Goal: Task Accomplishment & Management: Manage account settings

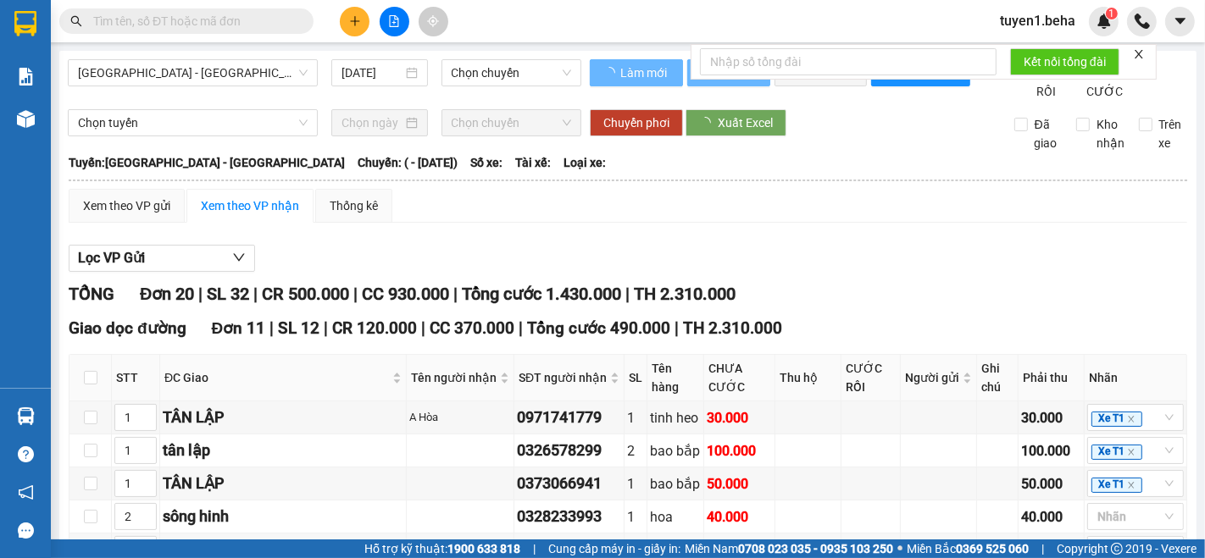
type input "[DATE]"
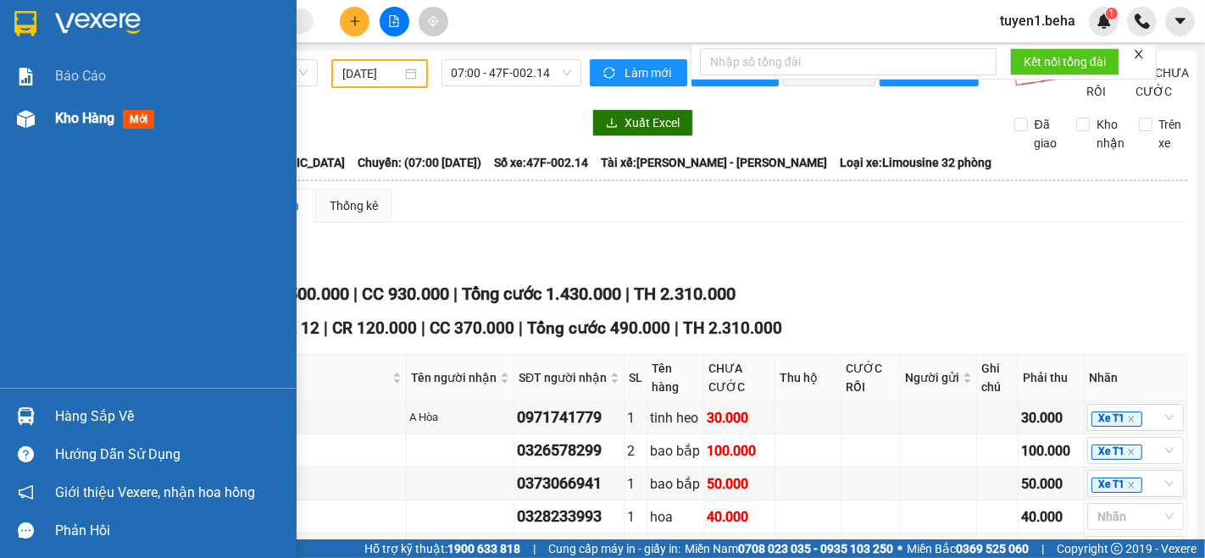
click at [75, 110] on span "Kho hàng" at bounding box center [84, 118] width 59 height 16
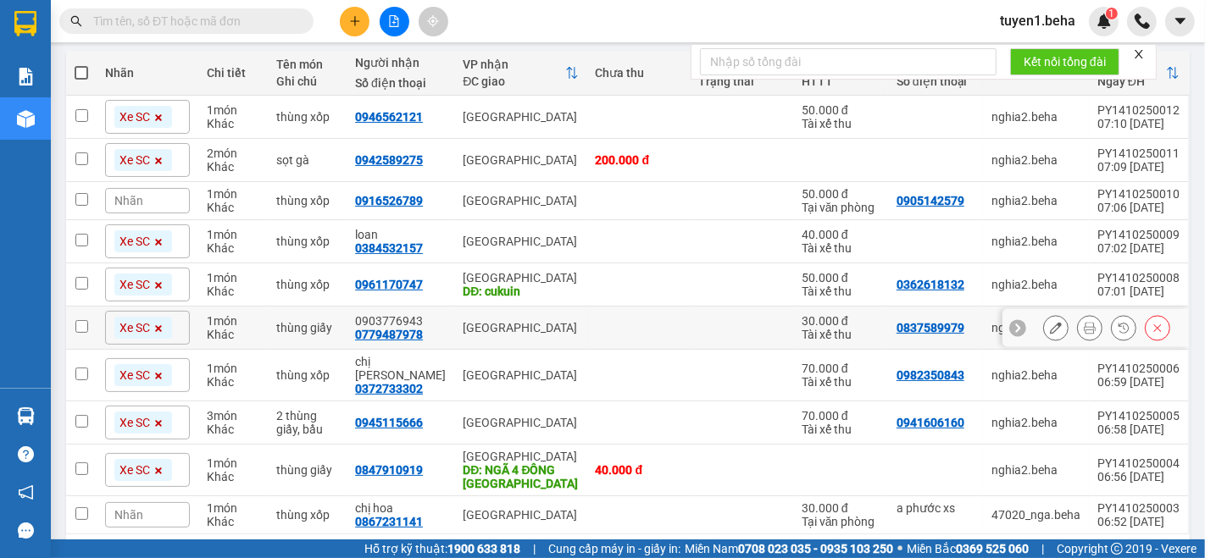
scroll to position [243, 0]
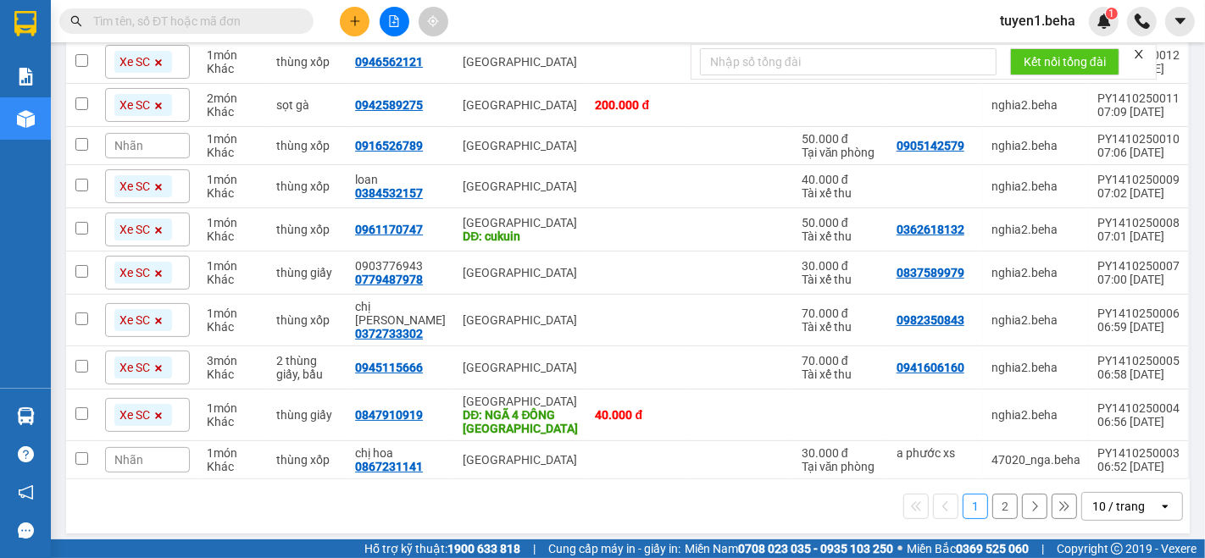
drag, startPoint x: 230, startPoint y: 487, endPoint x: 260, endPoint y: 463, distance: 38.5
click at [230, 492] on div "1 2 10 / trang open" at bounding box center [628, 506] width 1110 height 29
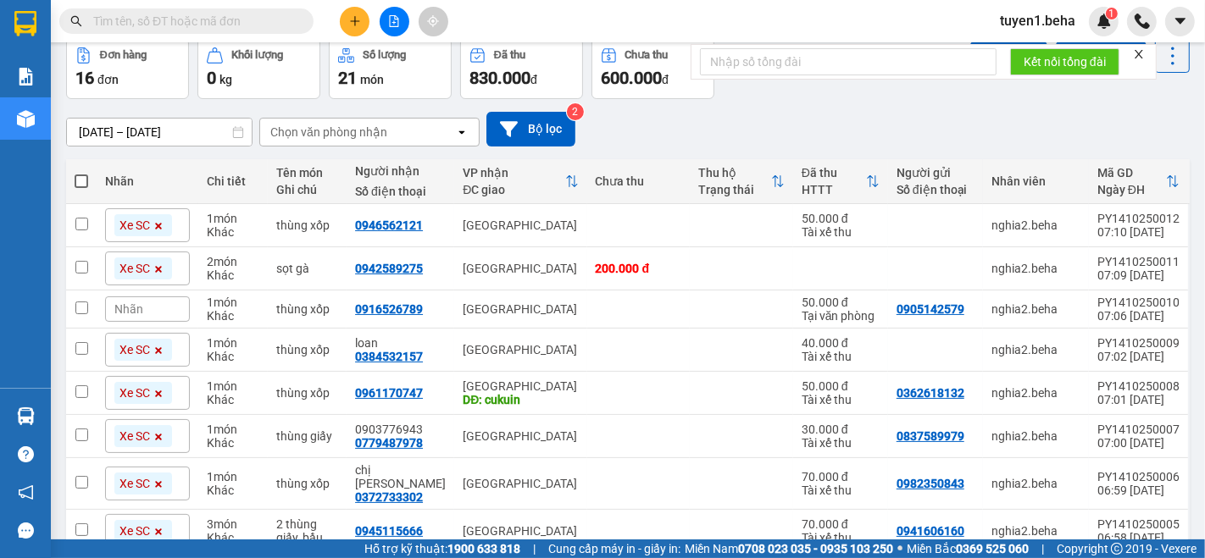
scroll to position [0, 0]
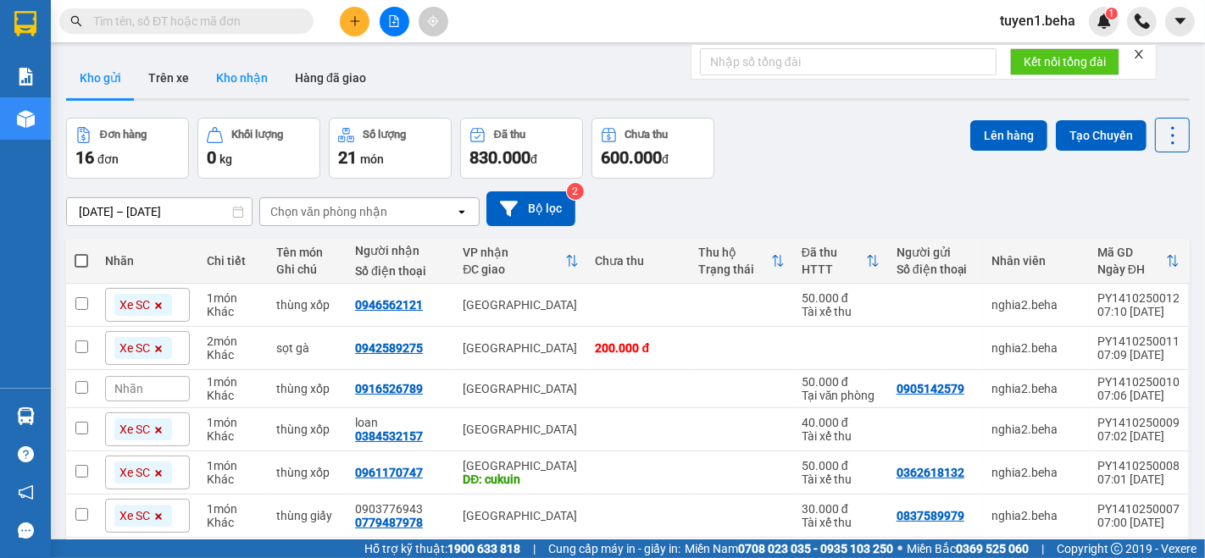
click at [241, 73] on button "Kho nhận" at bounding box center [241, 78] width 79 height 41
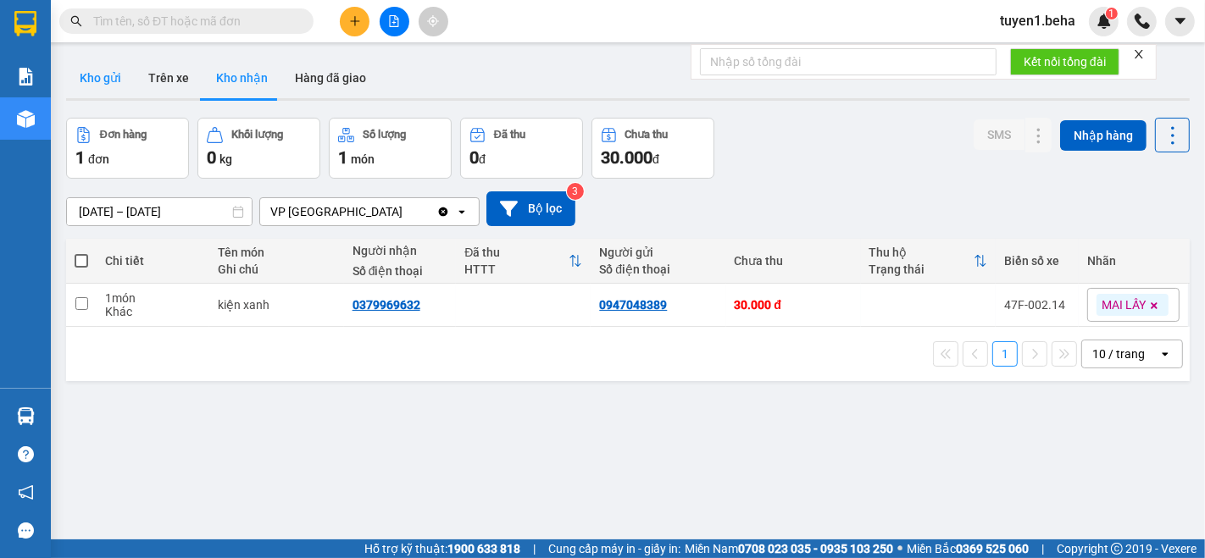
click at [100, 84] on button "Kho gửi" at bounding box center [100, 78] width 69 height 41
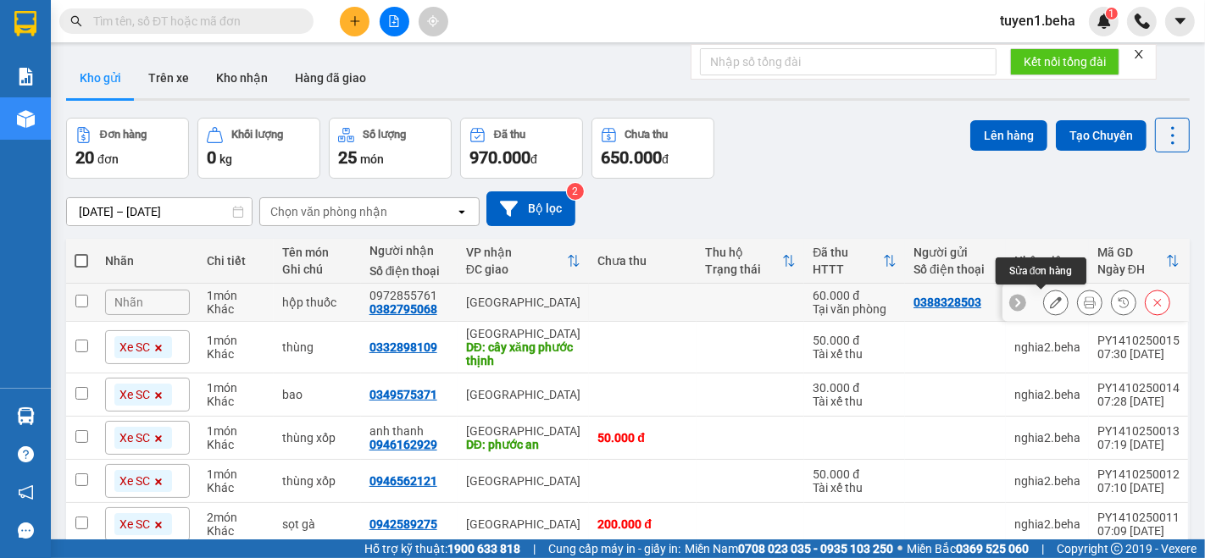
click at [1049, 303] on button at bounding box center [1056, 303] width 24 height 30
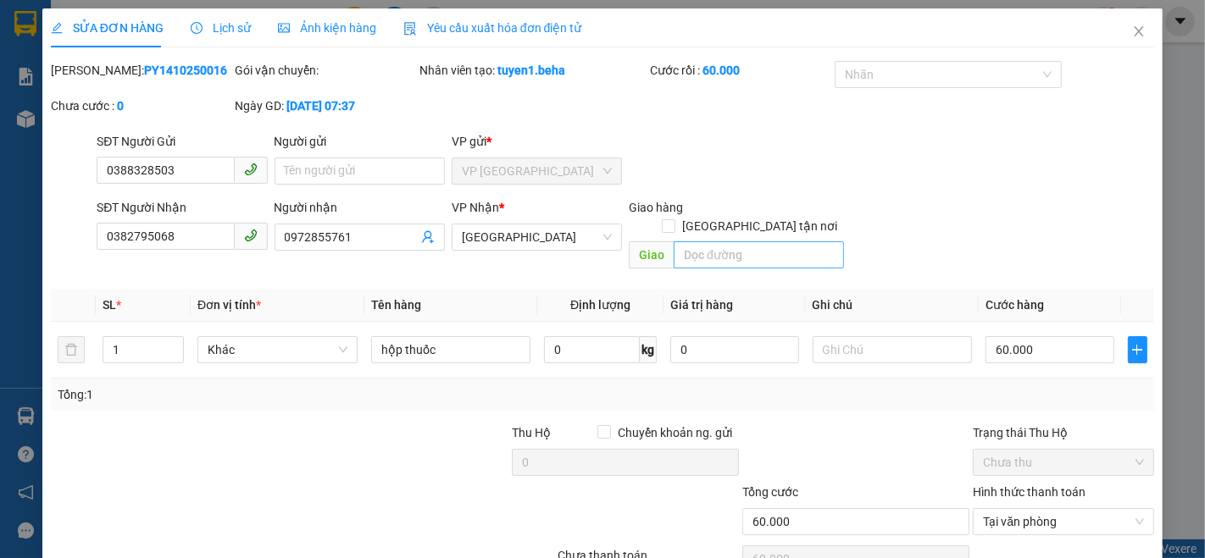
type input "0388328503"
type input "0382795068"
type input "0972855761"
type input "60.000"
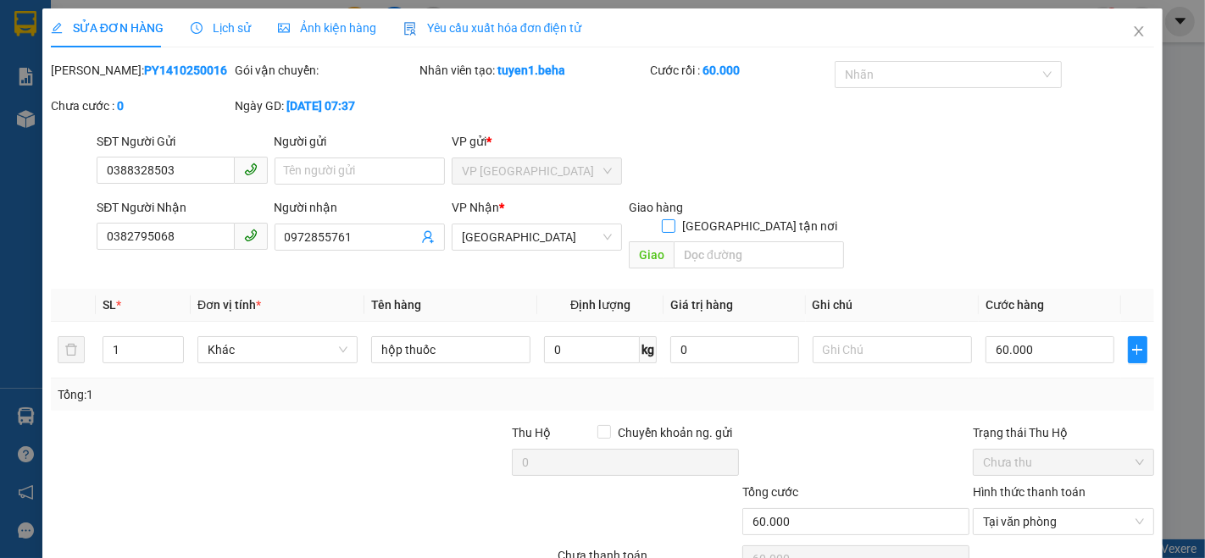
click at [674, 219] on input "[GEOGRAPHIC_DATA] tận nơi" at bounding box center [668, 225] width 12 height 12
checkbox input "true"
type input "0"
click at [718, 241] on input "search" at bounding box center [759, 254] width 170 height 27
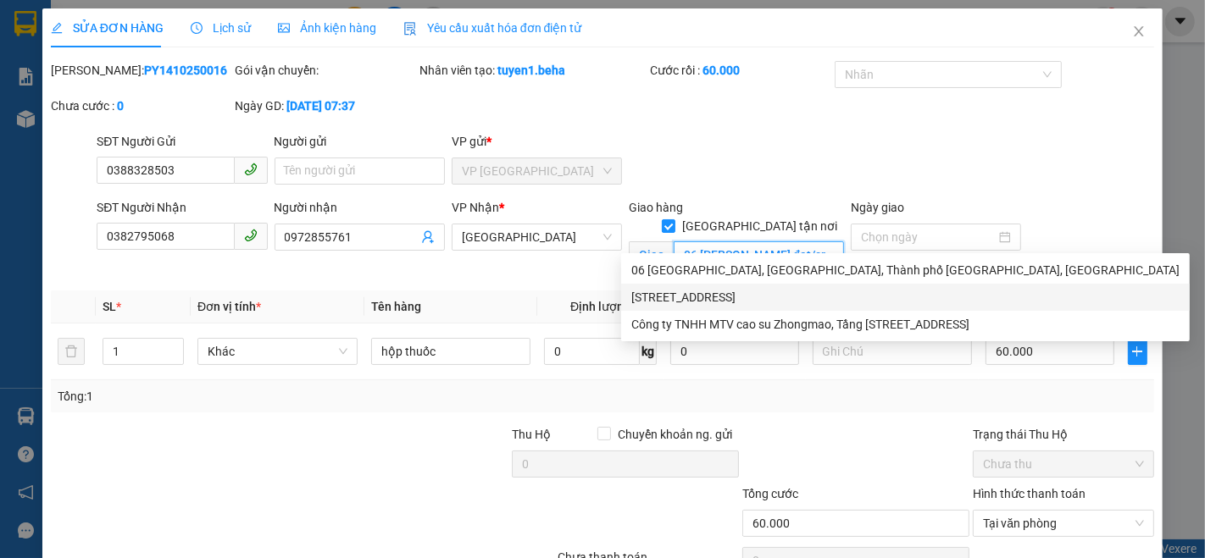
type input "06 [PERSON_NAME] đạt/cr"
click at [346, 502] on div at bounding box center [210, 514] width 323 height 59
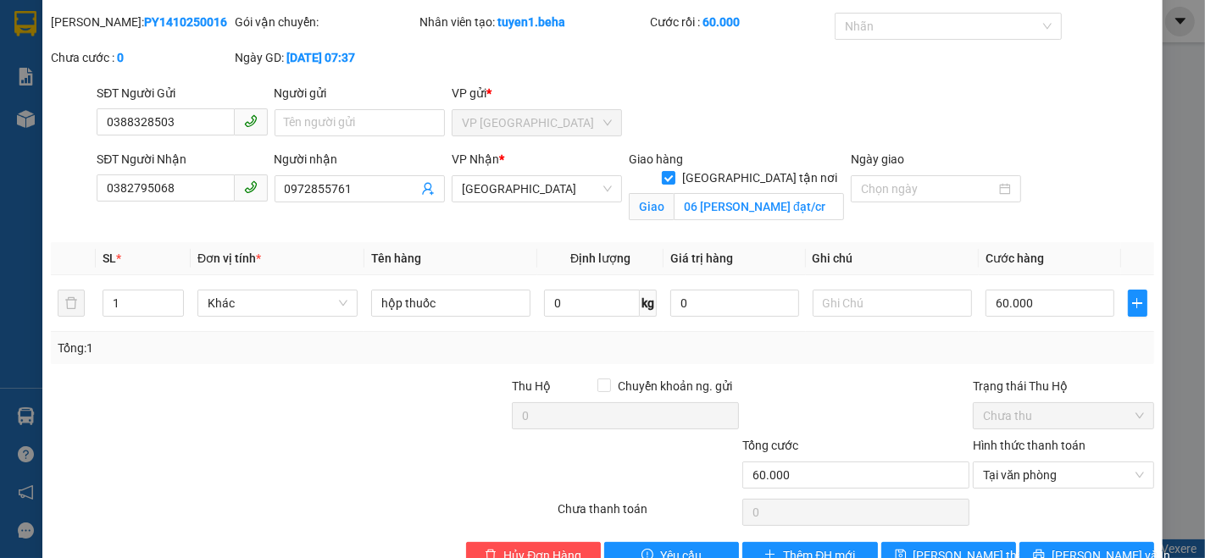
scroll to position [90, 0]
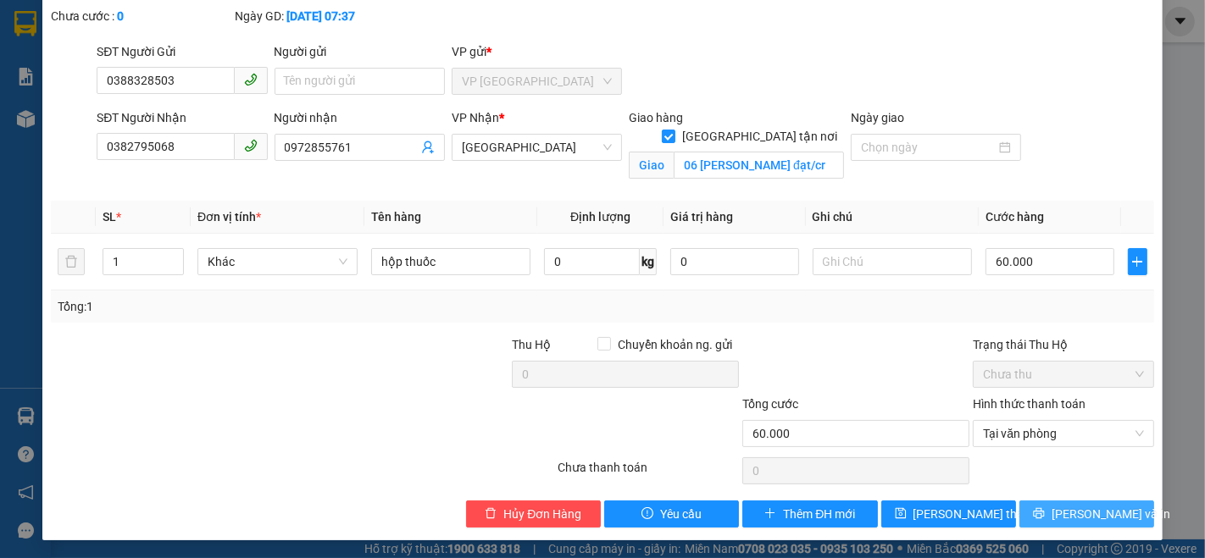
click at [1045, 513] on icon "printer" at bounding box center [1039, 513] width 12 height 12
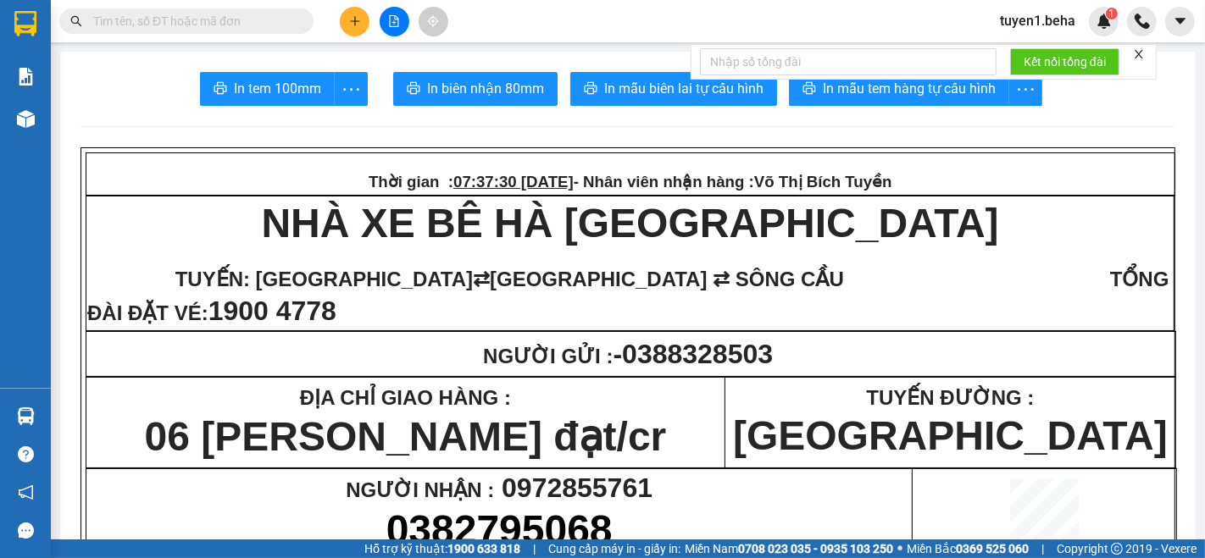
click at [1138, 54] on icon "close" at bounding box center [1139, 54] width 12 height 12
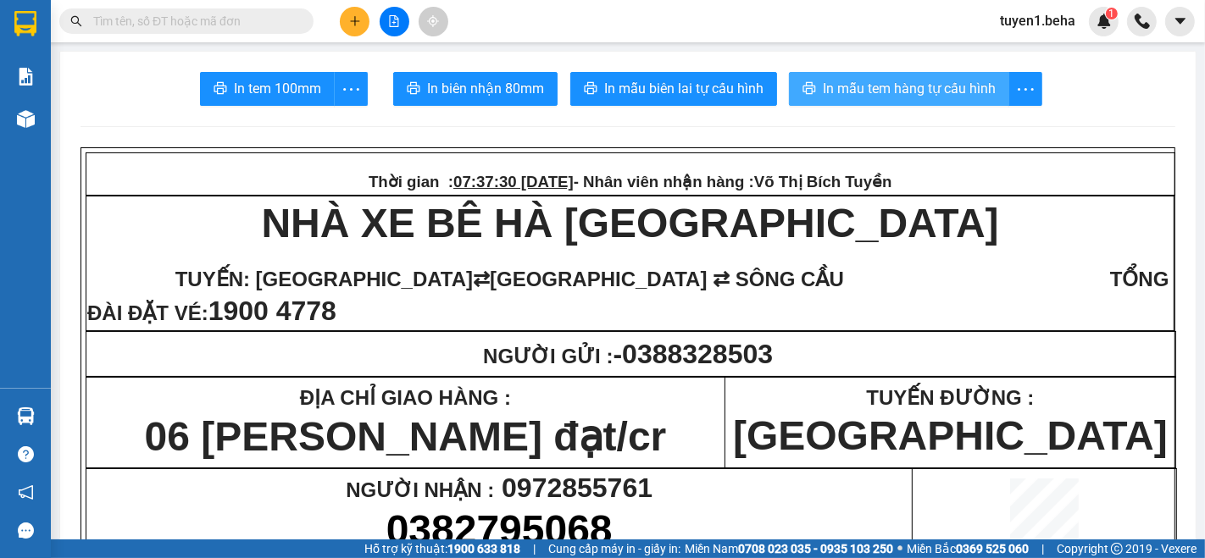
click at [956, 95] on span "In mẫu tem hàng tự cấu hình" at bounding box center [909, 88] width 173 height 21
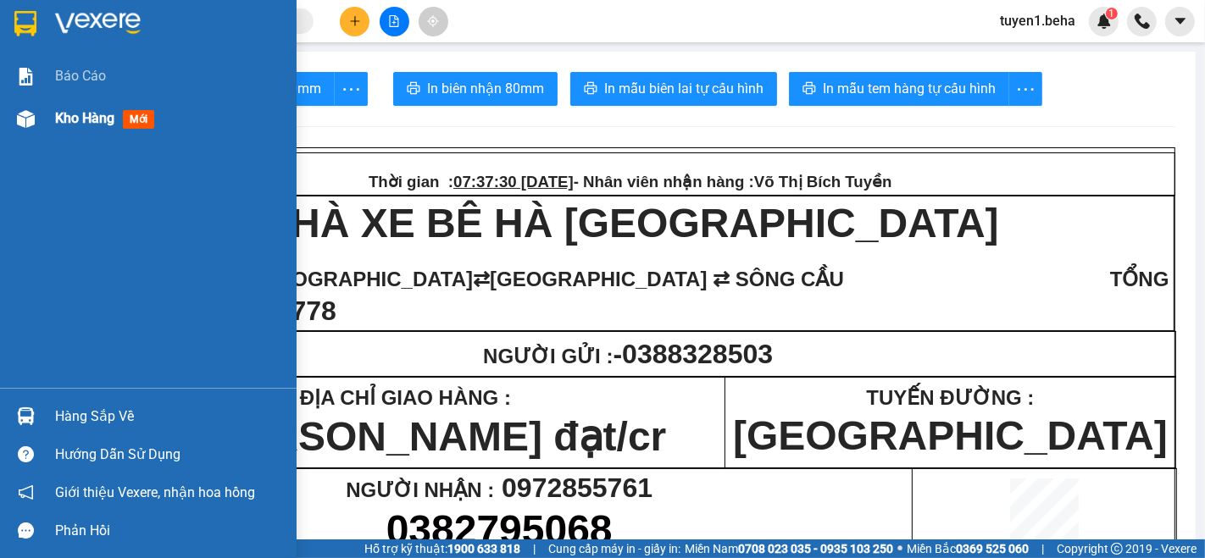
click at [61, 119] on span "Kho hàng" at bounding box center [84, 118] width 59 height 16
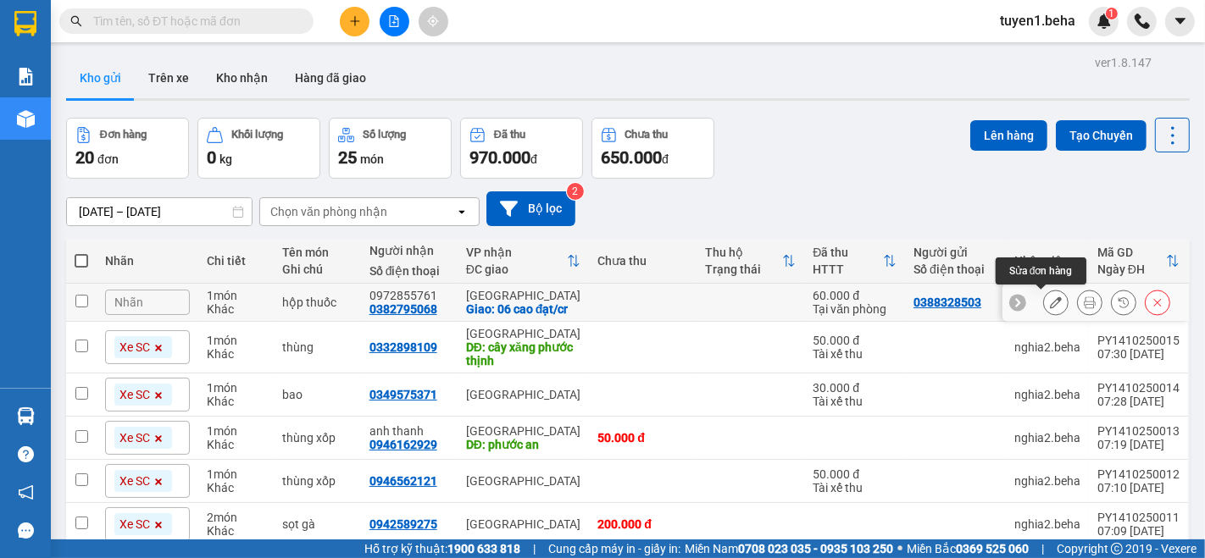
click at [1050, 297] on icon at bounding box center [1056, 303] width 12 height 12
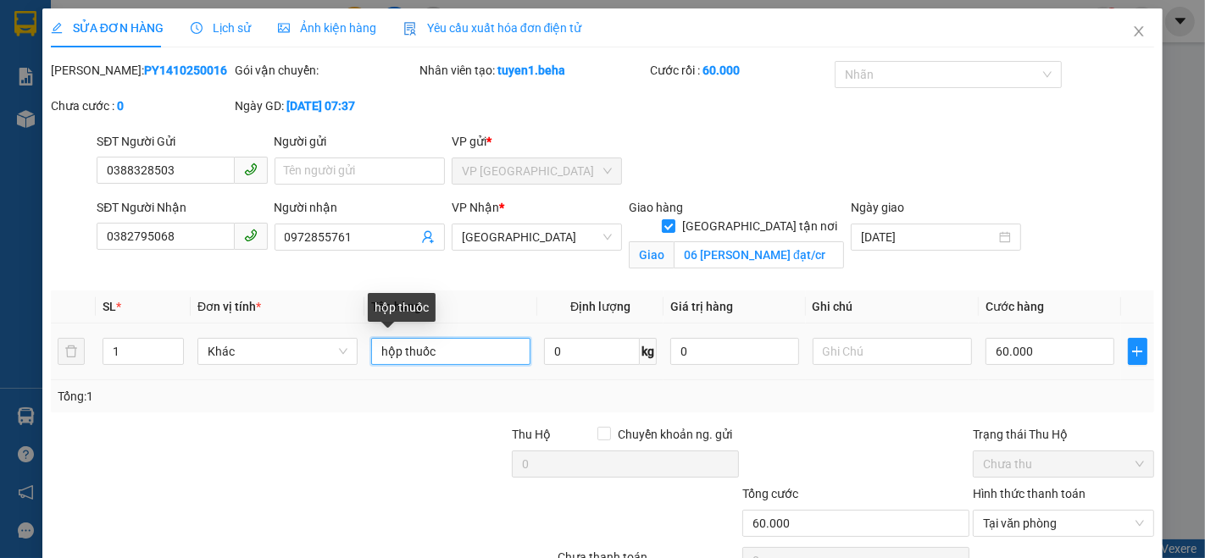
click at [435, 349] on input "hộp thuốc" at bounding box center [451, 351] width 160 height 27
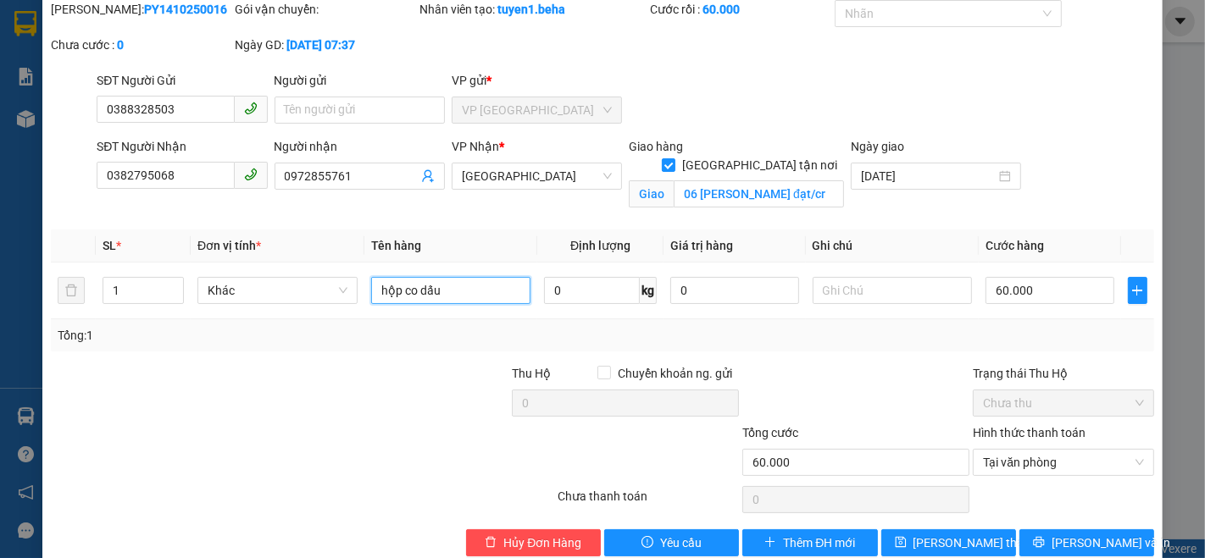
scroll to position [90, 0]
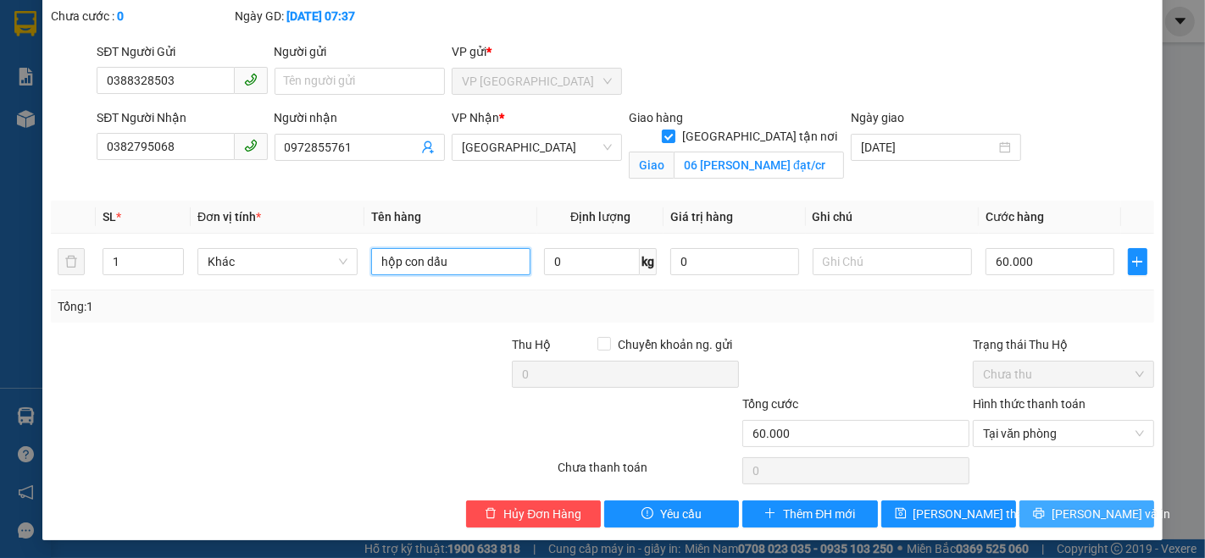
type input "hộp con dấu"
click at [1043, 508] on icon "printer" at bounding box center [1039, 513] width 12 height 12
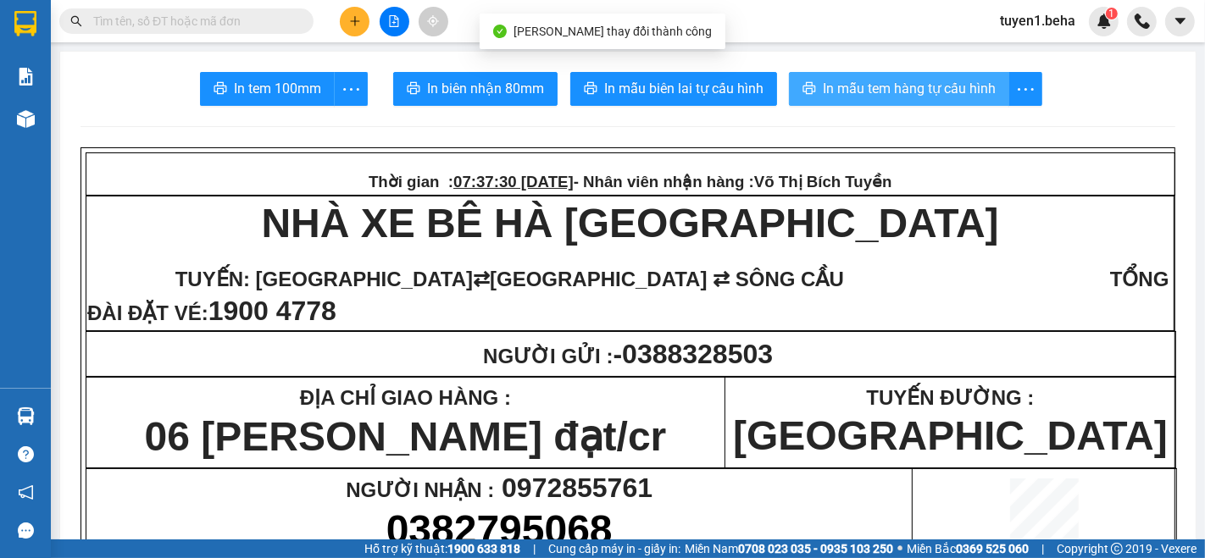
click at [910, 95] on span "In mẫu tem hàng tự cấu hình" at bounding box center [909, 88] width 173 height 21
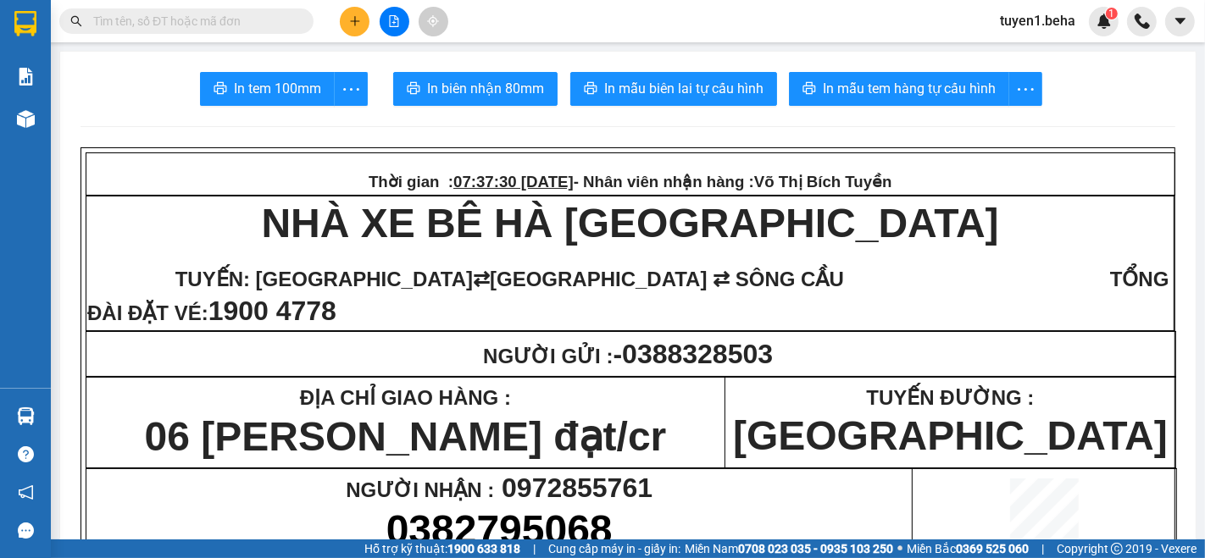
click at [103, 98] on div "In tem 100mm In biên nhận 80mm In mẫu biên lai tự cấu hình In mẫu tem hàng tự c…" at bounding box center [627, 89] width 1095 height 34
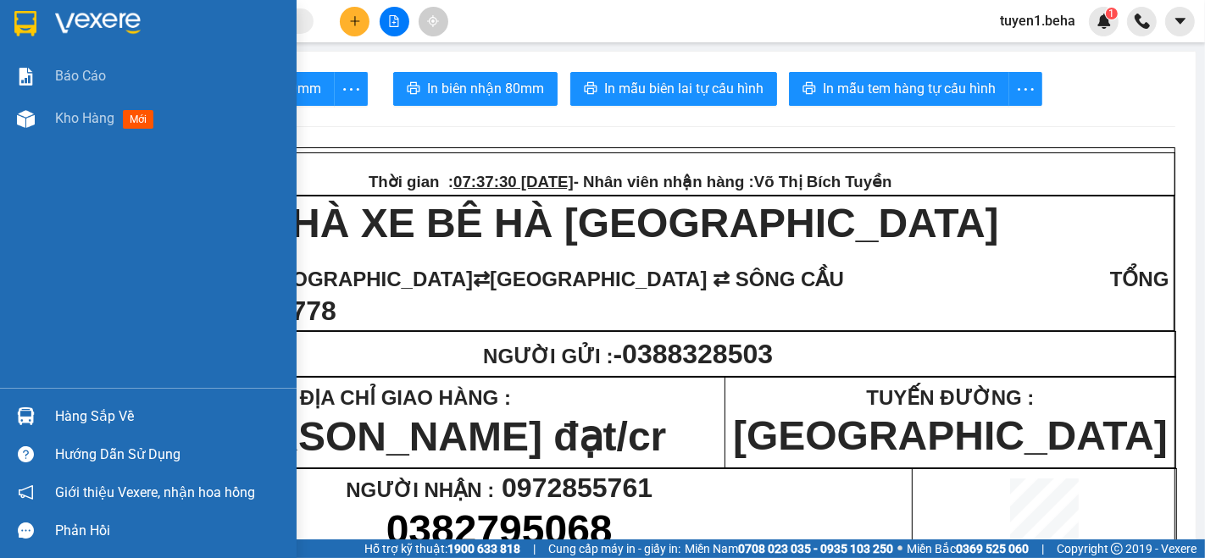
drag, startPoint x: 81, startPoint y: 115, endPoint x: 1204, endPoint y: 89, distance: 1122.8
click at [80, 115] on span "Kho hàng" at bounding box center [84, 118] width 59 height 16
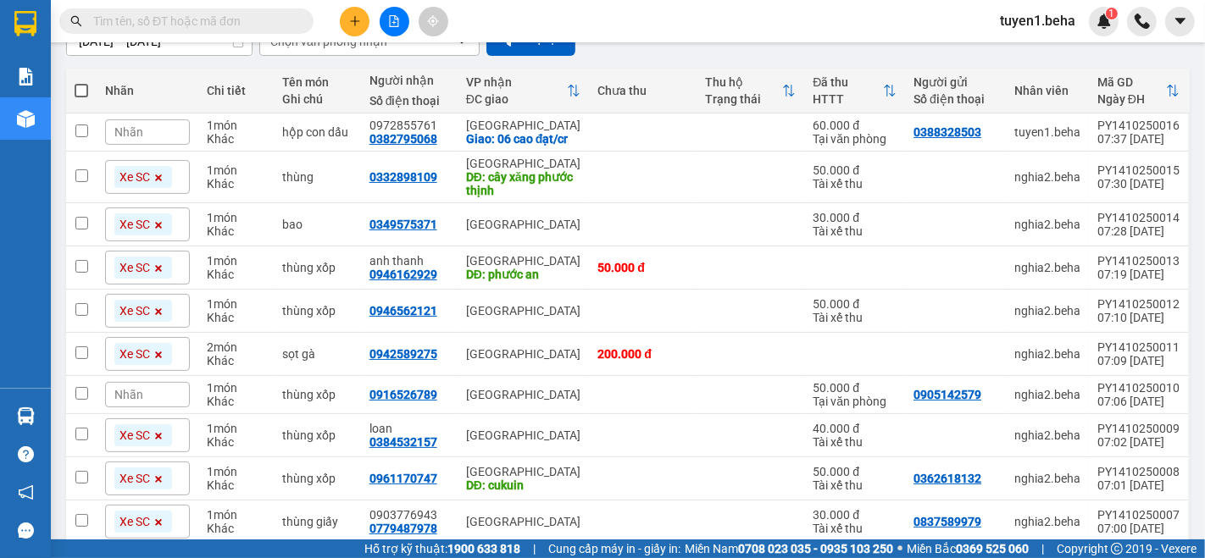
scroll to position [188, 0]
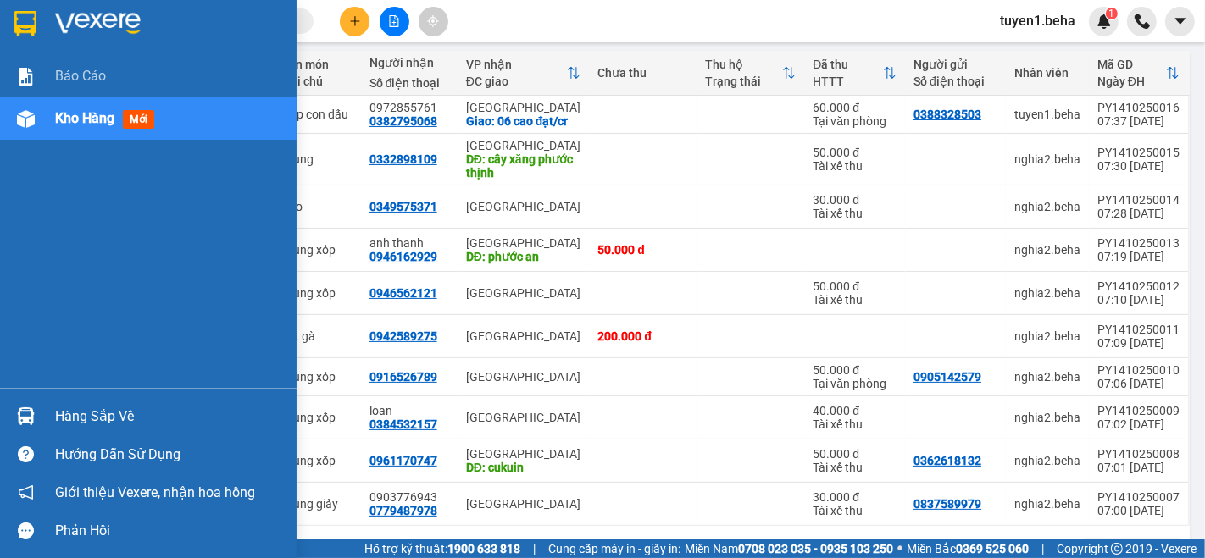
click at [87, 236] on div "Báo cáo Kho hàng mới" at bounding box center [148, 221] width 297 height 333
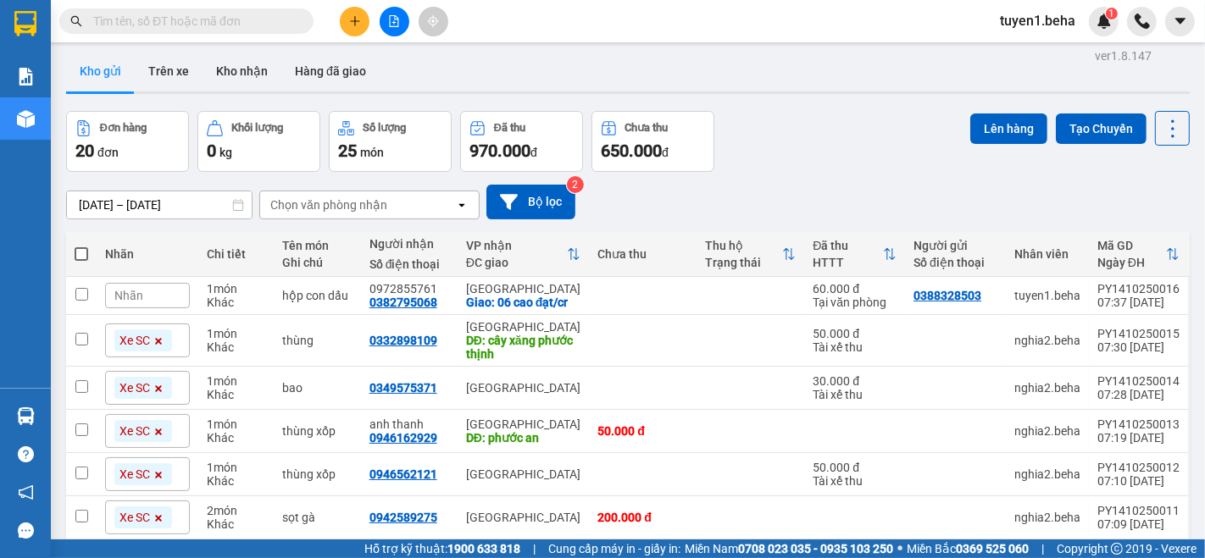
scroll to position [0, 0]
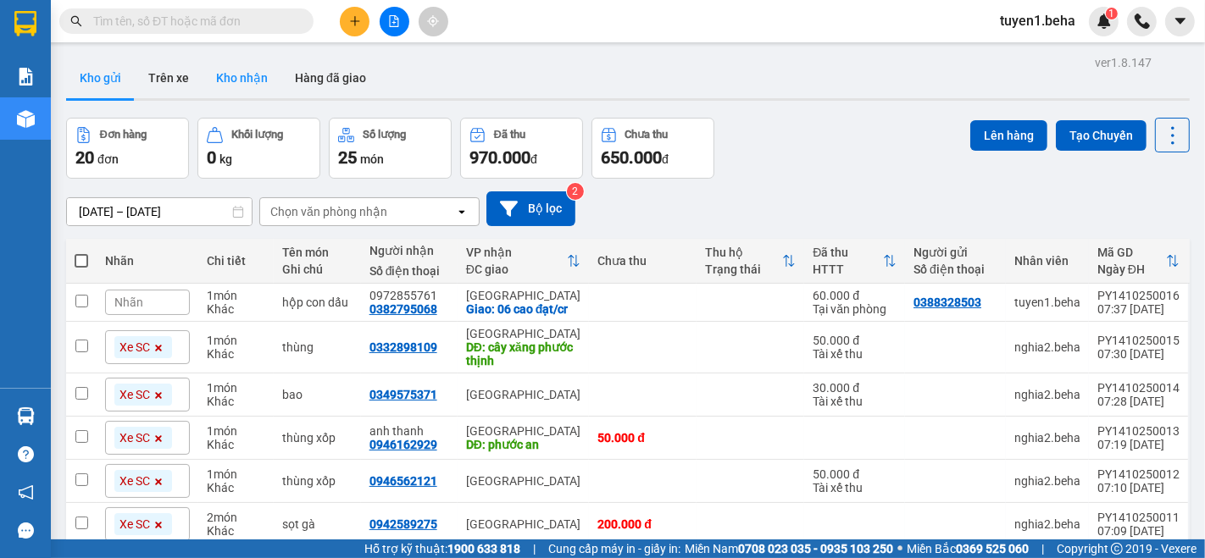
click at [236, 74] on button "Kho nhận" at bounding box center [241, 78] width 79 height 41
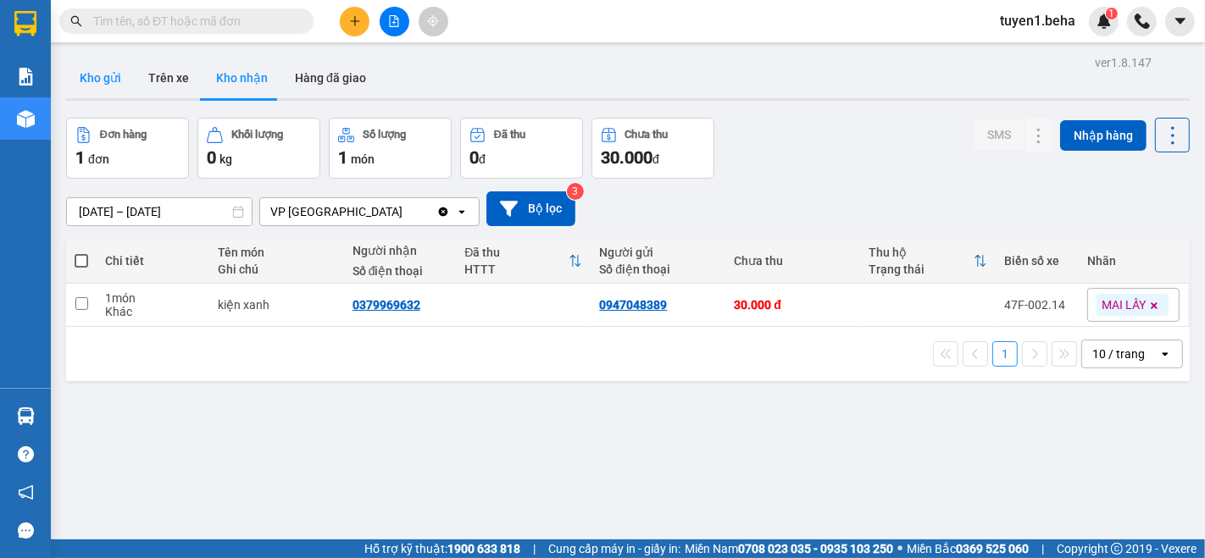
click at [91, 77] on button "Kho gửi" at bounding box center [100, 78] width 69 height 41
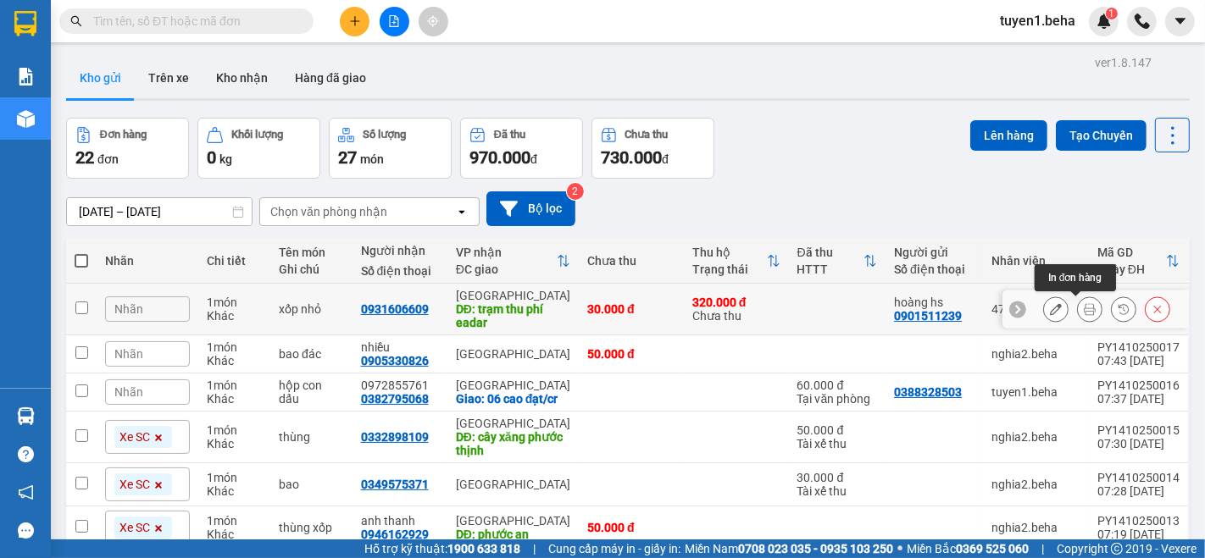
click at [1084, 311] on icon at bounding box center [1090, 309] width 12 height 12
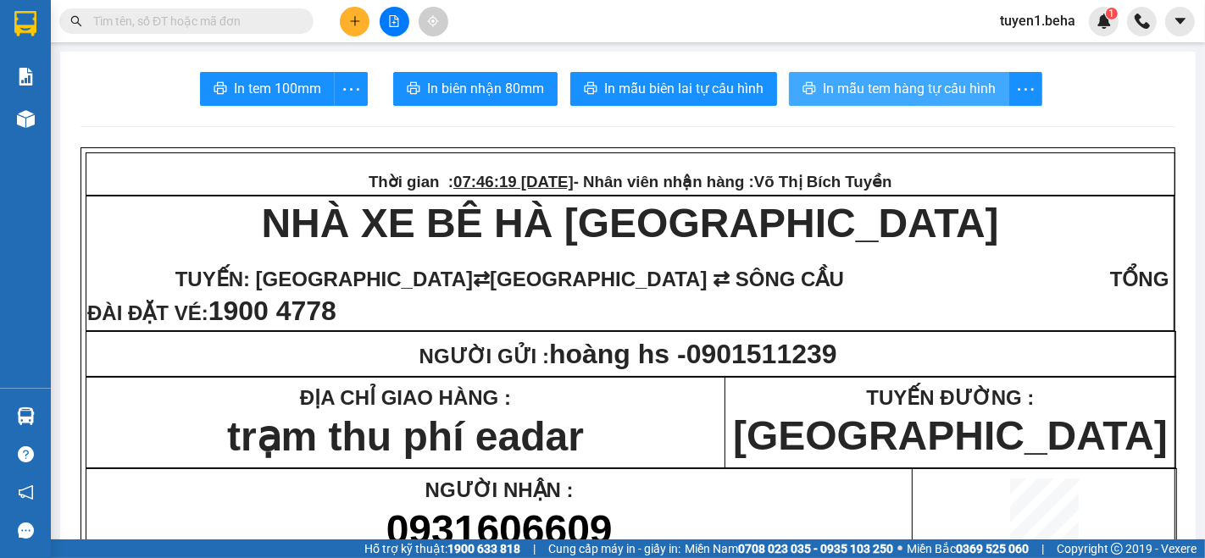
click at [855, 96] on span "In mẫu tem hàng tự cấu hình" at bounding box center [909, 88] width 173 height 21
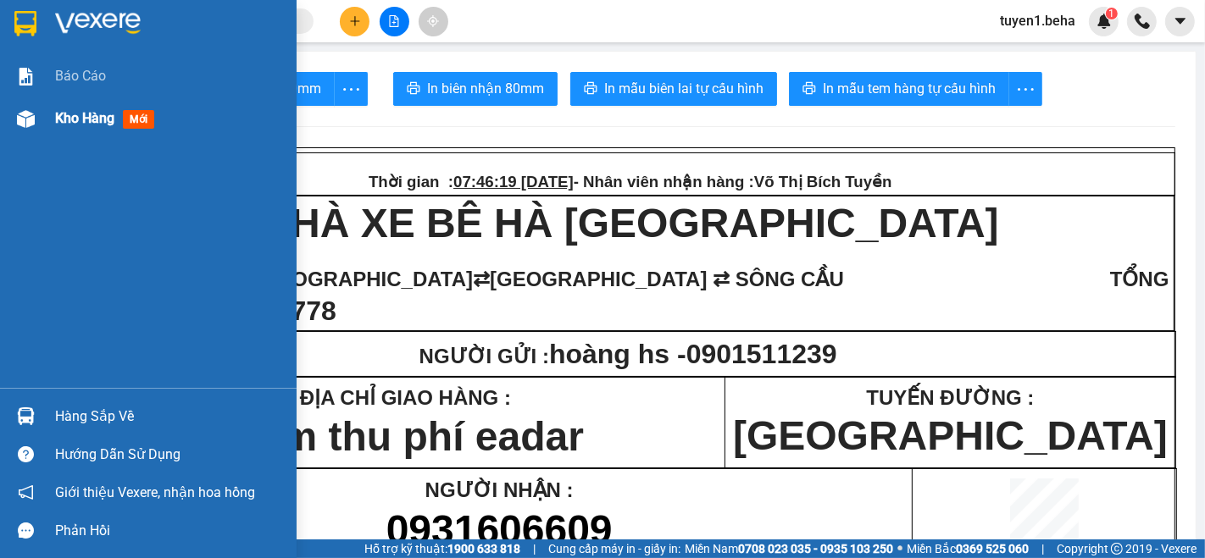
click at [77, 119] on span "Kho hàng" at bounding box center [84, 118] width 59 height 16
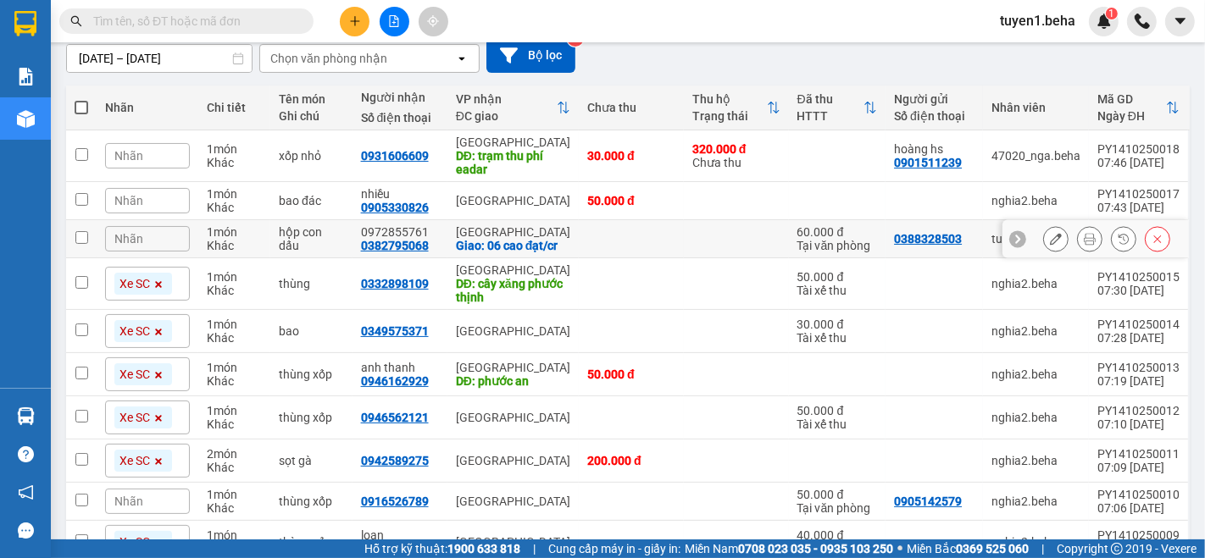
scroll to position [247, 0]
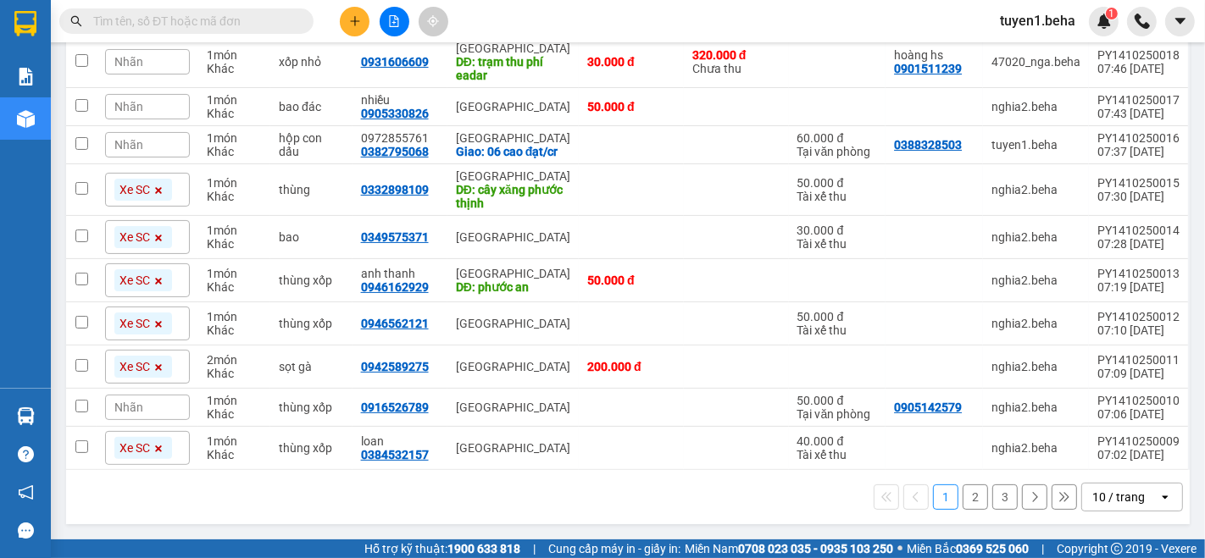
click at [1110, 497] on div "10 / trang" at bounding box center [1118, 497] width 53 height 17
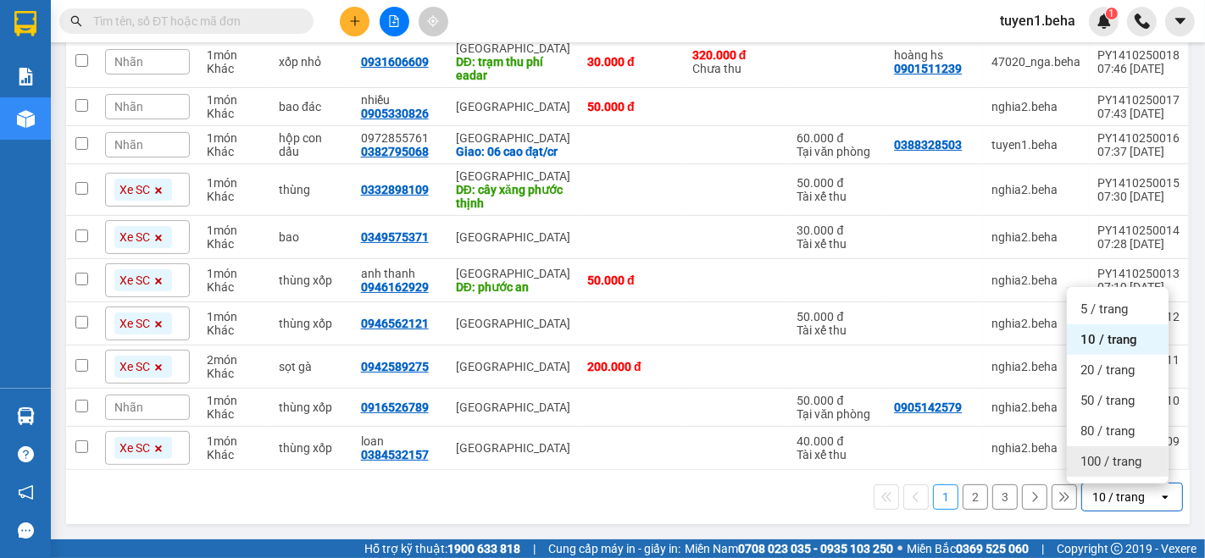
click at [1120, 456] on span "100 / trang" at bounding box center [1110, 461] width 61 height 17
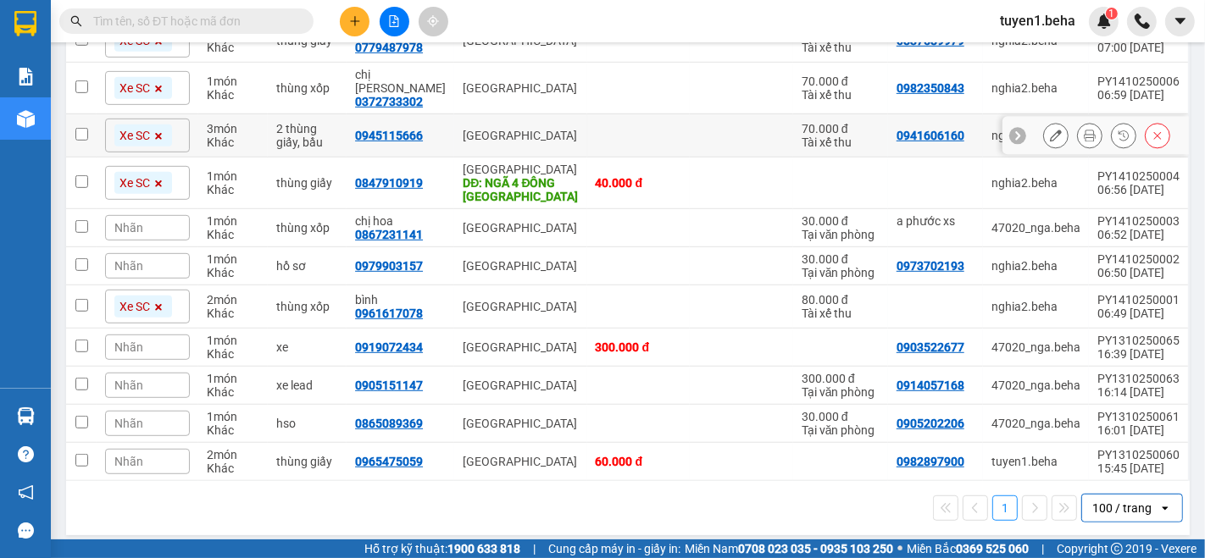
scroll to position [746, 0]
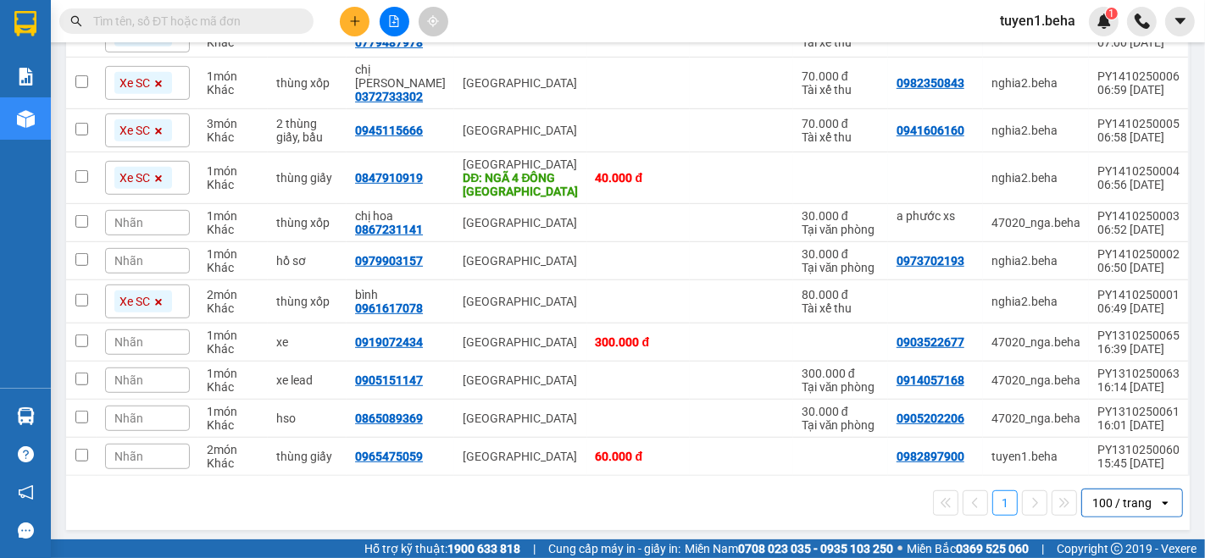
click at [130, 510] on div "1 100 / trang open" at bounding box center [628, 503] width 1110 height 29
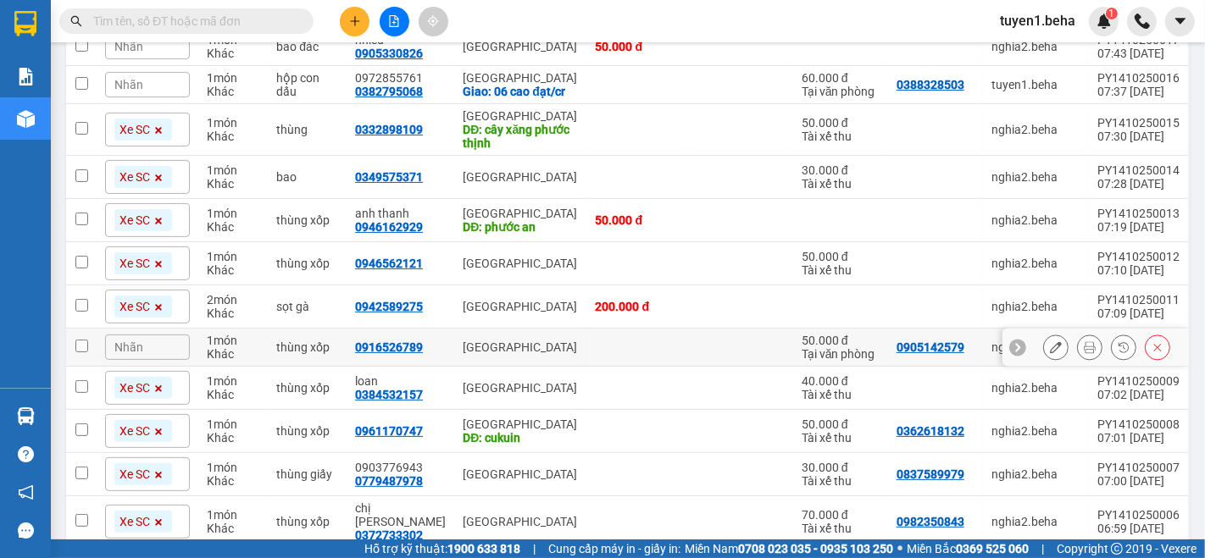
scroll to position [282, 0]
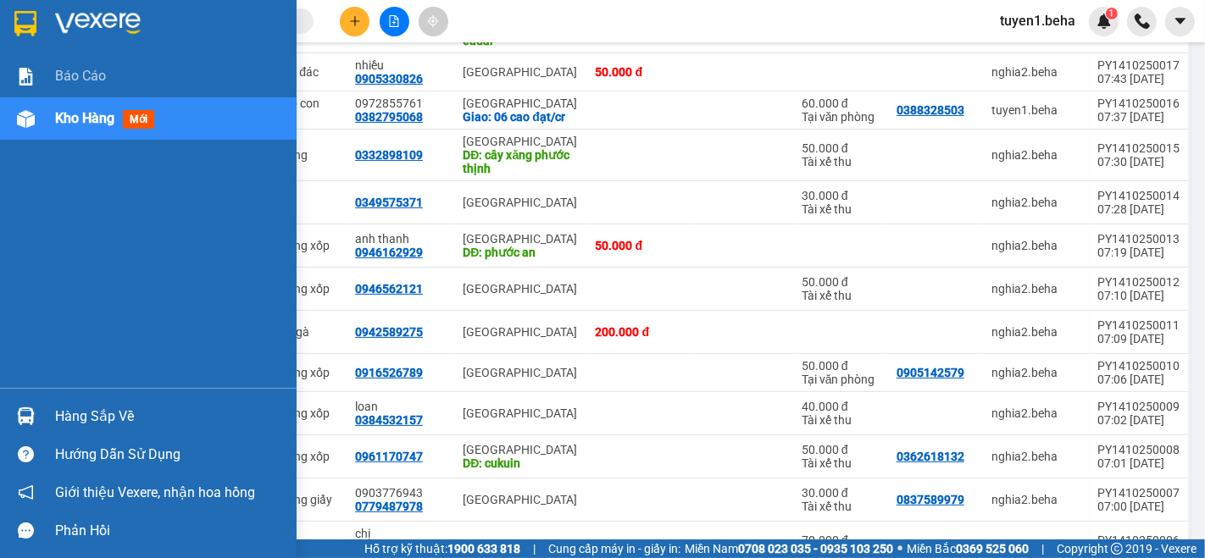
click at [87, 115] on span "Kho hàng" at bounding box center [84, 118] width 59 height 16
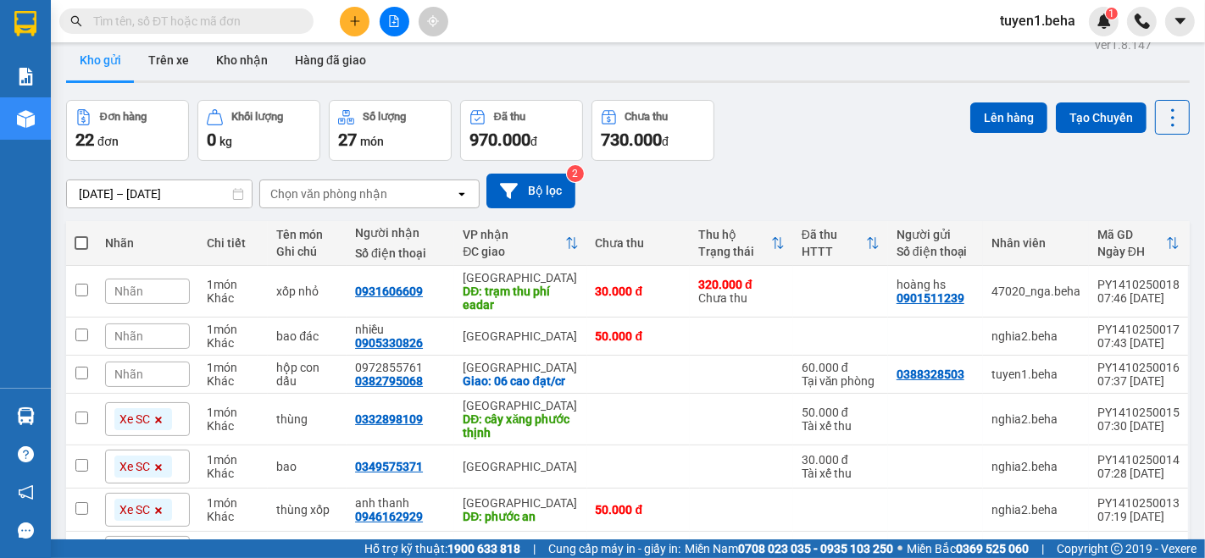
scroll to position [0, 0]
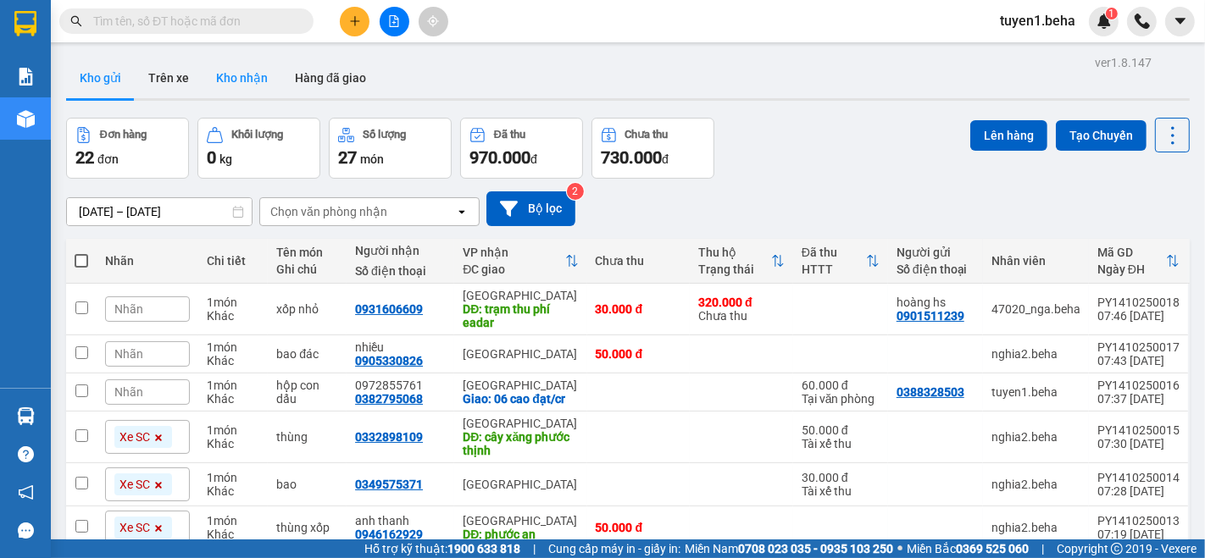
click at [248, 76] on button "Kho nhận" at bounding box center [241, 78] width 79 height 41
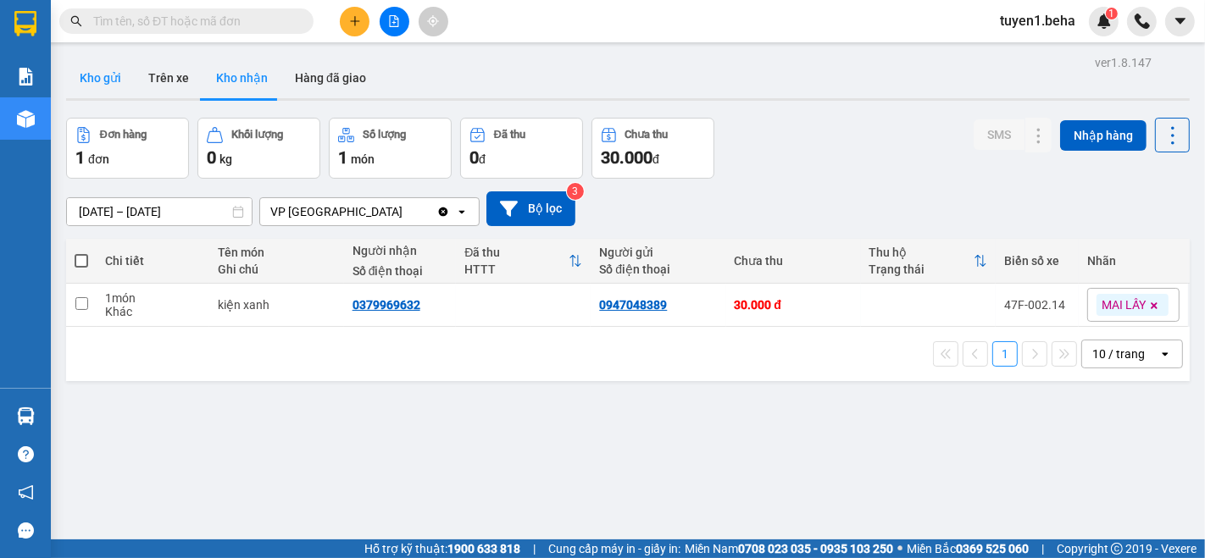
click at [101, 77] on button "Kho gửi" at bounding box center [100, 78] width 69 height 41
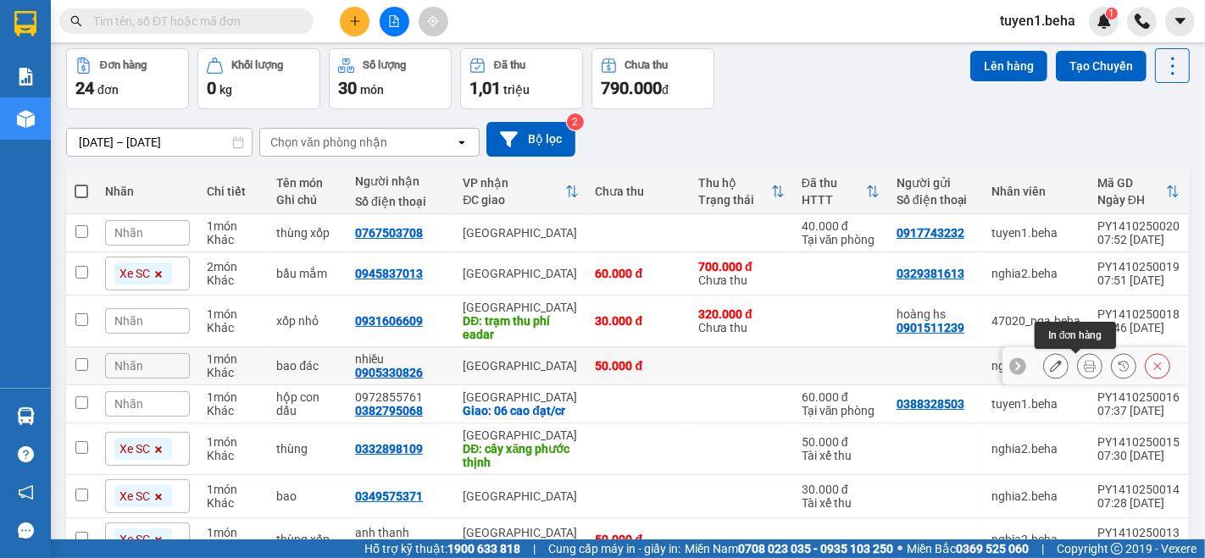
scroll to position [94, 0]
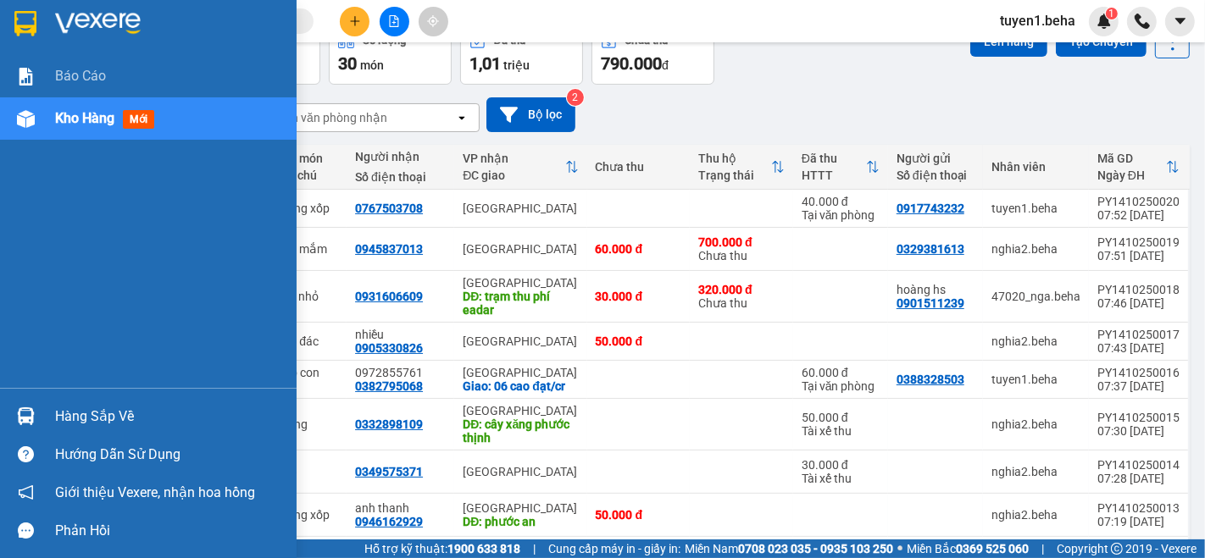
click at [78, 212] on div "Báo cáo Kho hàng mới" at bounding box center [148, 221] width 297 height 333
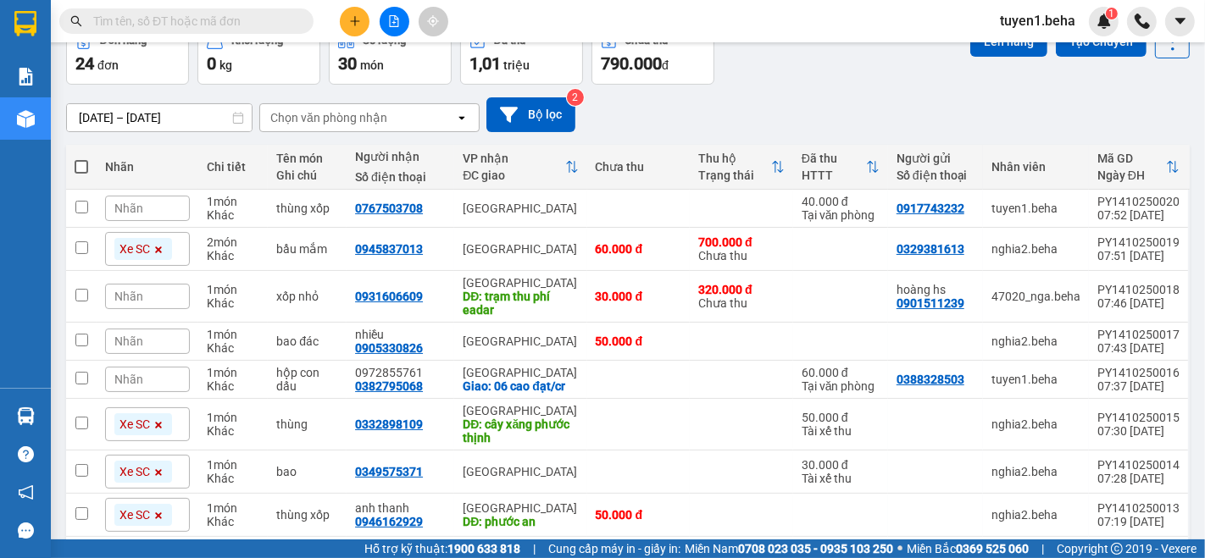
click at [77, 160] on span at bounding box center [82, 167] width 14 height 14
click at [81, 158] on input "checkbox" at bounding box center [81, 158] width 0 height 0
checkbox input "true"
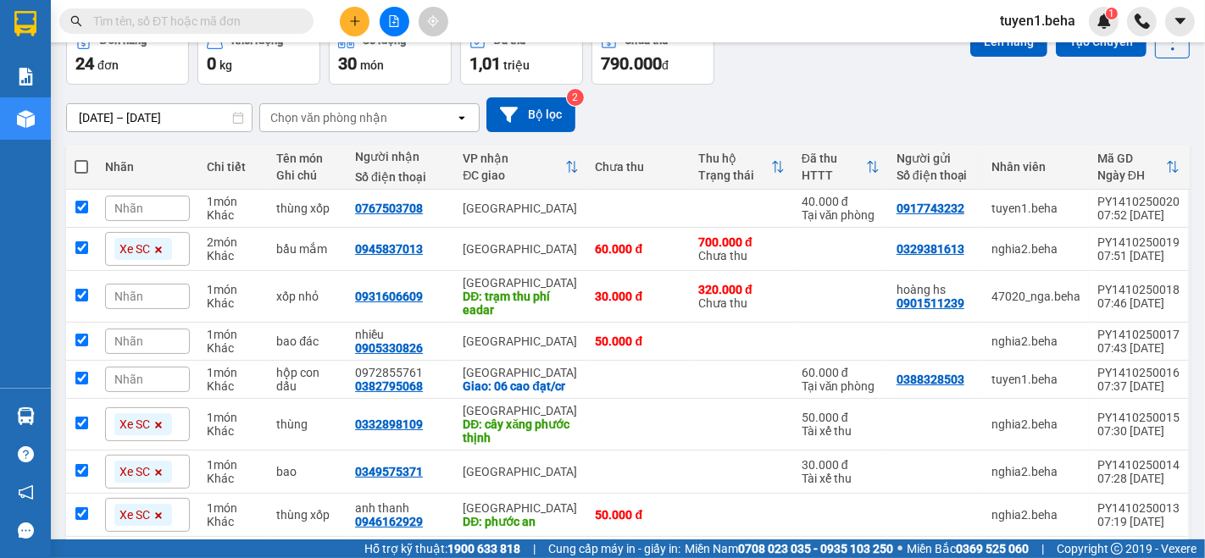
checkbox input "true"
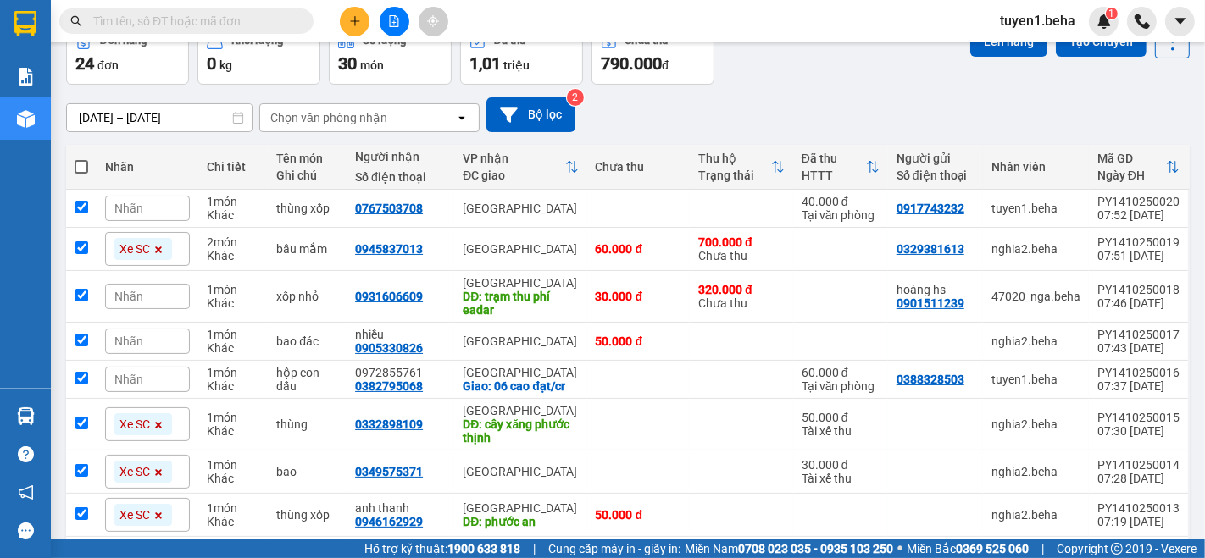
checkbox input "true"
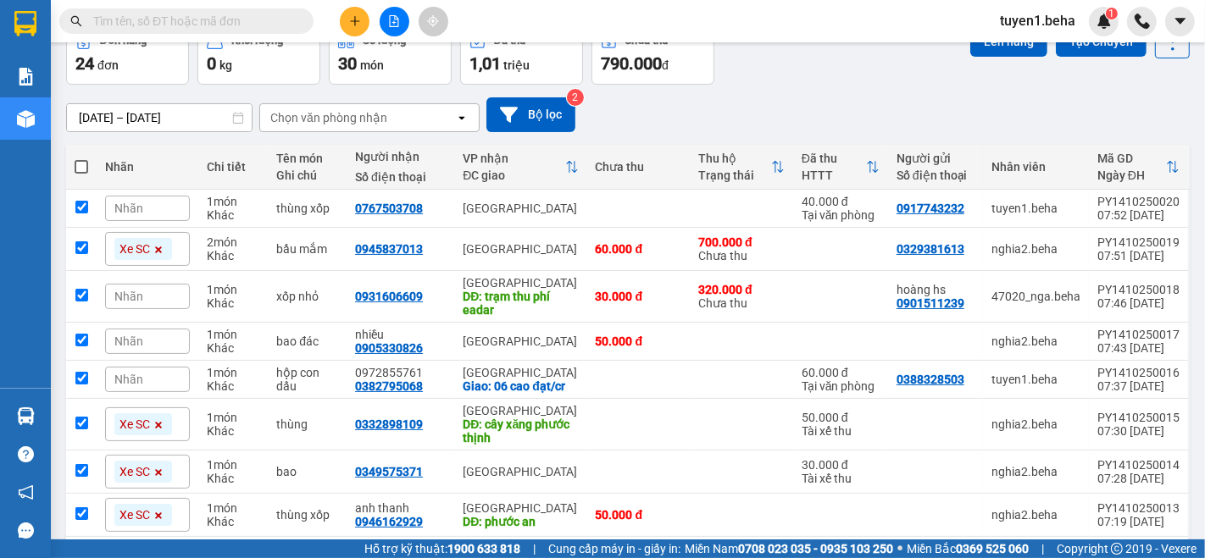
checkbox input "true"
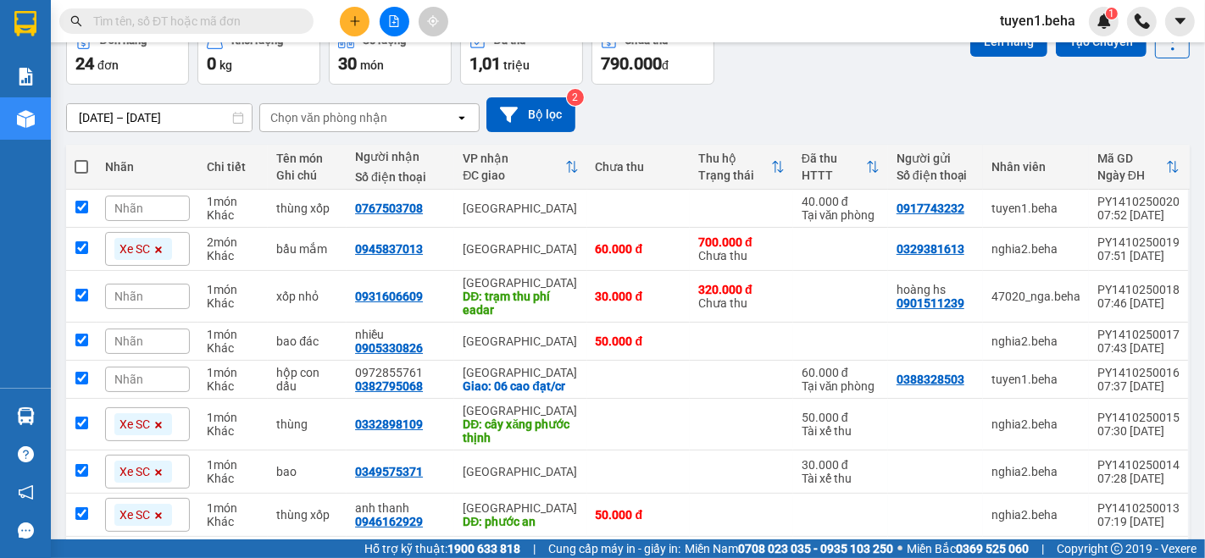
checkbox input "true"
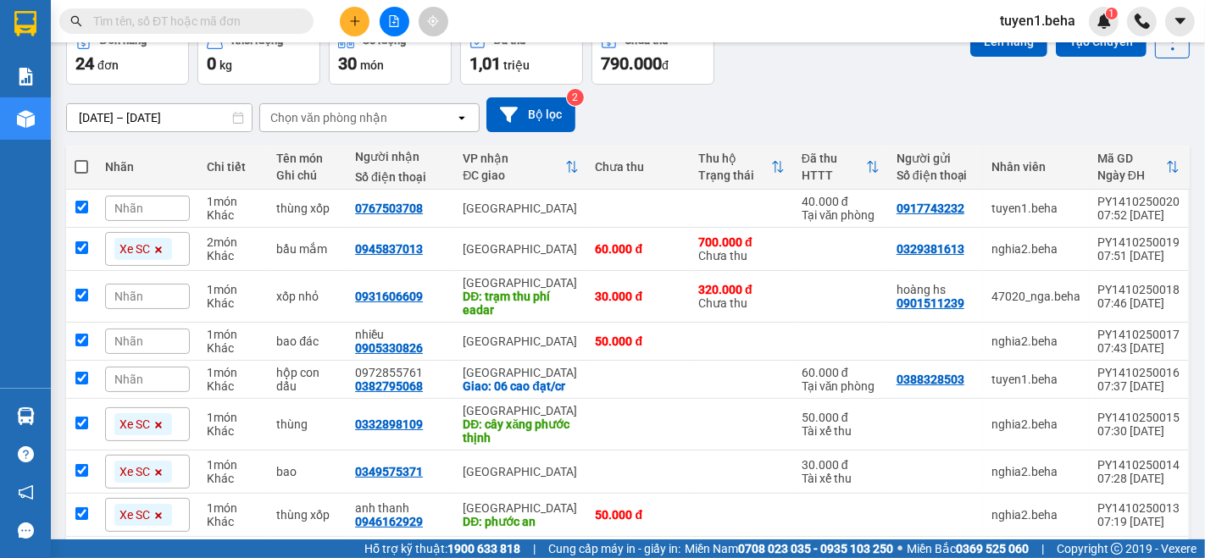
checkbox input "true"
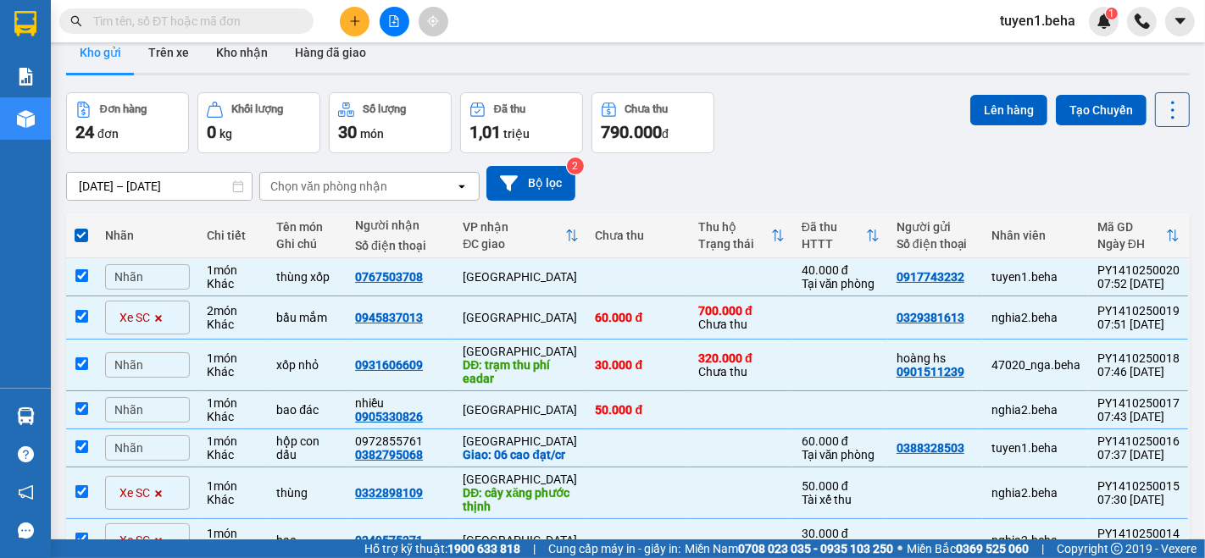
scroll to position [0, 0]
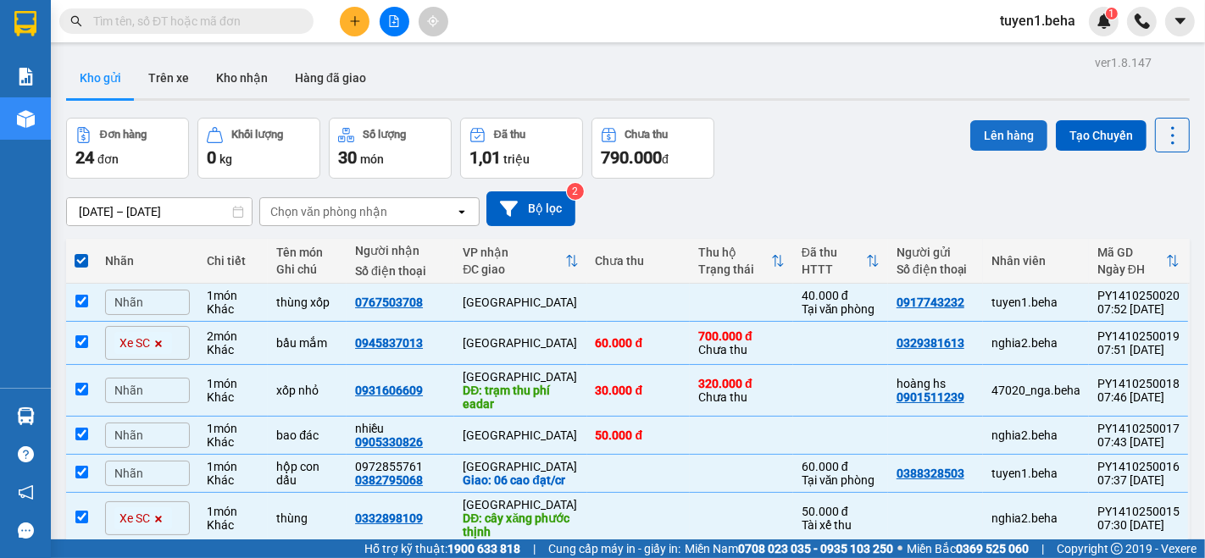
click at [1009, 125] on button "Lên hàng" at bounding box center [1008, 135] width 77 height 30
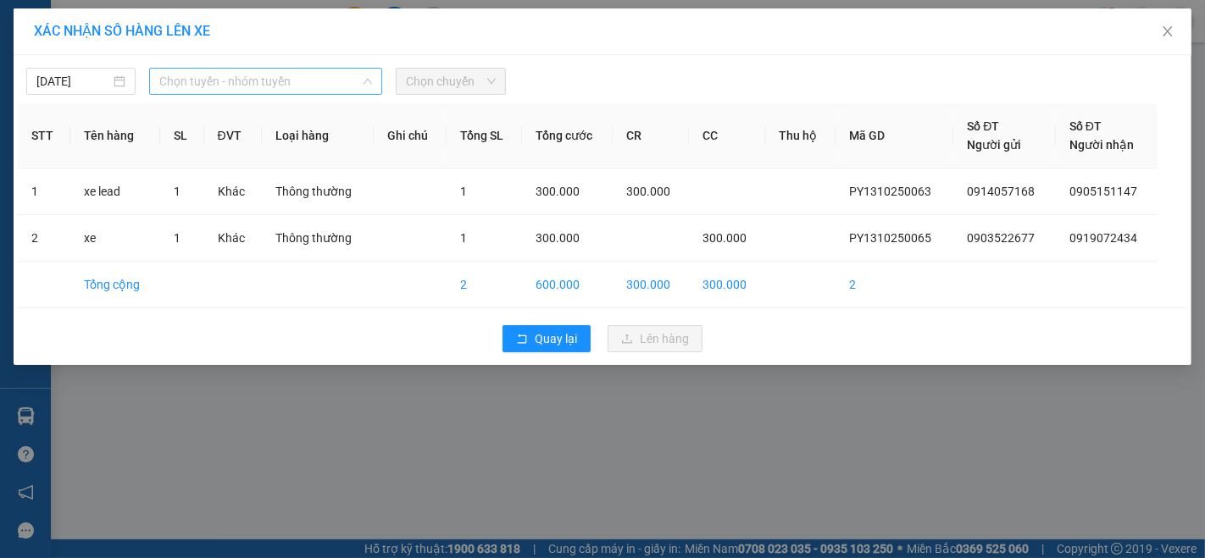
click at [258, 80] on span "Chọn tuyến - nhóm tuyến" at bounding box center [265, 81] width 213 height 25
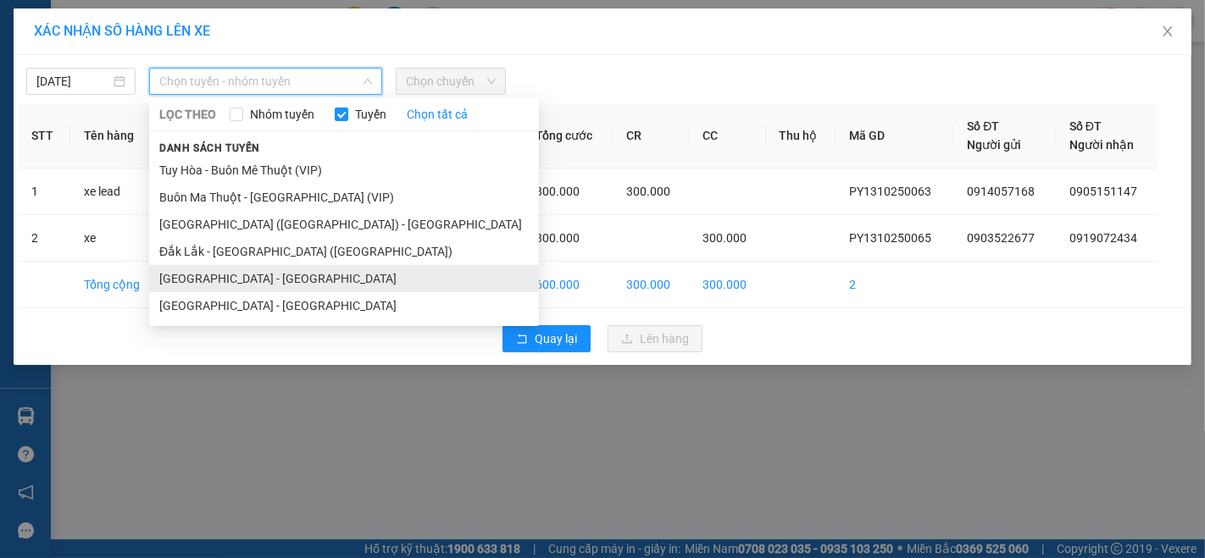
click at [232, 283] on li "[GEOGRAPHIC_DATA] - [GEOGRAPHIC_DATA]" at bounding box center [344, 278] width 390 height 27
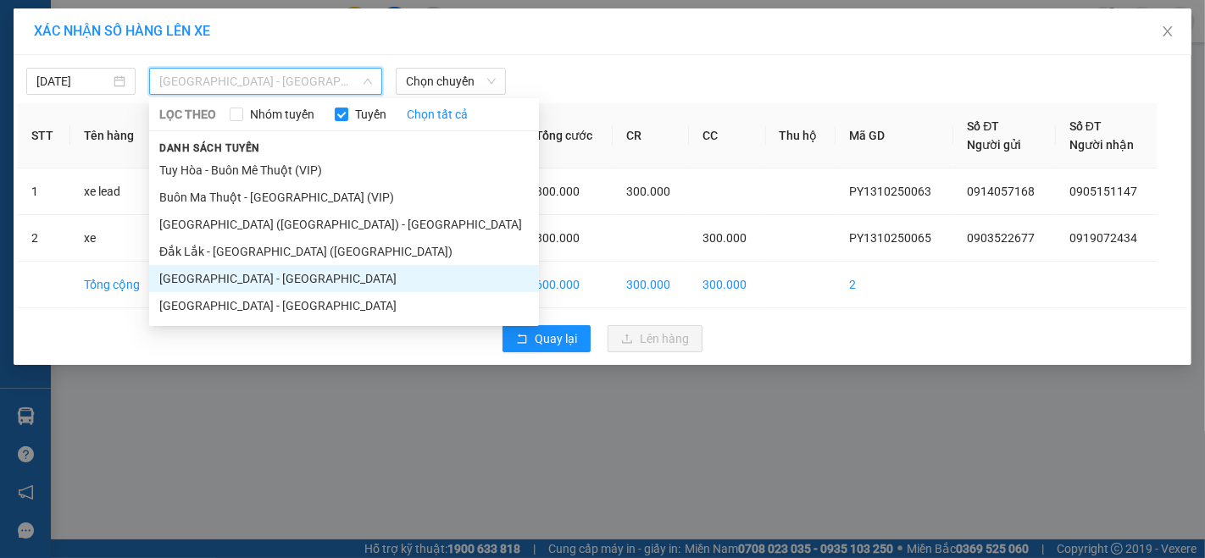
click at [288, 75] on span "[GEOGRAPHIC_DATA] - [GEOGRAPHIC_DATA]" at bounding box center [265, 81] width 213 height 25
click at [240, 224] on li "[GEOGRAPHIC_DATA] ([GEOGRAPHIC_DATA]) - [GEOGRAPHIC_DATA]" at bounding box center [344, 224] width 390 height 27
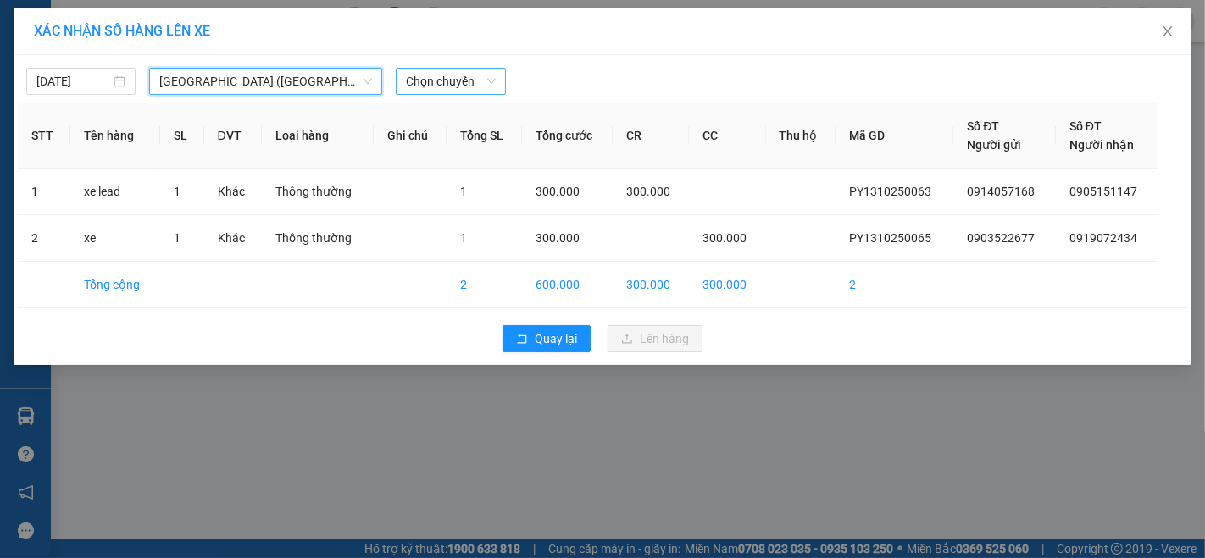
click at [444, 82] on span "Chọn chuyến" at bounding box center [450, 81] width 89 height 25
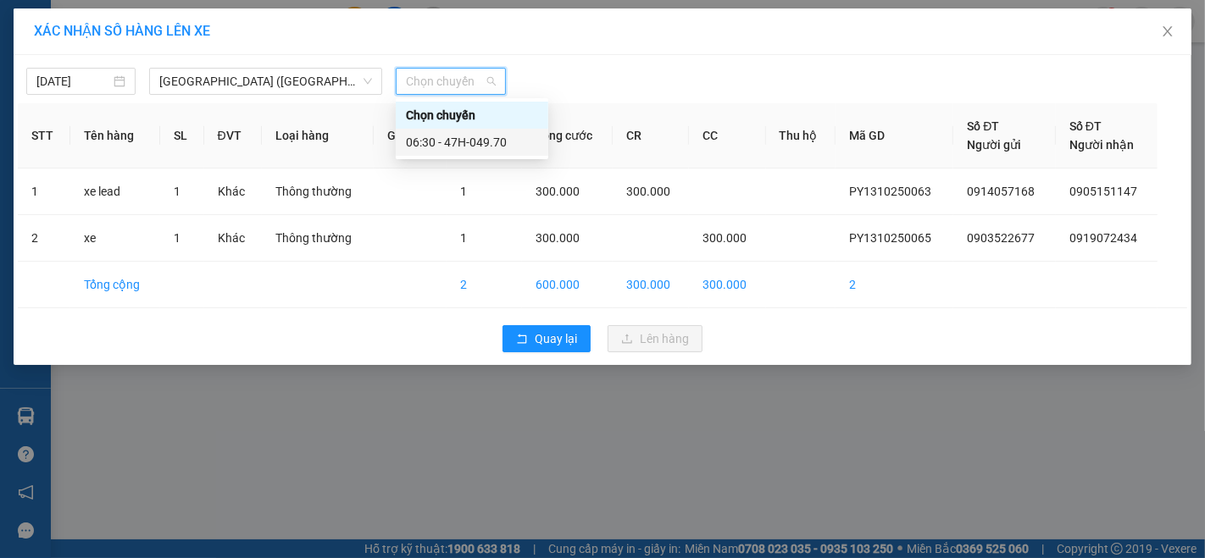
click at [467, 148] on div "06:30 - 47H-049.70" at bounding box center [472, 142] width 132 height 19
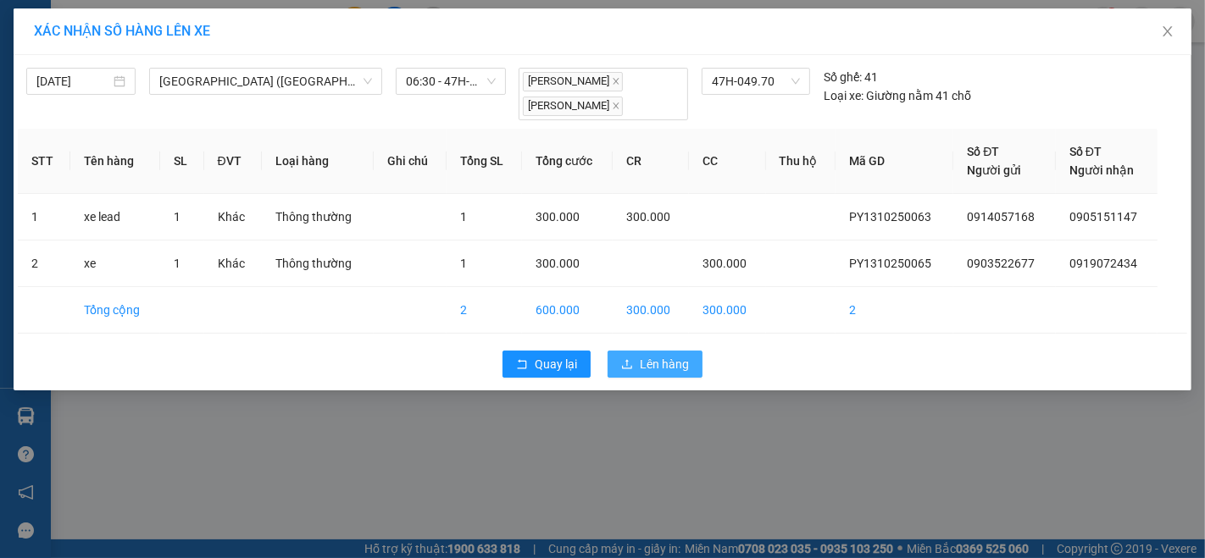
click at [654, 357] on span "Lên hàng" at bounding box center [664, 364] width 49 height 19
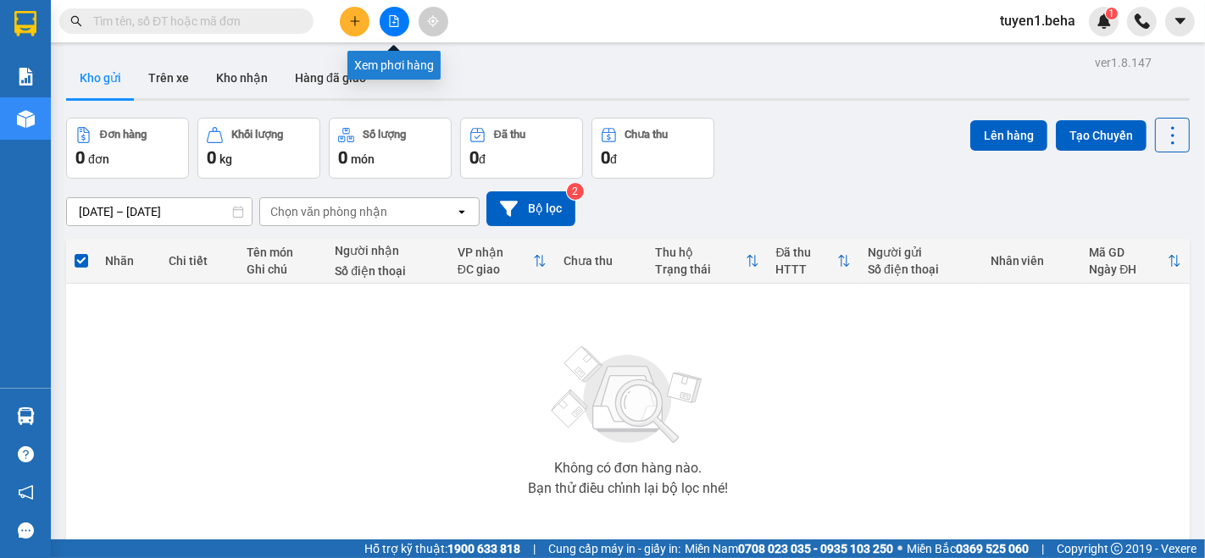
click at [390, 18] on icon "file-add" at bounding box center [394, 21] width 9 height 12
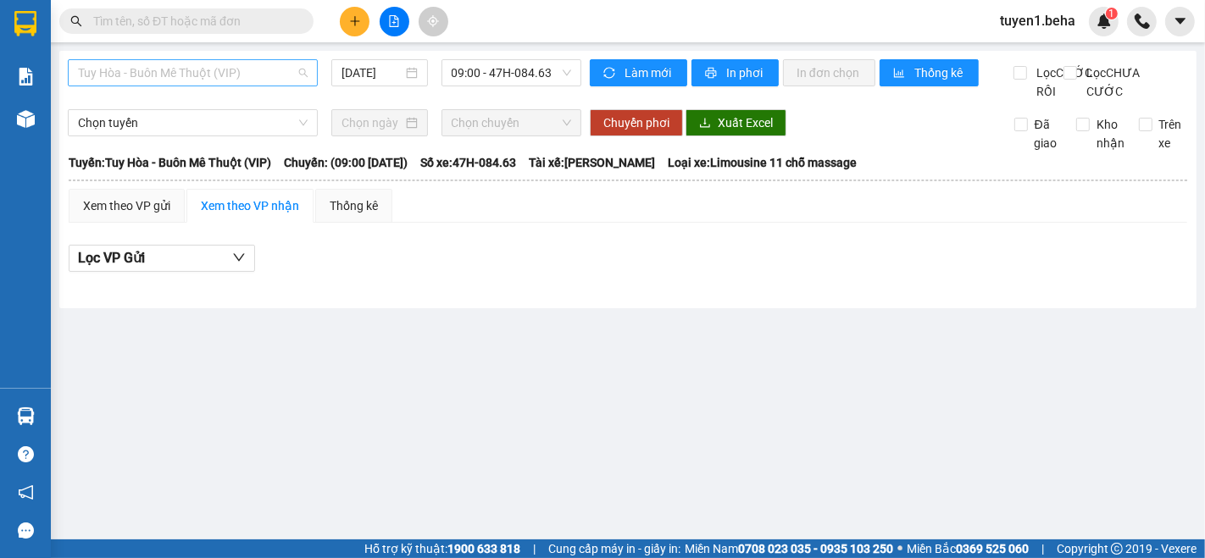
click at [160, 74] on span "Tuy Hòa - Buôn Mê Thuột (VIP)" at bounding box center [193, 72] width 230 height 25
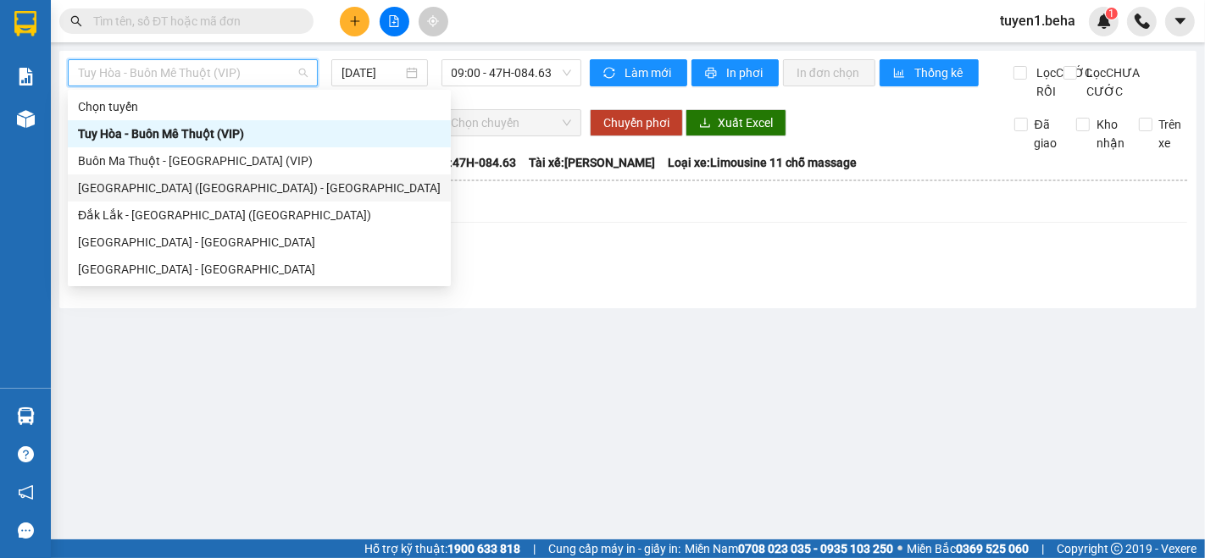
click at [173, 183] on div "[GEOGRAPHIC_DATA] ([GEOGRAPHIC_DATA]) - [GEOGRAPHIC_DATA]" at bounding box center [259, 188] width 363 height 19
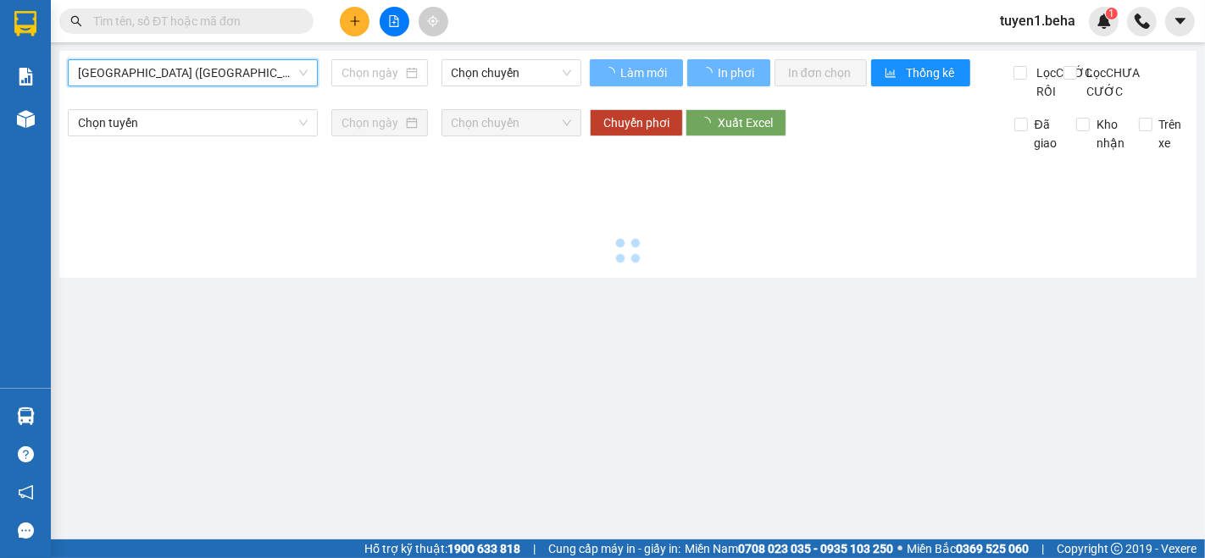
type input "[DATE]"
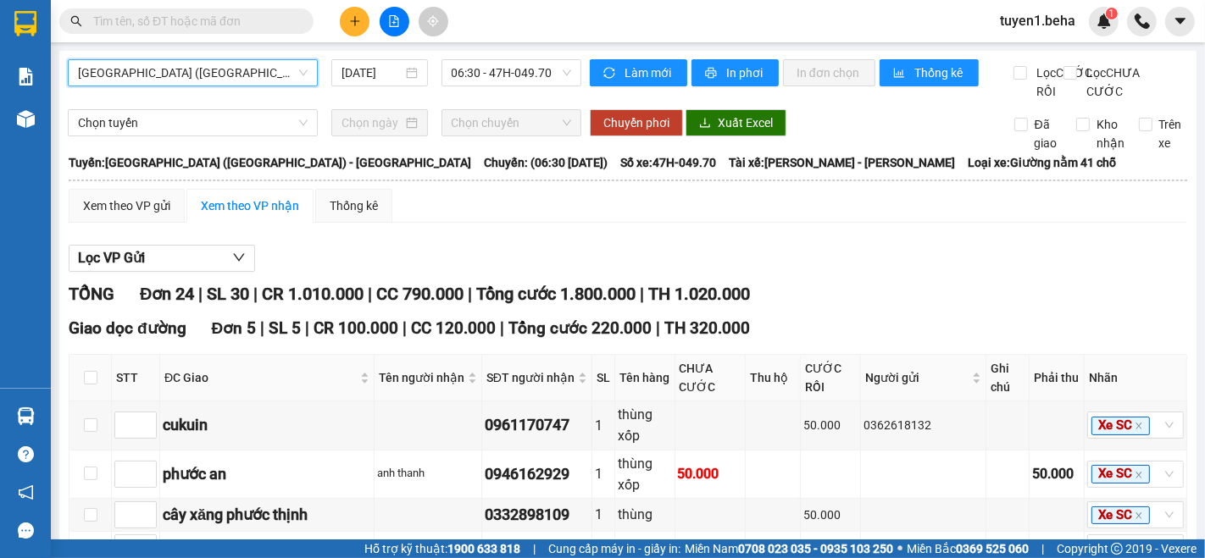
scroll to position [282, 0]
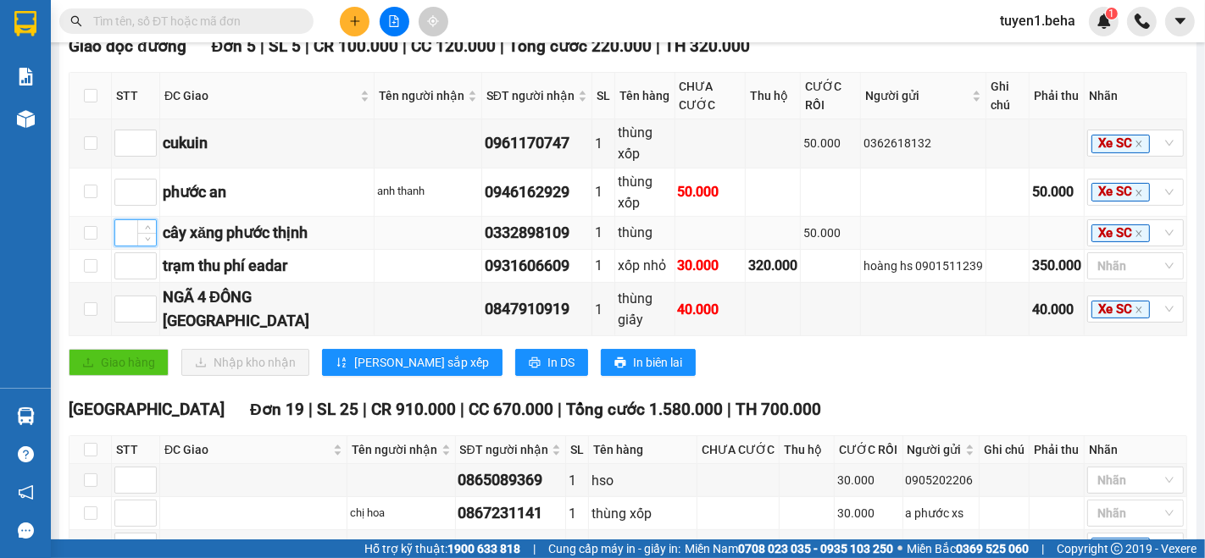
click at [123, 245] on input at bounding box center [135, 232] width 41 height 25
type input "1"
click at [119, 322] on input at bounding box center [135, 309] width 41 height 25
type input "2"
click at [128, 279] on input at bounding box center [135, 265] width 41 height 25
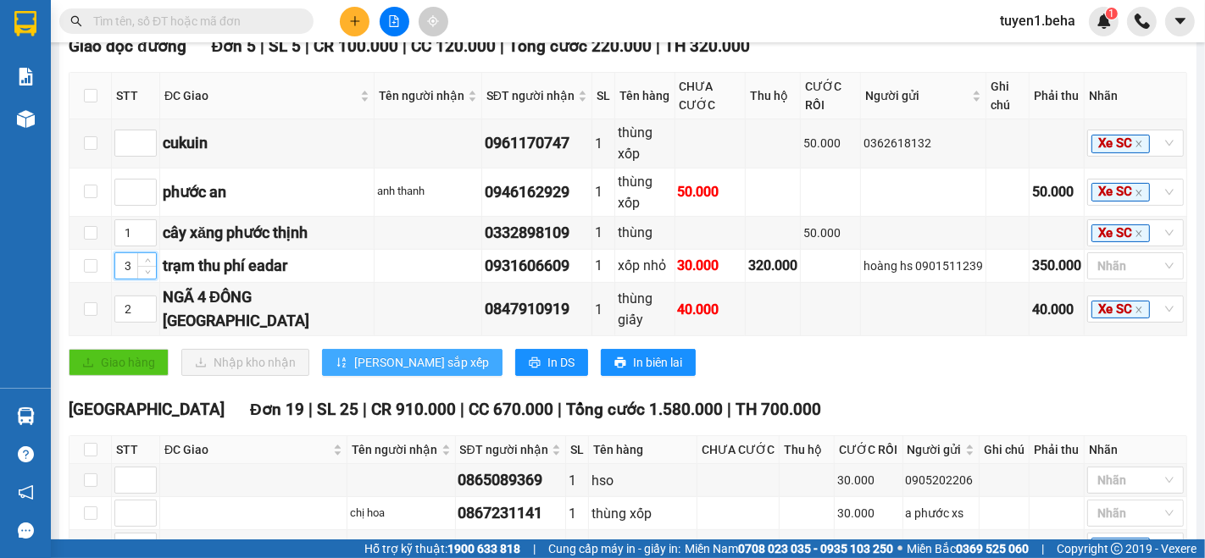
type input "3"
click at [370, 372] on span "[PERSON_NAME] sắp xếp" at bounding box center [421, 362] width 135 height 19
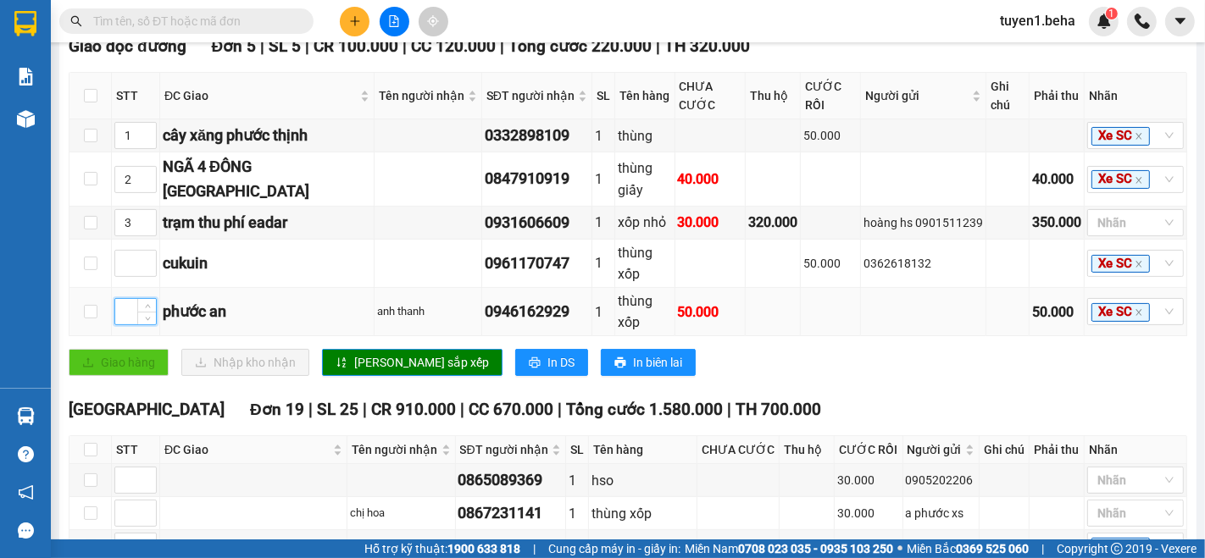
click at [126, 324] on input at bounding box center [135, 311] width 41 height 25
type input "4"
click at [361, 368] on span "[PERSON_NAME] sắp xếp" at bounding box center [421, 362] width 135 height 19
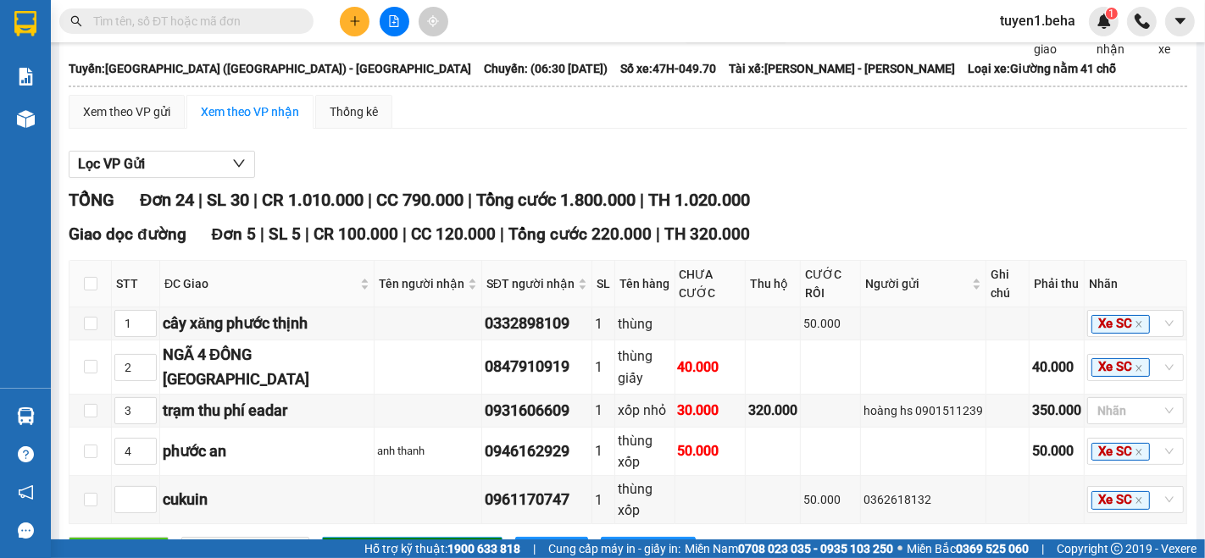
scroll to position [0, 0]
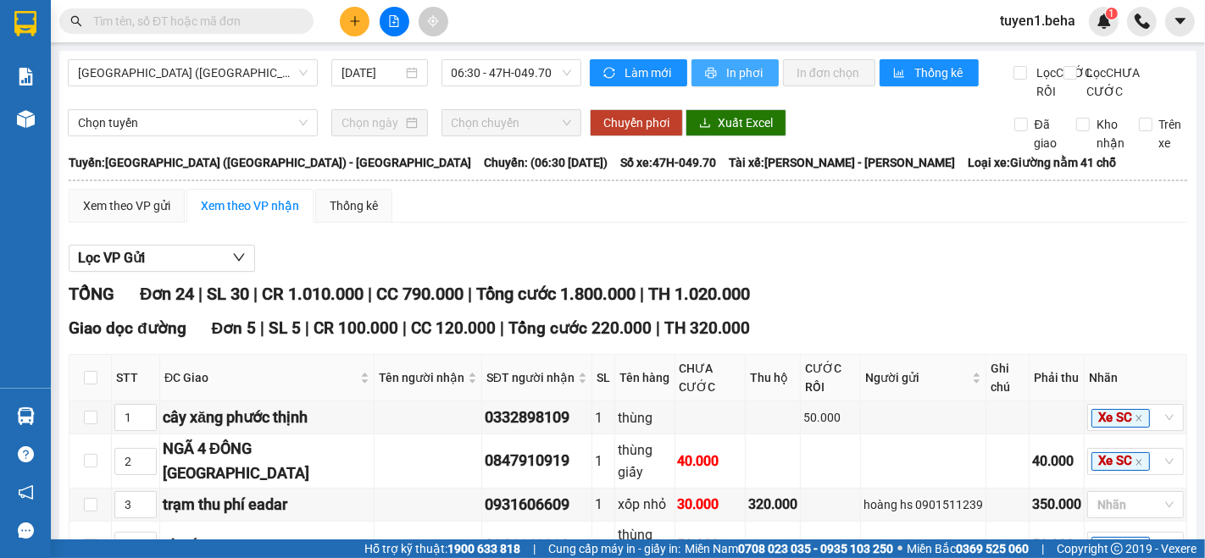
click at [729, 71] on span "In phơi" at bounding box center [745, 73] width 39 height 19
click at [97, 215] on div "Xem theo VP gửi" at bounding box center [126, 206] width 87 height 19
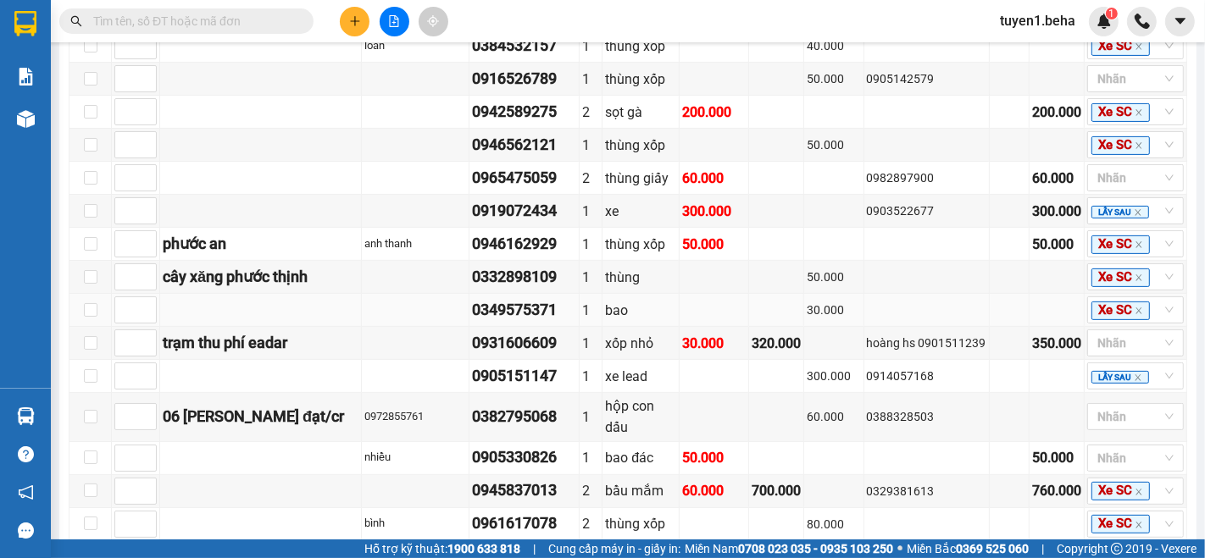
scroll to position [470, 0]
click at [91, 219] on input "checkbox" at bounding box center [91, 212] width 14 height 14
checkbox input "true"
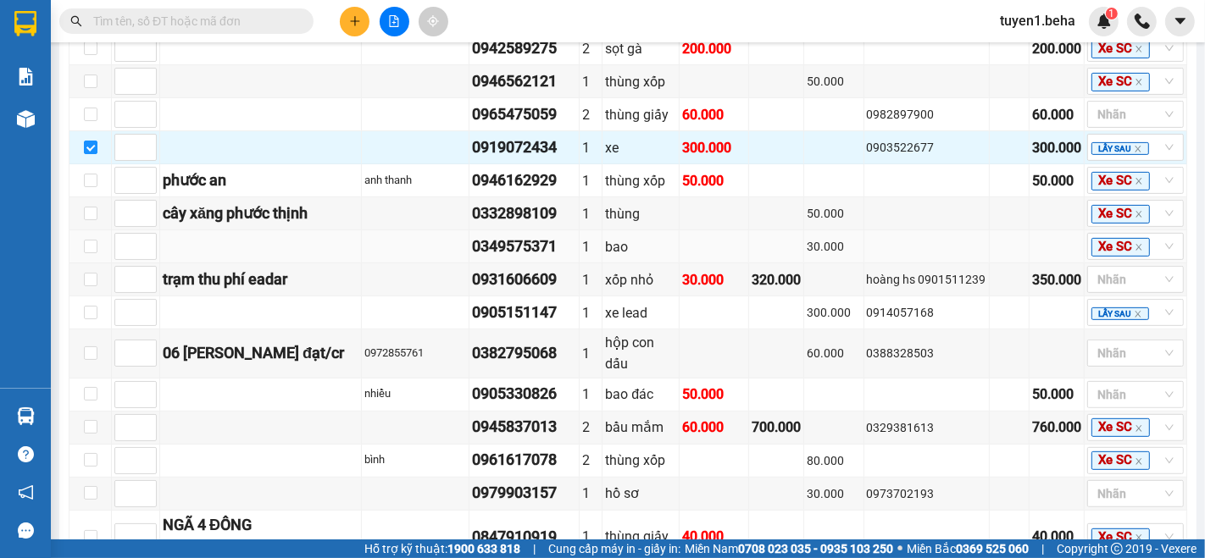
scroll to position [564, 0]
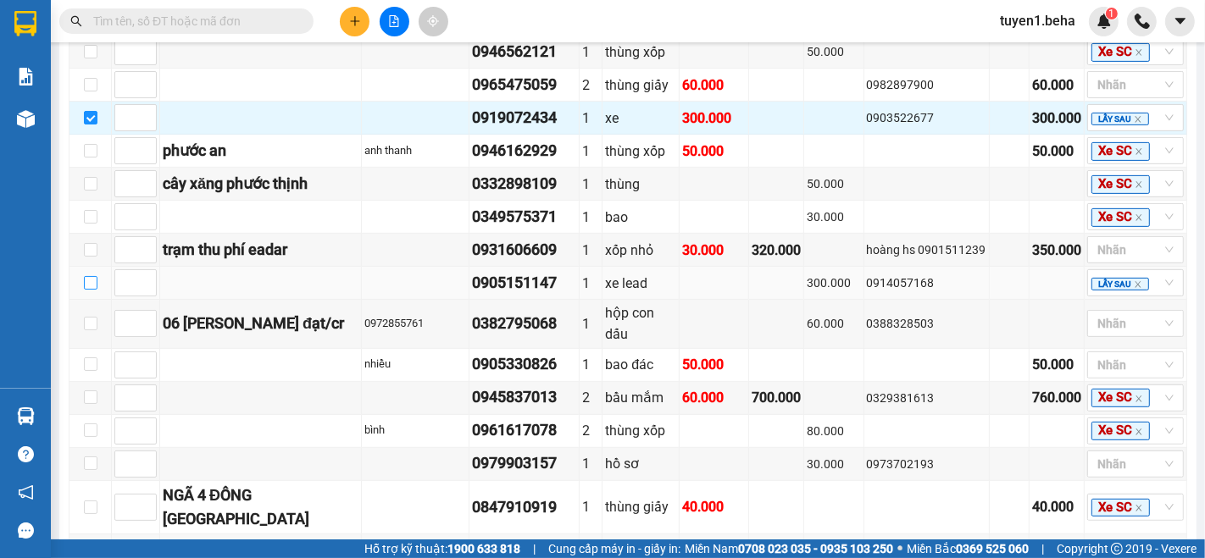
click at [89, 289] on input "checkbox" at bounding box center [91, 283] width 14 height 14
checkbox input "true"
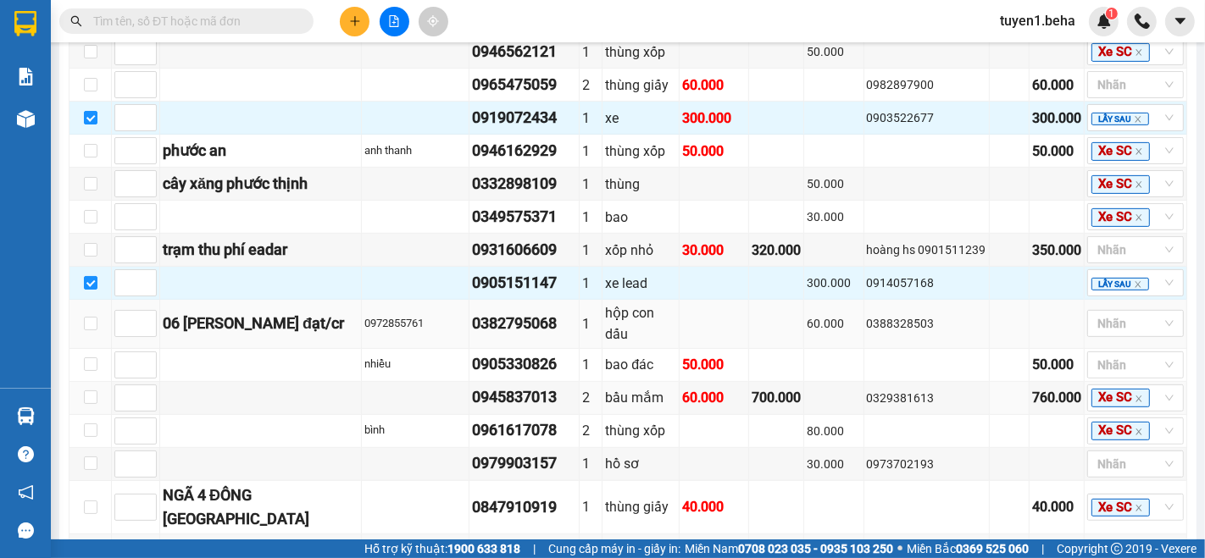
scroll to position [752, 0]
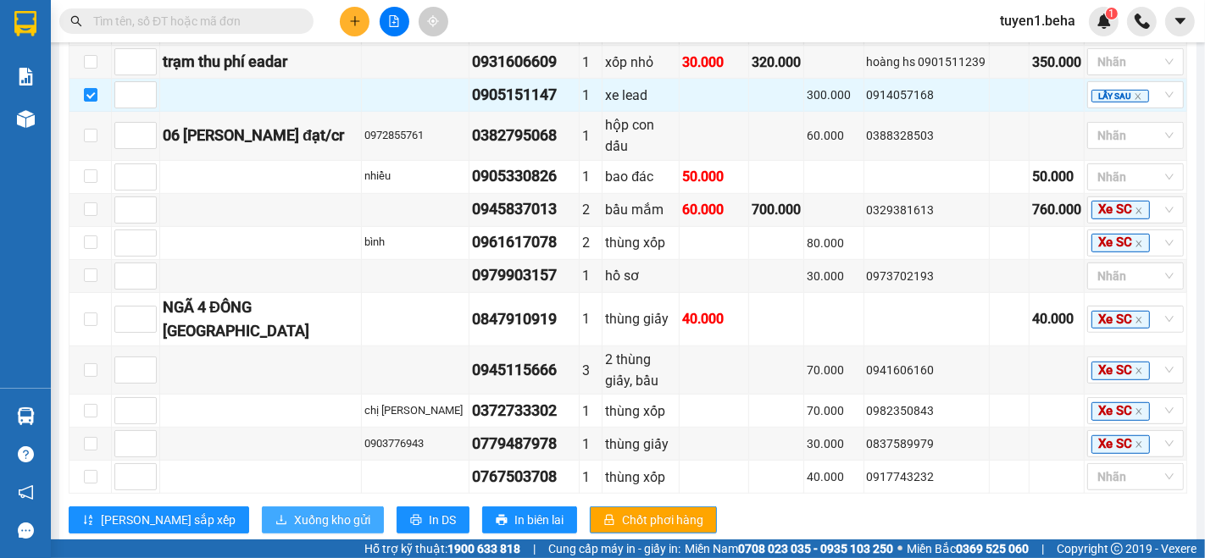
click at [294, 511] on span "Xuống kho gửi" at bounding box center [332, 520] width 76 height 19
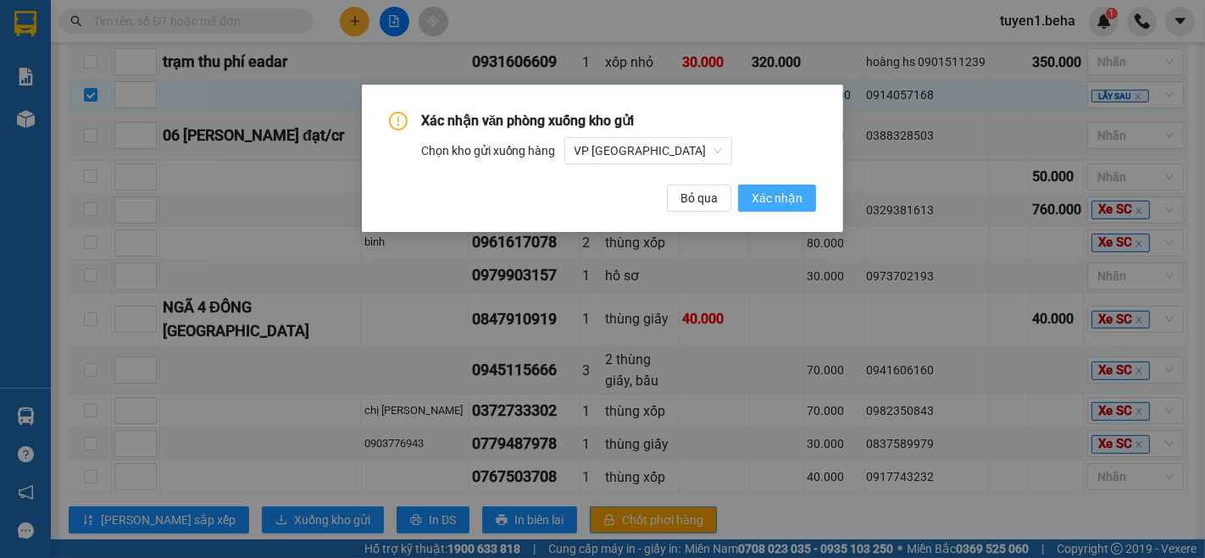
click at [793, 202] on span "Xác nhận" at bounding box center [776, 198] width 51 height 19
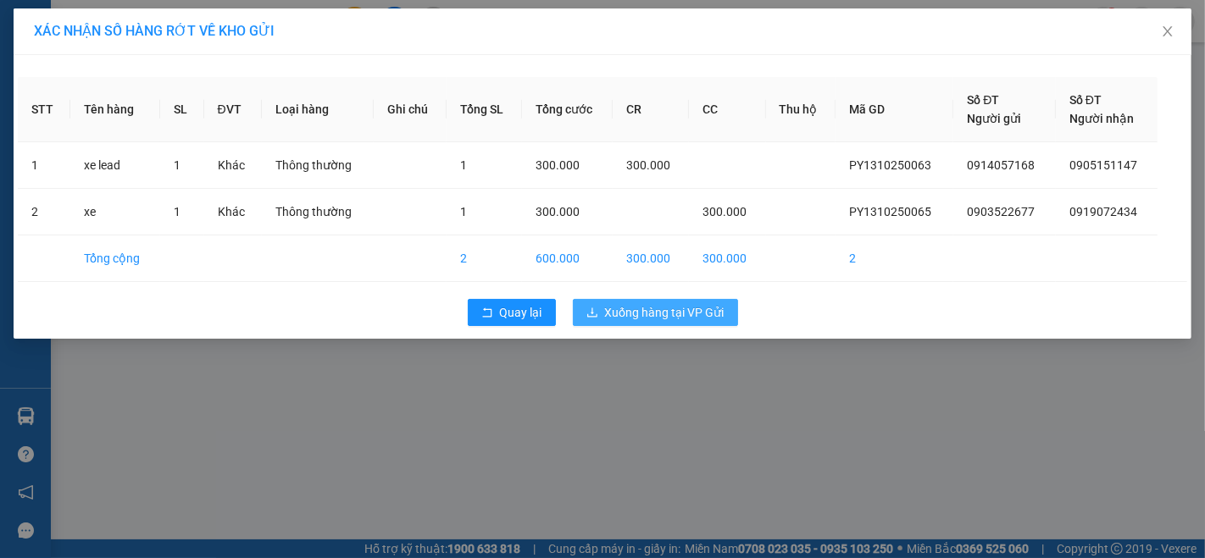
click at [675, 318] on span "Xuống hàng tại VP Gửi" at bounding box center [664, 312] width 119 height 19
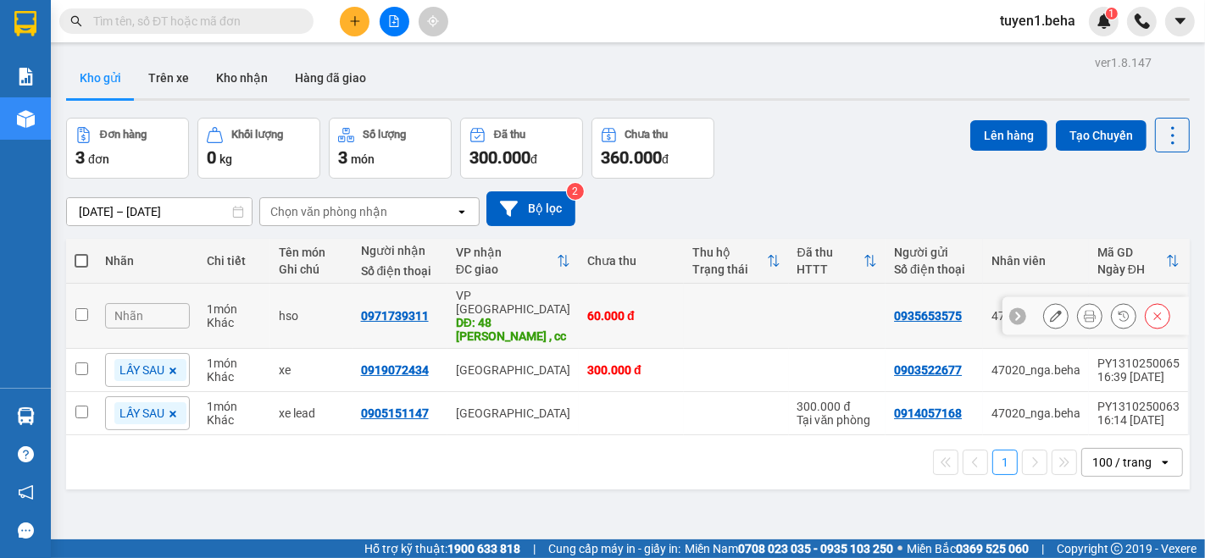
click at [80, 308] on input "checkbox" at bounding box center [81, 314] width 13 height 13
checkbox input "true"
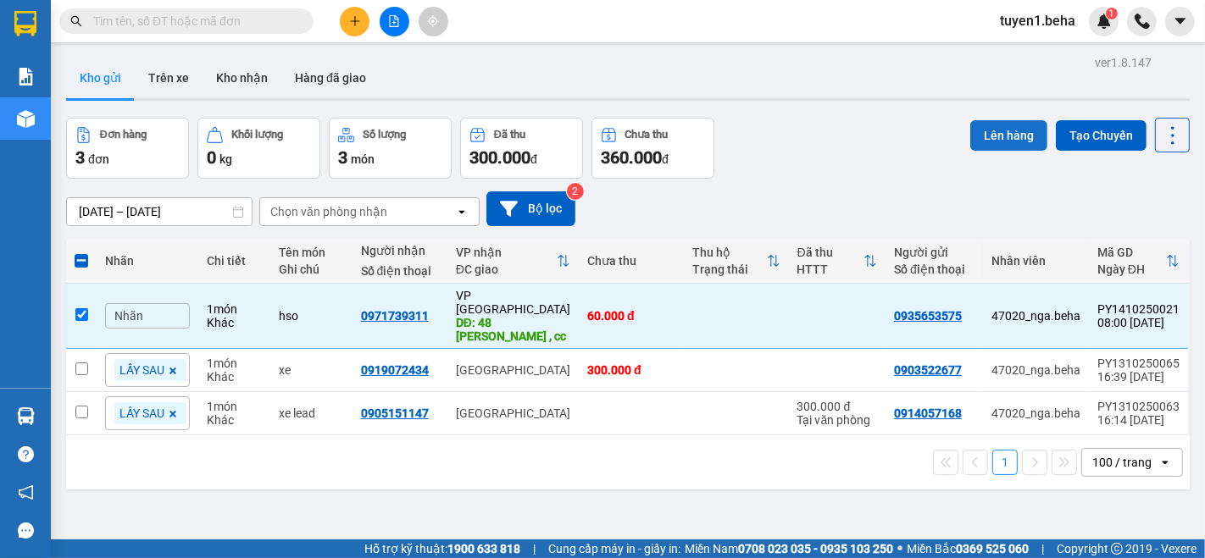
click at [986, 136] on button "Lên hàng" at bounding box center [1008, 135] width 77 height 30
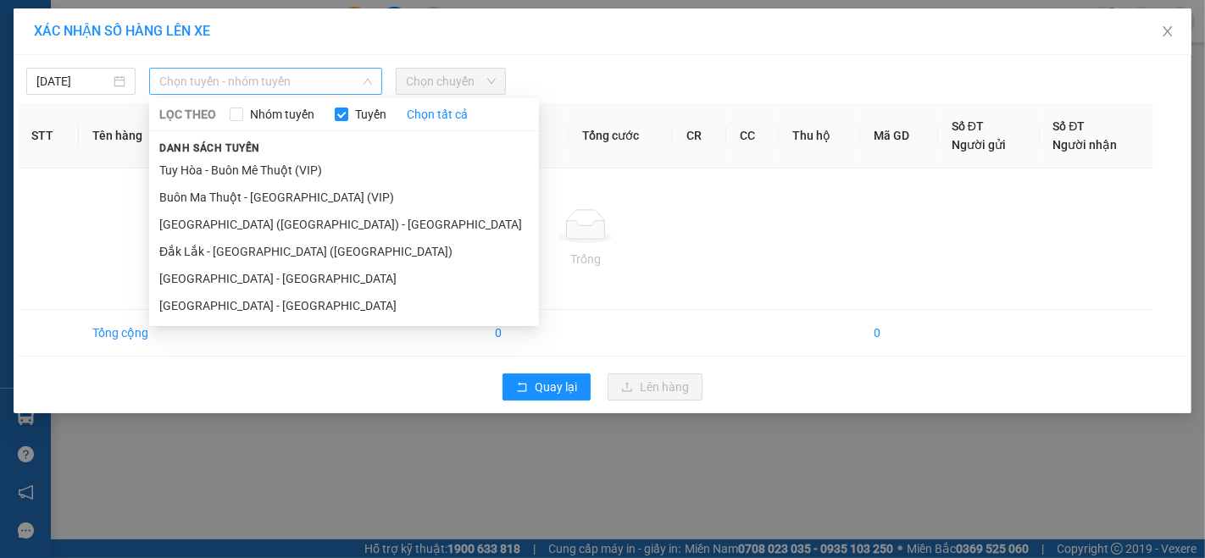
click at [298, 83] on span "Chọn tuyến - nhóm tuyến" at bounding box center [265, 81] width 213 height 25
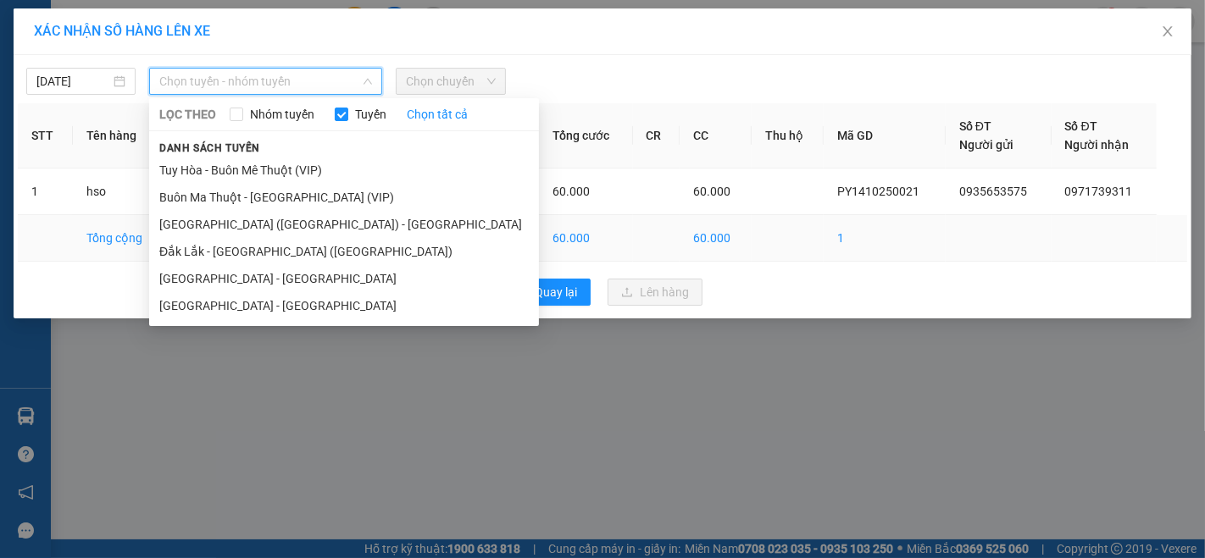
click at [296, 225] on li "[GEOGRAPHIC_DATA] ([GEOGRAPHIC_DATA]) - [GEOGRAPHIC_DATA]" at bounding box center [344, 224] width 390 height 27
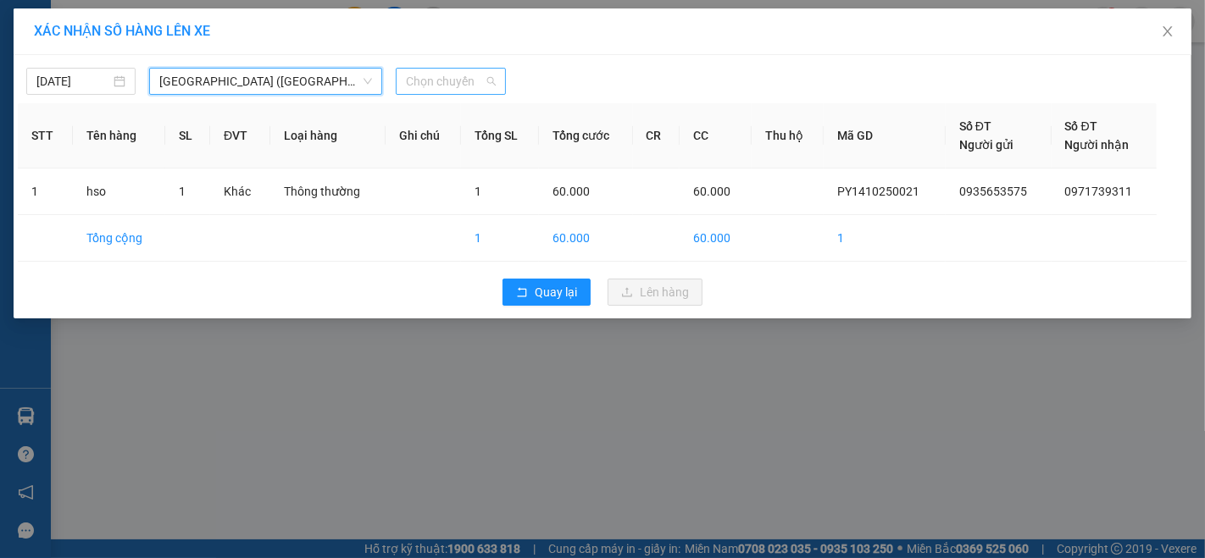
click at [468, 80] on span "Chọn chuyến" at bounding box center [450, 81] width 89 height 25
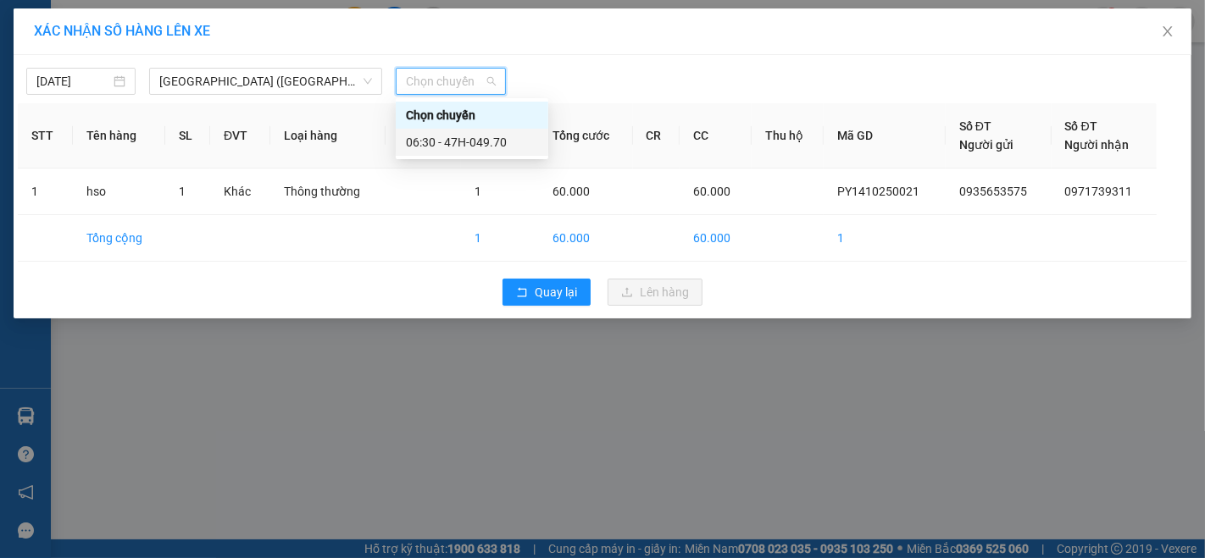
click at [481, 141] on div "06:30 - 47H-049.70" at bounding box center [472, 142] width 132 height 19
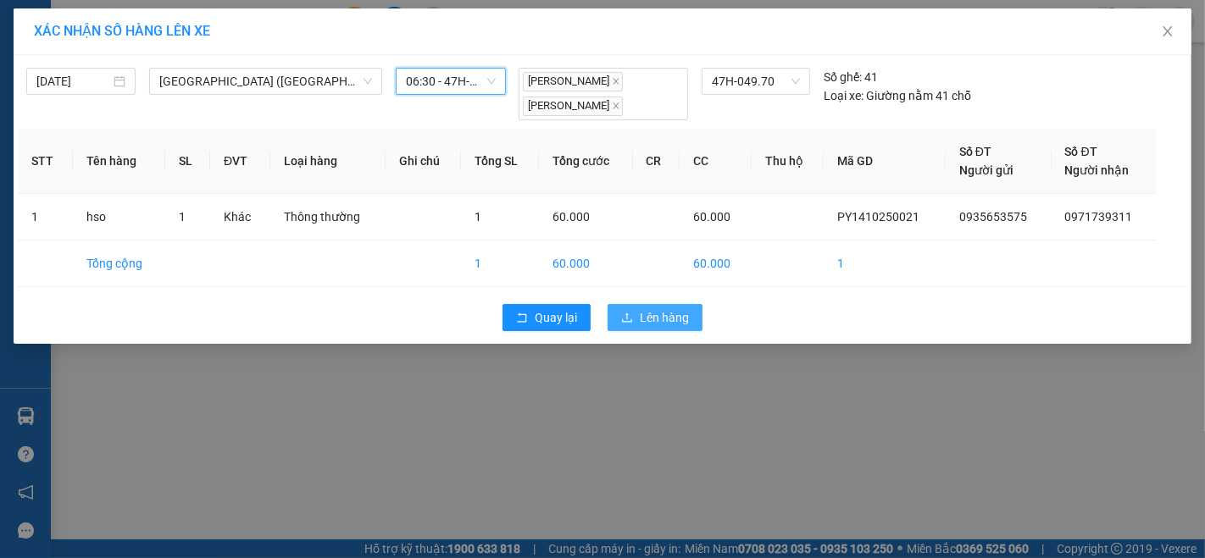
click at [676, 321] on span "Lên hàng" at bounding box center [664, 317] width 49 height 19
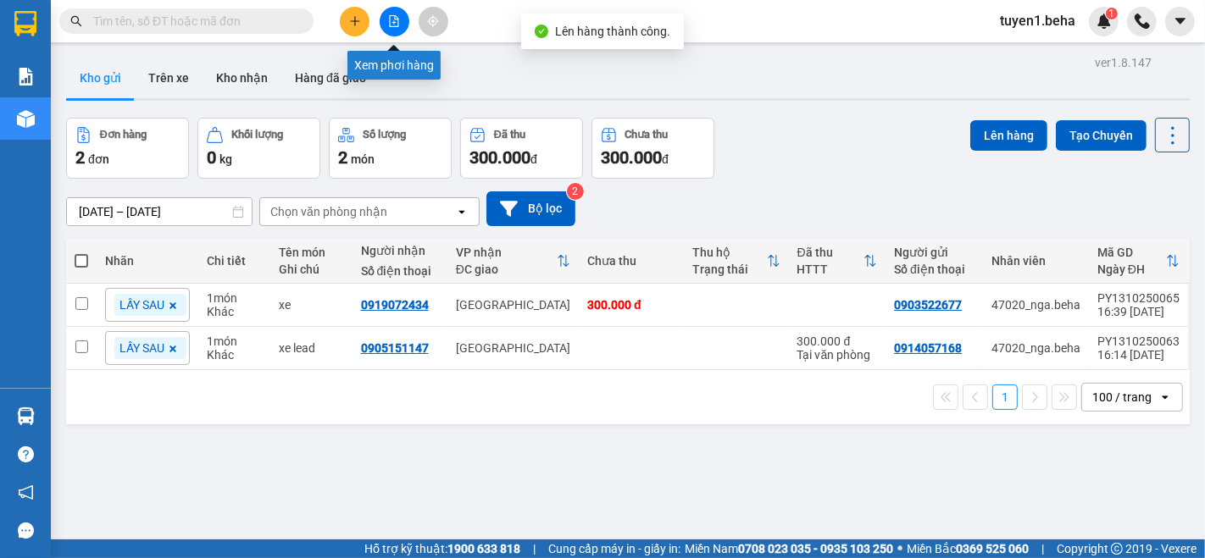
click at [391, 21] on icon "file-add" at bounding box center [394, 21] width 12 height 12
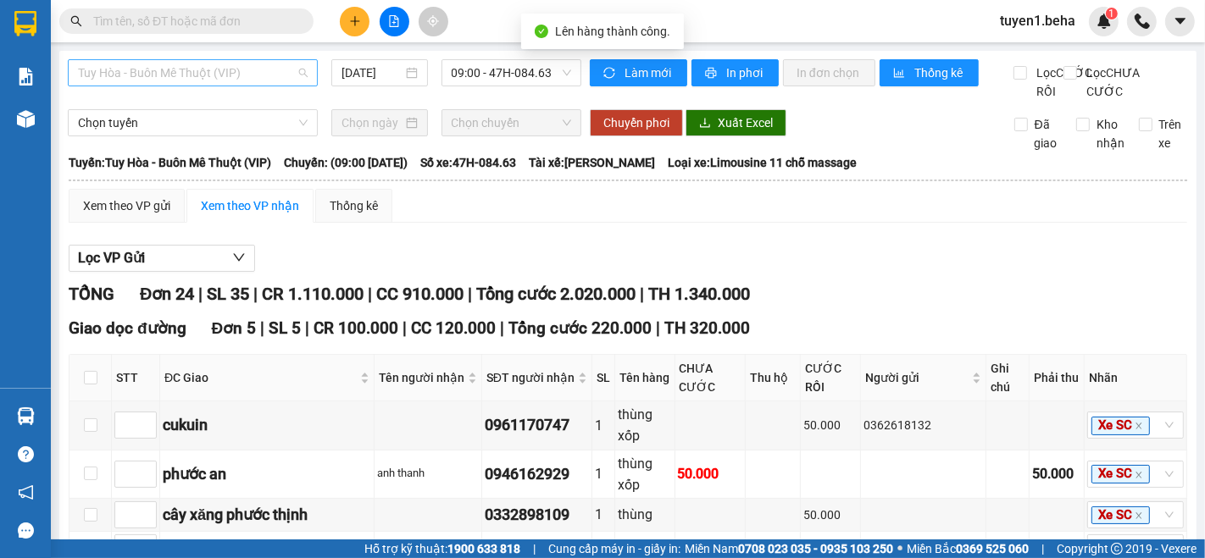
click at [181, 78] on span "Tuy Hòa - Buôn Mê Thuột (VIP)" at bounding box center [193, 72] width 230 height 25
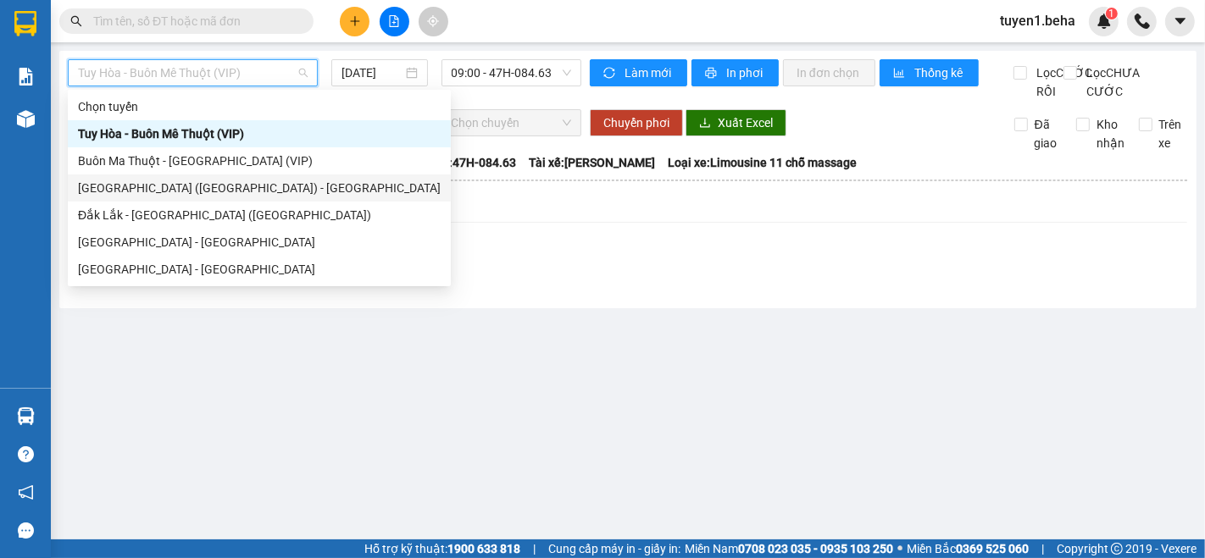
click at [216, 192] on div "[GEOGRAPHIC_DATA] ([GEOGRAPHIC_DATA]) - [GEOGRAPHIC_DATA]" at bounding box center [259, 188] width 363 height 19
type input "[DATE]"
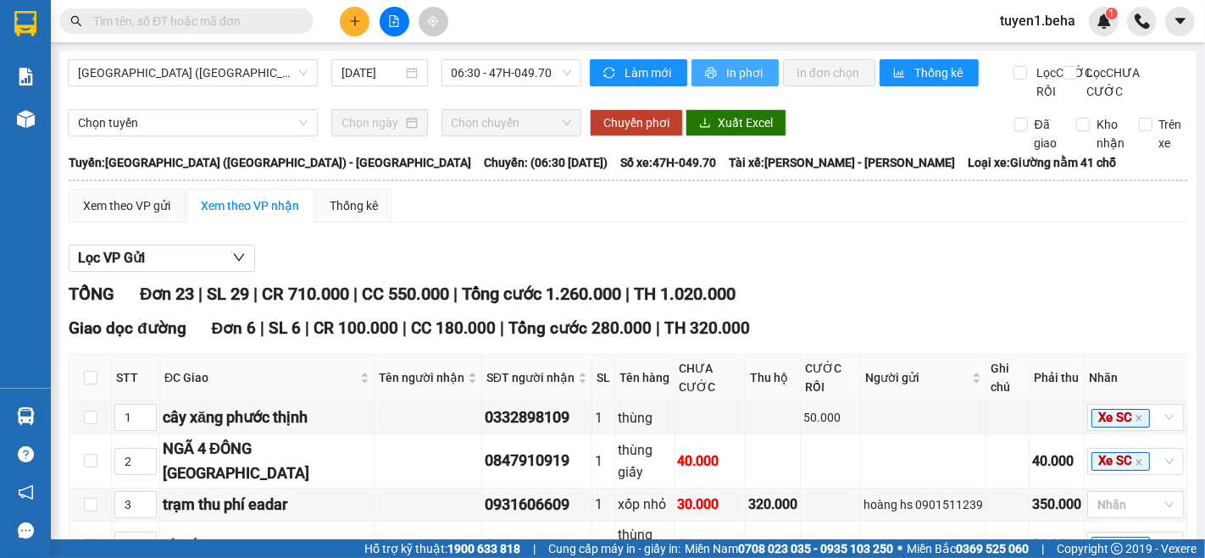
click at [730, 62] on button "In phơi" at bounding box center [734, 72] width 87 height 27
click at [145, 101] on div "[GEOGRAPHIC_DATA] ([GEOGRAPHIC_DATA]) - [GEOGRAPHIC_DATA] [DATE] 06:30 - 47H-04…" at bounding box center [324, 80] width 513 height 42
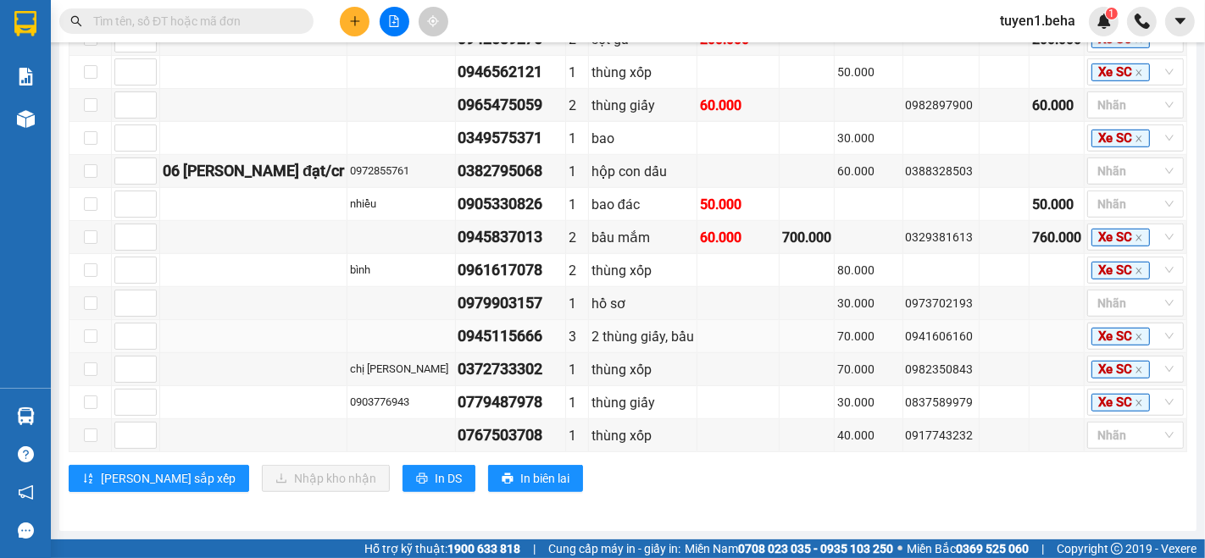
scroll to position [514, 0]
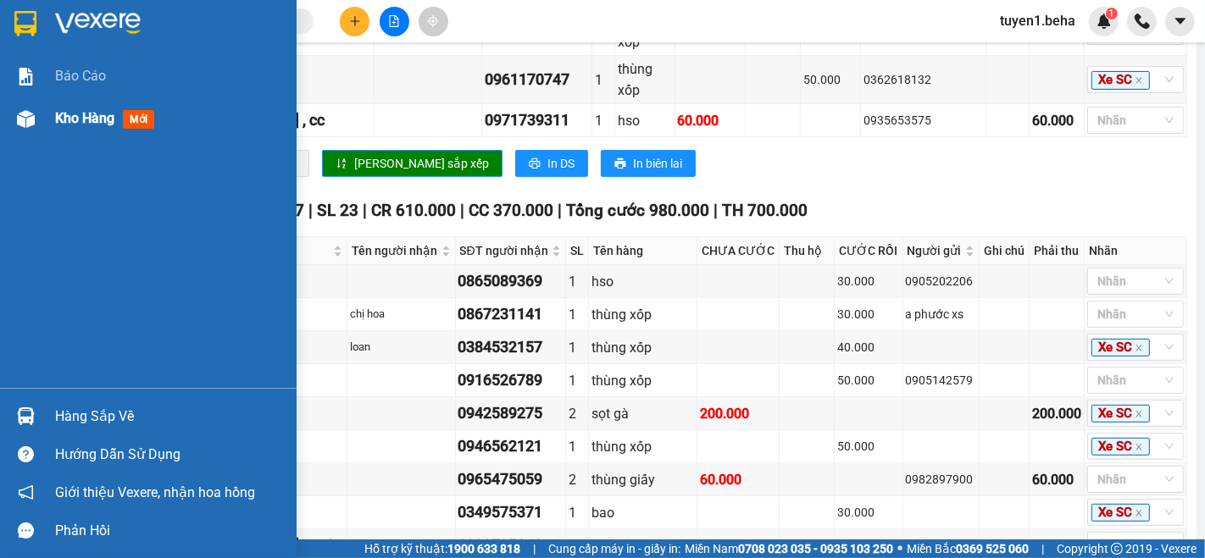
click at [72, 122] on span "Kho hàng" at bounding box center [84, 118] width 59 height 16
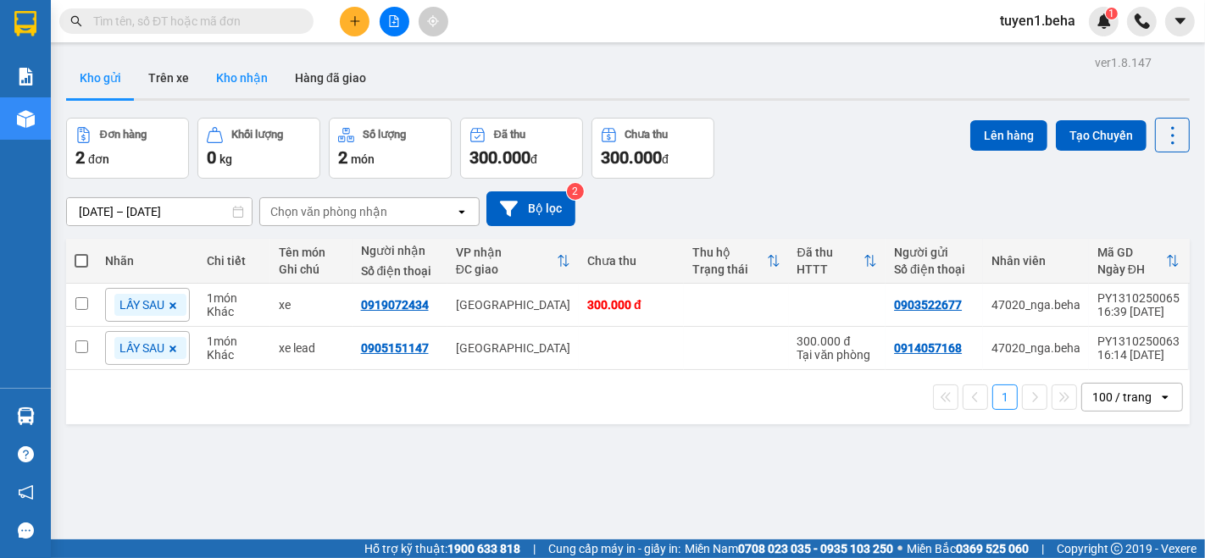
click at [228, 76] on button "Kho nhận" at bounding box center [241, 78] width 79 height 41
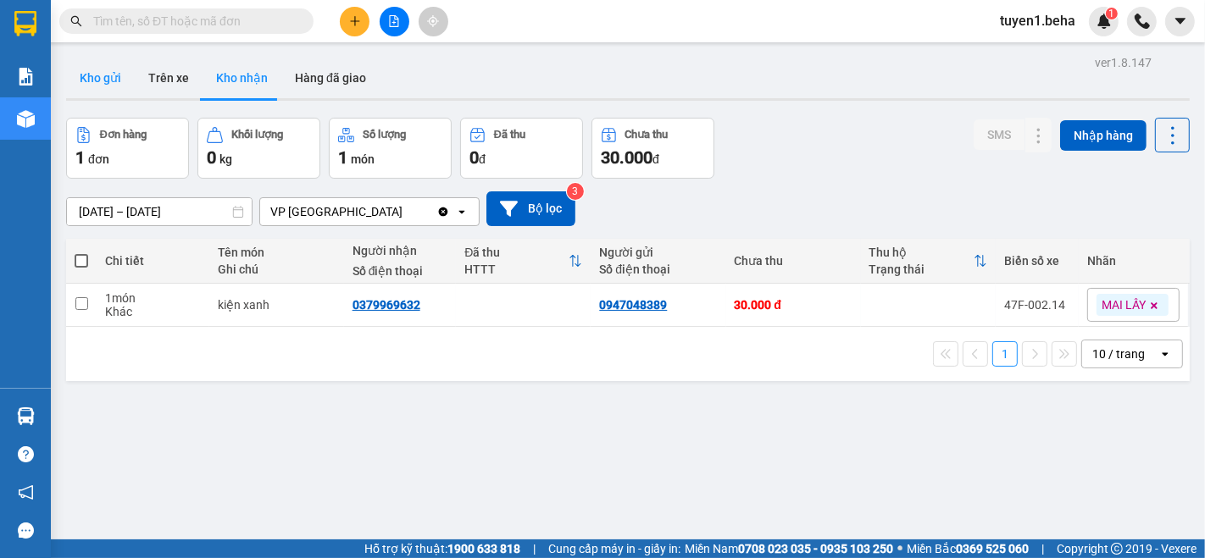
click at [99, 67] on button "Kho gửi" at bounding box center [100, 78] width 69 height 41
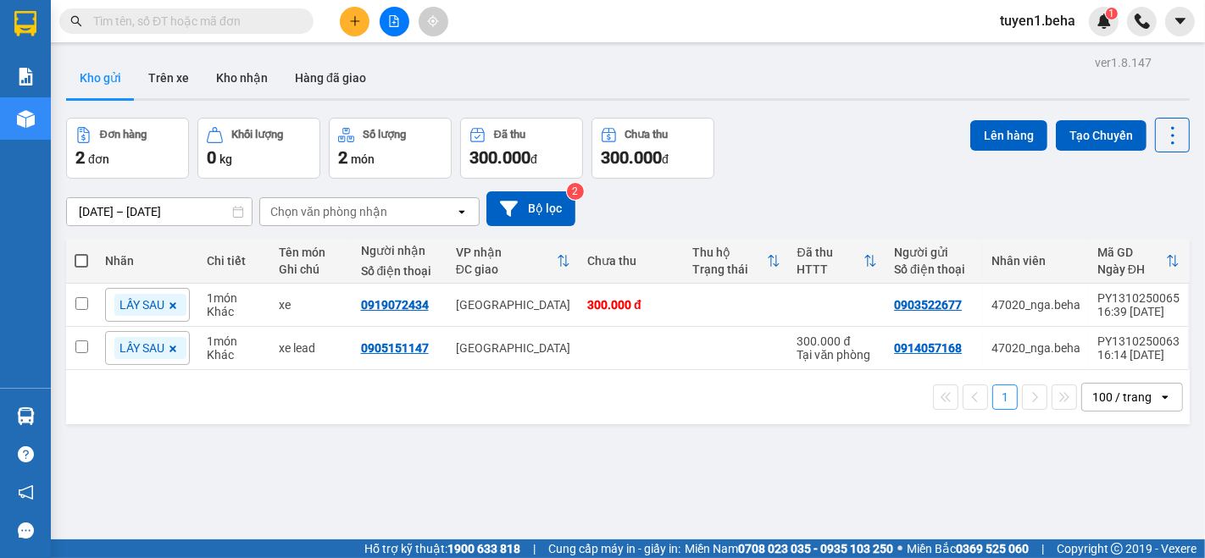
click at [193, 480] on div "ver 1.8.147 Kho gửi Trên xe Kho nhận Hàng đã giao Đơn hàng 2 đơn Khối lượng 0 k…" at bounding box center [627, 330] width 1137 height 558
click at [386, 13] on button at bounding box center [395, 22] width 30 height 30
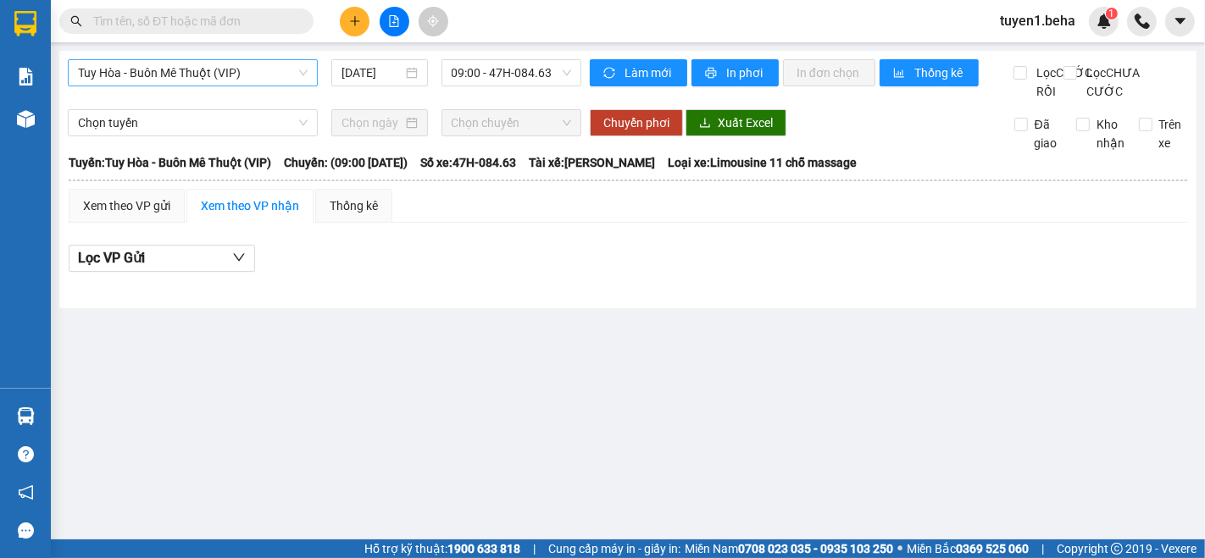
click at [180, 72] on span "Tuy Hòa - Buôn Mê Thuột (VIP)" at bounding box center [193, 72] width 230 height 25
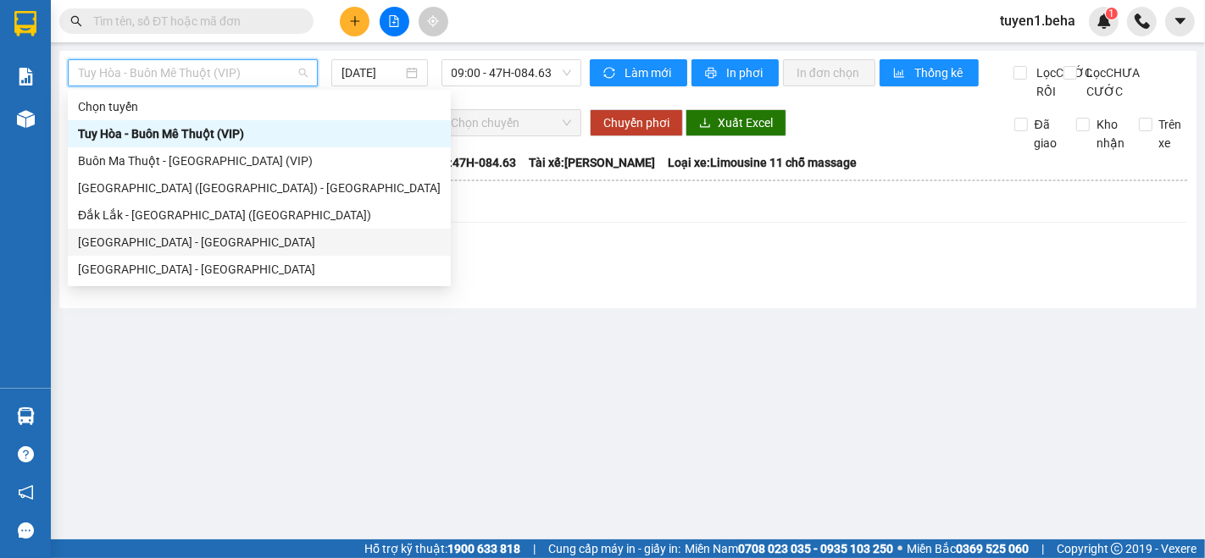
click at [152, 241] on div "[GEOGRAPHIC_DATA] - [GEOGRAPHIC_DATA]" at bounding box center [259, 242] width 363 height 19
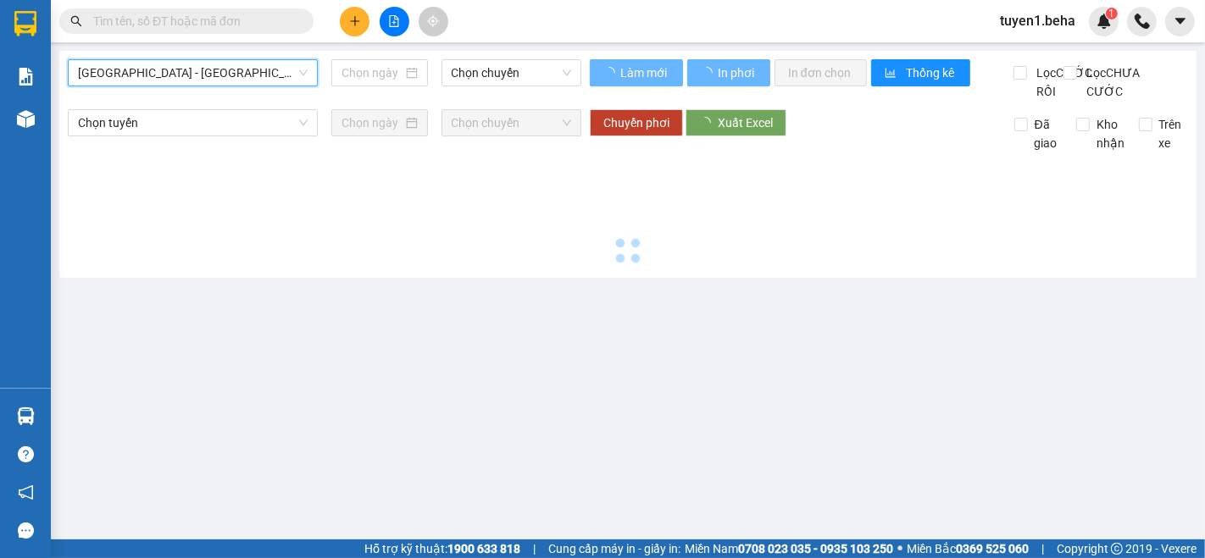
type input "[DATE]"
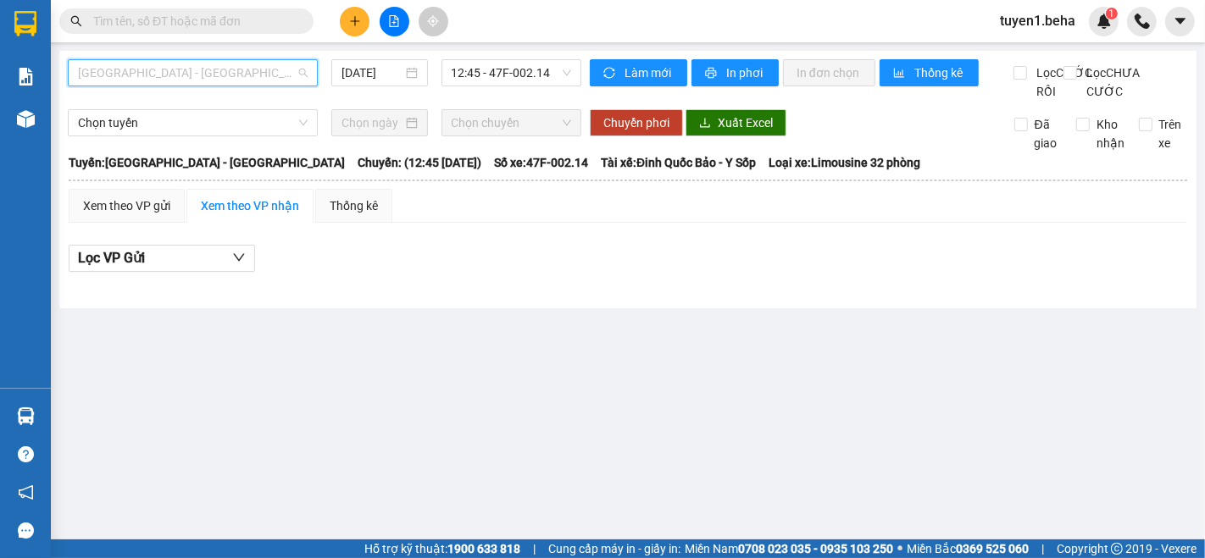
click at [132, 66] on span "[GEOGRAPHIC_DATA] - [GEOGRAPHIC_DATA]" at bounding box center [193, 72] width 230 height 25
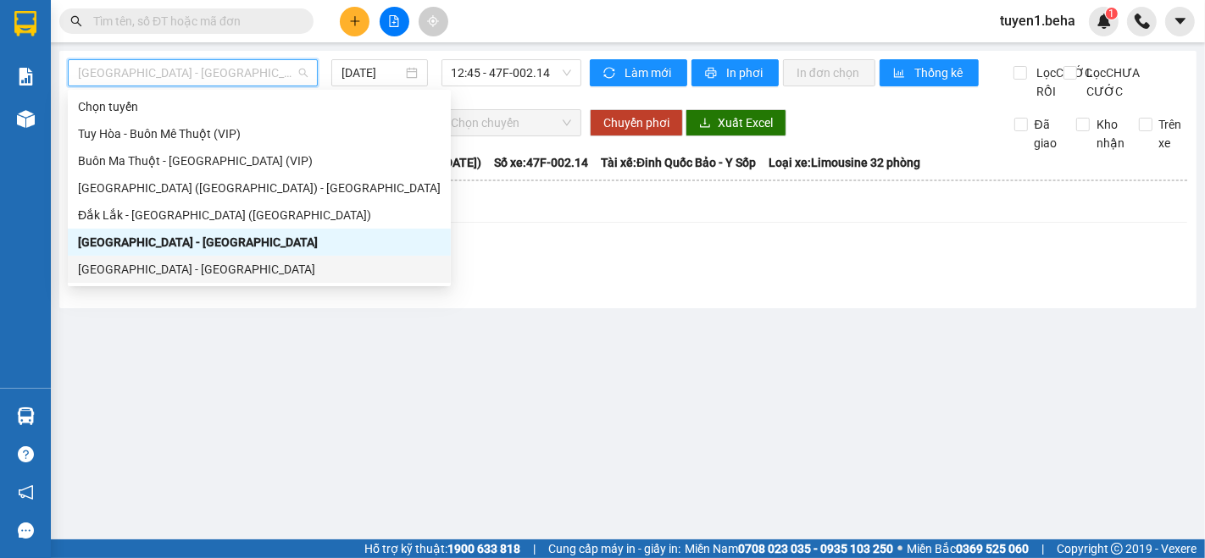
click at [123, 265] on div "[GEOGRAPHIC_DATA] - [GEOGRAPHIC_DATA]" at bounding box center [259, 269] width 363 height 19
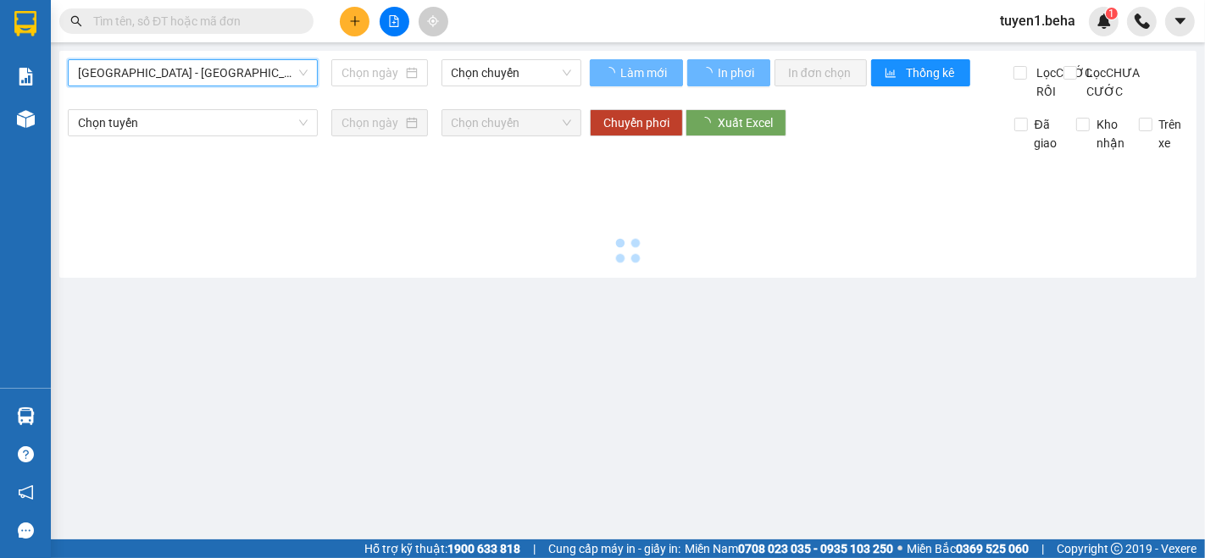
type input "[DATE]"
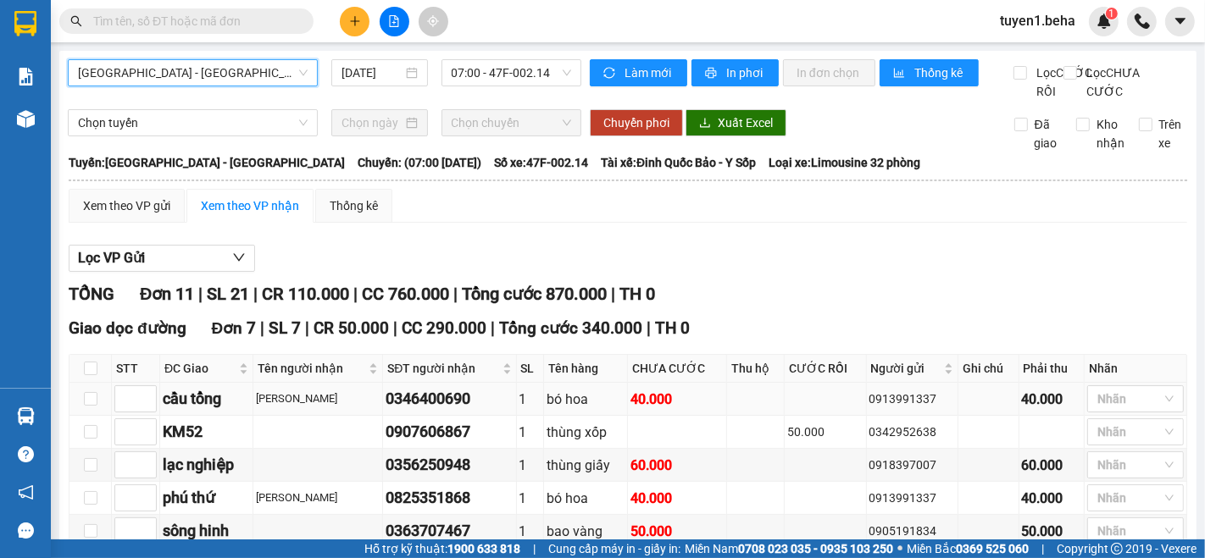
scroll to position [282, 0]
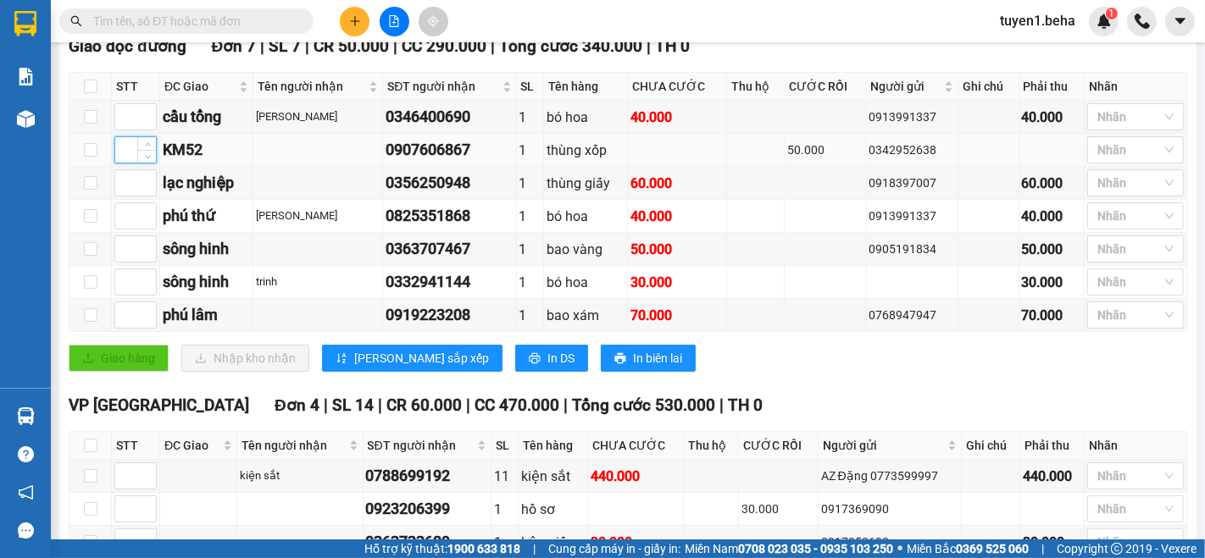
click at [119, 163] on input at bounding box center [135, 149] width 41 height 25
type input "1"
click at [363, 365] on span "[PERSON_NAME] sắp xếp" at bounding box center [421, 358] width 135 height 19
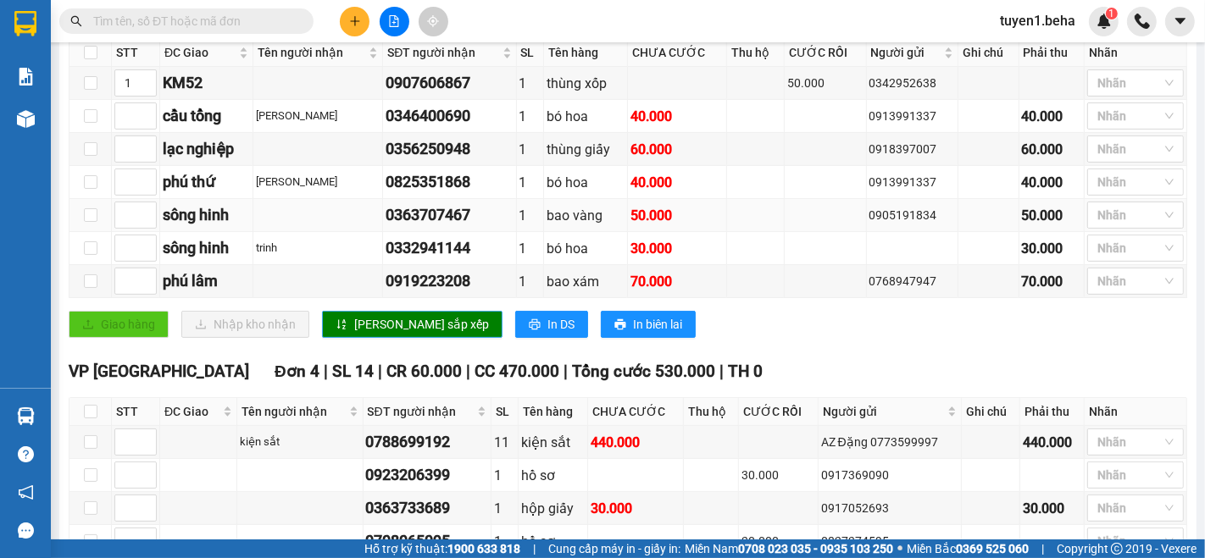
scroll to position [430, 0]
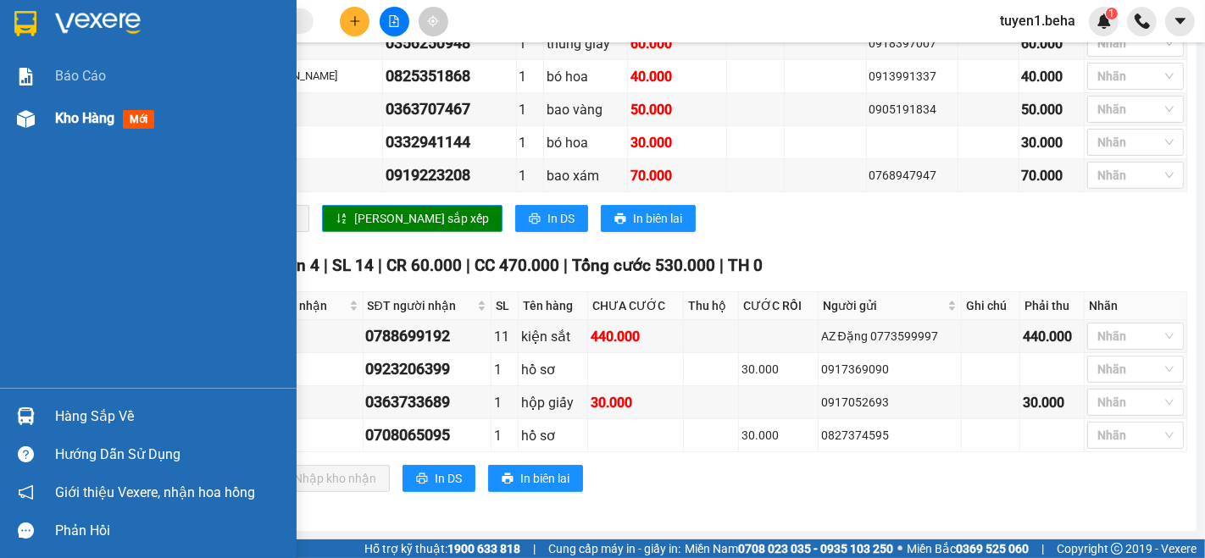
click at [73, 110] on span "Kho hàng" at bounding box center [84, 118] width 59 height 16
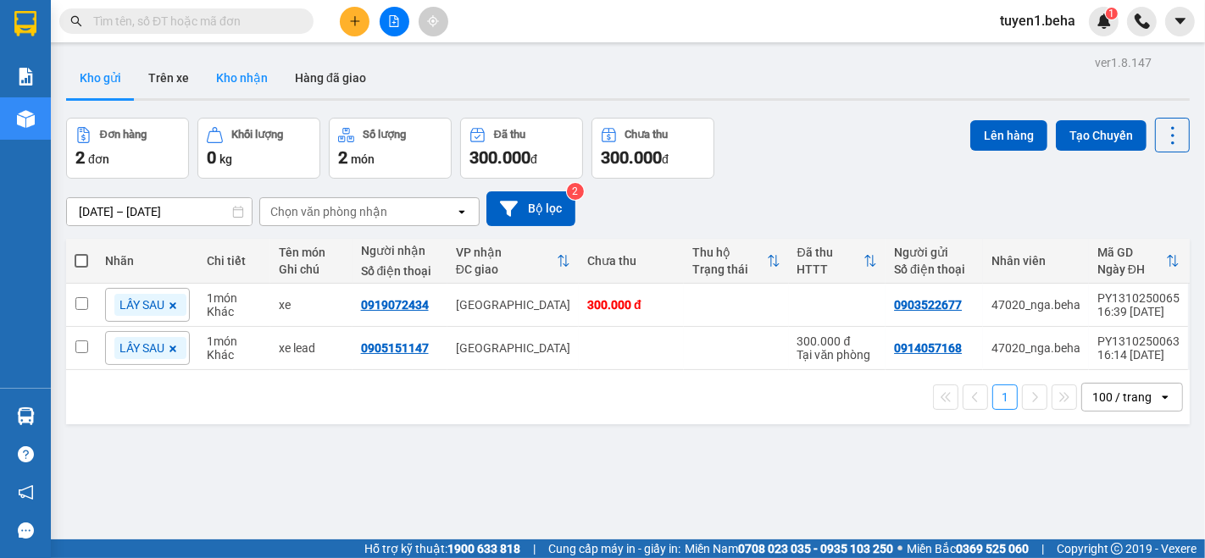
click at [242, 82] on button "Kho nhận" at bounding box center [241, 78] width 79 height 41
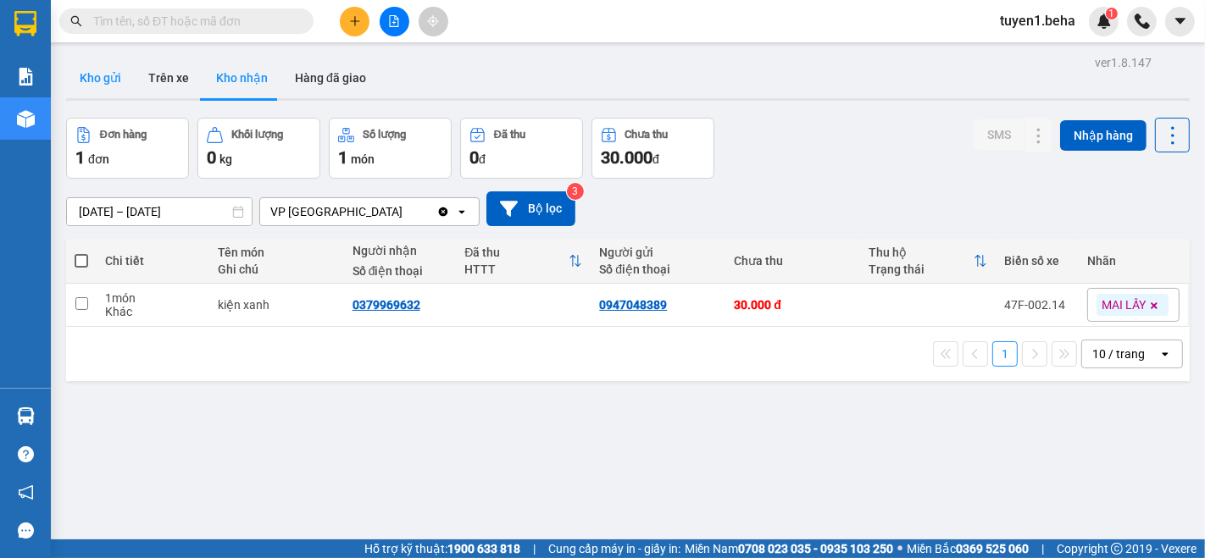
click at [103, 78] on button "Kho gửi" at bounding box center [100, 78] width 69 height 41
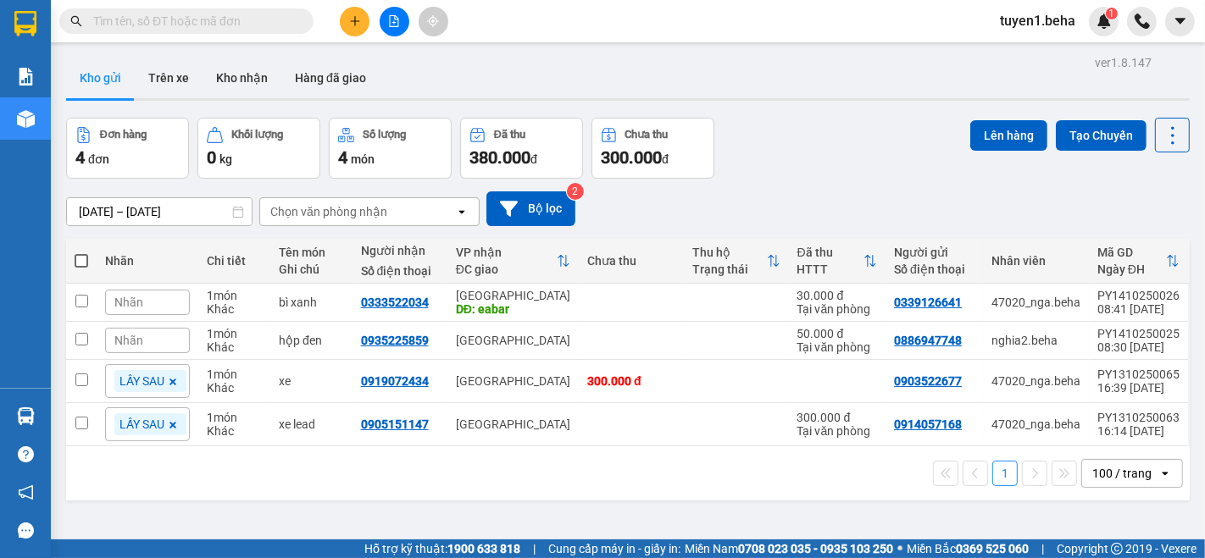
click at [167, 481] on div "1 100 / trang open" at bounding box center [628, 473] width 1110 height 29
click at [138, 301] on span "Nhãn" at bounding box center [128, 303] width 29 height 14
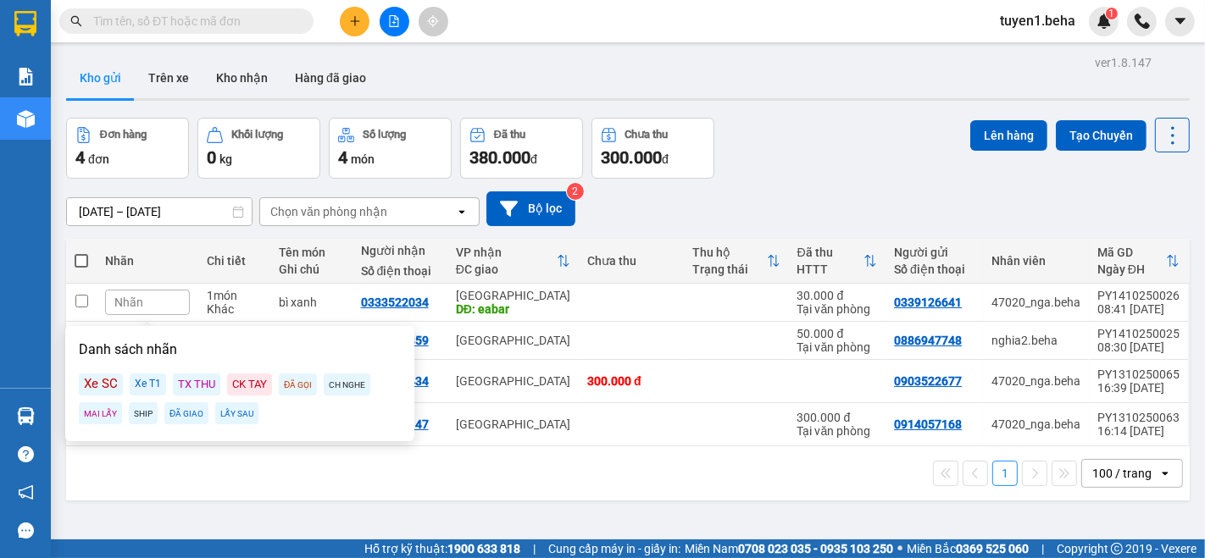
click at [138, 384] on div "Xe T1" at bounding box center [148, 385] width 36 height 22
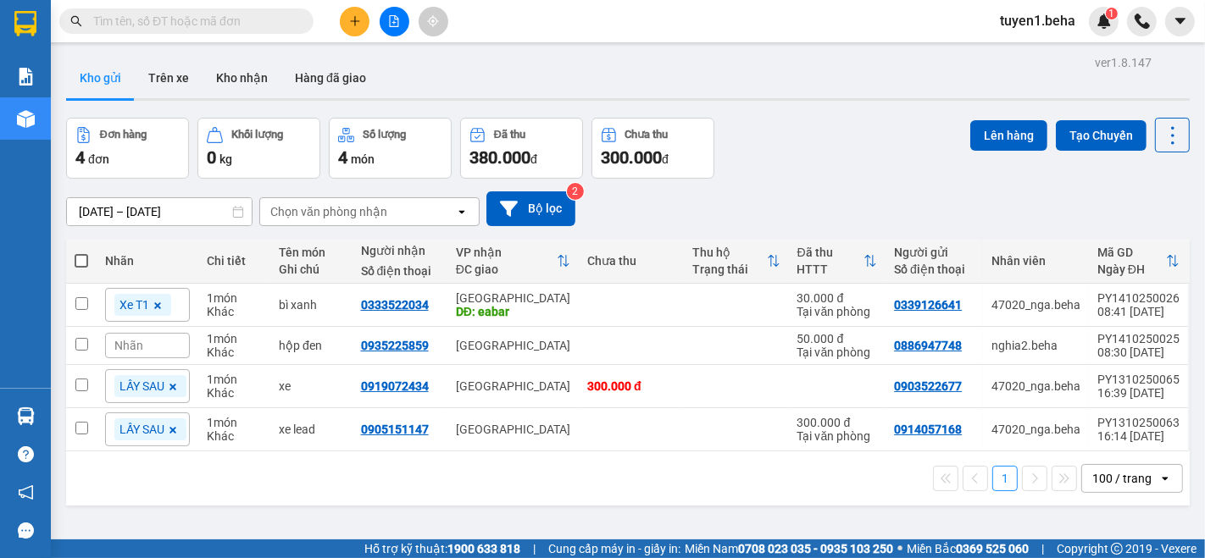
click at [152, 481] on div "1 100 / trang open" at bounding box center [628, 478] width 1110 height 29
click at [232, 75] on button "Kho nhận" at bounding box center [241, 78] width 79 height 41
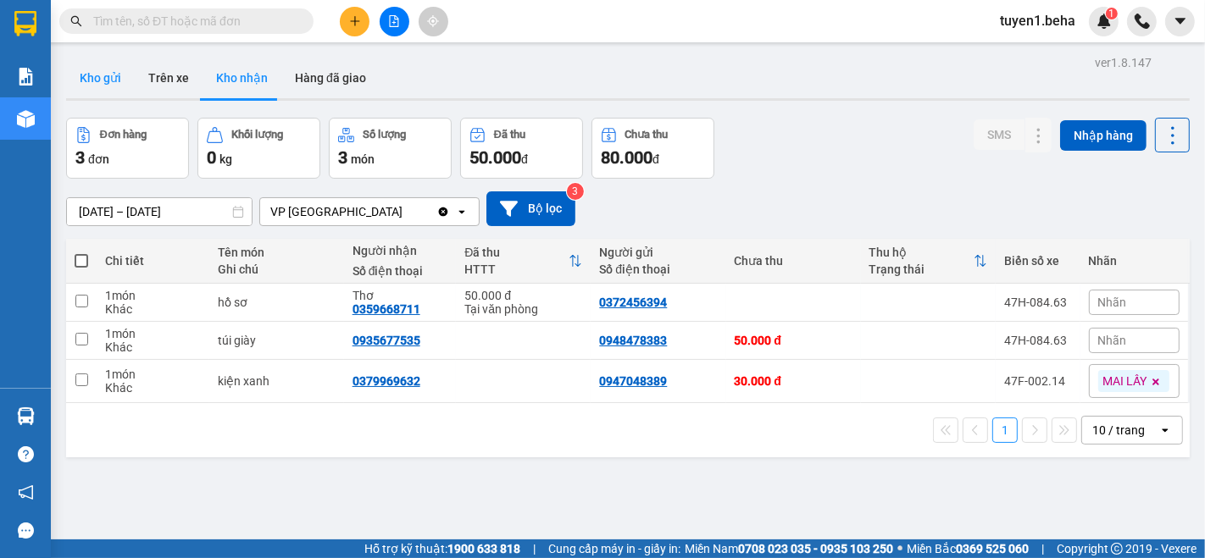
click at [86, 76] on button "Kho gửi" at bounding box center [100, 78] width 69 height 41
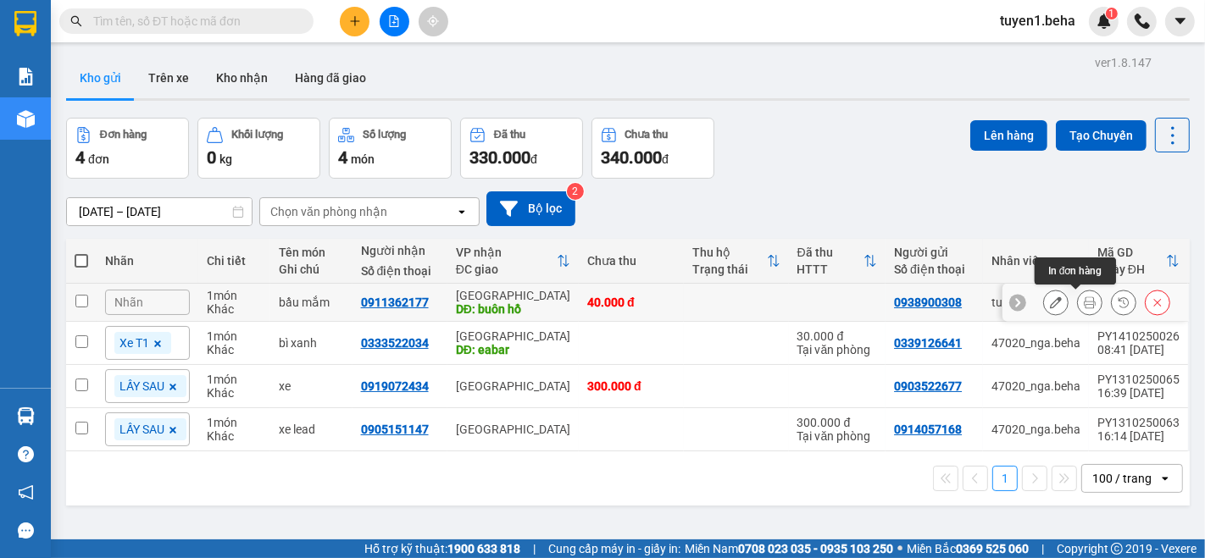
click at [1084, 297] on icon at bounding box center [1090, 303] width 12 height 12
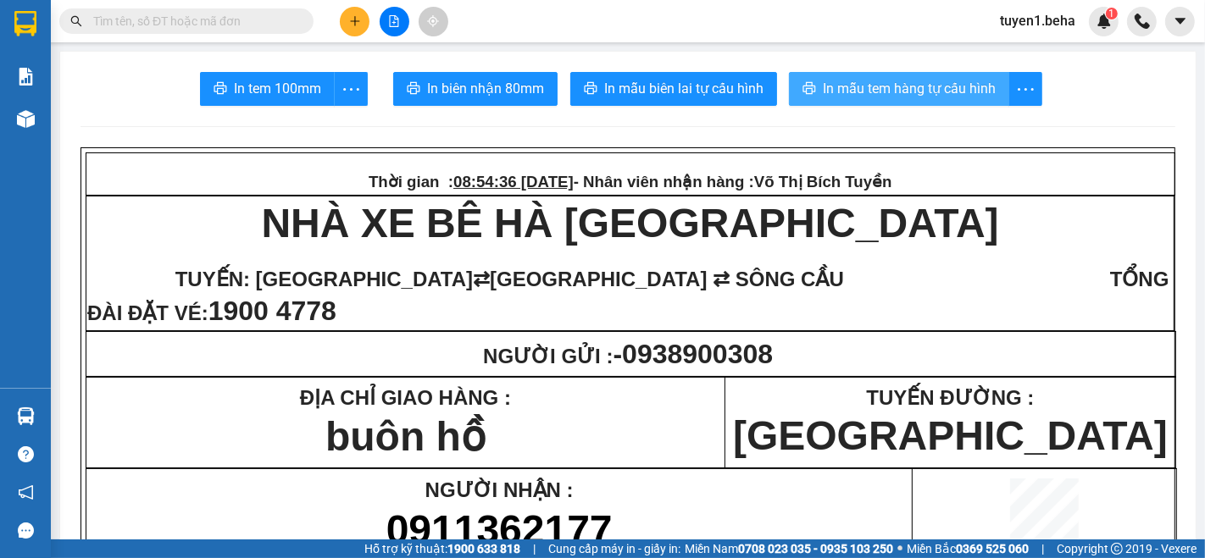
click at [895, 83] on span "In mẫu tem hàng tự cấu hình" at bounding box center [909, 88] width 173 height 21
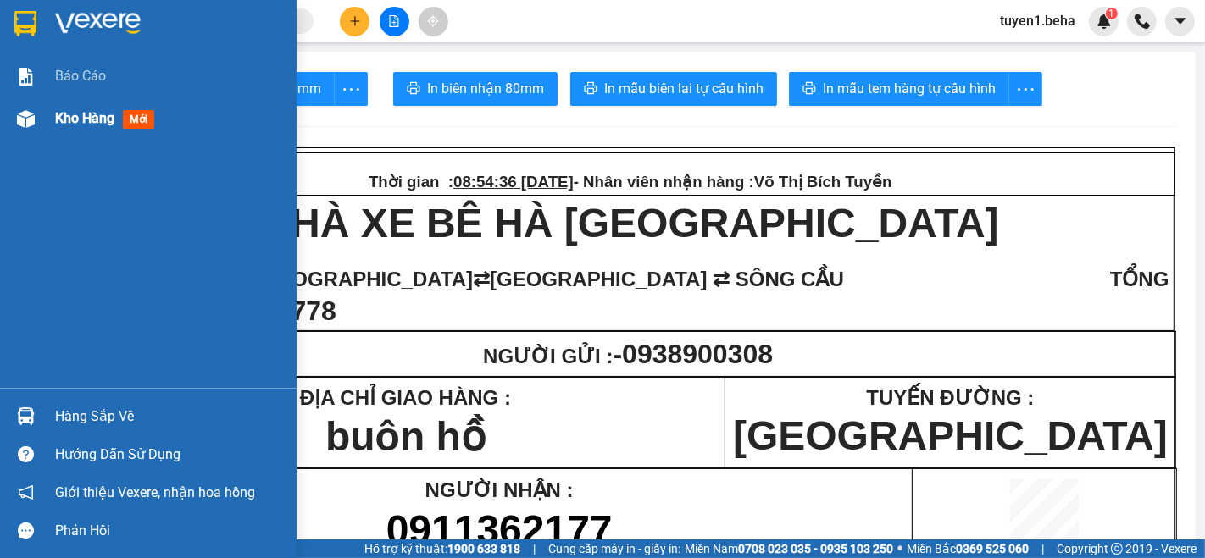
click at [80, 110] on span "Kho hàng" at bounding box center [84, 118] width 59 height 16
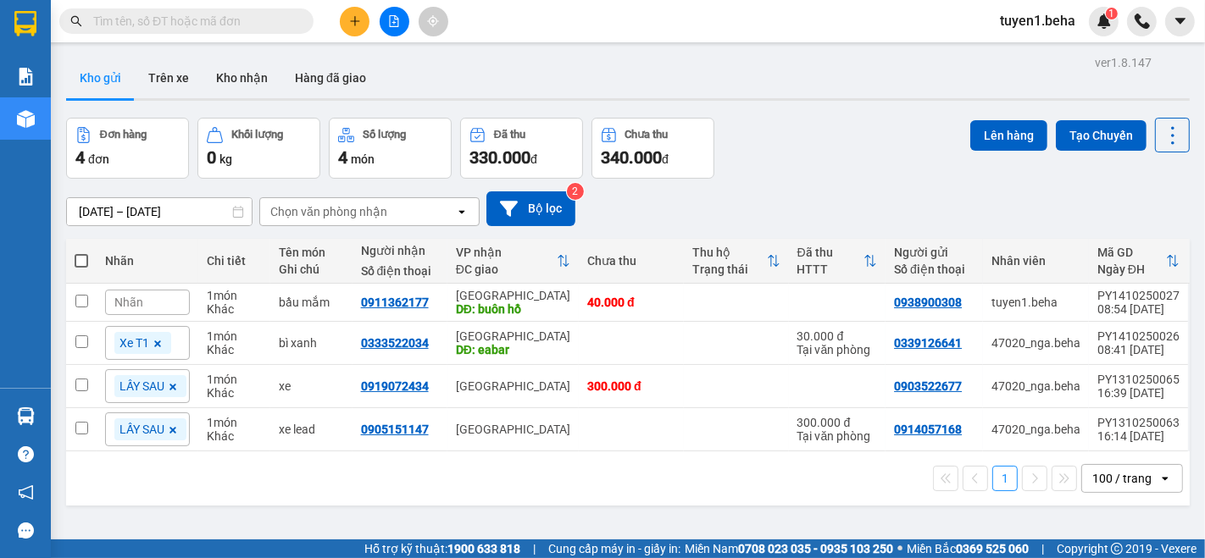
click at [191, 485] on div "1 100 / trang open" at bounding box center [628, 478] width 1110 height 29
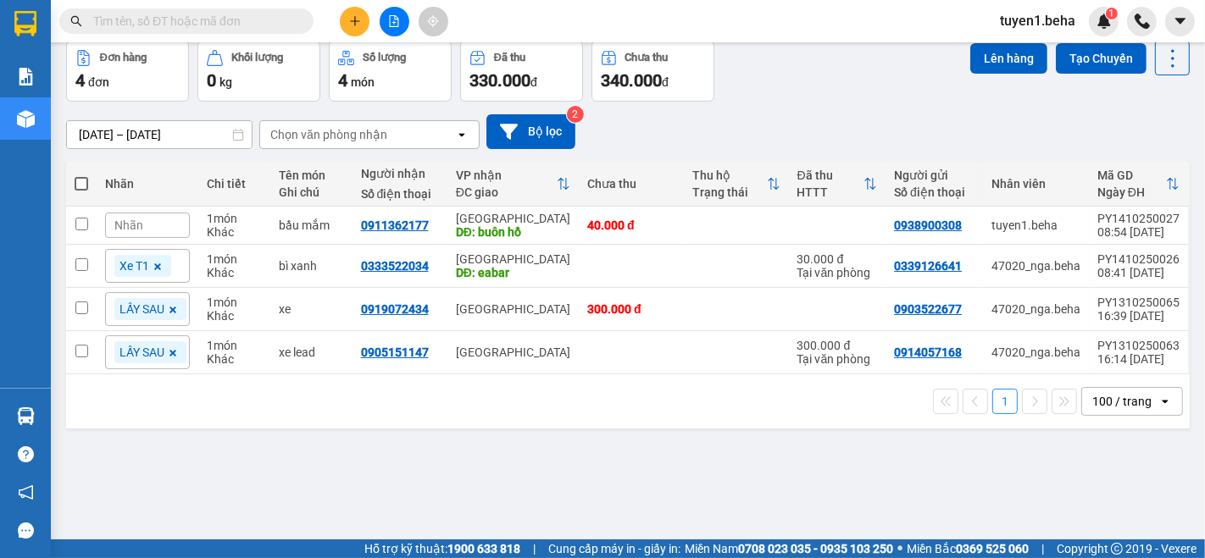
click at [148, 482] on div "ver 1.8.147 Kho gửi Trên xe Kho nhận Hàng đã giao Đơn hàng 4 đơn Khối lượng 0 k…" at bounding box center [627, 253] width 1137 height 558
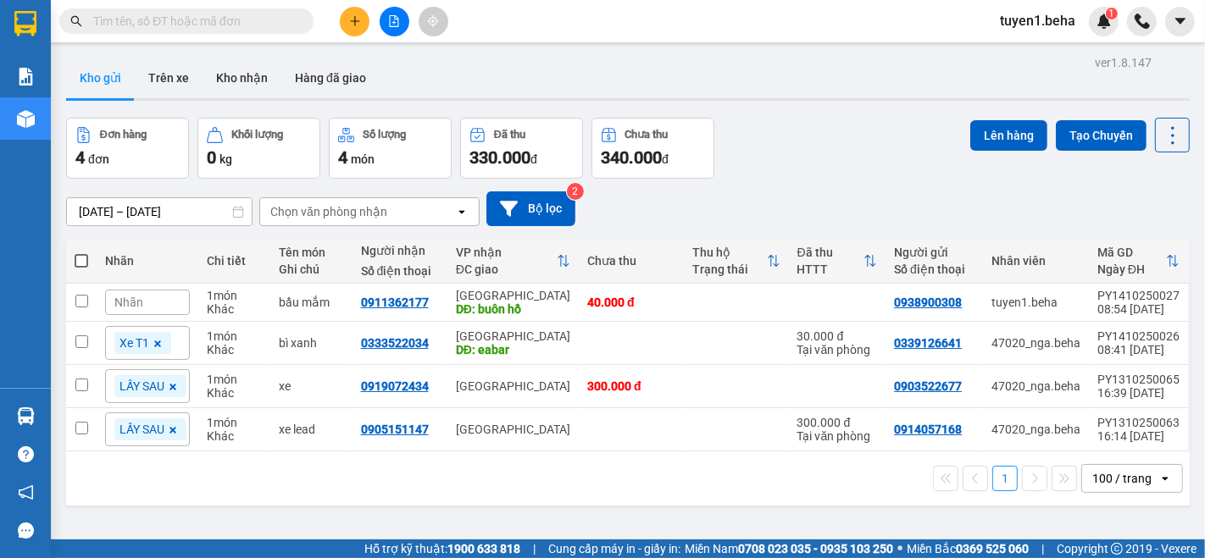
scroll to position [0, 0]
click at [181, 502] on div "1 100 / trang open" at bounding box center [627, 479] width 1123 height 54
click at [161, 294] on div "Nhãn" at bounding box center [147, 302] width 85 height 25
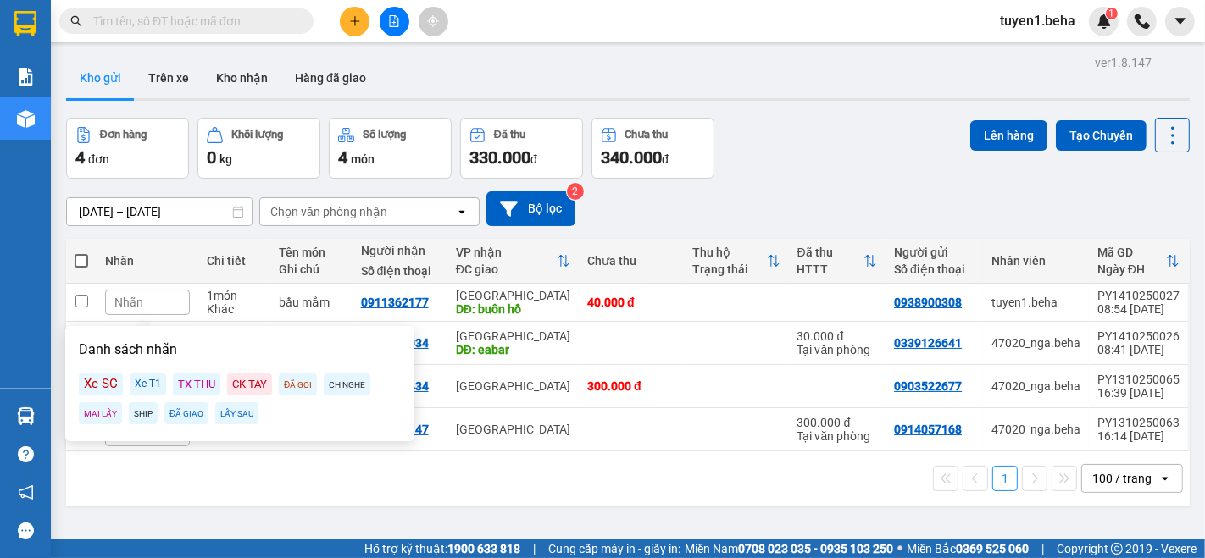
click at [140, 388] on div "Xe T1" at bounding box center [148, 385] width 36 height 22
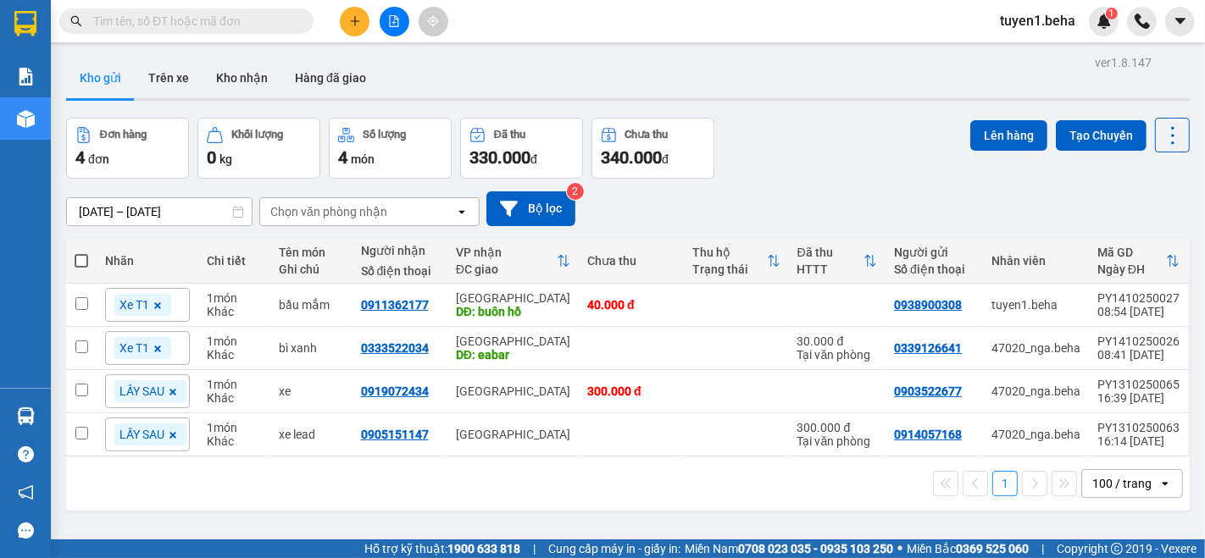
click at [509, 511] on div "ver 1.8.147 Kho gửi Trên xe Kho nhận Hàng đã giao Đơn hàng 4 đơn Khối lượng 0 k…" at bounding box center [627, 330] width 1137 height 558
click at [254, 74] on button "Kho nhận" at bounding box center [241, 78] width 79 height 41
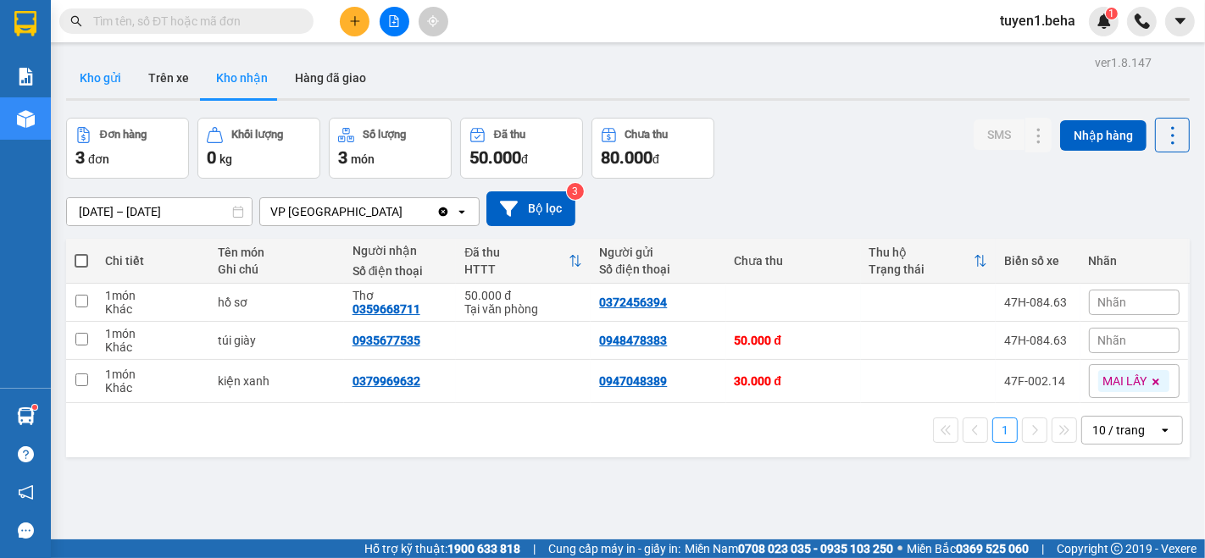
click at [94, 87] on button "Kho gửi" at bounding box center [100, 78] width 69 height 41
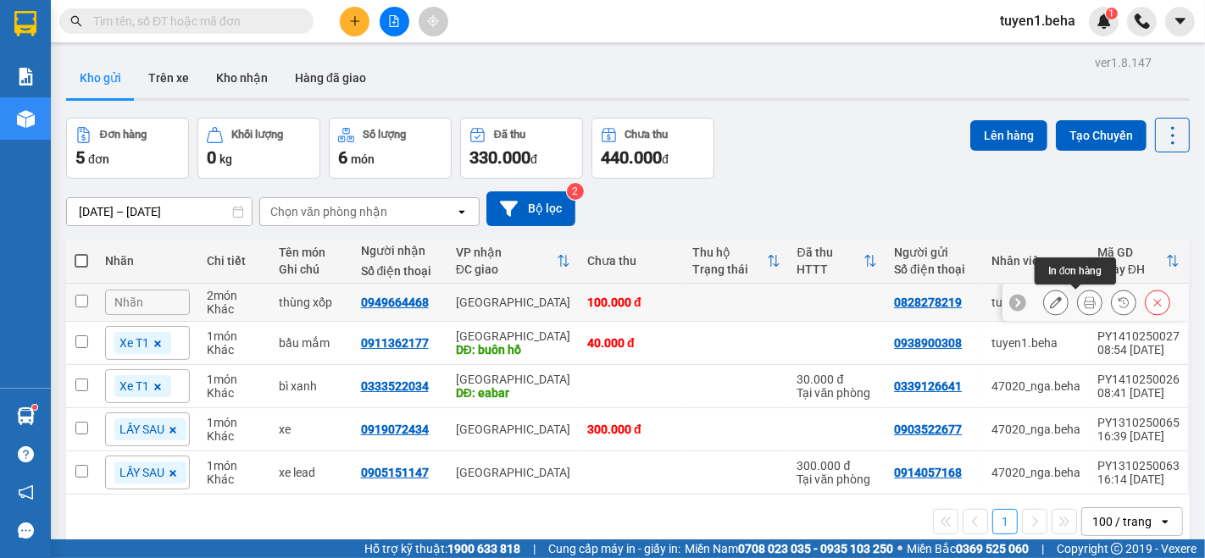
click at [1078, 308] on button at bounding box center [1090, 303] width 24 height 30
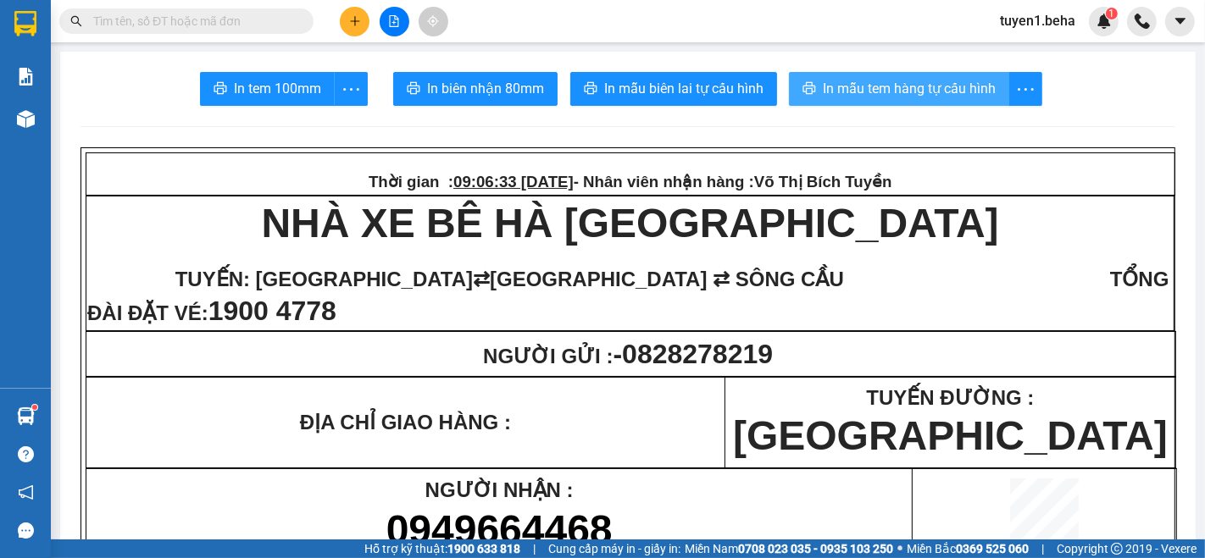
click at [901, 97] on span "In mẫu tem hàng tự cấu hình" at bounding box center [909, 88] width 173 height 21
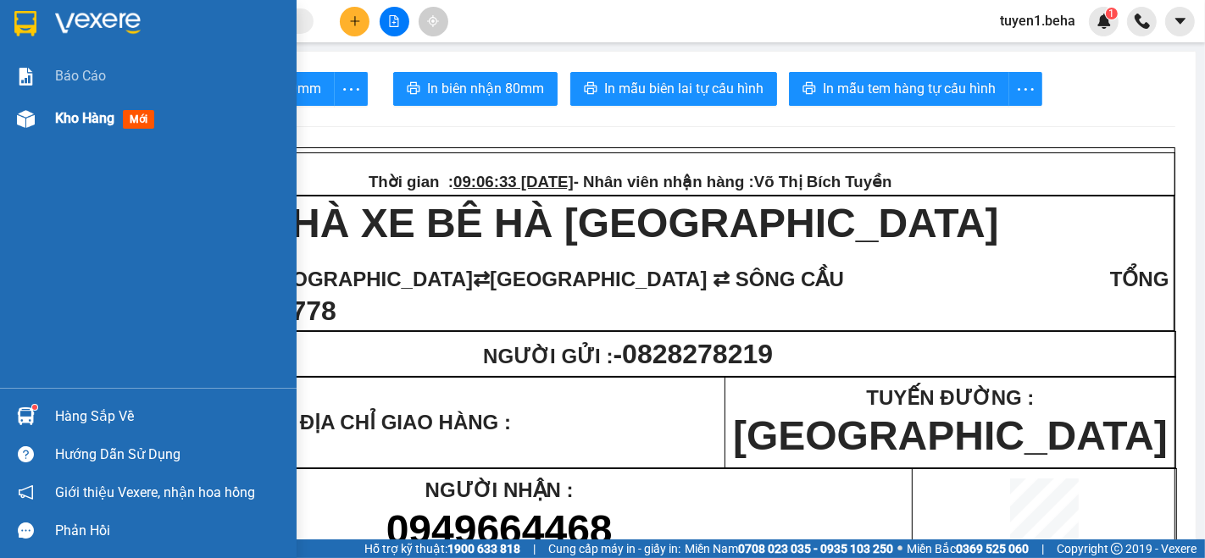
click at [99, 120] on span "Kho hàng" at bounding box center [84, 118] width 59 height 16
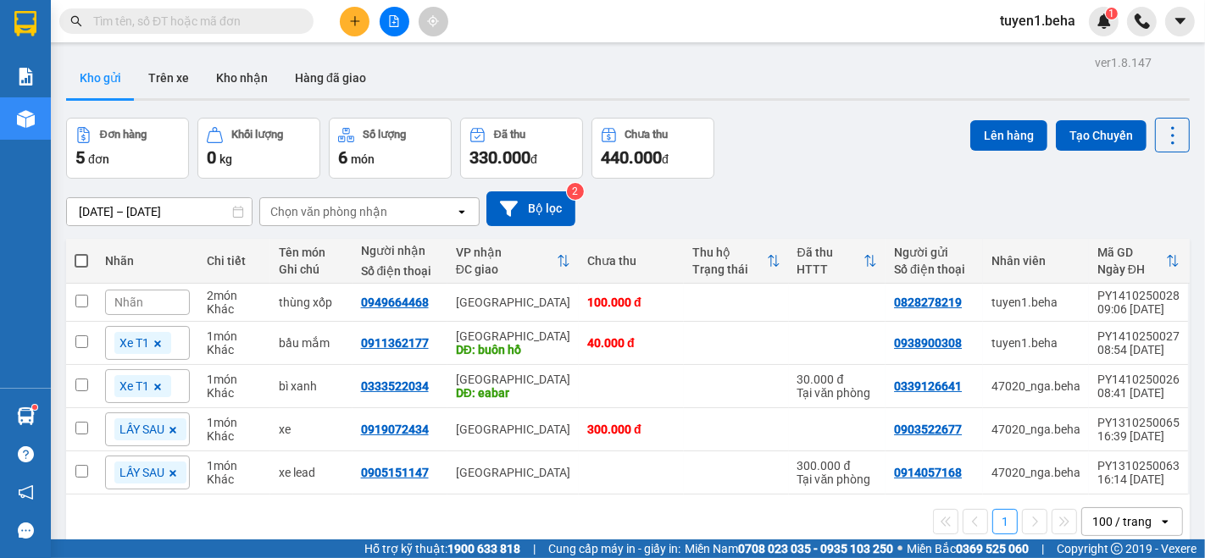
click at [180, 247] on div "Nhãn" at bounding box center [147, 261] width 85 height 34
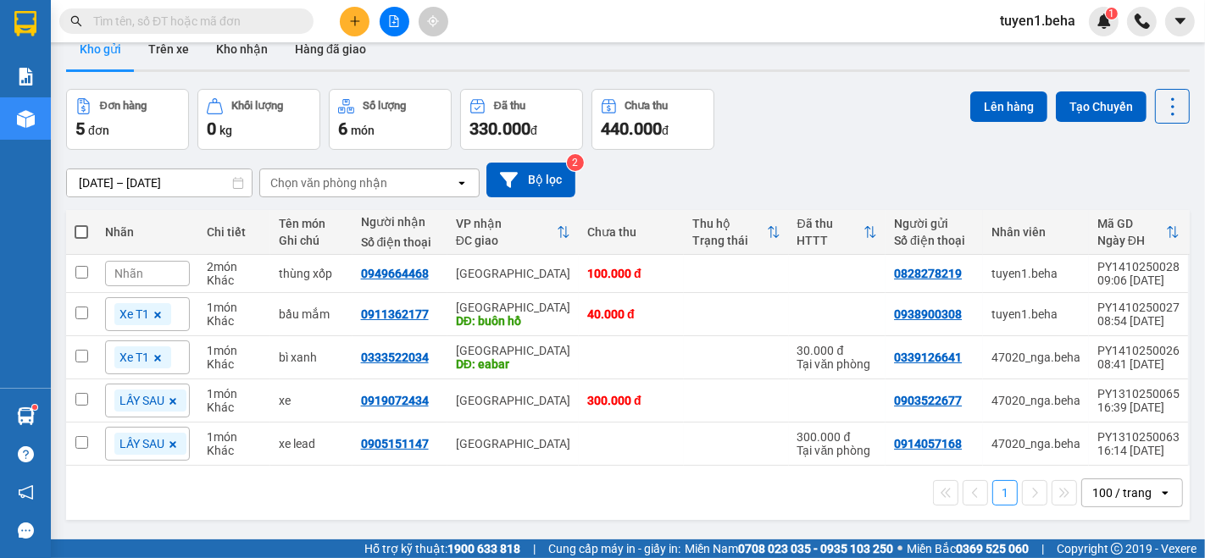
scroll to position [77, 0]
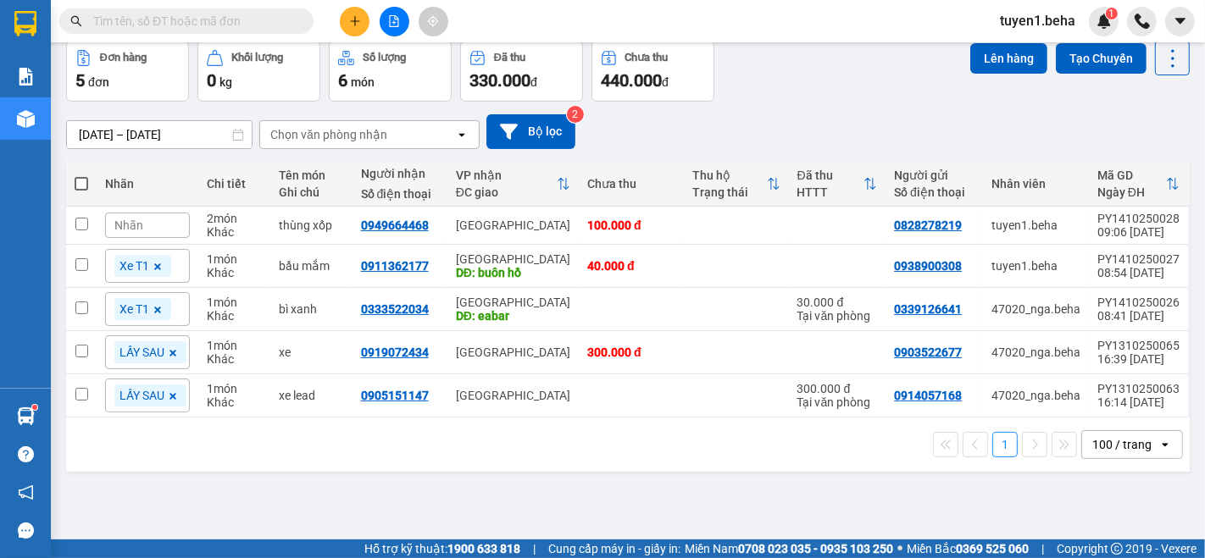
drag, startPoint x: 900, startPoint y: 175, endPoint x: 651, endPoint y: 506, distance: 413.9
click at [651, 506] on div "ver 1.8.147 Kho gửi Trên xe Kho nhận Hàng đã giao Đơn hàng 5 đơn Khối lượng 0 k…" at bounding box center [627, 253] width 1137 height 558
click at [117, 224] on span "Nhãn" at bounding box center [128, 226] width 29 height 14
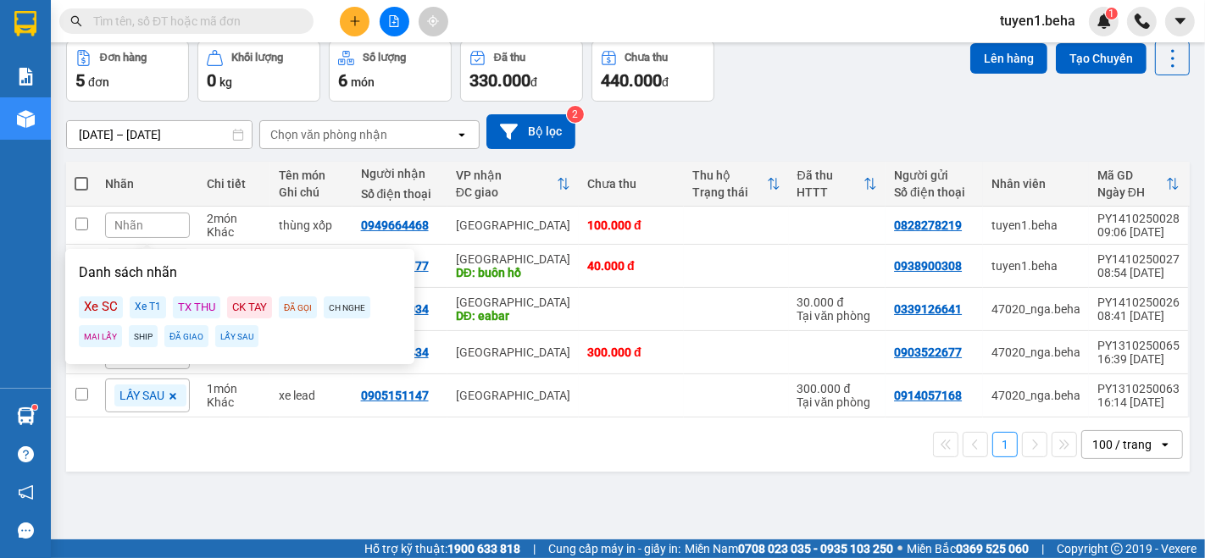
click at [136, 306] on div "Xe T1" at bounding box center [148, 308] width 36 height 22
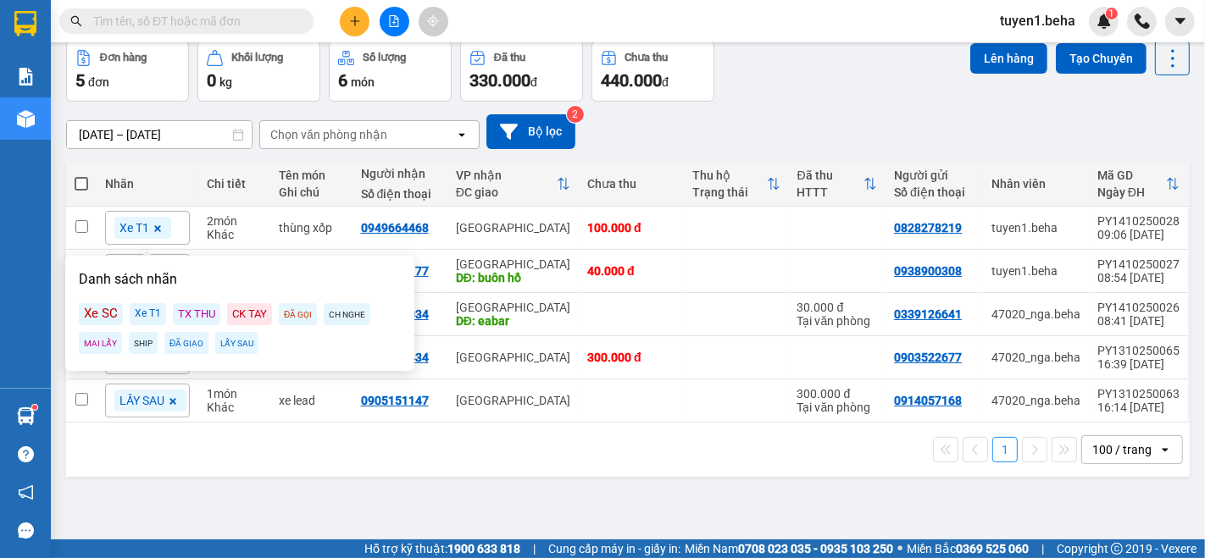
click at [258, 529] on div "ver 1.8.147 Kho gửi Trên xe Kho nhận Hàng đã giao Đơn hàng 5 đơn Khối lượng 0 k…" at bounding box center [627, 253] width 1137 height 558
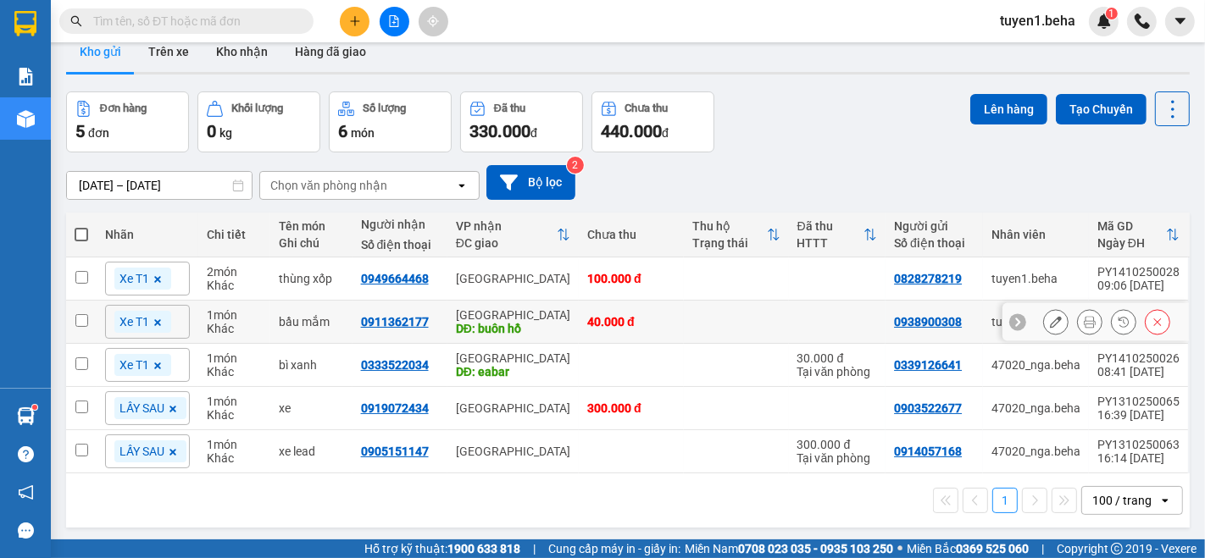
scroll to position [0, 0]
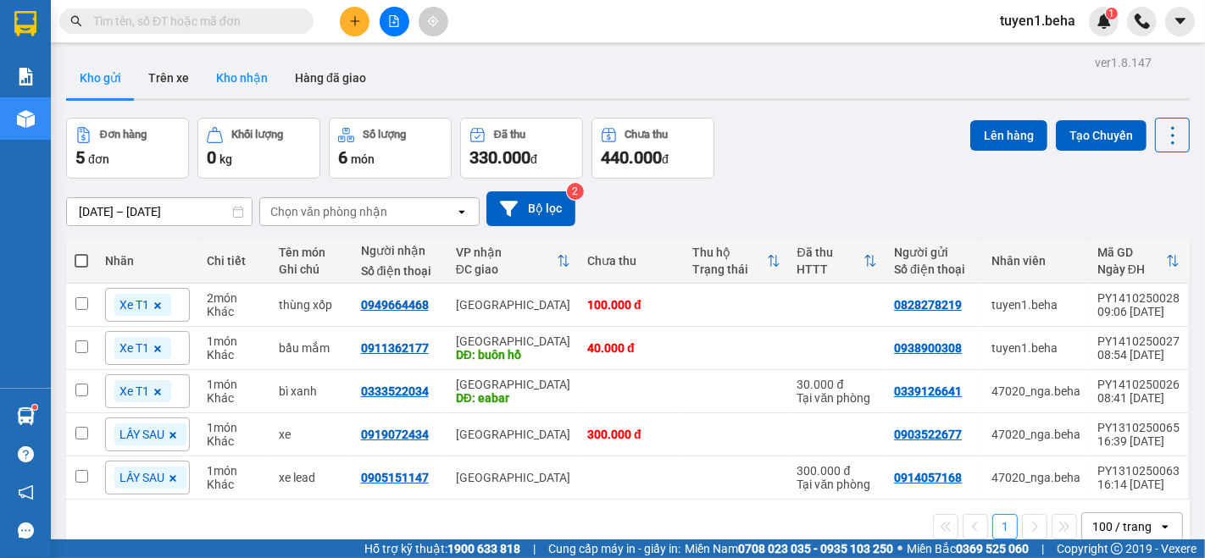
click at [236, 68] on button "Kho nhận" at bounding box center [241, 78] width 79 height 41
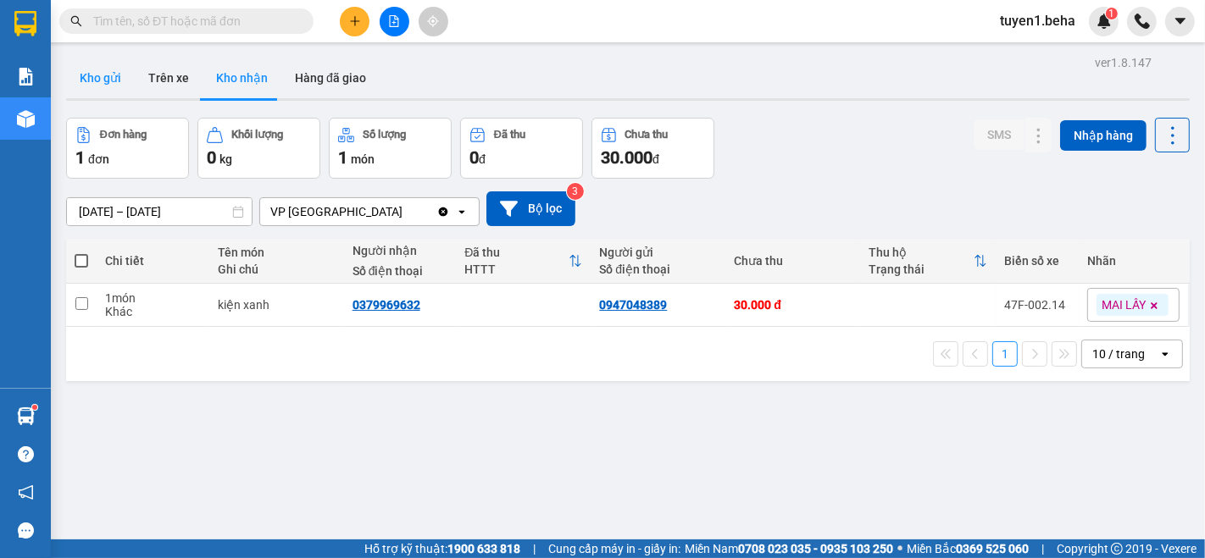
click at [116, 73] on button "Kho gửi" at bounding box center [100, 78] width 69 height 41
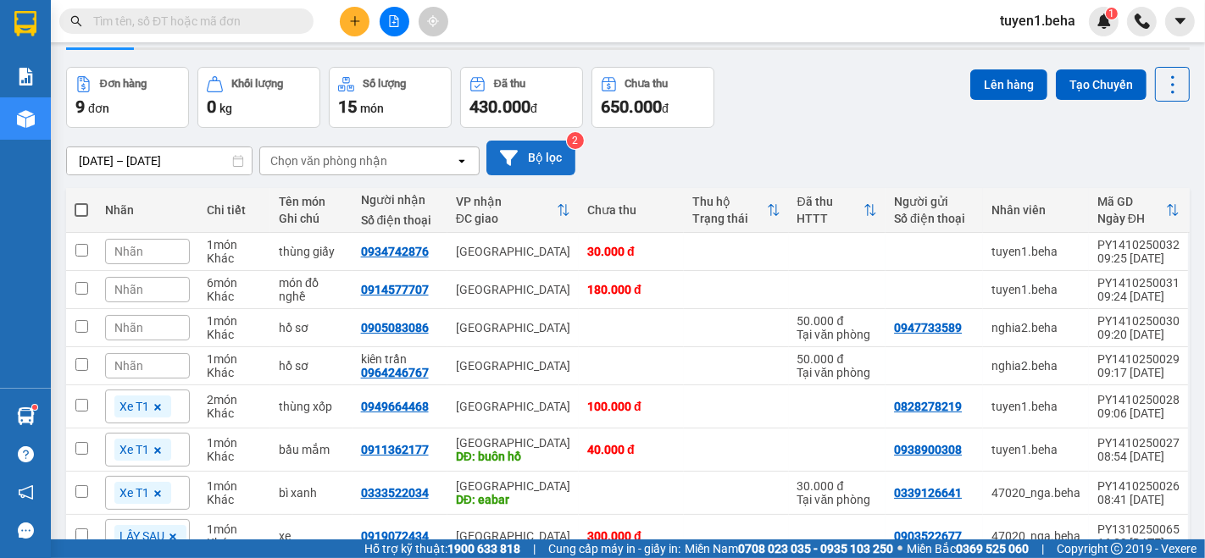
scroll to position [94, 0]
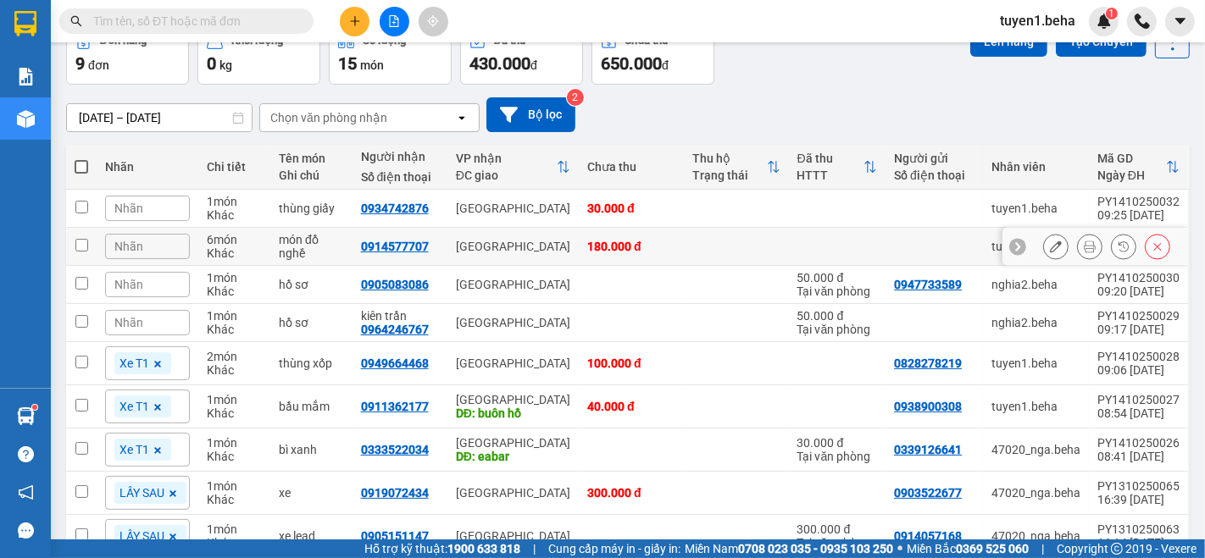
click at [82, 247] on input "checkbox" at bounding box center [81, 245] width 13 height 13
checkbox input "true"
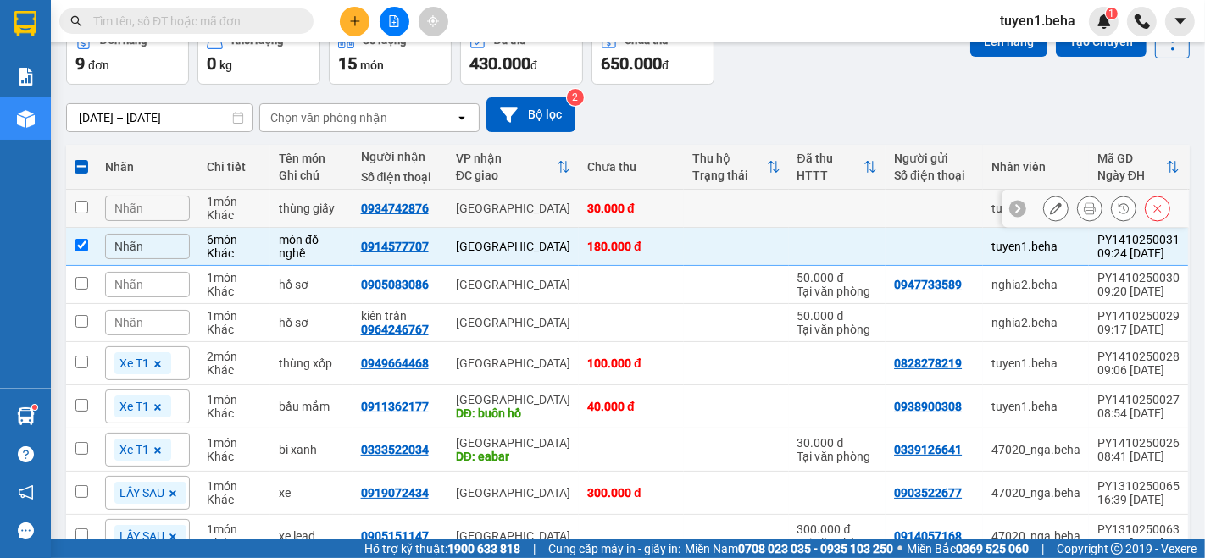
click at [80, 204] on input "checkbox" at bounding box center [81, 207] width 13 height 13
checkbox input "true"
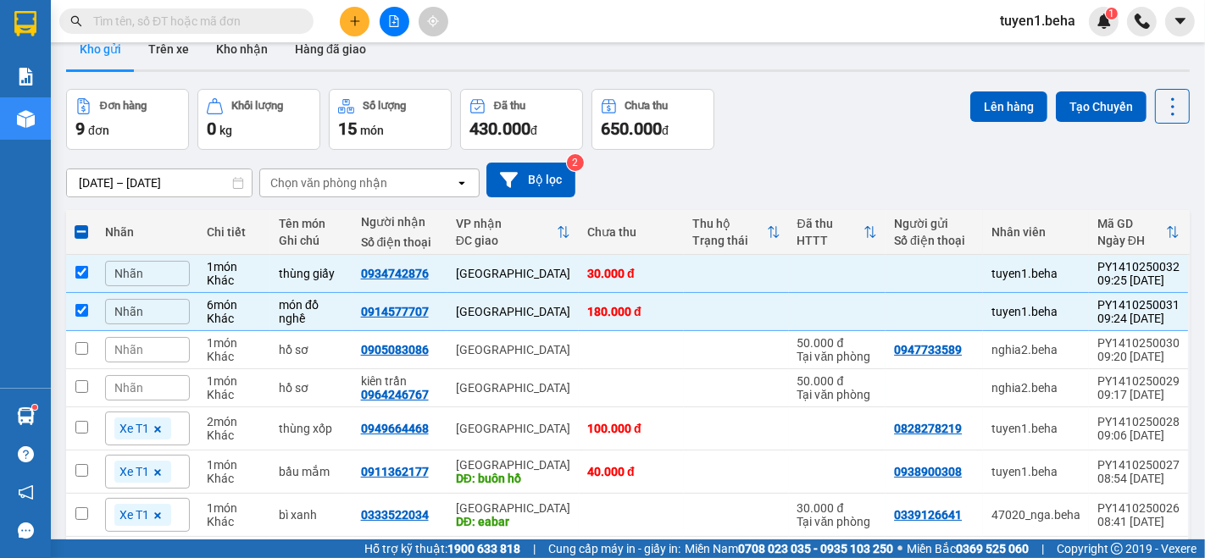
scroll to position [0, 0]
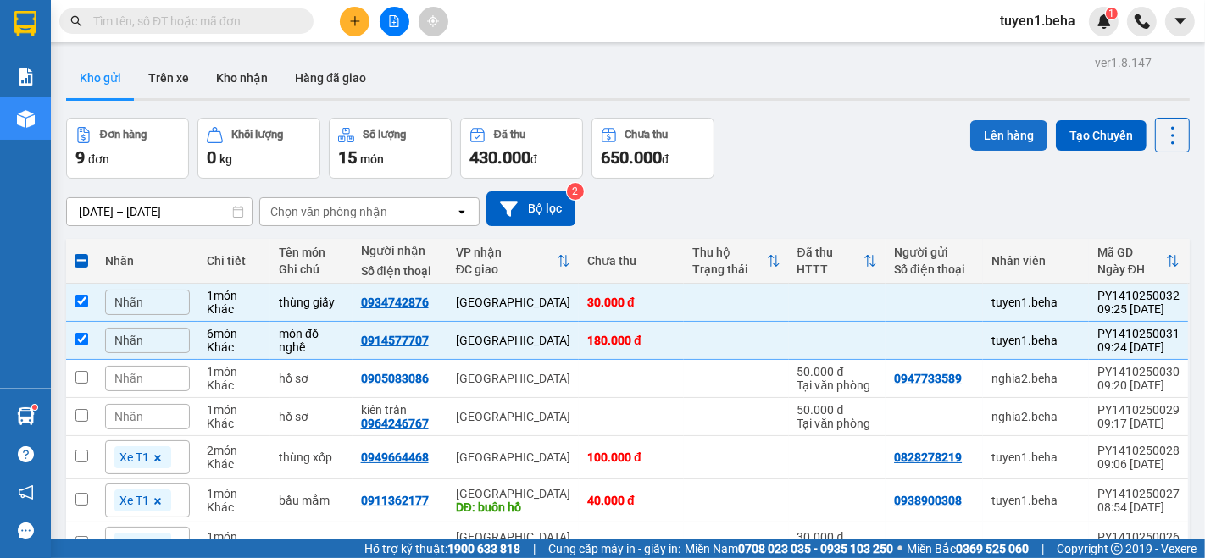
click at [975, 134] on button "Lên hàng" at bounding box center [1008, 135] width 77 height 30
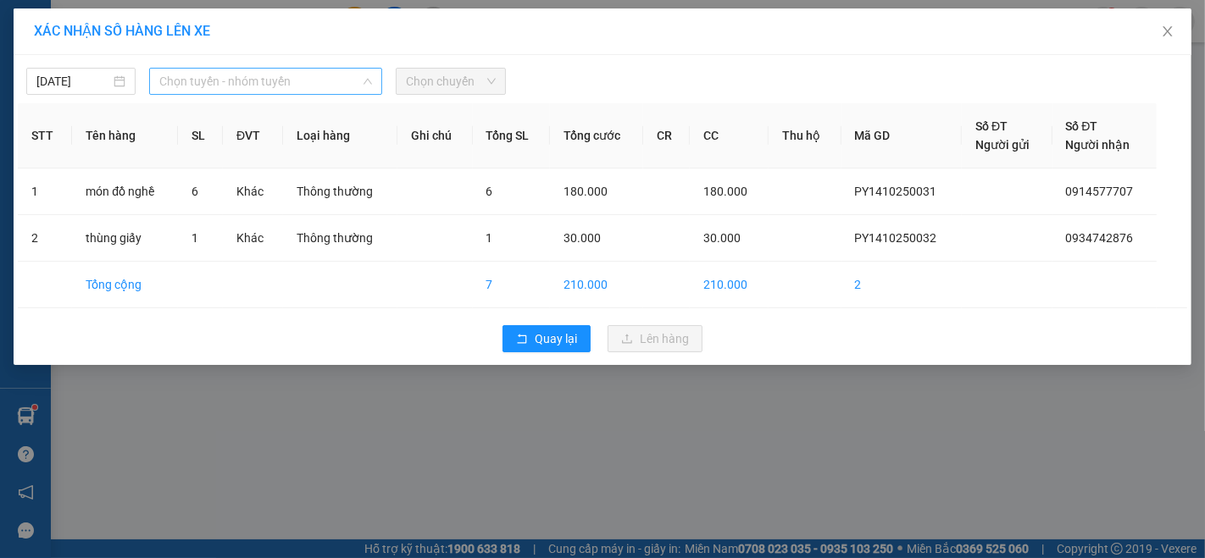
click at [289, 91] on span "Chọn tuyến - nhóm tuyến" at bounding box center [265, 81] width 213 height 25
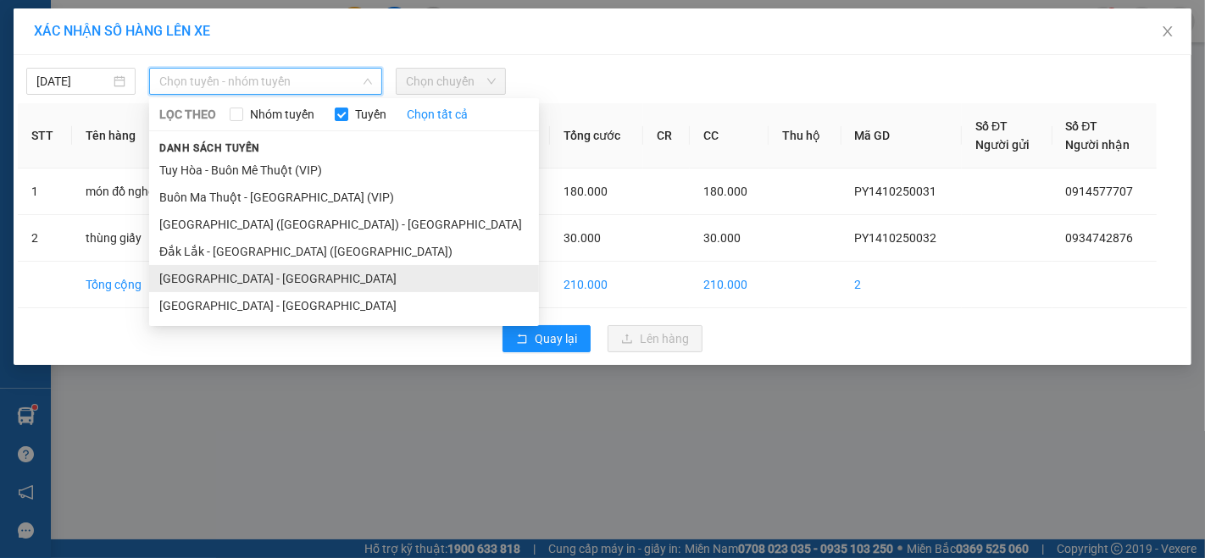
click at [214, 274] on li "[GEOGRAPHIC_DATA] - [GEOGRAPHIC_DATA]" at bounding box center [344, 278] width 390 height 27
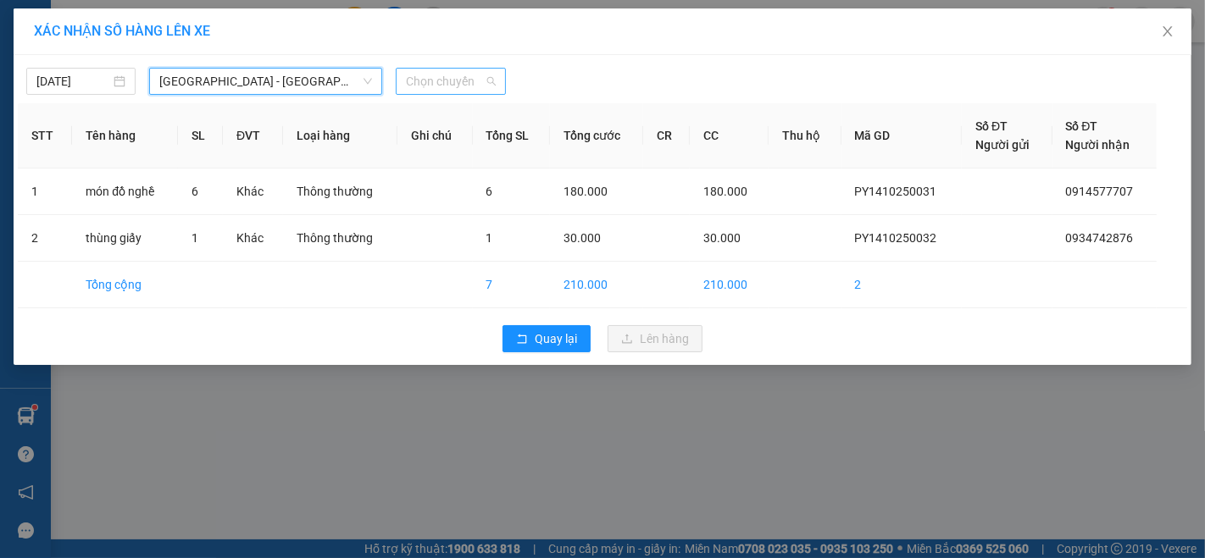
click at [430, 75] on span "Chọn chuyến" at bounding box center [450, 81] width 89 height 25
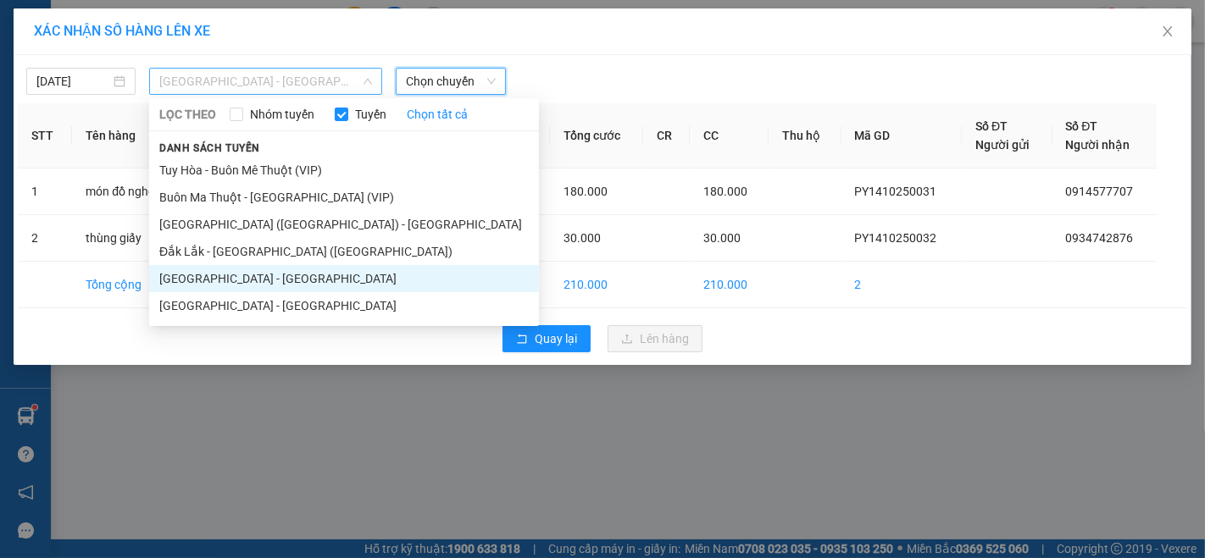
click at [315, 86] on span "[GEOGRAPHIC_DATA] - [GEOGRAPHIC_DATA]" at bounding box center [265, 81] width 213 height 25
click at [246, 224] on li "[GEOGRAPHIC_DATA] ([GEOGRAPHIC_DATA]) - [GEOGRAPHIC_DATA]" at bounding box center [344, 224] width 390 height 27
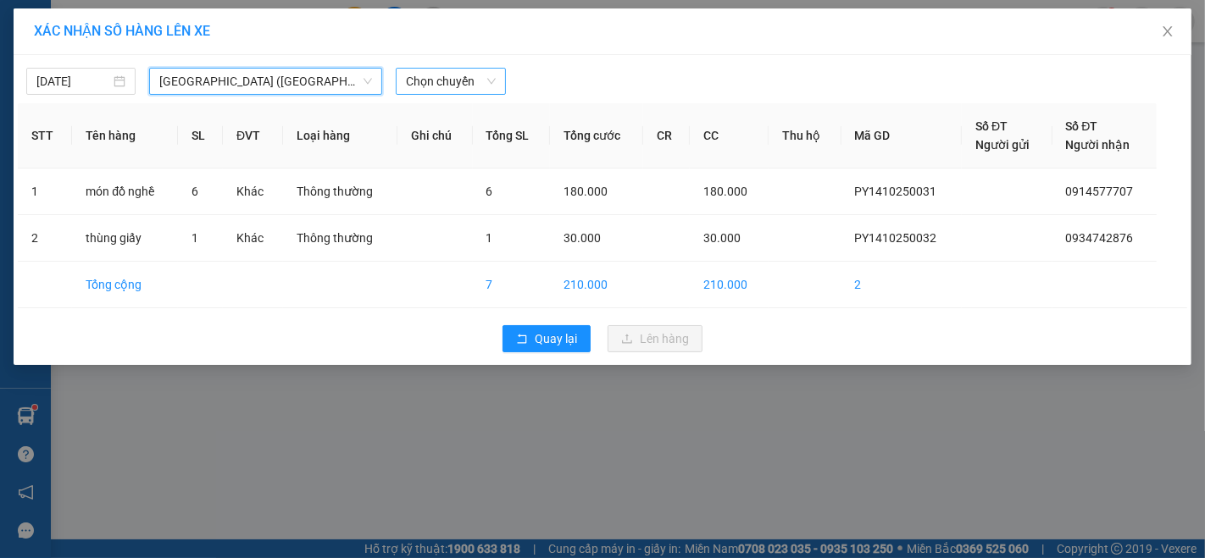
click at [435, 76] on span "Chọn chuyến" at bounding box center [450, 81] width 89 height 25
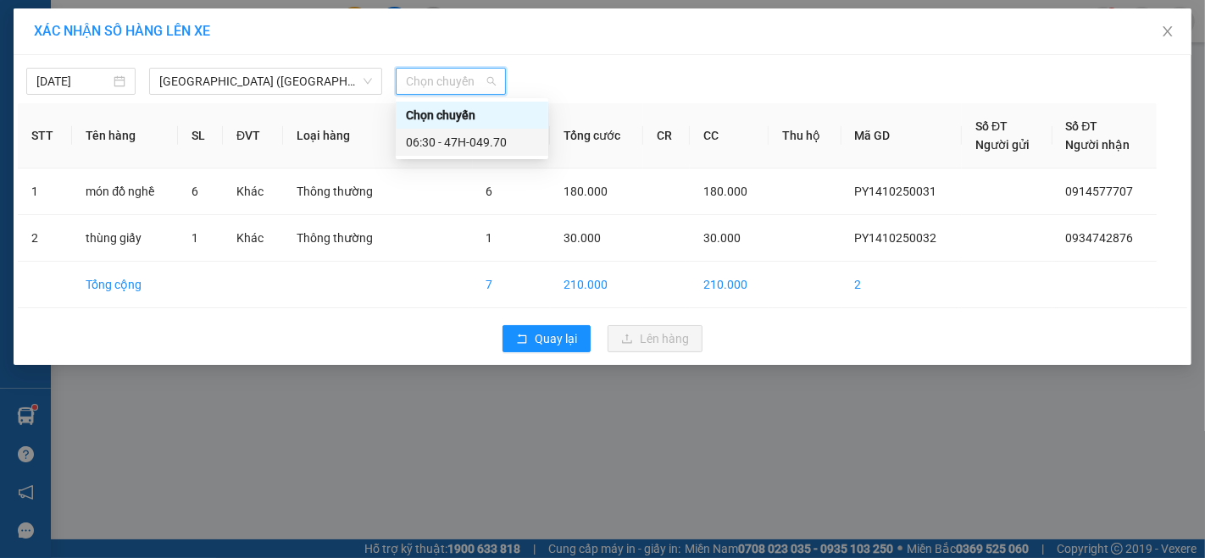
click at [474, 133] on div "06:30 - 47H-049.70" at bounding box center [472, 142] width 132 height 19
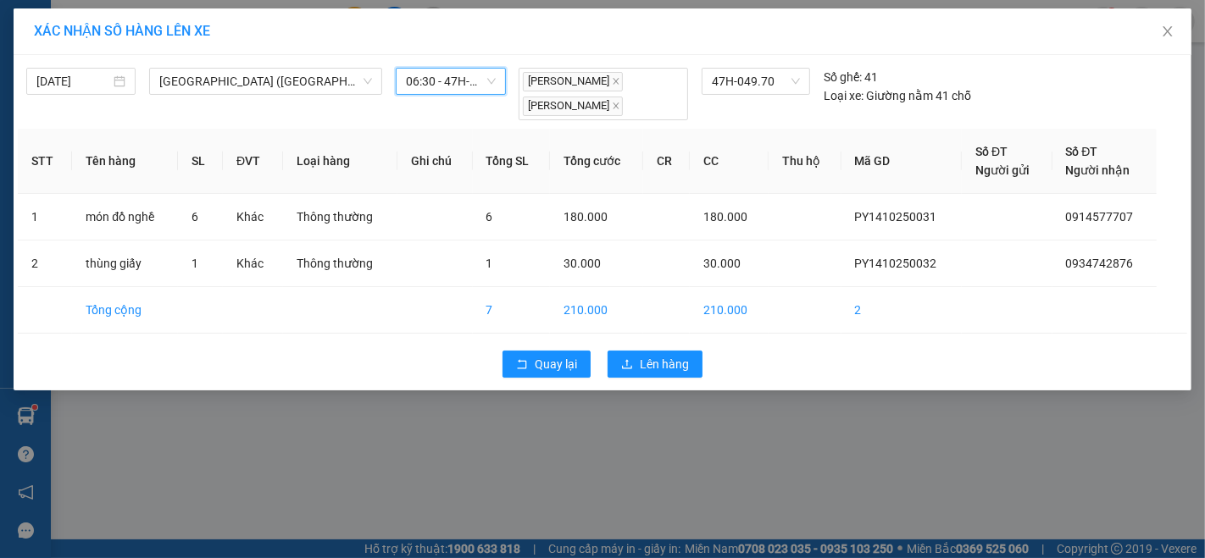
click at [653, 379] on div "Quay lại Lên hàng" at bounding box center [602, 364] width 1169 height 44
click at [640, 355] on span "Lên hàng" at bounding box center [664, 364] width 49 height 19
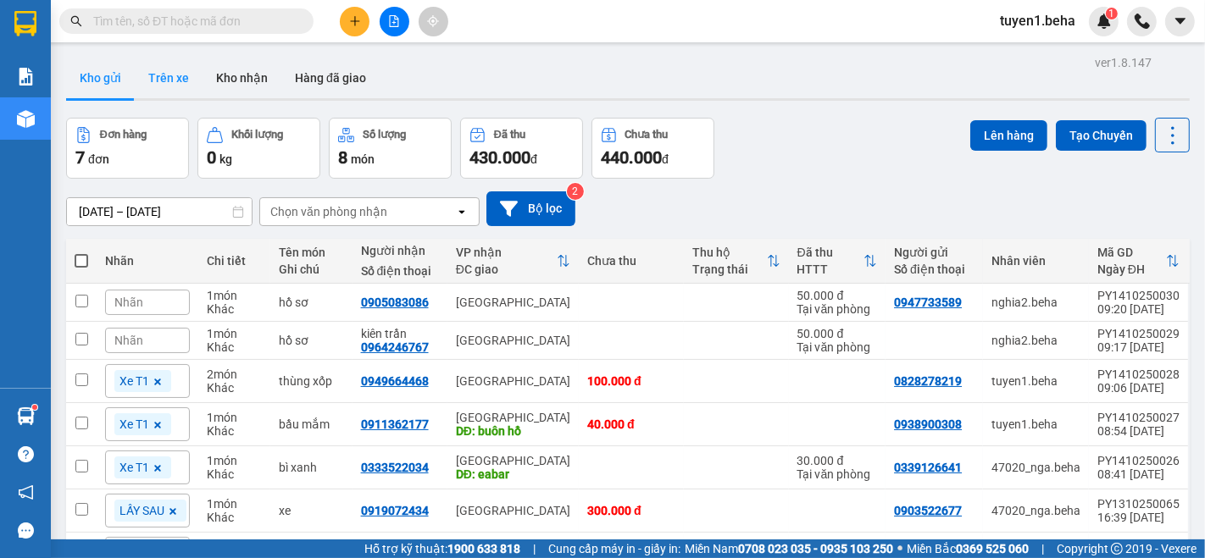
drag, startPoint x: 241, startPoint y: 86, endPoint x: 198, endPoint y: 83, distance: 43.3
click at [241, 86] on button "Kho nhận" at bounding box center [241, 78] width 79 height 41
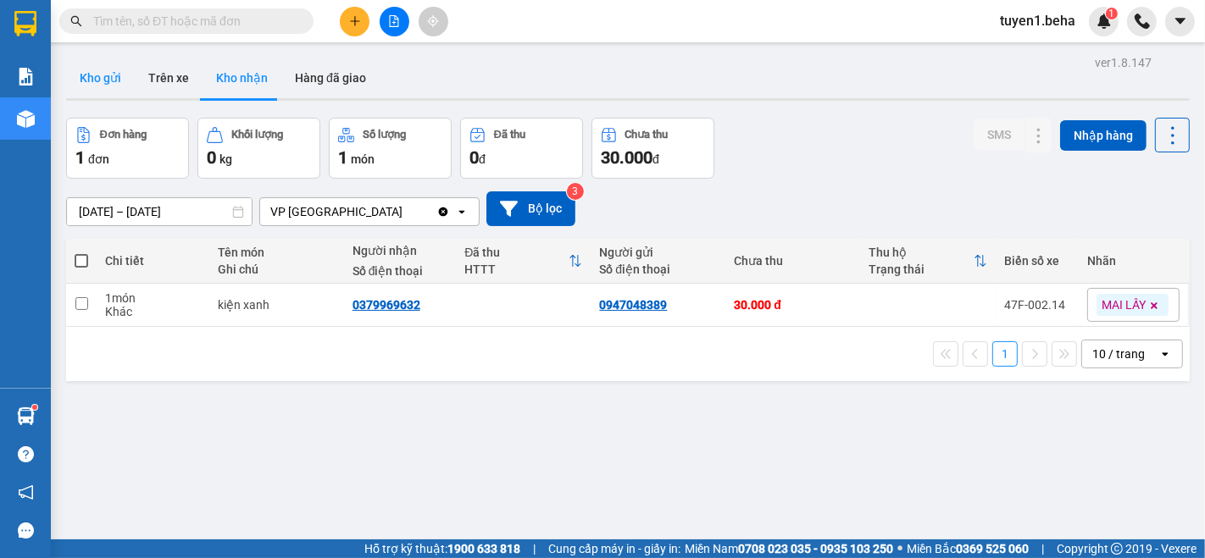
click at [106, 80] on button "Kho gửi" at bounding box center [100, 78] width 69 height 41
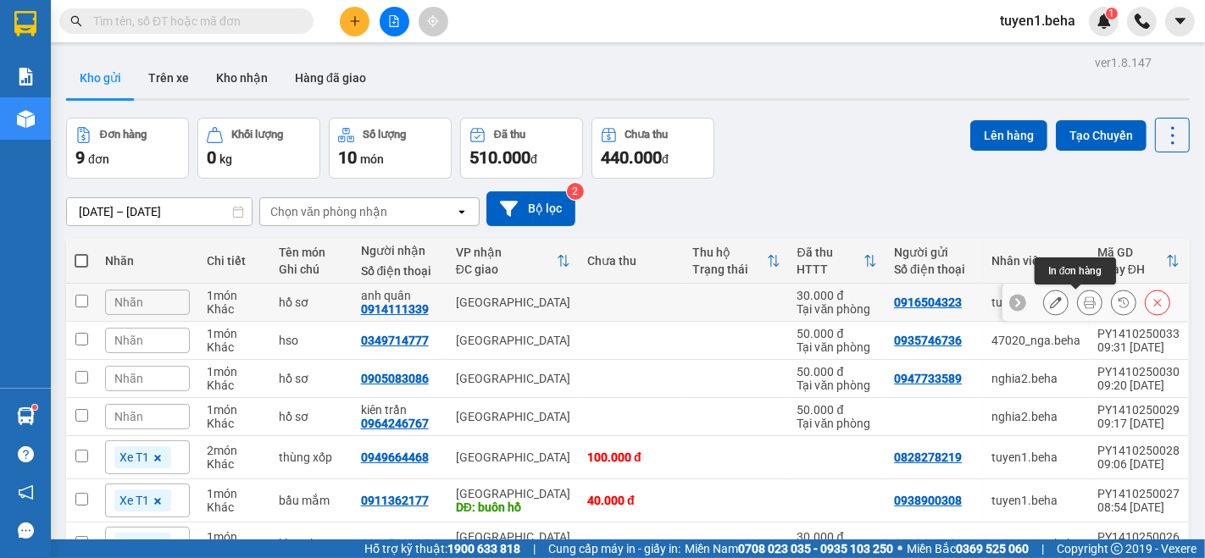
click at [1084, 302] on icon at bounding box center [1090, 303] width 12 height 12
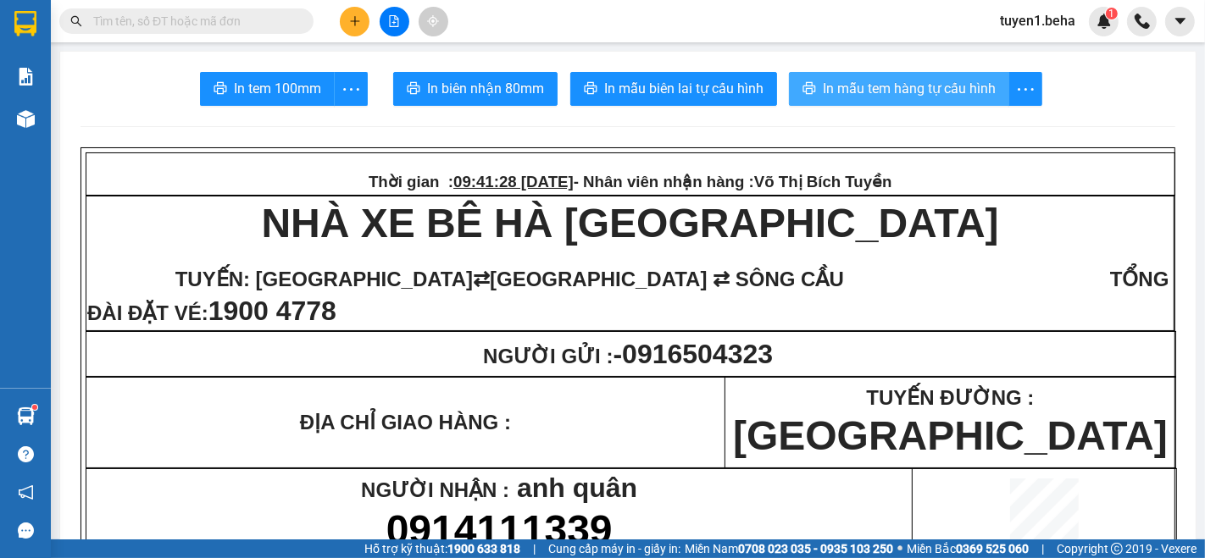
click at [909, 89] on span "In mẫu tem hàng tự cấu hình" at bounding box center [909, 88] width 173 height 21
click at [893, 74] on button "In mẫu tem hàng tự cấu hình" at bounding box center [899, 89] width 220 height 34
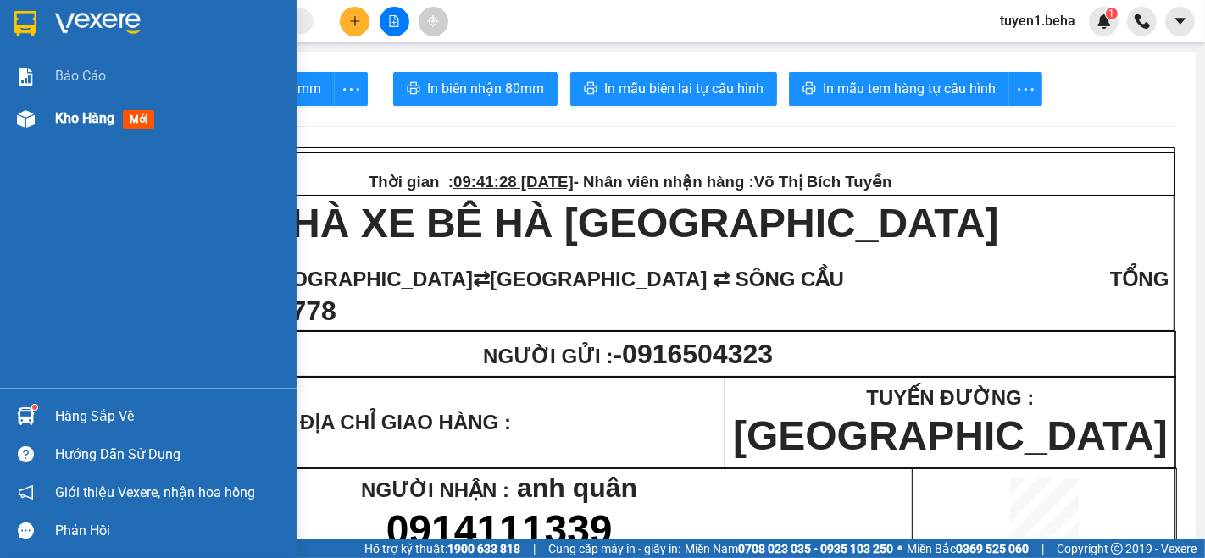
click at [86, 115] on span "Kho hàng" at bounding box center [84, 118] width 59 height 16
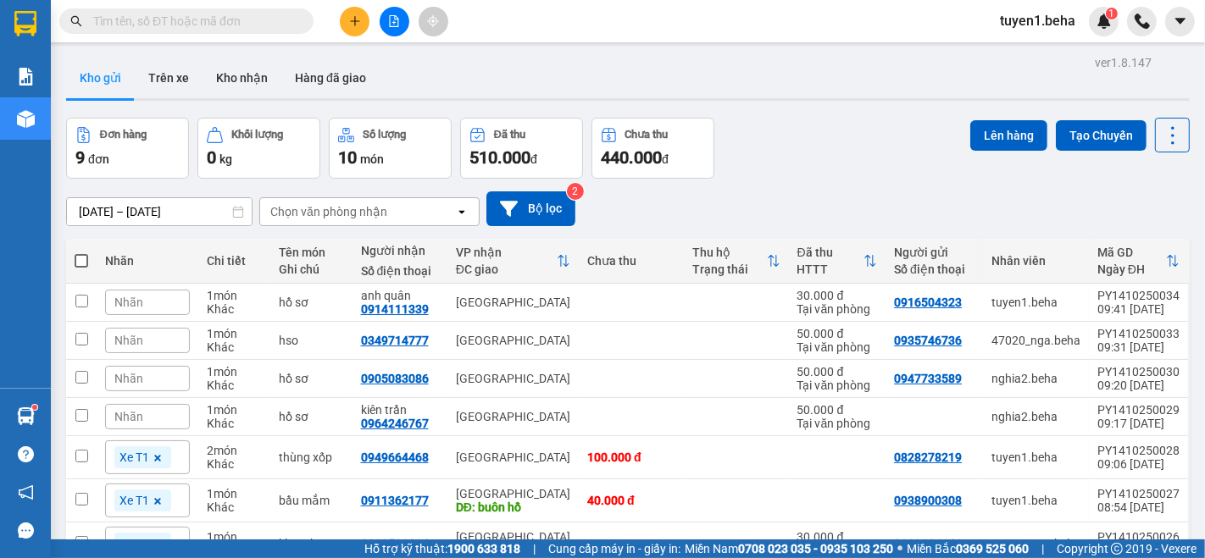
click at [127, 302] on span "Nhãn" at bounding box center [128, 303] width 29 height 14
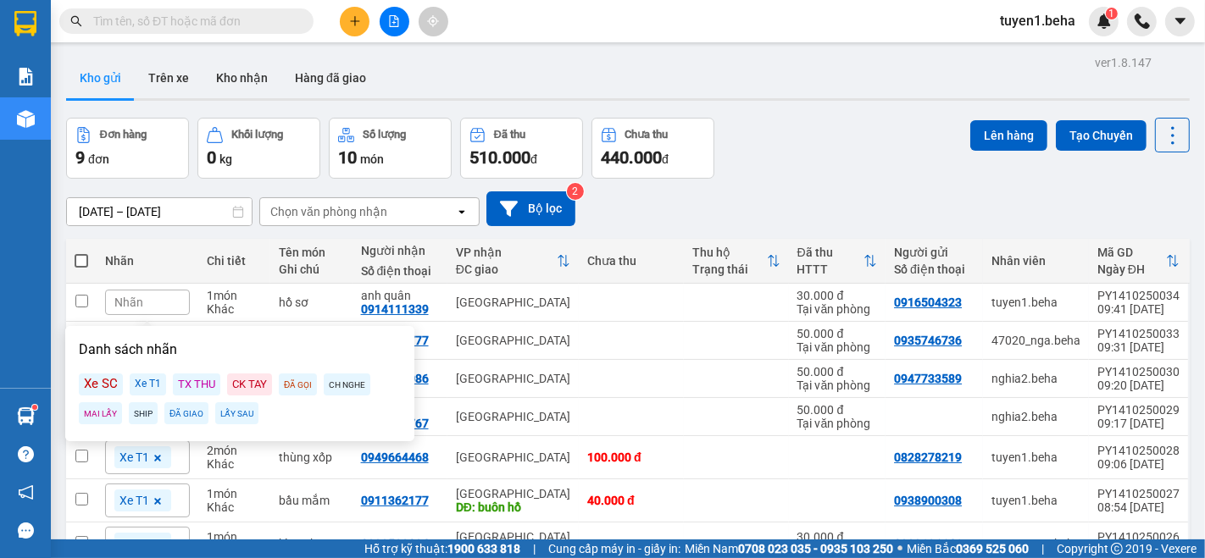
click at [136, 387] on div "Xe T1" at bounding box center [148, 385] width 36 height 22
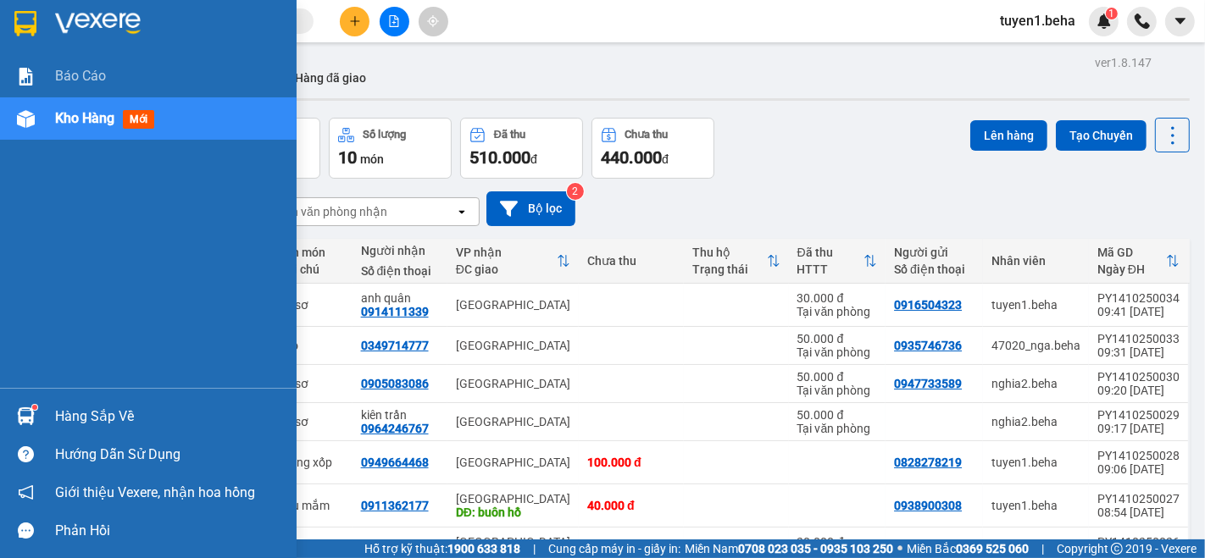
click at [22, 256] on div "Báo cáo Kho hàng mới" at bounding box center [148, 221] width 297 height 333
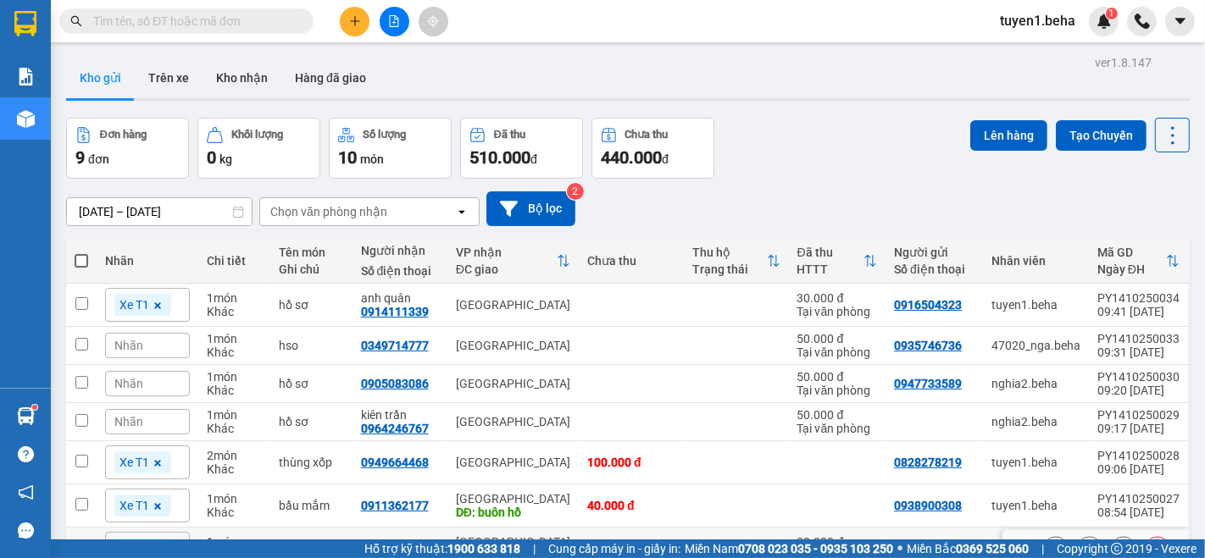
scroll to position [186, 0]
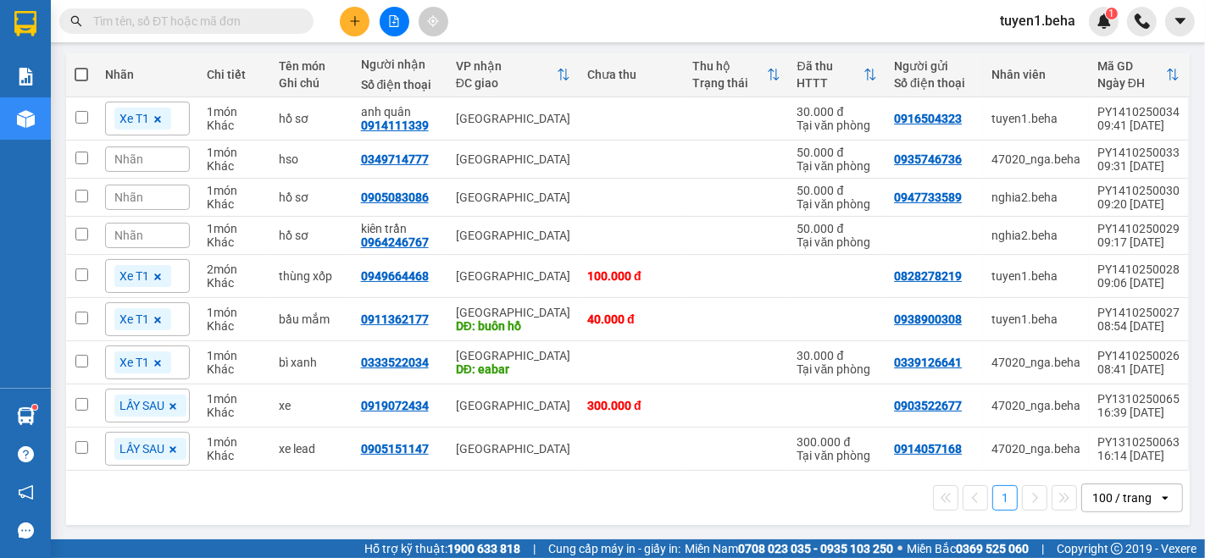
click at [208, 489] on div "1 100 / trang open" at bounding box center [628, 498] width 1110 height 29
click at [391, 25] on icon "file-add" at bounding box center [394, 21] width 12 height 12
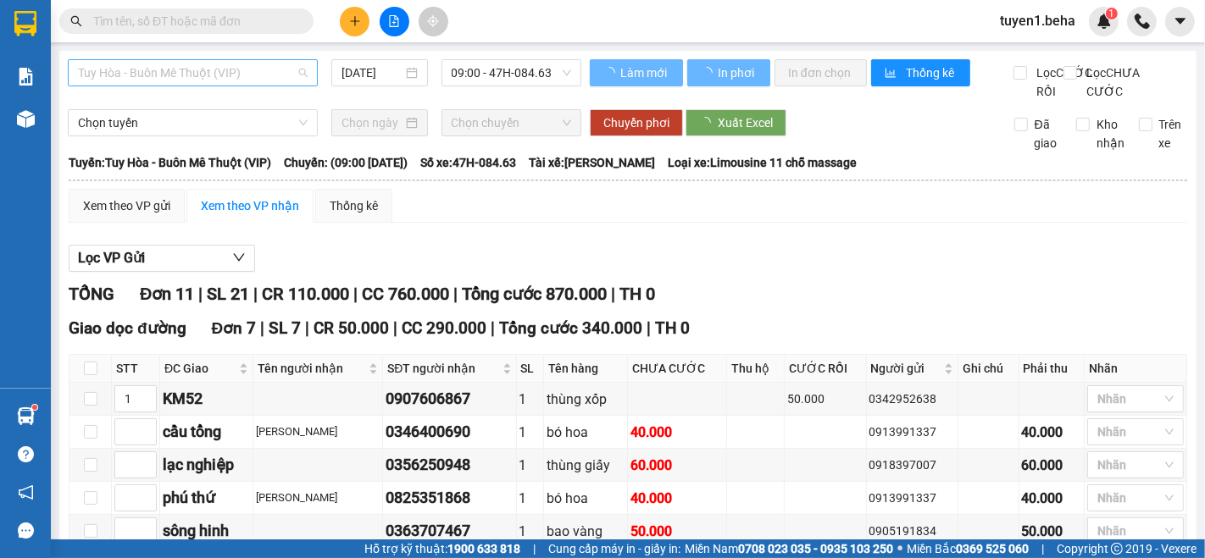
click at [193, 72] on span "Tuy Hòa - Buôn Mê Thuột (VIP)" at bounding box center [193, 72] width 230 height 25
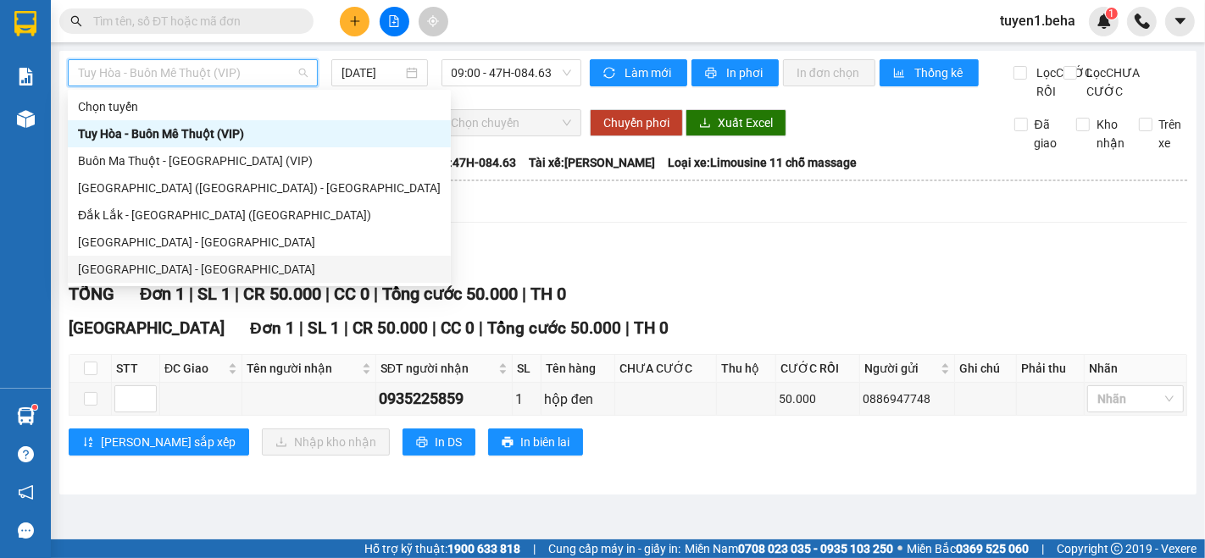
click at [132, 269] on div "[GEOGRAPHIC_DATA] - [GEOGRAPHIC_DATA]" at bounding box center [259, 269] width 363 height 19
type input "[DATE]"
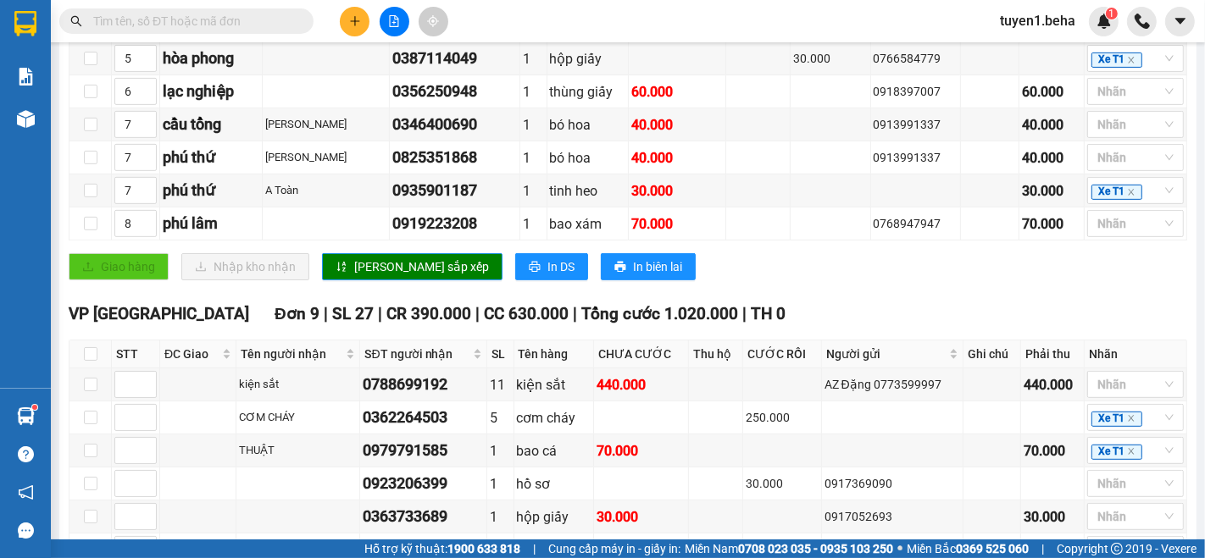
scroll to position [564, 0]
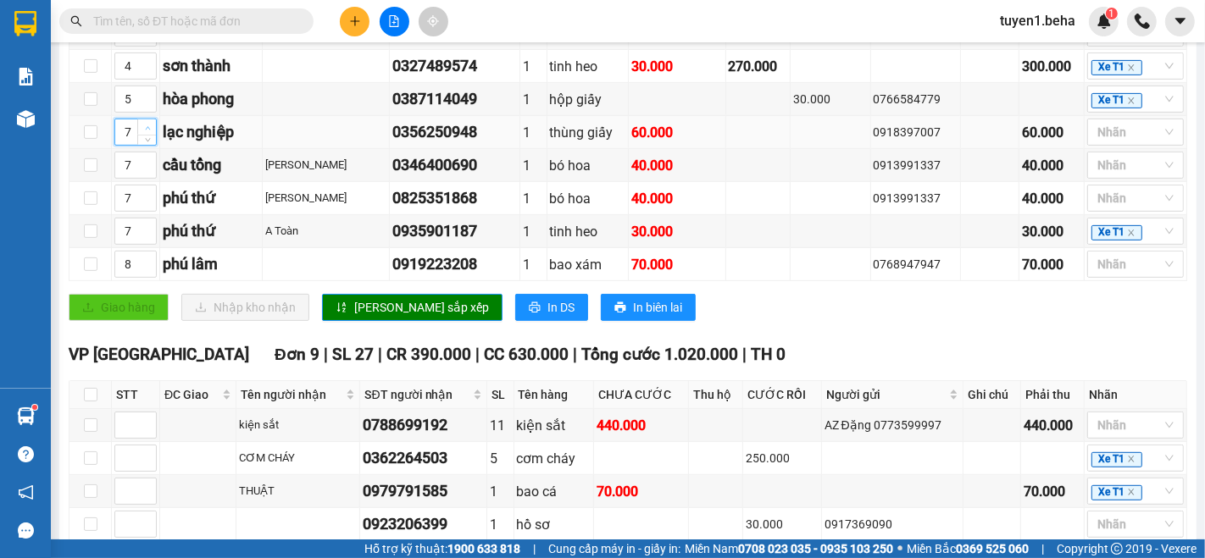
click at [147, 130] on icon "up" at bounding box center [147, 127] width 5 height 3
type input "8"
click at [147, 130] on icon "up" at bounding box center [147, 127] width 5 height 3
type input "9"
click at [147, 263] on icon "up" at bounding box center [148, 261] width 6 height 6
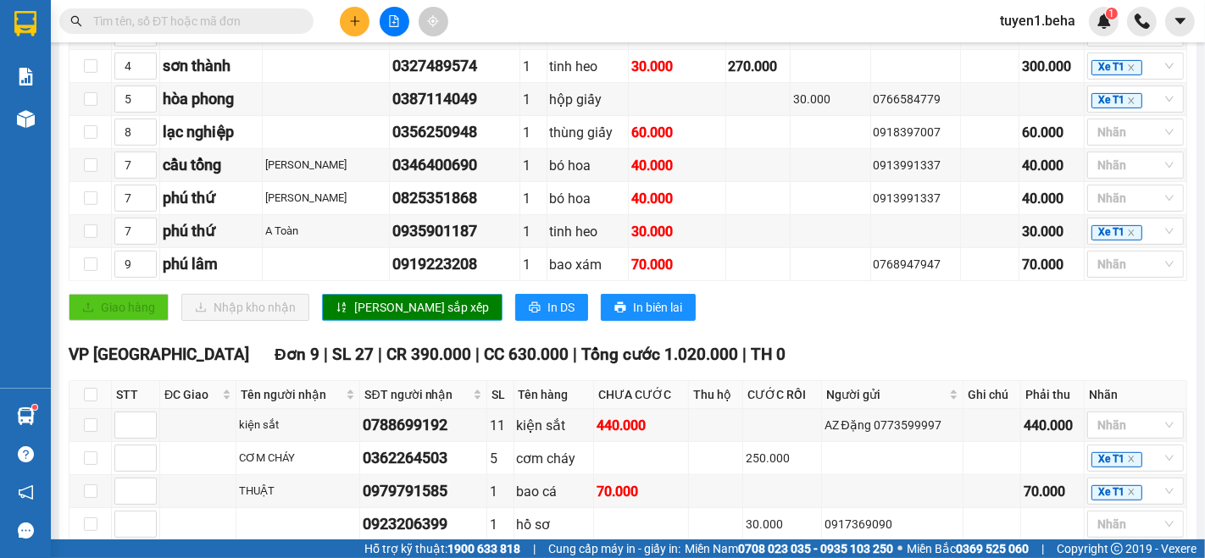
click at [399, 315] on span "[PERSON_NAME] sắp xếp" at bounding box center [421, 307] width 135 height 19
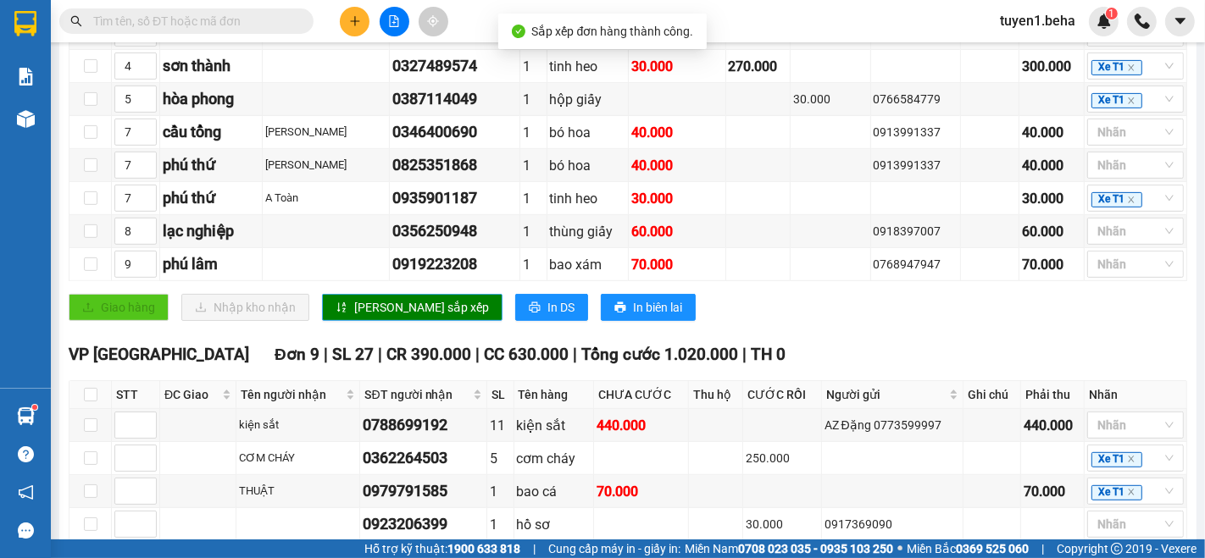
scroll to position [819, 0]
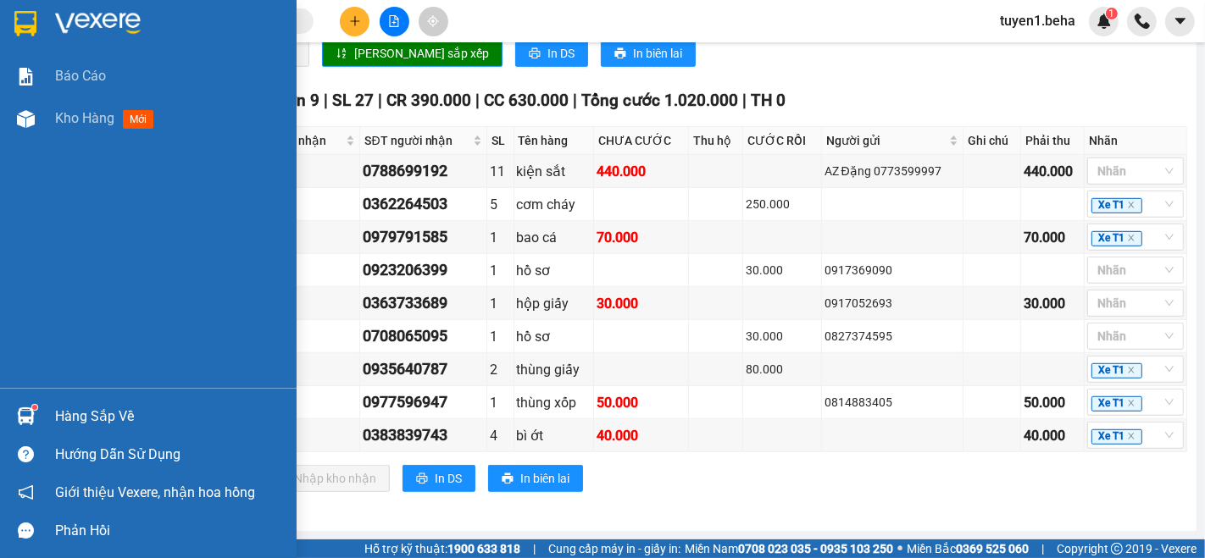
click at [47, 215] on div "Báo cáo Kho hàng mới" at bounding box center [148, 221] width 297 height 333
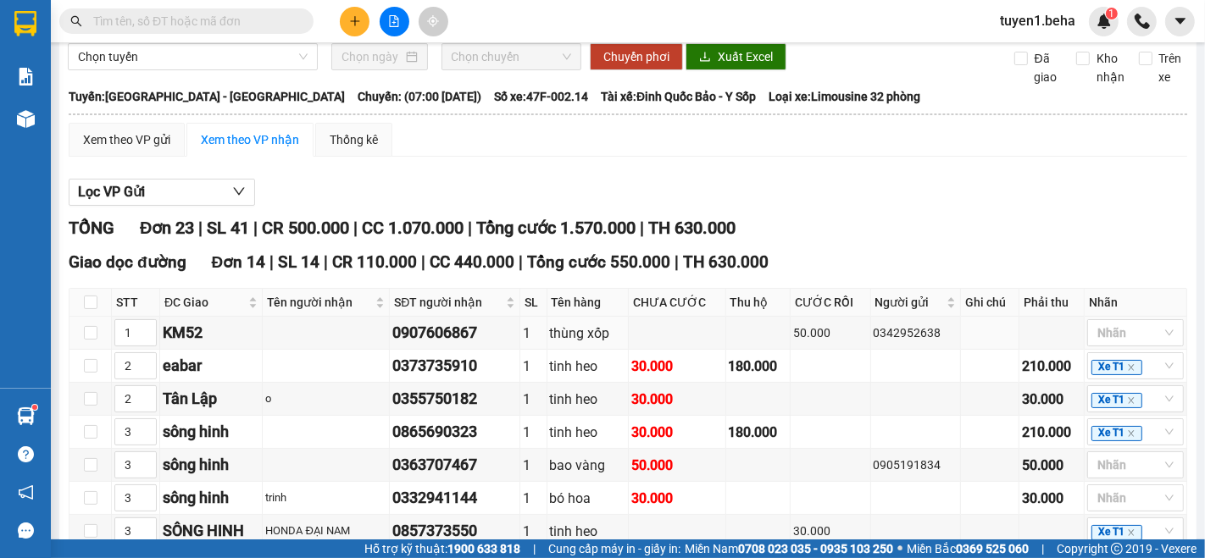
scroll to position [160, 0]
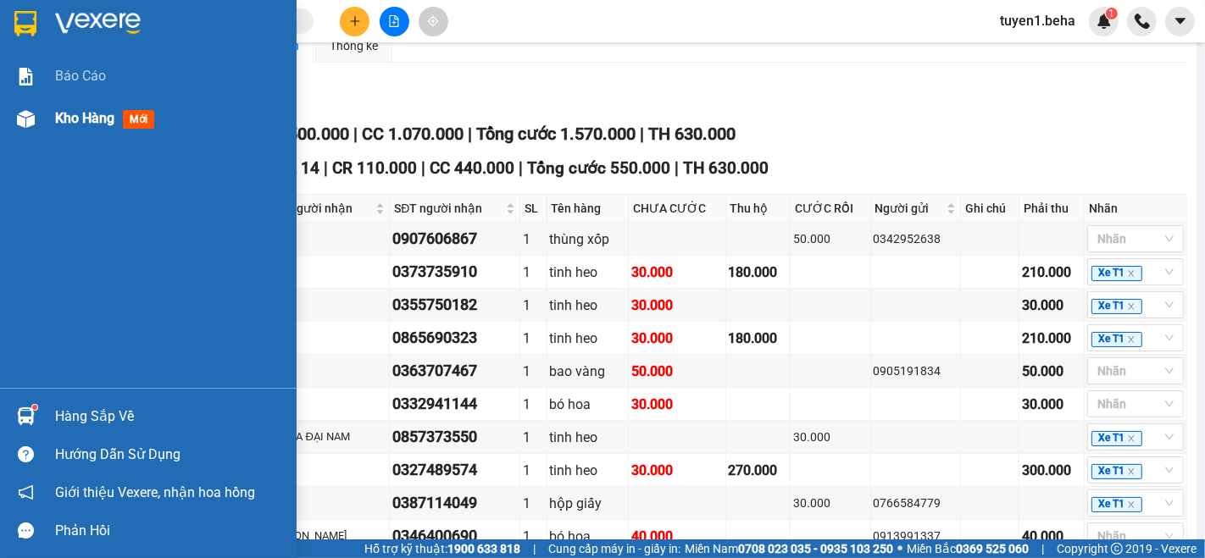
click at [91, 124] on span "Kho hàng" at bounding box center [84, 118] width 59 height 16
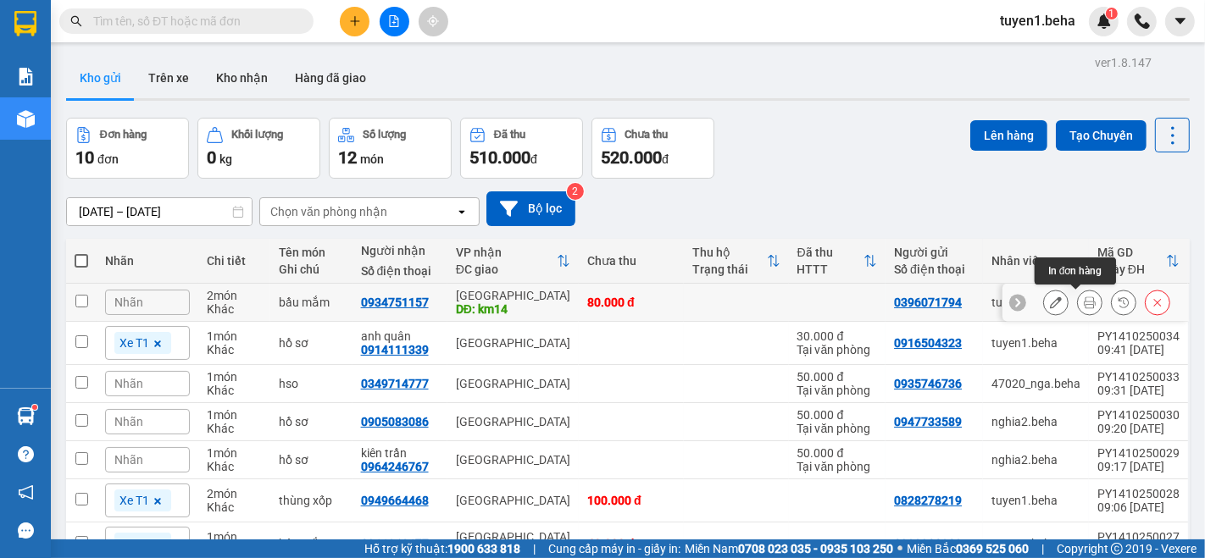
click at [1078, 302] on button at bounding box center [1090, 303] width 24 height 30
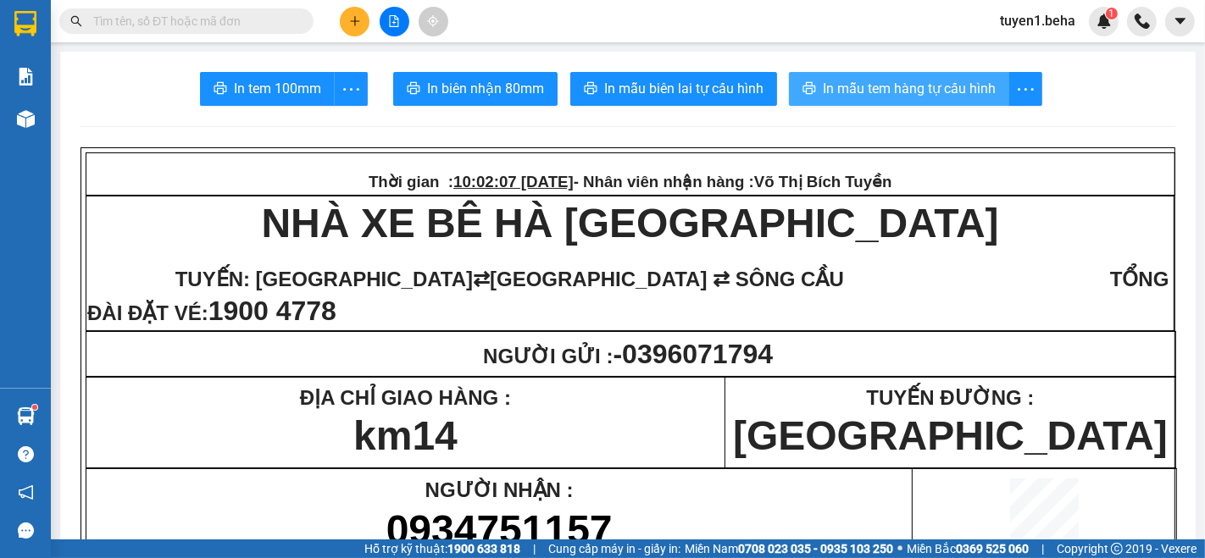
click at [934, 86] on span "In mẫu tem hàng tự cấu hình" at bounding box center [909, 88] width 173 height 21
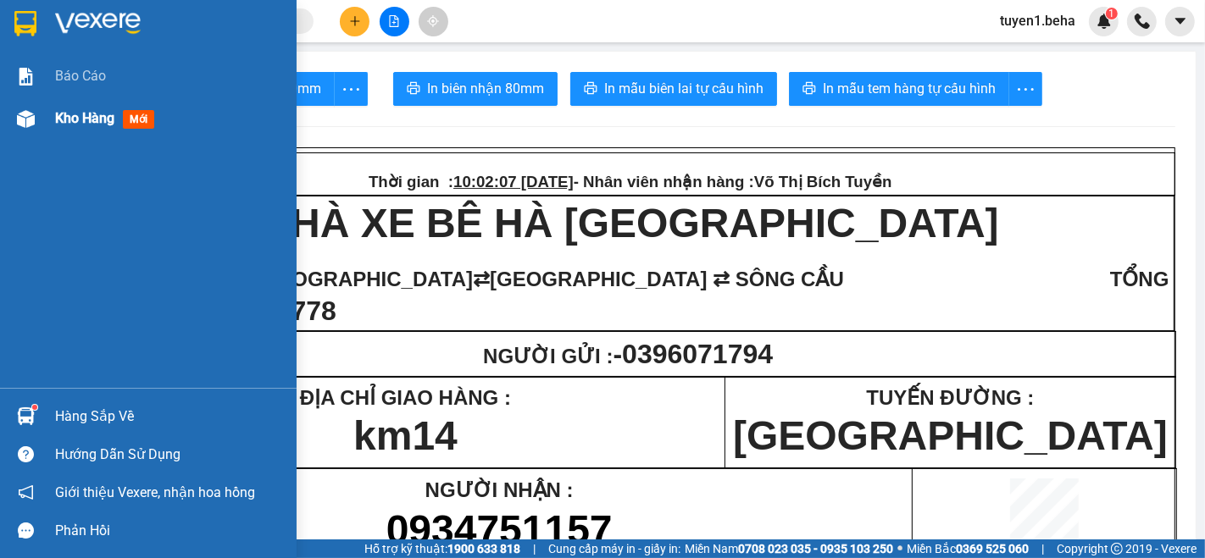
click at [74, 114] on span "Kho hàng" at bounding box center [84, 118] width 59 height 16
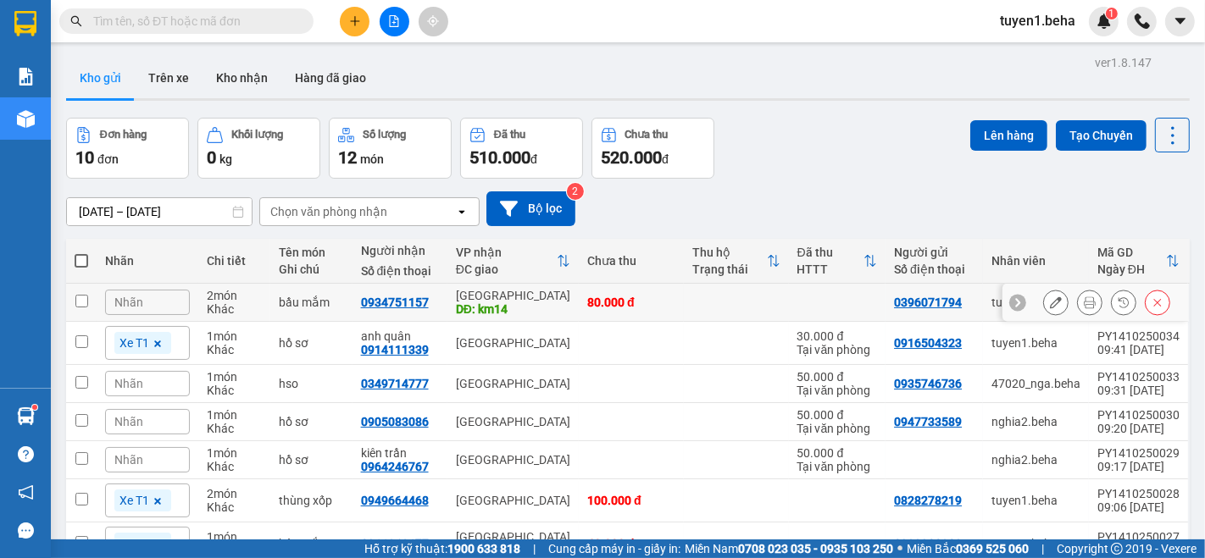
scroll to position [94, 0]
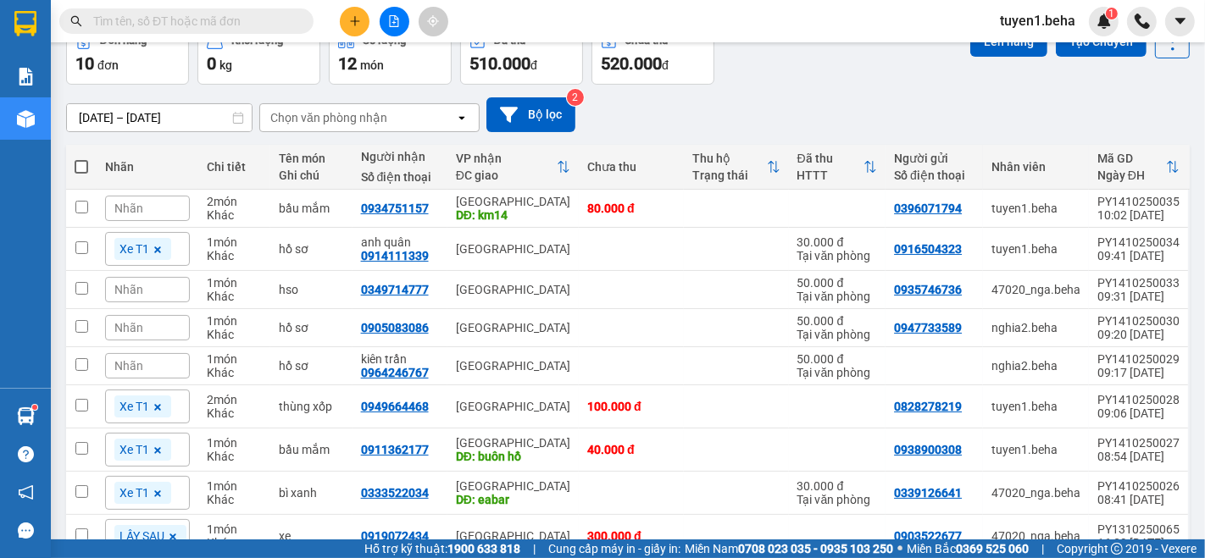
click at [143, 202] on div "Nhãn" at bounding box center [147, 208] width 85 height 25
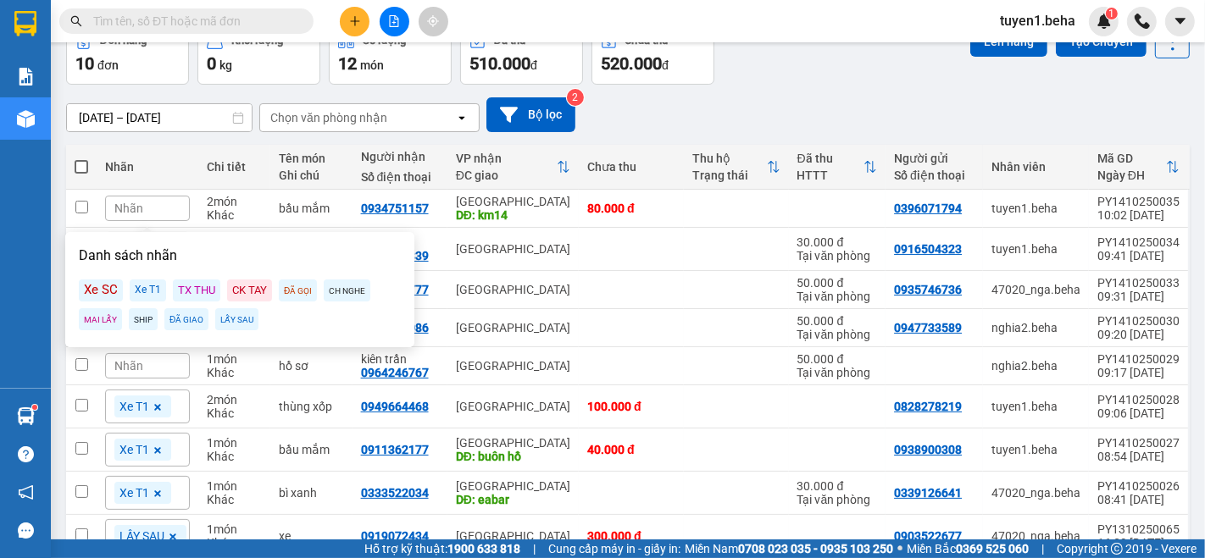
click at [141, 289] on div "Xe T1" at bounding box center [148, 291] width 36 height 22
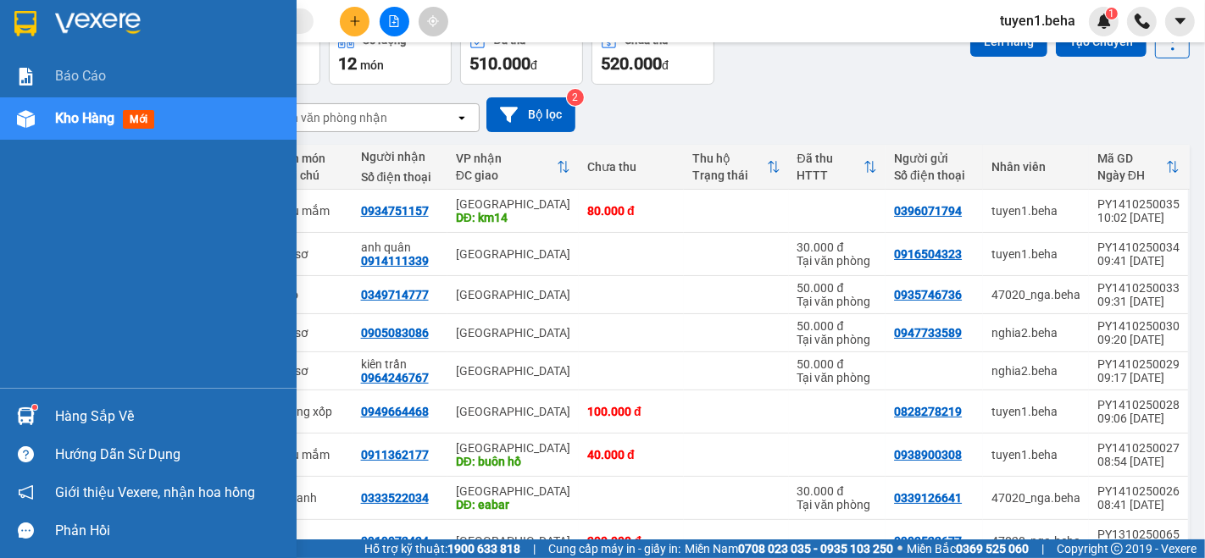
click at [25, 203] on div "Báo cáo Kho hàng mới" at bounding box center [148, 221] width 297 height 333
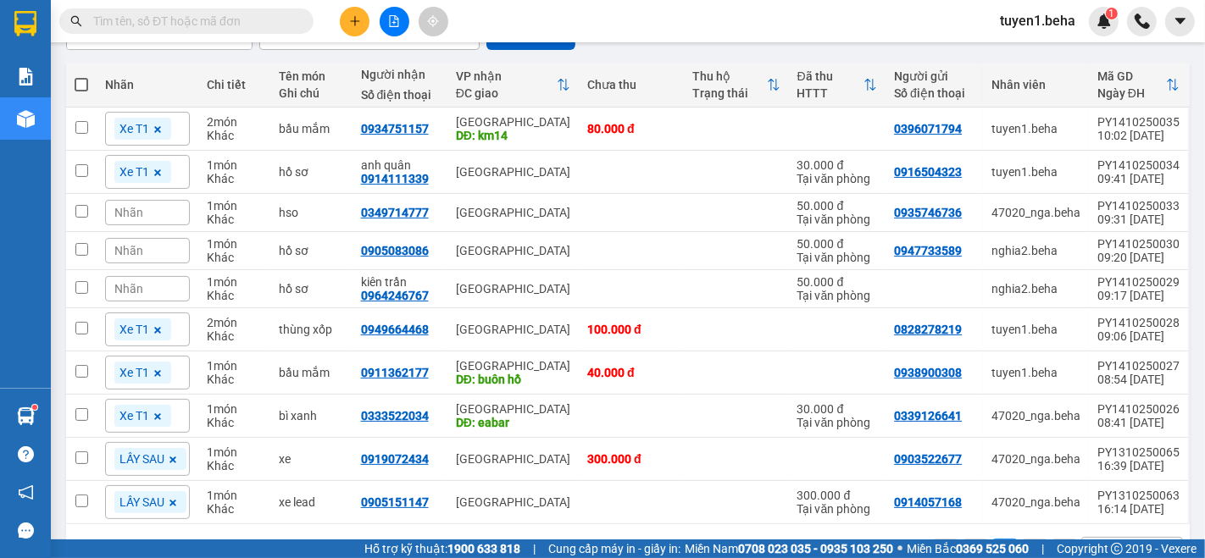
scroll to position [136, 0]
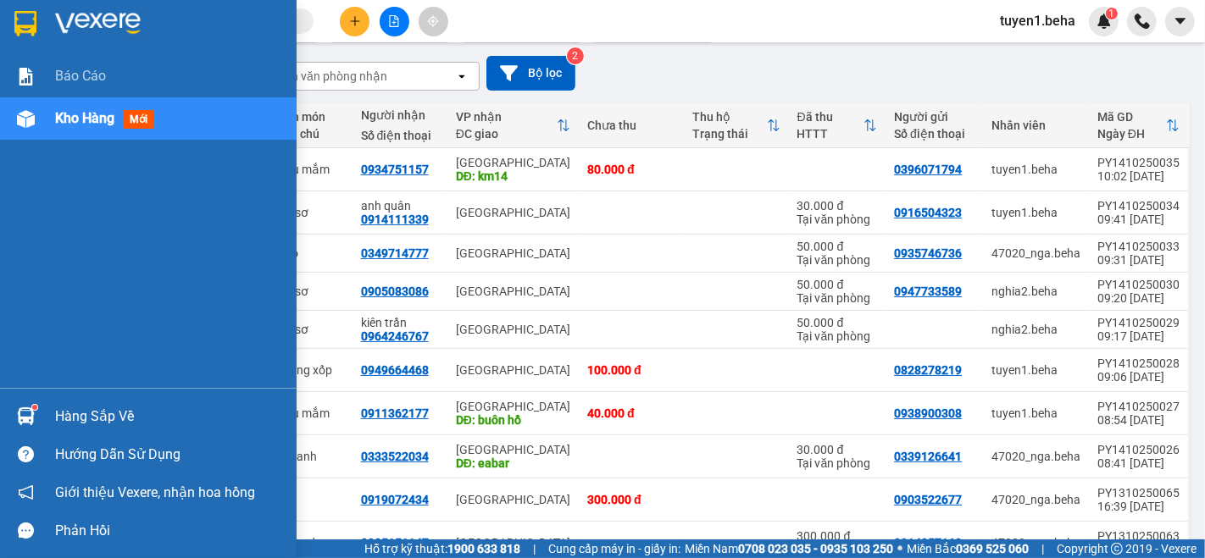
click at [85, 116] on span "Kho hàng" at bounding box center [84, 118] width 59 height 16
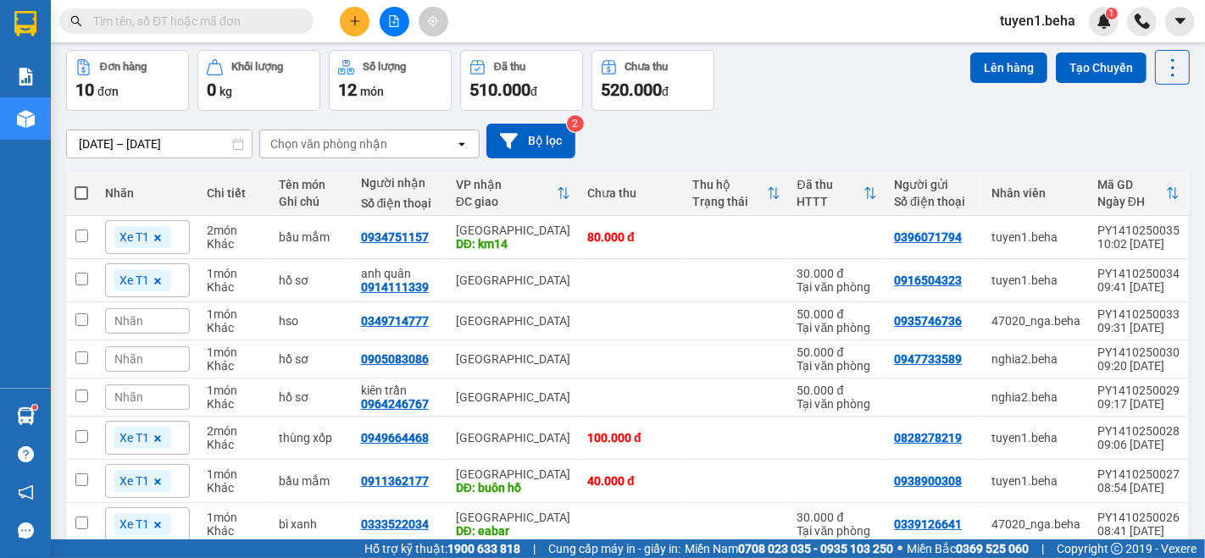
scroll to position [0, 0]
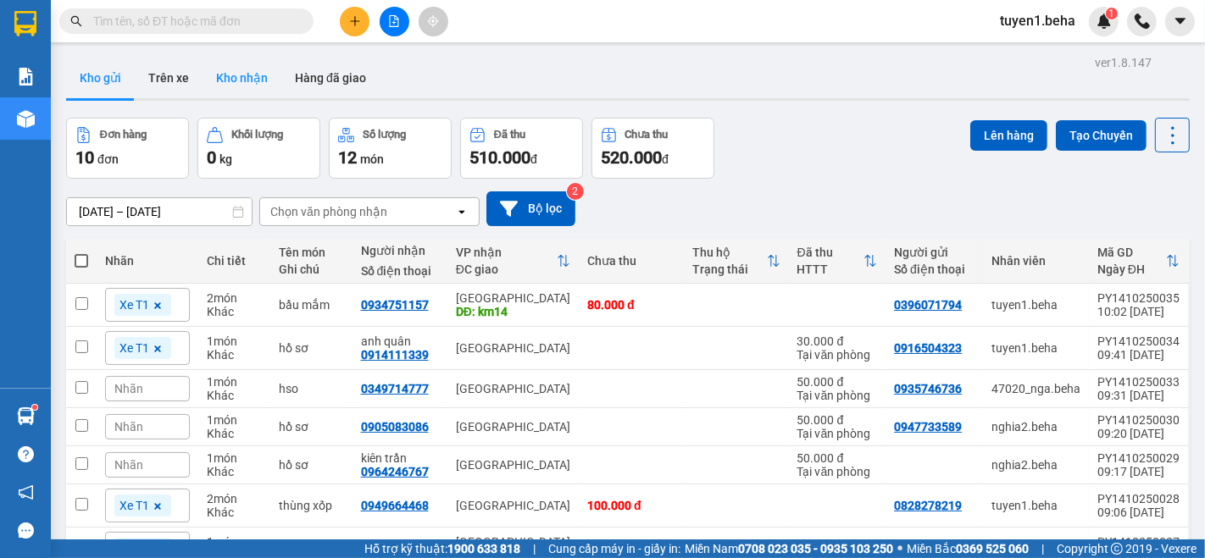
click at [233, 80] on button "Kho nhận" at bounding box center [241, 78] width 79 height 41
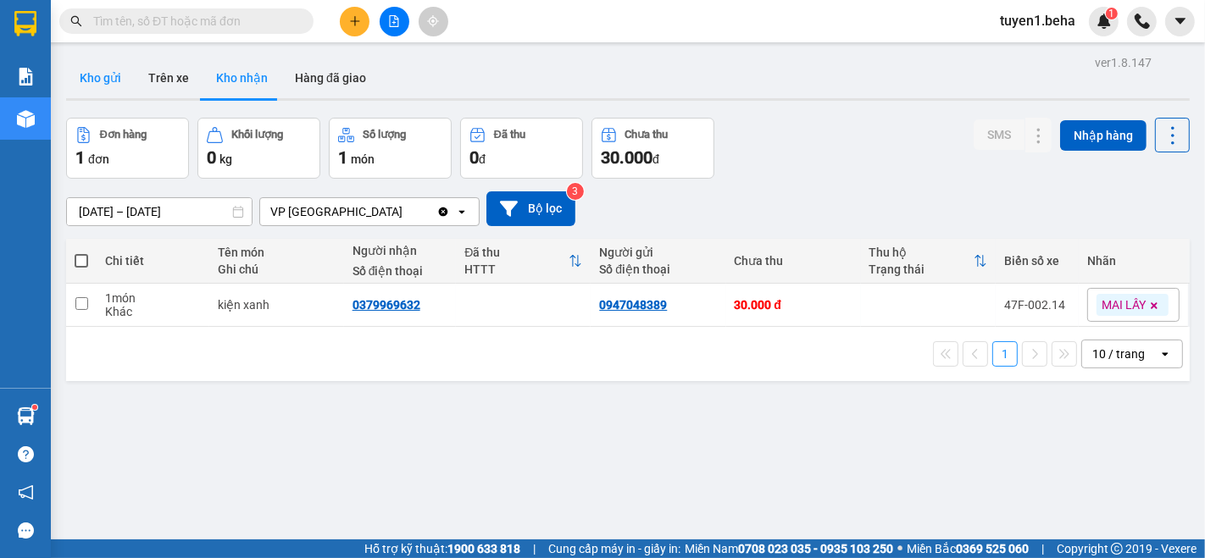
click at [109, 68] on button "Kho gửi" at bounding box center [100, 78] width 69 height 41
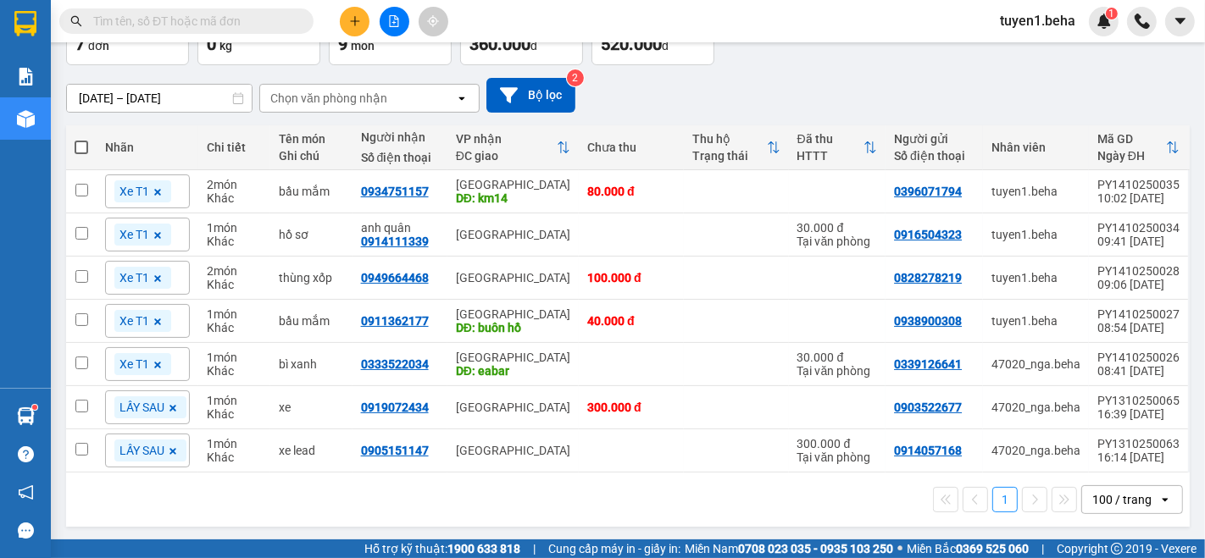
scroll to position [114, 0]
click at [130, 505] on div "1 100 / trang open" at bounding box center [628, 499] width 1110 height 29
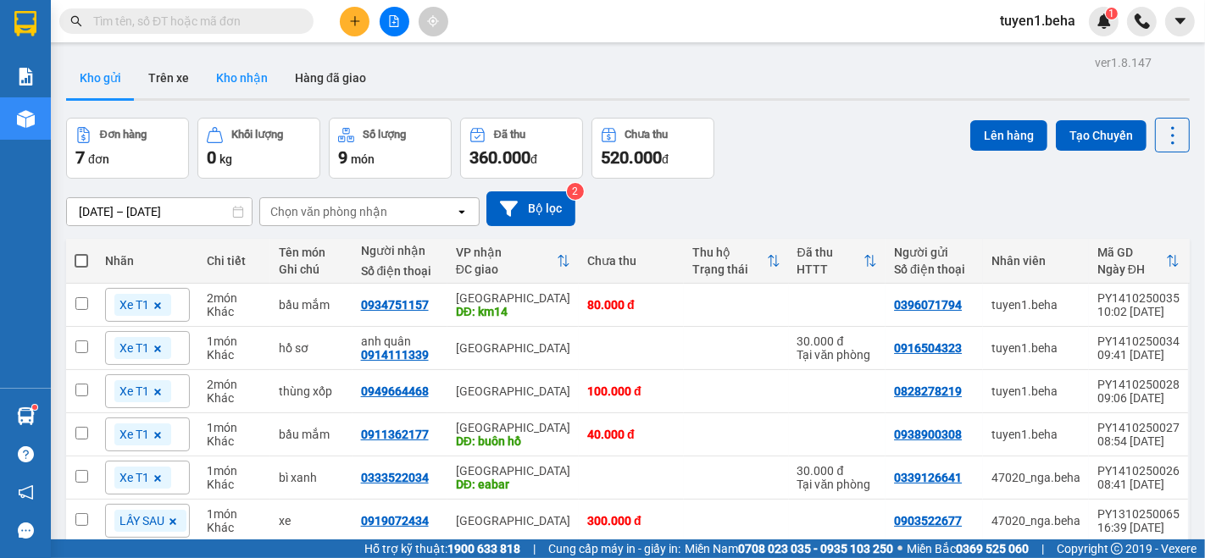
click at [250, 69] on button "Kho nhận" at bounding box center [241, 78] width 79 height 41
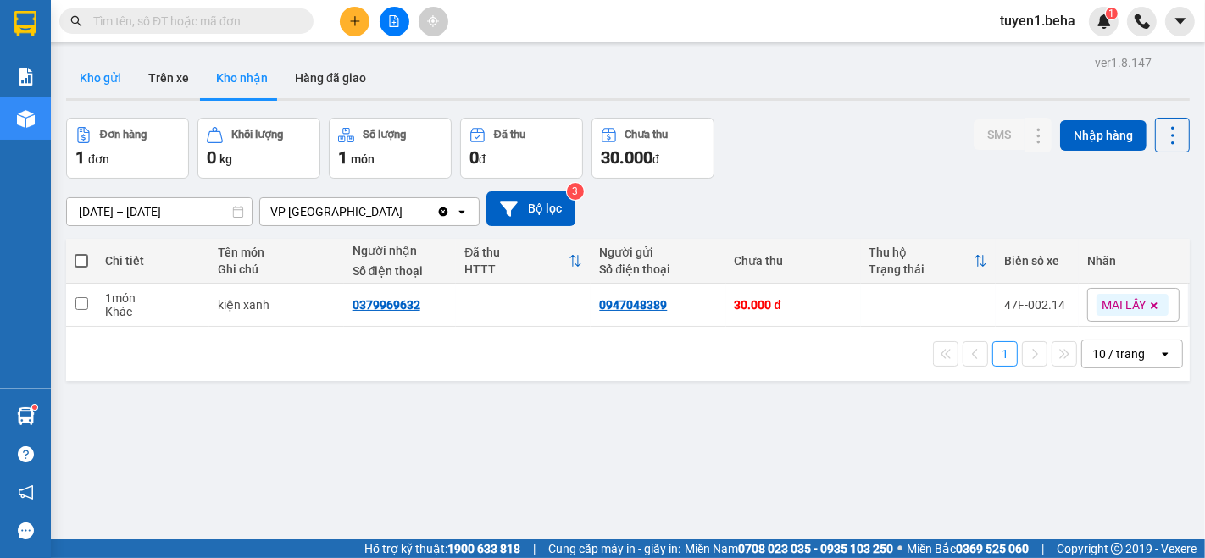
click at [115, 71] on button "Kho gửi" at bounding box center [100, 78] width 69 height 41
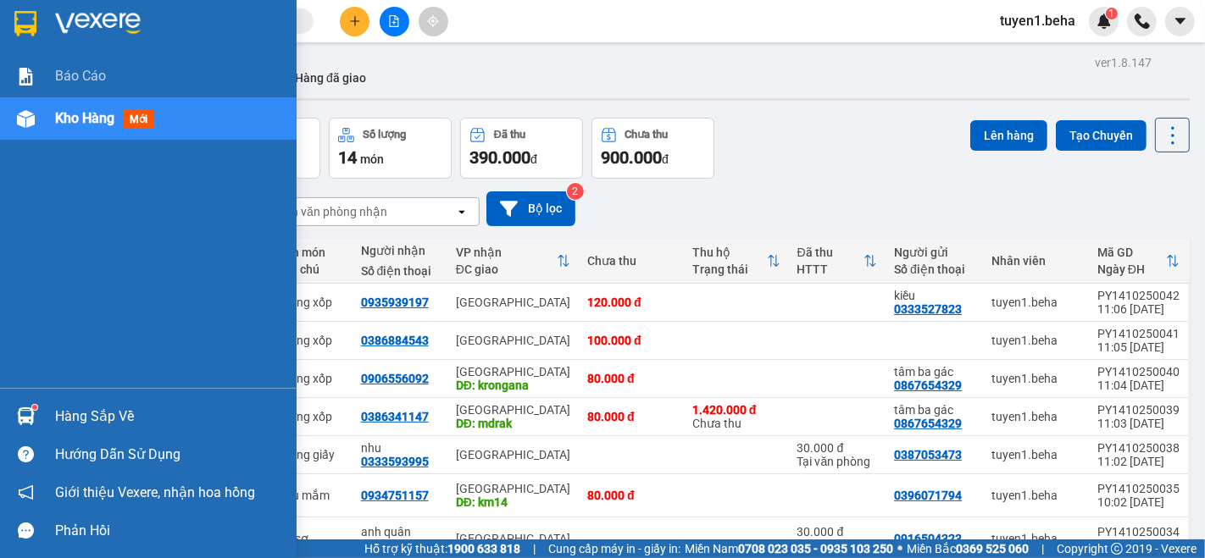
click at [80, 262] on div "Báo cáo Kho hàng mới" at bounding box center [148, 221] width 297 height 333
click at [40, 168] on div "Báo cáo Kho hàng mới" at bounding box center [148, 221] width 297 height 333
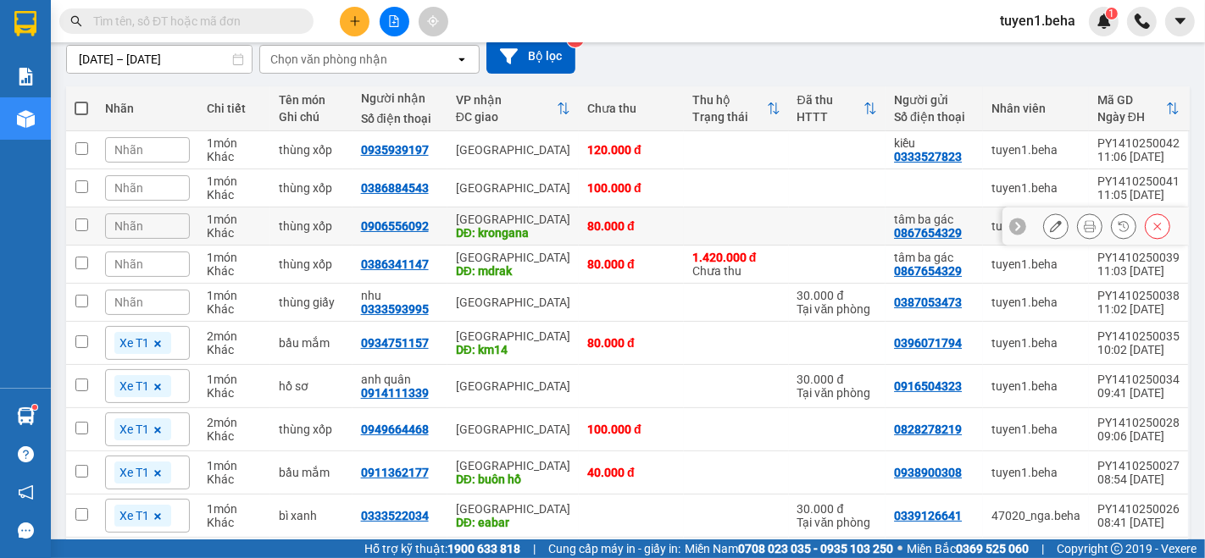
scroll to position [188, 0]
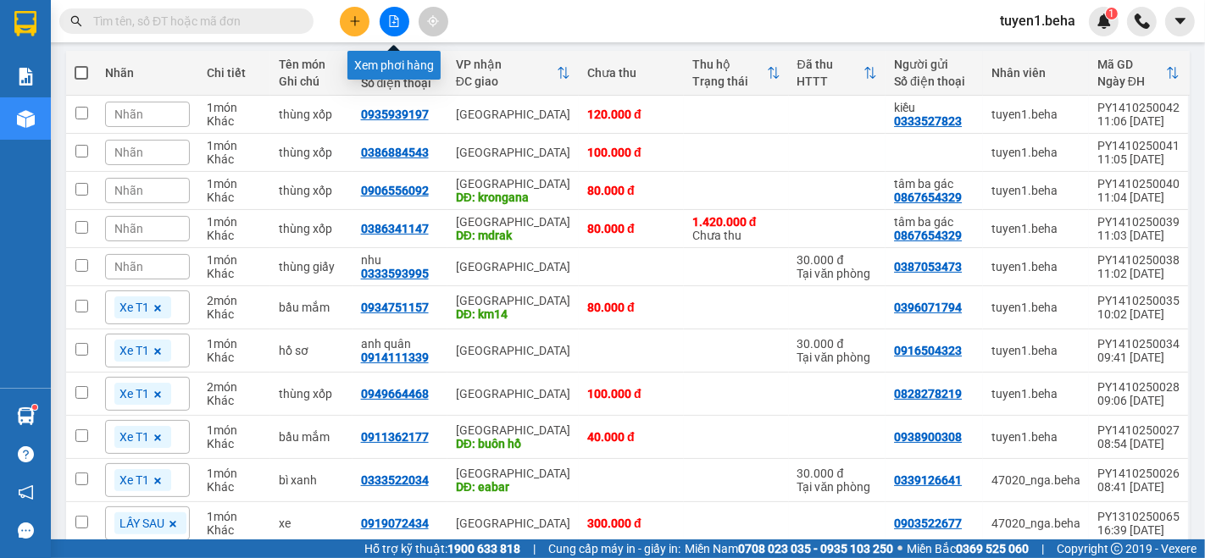
click at [396, 25] on icon "file-add" at bounding box center [394, 21] width 12 height 12
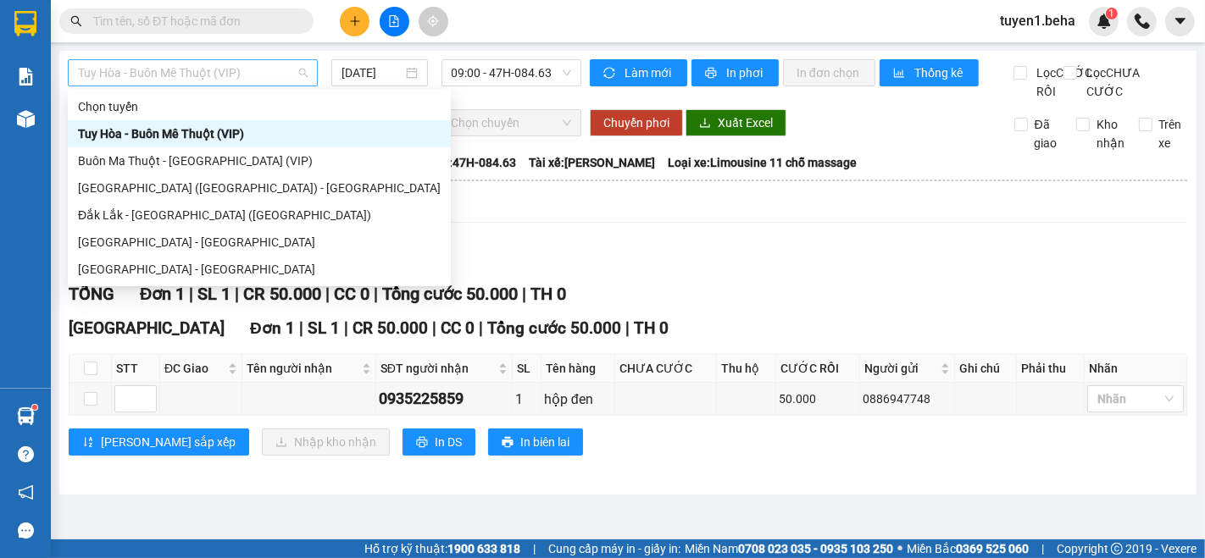
click at [213, 64] on span "Tuy Hòa - Buôn Mê Thuột (VIP)" at bounding box center [193, 72] width 230 height 25
click at [141, 238] on div "[GEOGRAPHIC_DATA] - [GEOGRAPHIC_DATA]" at bounding box center [259, 242] width 363 height 19
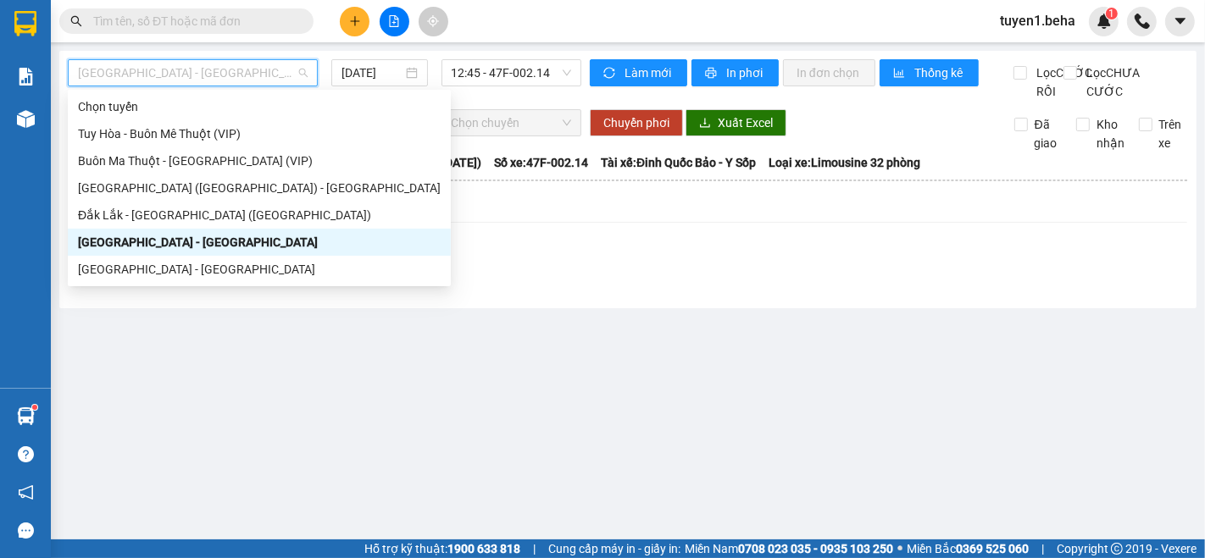
click at [169, 70] on span "[GEOGRAPHIC_DATA] - [GEOGRAPHIC_DATA]" at bounding box center [193, 72] width 230 height 25
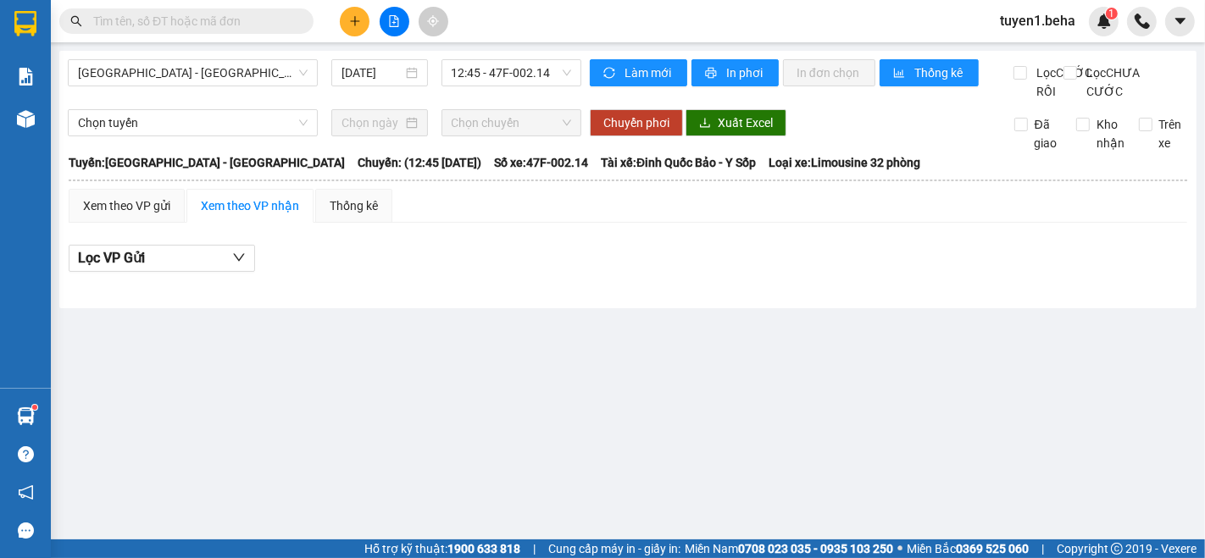
click at [438, 343] on main "[GEOGRAPHIC_DATA] - [GEOGRAPHIC_DATA] [DATE] 12:45 - 47F-002.14 Làm mới In phơi…" at bounding box center [602, 270] width 1205 height 540
click at [515, 66] on span "12:45 - 47F-002.14" at bounding box center [511, 72] width 119 height 25
click at [352, 66] on input "[DATE]" at bounding box center [371, 73] width 61 height 19
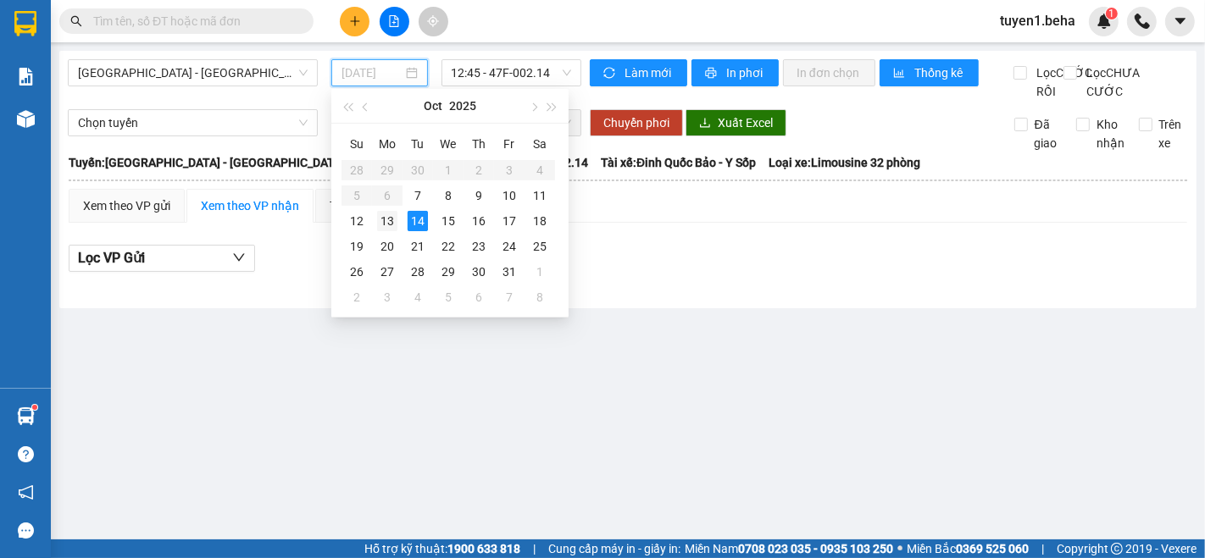
click at [381, 227] on div "13" at bounding box center [387, 221] width 20 height 20
type input "[DATE]"
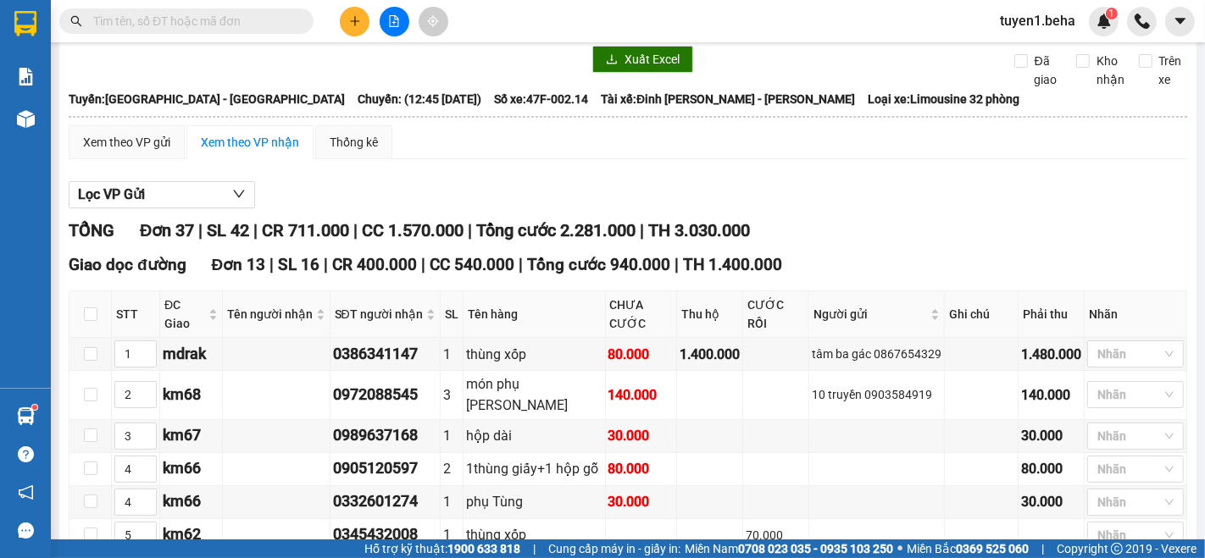
scroll to position [94, 0]
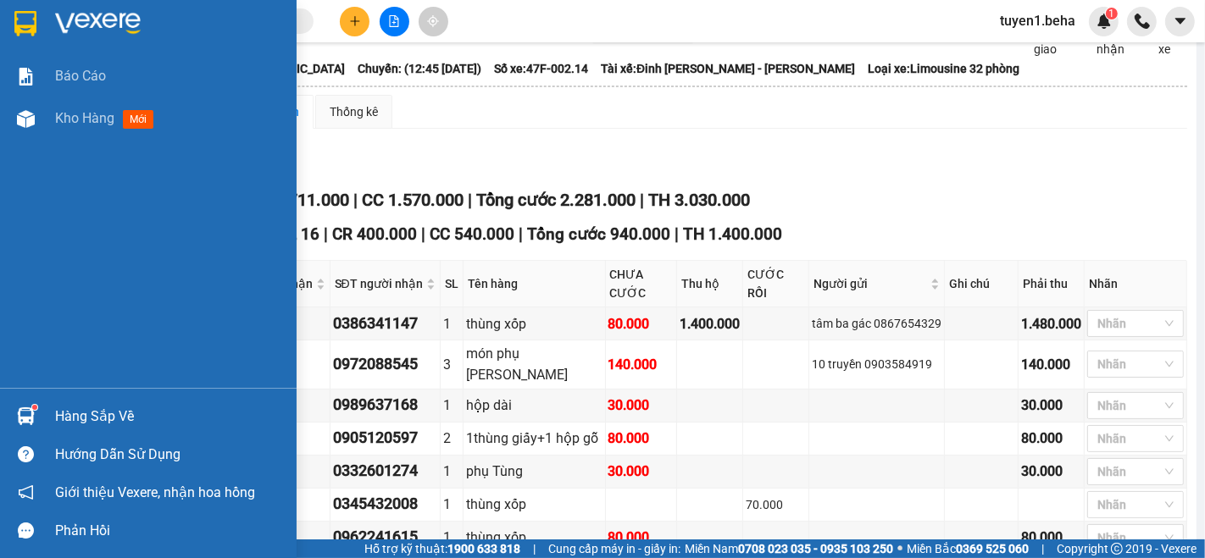
click at [46, 171] on div "Báo cáo Kho hàng mới" at bounding box center [148, 221] width 297 height 333
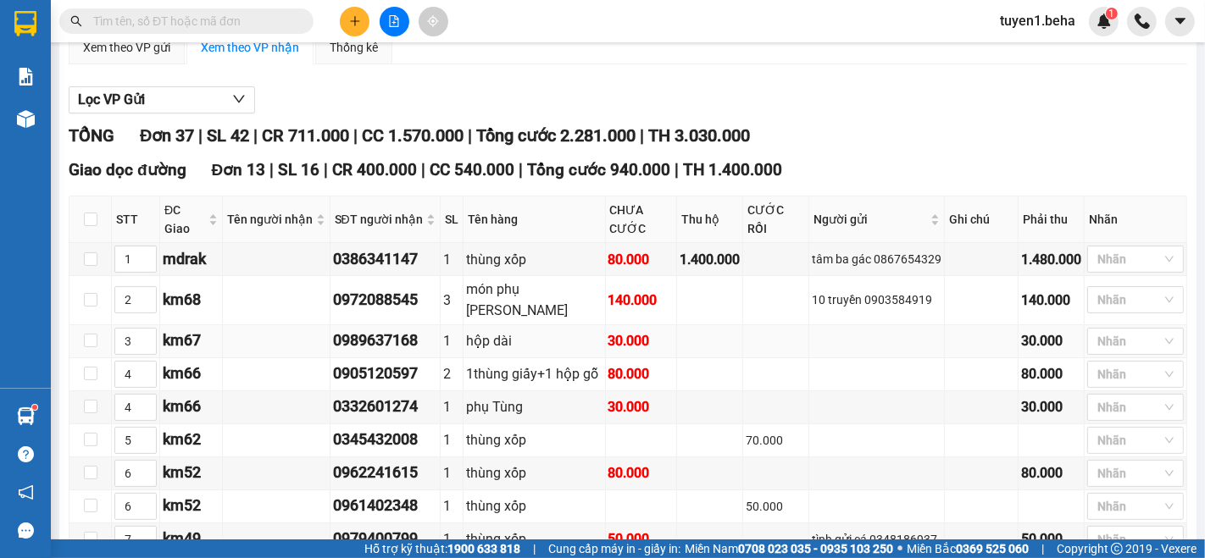
scroll to position [188, 0]
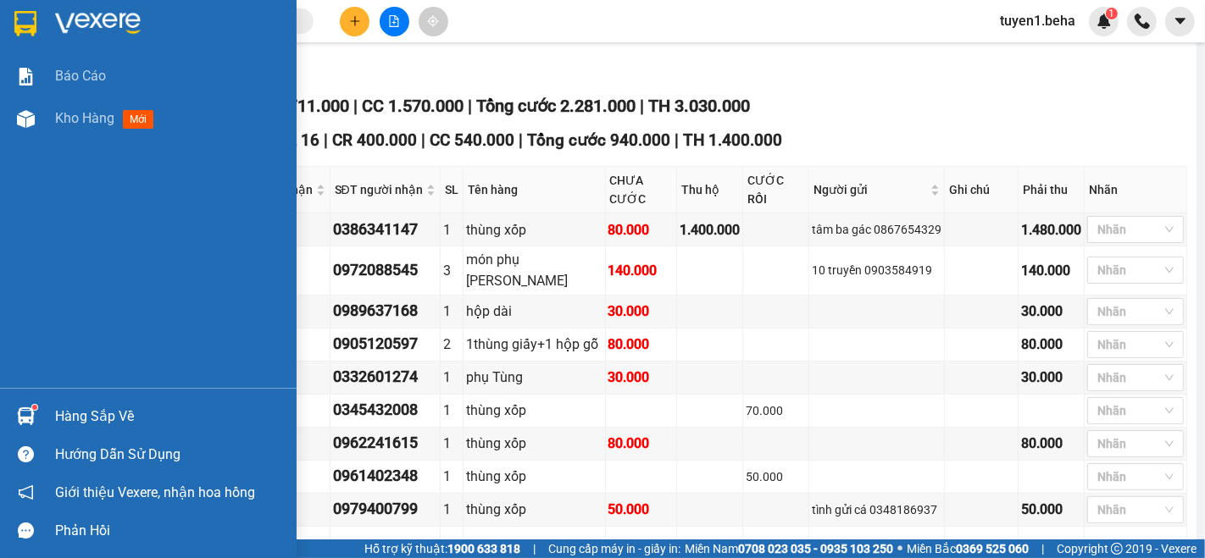
click at [85, 217] on div "Báo cáo Kho hàng mới" at bounding box center [148, 221] width 297 height 333
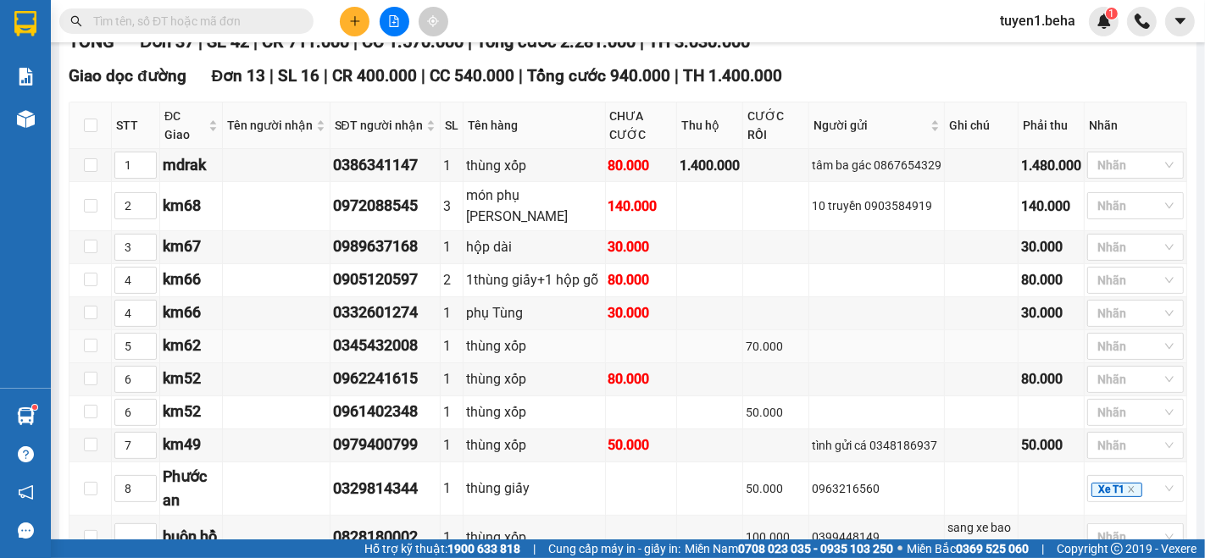
scroll to position [282, 0]
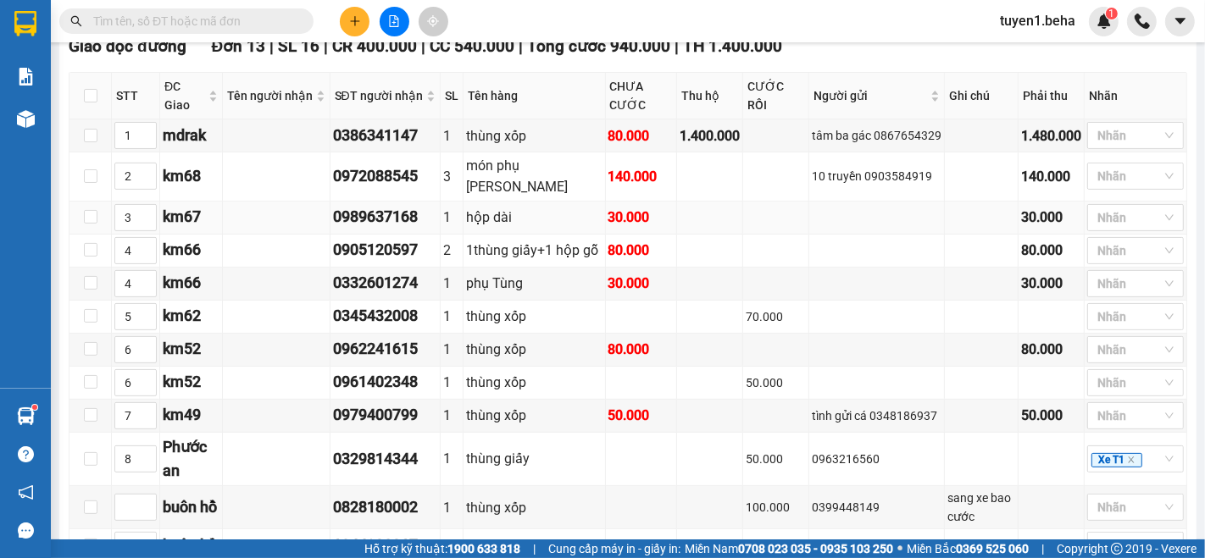
click at [219, 226] on div "km67" at bounding box center [191, 217] width 57 height 24
click at [246, 244] on td at bounding box center [277, 251] width 108 height 33
click at [240, 259] on td at bounding box center [277, 251] width 108 height 33
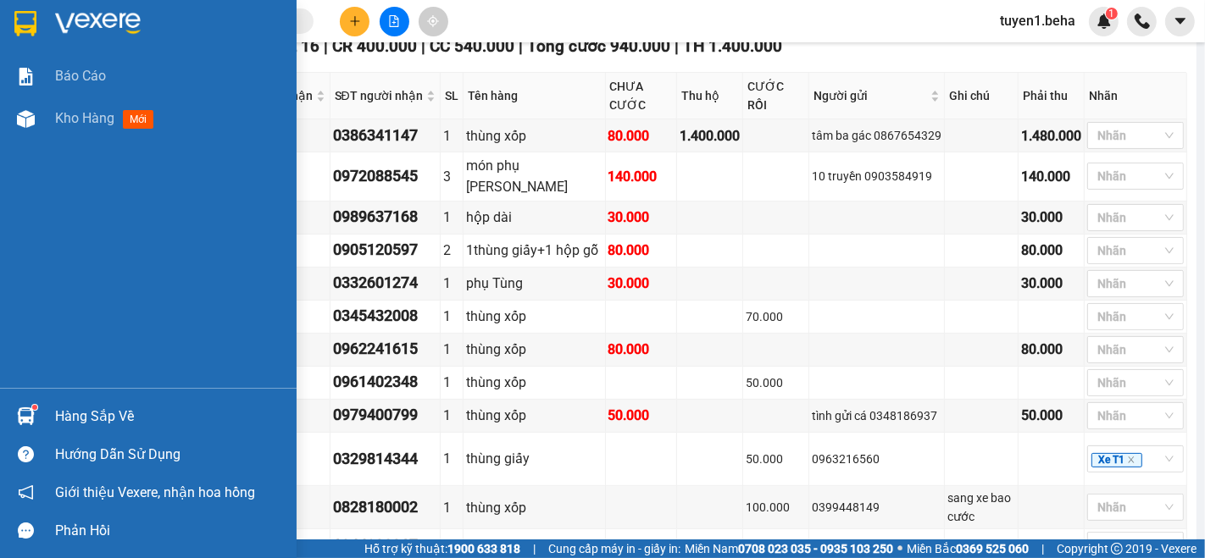
click at [29, 226] on div "Báo cáo Kho hàng mới" at bounding box center [148, 221] width 297 height 333
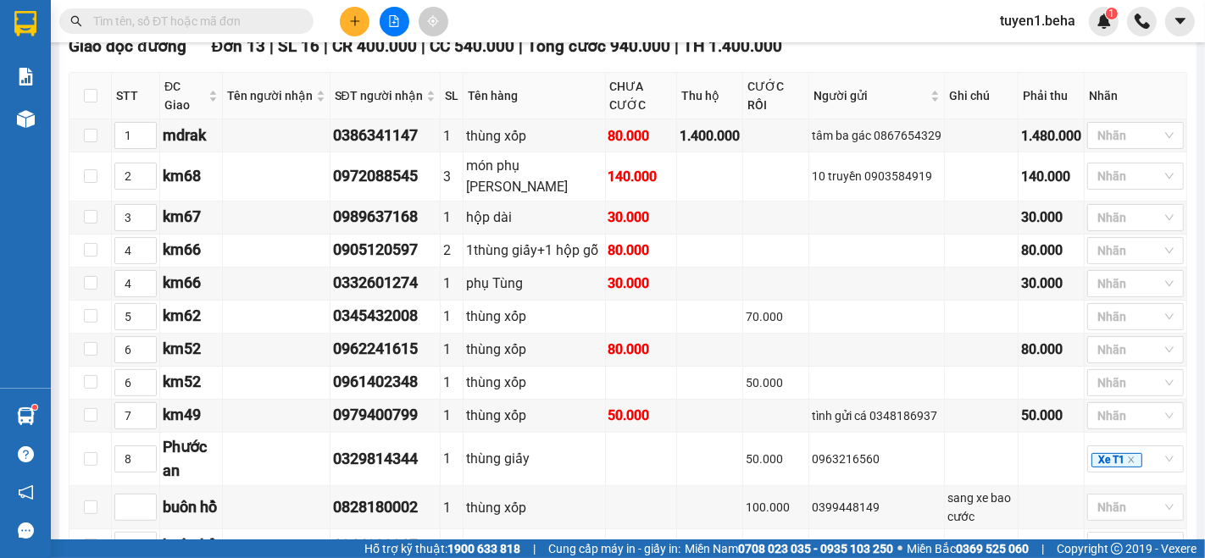
click at [149, 25] on input "text" at bounding box center [193, 21] width 200 height 19
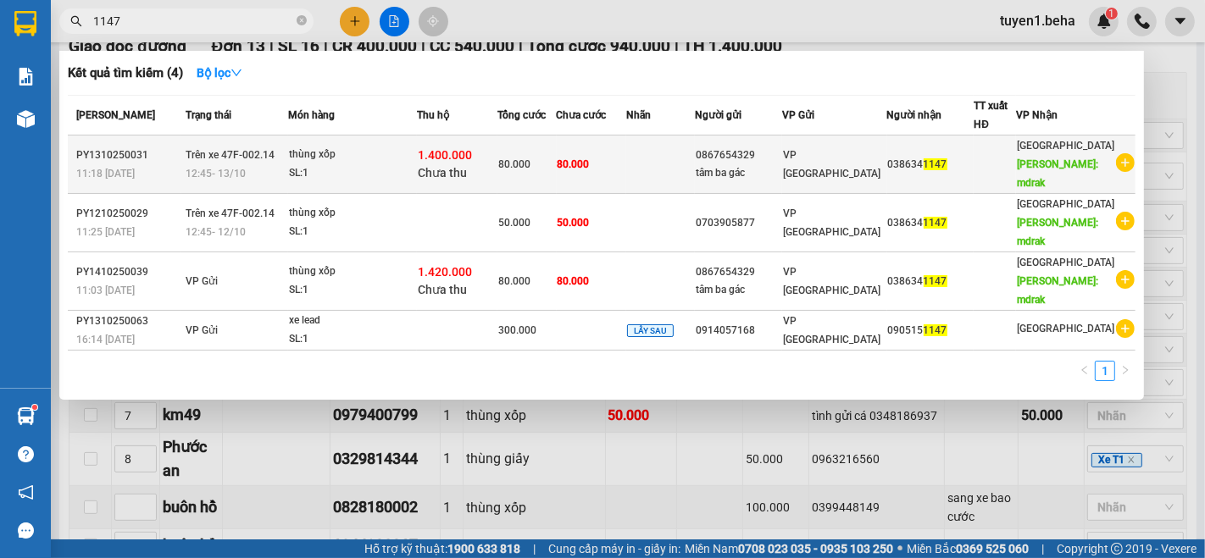
type input "1147"
click at [626, 175] on td "80.000" at bounding box center [591, 165] width 69 height 58
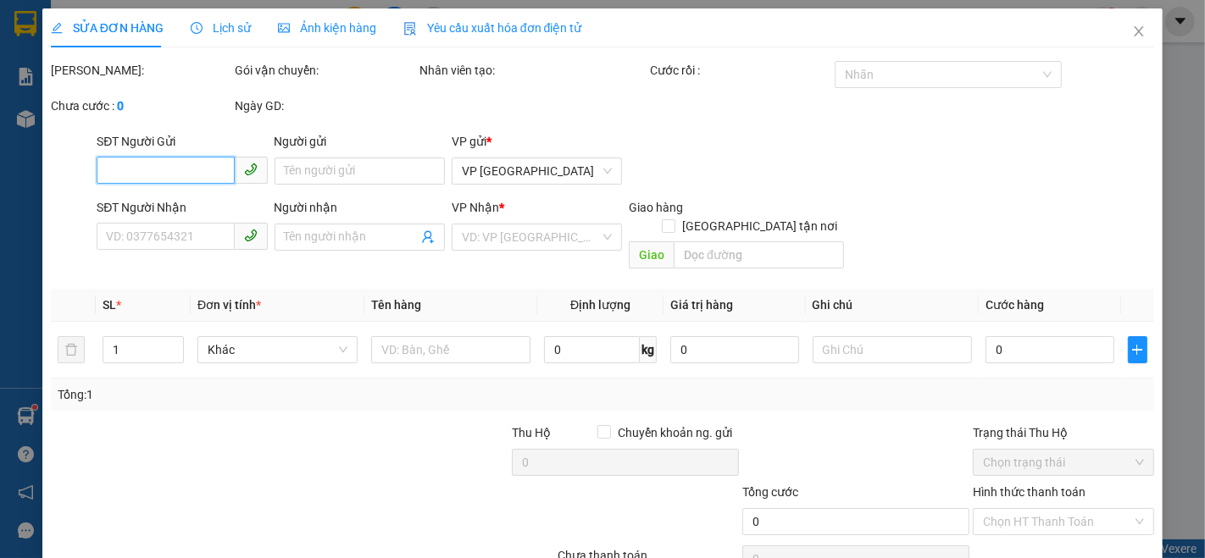
type input "0867654329"
type input "tâm ba gác"
type input "0386341147"
type input "mdrak"
type input "80.000"
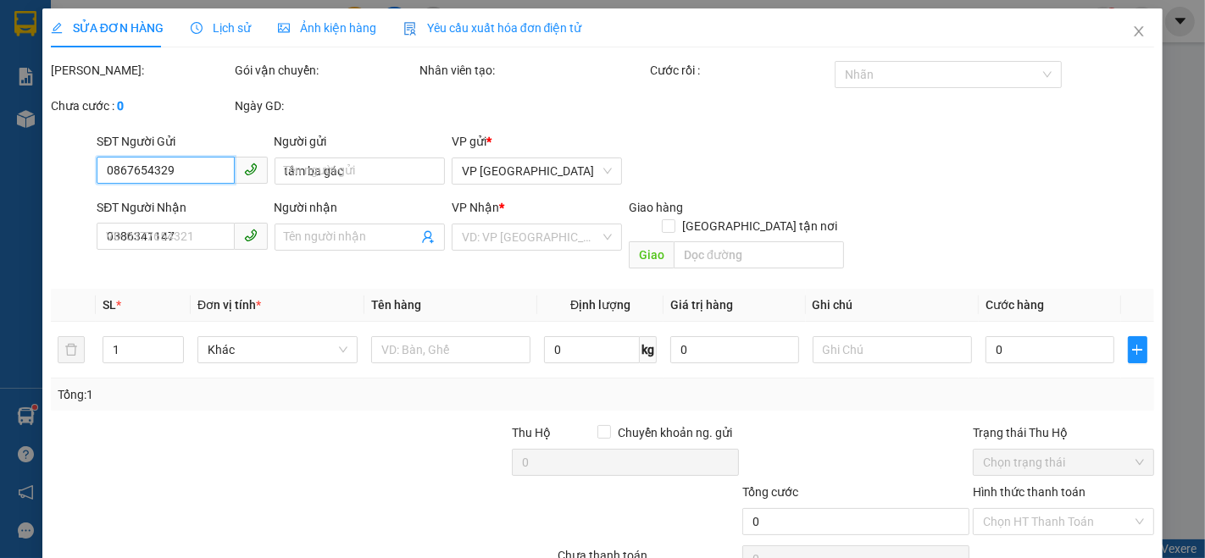
type input "80.000"
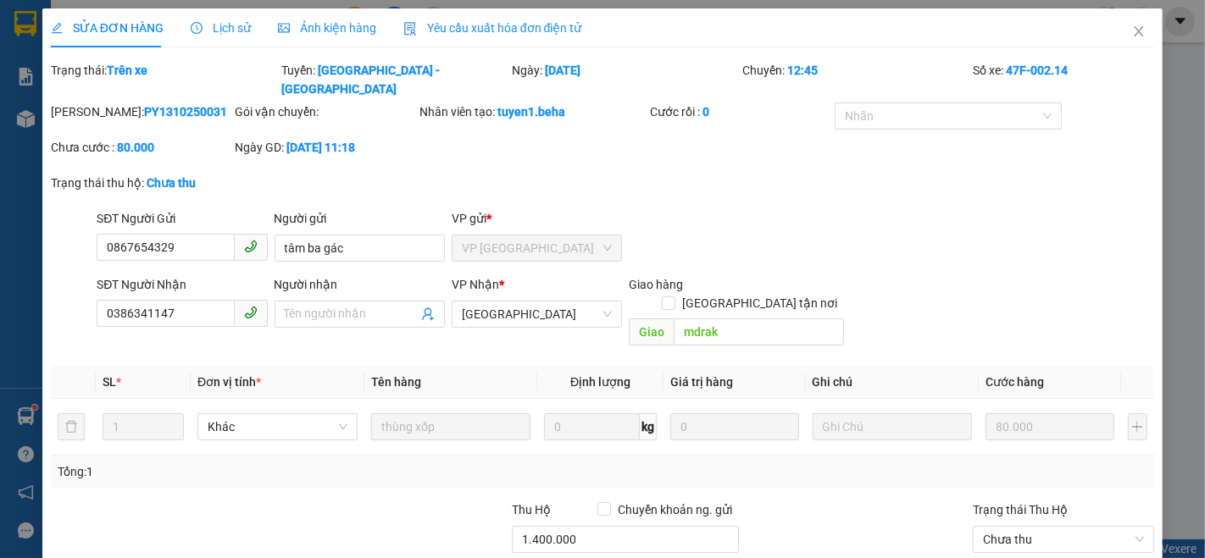
click at [358, 24] on span "Ảnh kiện hàng" at bounding box center [327, 28] width 98 height 14
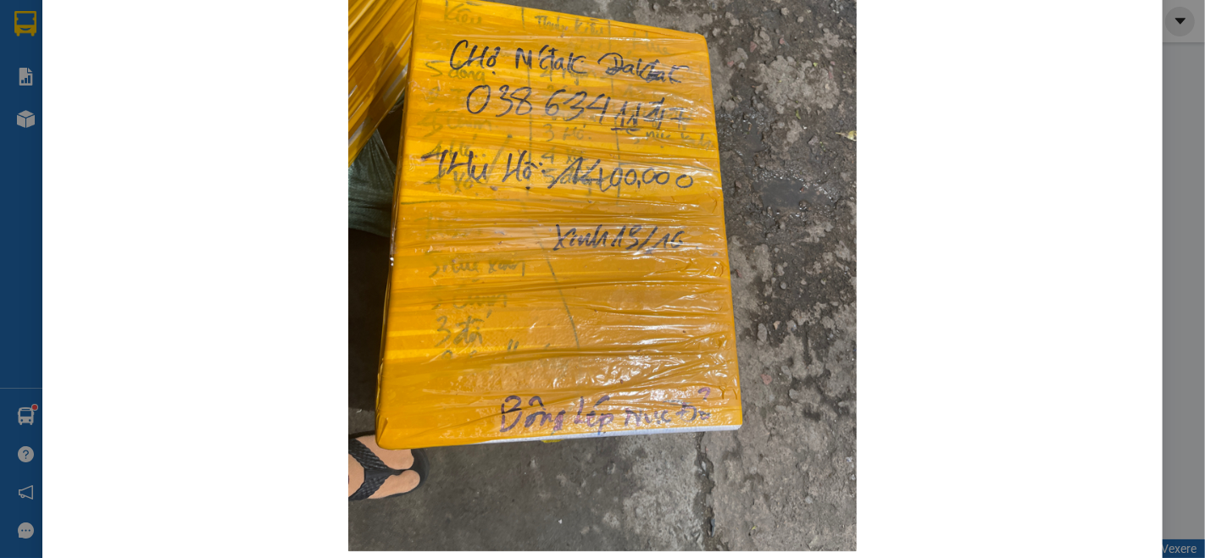
scroll to position [222, 0]
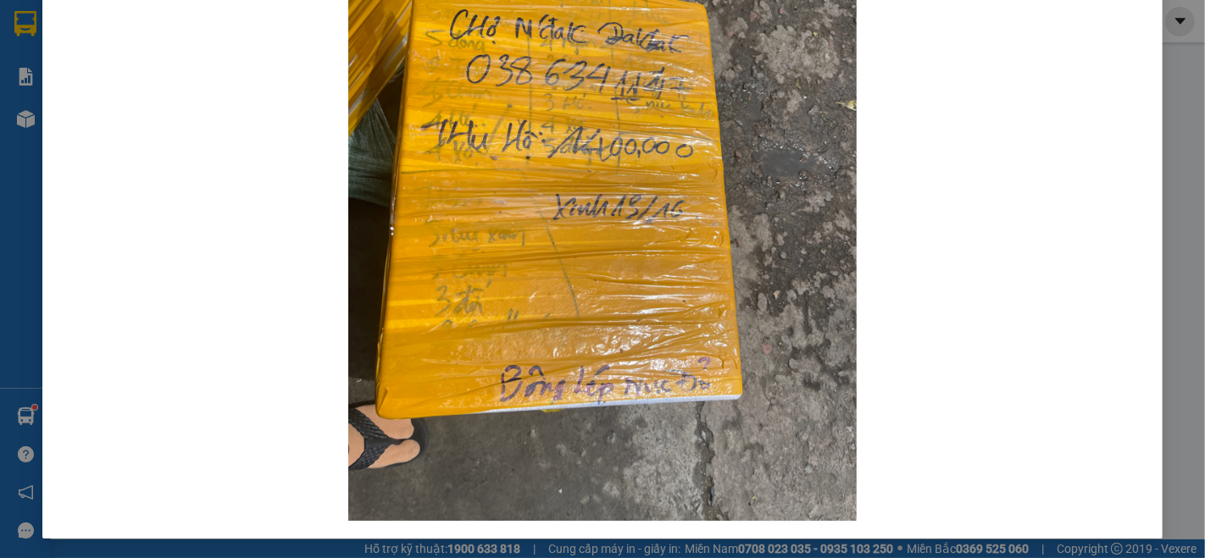
click at [167, 284] on div at bounding box center [602, 182] width 1103 height 687
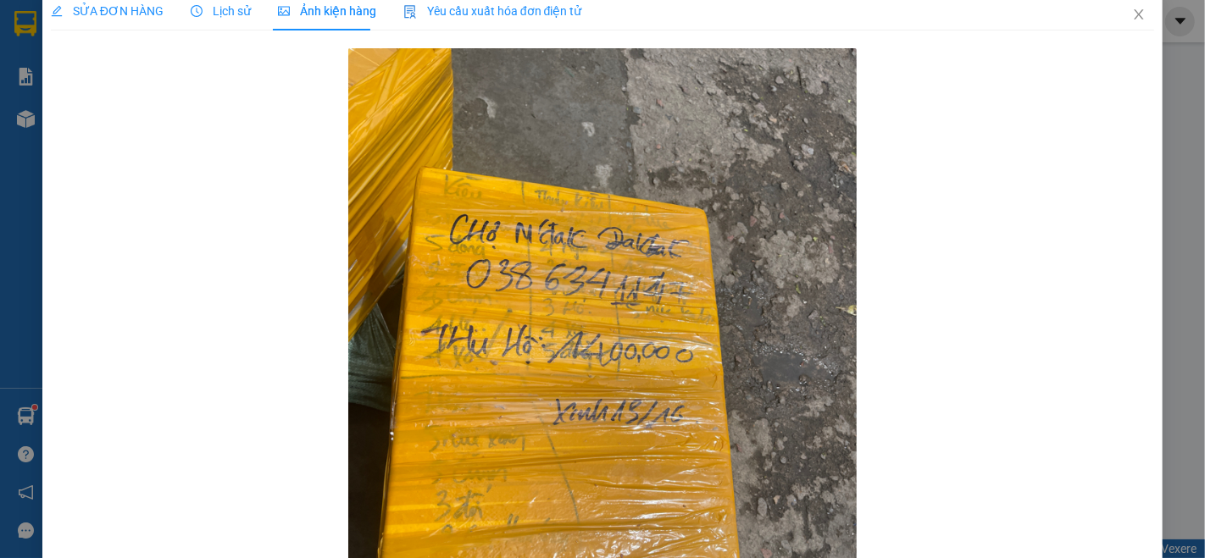
scroll to position [0, 0]
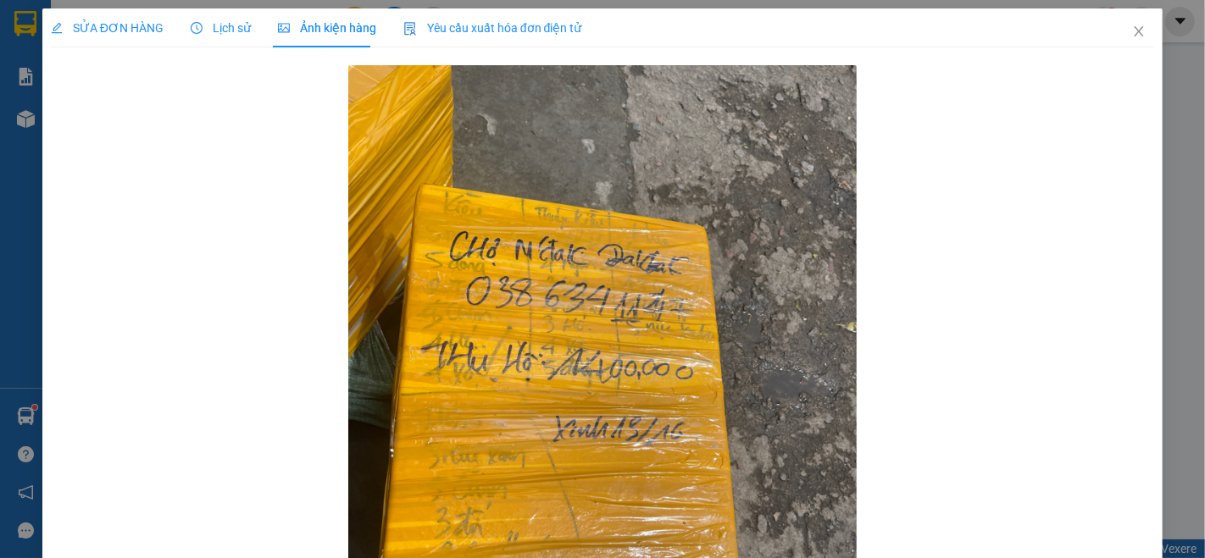
click at [94, 32] on span "SỬA ĐƠN HÀNG" at bounding box center [107, 28] width 113 height 14
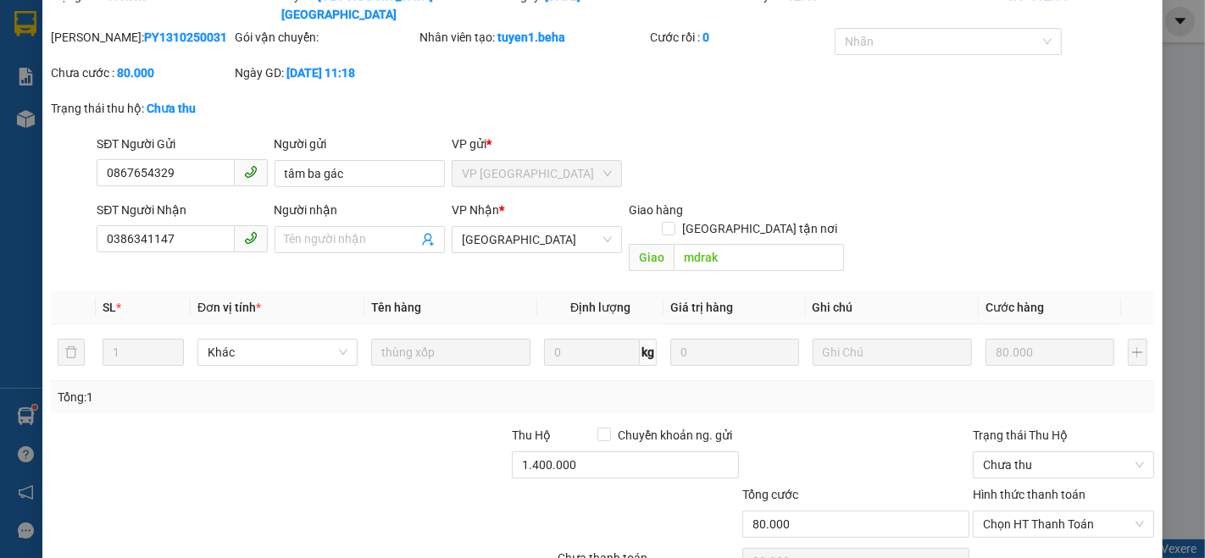
scroll to position [129, 0]
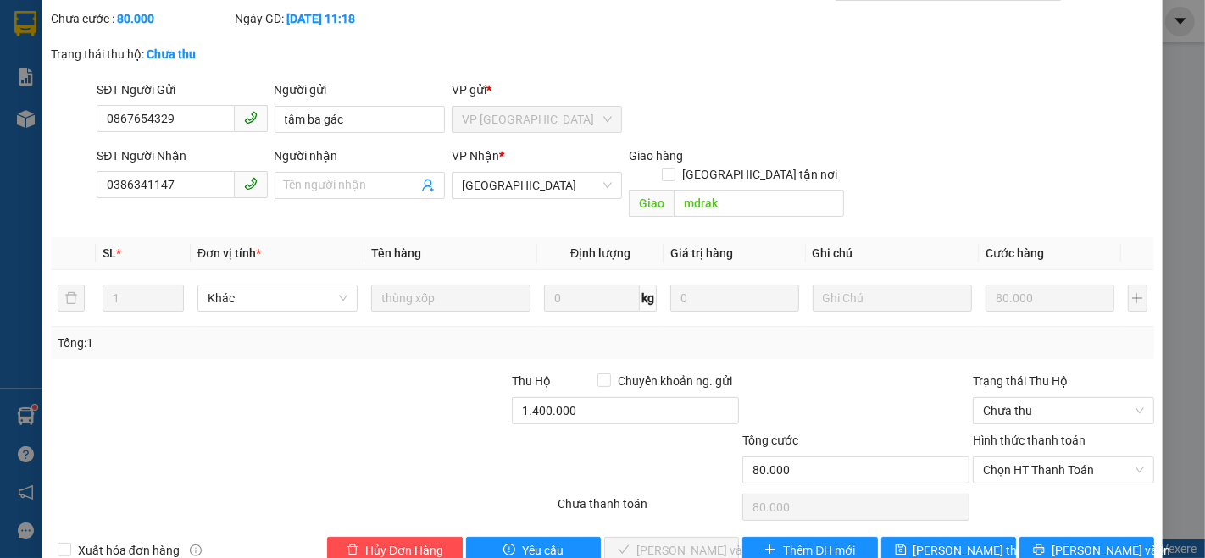
click at [936, 525] on div "SỬA ĐƠN HÀNG Lịch sử Ảnh kiện hàng Yêu cầu xuất hóa đơn điện tử Total Paid Fee …" at bounding box center [602, 228] width 1120 height 697
click at [932, 541] on span "[PERSON_NAME] thay đổi" at bounding box center [981, 550] width 136 height 19
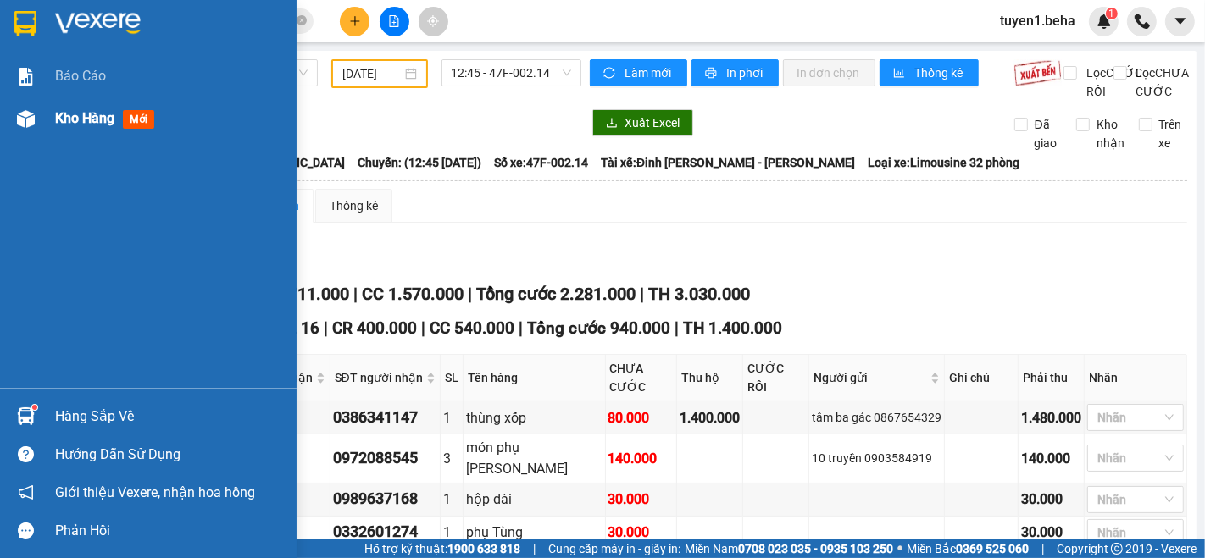
click at [91, 117] on span "Kho hàng" at bounding box center [84, 118] width 59 height 16
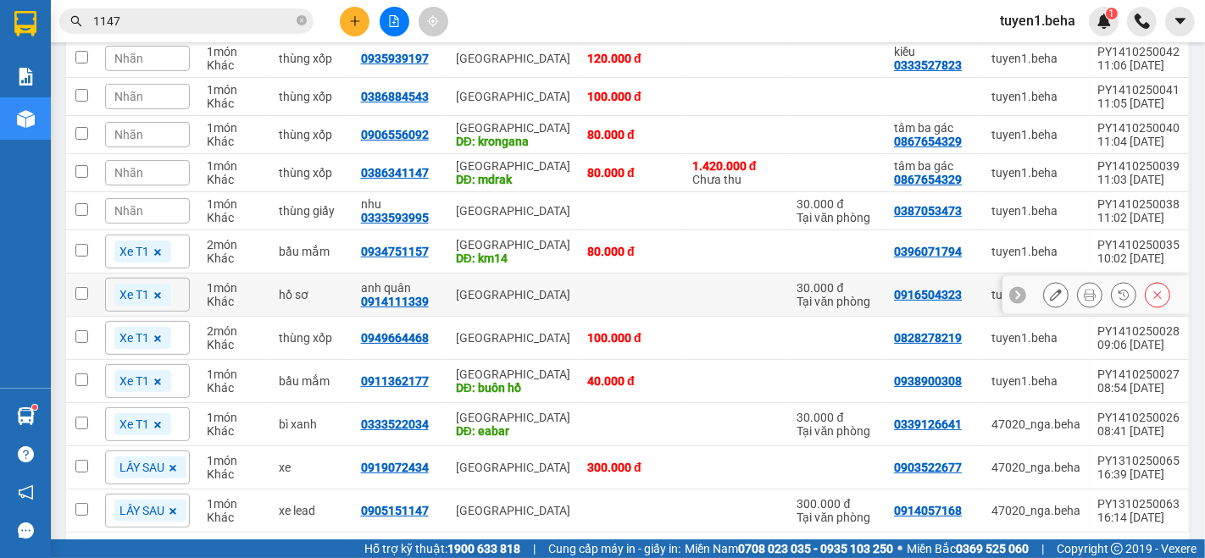
scroll to position [346, 0]
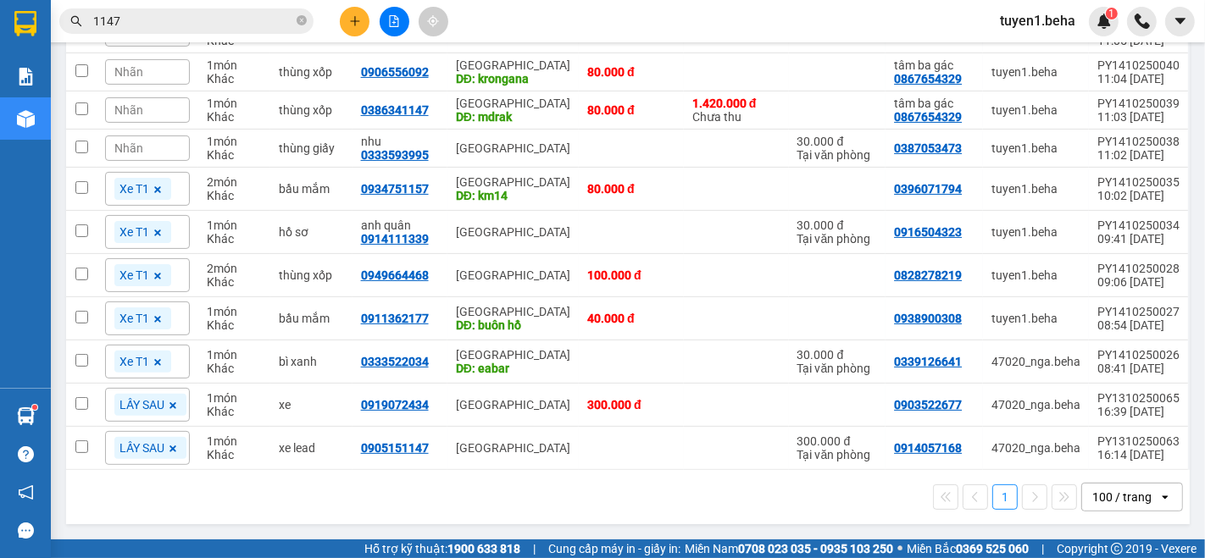
click at [1102, 500] on div "100 / trang" at bounding box center [1121, 497] width 59 height 17
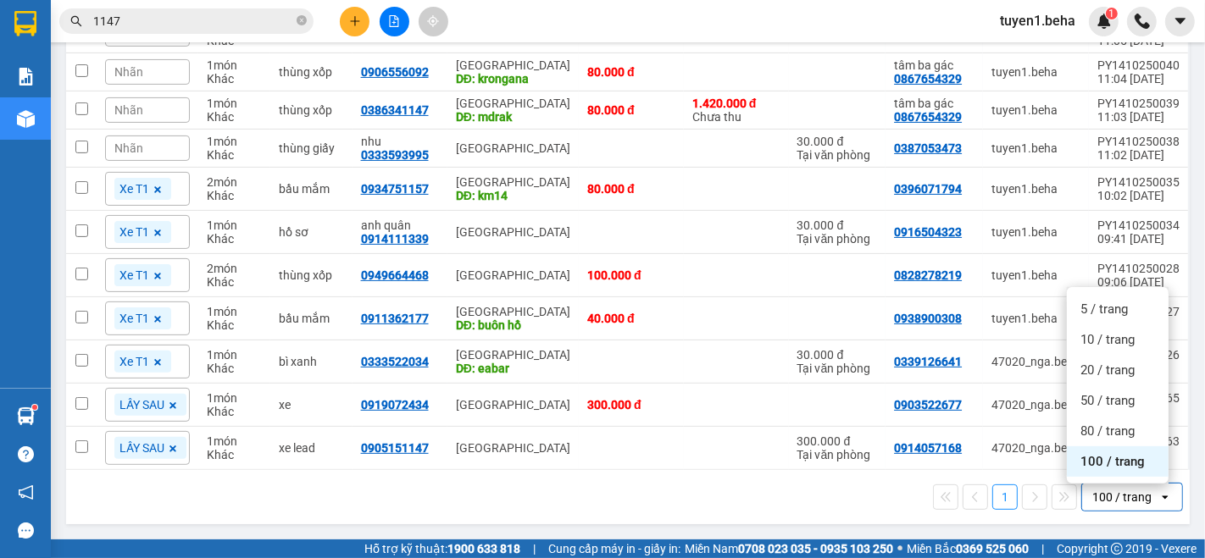
click at [1111, 468] on span "100 / trang" at bounding box center [1112, 461] width 64 height 17
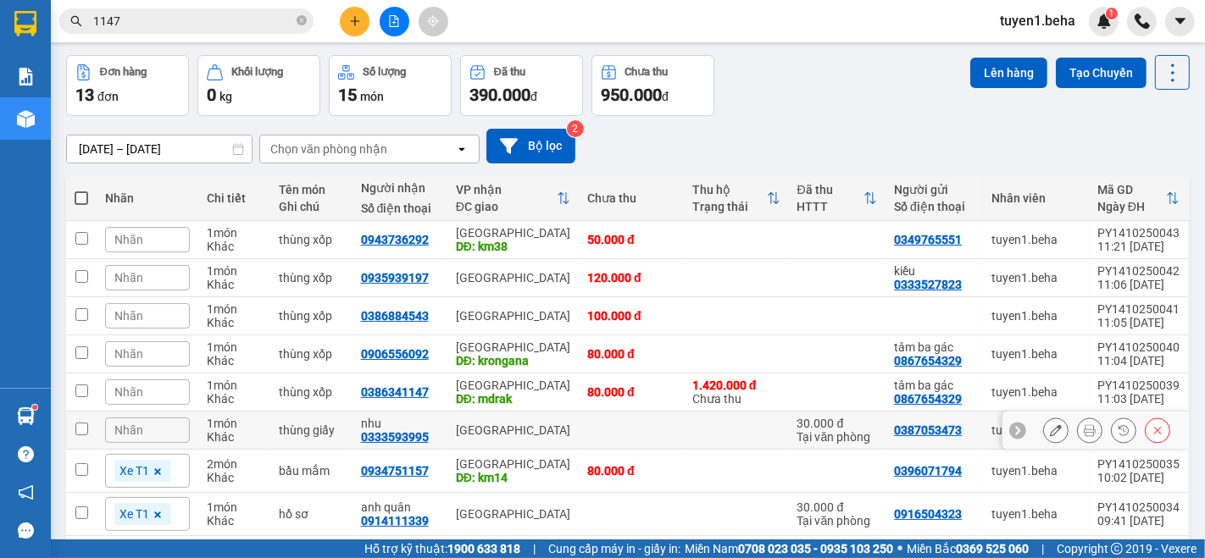
scroll to position [0, 0]
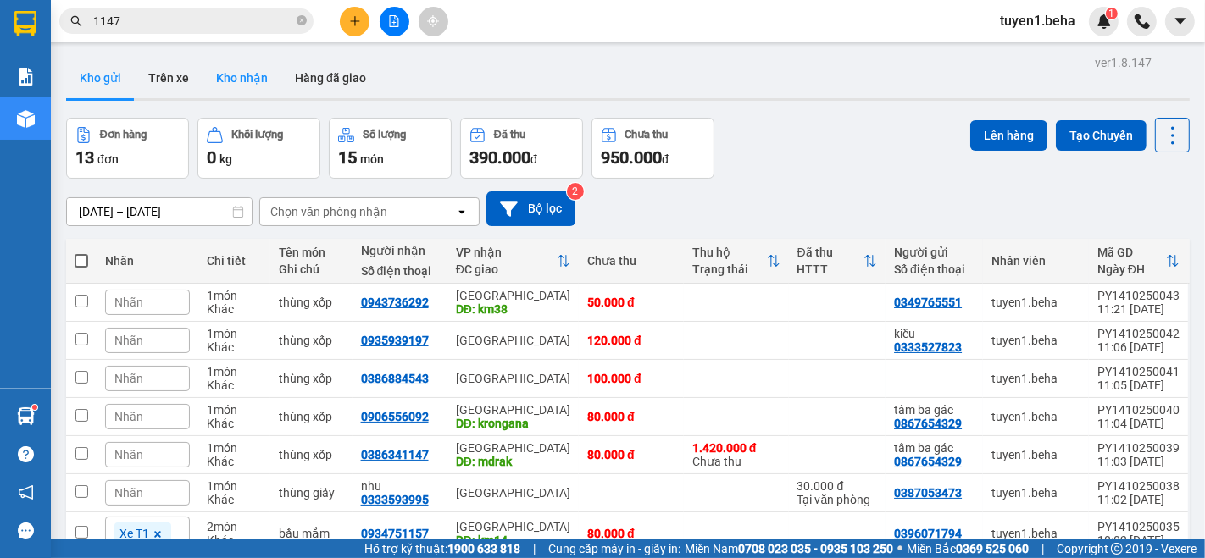
click at [241, 80] on button "Kho nhận" at bounding box center [241, 78] width 79 height 41
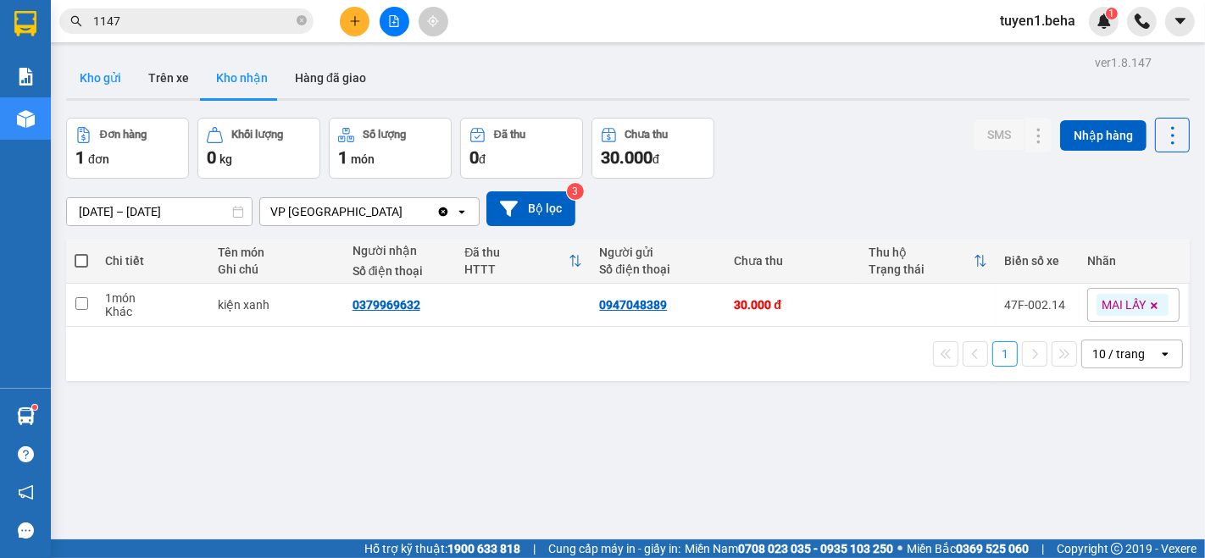
click at [104, 73] on button "Kho gửi" at bounding box center [100, 78] width 69 height 41
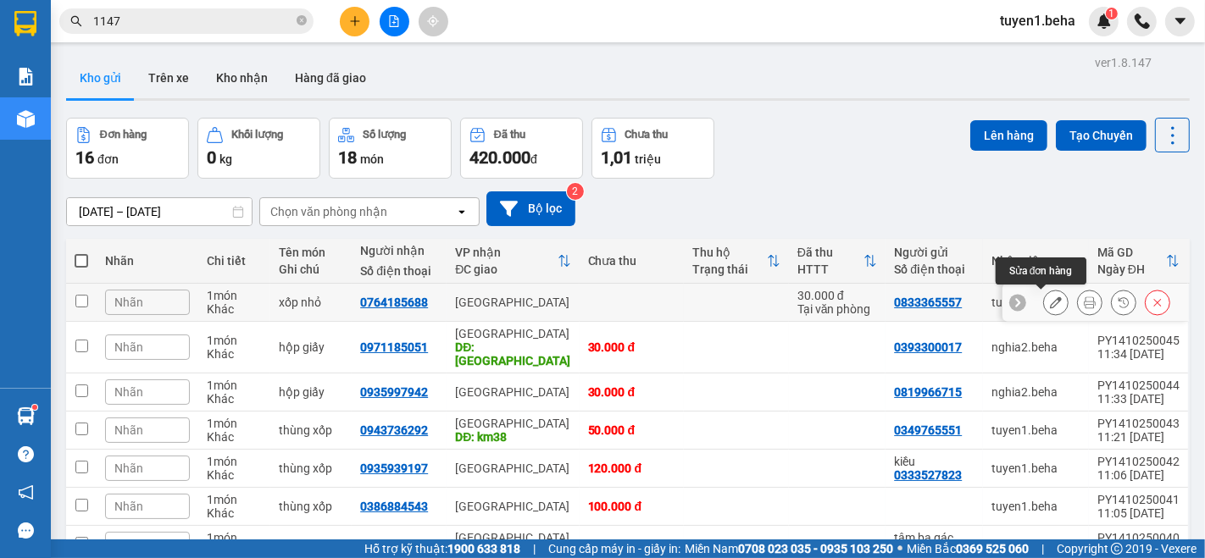
click at [1050, 299] on icon at bounding box center [1056, 303] width 12 height 12
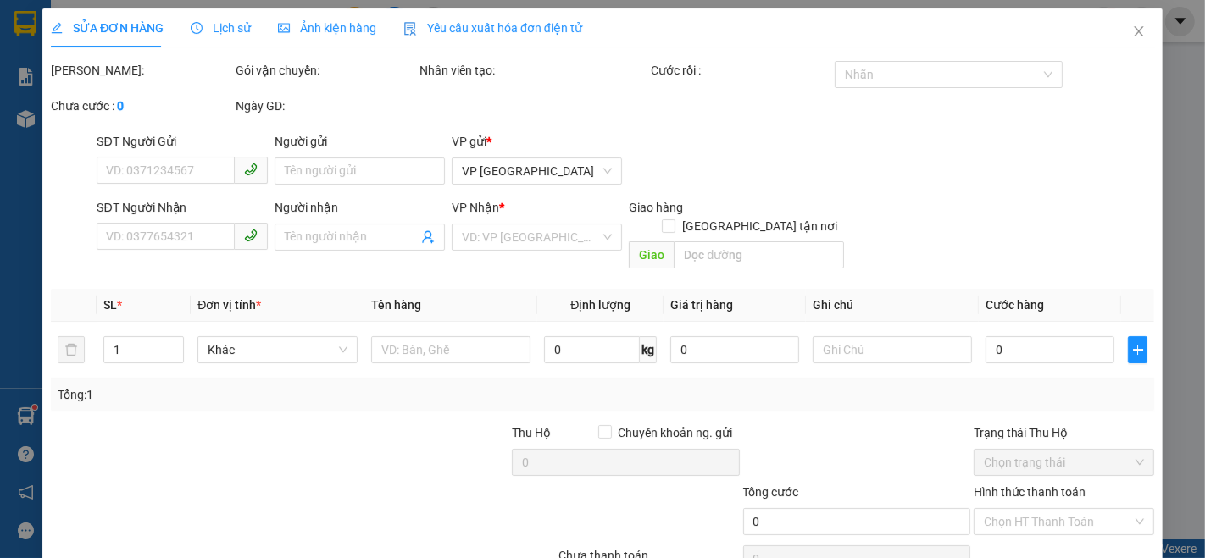
type input "0833365557"
type input "0764185688"
type input "30.000"
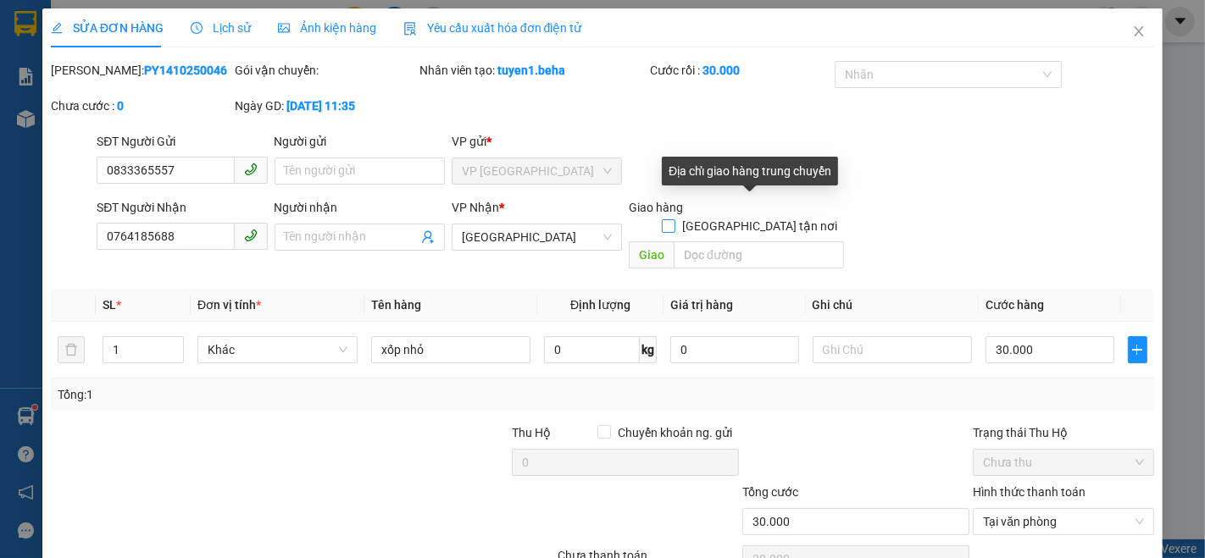
click at [674, 219] on input "[GEOGRAPHIC_DATA] tận nơi" at bounding box center [668, 225] width 12 height 12
checkbox input "true"
type input "0"
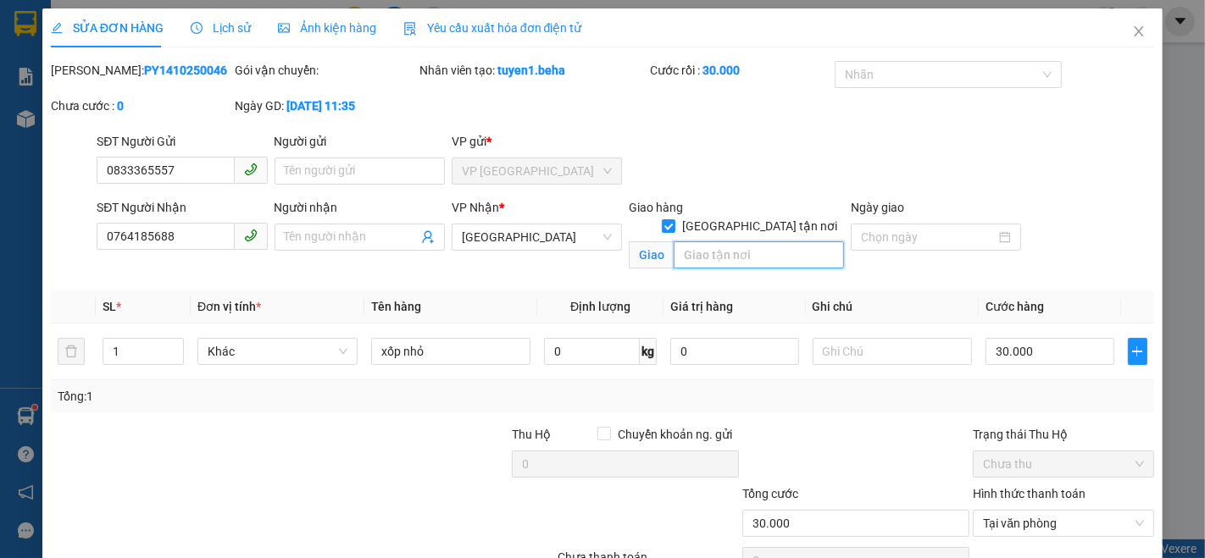
click at [716, 241] on input "search" at bounding box center [759, 254] width 170 height 27
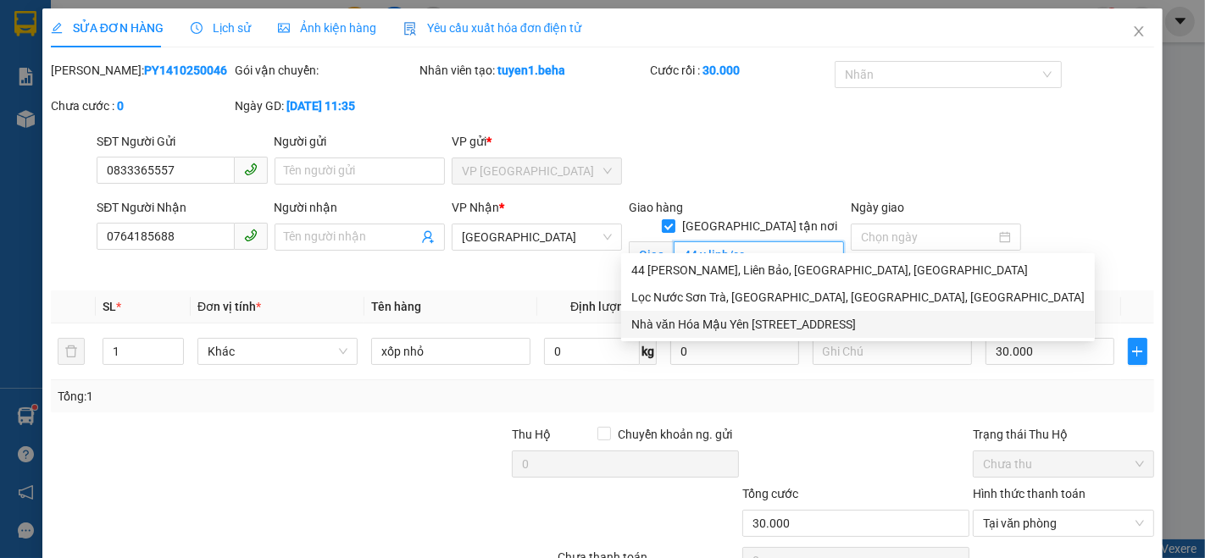
type input "44 y linh/cc"
click at [813, 468] on div at bounding box center [855, 454] width 230 height 59
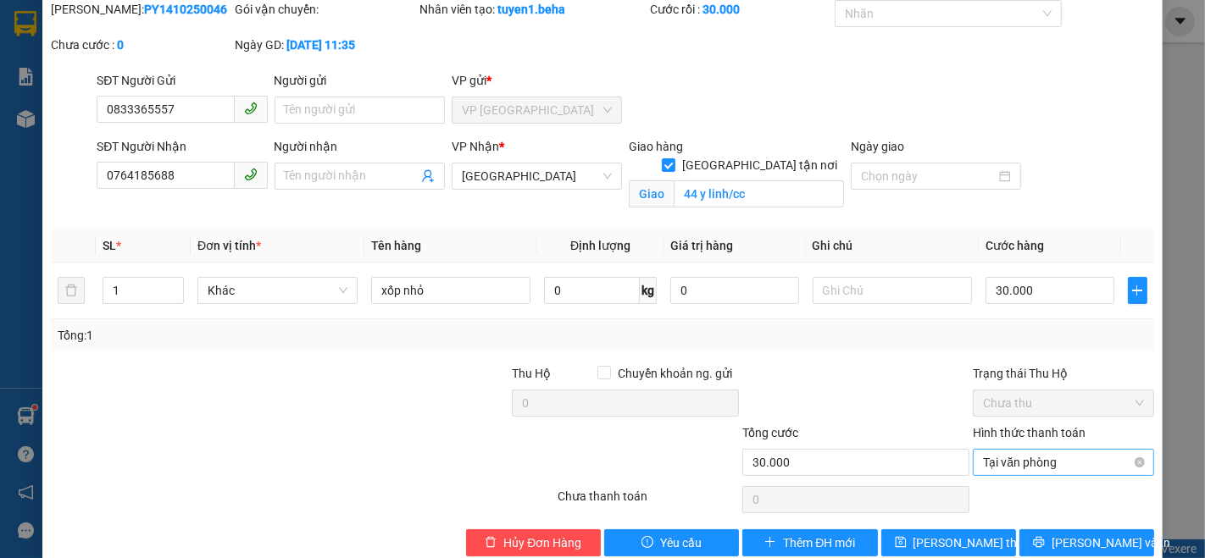
scroll to position [90, 0]
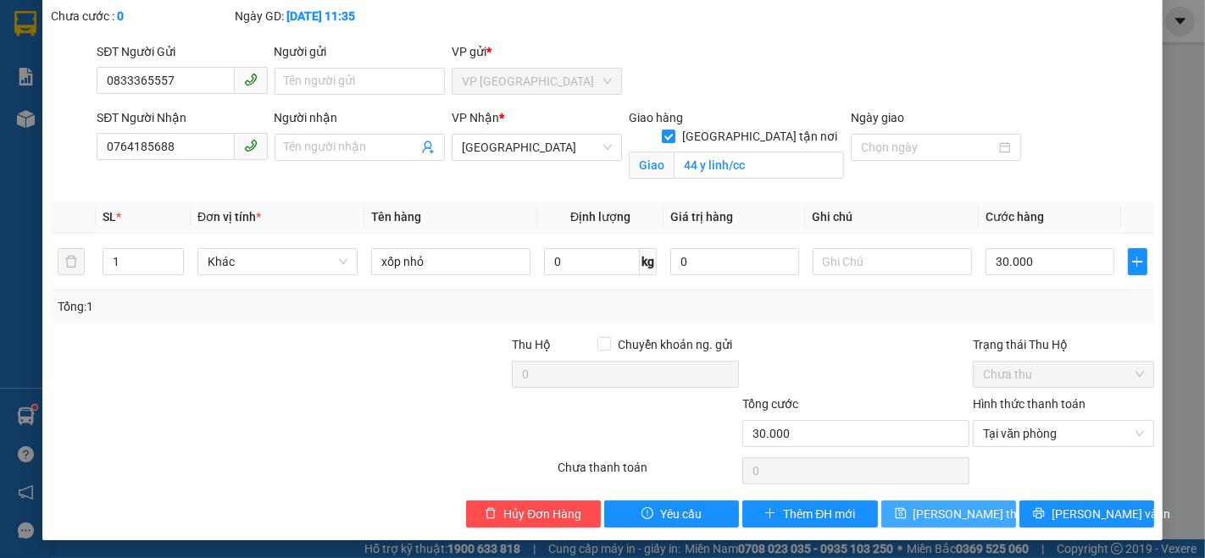
click at [948, 513] on span "[PERSON_NAME] thay đổi" at bounding box center [981, 514] width 136 height 19
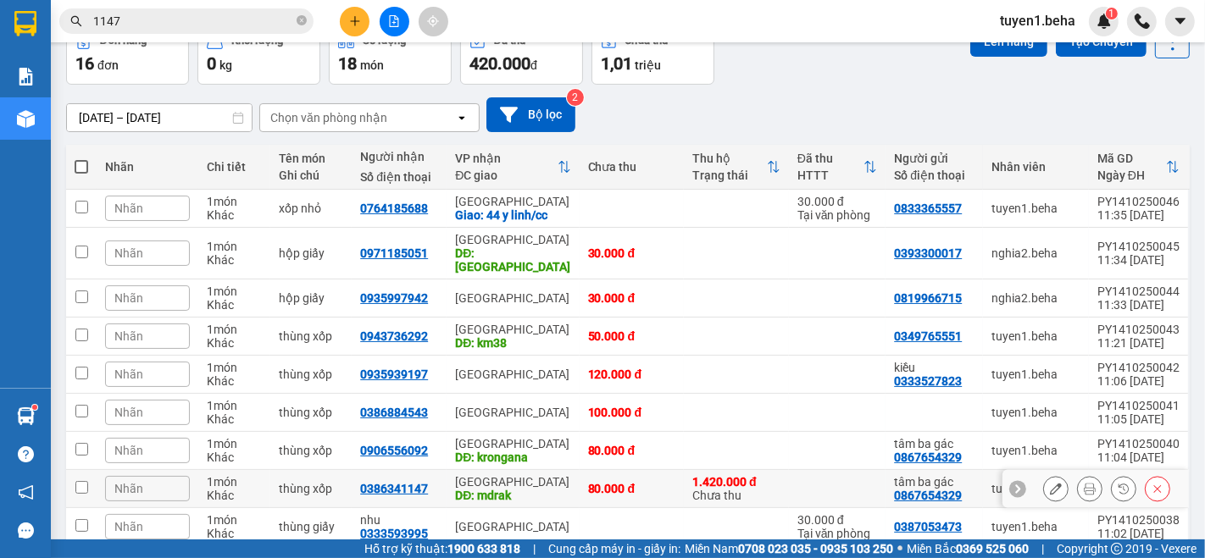
scroll to position [188, 0]
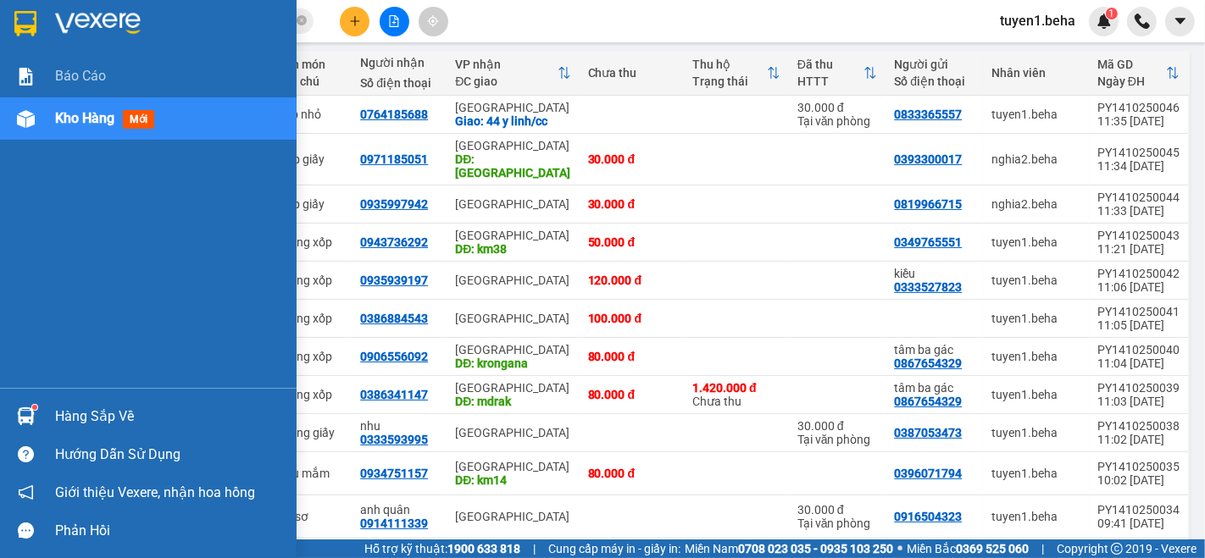
click at [85, 112] on span "Kho hàng" at bounding box center [84, 118] width 59 height 16
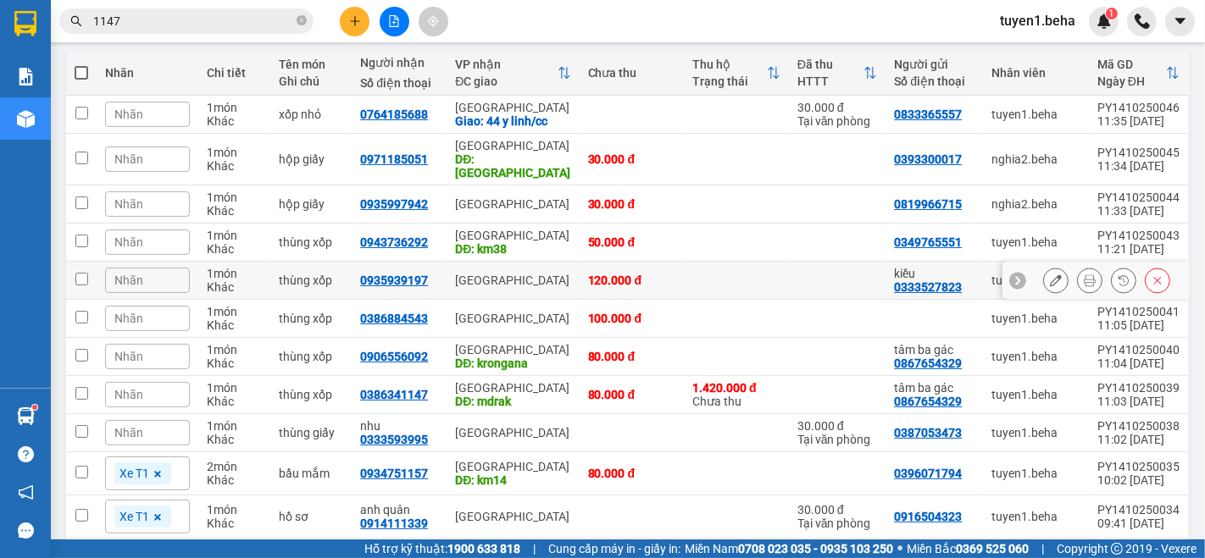
scroll to position [0, 0]
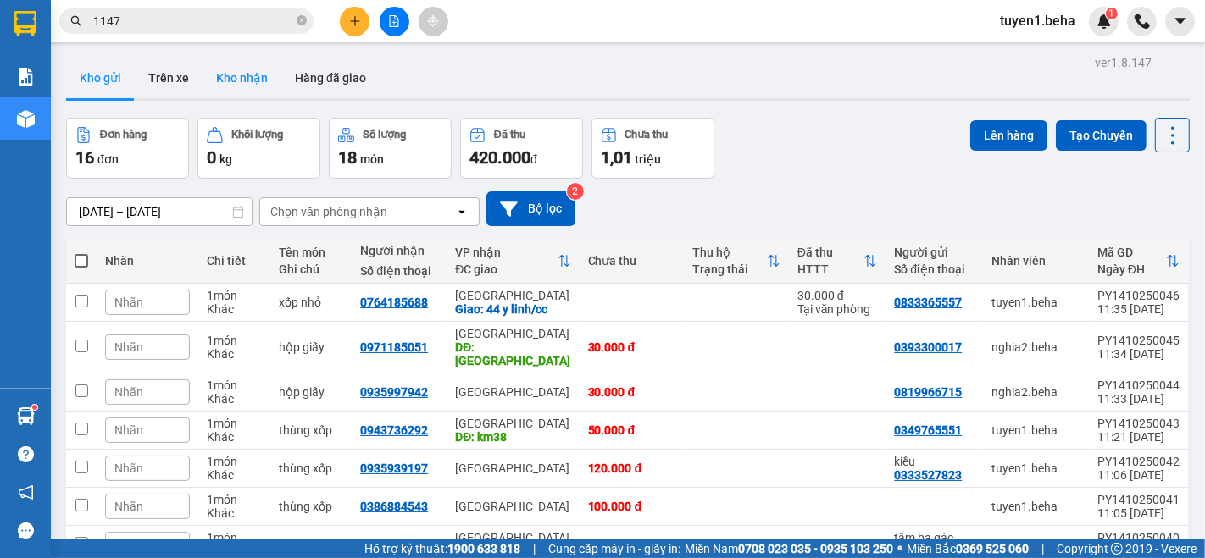
click at [229, 61] on button "Kho nhận" at bounding box center [241, 78] width 79 height 41
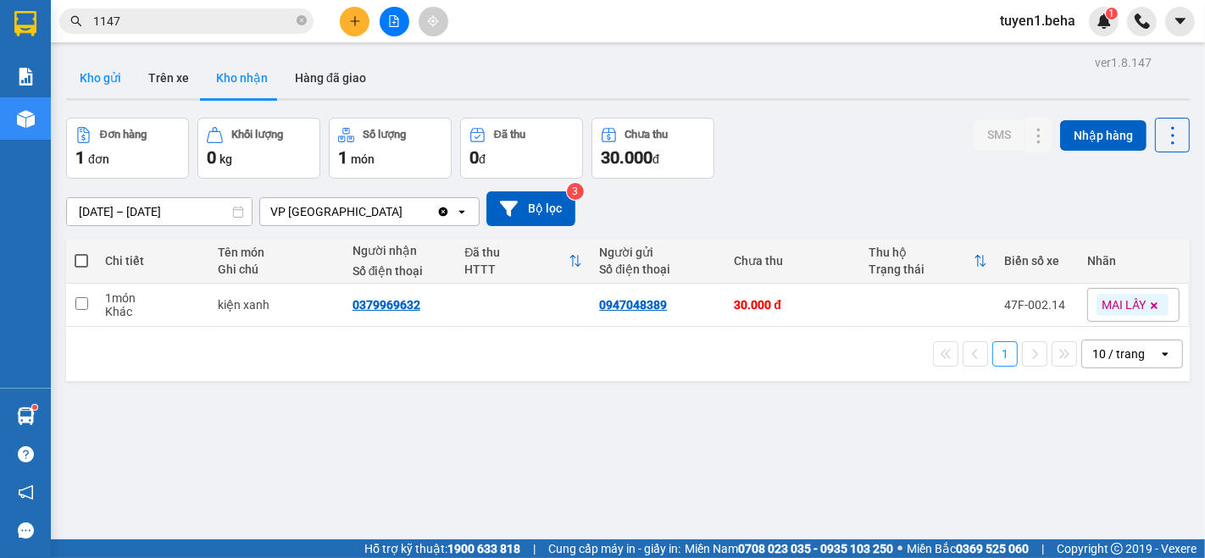
click at [99, 80] on button "Kho gửi" at bounding box center [100, 78] width 69 height 41
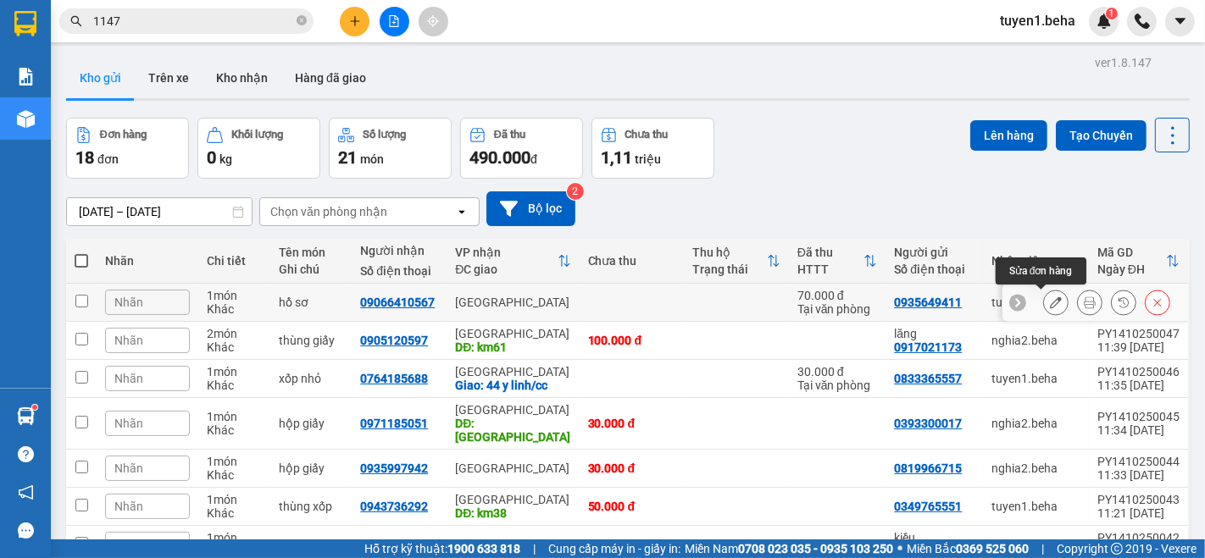
click at [1050, 306] on icon at bounding box center [1056, 303] width 12 height 12
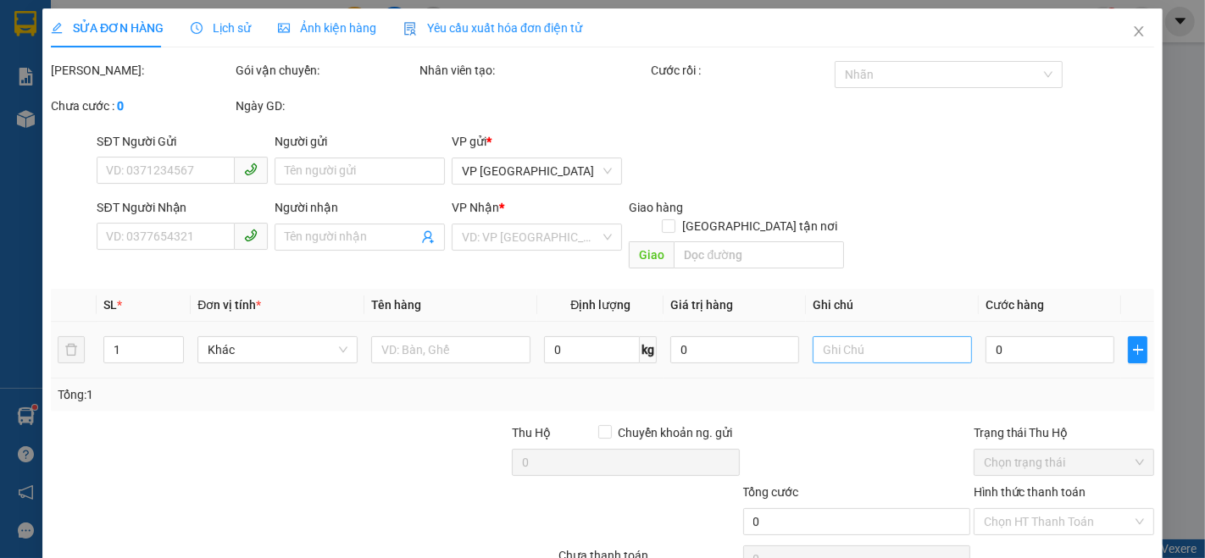
type input "0935649411"
type input "09066410567"
type input "70.000"
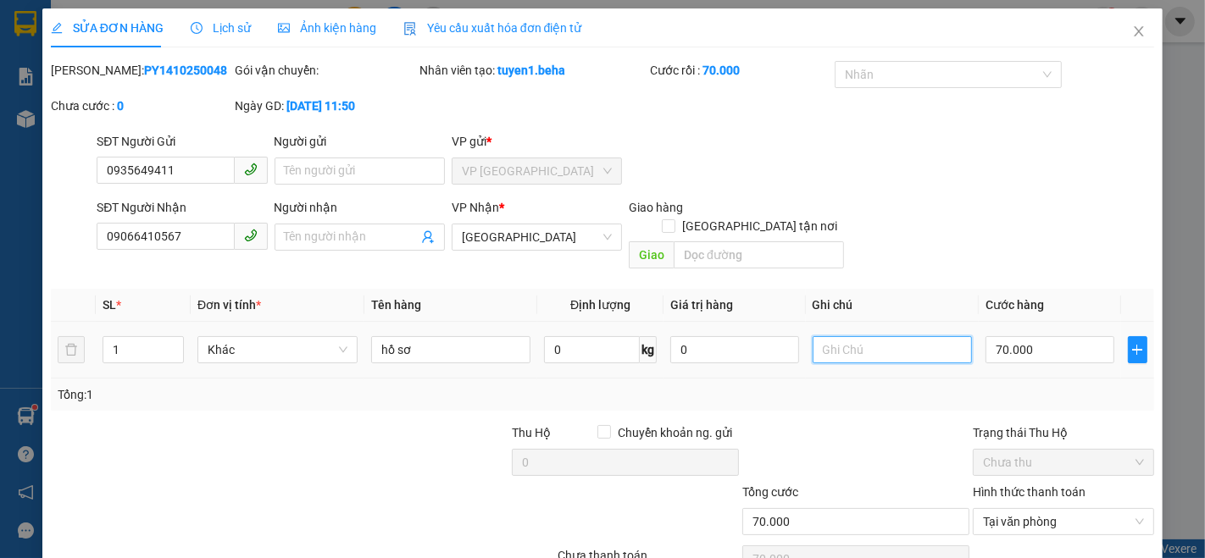
click at [862, 336] on input "text" at bounding box center [892, 349] width 160 height 27
type input "0"
type input "bỏ bảo vệ"
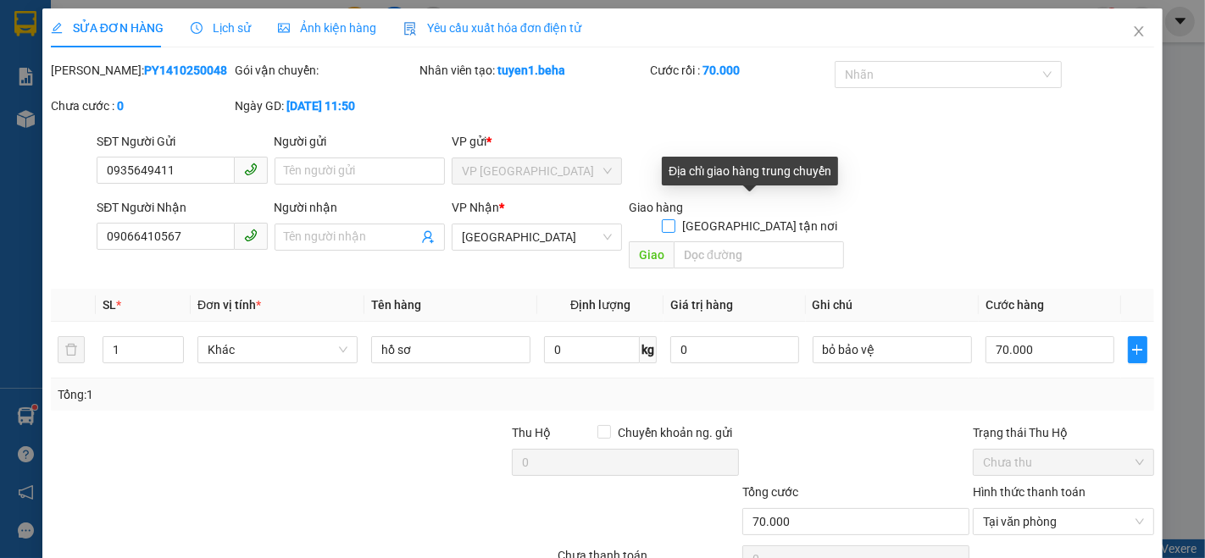
click at [674, 219] on input "[GEOGRAPHIC_DATA] tận nơi" at bounding box center [668, 225] width 12 height 12
checkbox input "true"
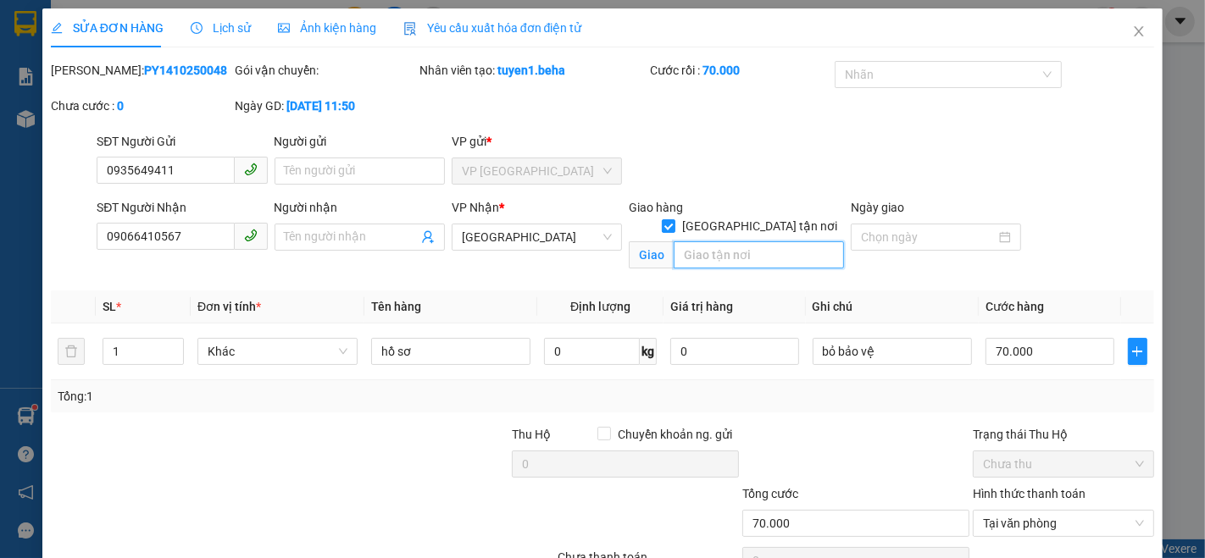
click at [718, 241] on input "search" at bounding box center [759, 254] width 170 height 27
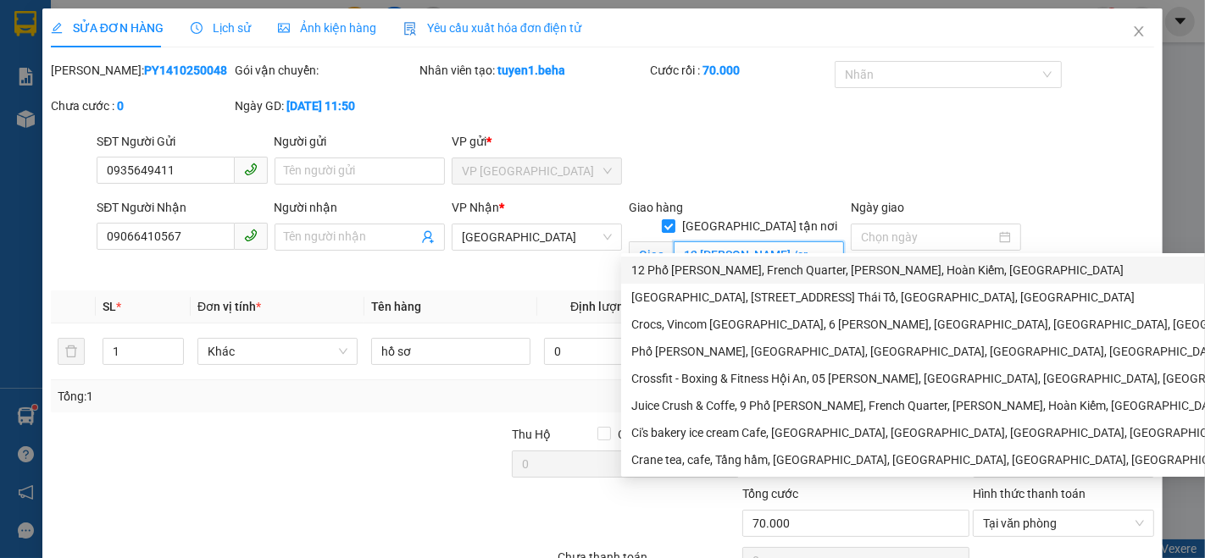
type input "12 [PERSON_NAME] /cr"
click at [776, 104] on div "[PERSON_NAME]: PY1410250048 Gói vận chuyển: Nhân viên tạo: tuyen1.beha Cước rồi…" at bounding box center [602, 96] width 1106 height 71
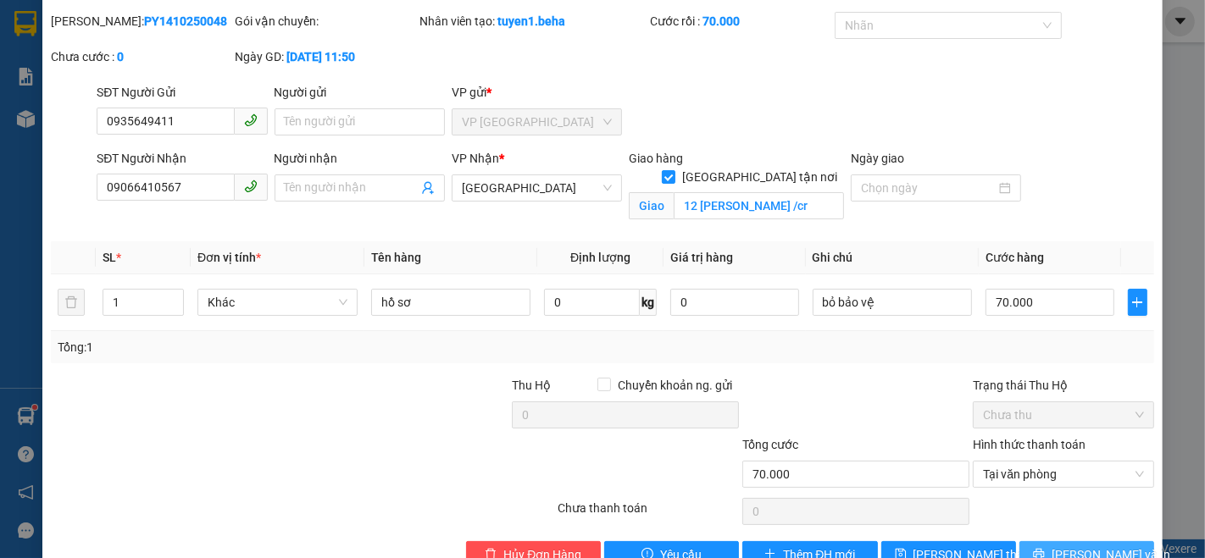
scroll to position [90, 0]
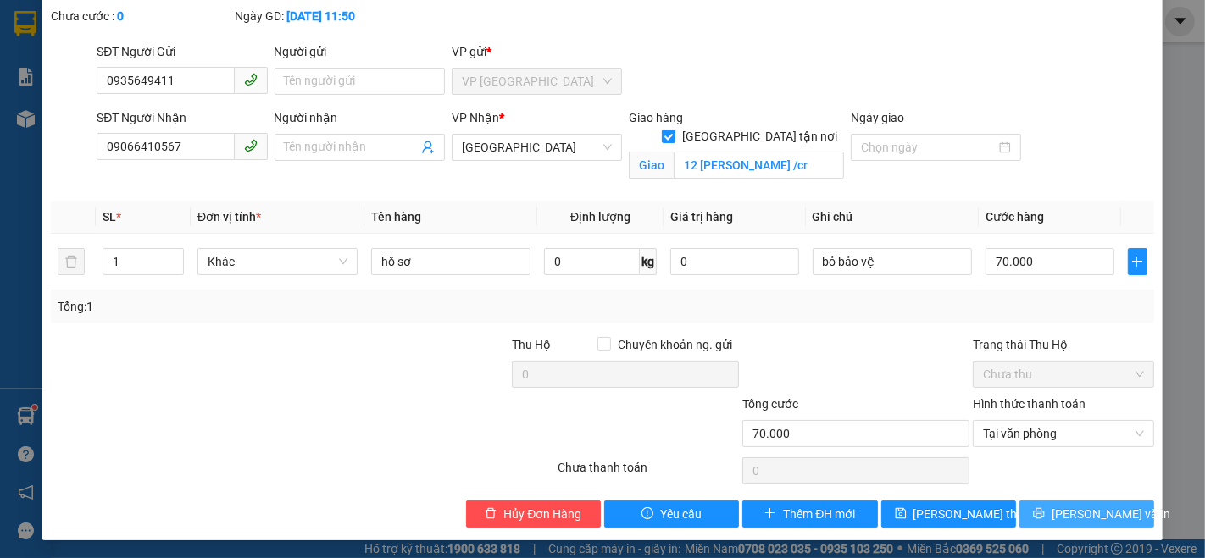
click at [1074, 507] on span "[PERSON_NAME] và In" at bounding box center [1110, 514] width 119 height 19
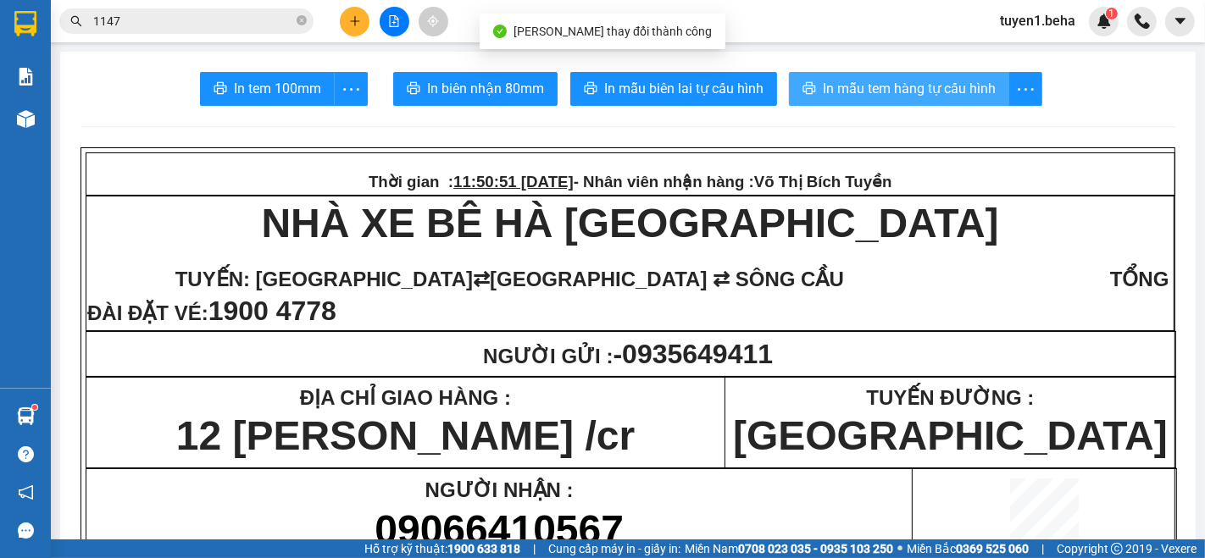
click at [921, 103] on button "In mẫu tem hàng tự cấu hình" at bounding box center [899, 89] width 220 height 34
click at [853, 82] on span "In mẫu tem hàng tự cấu hình" at bounding box center [909, 88] width 173 height 21
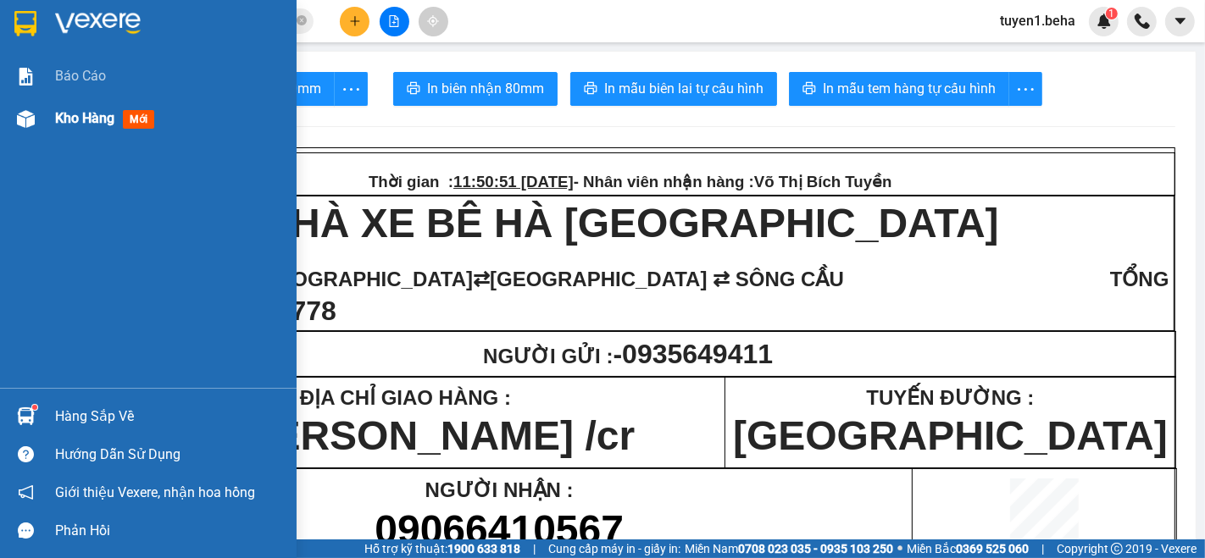
click at [89, 115] on span "Kho hàng" at bounding box center [84, 118] width 59 height 16
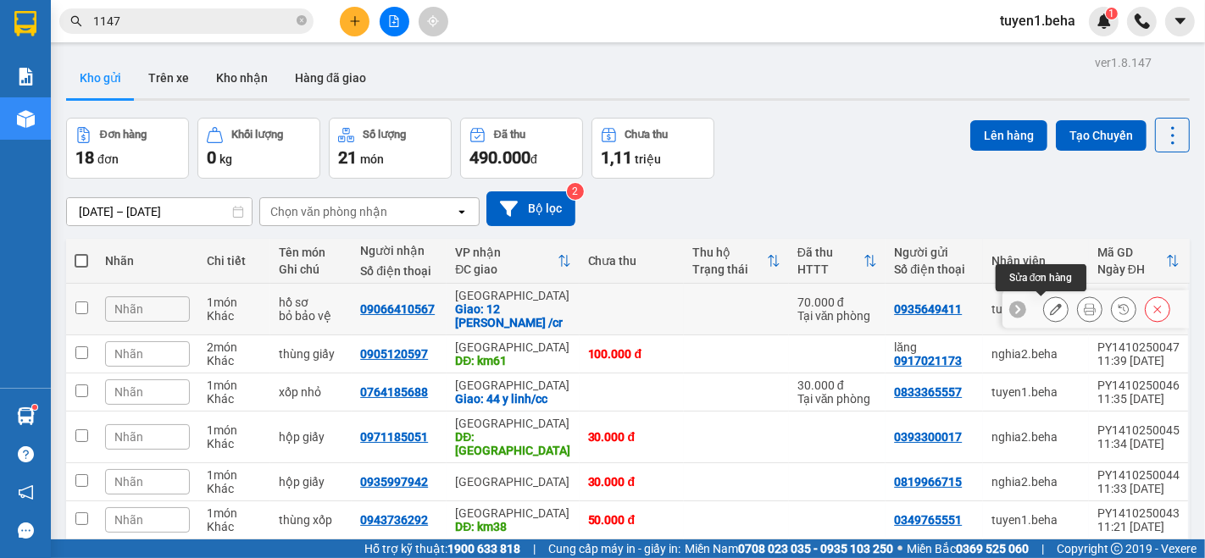
click at [1044, 311] on button at bounding box center [1056, 310] width 24 height 30
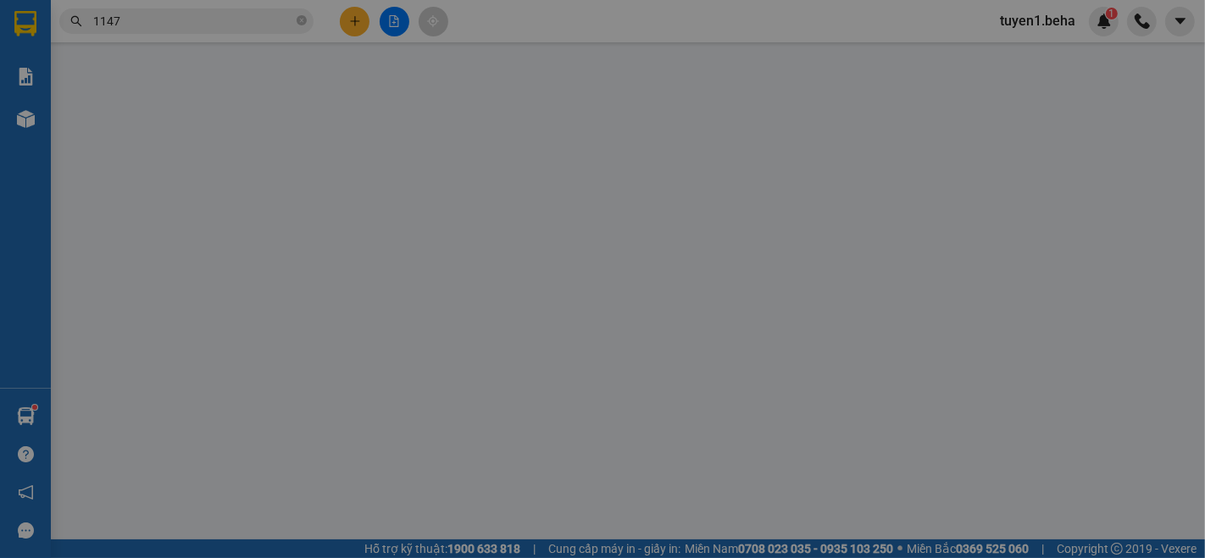
type input "0935649411"
type input "09066410567"
checkbox input "true"
type input "12 [PERSON_NAME] /cr"
type input "70.000"
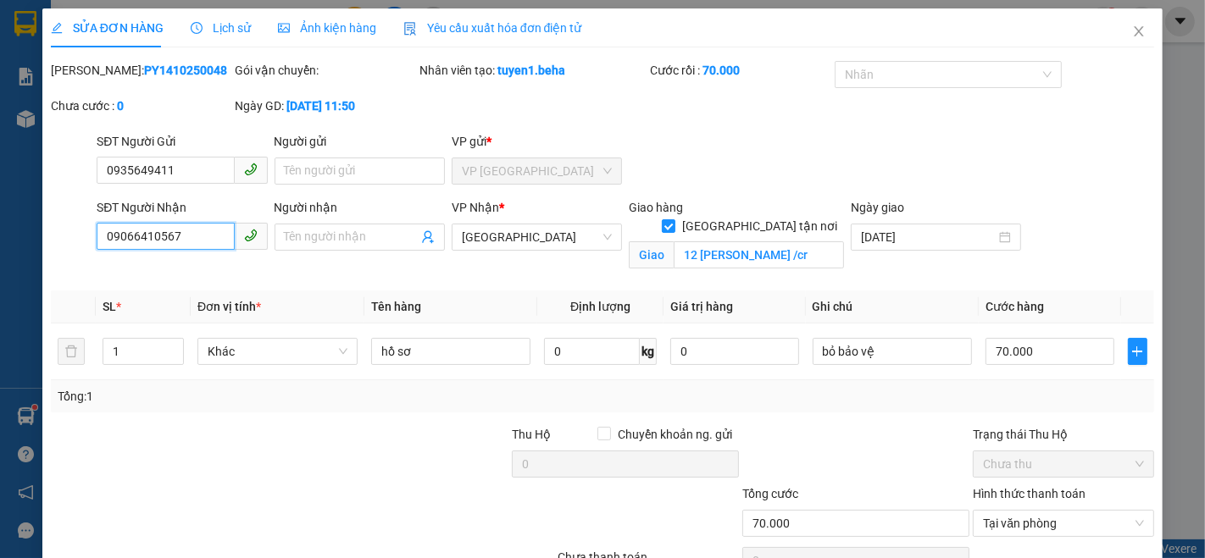
click at [130, 235] on input "09066410567" at bounding box center [165, 236] width 137 height 27
type input "0906410567"
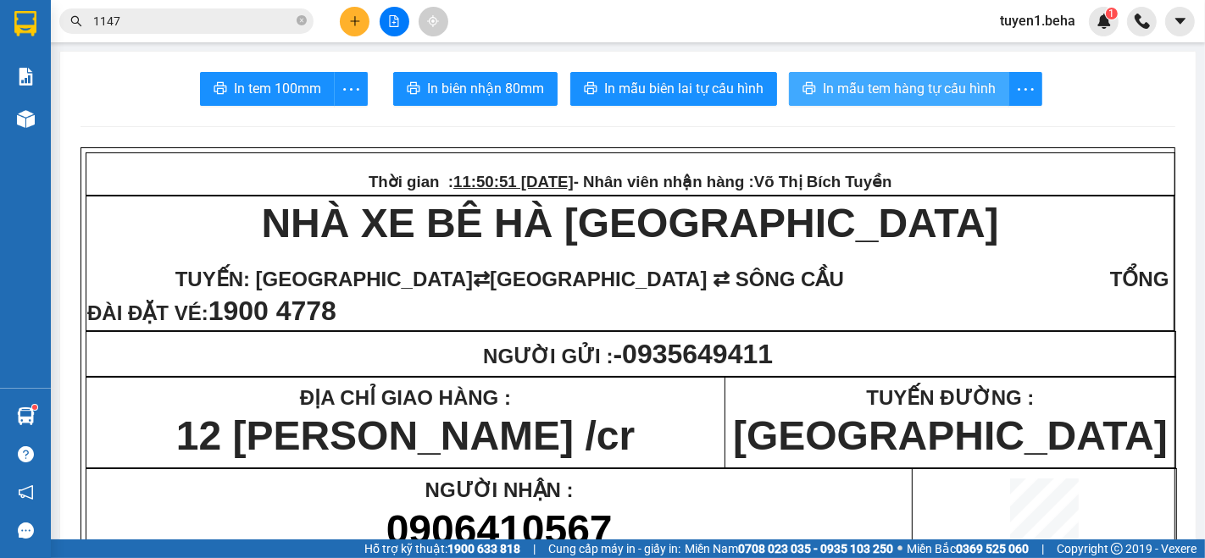
click at [877, 94] on span "In mẫu tem hàng tự cấu hình" at bounding box center [909, 88] width 173 height 21
click at [808, 90] on button "In mẫu tem hàng tự cấu hình" at bounding box center [899, 89] width 220 height 34
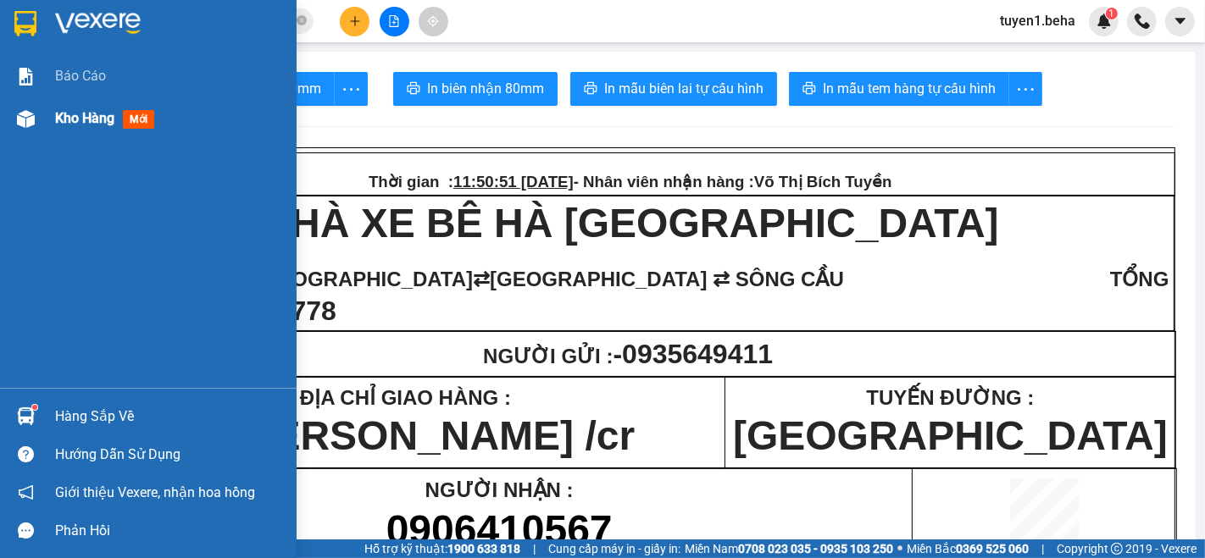
click at [77, 117] on span "Kho hàng" at bounding box center [84, 118] width 59 height 16
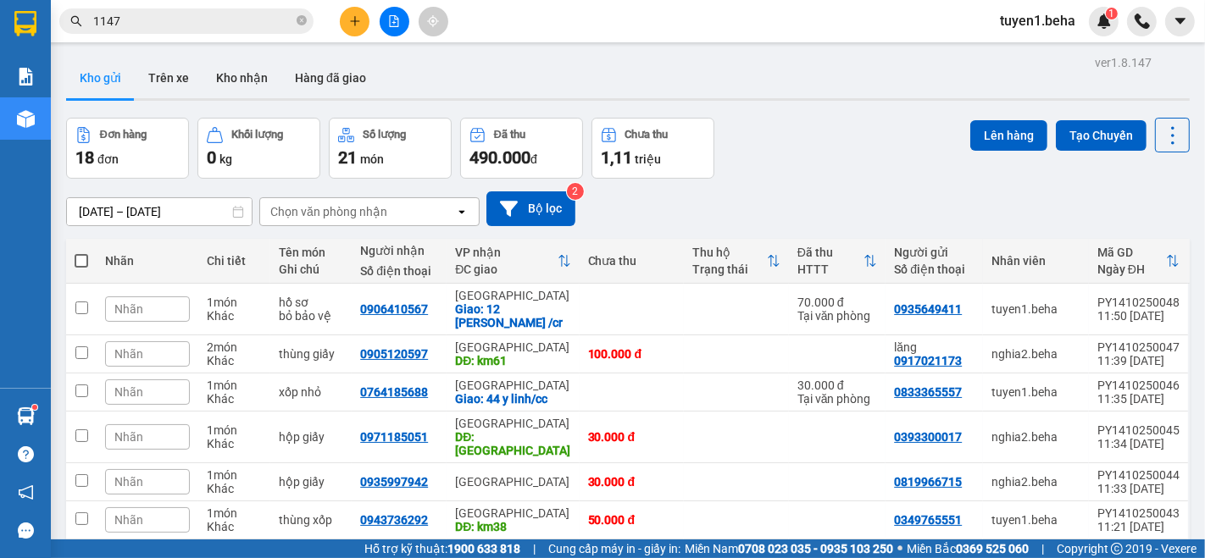
scroll to position [188, 0]
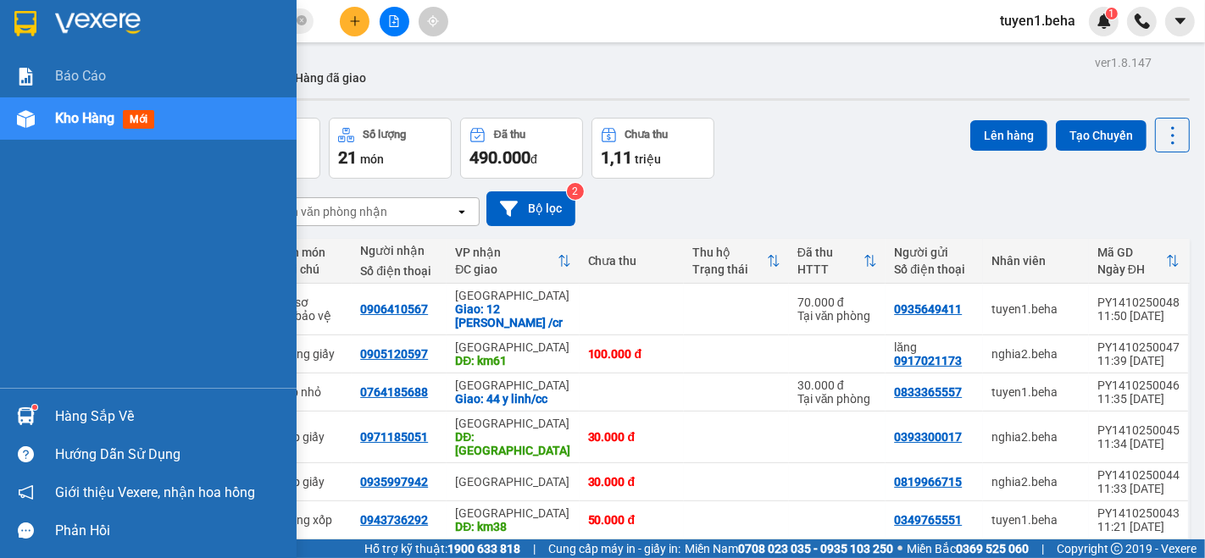
click at [84, 114] on span "Kho hàng" at bounding box center [84, 118] width 59 height 16
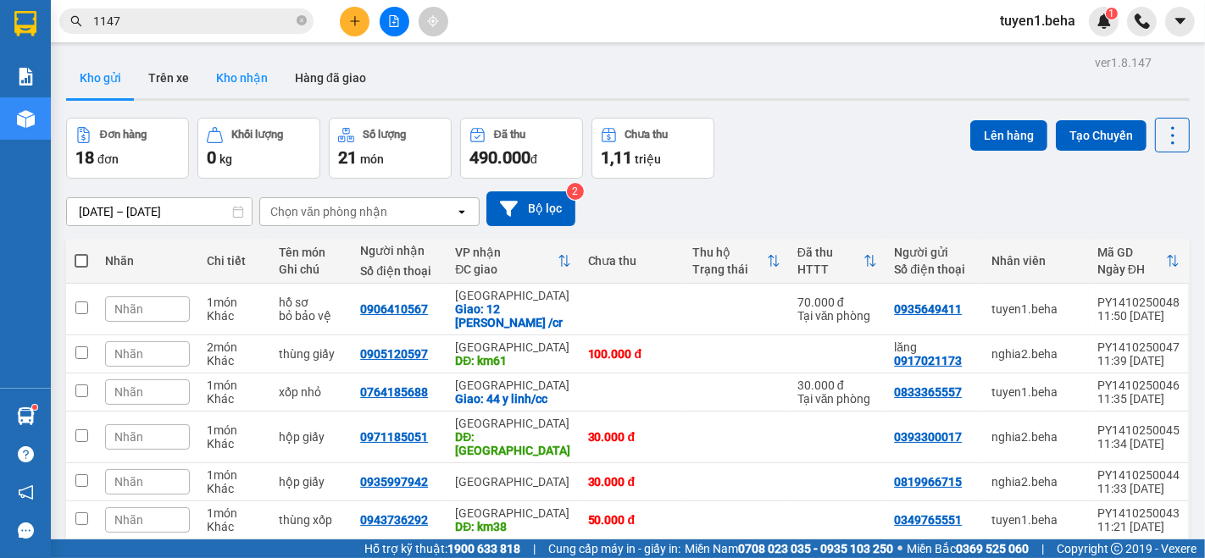
click at [235, 64] on button "Kho nhận" at bounding box center [241, 78] width 79 height 41
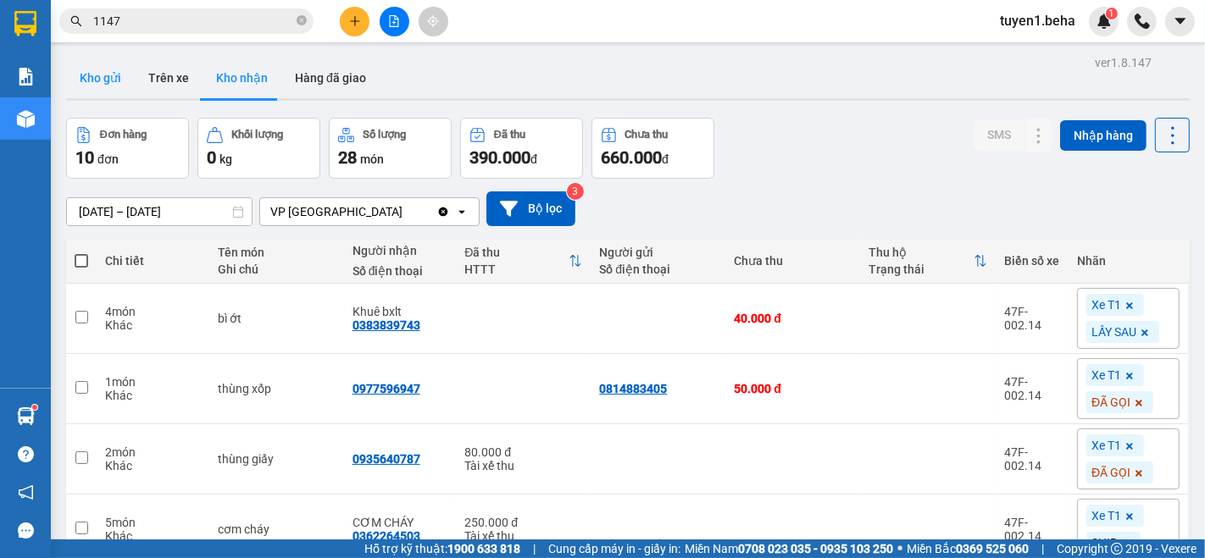
click at [102, 77] on button "Kho gửi" at bounding box center [100, 78] width 69 height 41
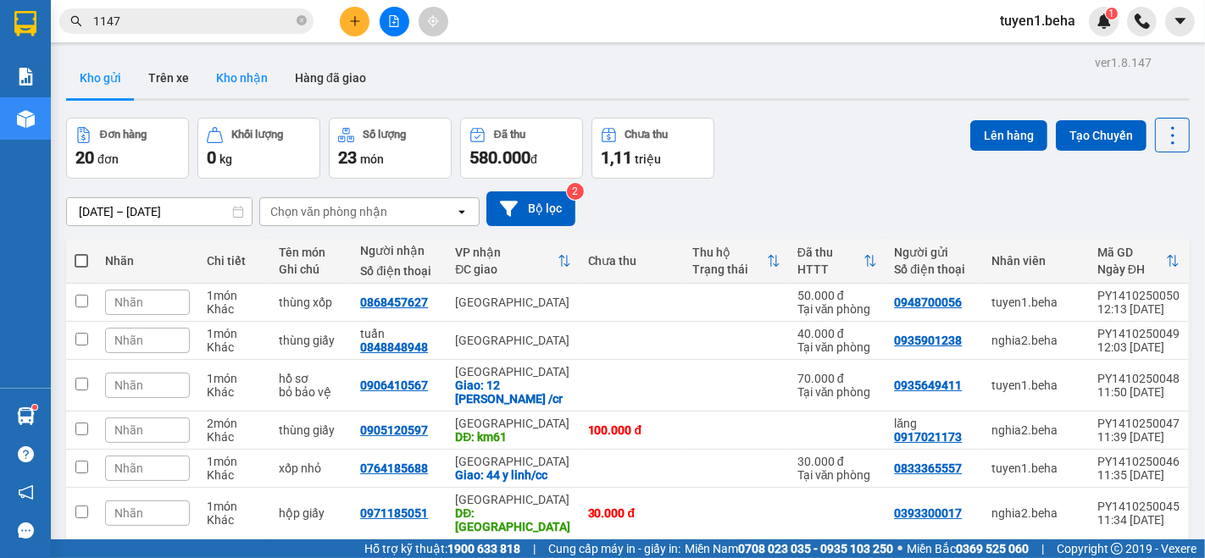
click at [246, 66] on button "Kho nhận" at bounding box center [241, 78] width 79 height 41
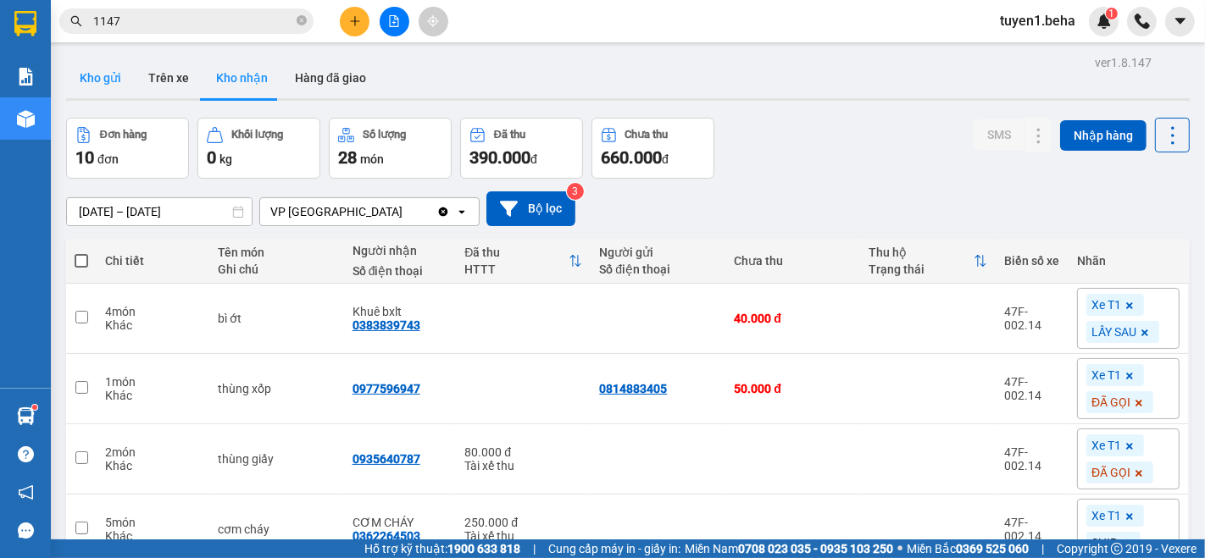
click at [97, 78] on button "Kho gửi" at bounding box center [100, 78] width 69 height 41
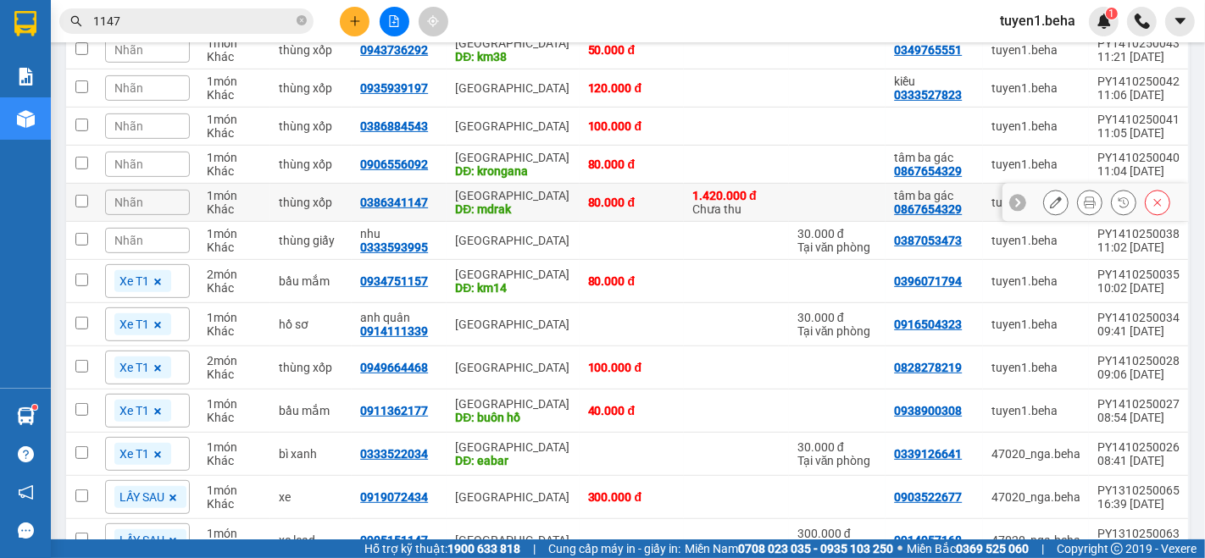
scroll to position [564, 0]
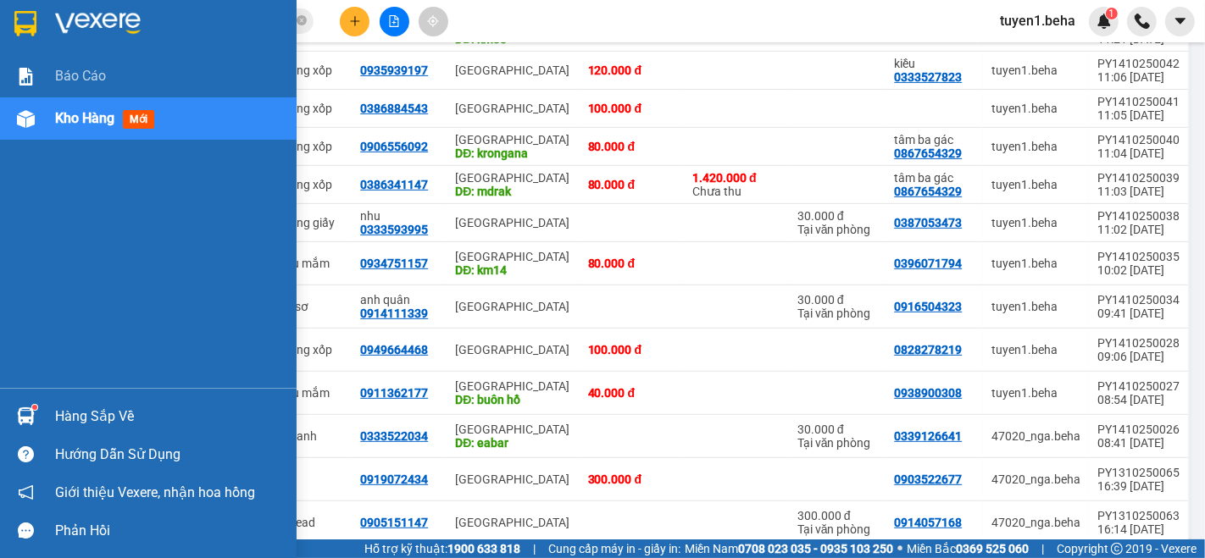
click at [78, 113] on span "Kho hàng" at bounding box center [84, 118] width 59 height 16
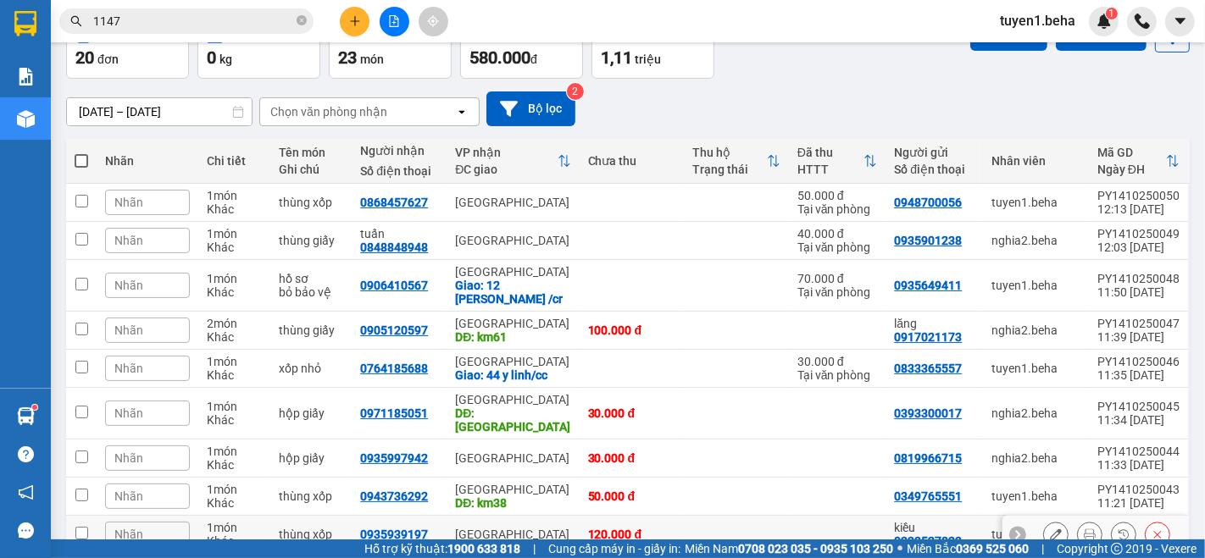
scroll to position [0, 0]
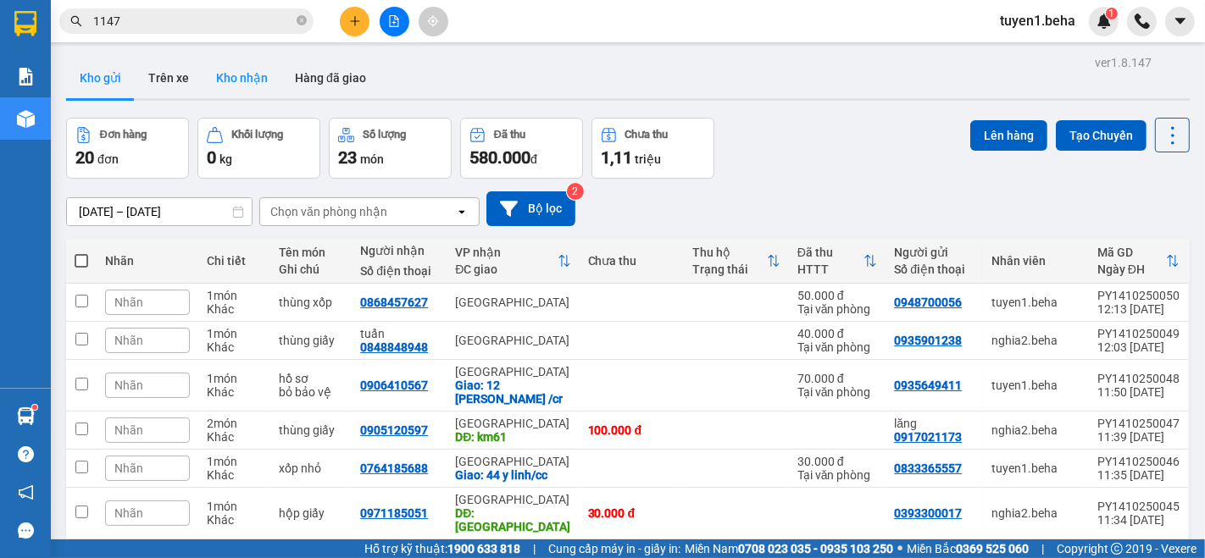
click at [235, 58] on button "Kho nhận" at bounding box center [241, 78] width 79 height 41
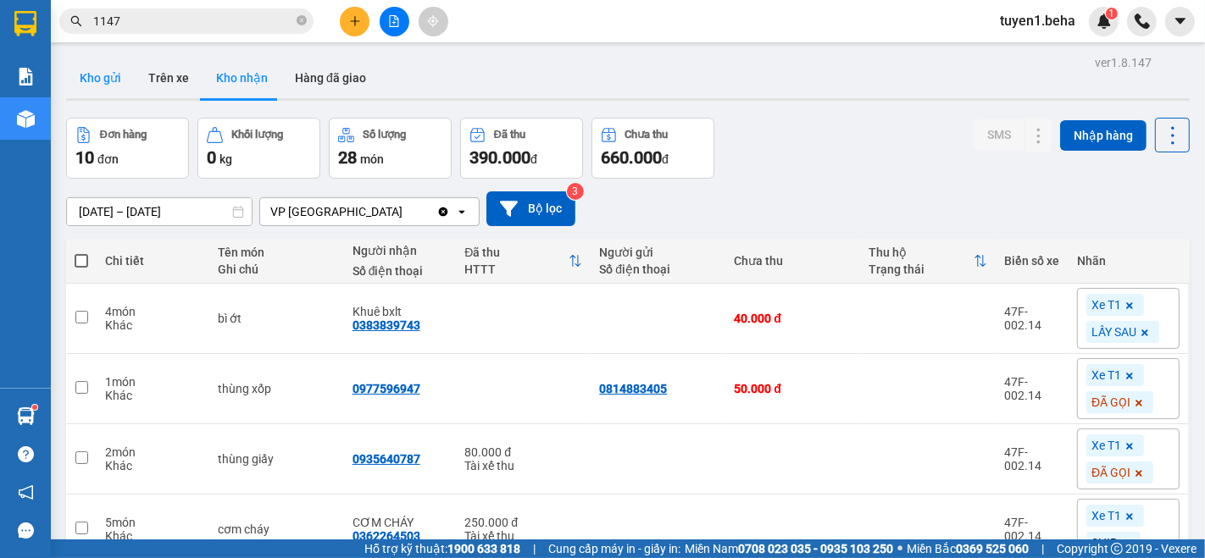
click at [112, 81] on button "Kho gửi" at bounding box center [100, 78] width 69 height 41
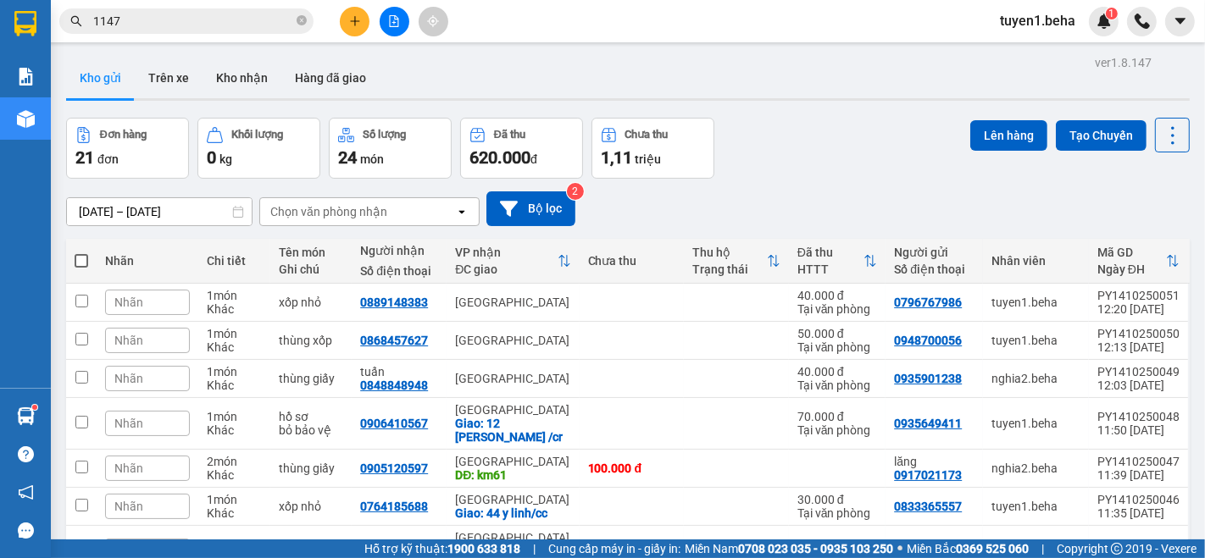
click at [85, 258] on span at bounding box center [82, 261] width 14 height 14
click at [81, 252] on input "checkbox" at bounding box center [81, 252] width 0 height 0
checkbox input "true"
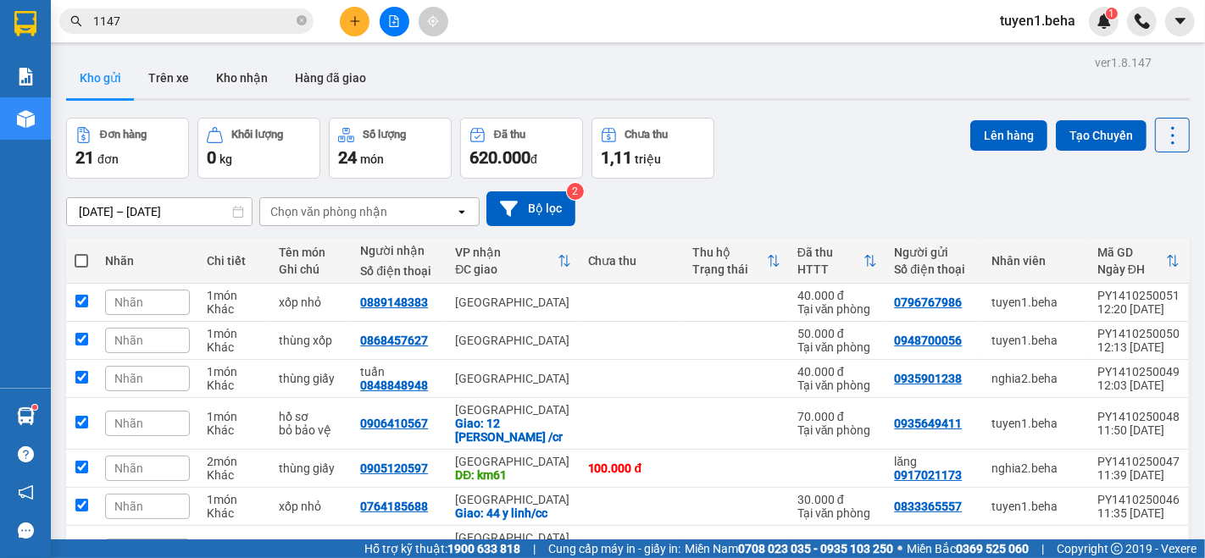
checkbox input "true"
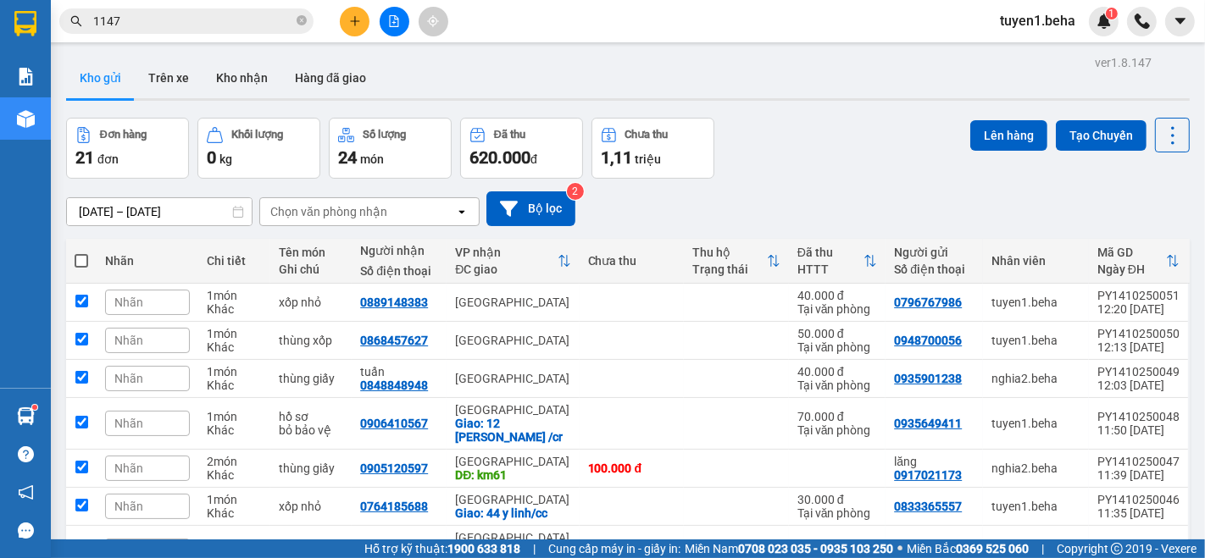
checkbox input "true"
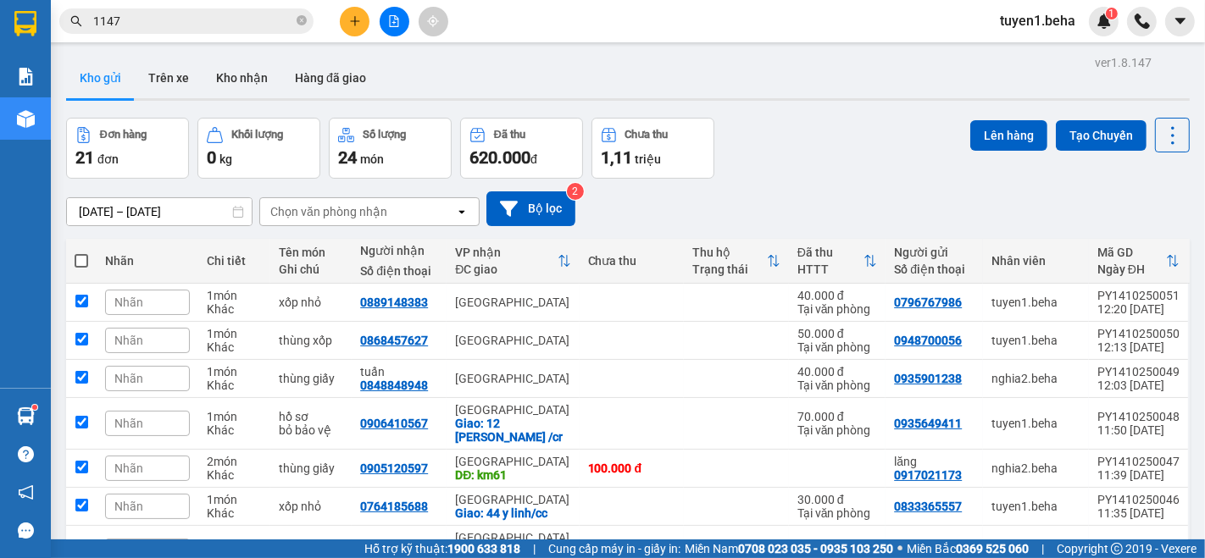
checkbox input "true"
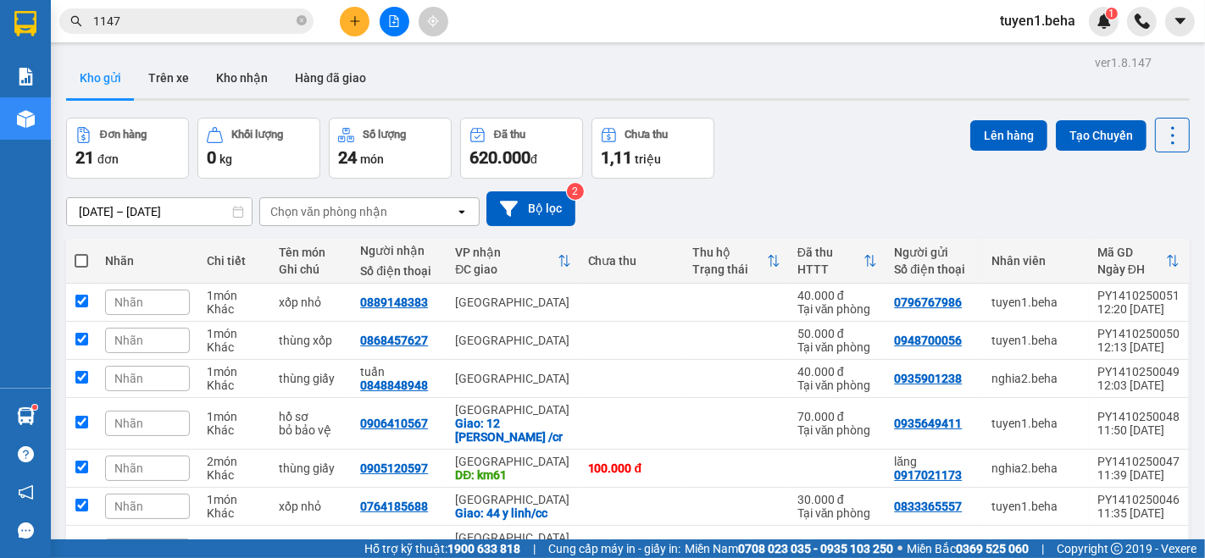
checkbox input "true"
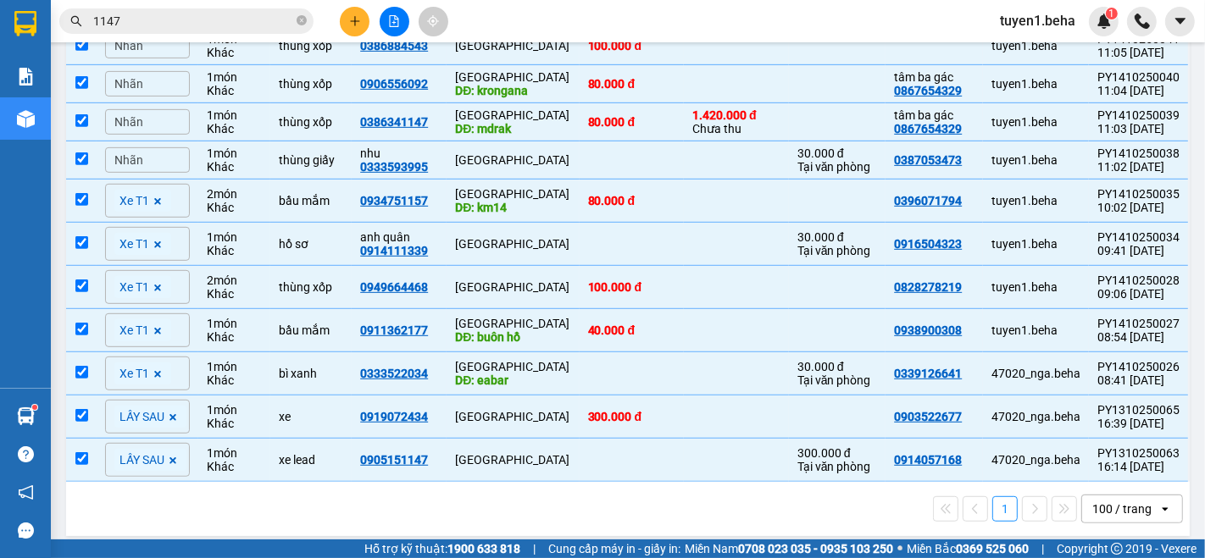
scroll to position [668, 0]
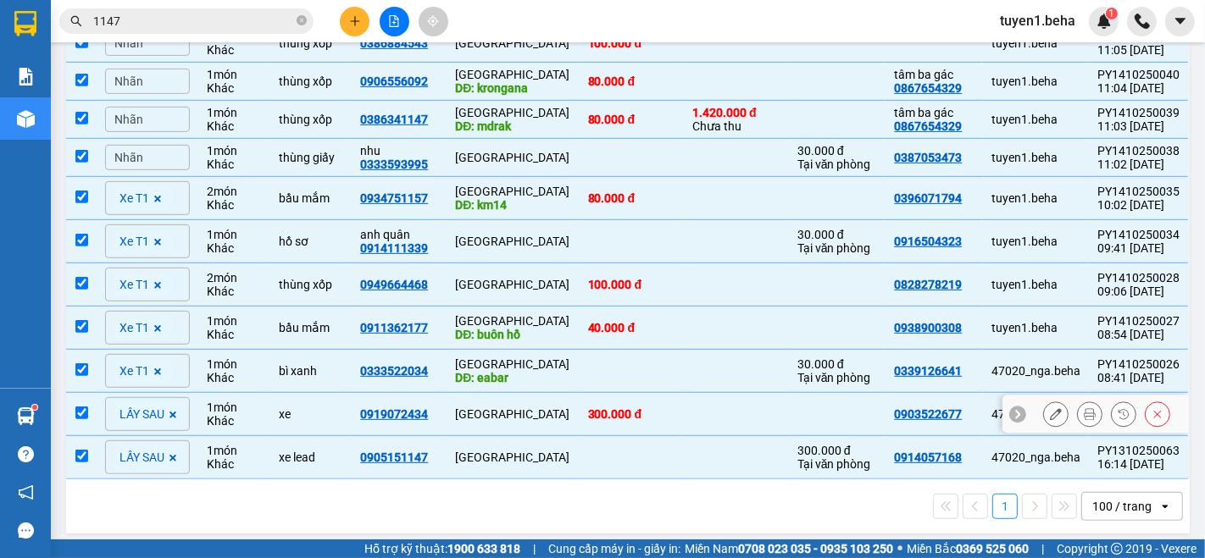
click at [85, 407] on input "checkbox" at bounding box center [81, 413] width 13 height 13
checkbox input "false"
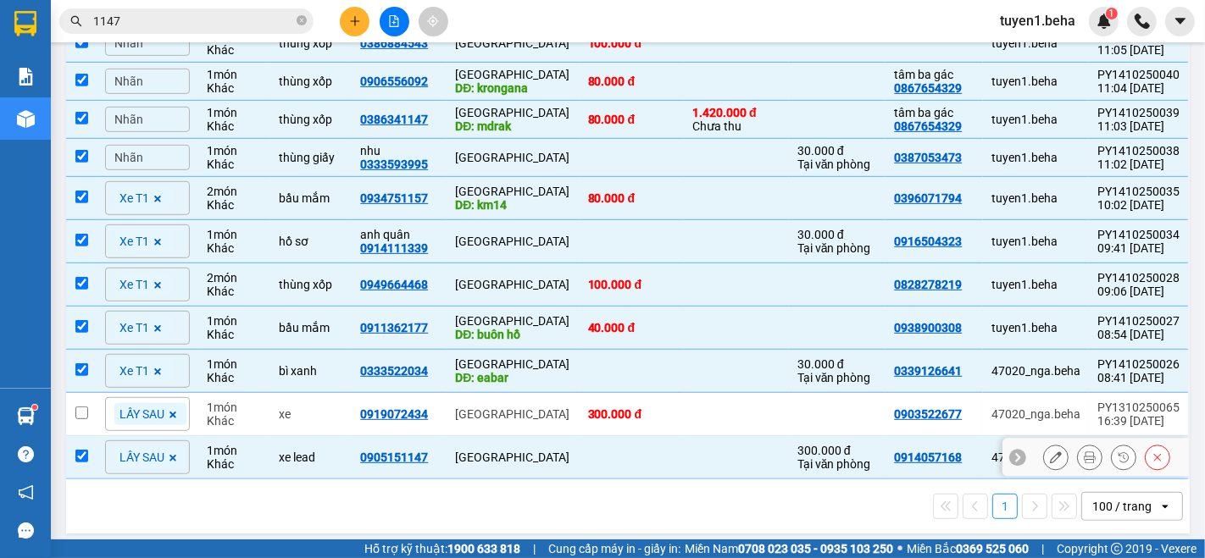
click at [78, 450] on input "checkbox" at bounding box center [81, 456] width 13 height 13
checkbox input "false"
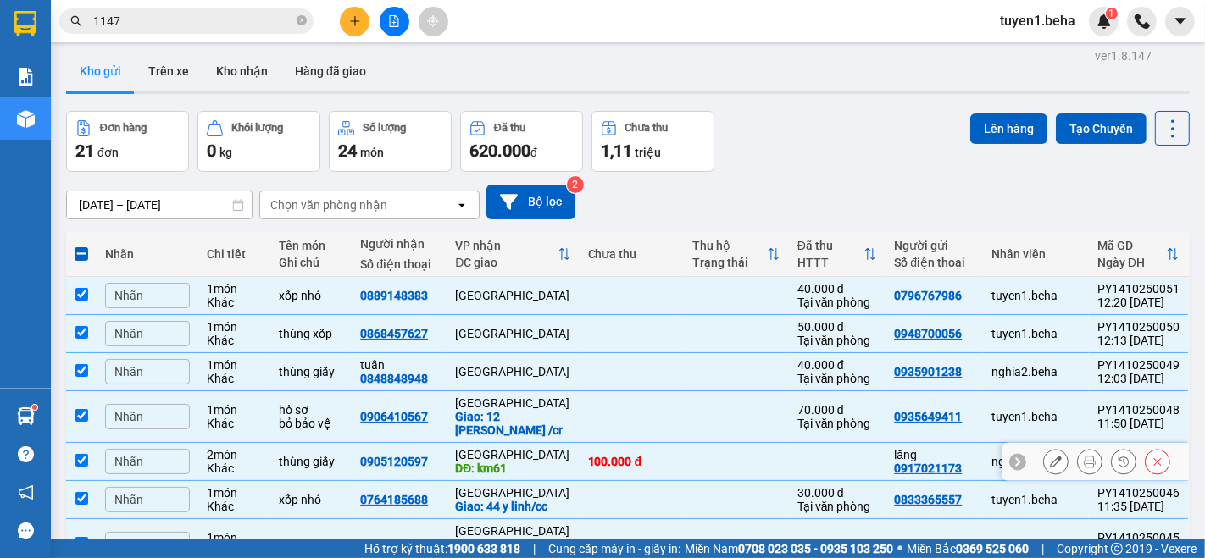
scroll to position [0, 0]
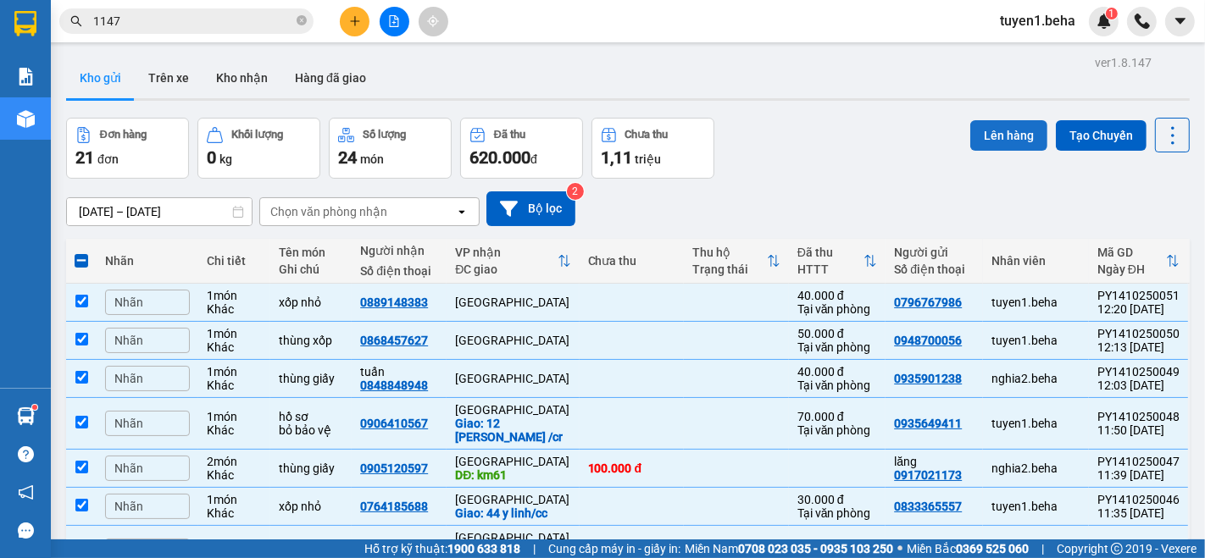
click at [979, 134] on button "Lên hàng" at bounding box center [1008, 135] width 77 height 30
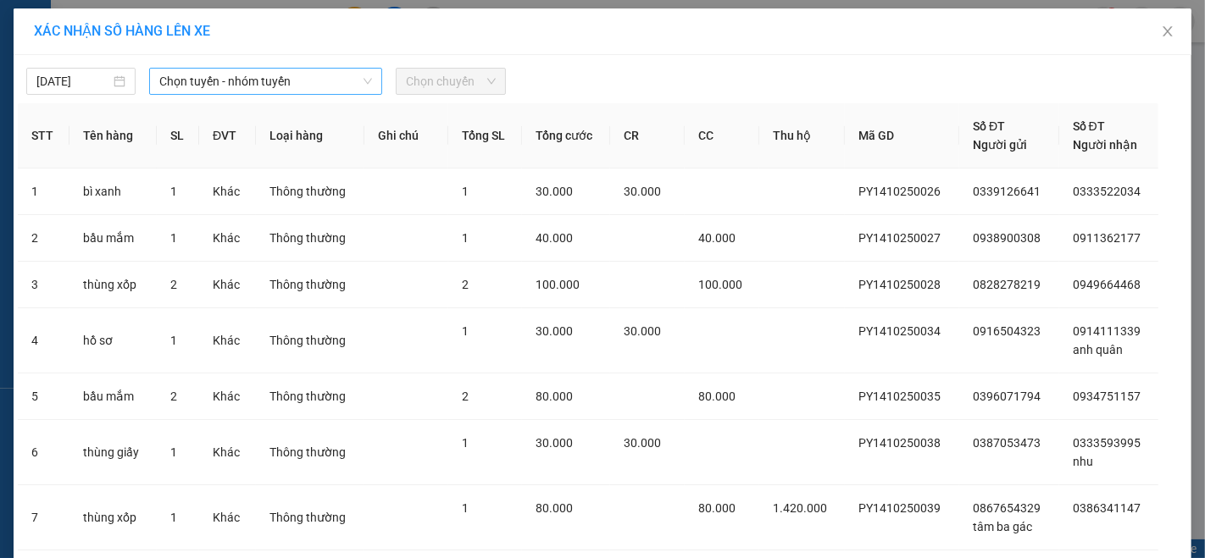
click at [308, 81] on span "Chọn tuyến - nhóm tuyến" at bounding box center [265, 81] width 213 height 25
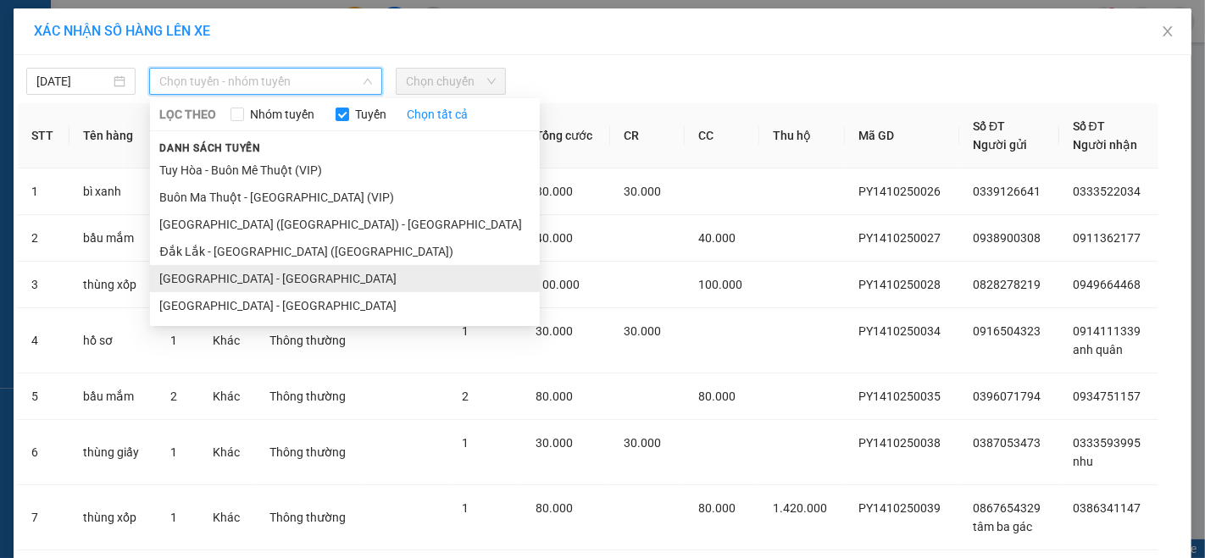
drag, startPoint x: 190, startPoint y: 279, endPoint x: 337, endPoint y: 69, distance: 256.7
click at [191, 278] on li "[GEOGRAPHIC_DATA] - [GEOGRAPHIC_DATA]" at bounding box center [345, 278] width 390 height 27
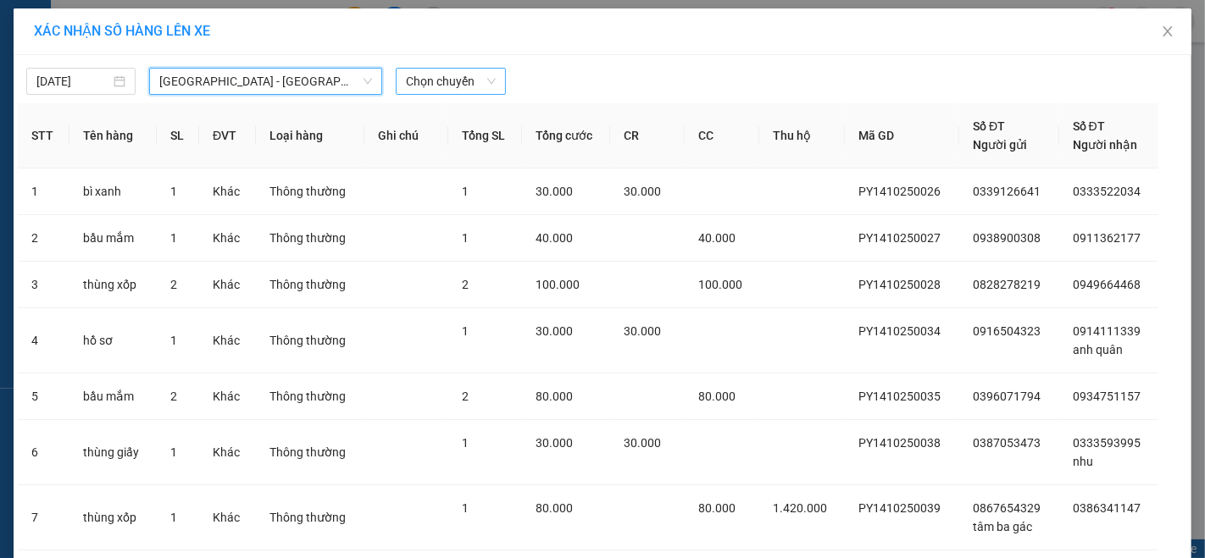
click at [441, 78] on span "Chọn chuyến" at bounding box center [450, 81] width 89 height 25
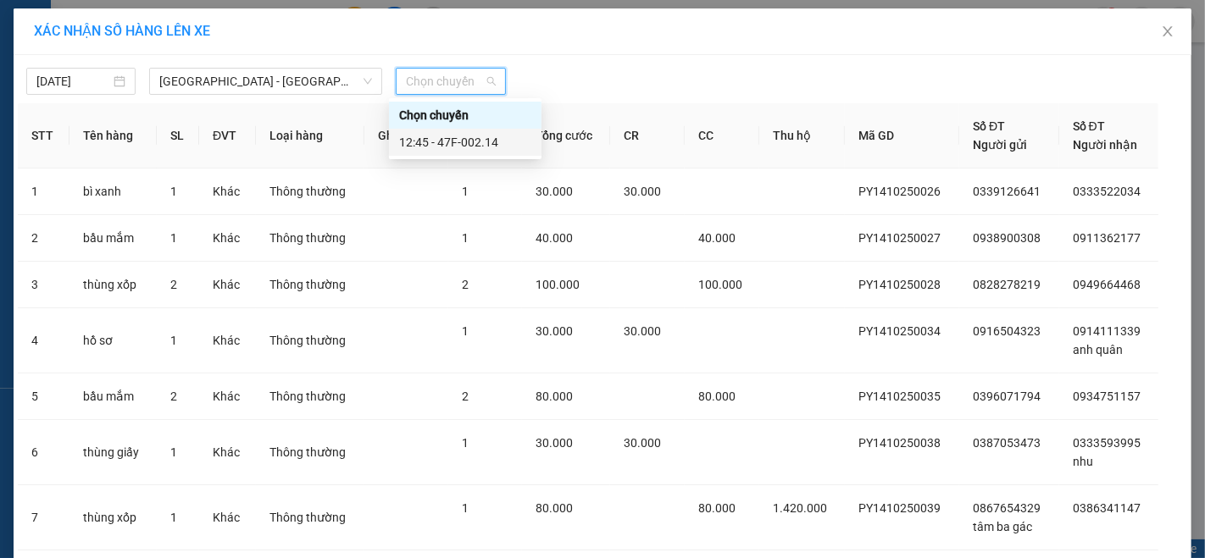
click at [478, 138] on div "12:45 - 47F-002.14" at bounding box center [465, 142] width 132 height 19
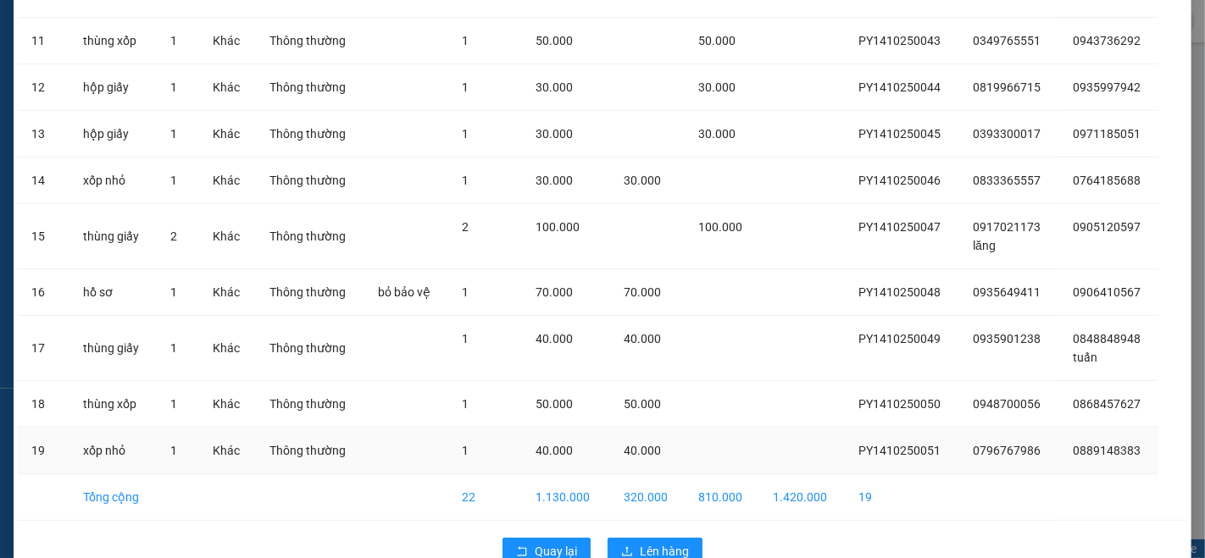
scroll to position [755, 0]
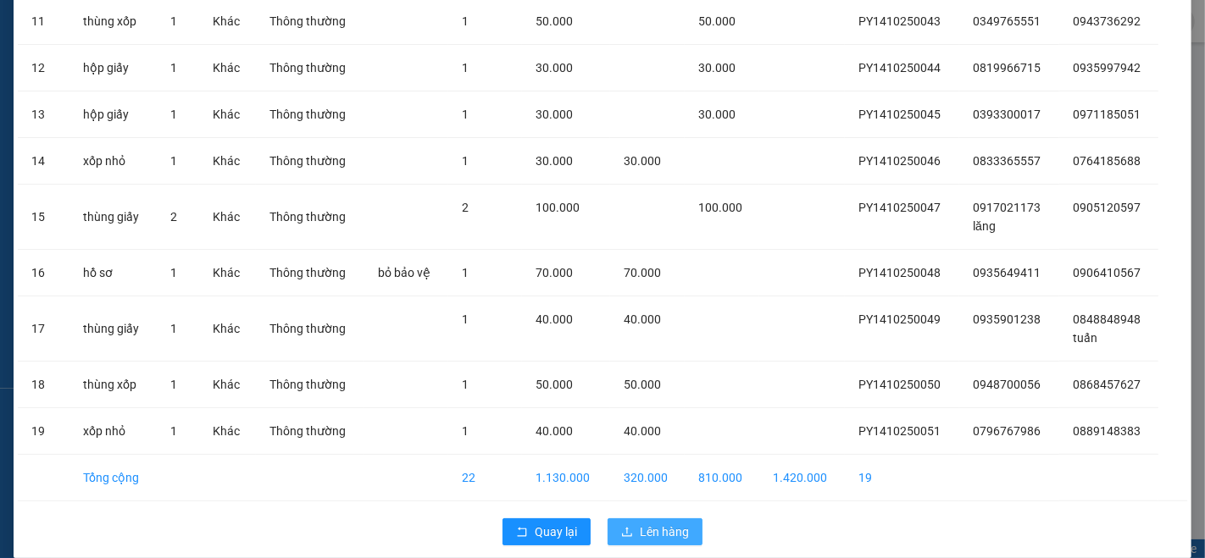
click at [656, 523] on span "Lên hàng" at bounding box center [664, 532] width 49 height 19
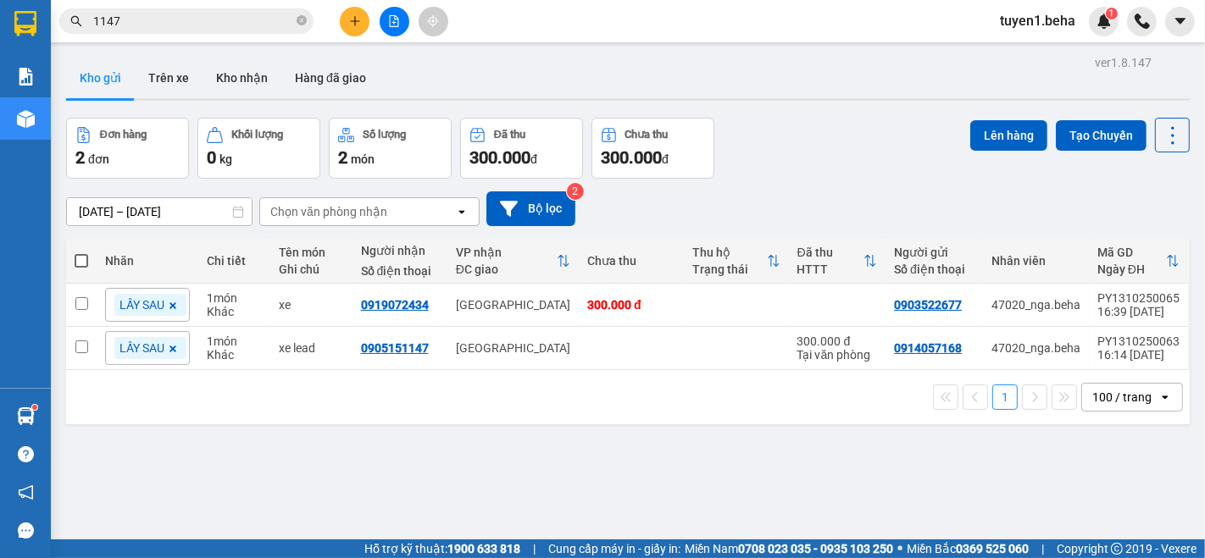
click at [390, 23] on icon "file-add" at bounding box center [394, 21] width 12 height 12
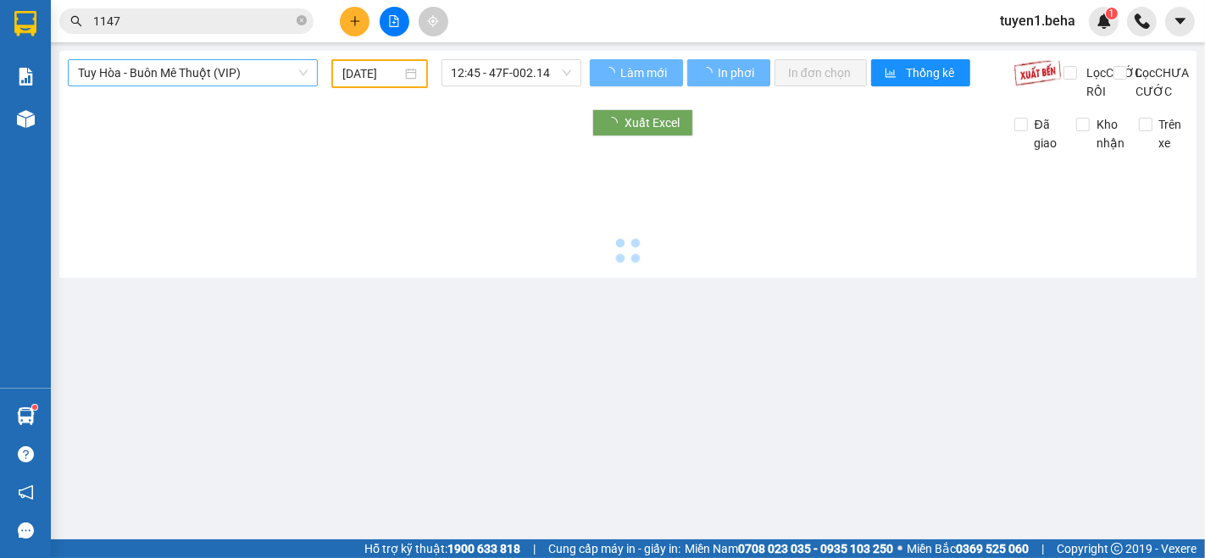
type input "[DATE]"
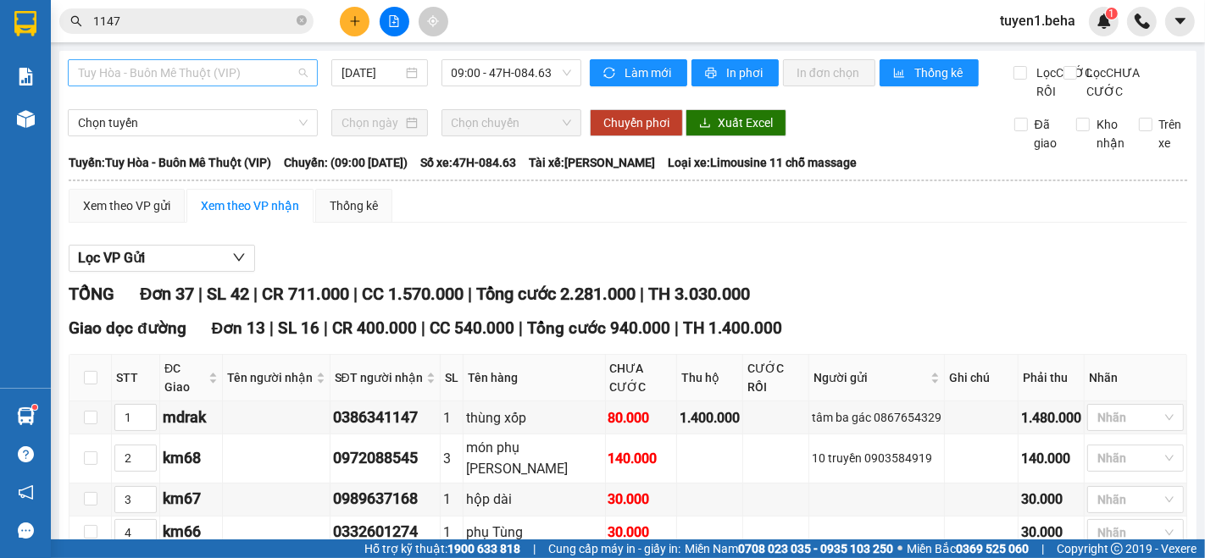
click at [142, 64] on span "Tuy Hòa - Buôn Mê Thuột (VIP)" at bounding box center [193, 72] width 230 height 25
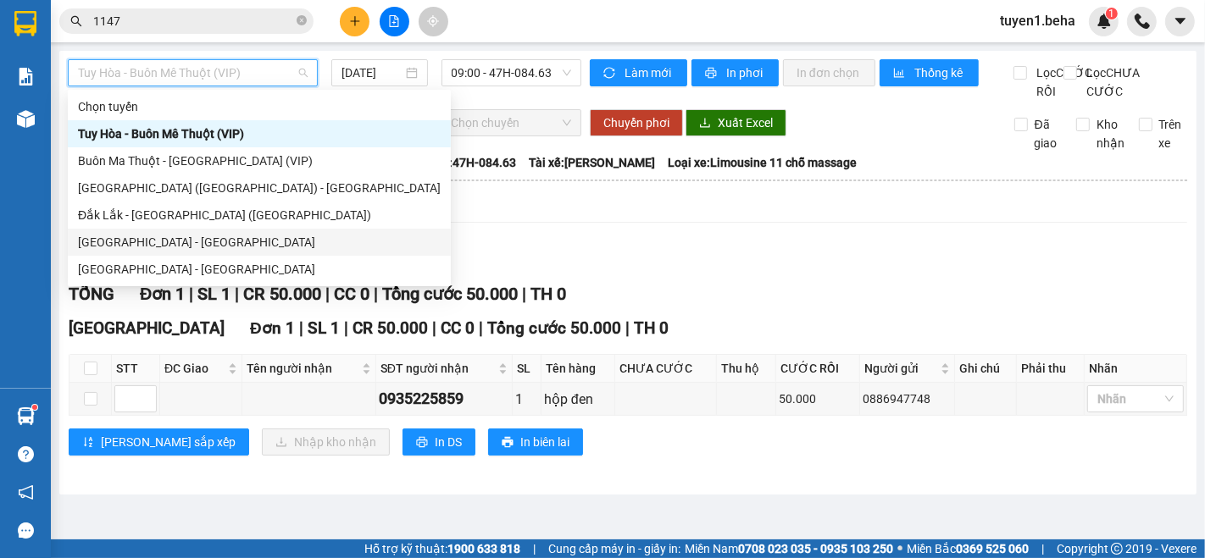
click at [152, 241] on div "[GEOGRAPHIC_DATA] - [GEOGRAPHIC_DATA]" at bounding box center [259, 242] width 363 height 19
type input "[DATE]"
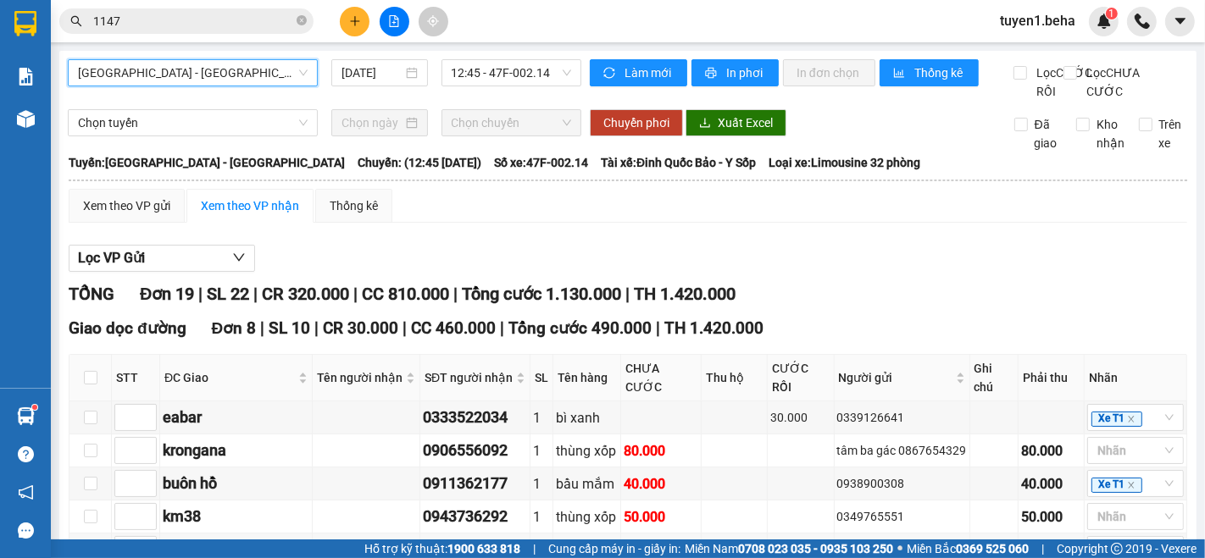
scroll to position [188, 0]
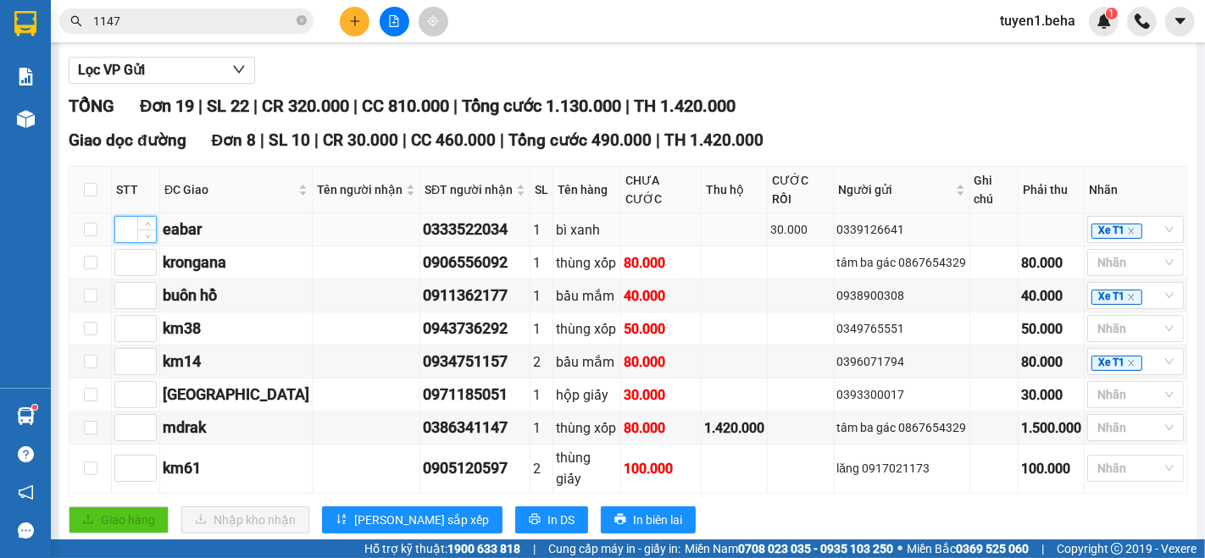
click at [122, 229] on input at bounding box center [135, 229] width 41 height 25
type input "1"
click at [124, 424] on input at bounding box center [135, 427] width 41 height 25
type input "2"
click at [119, 456] on input at bounding box center [135, 468] width 41 height 25
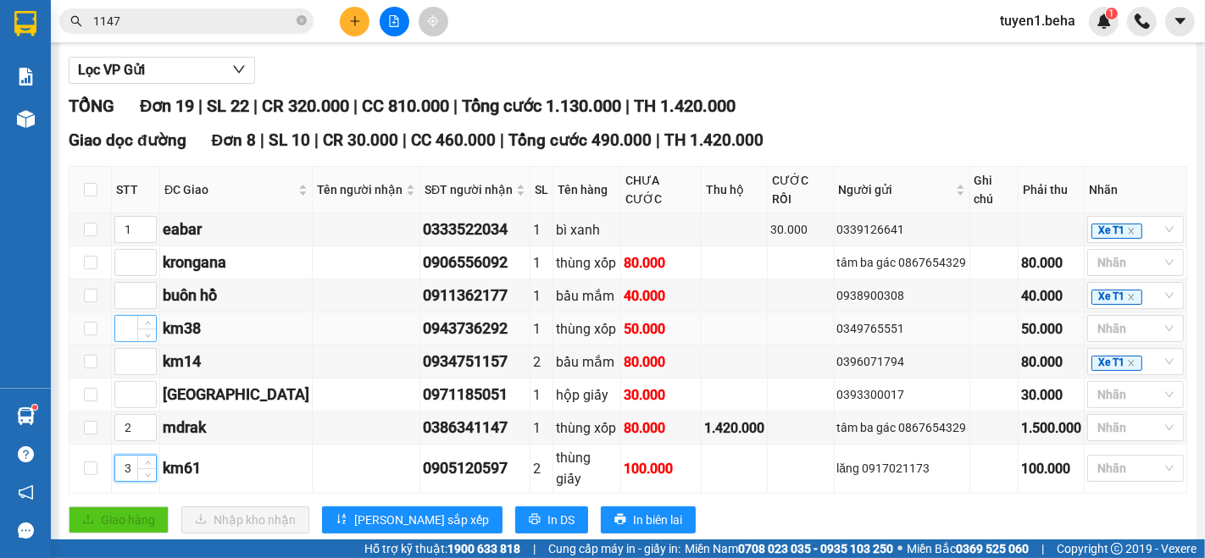
type input "3"
click at [126, 324] on input at bounding box center [135, 328] width 41 height 25
type input "4"
click at [131, 352] on input at bounding box center [135, 361] width 41 height 25
type input "5"
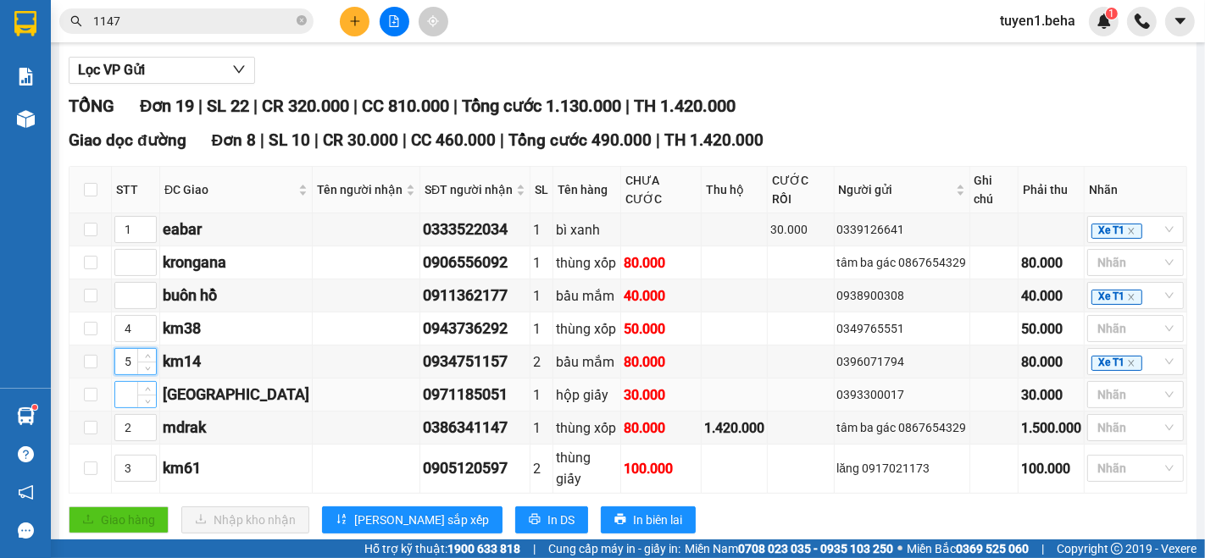
click at [120, 389] on input at bounding box center [135, 394] width 41 height 25
type input "5"
type input "6"
click at [146, 355] on icon "up" at bounding box center [148, 358] width 6 height 6
click at [388, 511] on span "[PERSON_NAME] sắp xếp" at bounding box center [421, 520] width 135 height 19
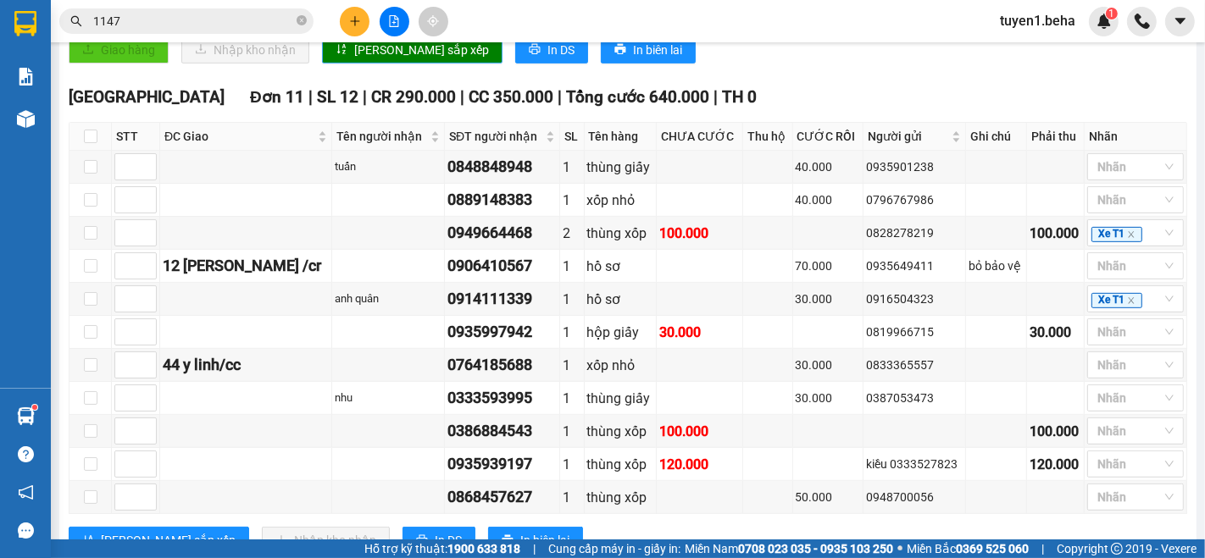
scroll to position [690, 0]
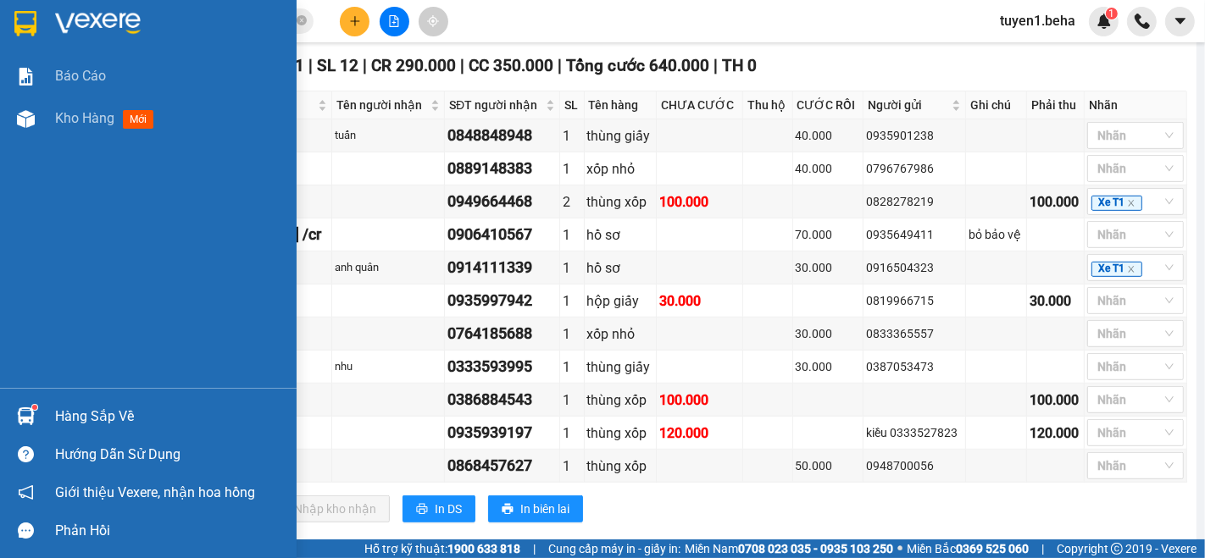
click at [17, 240] on div "Báo cáo Kho hàng mới" at bounding box center [148, 221] width 297 height 333
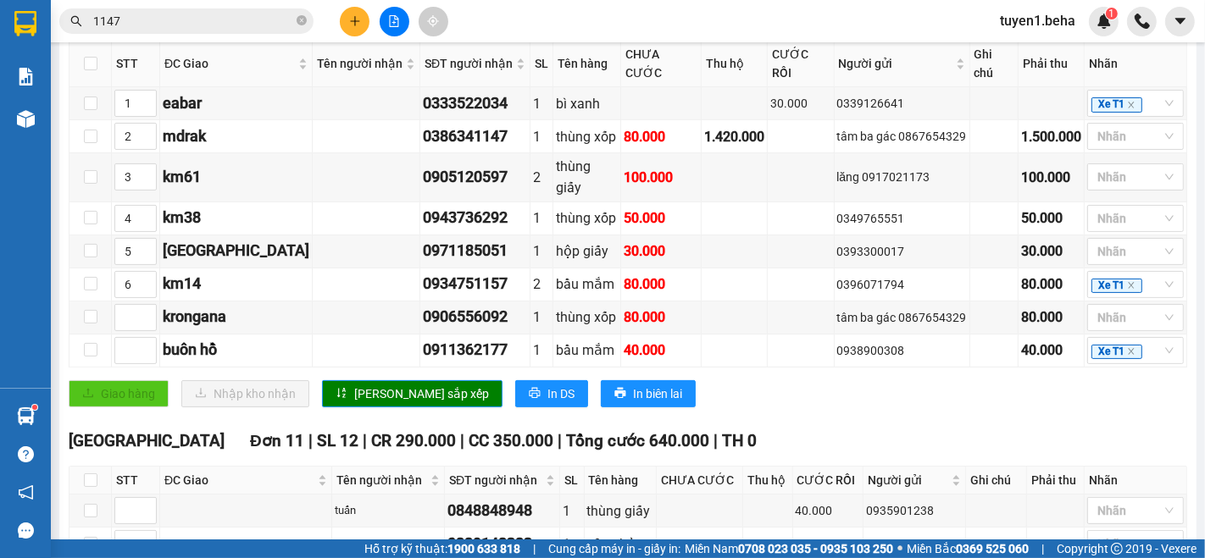
scroll to position [313, 0]
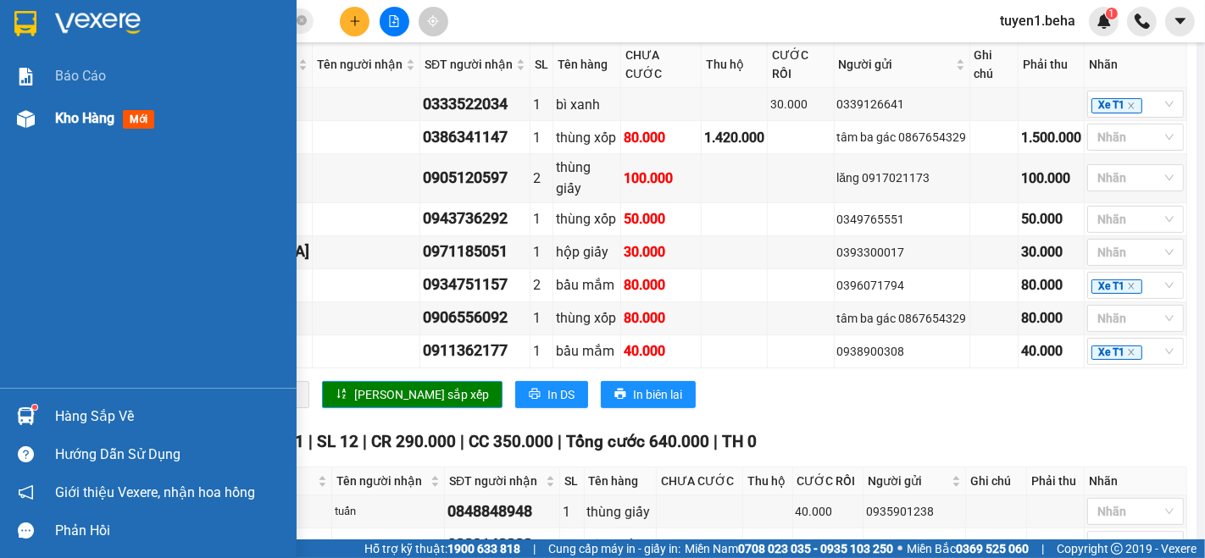
click at [86, 110] on span "Kho hàng" at bounding box center [84, 118] width 59 height 16
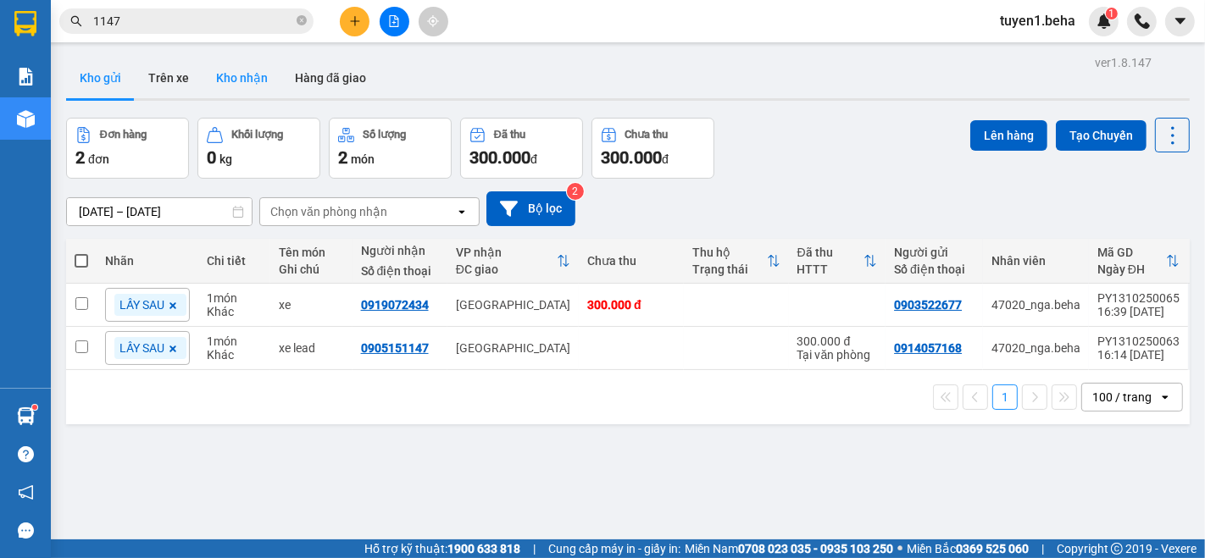
click at [233, 83] on button "Kho nhận" at bounding box center [241, 78] width 79 height 41
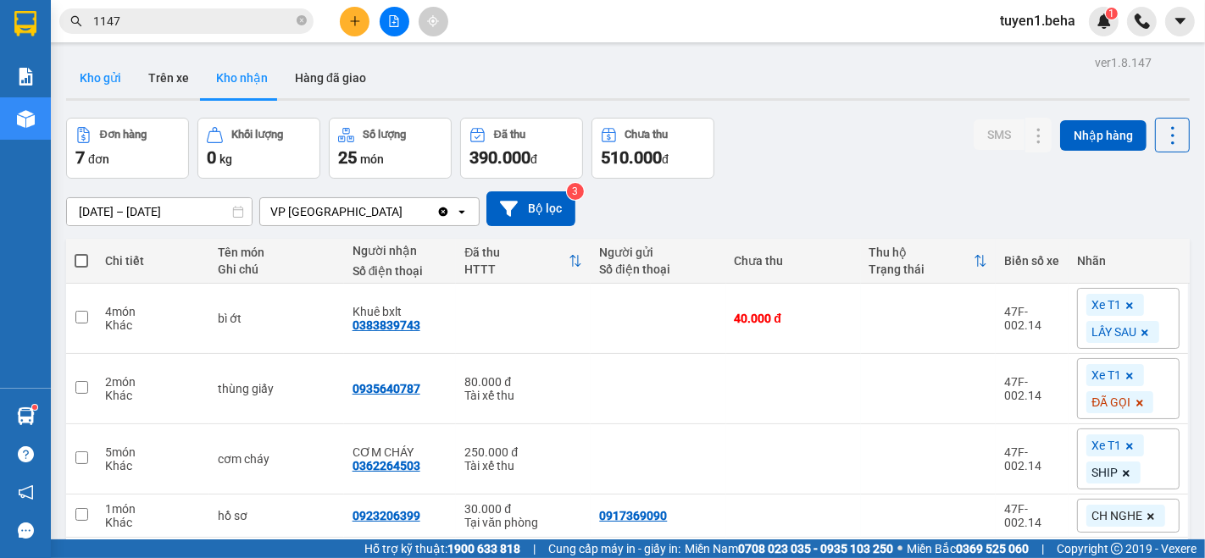
click at [100, 78] on button "Kho gửi" at bounding box center [100, 78] width 69 height 41
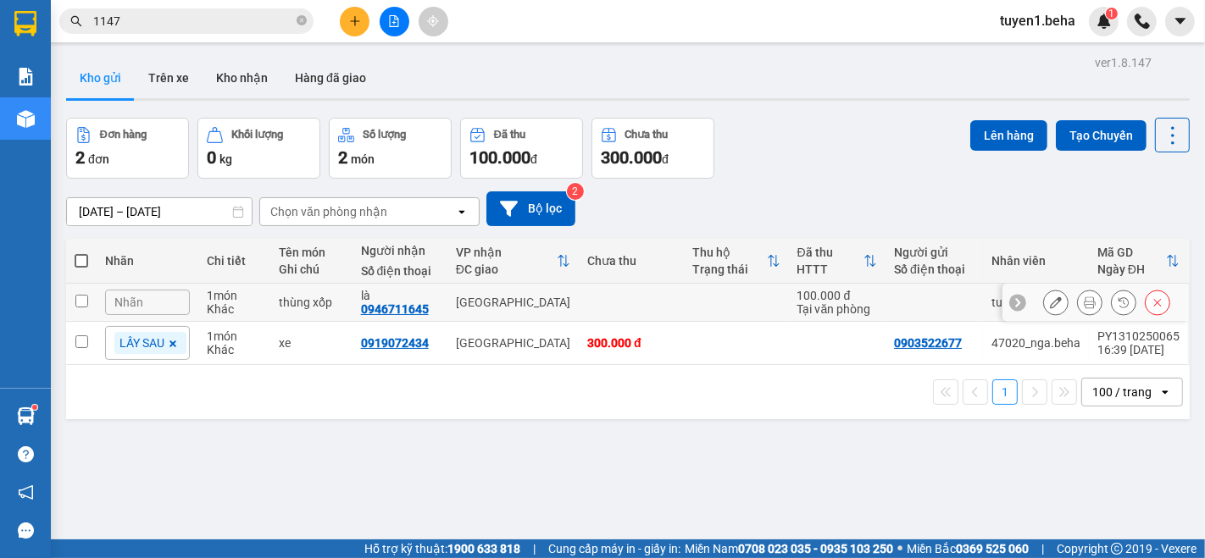
click at [73, 302] on td at bounding box center [81, 303] width 30 height 38
checkbox input "true"
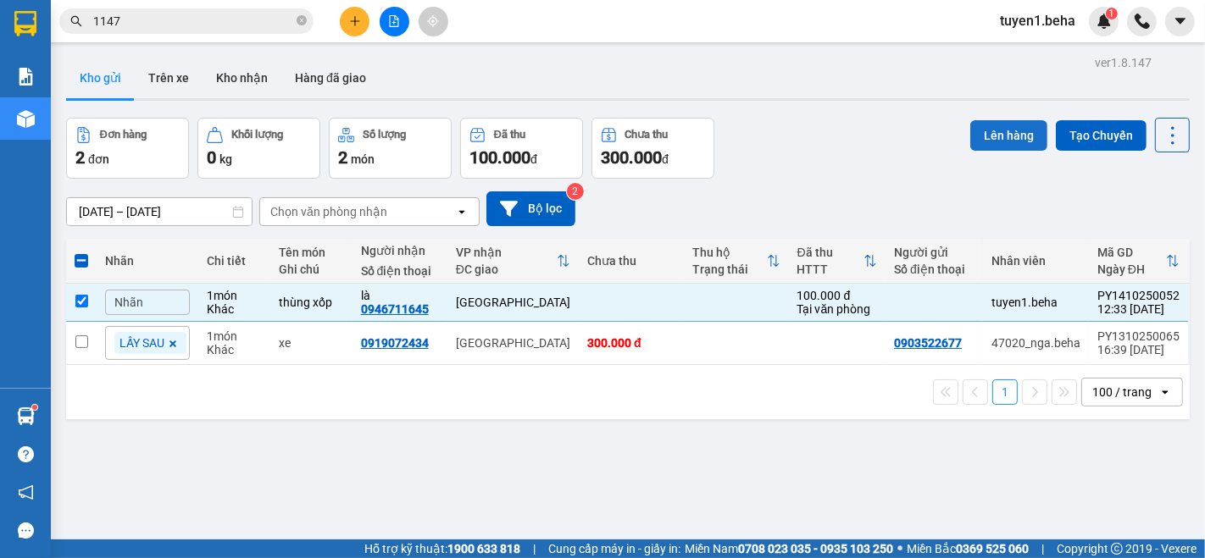
click at [986, 125] on button "Lên hàng" at bounding box center [1008, 135] width 77 height 30
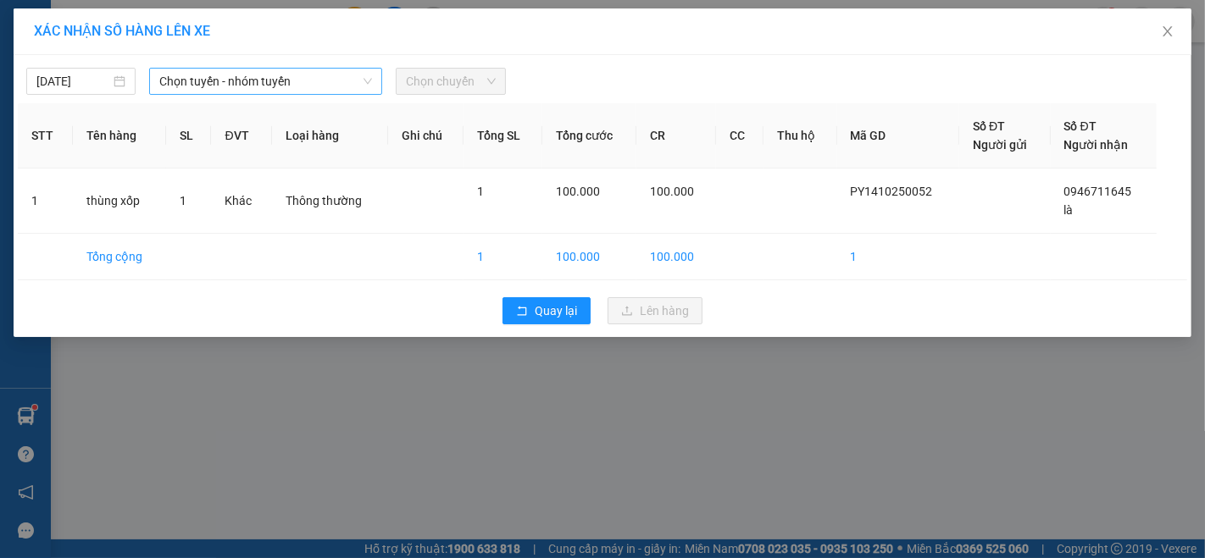
click at [286, 78] on span "Chọn tuyến - nhóm tuyến" at bounding box center [265, 81] width 213 height 25
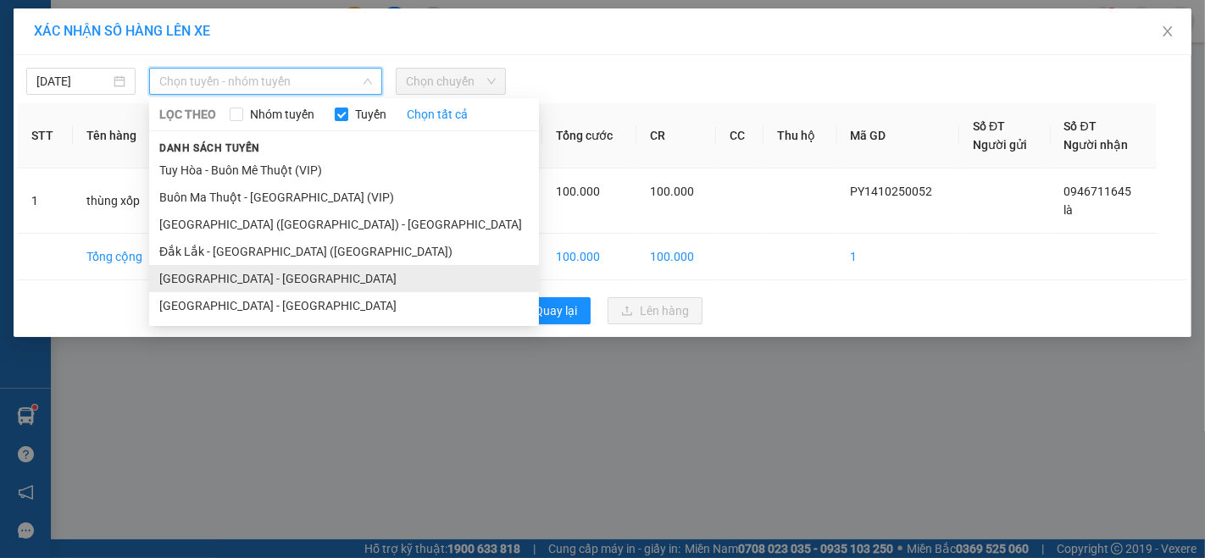
click at [205, 277] on li "[GEOGRAPHIC_DATA] - [GEOGRAPHIC_DATA]" at bounding box center [344, 278] width 390 height 27
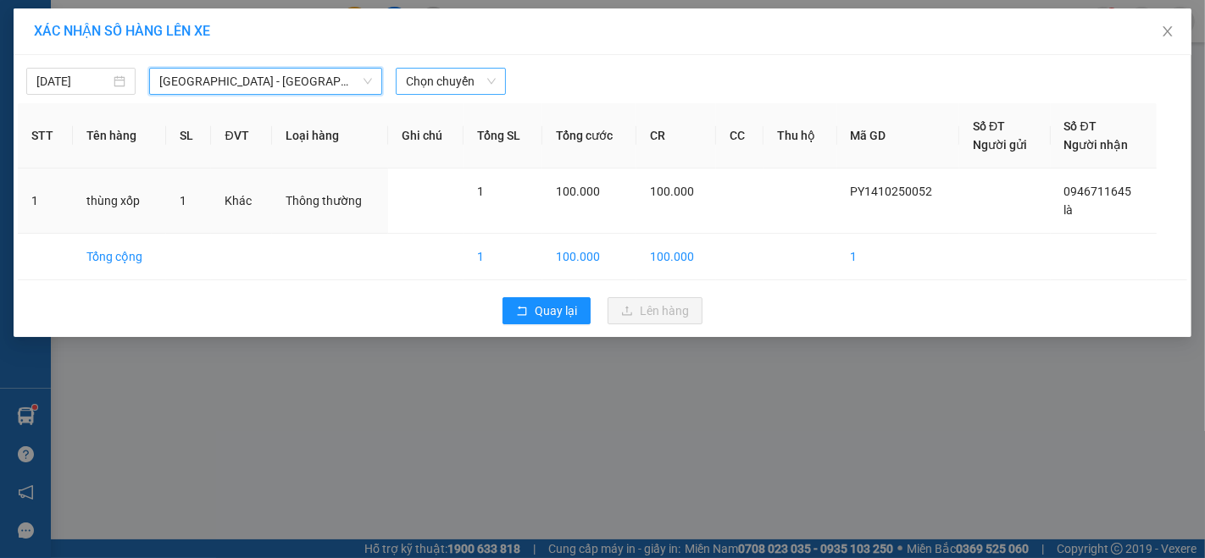
click at [446, 86] on span "Chọn chuyến" at bounding box center [450, 81] width 89 height 25
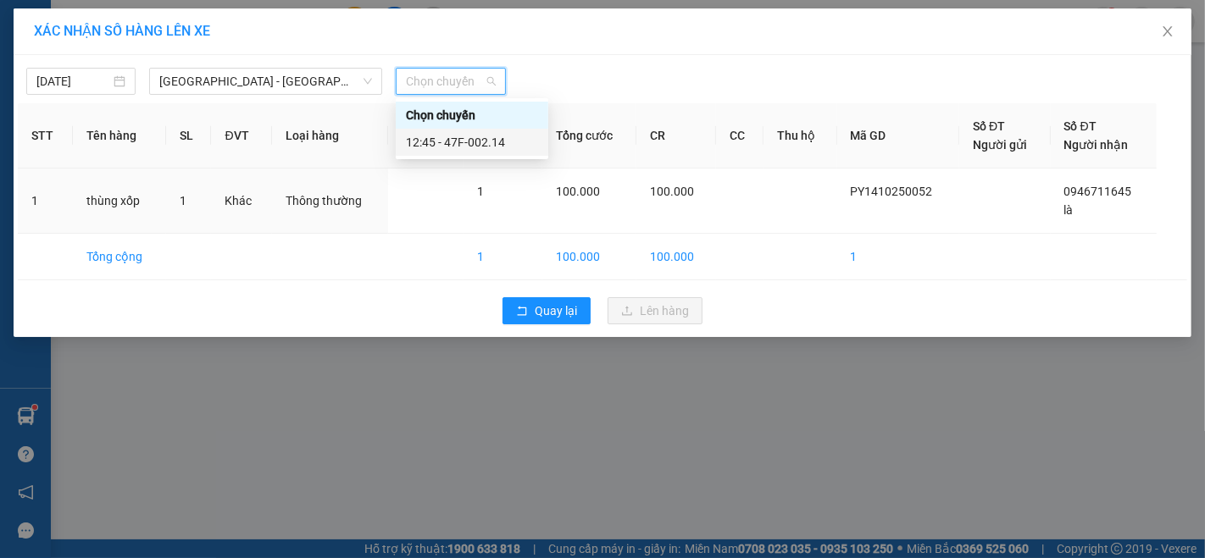
click at [428, 144] on div "12:45 - 47F-002.14" at bounding box center [472, 142] width 132 height 19
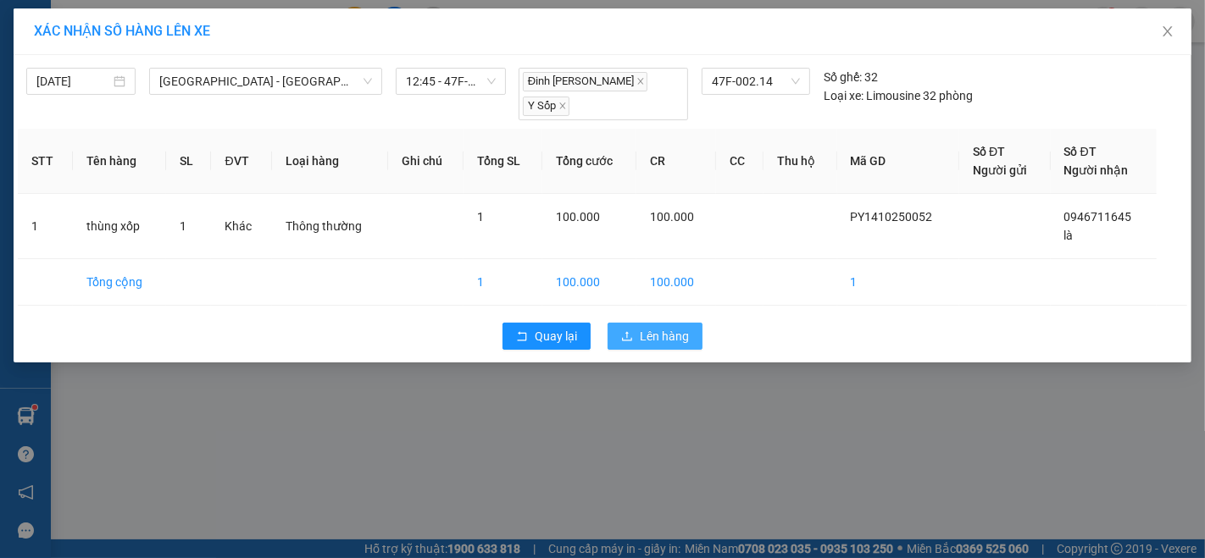
click at [663, 327] on span "Lên hàng" at bounding box center [664, 336] width 49 height 19
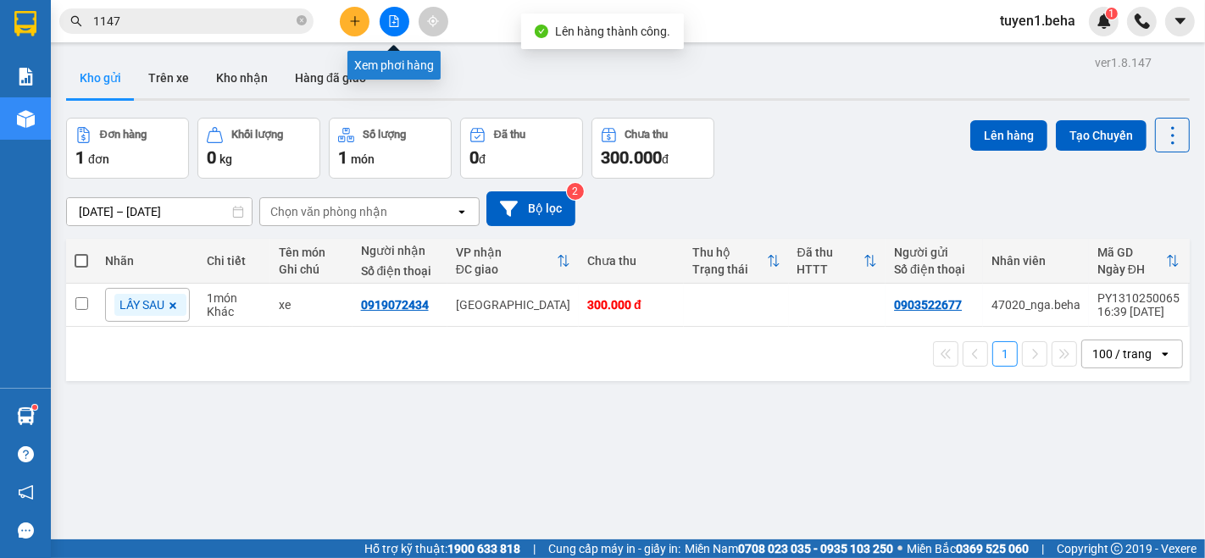
click at [391, 19] on icon "file-add" at bounding box center [394, 21] width 12 height 12
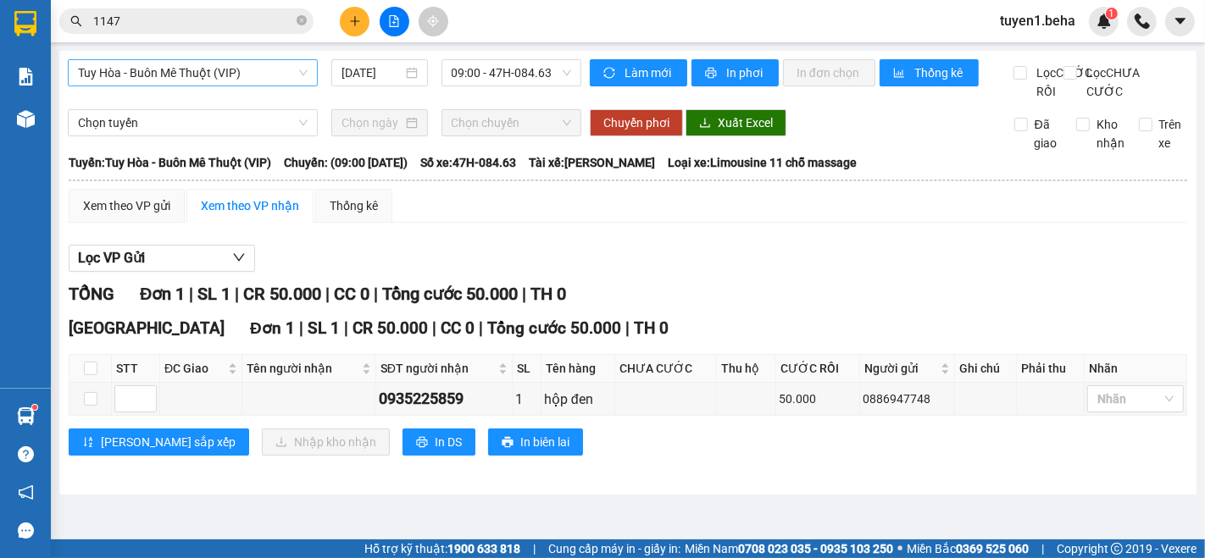
click at [176, 80] on span "Tuy Hòa - Buôn Mê Thuột (VIP)" at bounding box center [193, 72] width 230 height 25
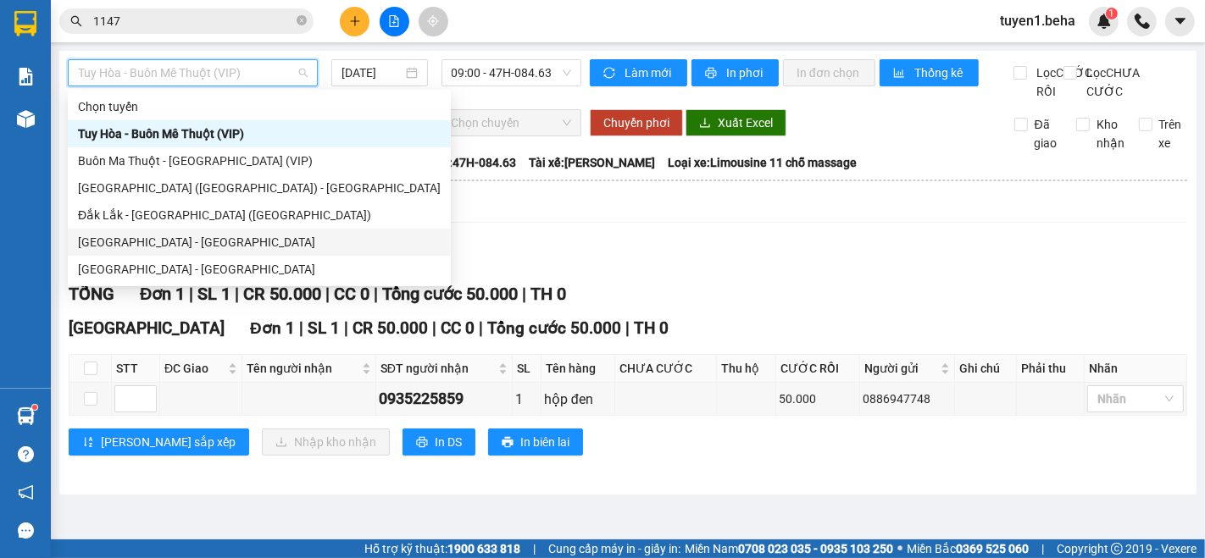
click at [87, 234] on div "[GEOGRAPHIC_DATA] - [GEOGRAPHIC_DATA]" at bounding box center [259, 242] width 363 height 19
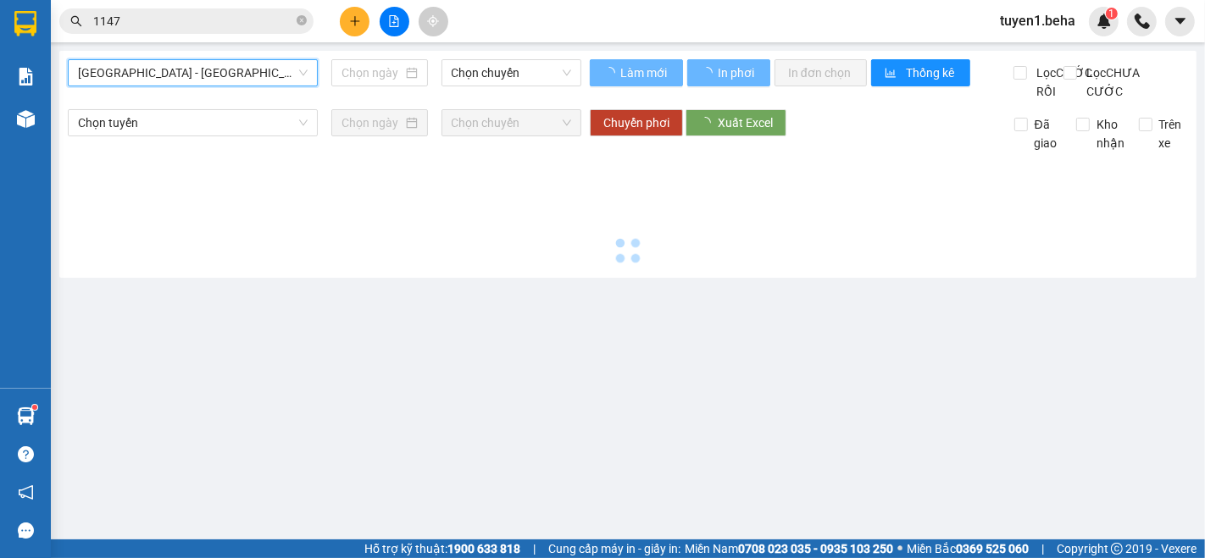
type input "[DATE]"
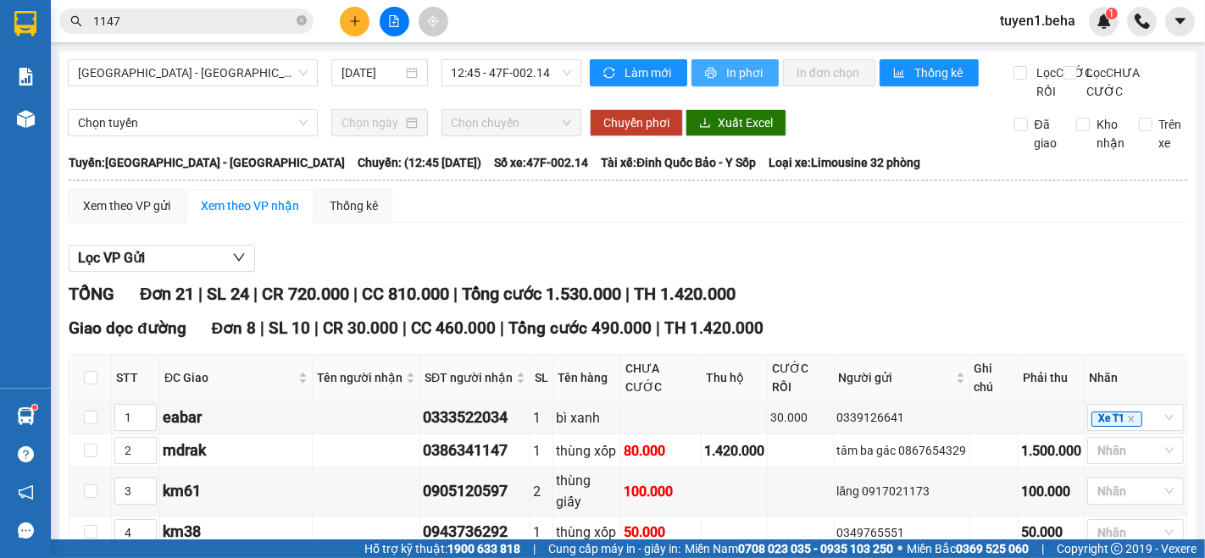
click at [709, 78] on span "printer" at bounding box center [712, 74] width 14 height 14
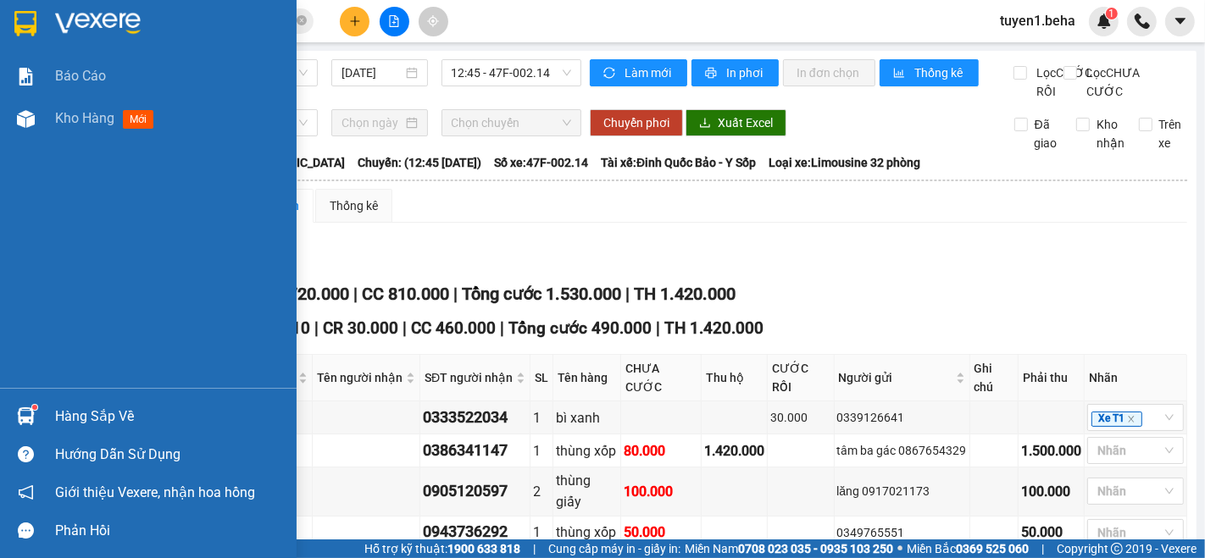
click at [60, 165] on div "Báo cáo Kho hàng mới" at bounding box center [148, 221] width 297 height 333
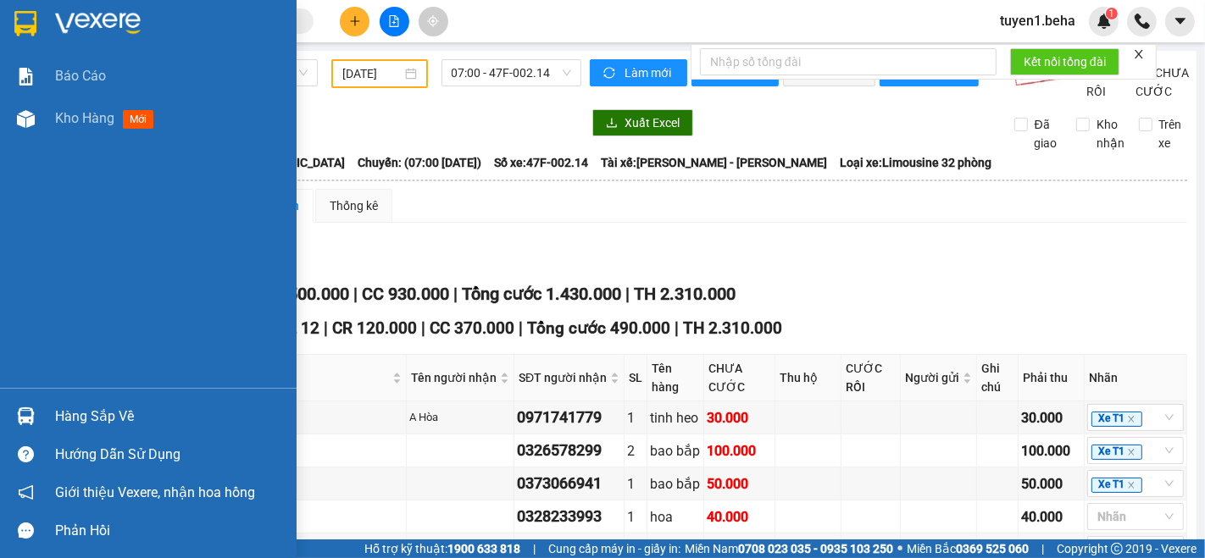
type input "[DATE]"
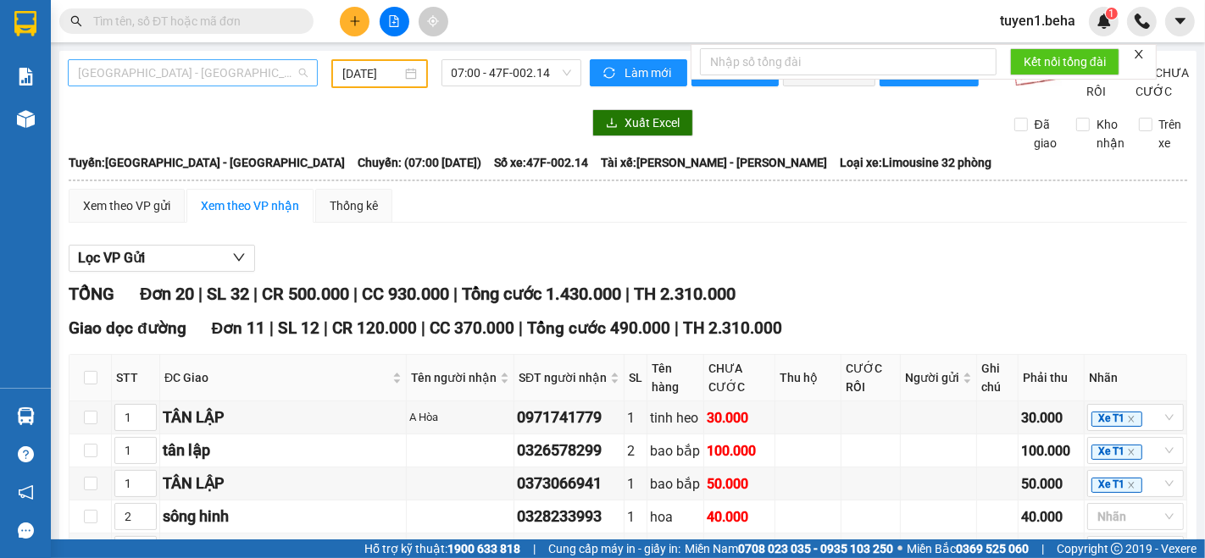
click at [177, 79] on span "[GEOGRAPHIC_DATA] - [GEOGRAPHIC_DATA]" at bounding box center [193, 72] width 230 height 25
drag, startPoint x: 409, startPoint y: 246, endPoint x: 214, endPoint y: 58, distance: 270.8
click at [205, 64] on span "[GEOGRAPHIC_DATA] - [GEOGRAPHIC_DATA]" at bounding box center [193, 72] width 230 height 25
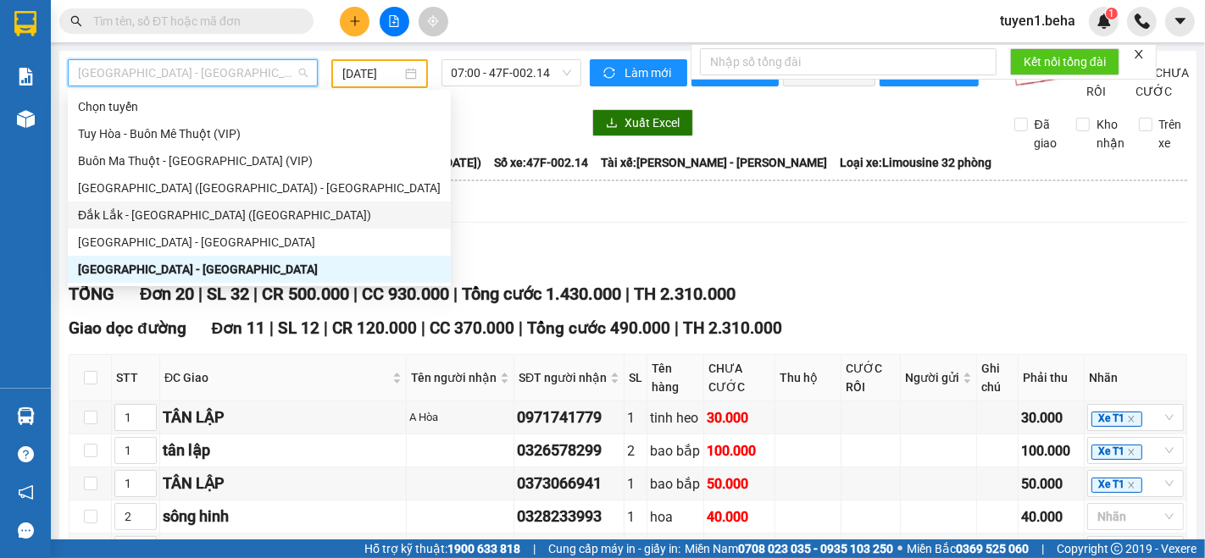
click at [189, 207] on div "Đắk Lắk - [GEOGRAPHIC_DATA] ([GEOGRAPHIC_DATA])" at bounding box center [259, 215] width 363 height 19
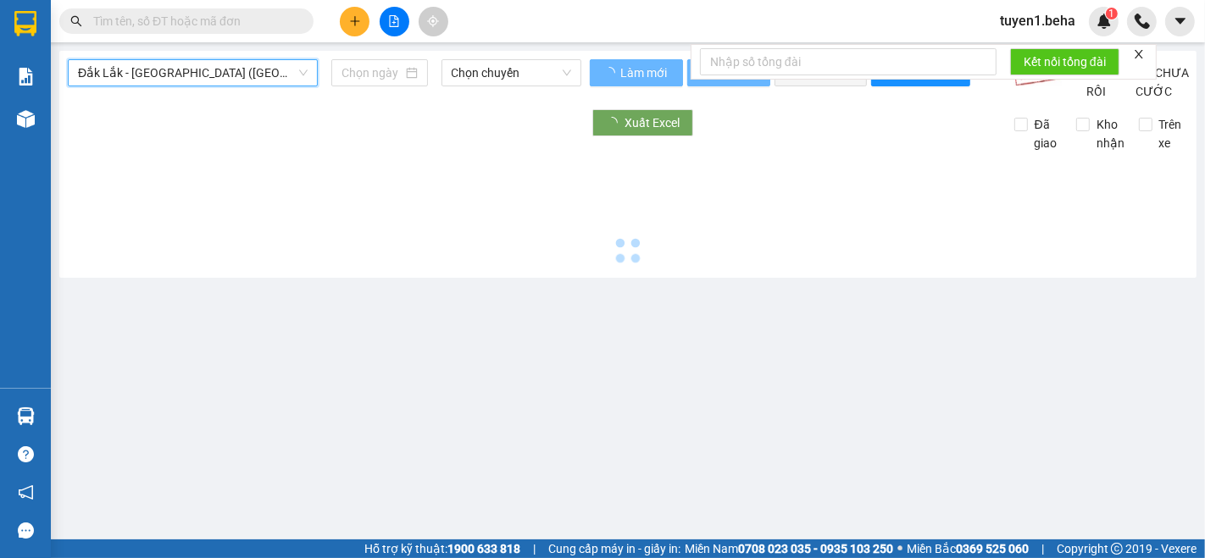
click at [176, 79] on span "Đắk Lắk - [GEOGRAPHIC_DATA] ([GEOGRAPHIC_DATA])" at bounding box center [193, 72] width 230 height 25
type input "[DATE]"
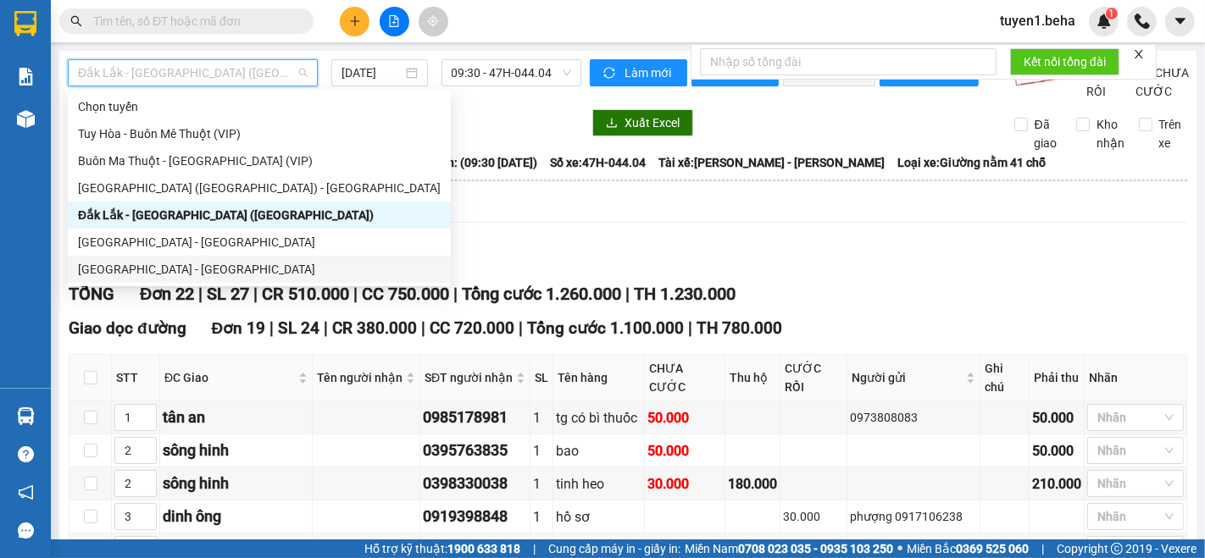
click at [153, 272] on div "[GEOGRAPHIC_DATA] - [GEOGRAPHIC_DATA]" at bounding box center [259, 269] width 363 height 19
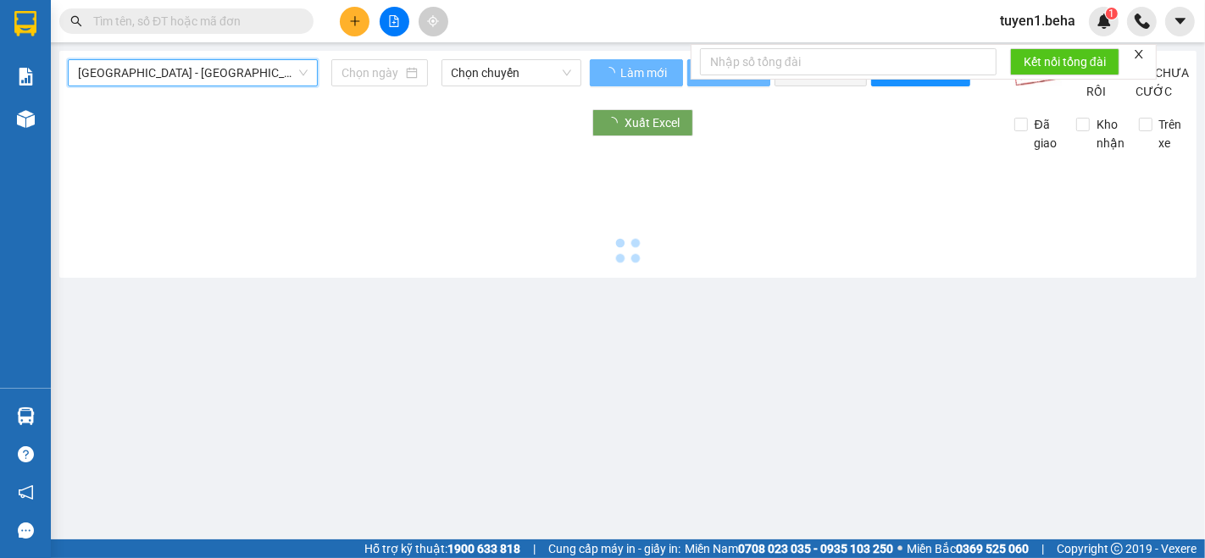
type input "[DATE]"
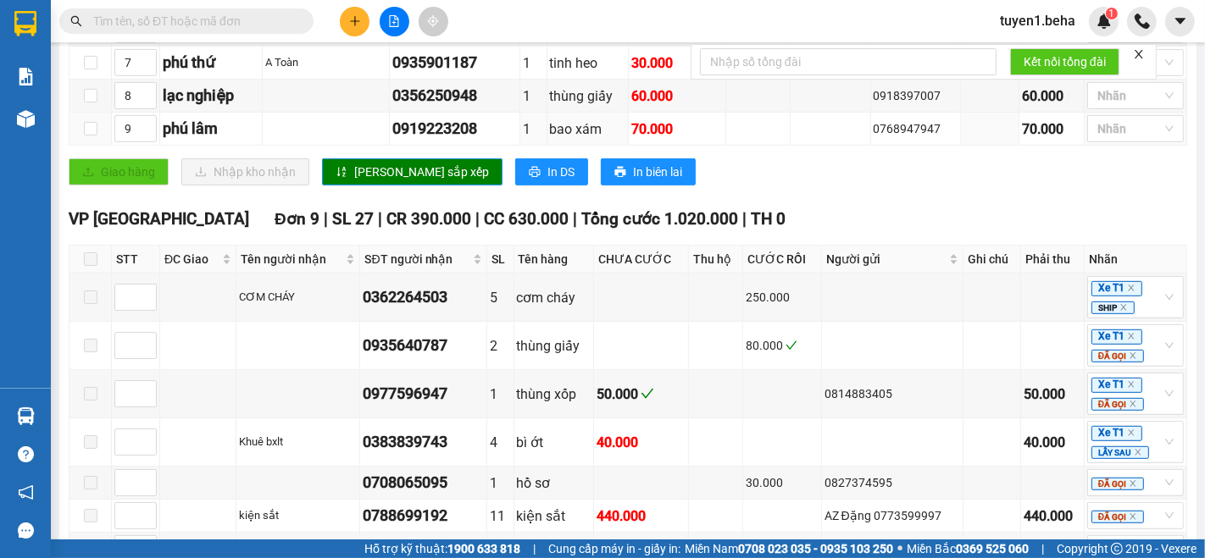
scroll to position [519, 0]
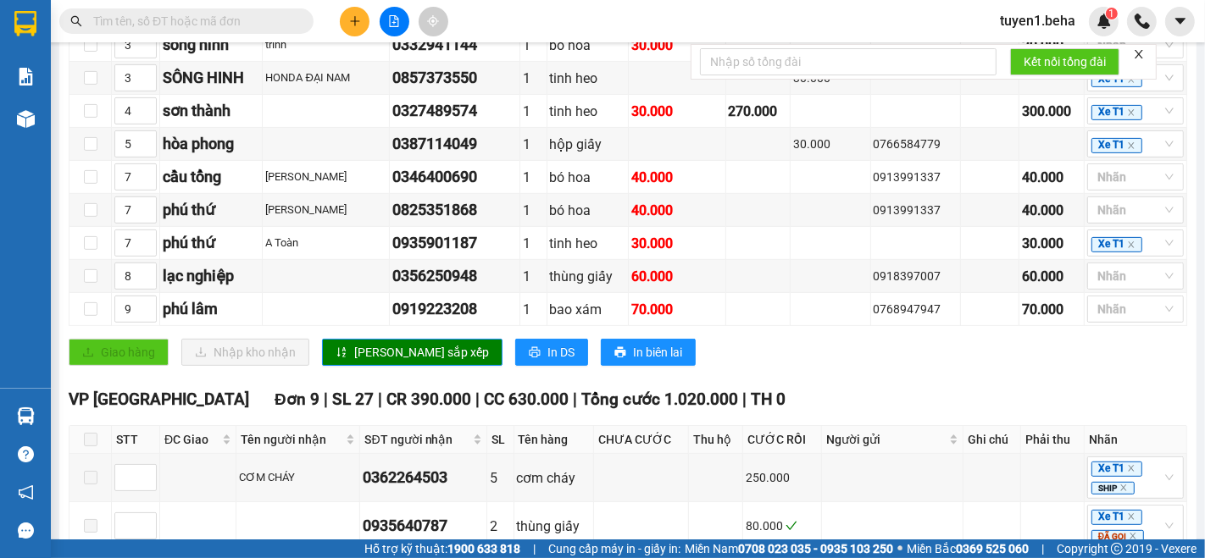
click at [1137, 49] on icon "close" at bounding box center [1139, 54] width 12 height 12
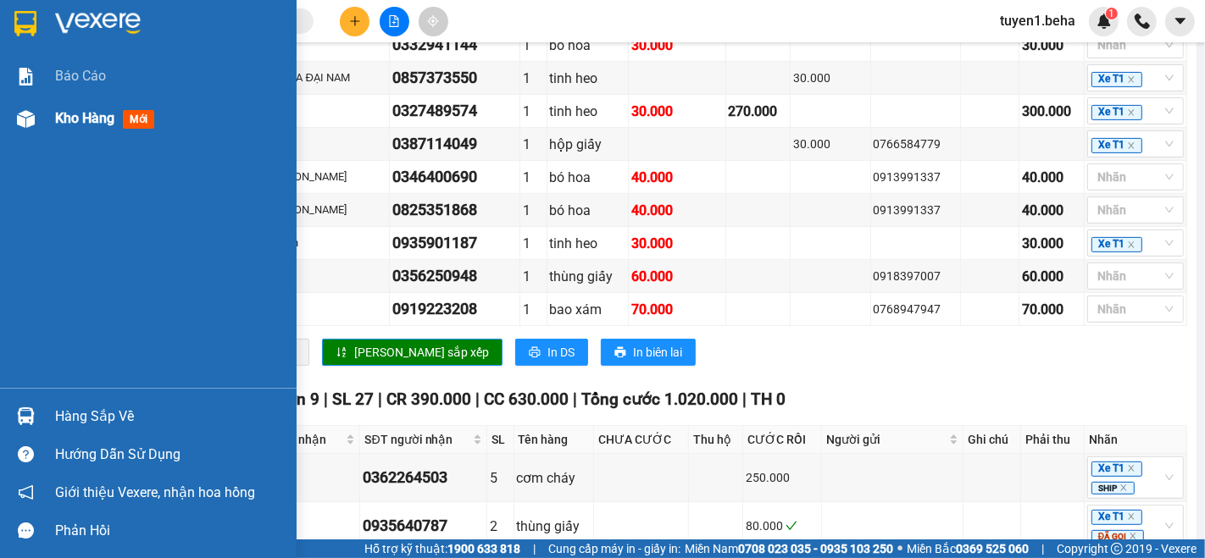
click at [79, 106] on div "Kho hàng mới" at bounding box center [169, 118] width 229 height 42
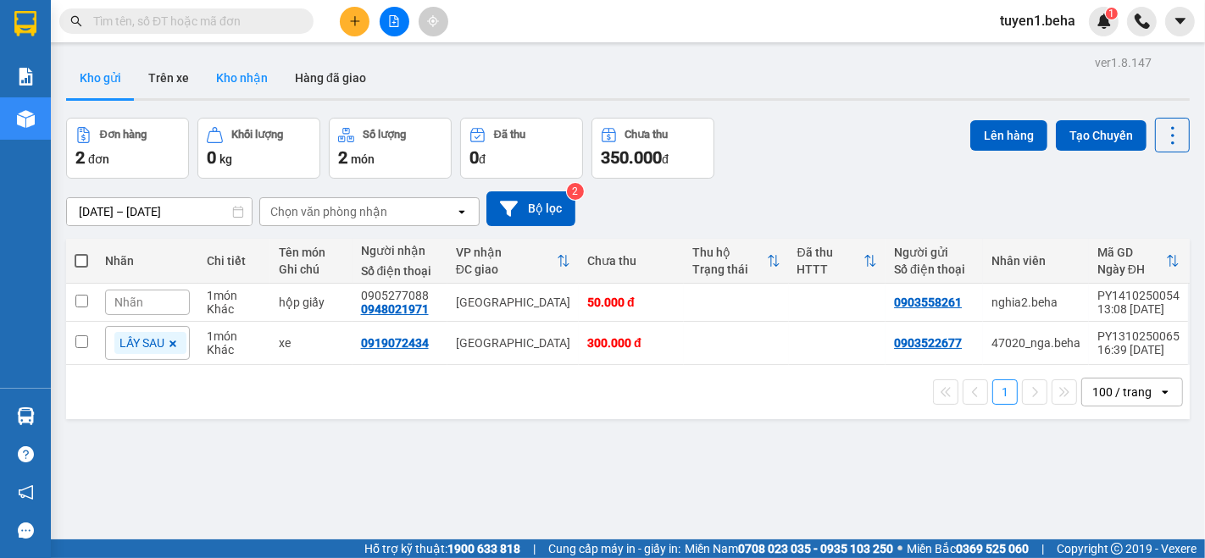
click at [251, 76] on button "Kho nhận" at bounding box center [241, 78] width 79 height 41
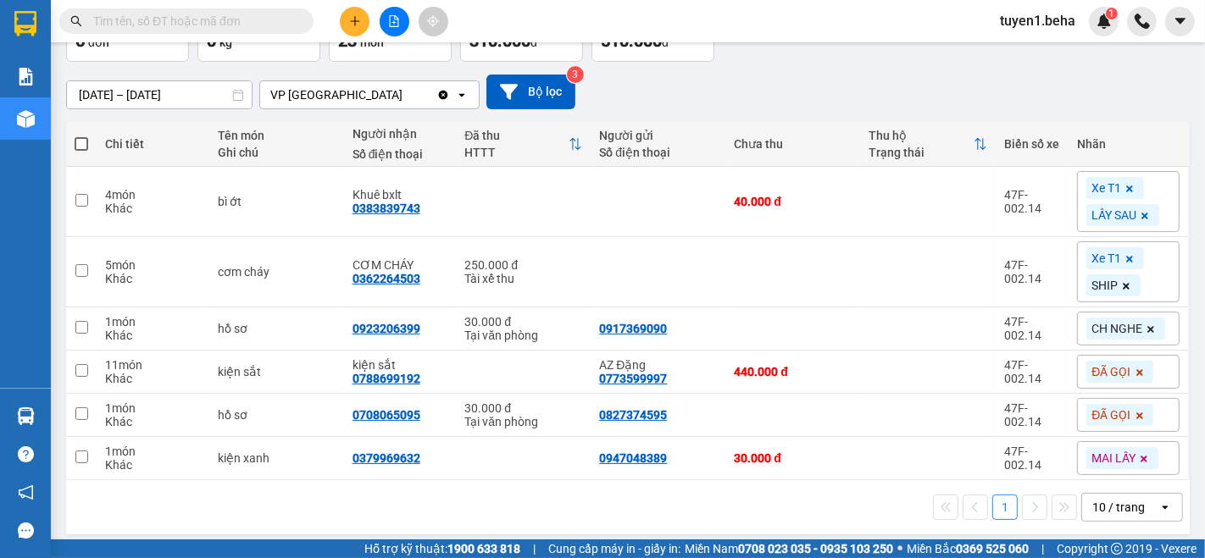
scroll to position [125, 0]
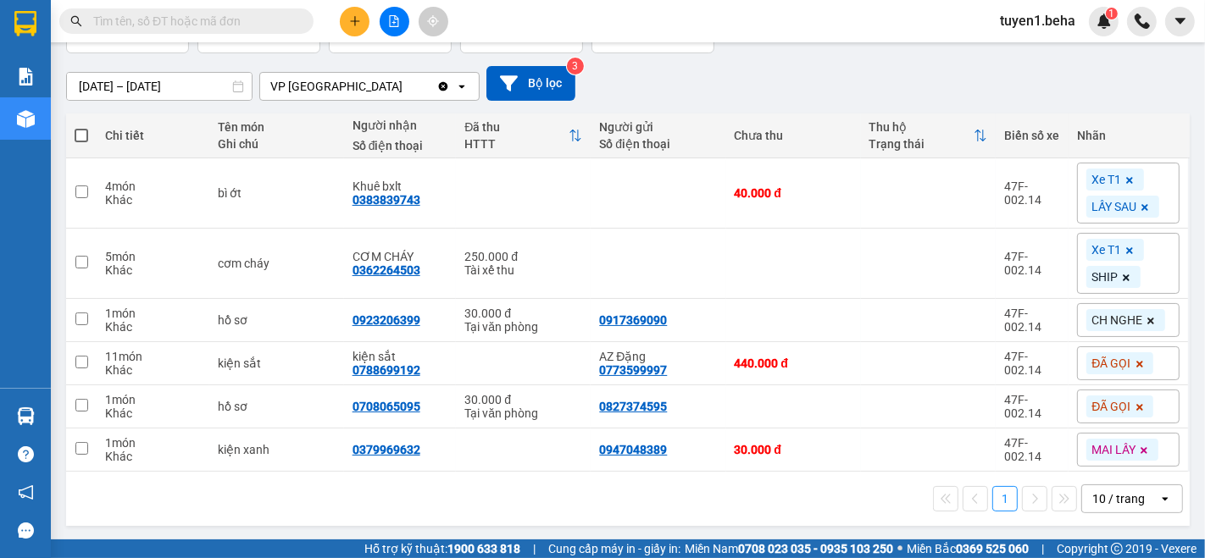
click at [546, 512] on div "1 10 / trang open" at bounding box center [627, 499] width 1123 height 54
click at [1100, 493] on div "10 / trang" at bounding box center [1118, 499] width 53 height 17
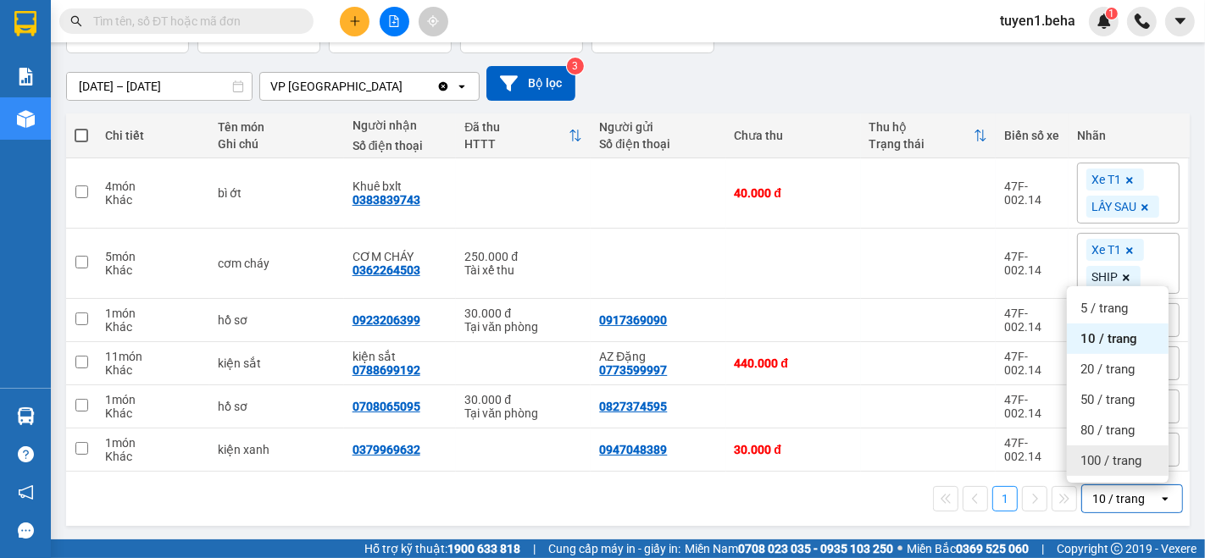
click at [1094, 463] on span "100 / trang" at bounding box center [1110, 460] width 61 height 17
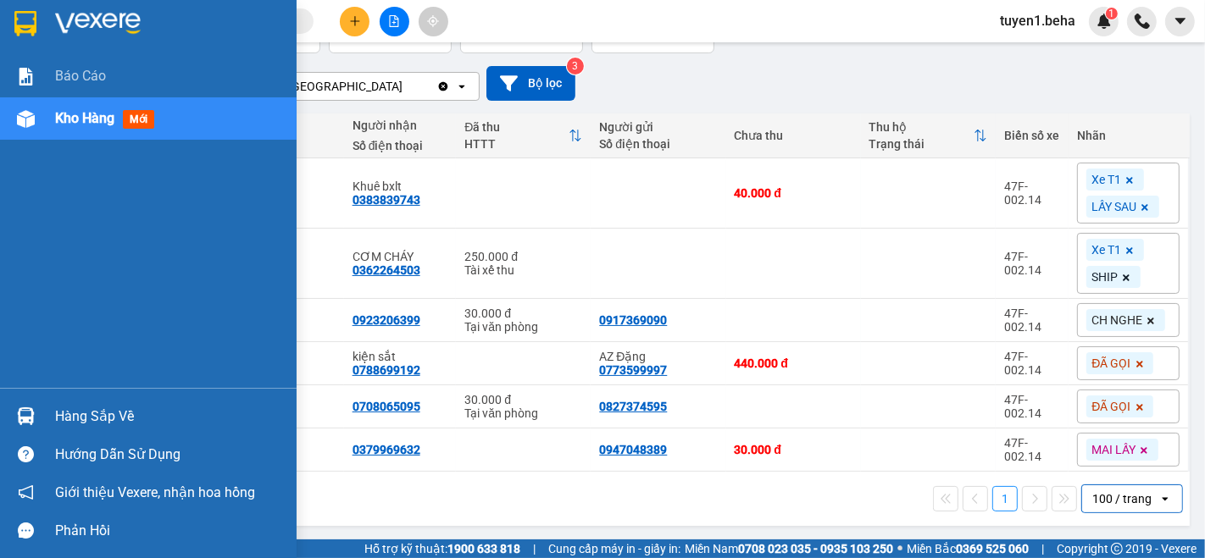
click at [77, 136] on div "Kho hàng mới" at bounding box center [169, 118] width 229 height 42
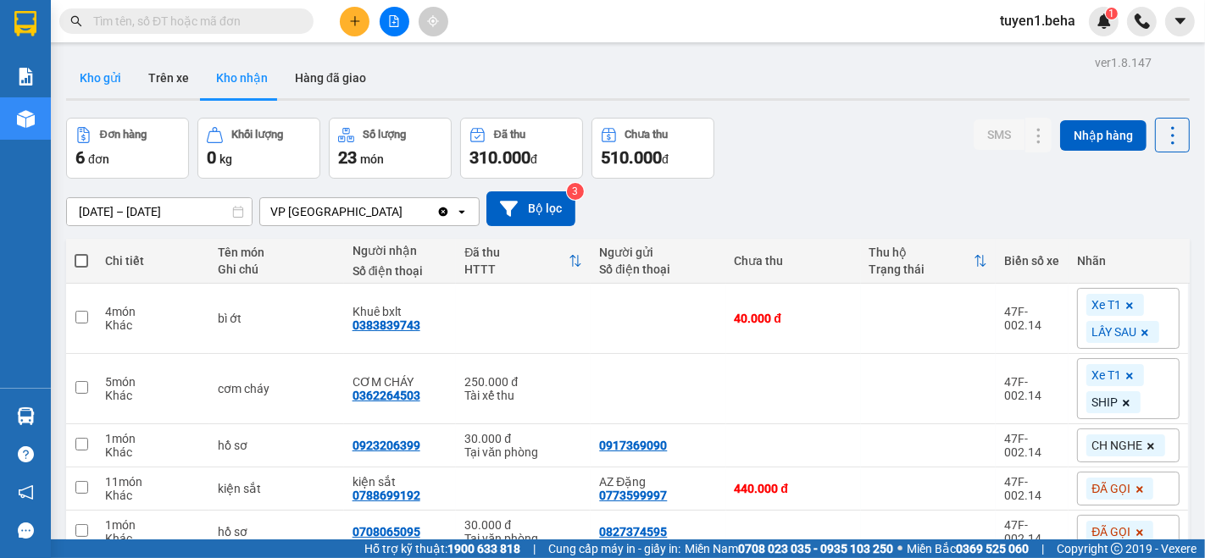
click at [99, 71] on button "Kho gửi" at bounding box center [100, 78] width 69 height 41
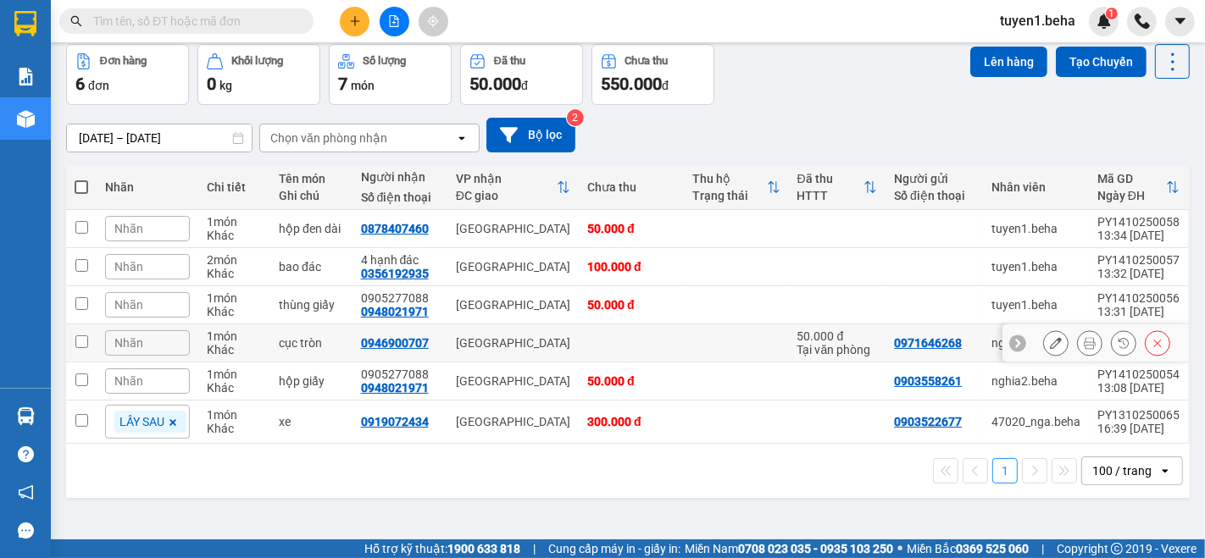
scroll to position [77, 0]
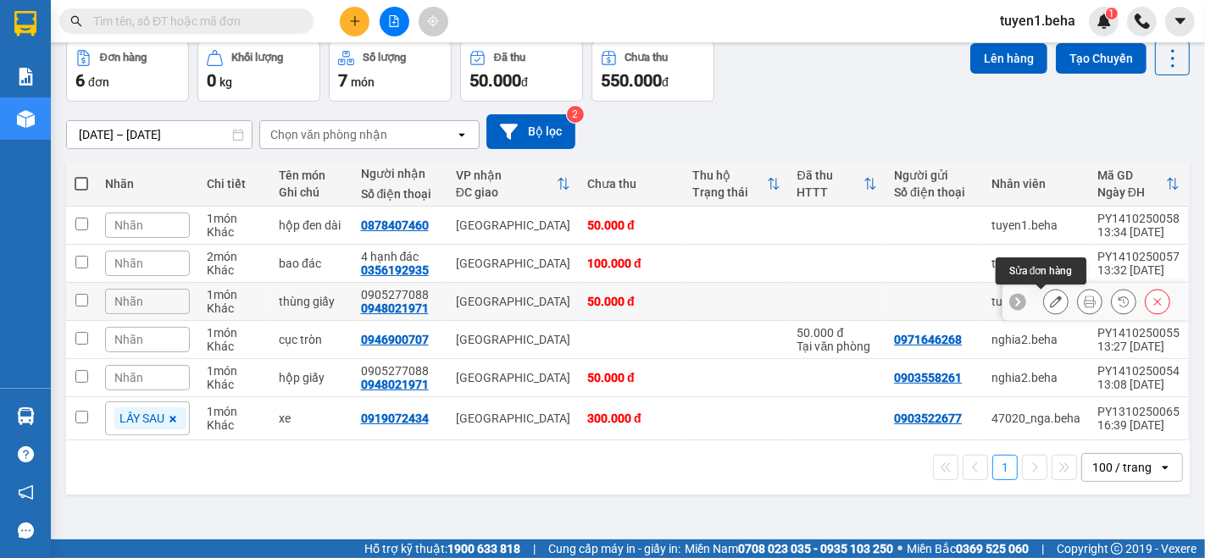
click at [1050, 303] on icon at bounding box center [1056, 302] width 12 height 12
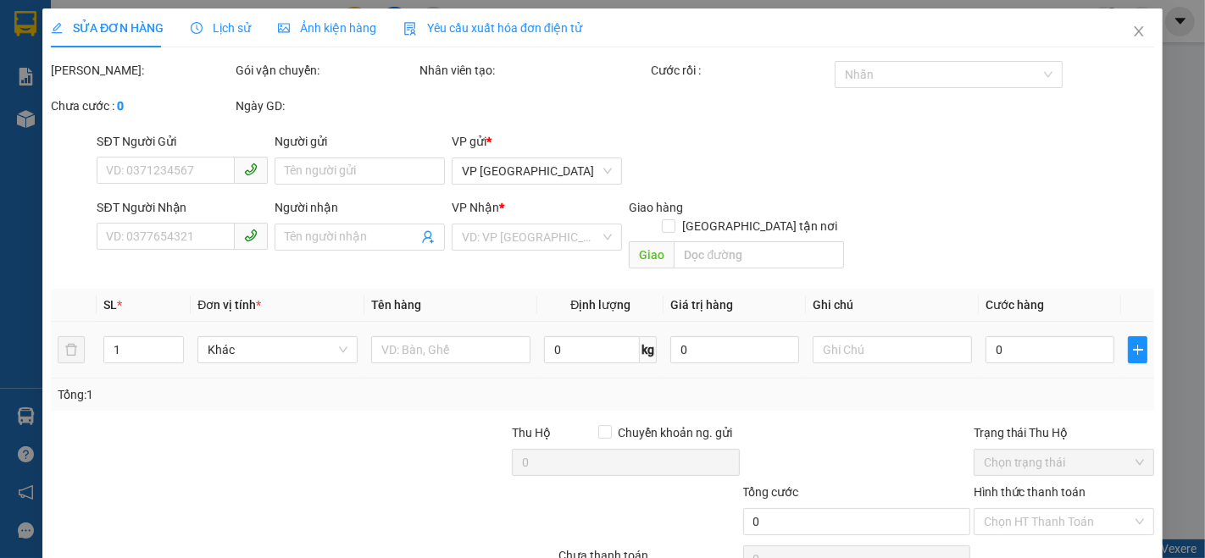
type input "0948021971"
type input "0905277088"
type input "50.000"
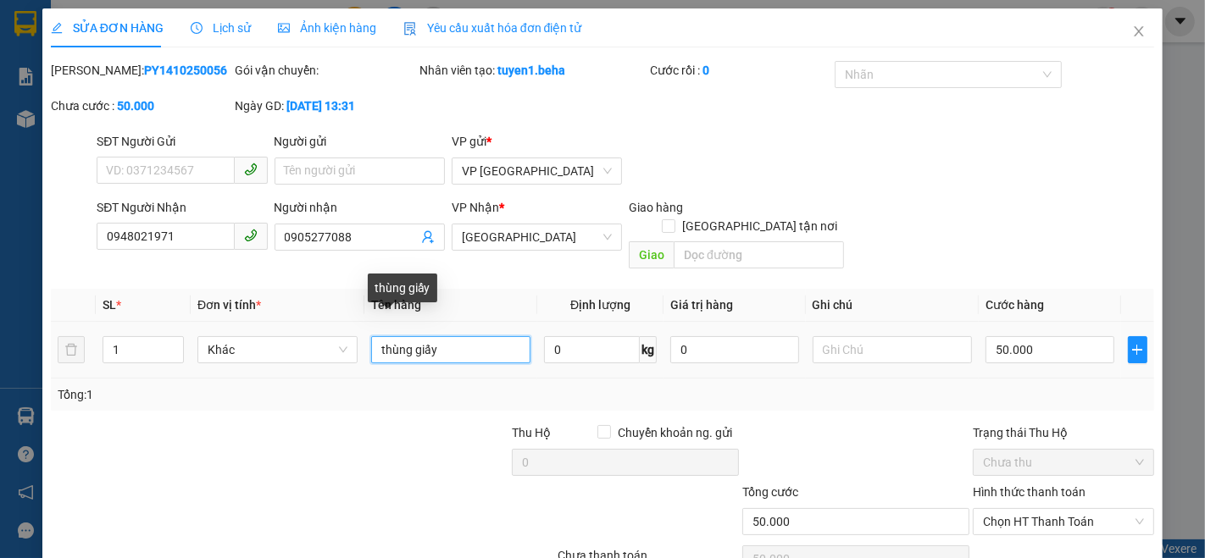
click at [459, 336] on input "thùng giấy" at bounding box center [451, 349] width 160 height 27
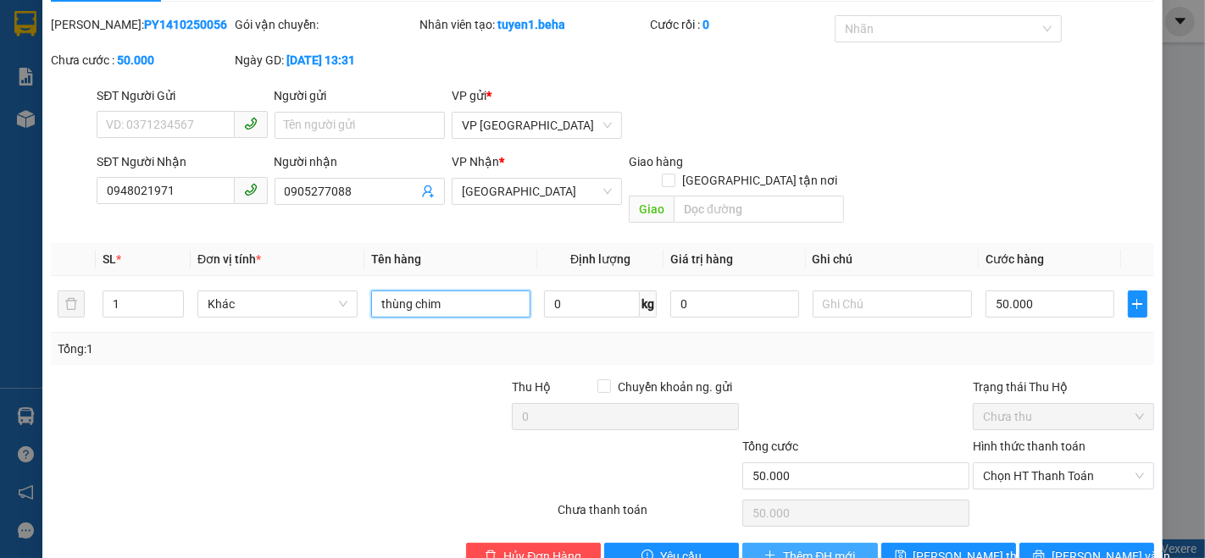
scroll to position [70, 0]
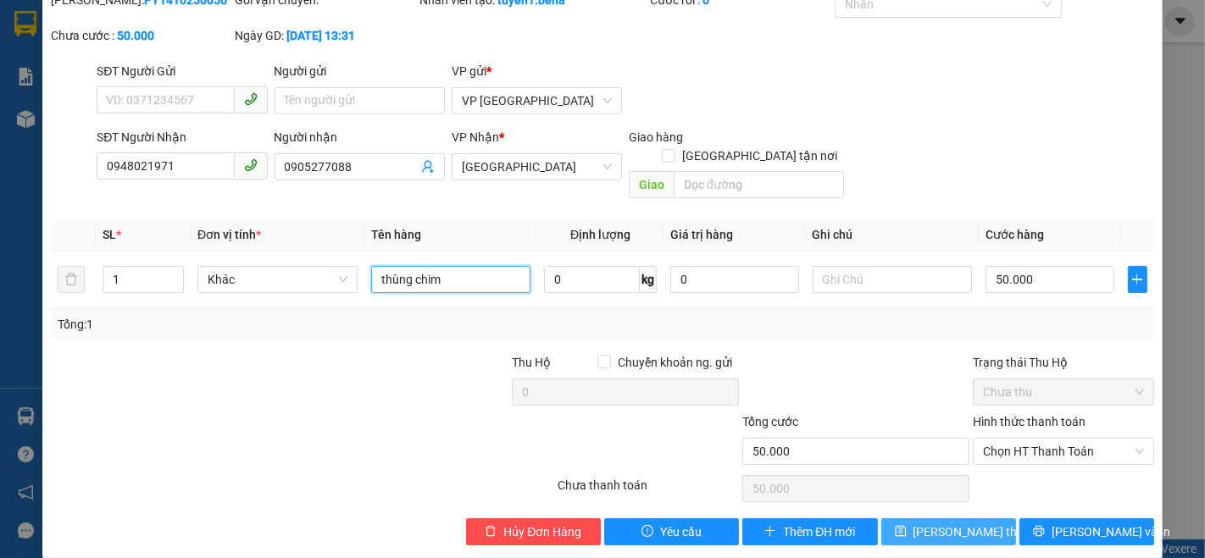
type input "thùng chim"
drag, startPoint x: 924, startPoint y: 510, endPoint x: 914, endPoint y: 509, distance: 10.2
click at [923, 523] on span "[PERSON_NAME] thay đổi" at bounding box center [981, 532] width 136 height 19
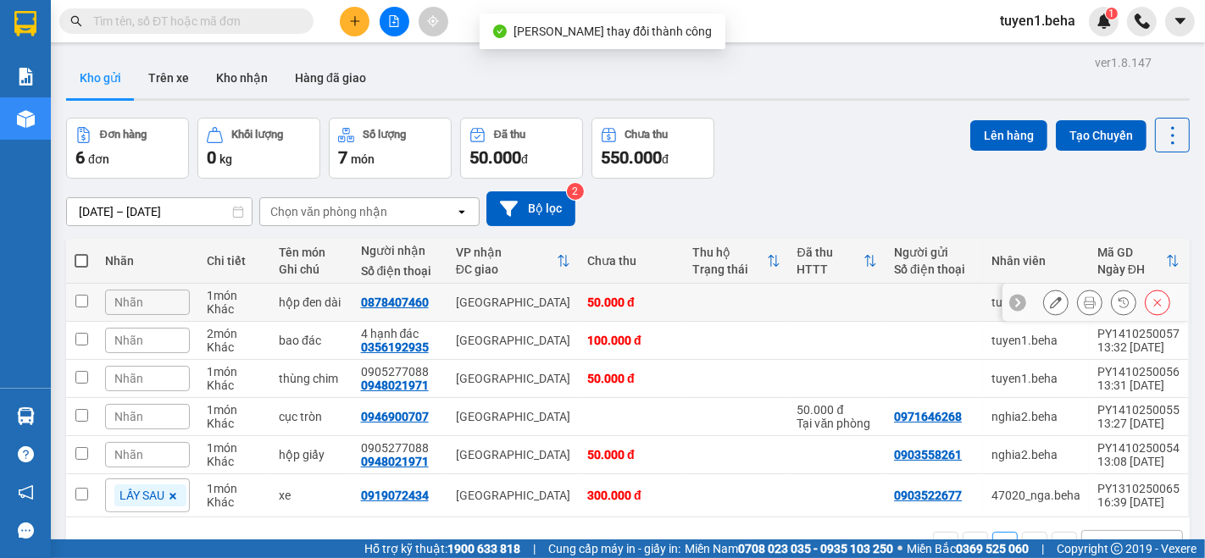
click at [72, 303] on td at bounding box center [81, 303] width 30 height 38
checkbox input "true"
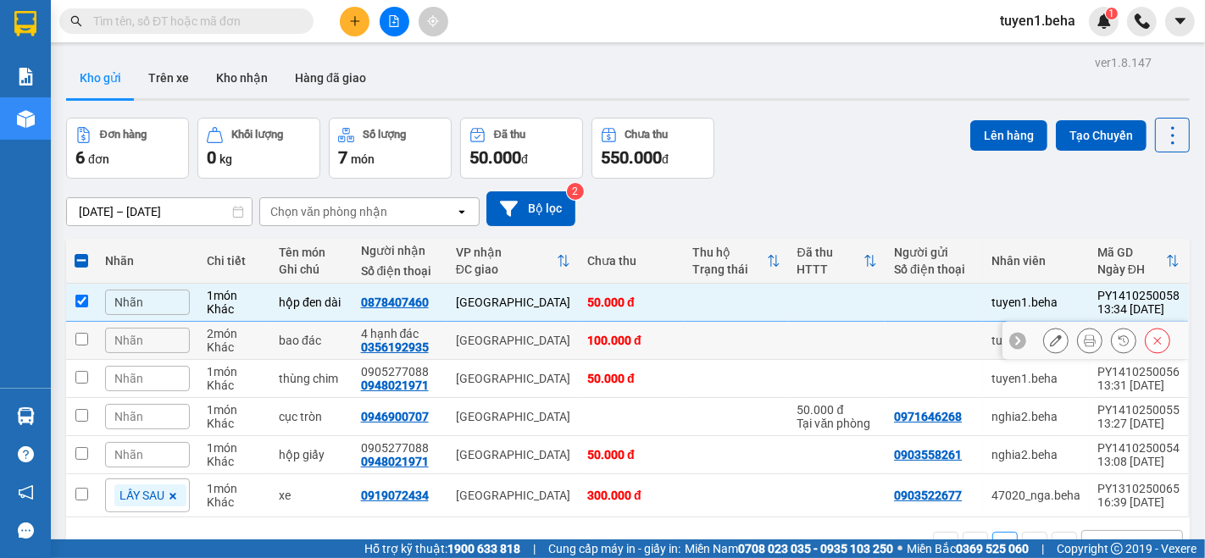
click at [81, 335] on input "checkbox" at bounding box center [81, 339] width 13 height 13
checkbox input "true"
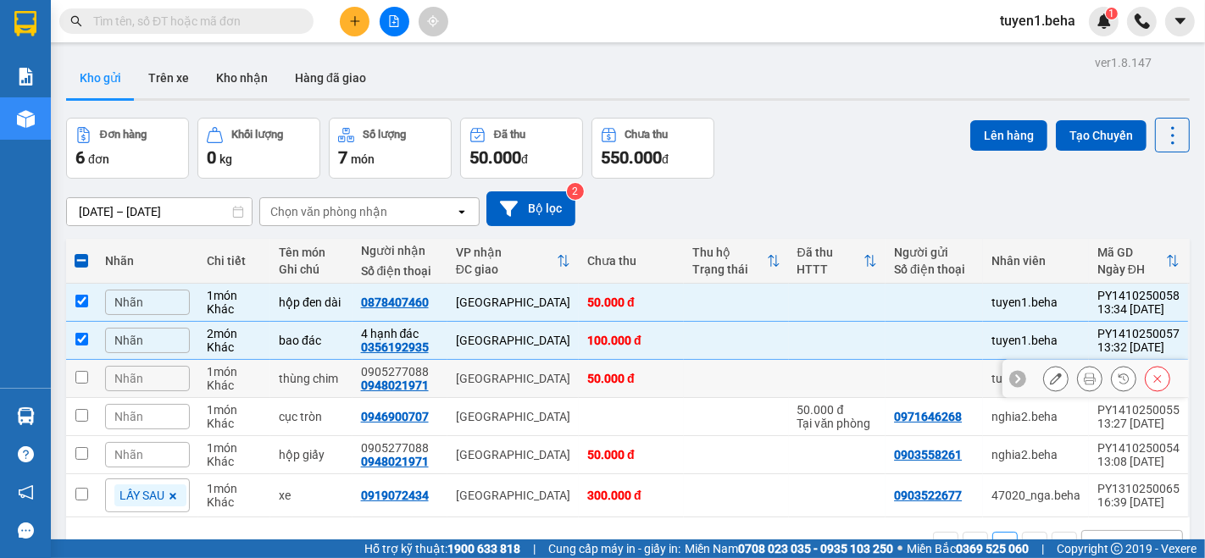
click at [81, 377] on input "checkbox" at bounding box center [81, 377] width 13 height 13
checkbox input "true"
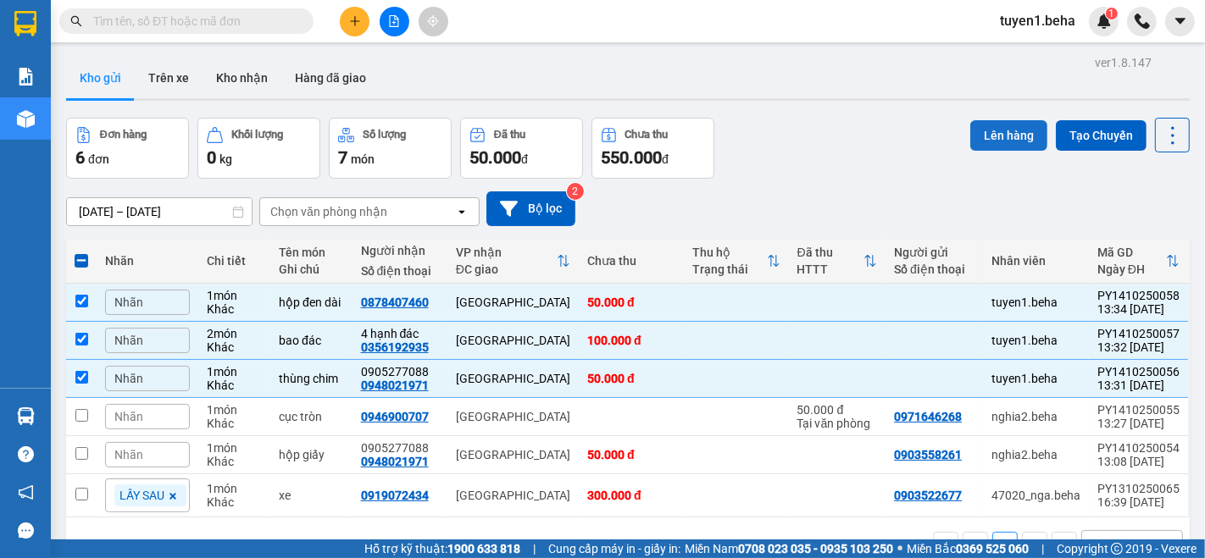
click at [989, 131] on button "Lên hàng" at bounding box center [1008, 135] width 77 height 30
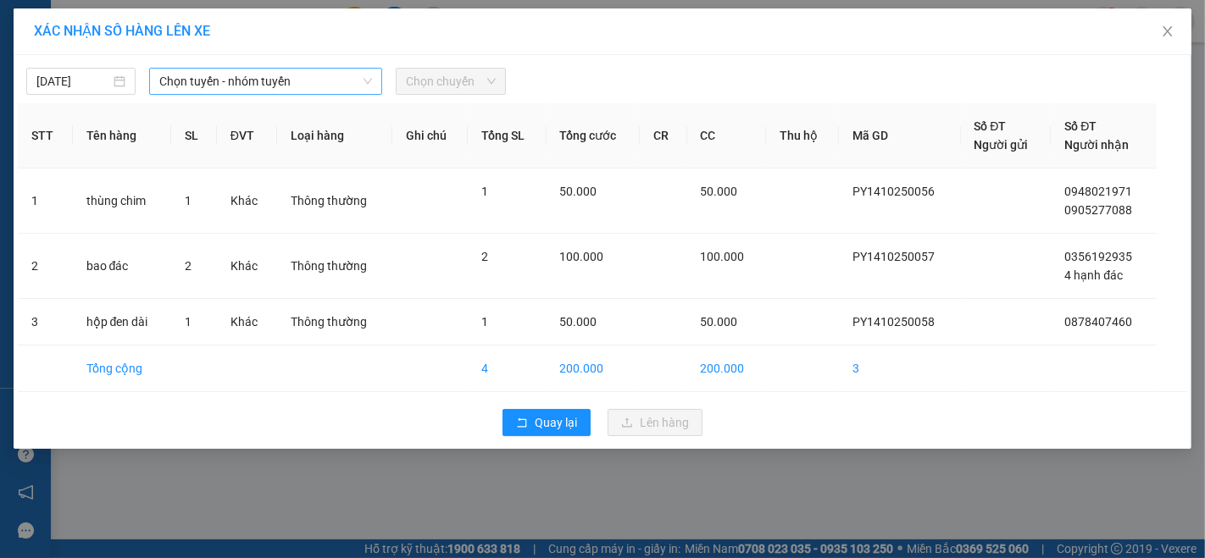
click at [203, 75] on span "Chọn tuyến - nhóm tuyến" at bounding box center [265, 81] width 213 height 25
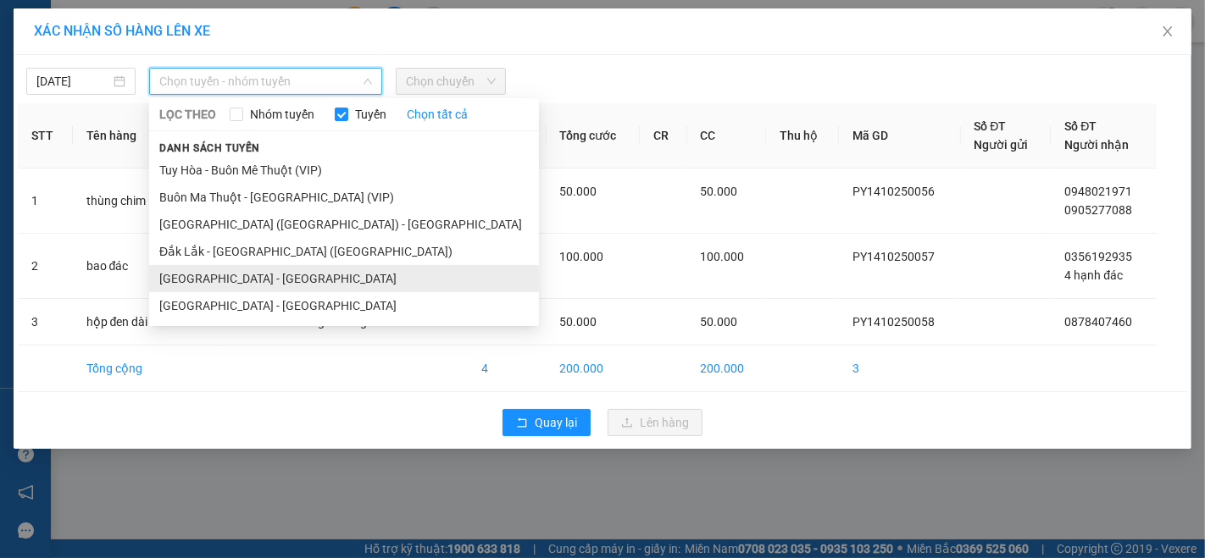
click at [194, 284] on li "[GEOGRAPHIC_DATA] - [GEOGRAPHIC_DATA]" at bounding box center [344, 278] width 390 height 27
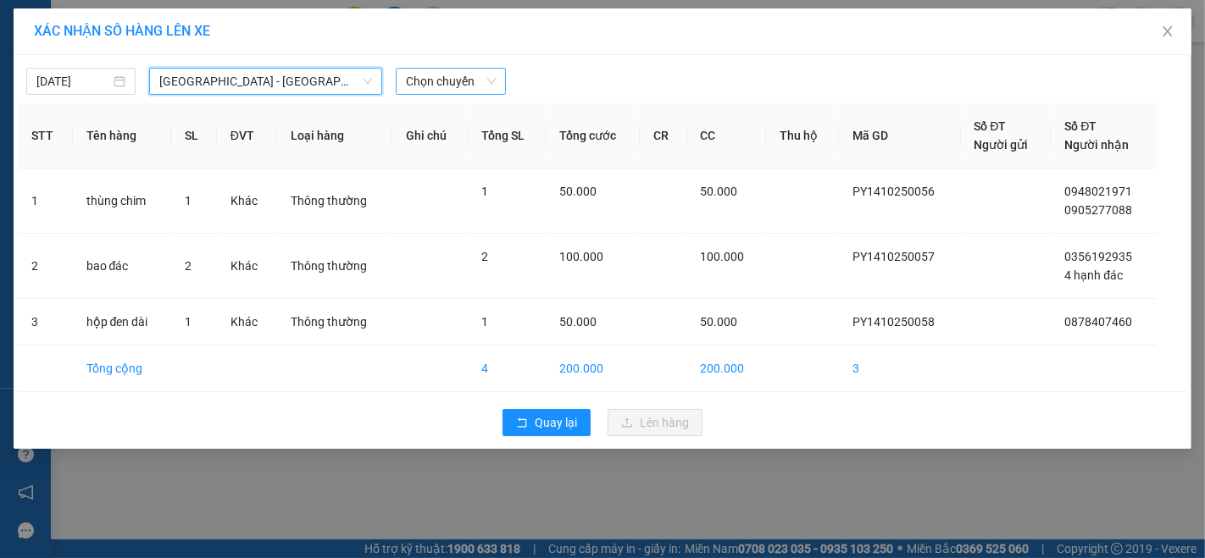
click at [424, 83] on span "Chọn chuyến" at bounding box center [450, 81] width 89 height 25
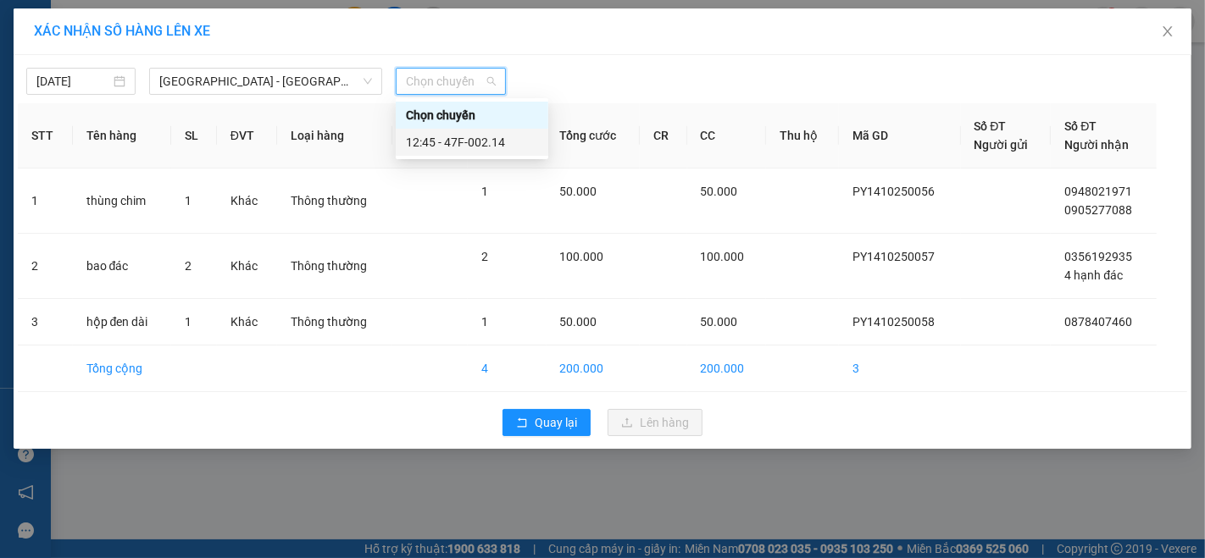
click at [477, 144] on div "12:45 - 47F-002.14" at bounding box center [472, 142] width 132 height 19
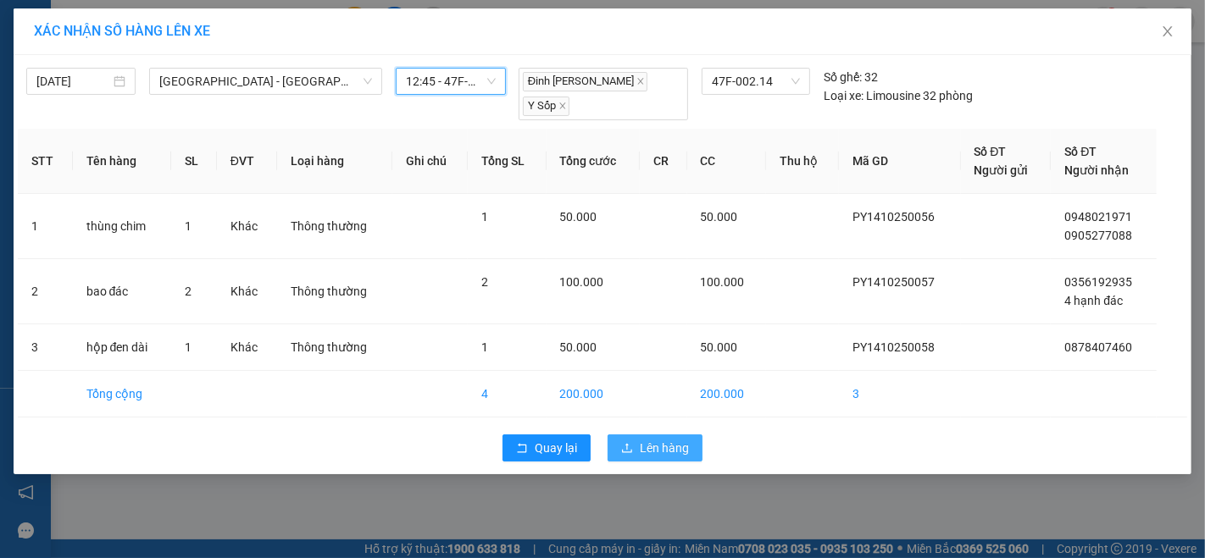
click at [661, 439] on span "Lên hàng" at bounding box center [664, 448] width 49 height 19
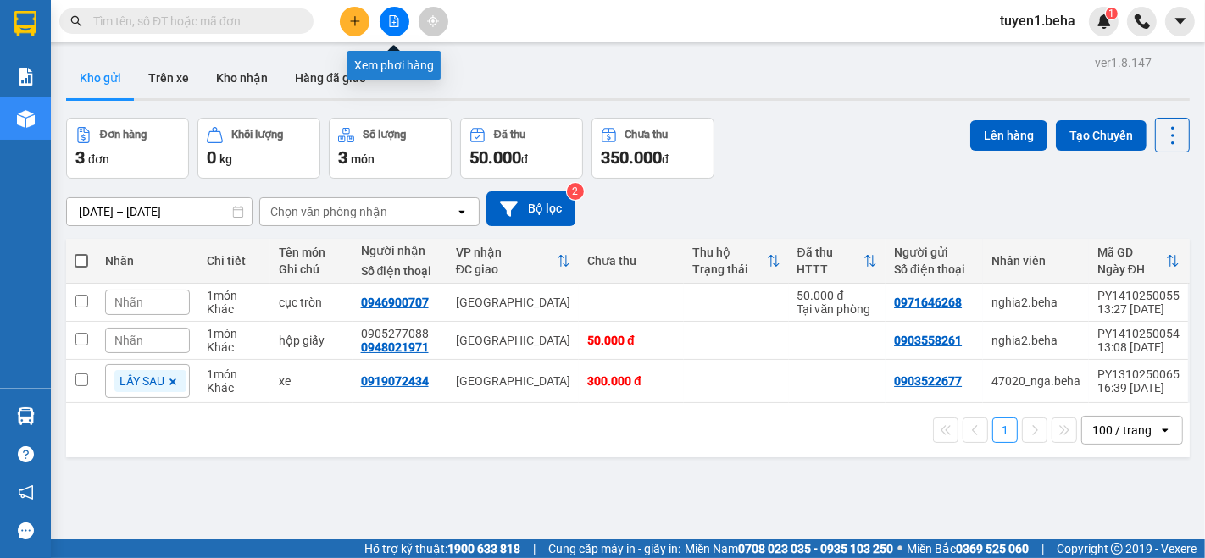
click at [385, 23] on button at bounding box center [395, 22] width 30 height 30
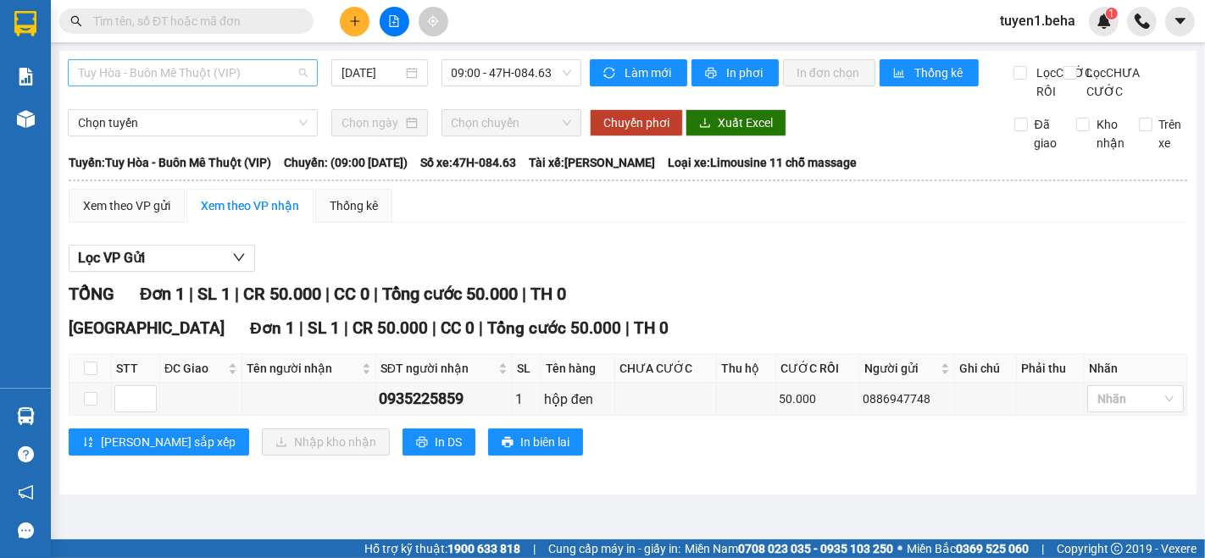
click at [175, 83] on span "Tuy Hòa - Buôn Mê Thuột (VIP)" at bounding box center [193, 72] width 230 height 25
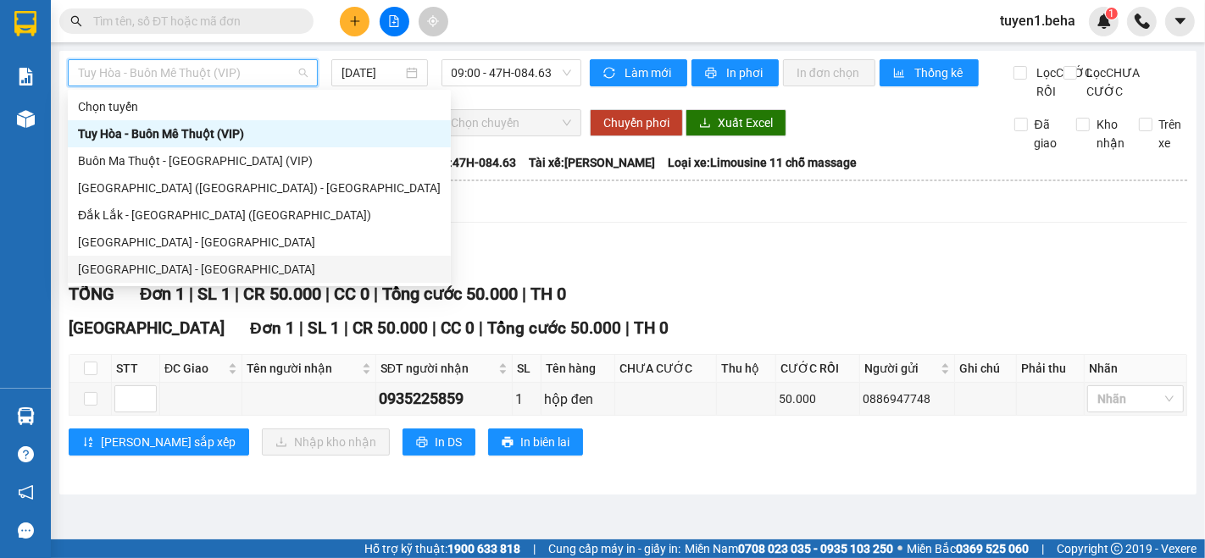
click at [179, 263] on div "[GEOGRAPHIC_DATA] - [GEOGRAPHIC_DATA]" at bounding box center [259, 269] width 363 height 19
type input "[DATE]"
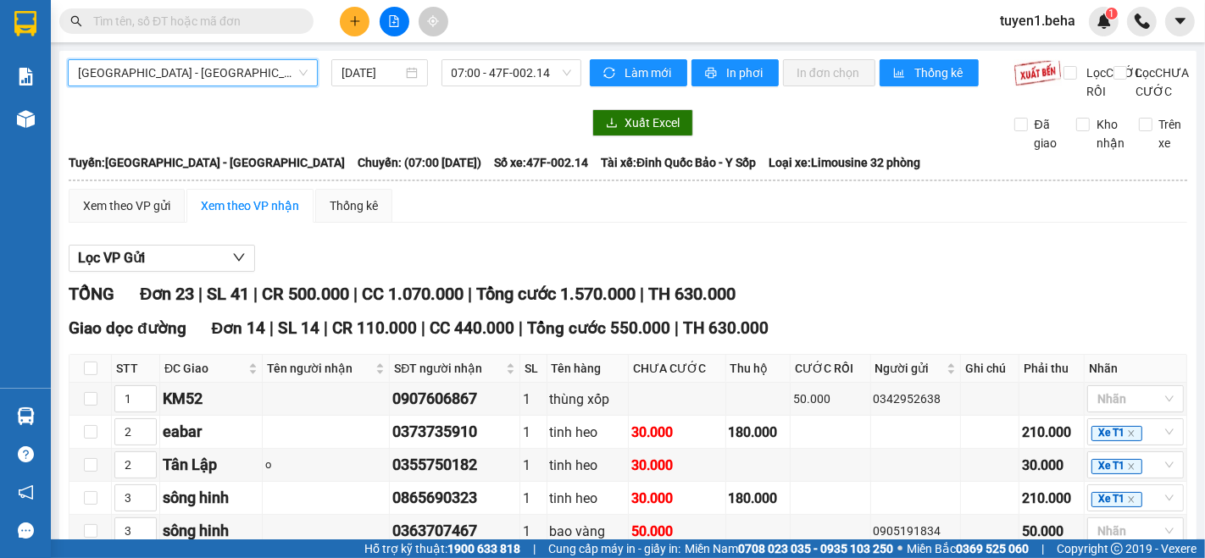
click at [202, 77] on span "[GEOGRAPHIC_DATA] - [GEOGRAPHIC_DATA]" at bounding box center [193, 72] width 230 height 25
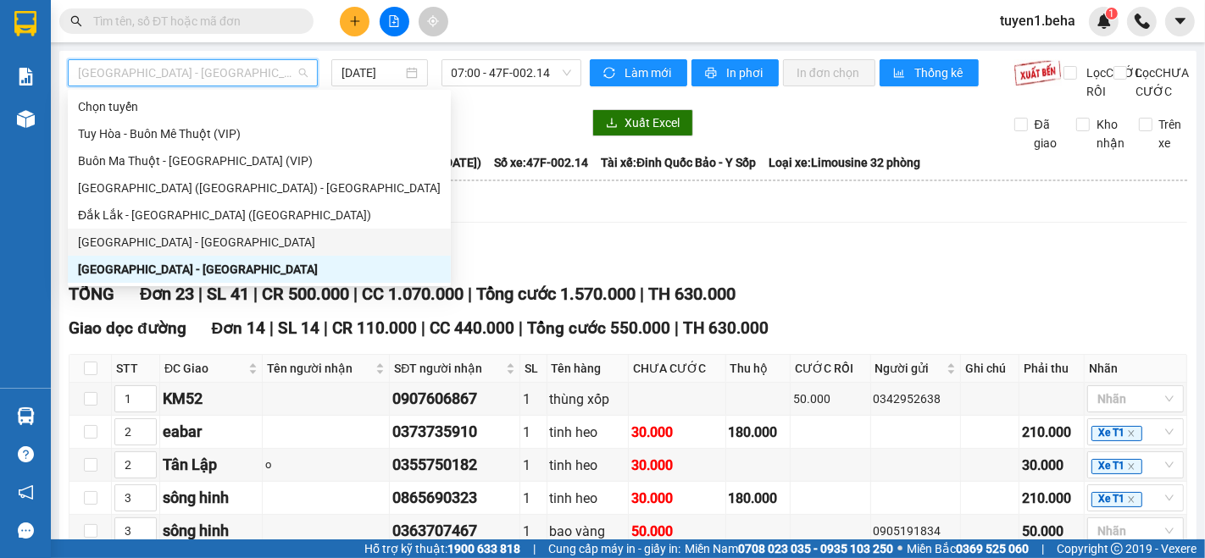
click at [171, 238] on div "[GEOGRAPHIC_DATA] - [GEOGRAPHIC_DATA]" at bounding box center [259, 242] width 363 height 19
type input "[DATE]"
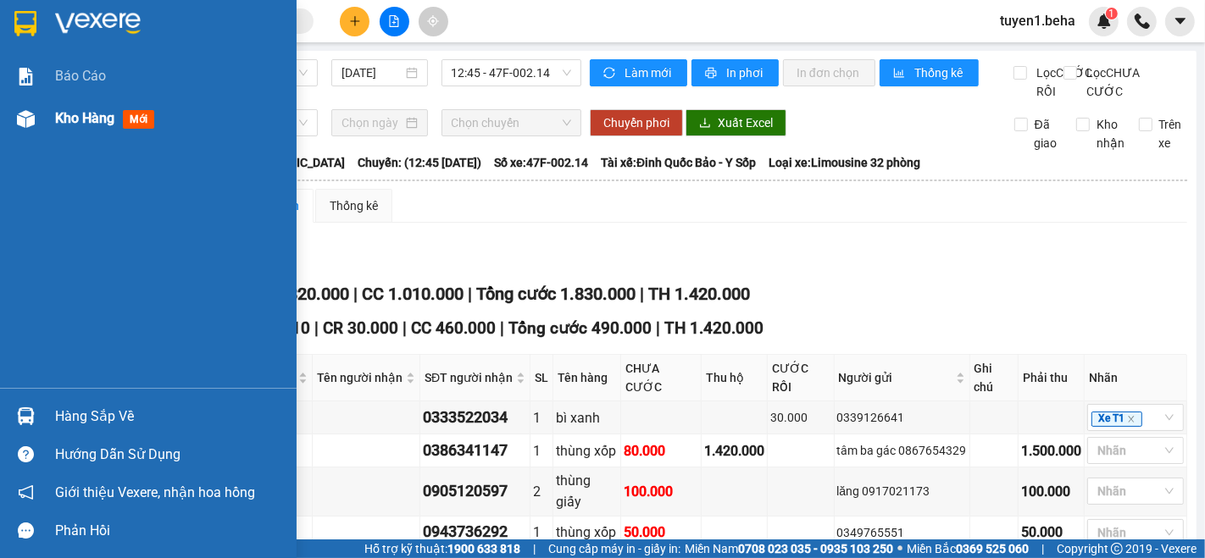
click at [84, 120] on span "Kho hàng" at bounding box center [84, 118] width 59 height 16
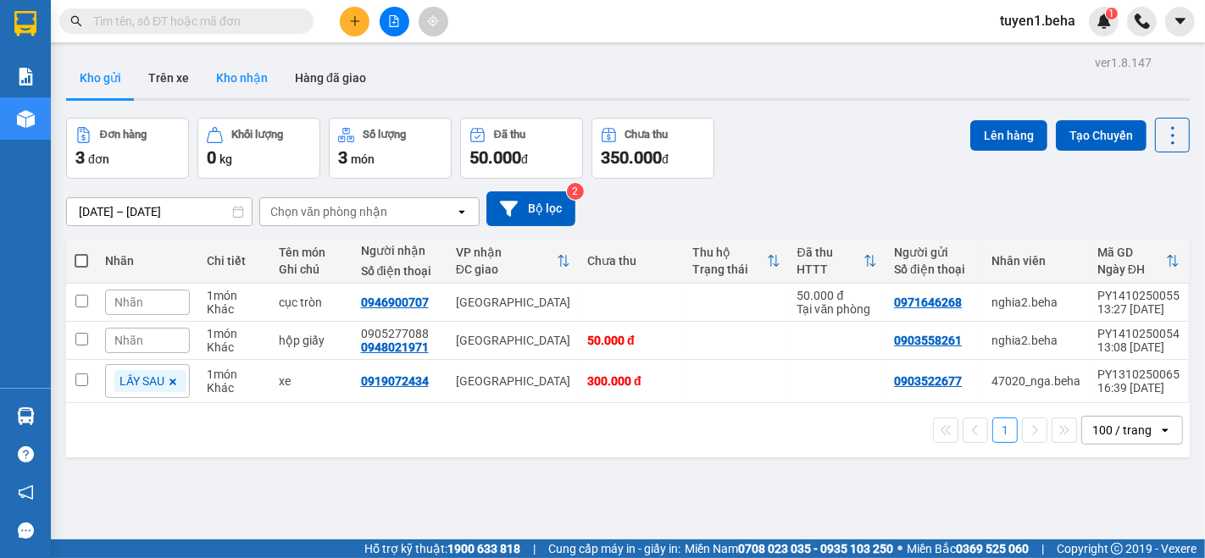
click at [235, 78] on button "Kho nhận" at bounding box center [241, 78] width 79 height 41
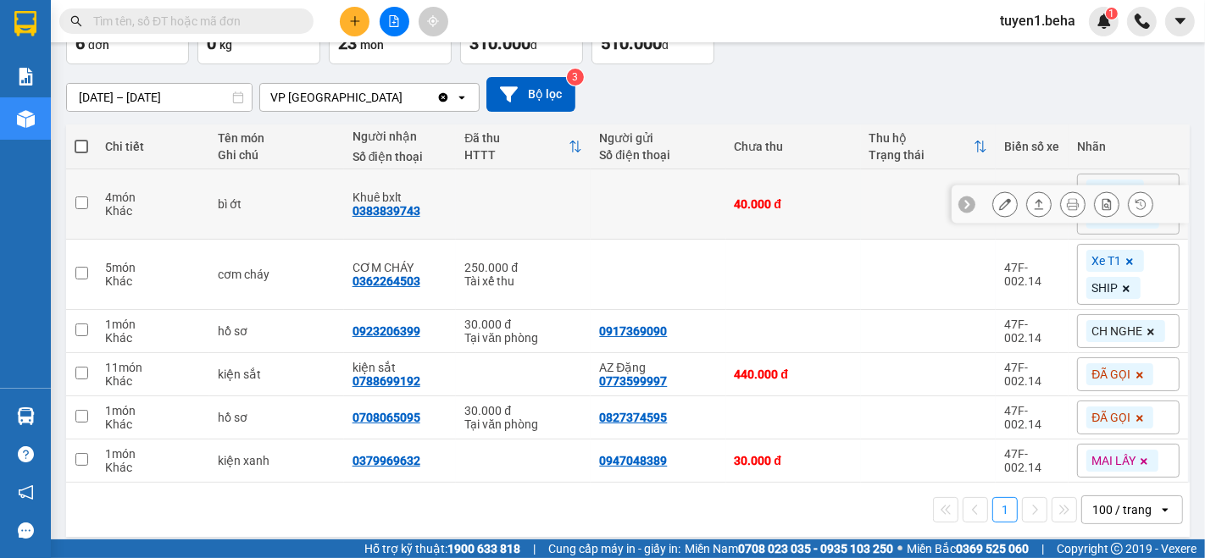
scroll to position [125, 0]
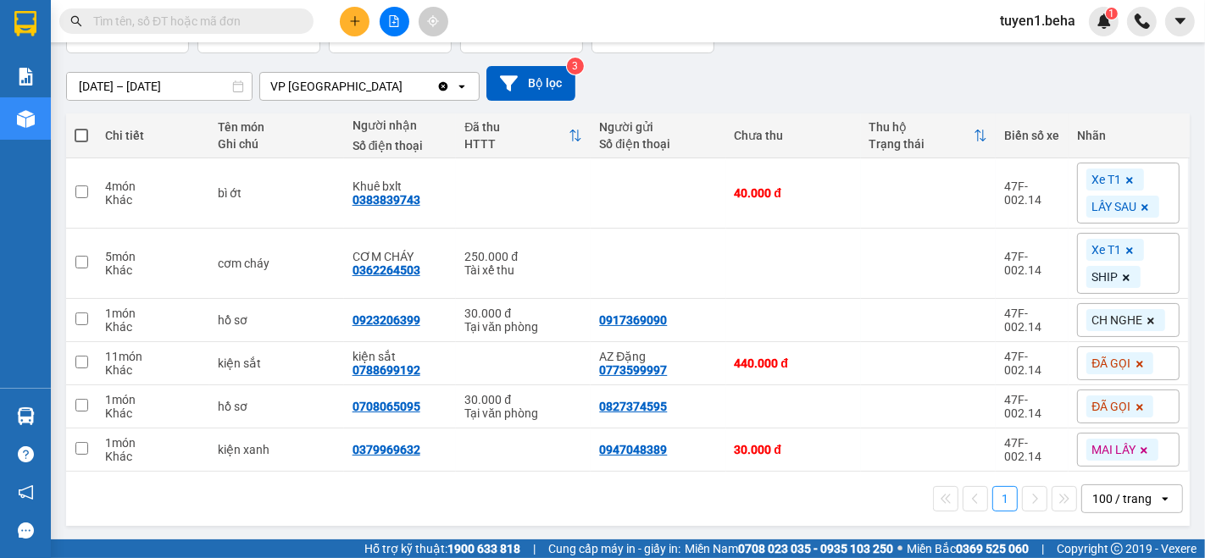
click at [213, 23] on input "text" at bounding box center [193, 21] width 200 height 19
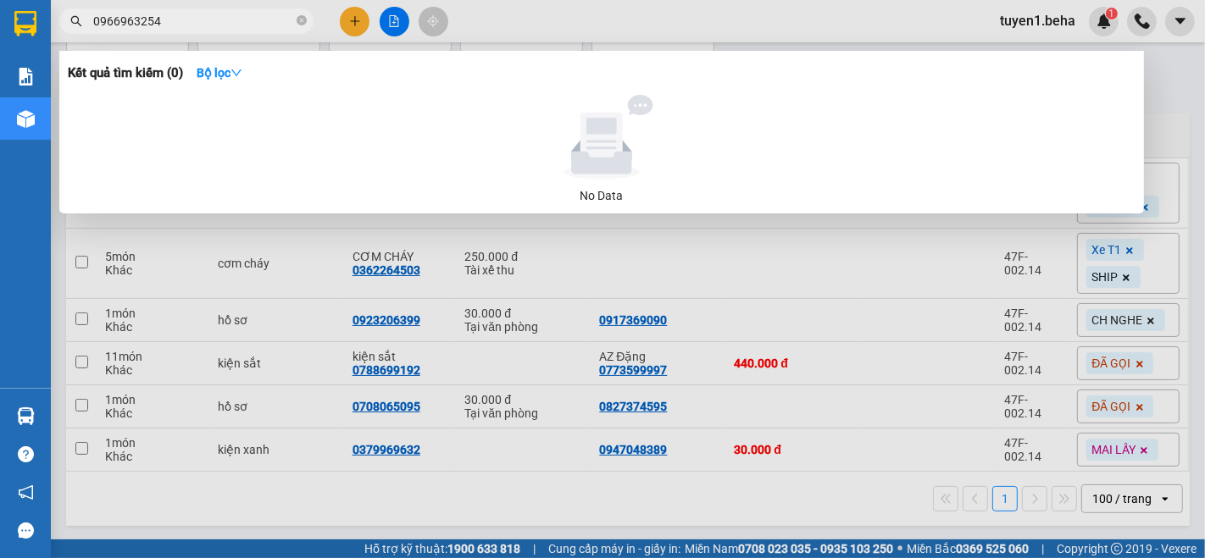
type input "0966963254"
click at [376, 526] on div at bounding box center [602, 279] width 1205 height 558
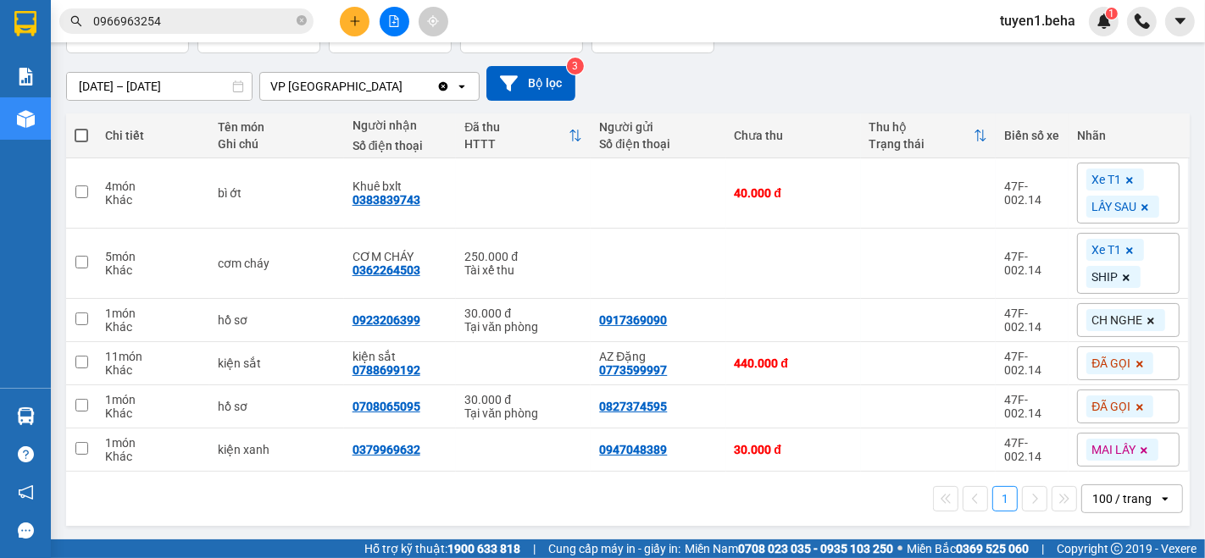
click at [363, 513] on div "1 100 / trang open" at bounding box center [627, 499] width 1123 height 54
drag, startPoint x: 396, startPoint y: 26, endPoint x: 387, endPoint y: 6, distance: 22.4
click at [395, 25] on icon "file-add" at bounding box center [394, 21] width 12 height 12
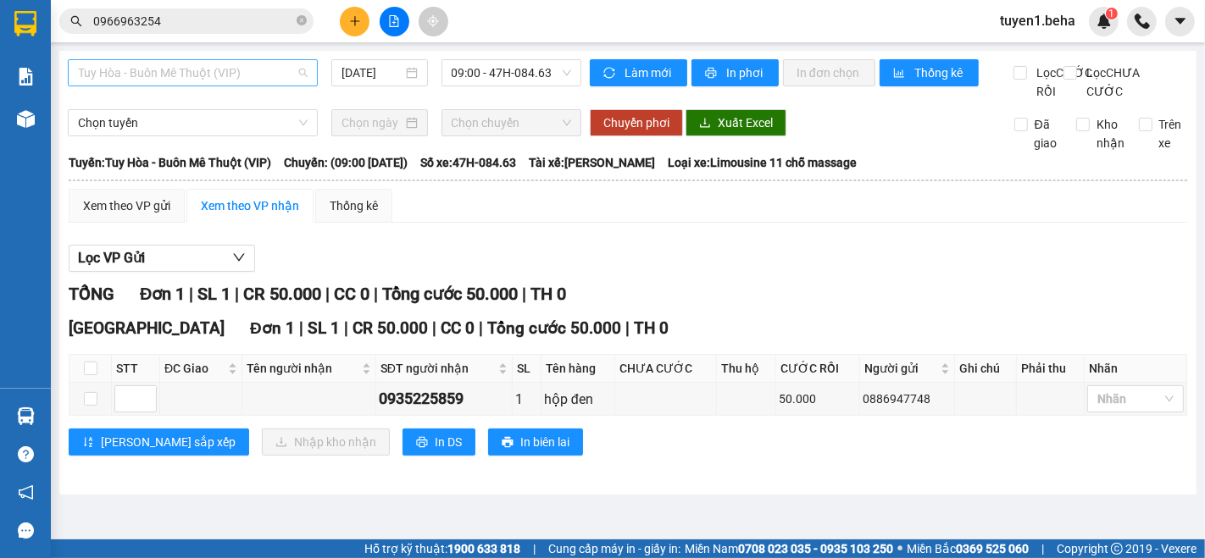
click at [196, 76] on span "Tuy Hòa - Buôn Mê Thuột (VIP)" at bounding box center [193, 72] width 230 height 25
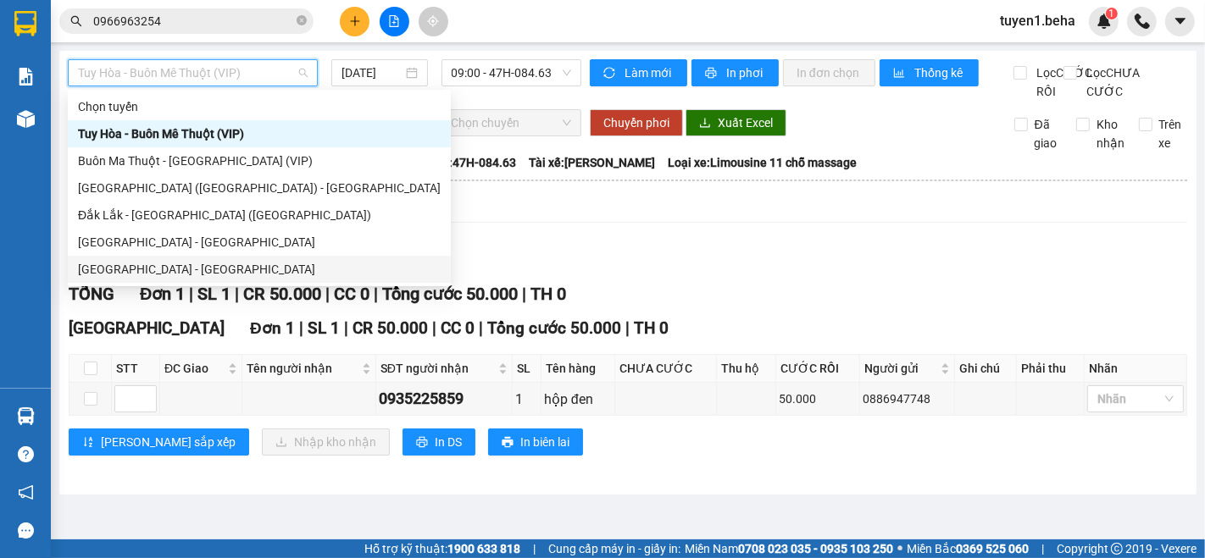
click at [199, 267] on div "[GEOGRAPHIC_DATA] - [GEOGRAPHIC_DATA]" at bounding box center [259, 269] width 363 height 19
type input "[DATE]"
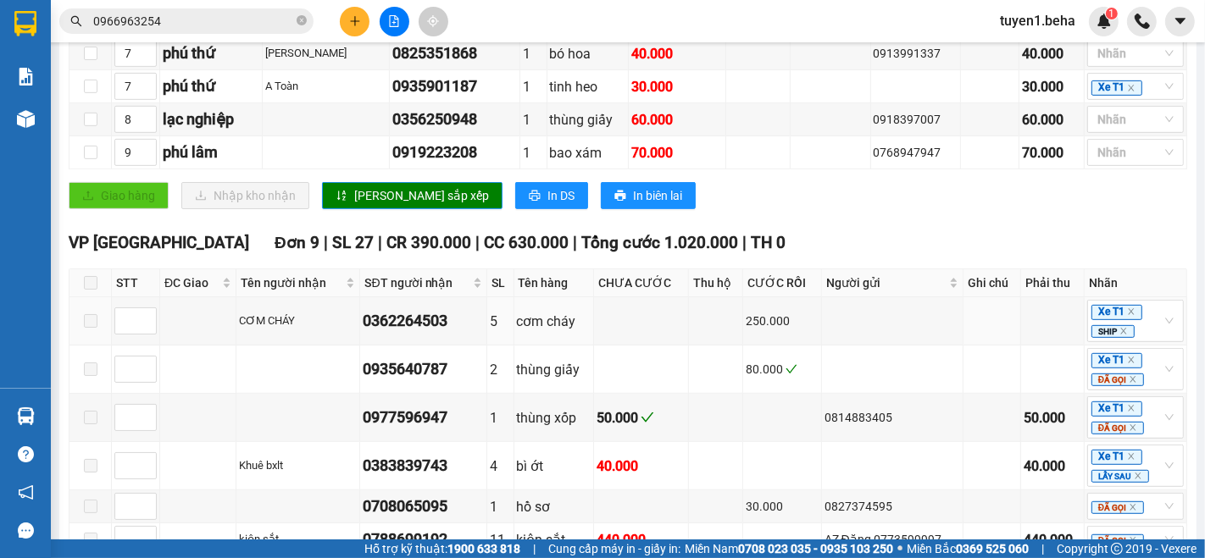
scroll to position [658, 0]
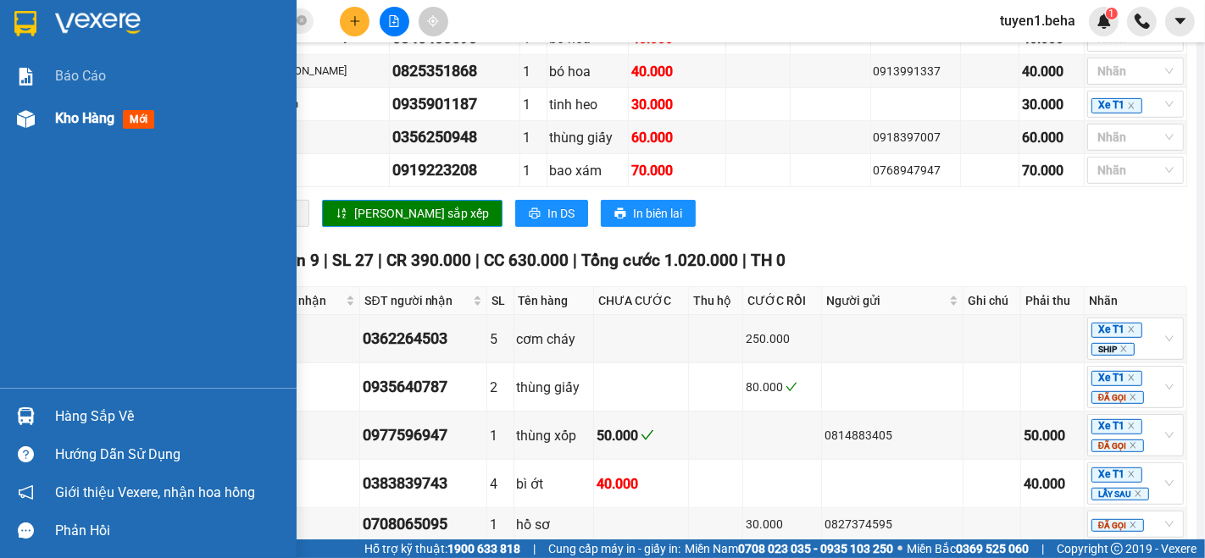
click at [69, 120] on span "Kho hàng" at bounding box center [84, 118] width 59 height 16
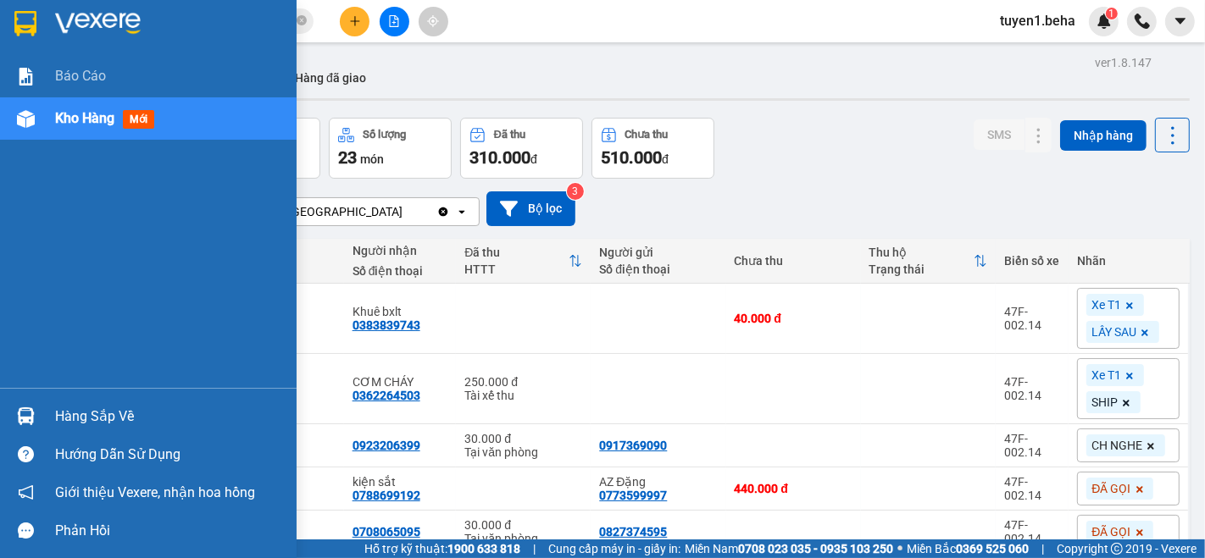
click at [61, 123] on span "Kho hàng" at bounding box center [84, 118] width 59 height 16
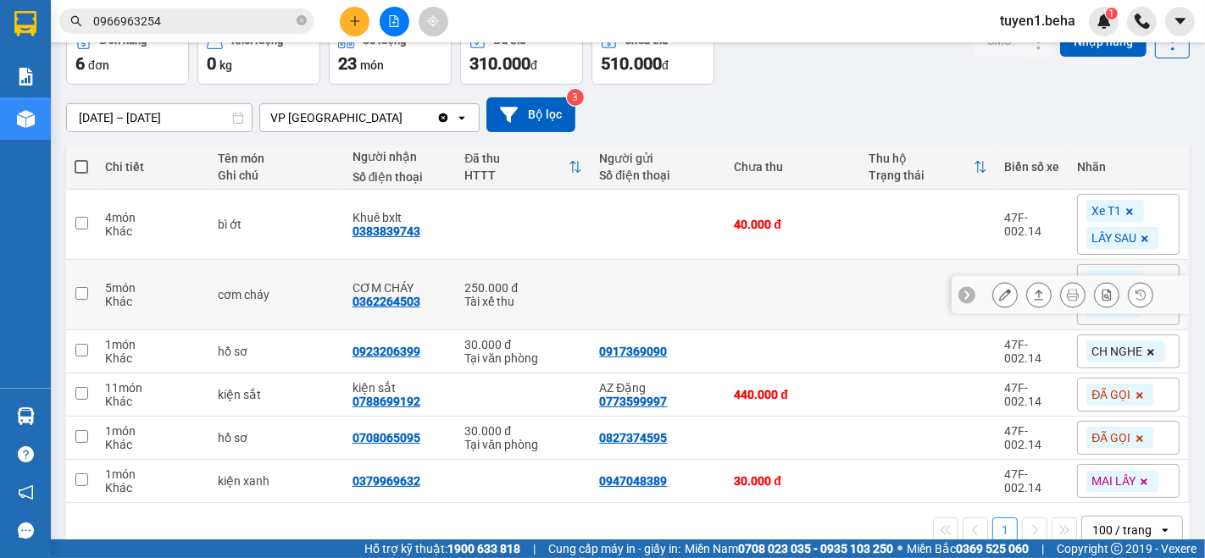
scroll to position [125, 0]
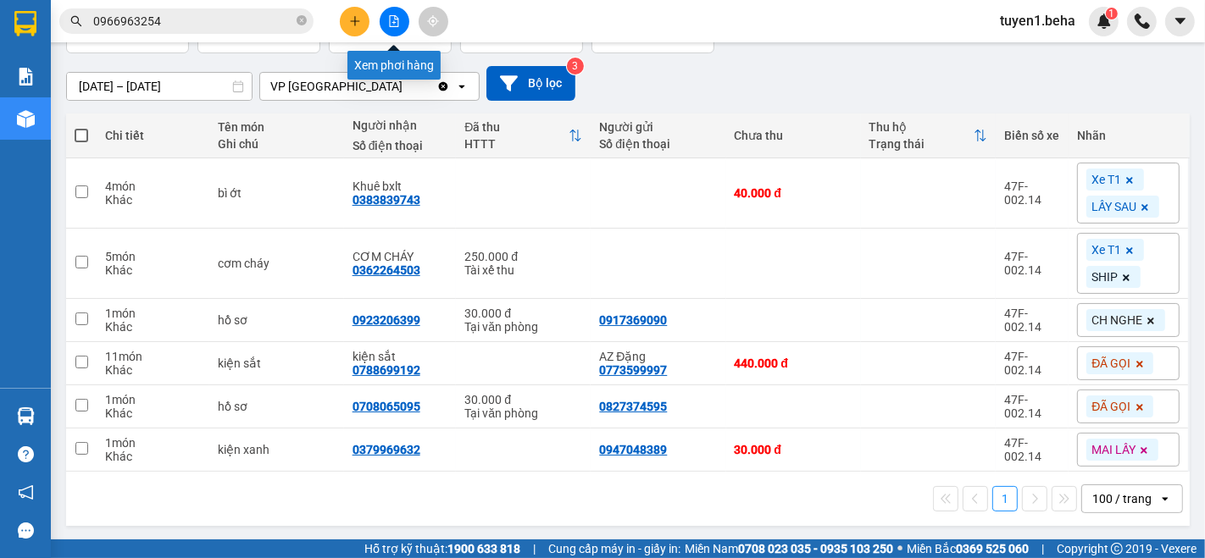
click at [394, 24] on icon "file-add" at bounding box center [394, 21] width 12 height 12
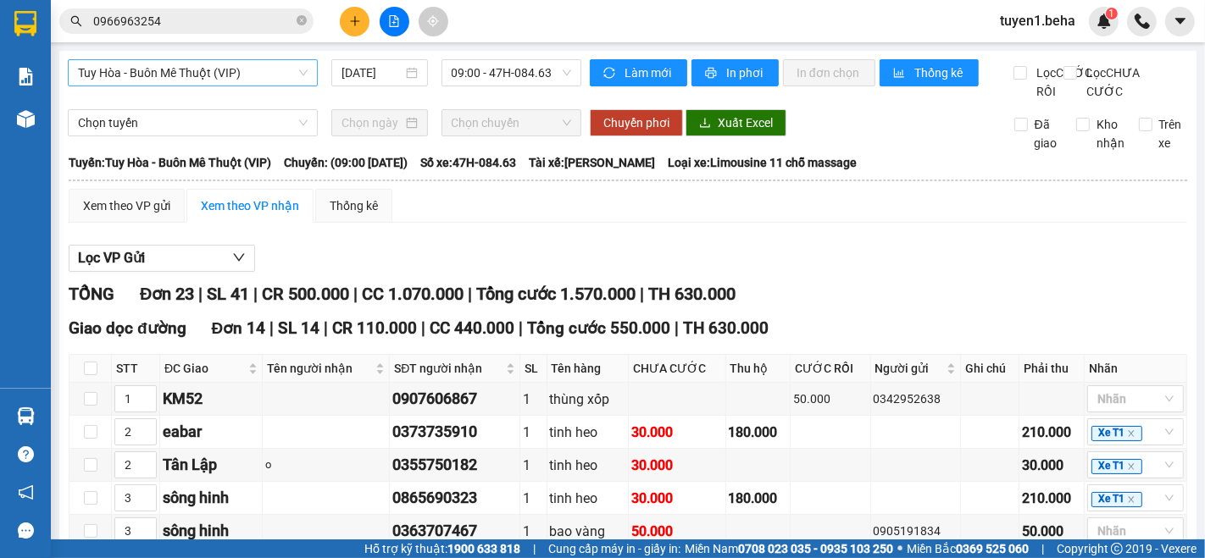
click at [186, 76] on span "Tuy Hòa - Buôn Mê Thuột (VIP)" at bounding box center [193, 72] width 230 height 25
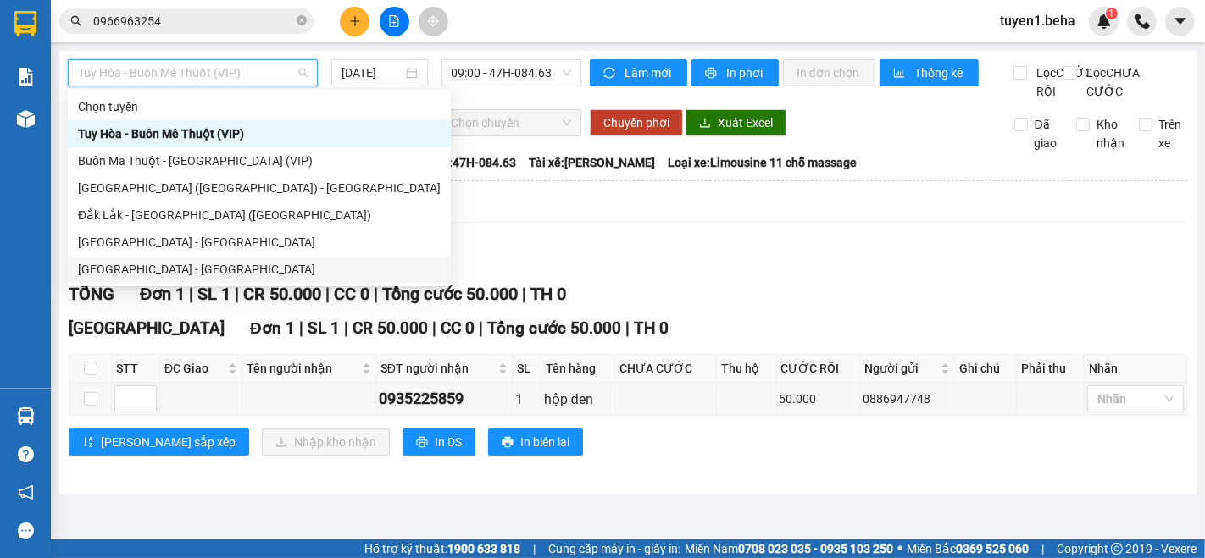
click at [198, 281] on div "[GEOGRAPHIC_DATA] - [GEOGRAPHIC_DATA]" at bounding box center [259, 269] width 383 height 27
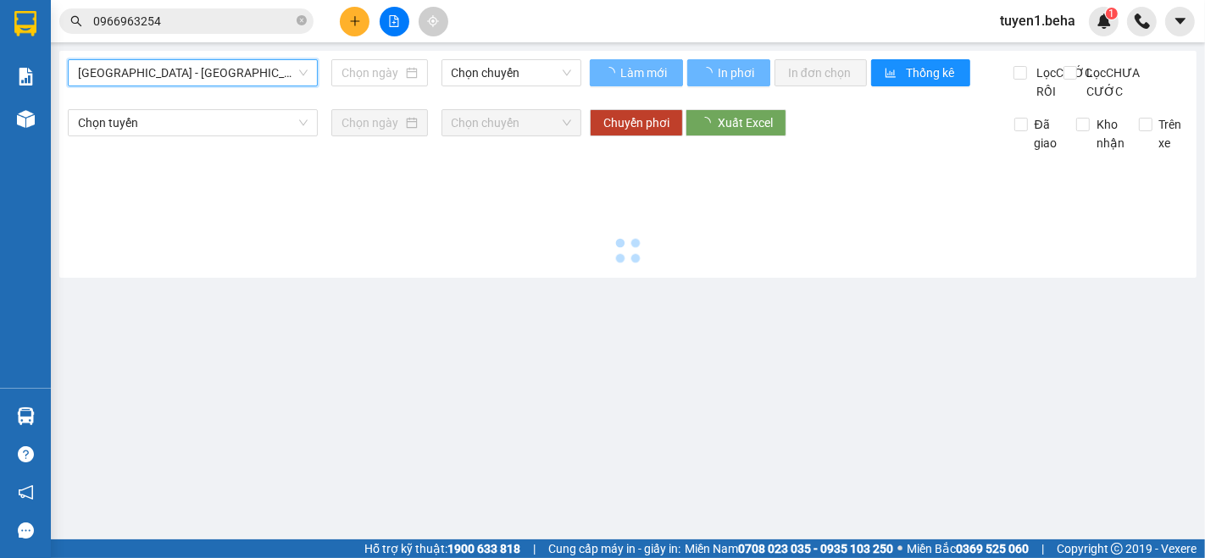
type input "[DATE]"
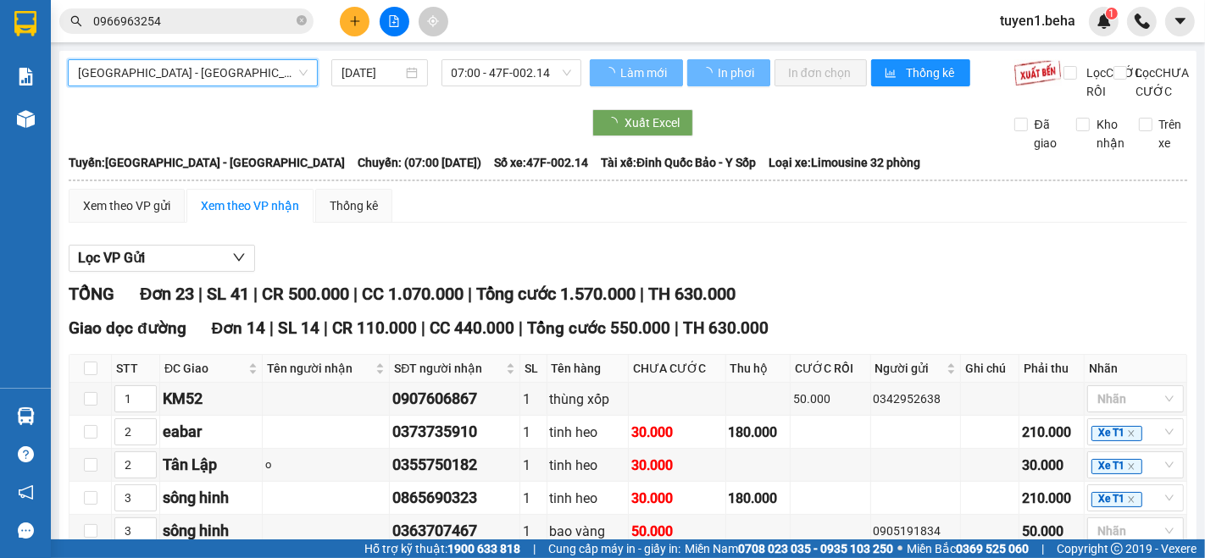
click at [205, 71] on span "[GEOGRAPHIC_DATA] - [GEOGRAPHIC_DATA]" at bounding box center [193, 72] width 230 height 25
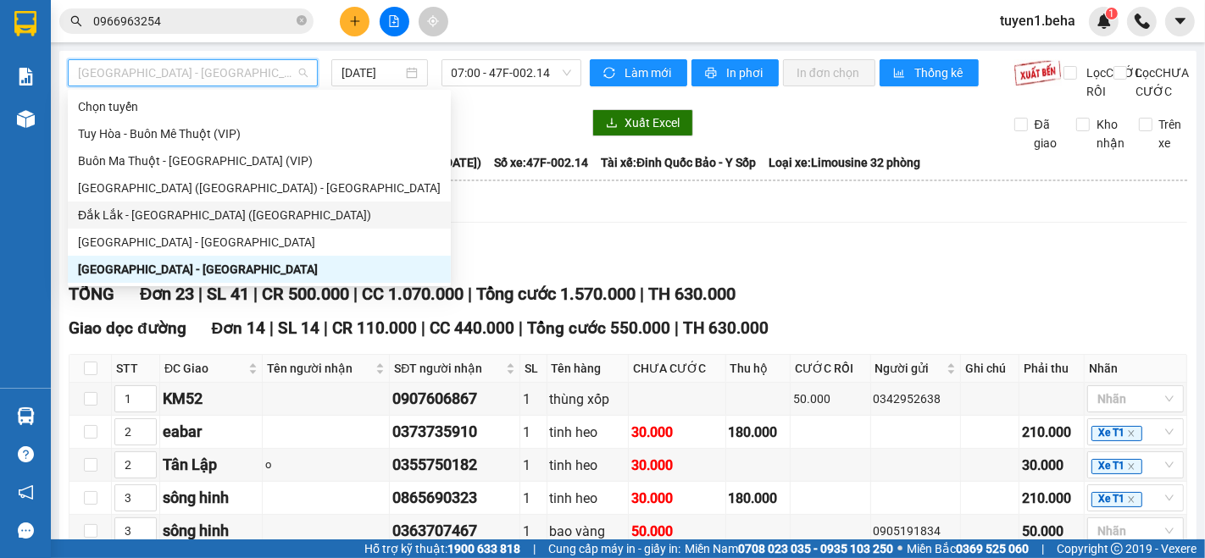
click at [174, 216] on div "Đắk Lắk - [GEOGRAPHIC_DATA] ([GEOGRAPHIC_DATA])" at bounding box center [259, 215] width 363 height 19
type input "[DATE]"
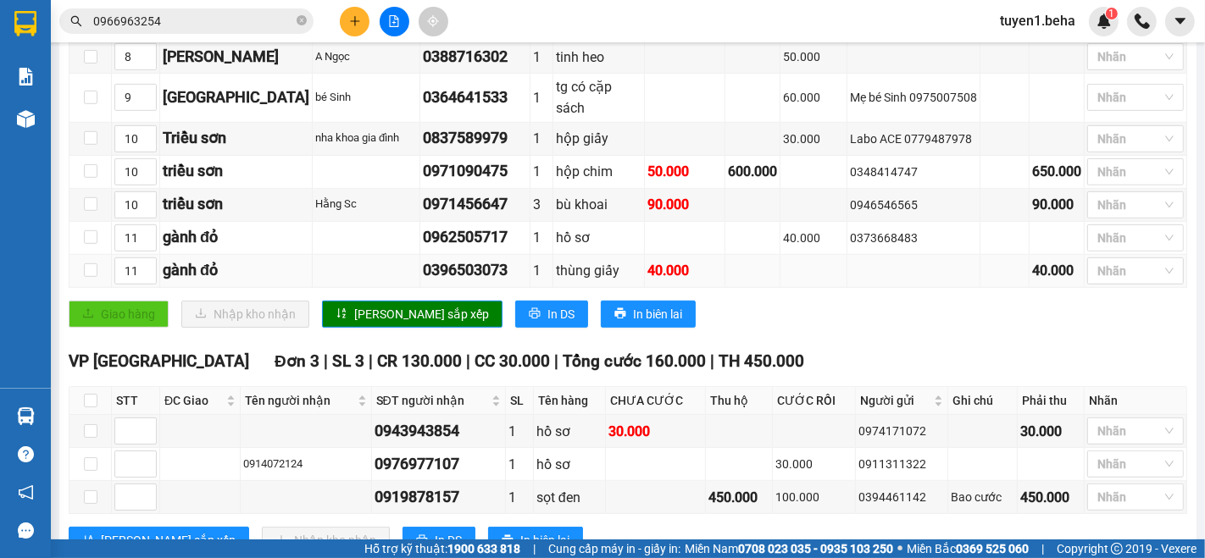
scroll to position [786, 0]
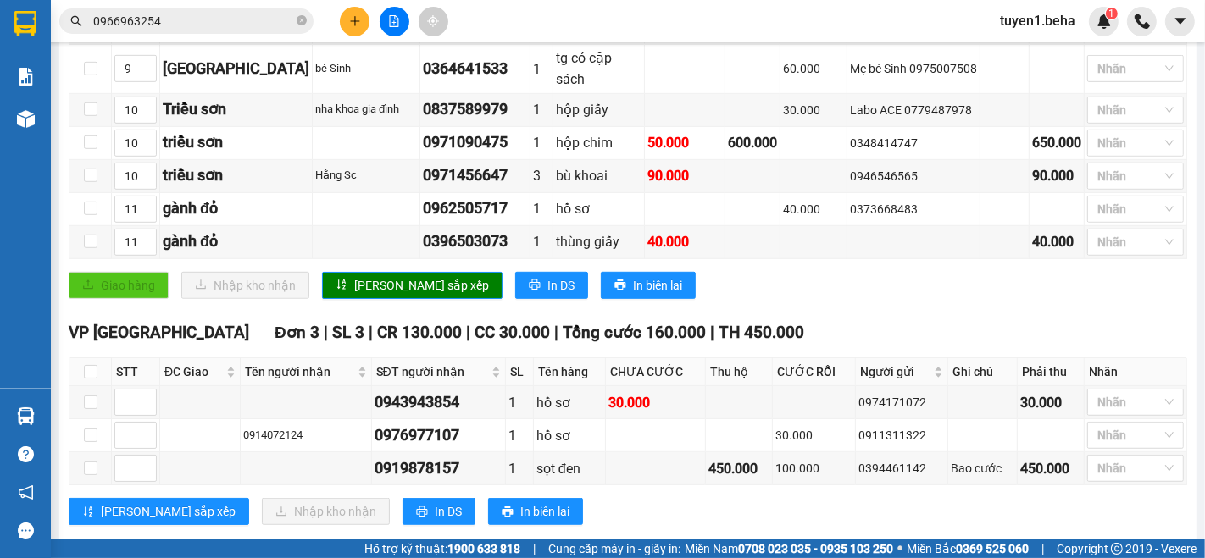
click at [186, 25] on input "0966963254" at bounding box center [193, 21] width 200 height 19
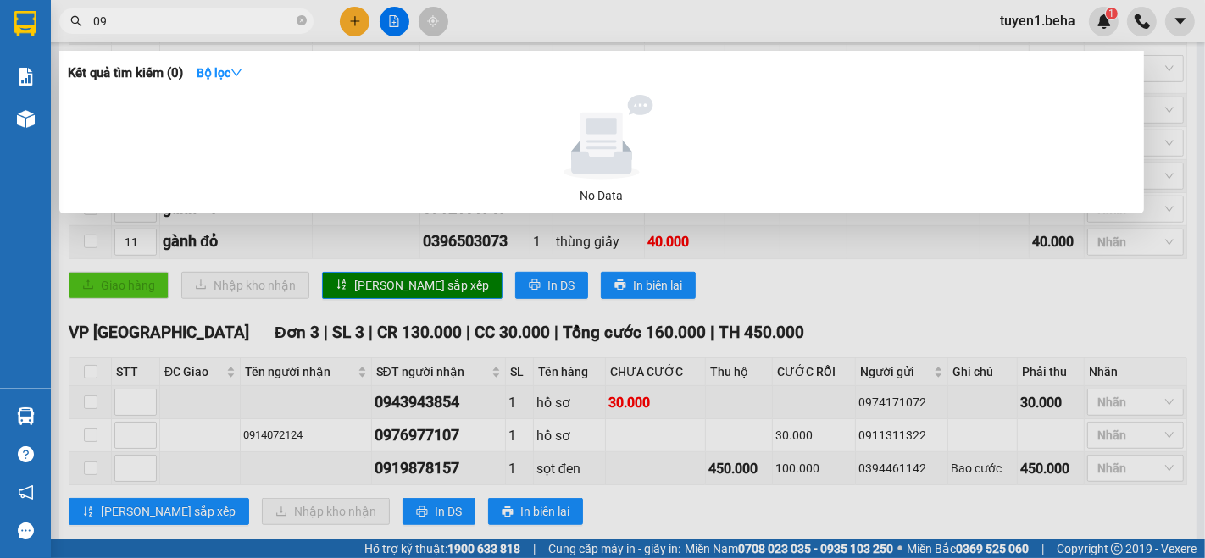
type input "0"
click at [111, 21] on input "0911603365" at bounding box center [193, 21] width 200 height 19
click at [199, 27] on input "0971603365" at bounding box center [193, 21] width 200 height 19
type input "0971603365"
click at [719, 269] on div at bounding box center [602, 279] width 1205 height 558
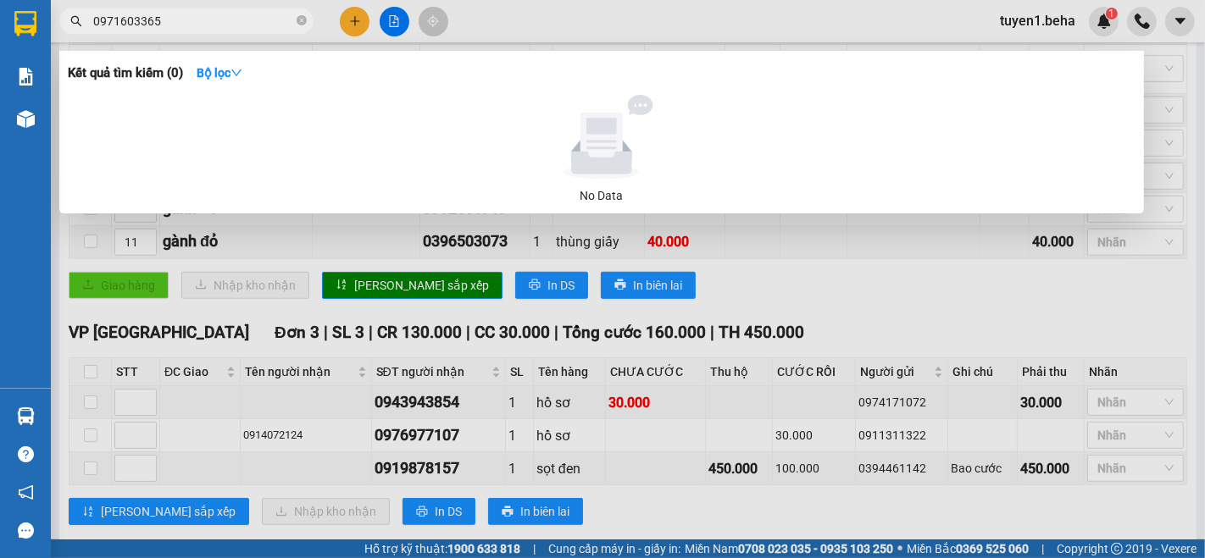
drag, startPoint x: 89, startPoint y: 22, endPoint x: 786, endPoint y: 255, distance: 735.1
click at [786, 255] on div at bounding box center [602, 279] width 1205 height 558
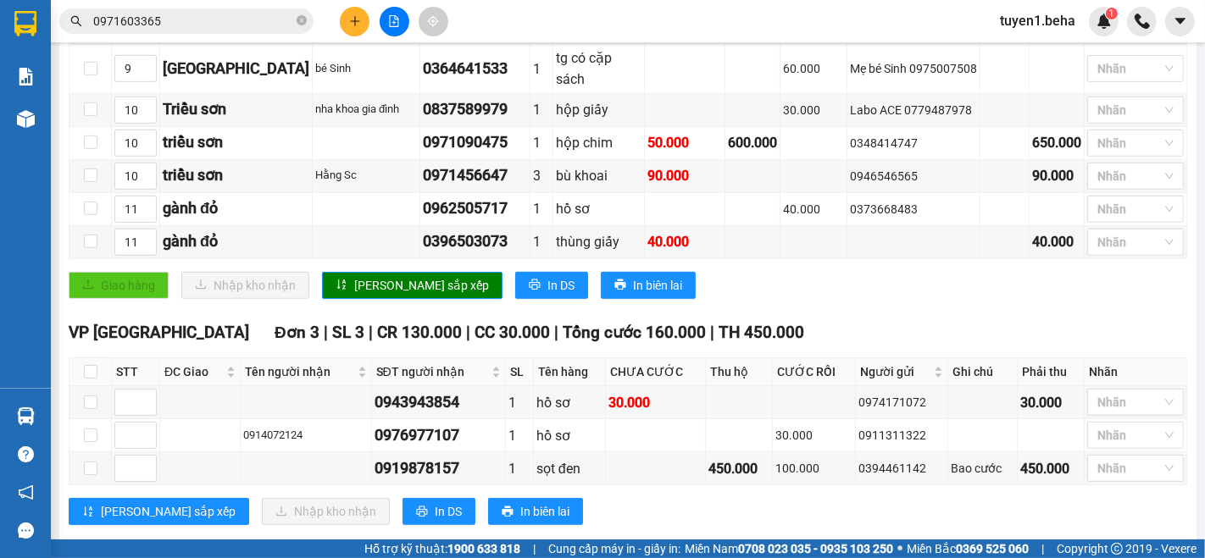
drag, startPoint x: 787, startPoint y: 256, endPoint x: 649, endPoint y: 272, distance: 139.0
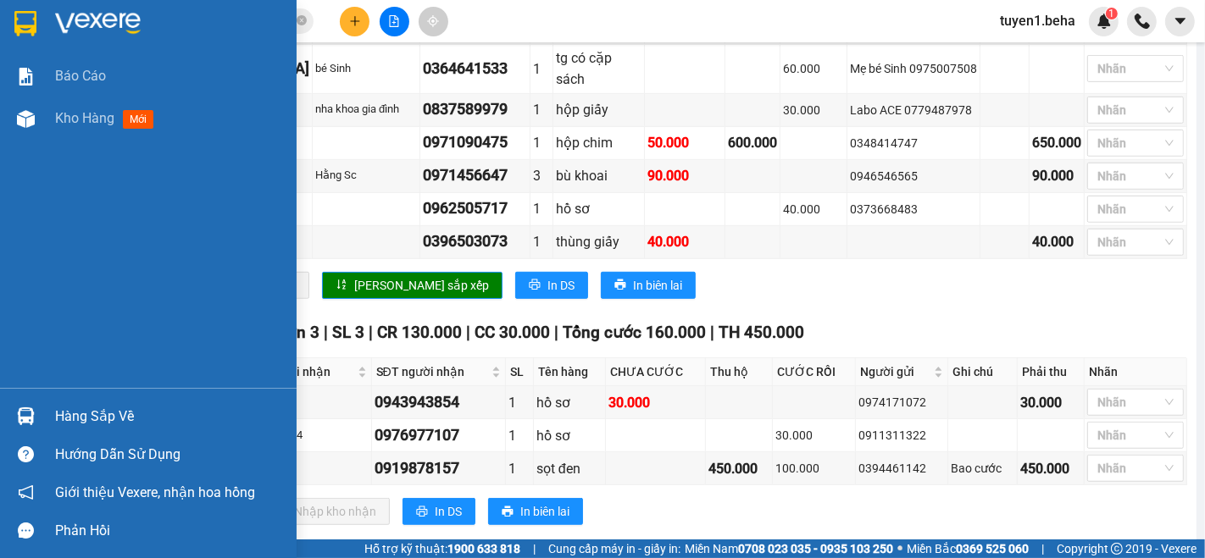
click at [56, 205] on div "Báo cáo Kho hàng mới" at bounding box center [148, 221] width 297 height 333
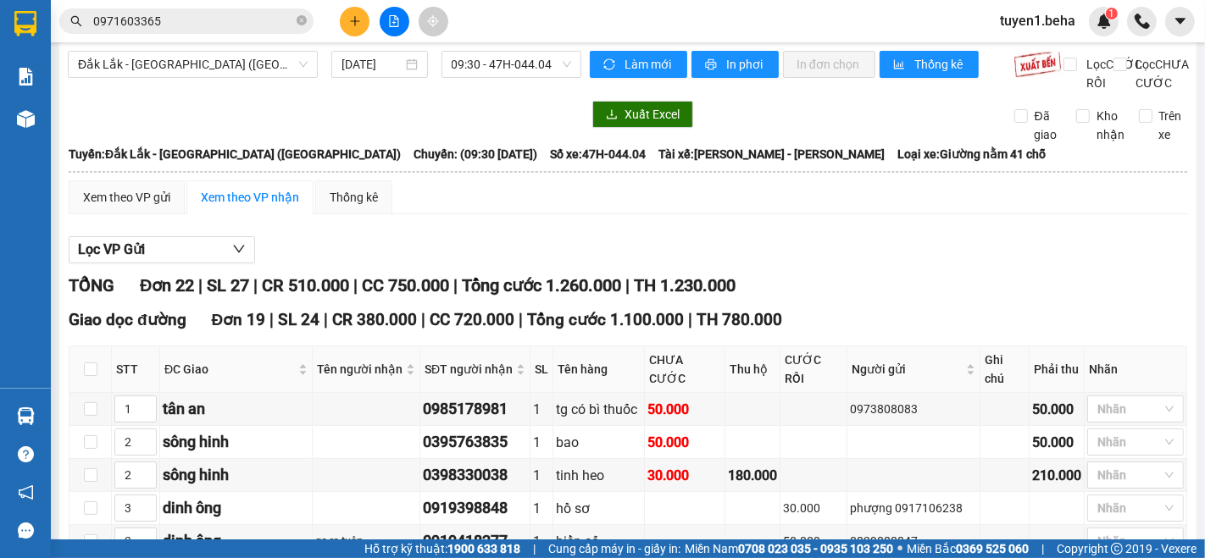
scroll to position [0, 0]
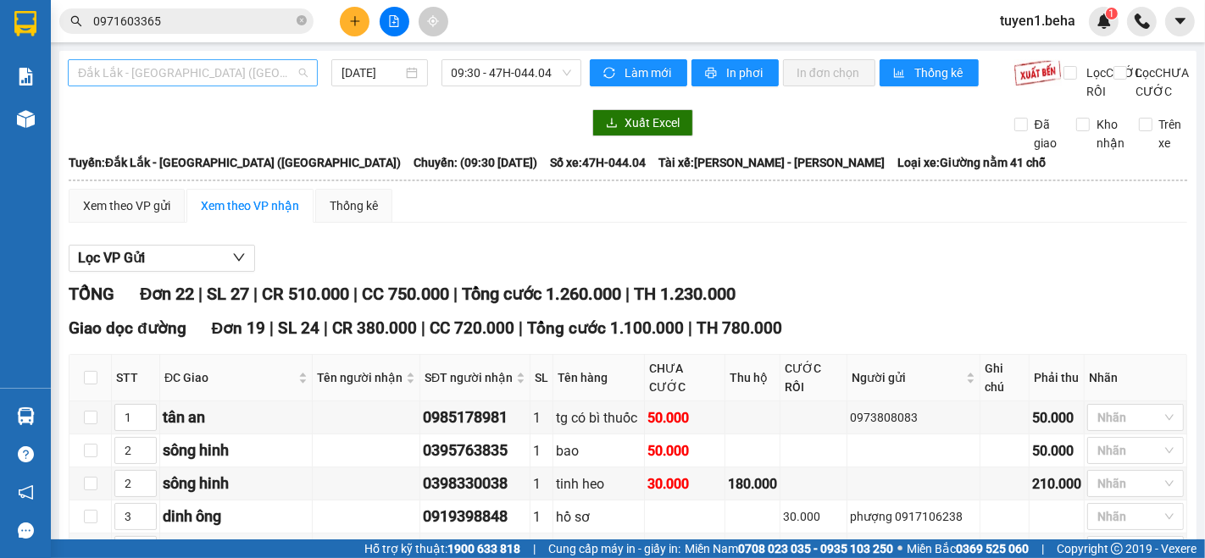
click at [191, 75] on span "Đắk Lắk - [GEOGRAPHIC_DATA] ([GEOGRAPHIC_DATA])" at bounding box center [193, 72] width 230 height 25
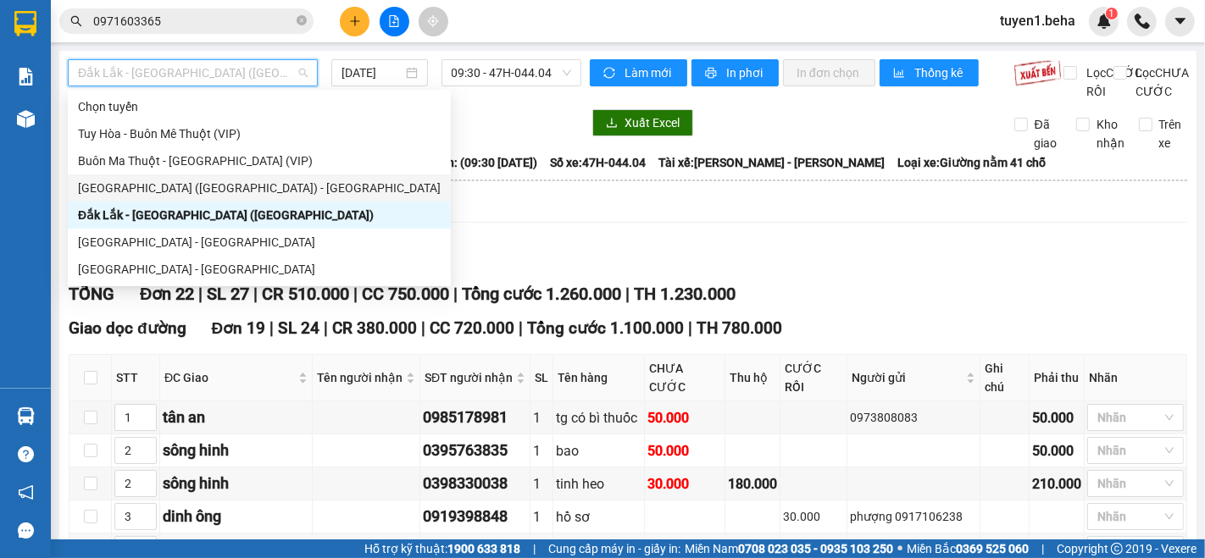
click at [157, 182] on div "[GEOGRAPHIC_DATA] ([GEOGRAPHIC_DATA]) - [GEOGRAPHIC_DATA]" at bounding box center [259, 188] width 363 height 19
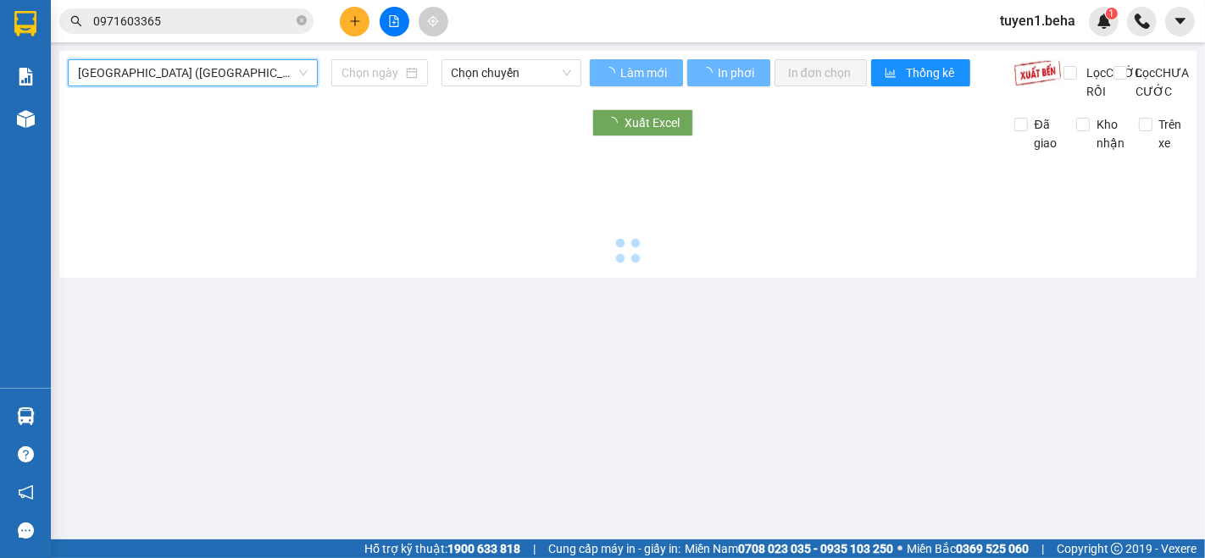
type input "[DATE]"
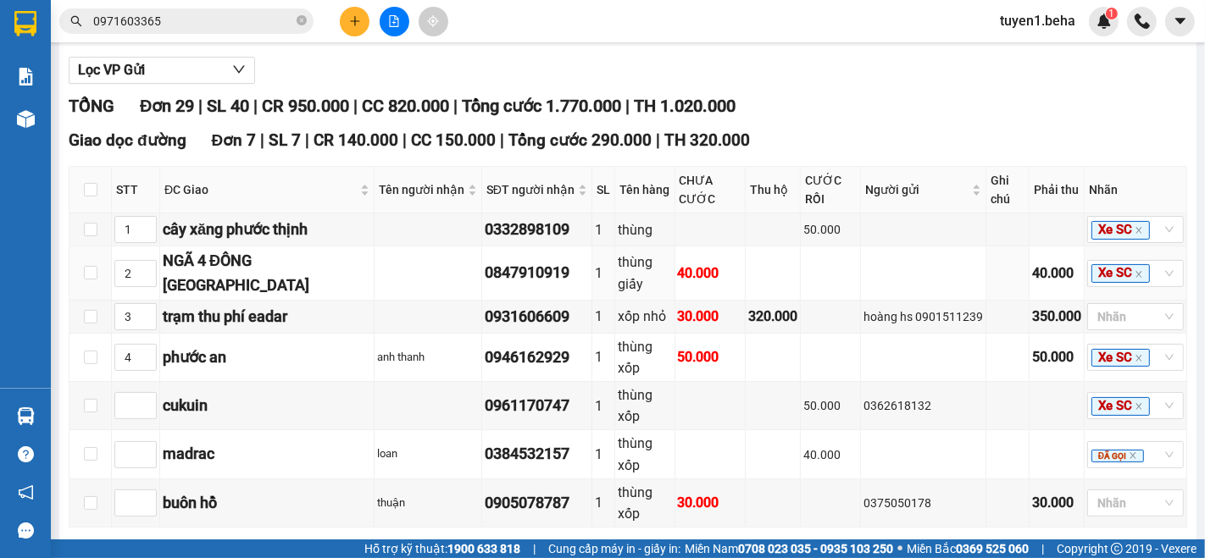
scroll to position [282, 0]
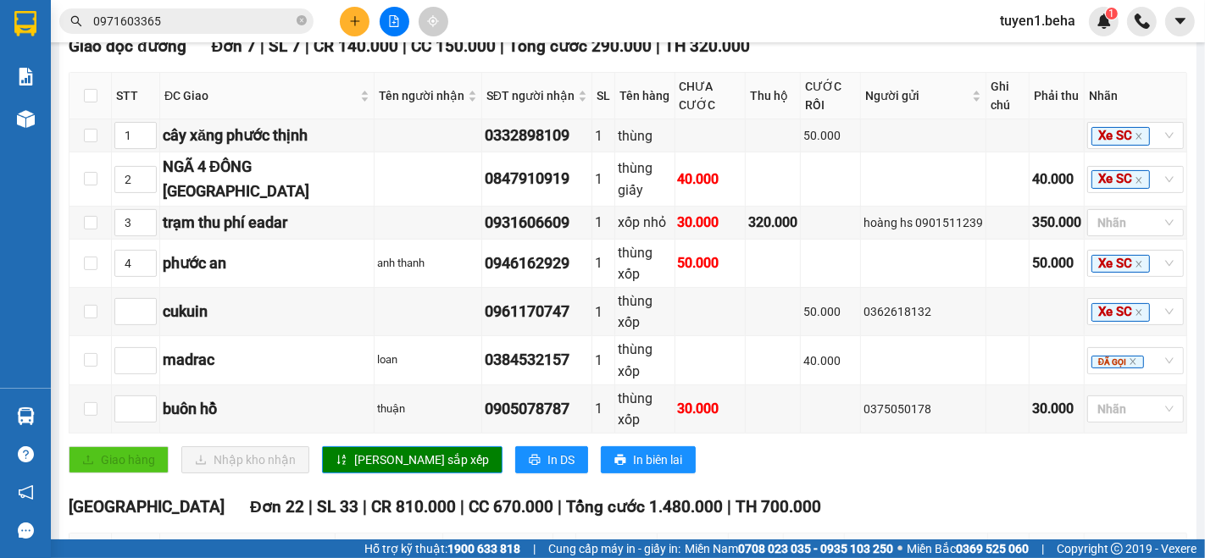
click at [205, 22] on input "0971603365" at bounding box center [193, 21] width 200 height 19
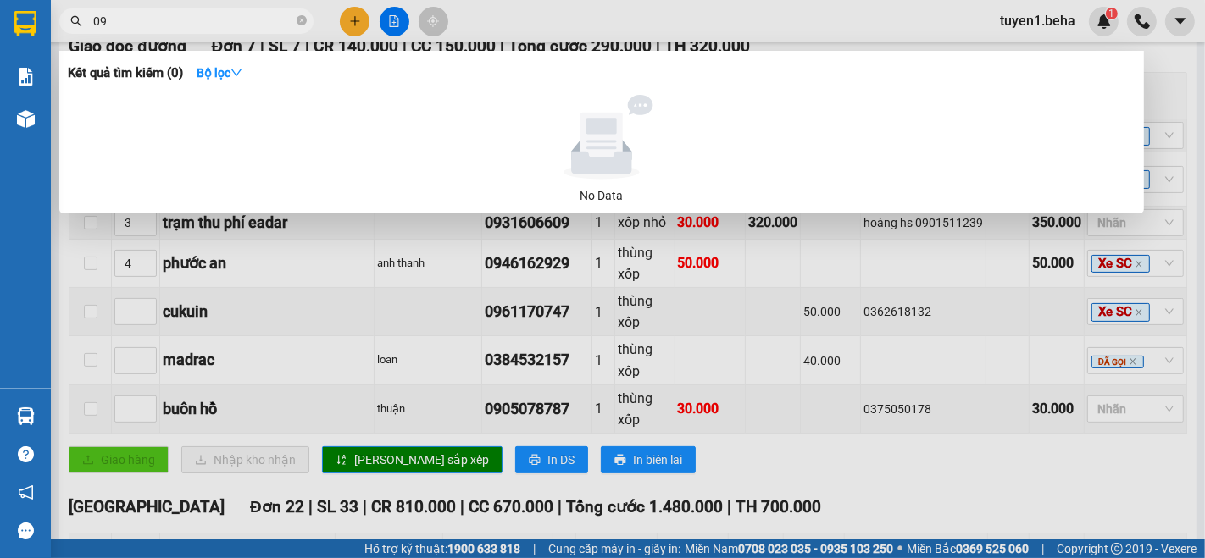
type input "0"
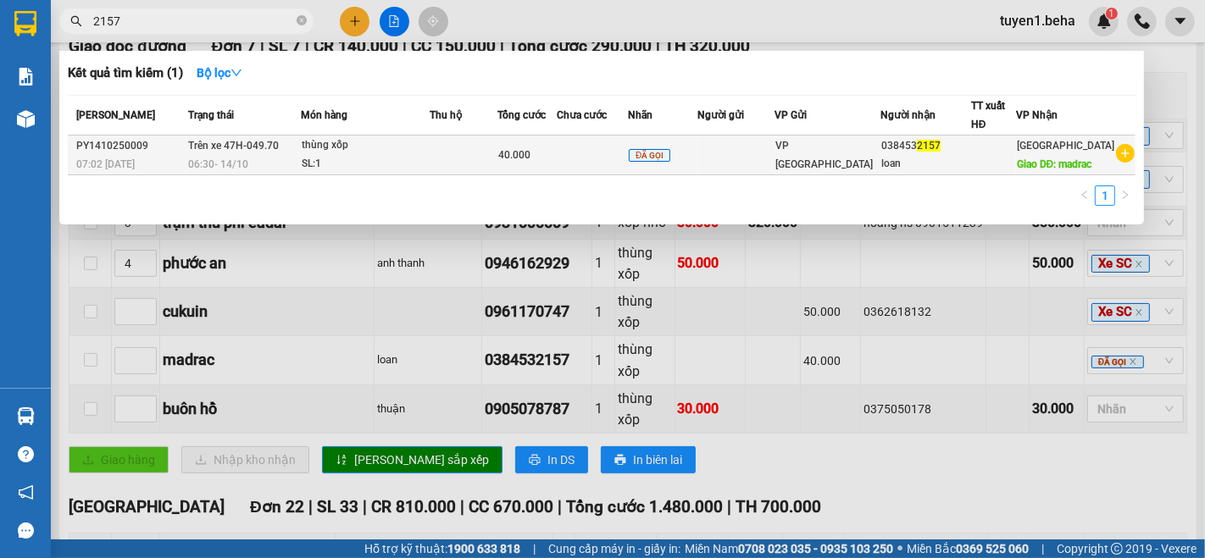
type input "2157"
click at [556, 164] on div "40.000" at bounding box center [527, 155] width 58 height 19
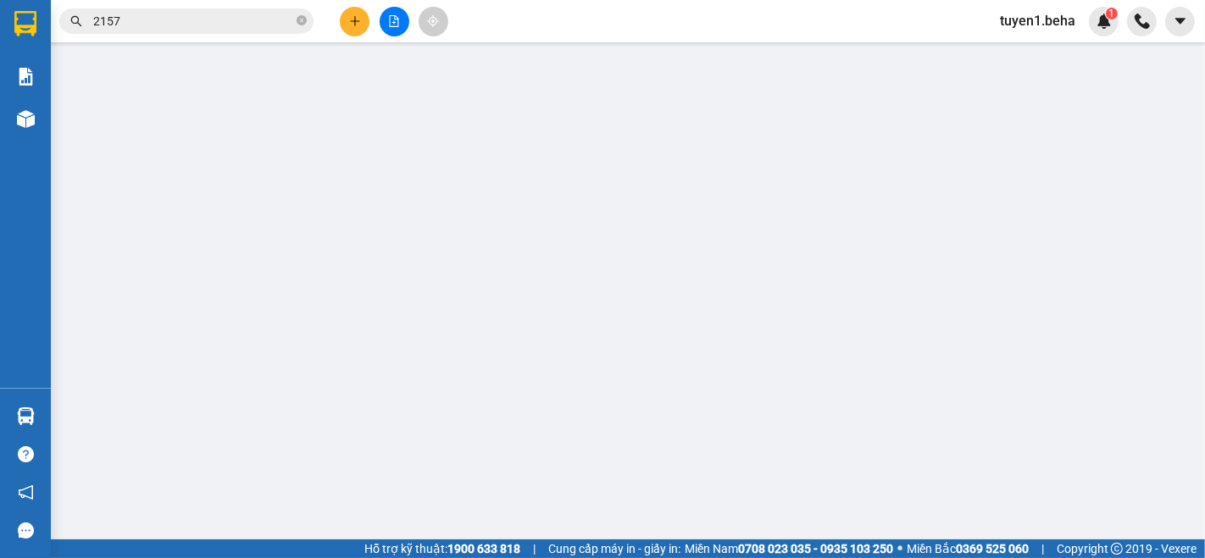
type input "0384532157"
type input "loan"
type input "madrac"
type input "40.000"
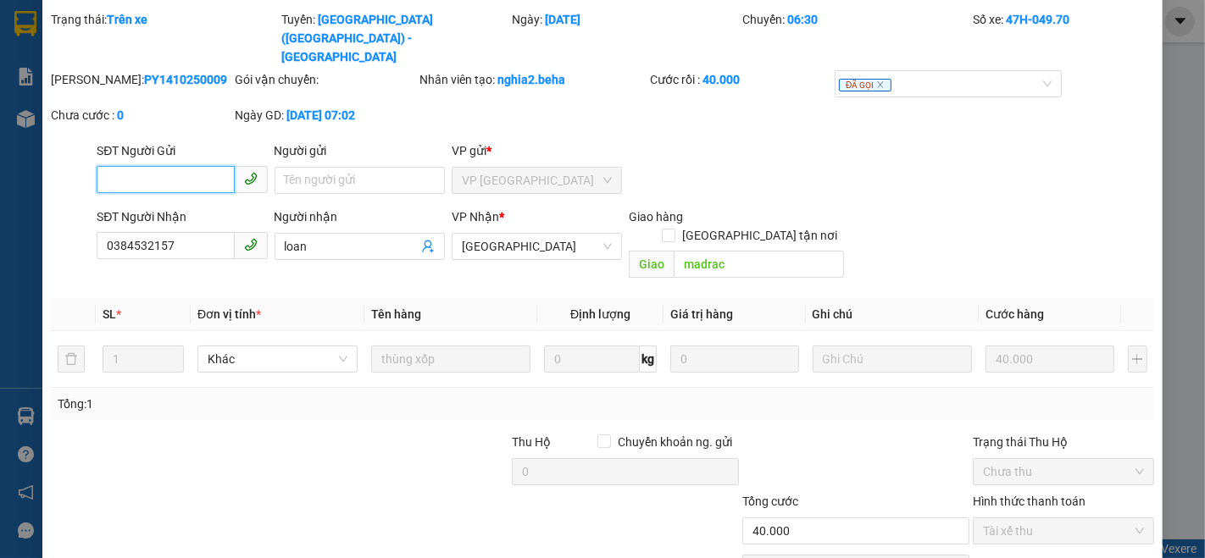
scroll to position [93, 0]
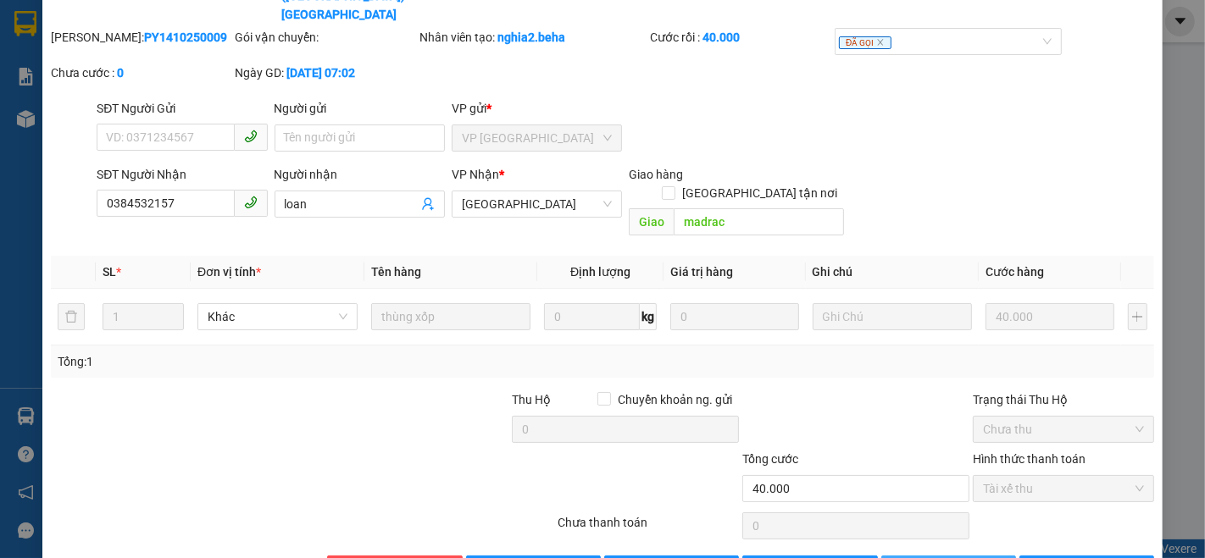
click at [922, 557] on span "[PERSON_NAME] thay đổi" at bounding box center [981, 569] width 136 height 19
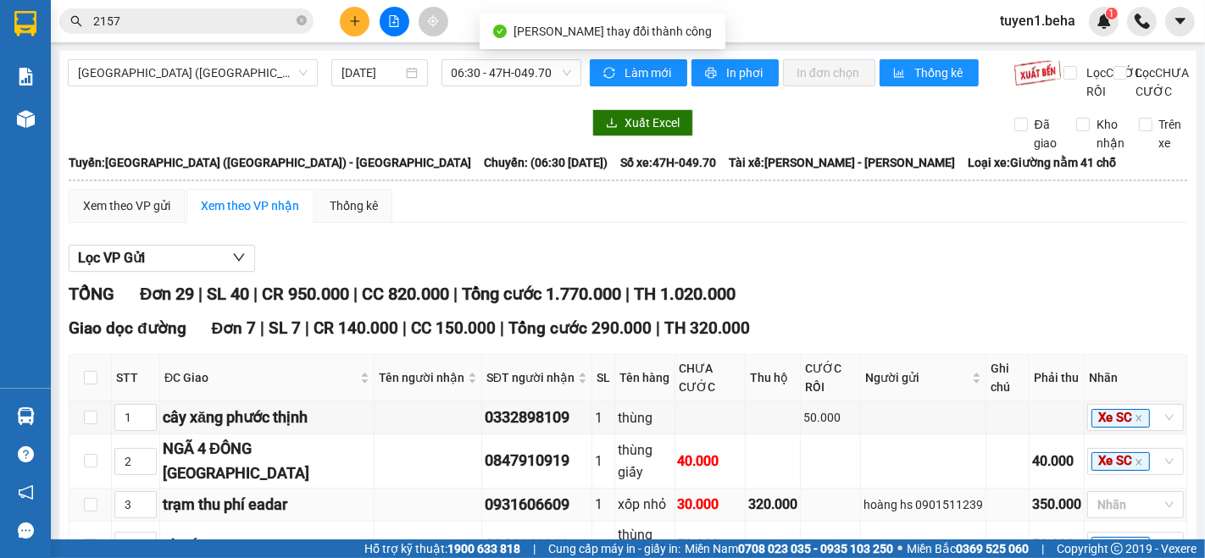
scroll to position [282, 0]
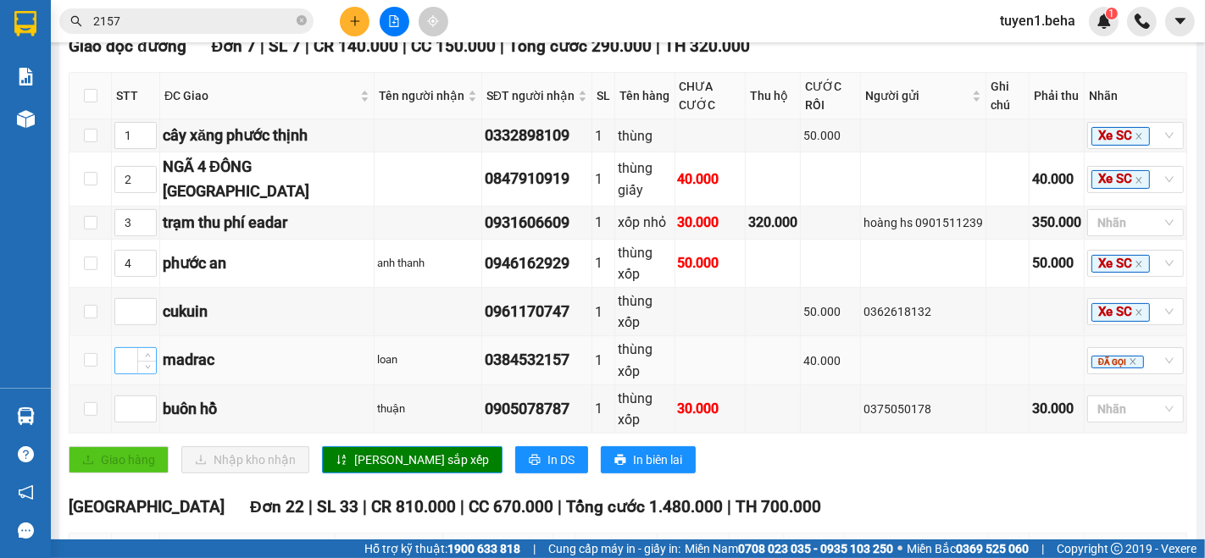
click at [124, 374] on input at bounding box center [135, 360] width 41 height 25
type input "2"
click at [383, 469] on span "[PERSON_NAME] sắp xếp" at bounding box center [421, 460] width 135 height 19
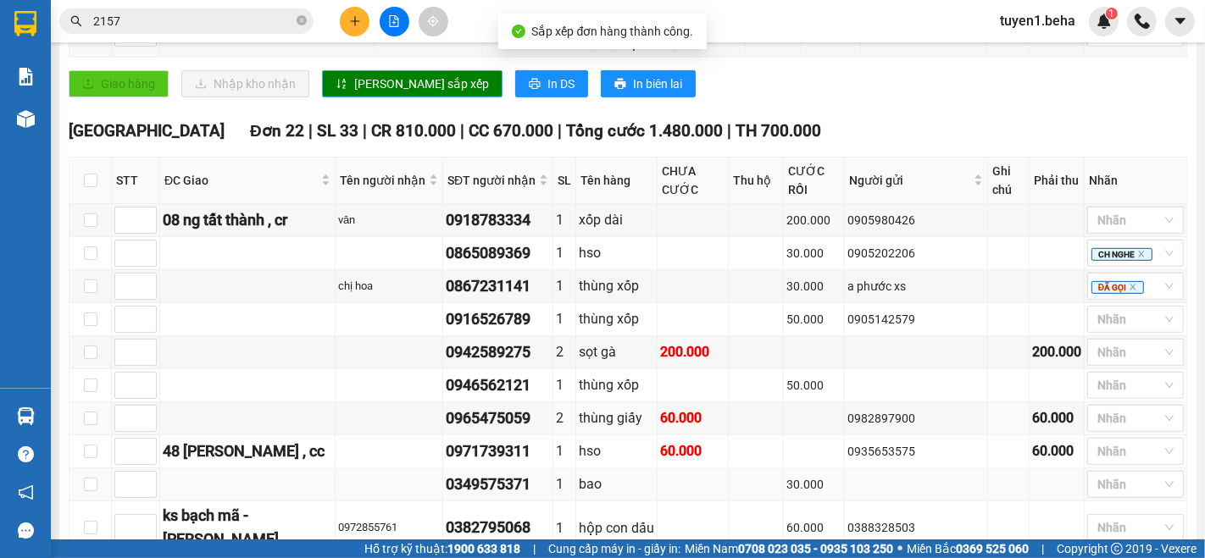
scroll to position [658, 0]
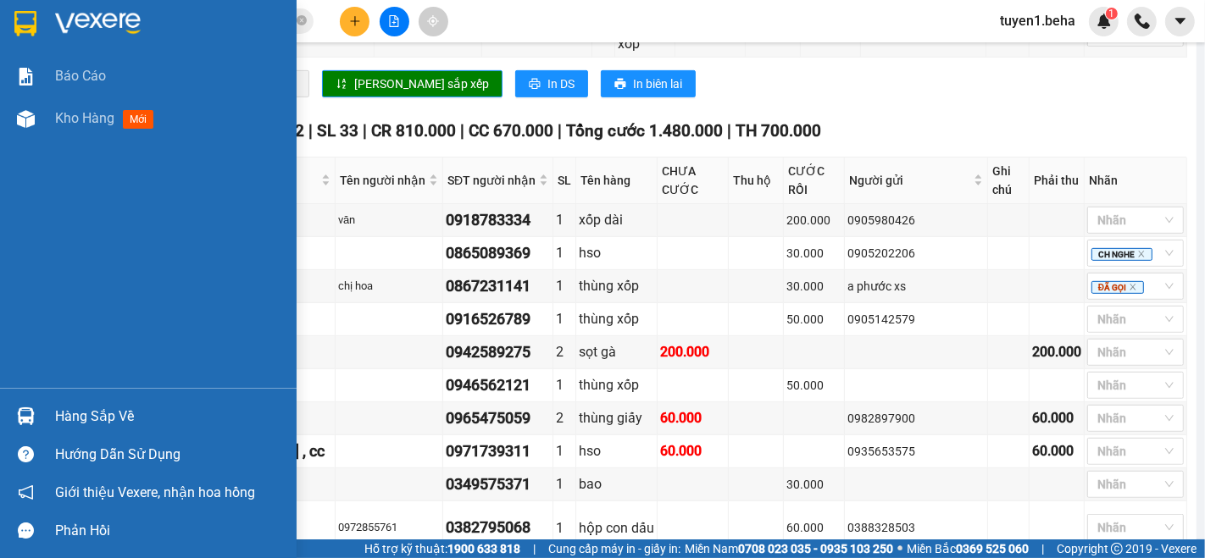
click at [30, 213] on div "Báo cáo Kho hàng mới" at bounding box center [148, 221] width 297 height 333
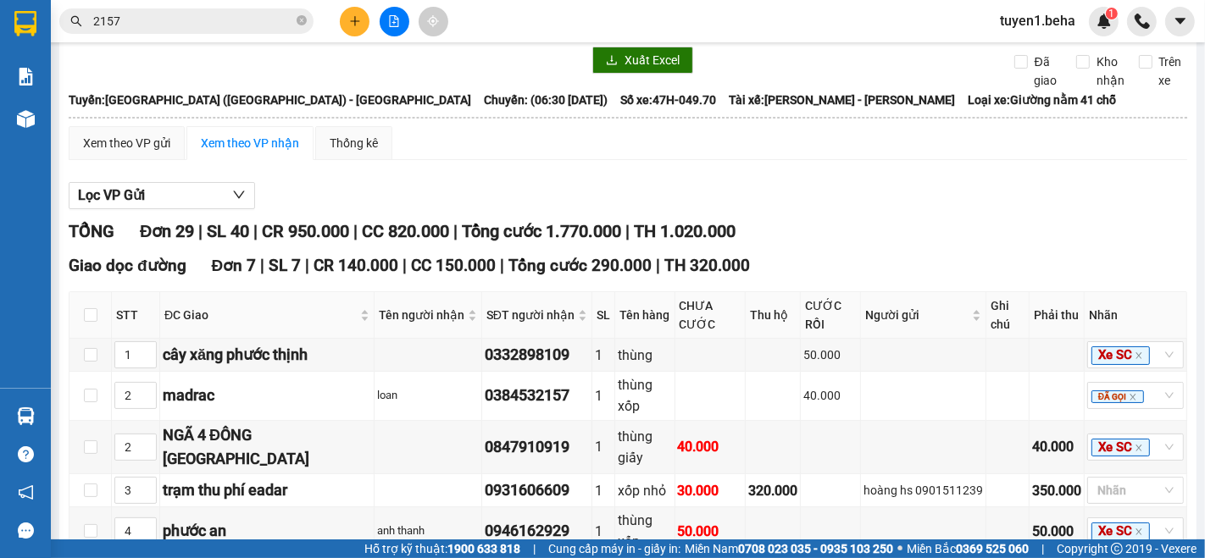
scroll to position [0, 0]
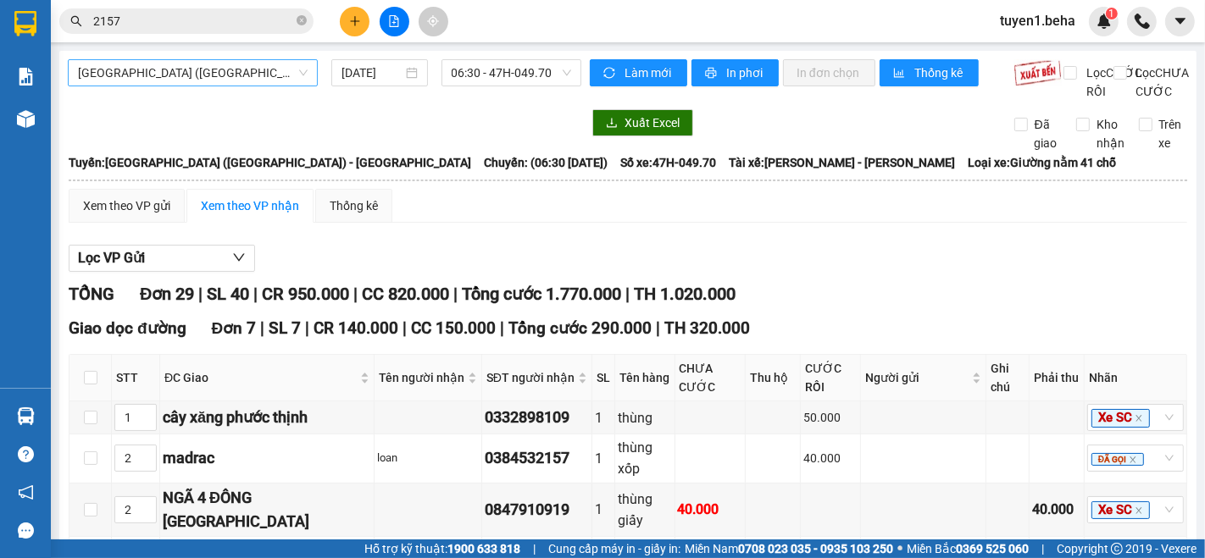
click at [184, 80] on span "[GEOGRAPHIC_DATA] ([GEOGRAPHIC_DATA]) - [GEOGRAPHIC_DATA]" at bounding box center [193, 72] width 230 height 25
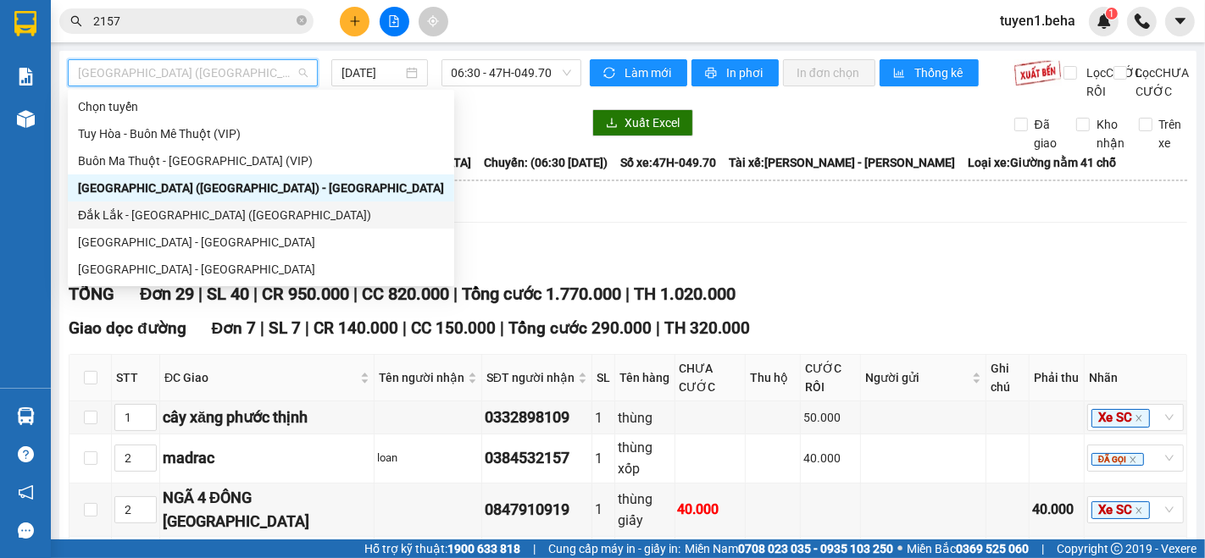
click at [193, 209] on div "Đắk Lắk - [GEOGRAPHIC_DATA] ([GEOGRAPHIC_DATA])" at bounding box center [261, 215] width 366 height 19
type input "[DATE]"
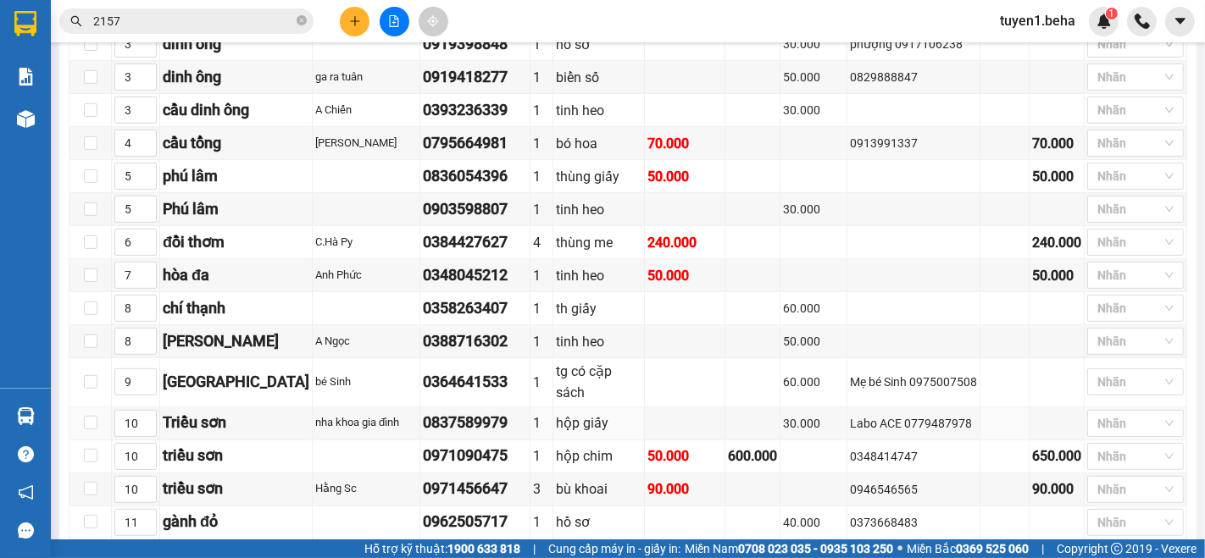
scroll to position [598, 0]
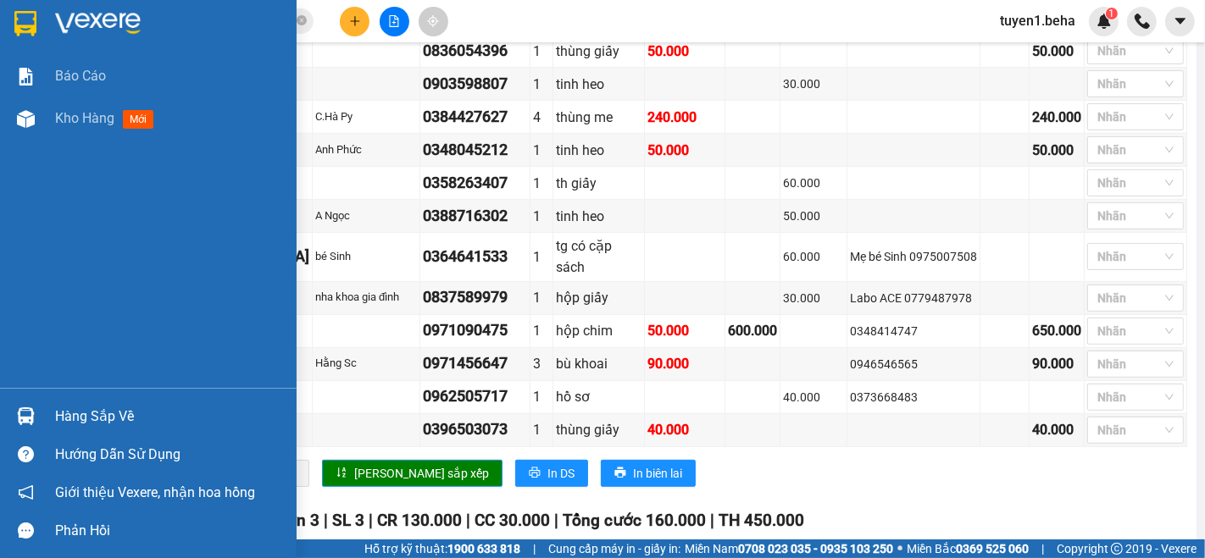
click at [75, 252] on div "Báo cáo Kho hàng mới" at bounding box center [148, 221] width 297 height 333
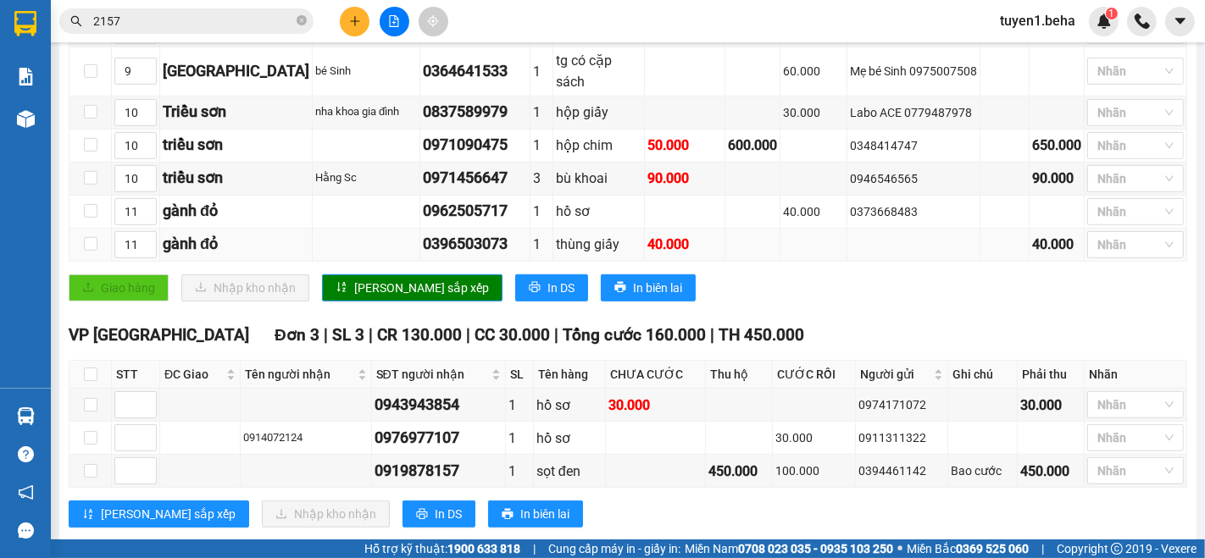
scroll to position [786, 0]
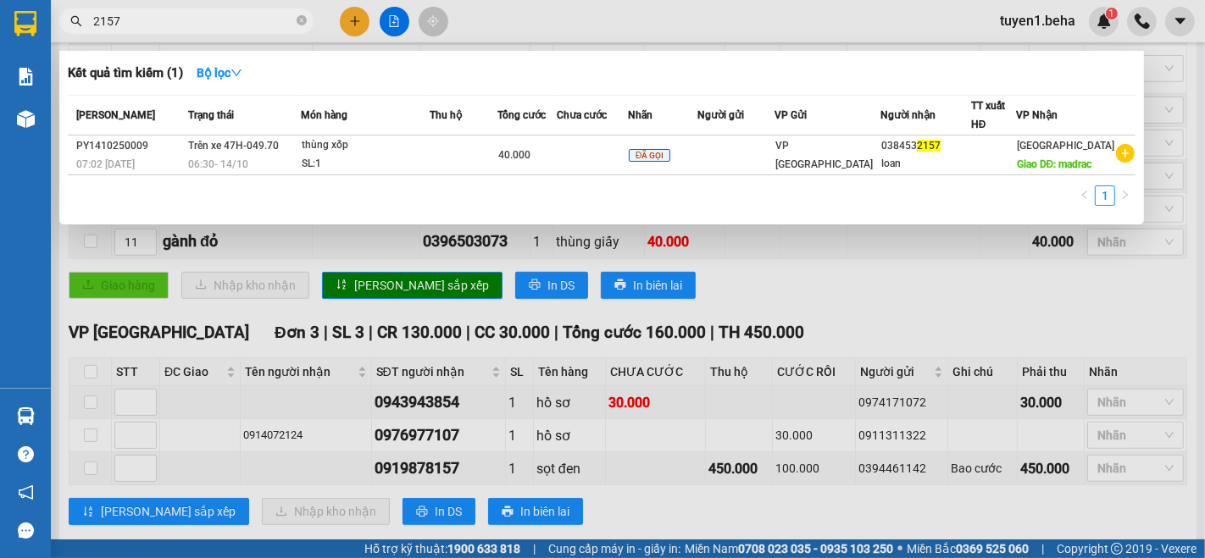
click at [219, 21] on input "2157" at bounding box center [193, 21] width 200 height 19
type input "2"
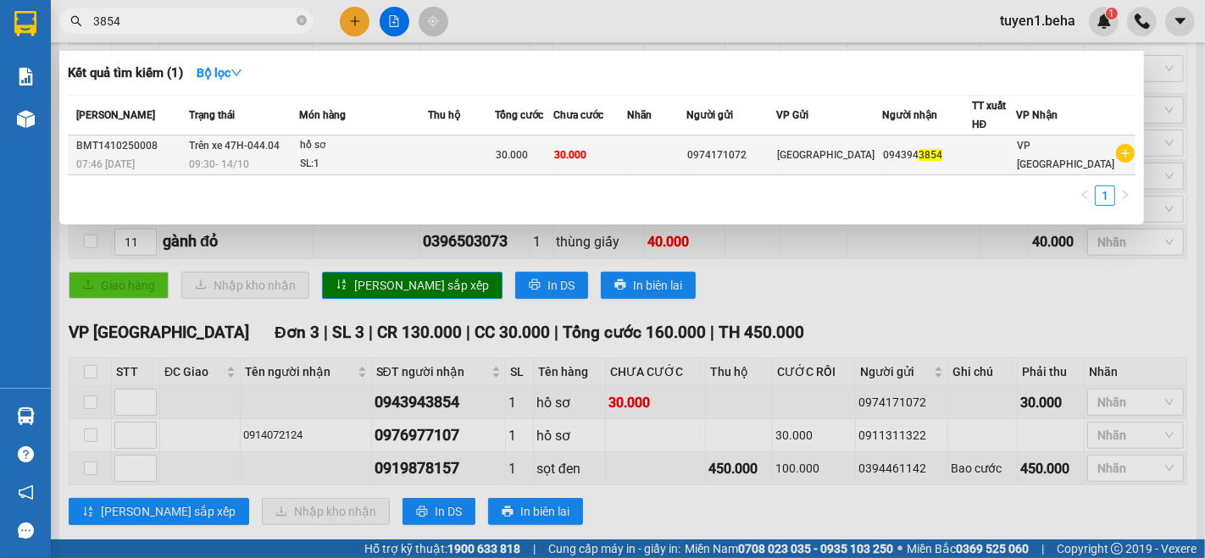
type input "3854"
click at [495, 158] on td at bounding box center [461, 156] width 67 height 40
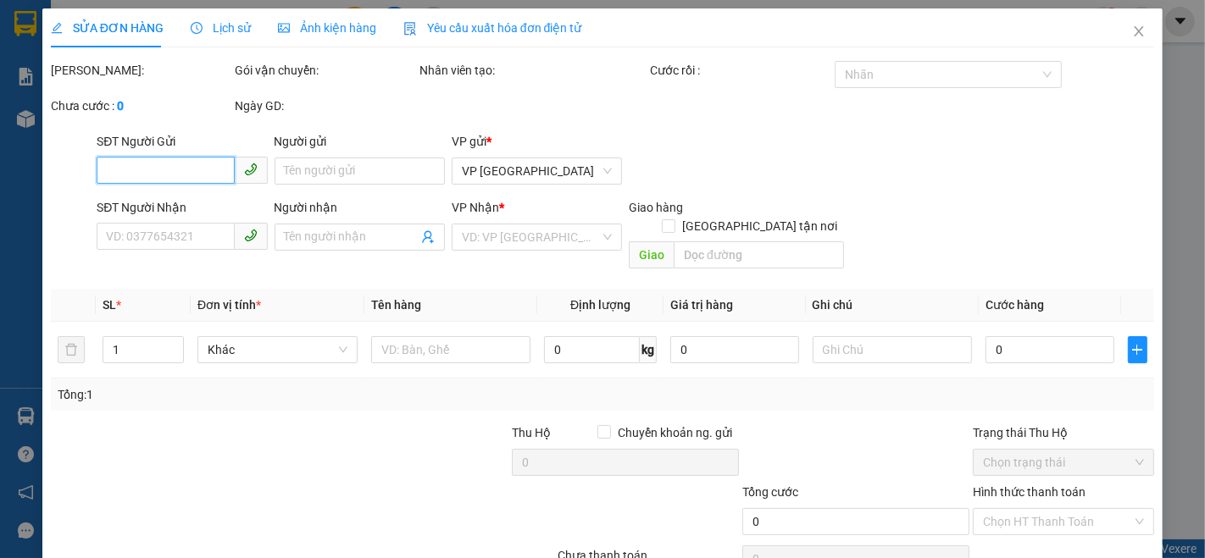
type input "0974171072"
type input "0943943854"
type input "30.000"
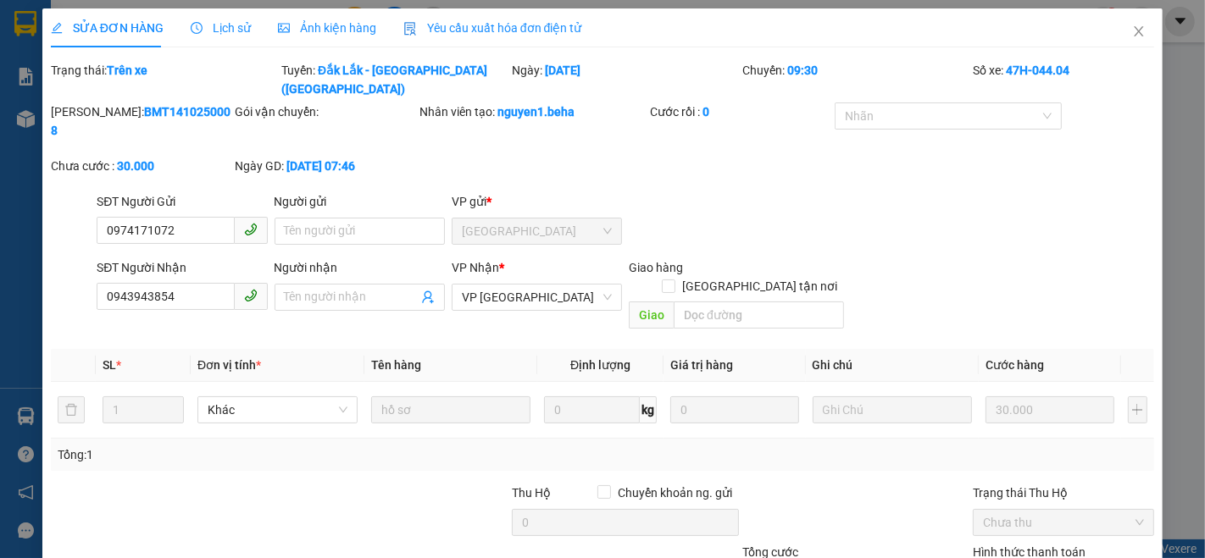
click at [327, 36] on div "Ảnh kiện hàng" at bounding box center [327, 28] width 98 height 19
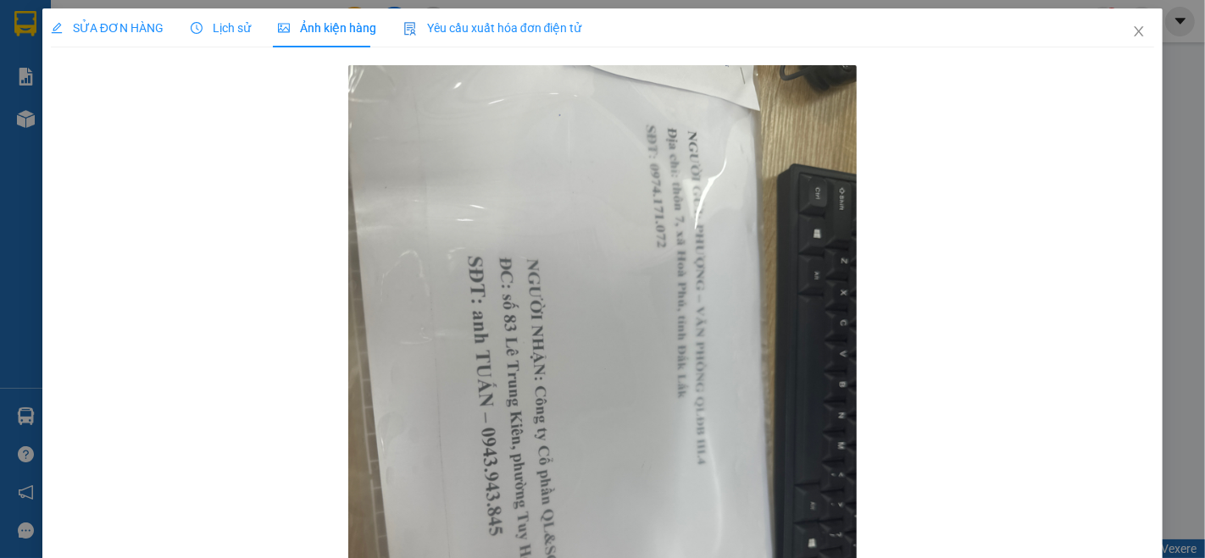
click at [125, 23] on span "SỬA ĐƠN HÀNG" at bounding box center [107, 28] width 113 height 14
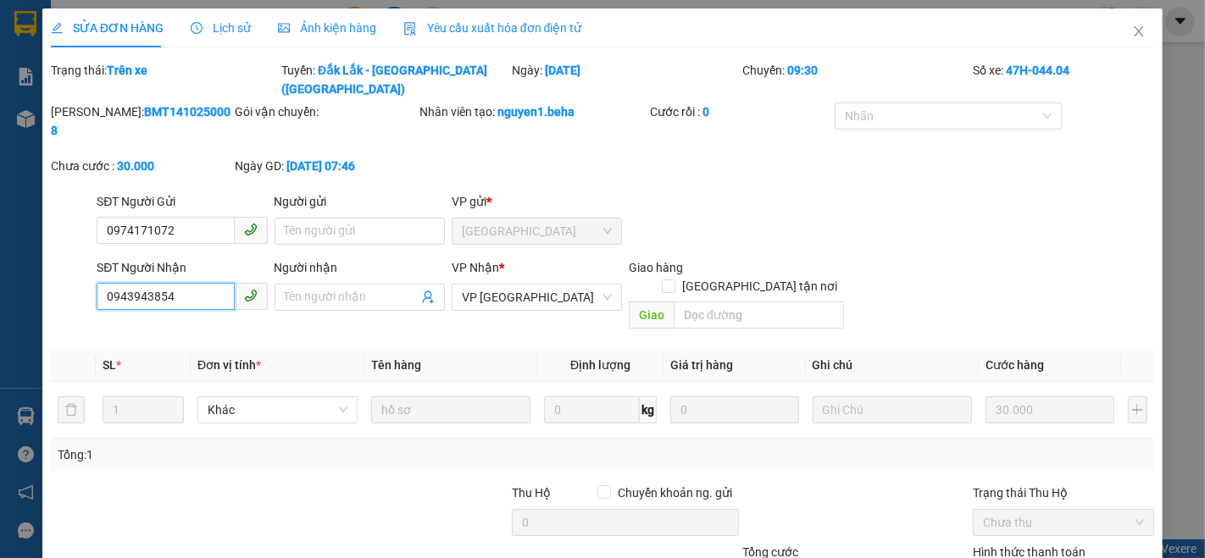
click at [176, 283] on input "0943943854" at bounding box center [165, 296] width 137 height 27
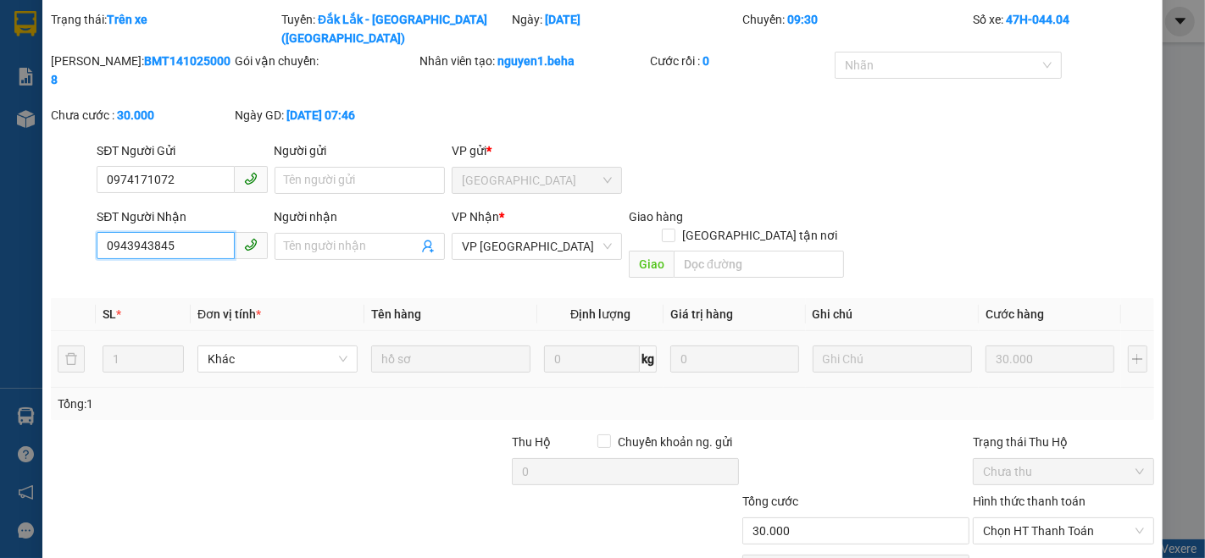
scroll to position [93, 0]
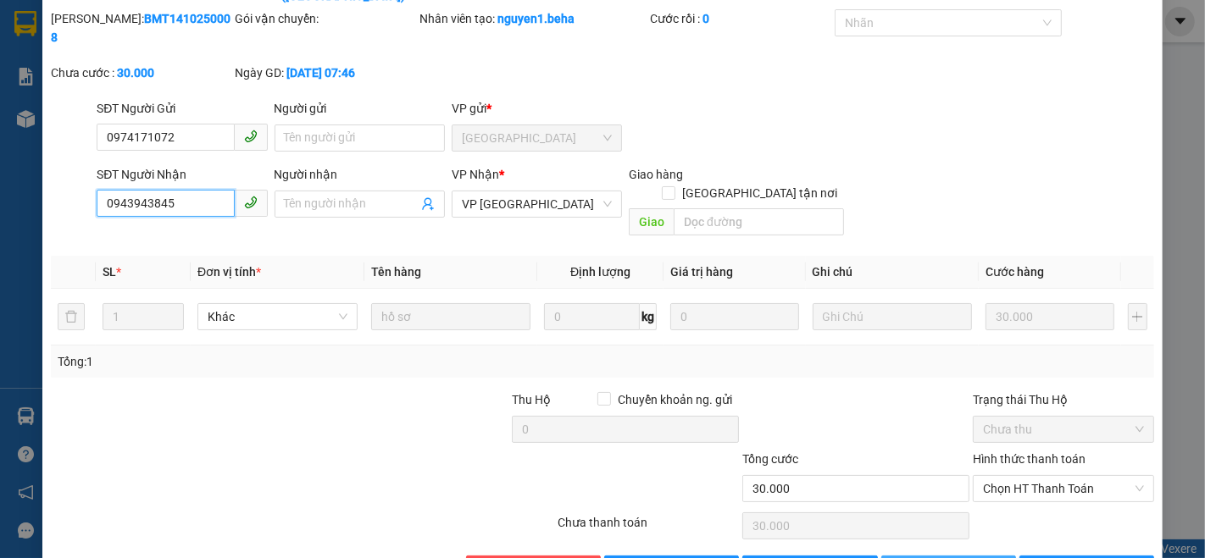
type input "0943943845"
click at [944, 557] on span "[PERSON_NAME] thay đổi" at bounding box center [981, 569] width 136 height 19
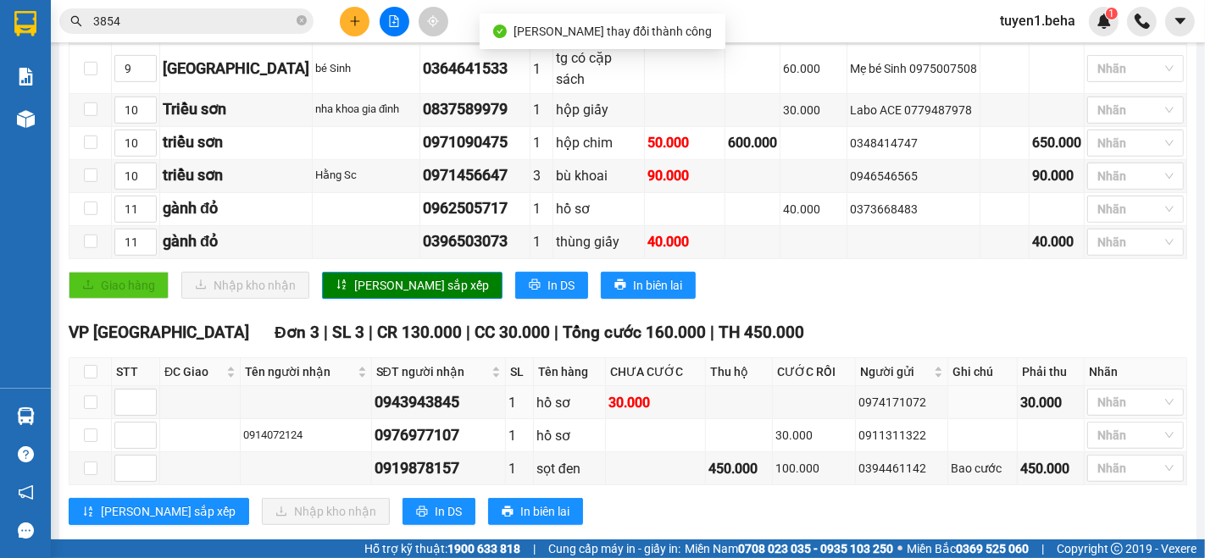
scroll to position [786, 0]
click at [1096, 392] on div at bounding box center [1126, 402] width 71 height 20
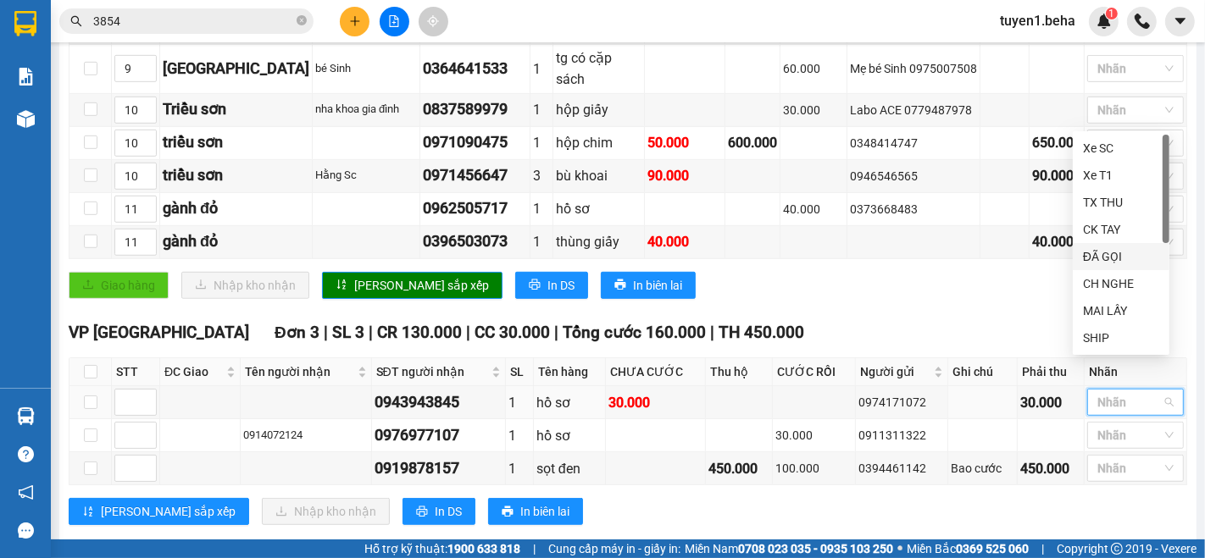
click at [1106, 262] on div "ĐÃ GỌI" at bounding box center [1121, 256] width 76 height 19
click at [990, 498] on div "Lưu sắp xếp Nhập kho nhận In DS In biên lai" at bounding box center [628, 511] width 1118 height 27
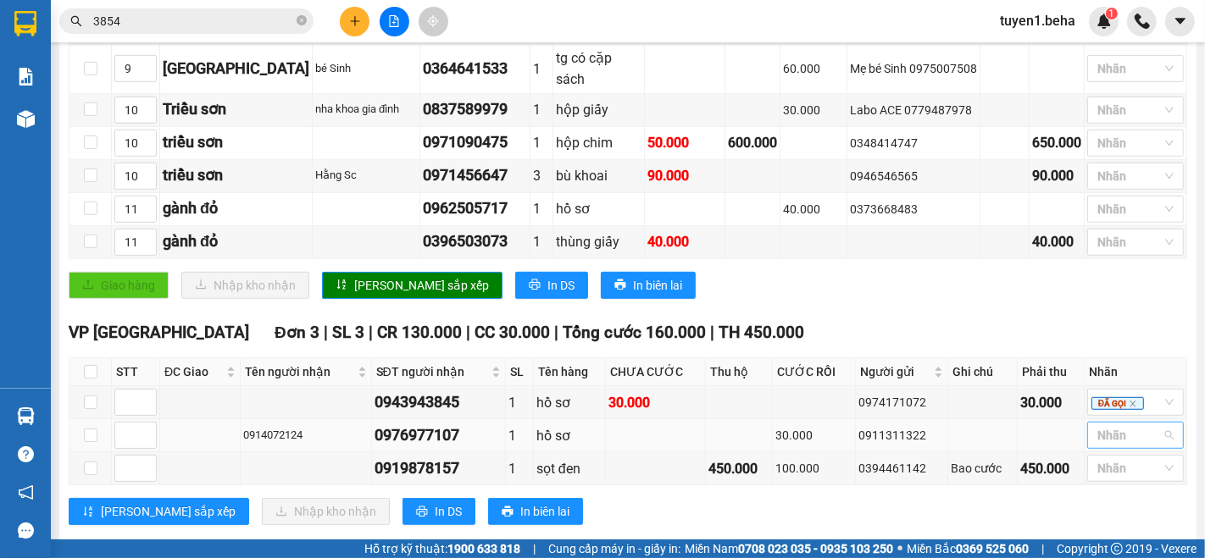
click at [1096, 425] on div at bounding box center [1126, 435] width 71 height 20
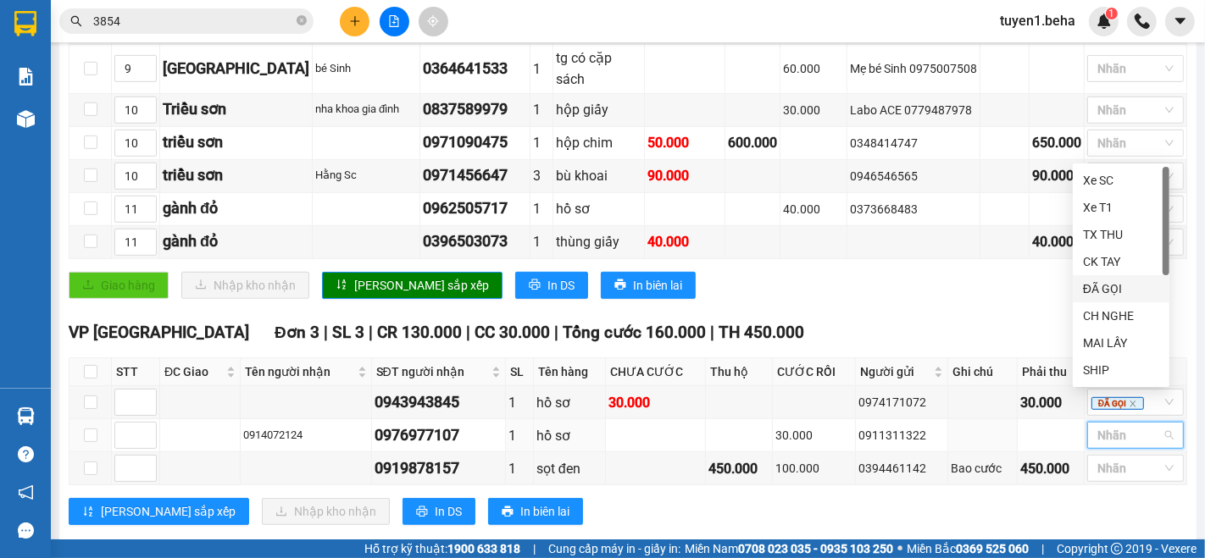
click at [1114, 289] on div "ĐÃ GỌI" at bounding box center [1121, 289] width 76 height 19
click at [772, 509] on div "TỔNG Đơn 22 | SL 27 | CR 510.000 | CC 750.000 | Tổng cước 1.260.000 | TH 1.230.…" at bounding box center [628, 20] width 1118 height 1051
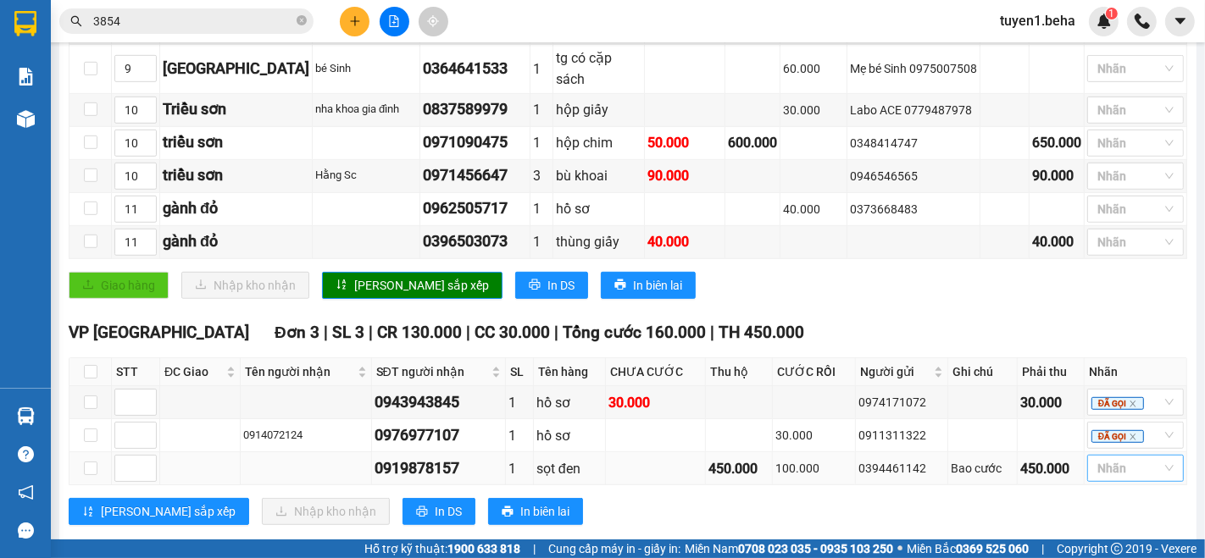
click at [1126, 458] on div at bounding box center [1126, 468] width 71 height 20
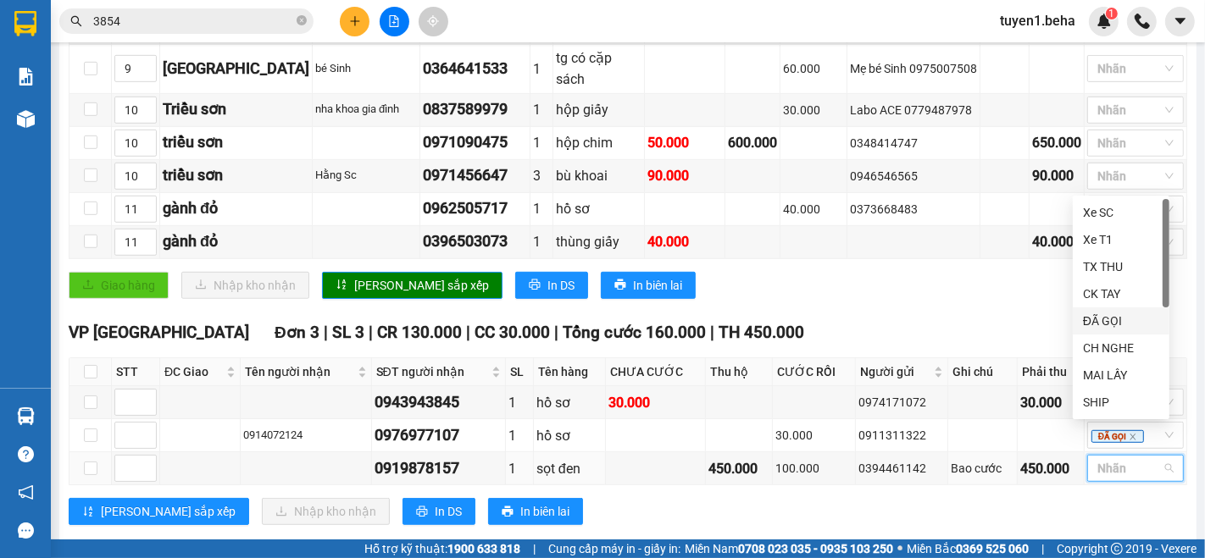
click at [1089, 319] on div "ĐÃ GỌI" at bounding box center [1121, 321] width 76 height 19
click at [995, 501] on div "VP PHÚ YÊN Đơn 3 | SL 3 | CR 130.000 | CC 30.000 | Tổng cước 160.000 | TH 450.0…" at bounding box center [628, 429] width 1118 height 219
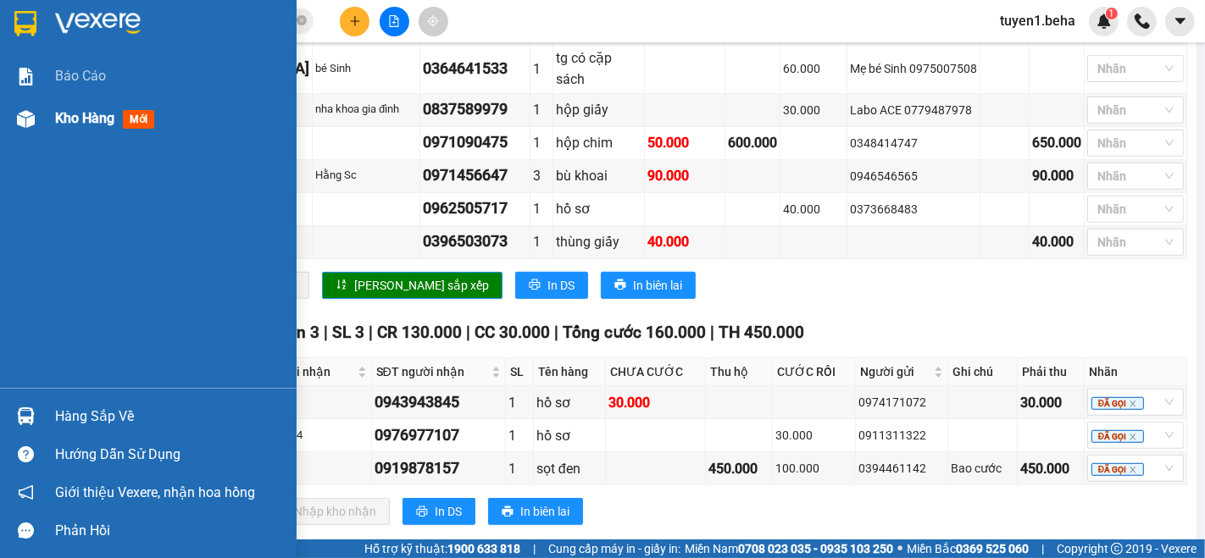
click at [82, 124] on span "Kho hàng" at bounding box center [84, 118] width 59 height 16
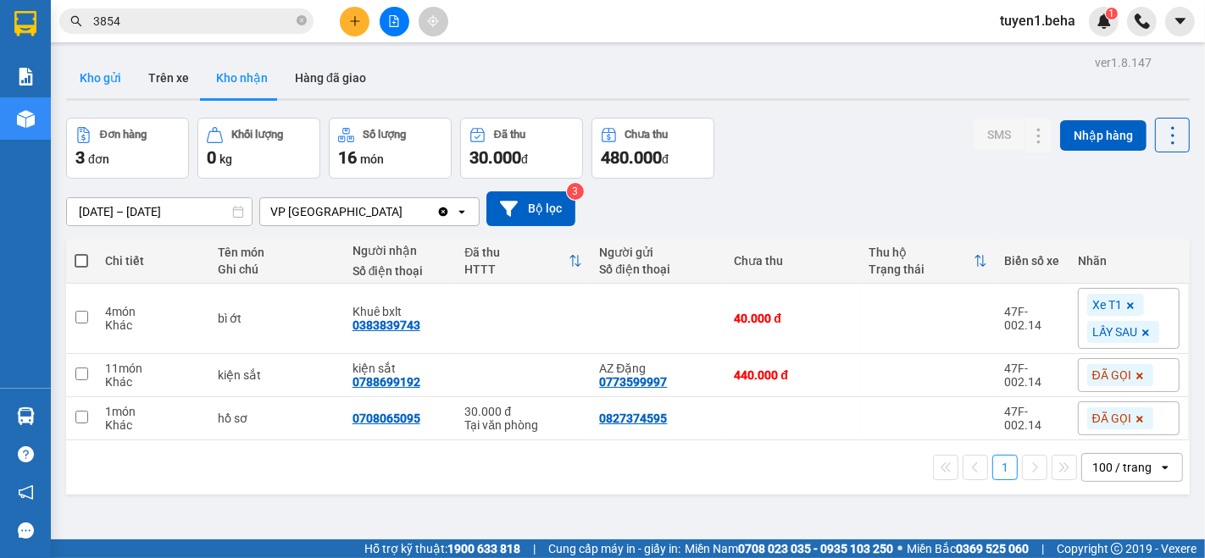
click at [100, 84] on button "Kho gửi" at bounding box center [100, 78] width 69 height 41
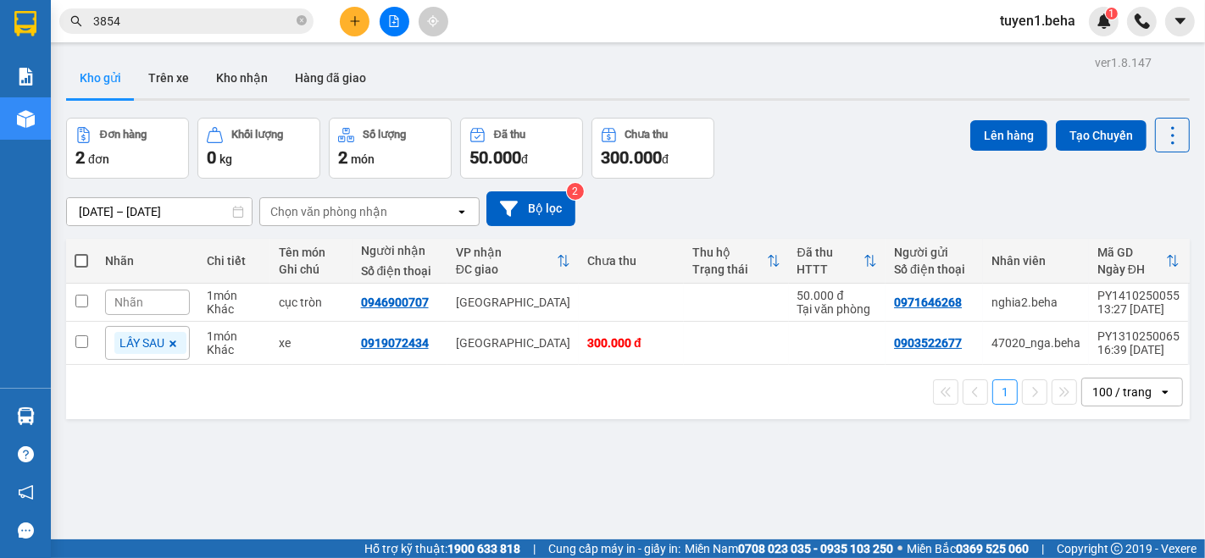
click at [162, 496] on div "ver 1.8.147 Kho gửi Trên xe Kho nhận Hàng đã giao Đơn hàng 2 đơn Khối lượng 0 k…" at bounding box center [627, 330] width 1137 height 558
click at [244, 74] on button "Kho nhận" at bounding box center [241, 78] width 79 height 41
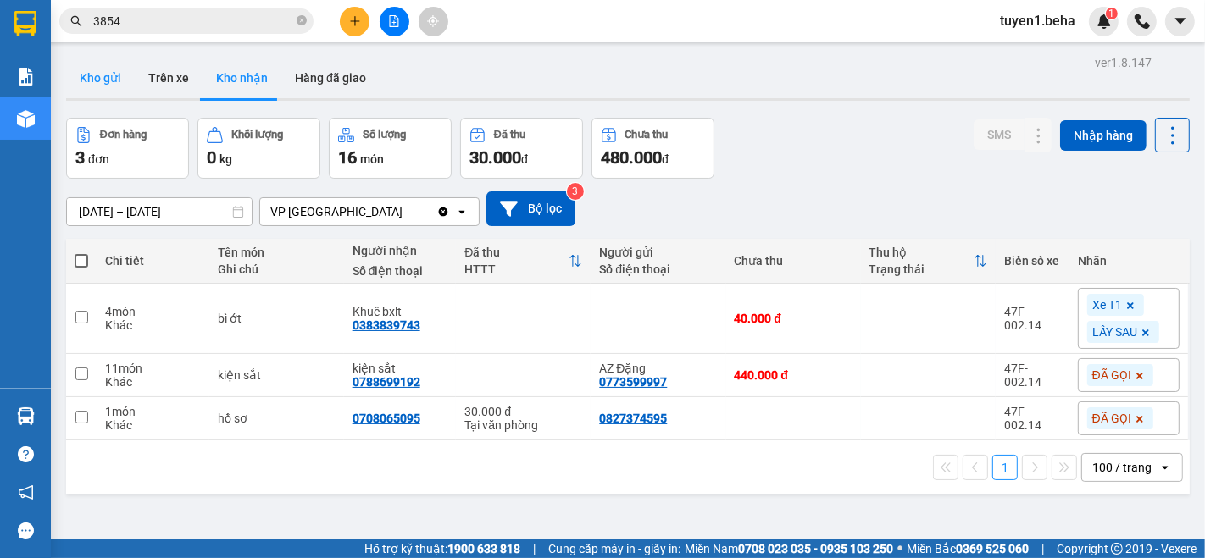
click at [106, 82] on button "Kho gửi" at bounding box center [100, 78] width 69 height 41
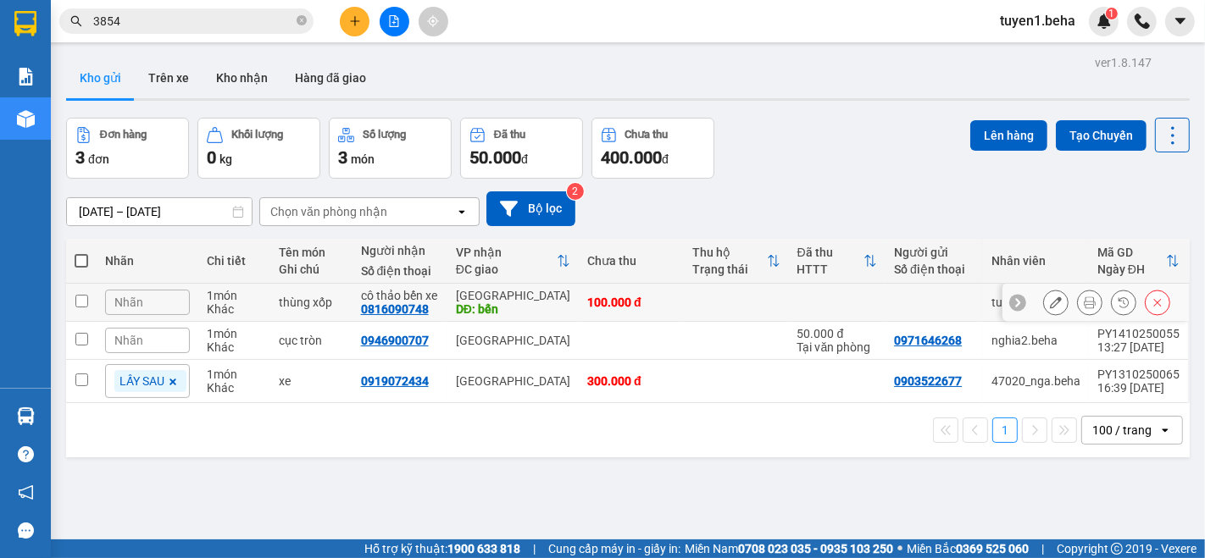
click at [74, 299] on td at bounding box center [81, 303] width 30 height 38
checkbox input "true"
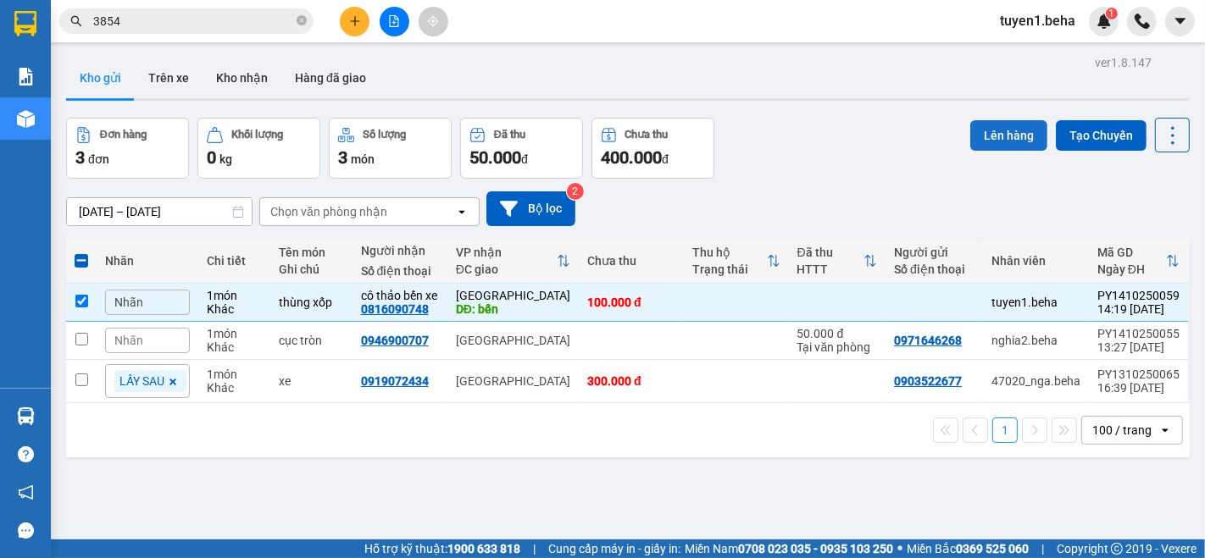
click at [1000, 121] on button "Lên hàng" at bounding box center [1008, 135] width 77 height 30
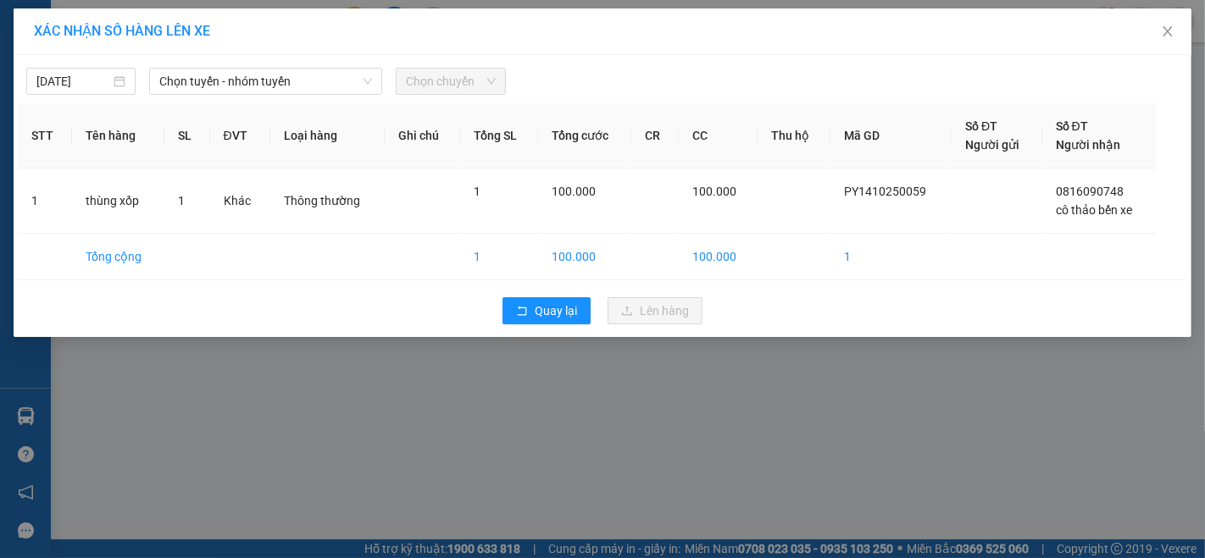
click at [287, 95] on div "14/10/2025 Chọn tuyến - nhóm tuyến Chọn chuyến STT Tên hàng SL ĐVT Loại hàng Gh…" at bounding box center [603, 196] width 1178 height 282
click at [286, 88] on span "Chọn tuyến - nhóm tuyến" at bounding box center [265, 81] width 213 height 25
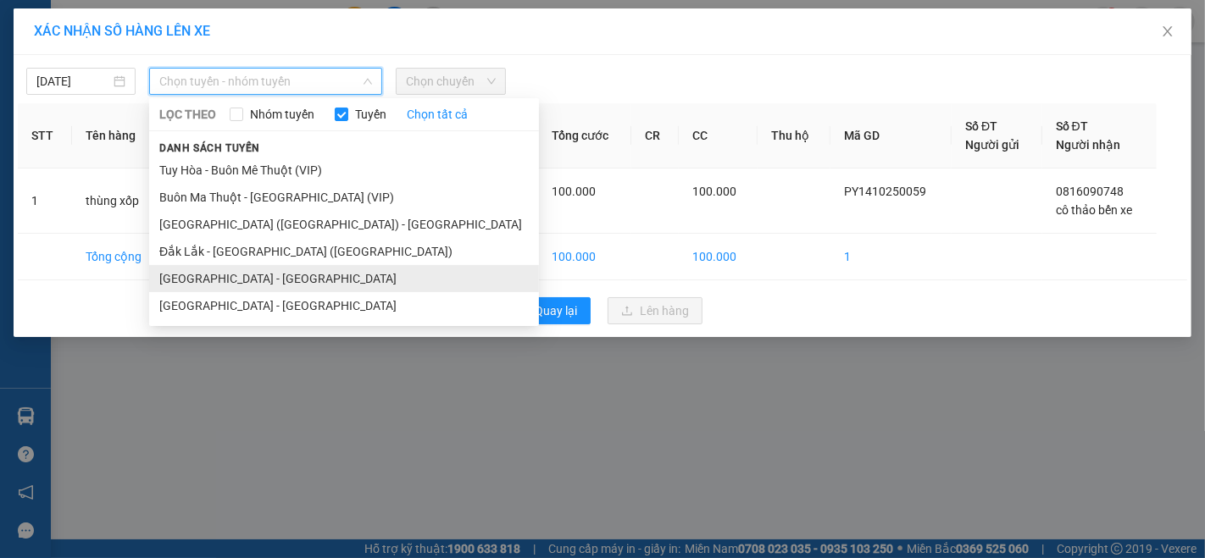
click at [244, 274] on li "[GEOGRAPHIC_DATA] - [GEOGRAPHIC_DATA]" at bounding box center [344, 278] width 390 height 27
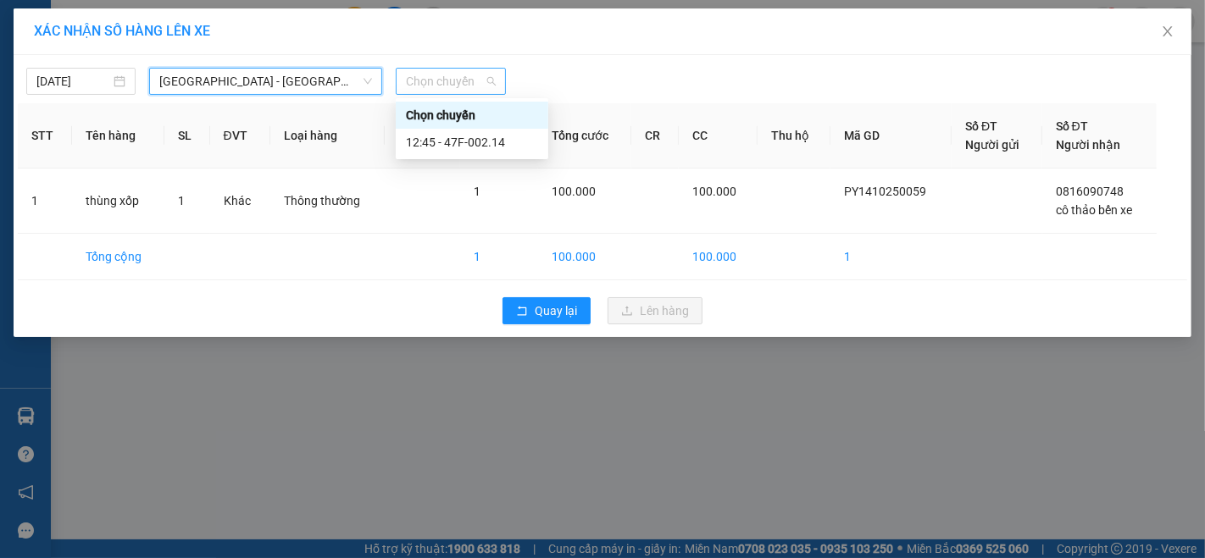
click at [424, 80] on span "Chọn chuyến" at bounding box center [450, 81] width 89 height 25
click at [486, 147] on div "12:45 - 47F-002.14" at bounding box center [472, 142] width 132 height 19
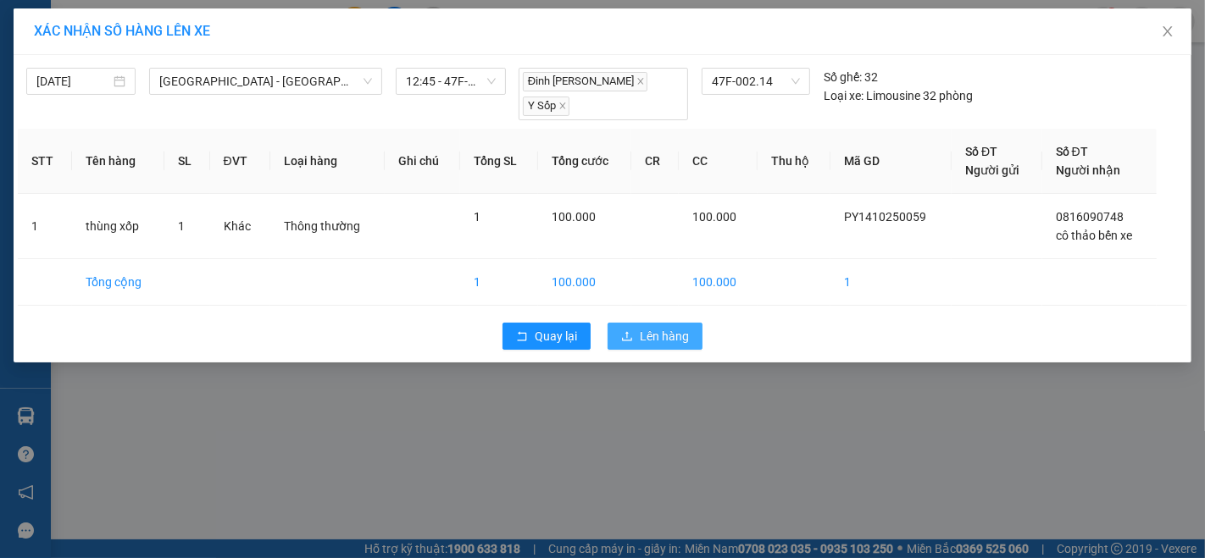
click at [658, 330] on button "Lên hàng" at bounding box center [654, 336] width 95 height 27
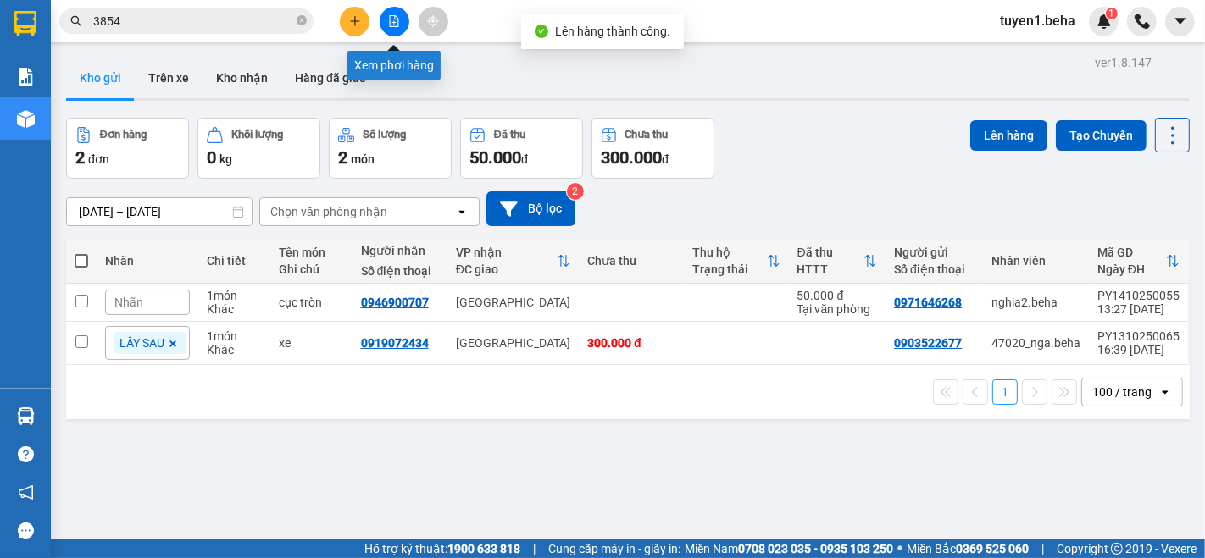
click at [390, 23] on icon "file-add" at bounding box center [394, 21] width 12 height 12
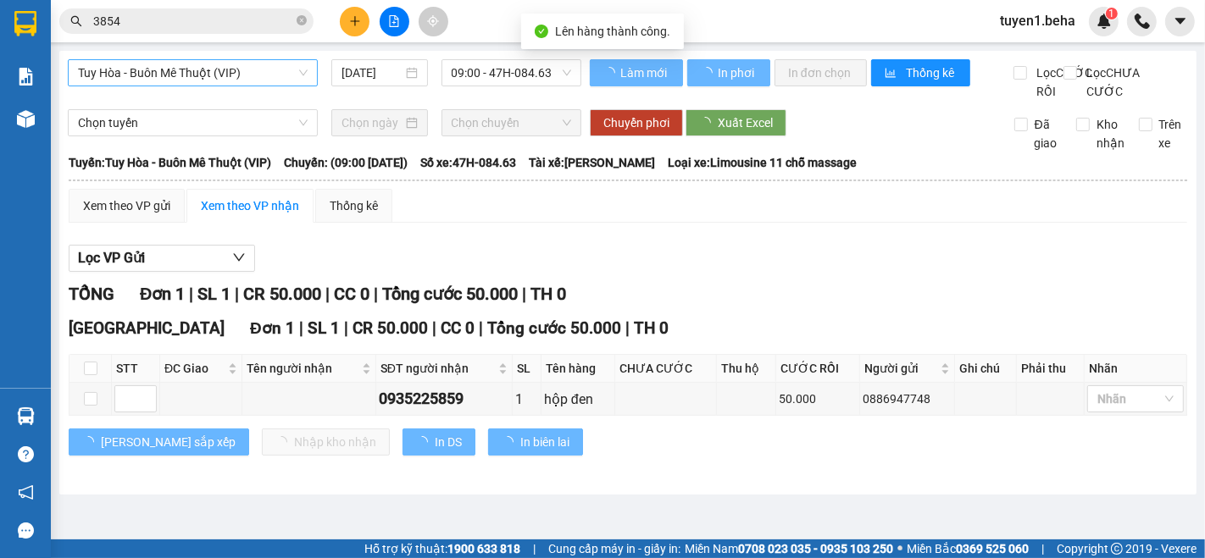
click at [204, 67] on span "Tuy Hòa - Buôn Mê Thuột (VIP)" at bounding box center [193, 72] width 230 height 25
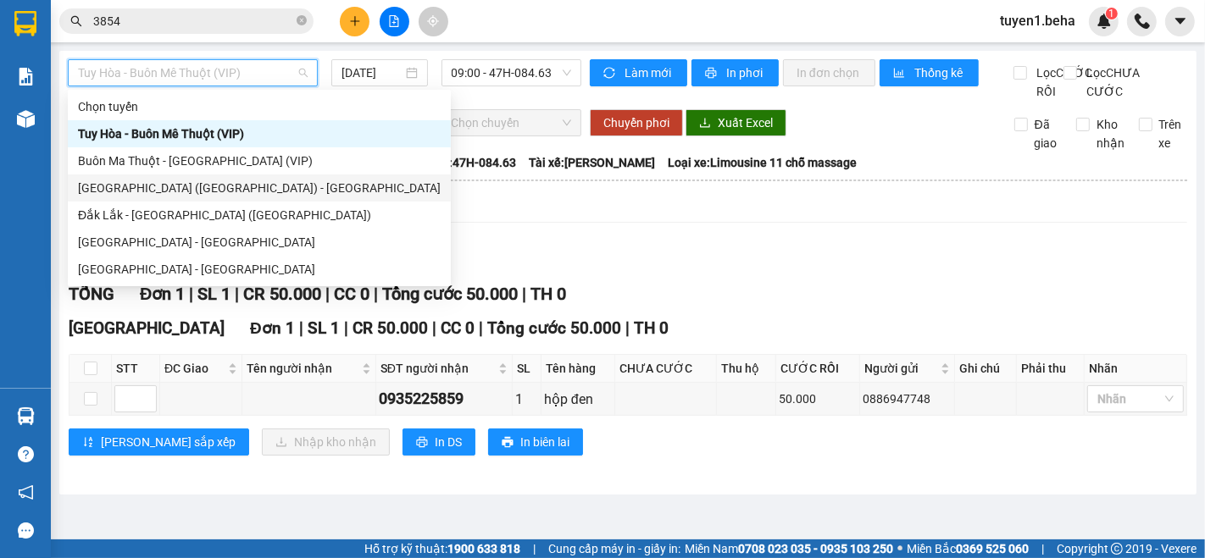
click at [175, 191] on div "[GEOGRAPHIC_DATA] ([GEOGRAPHIC_DATA]) - [GEOGRAPHIC_DATA]" at bounding box center [259, 188] width 363 height 19
type input "[DATE]"
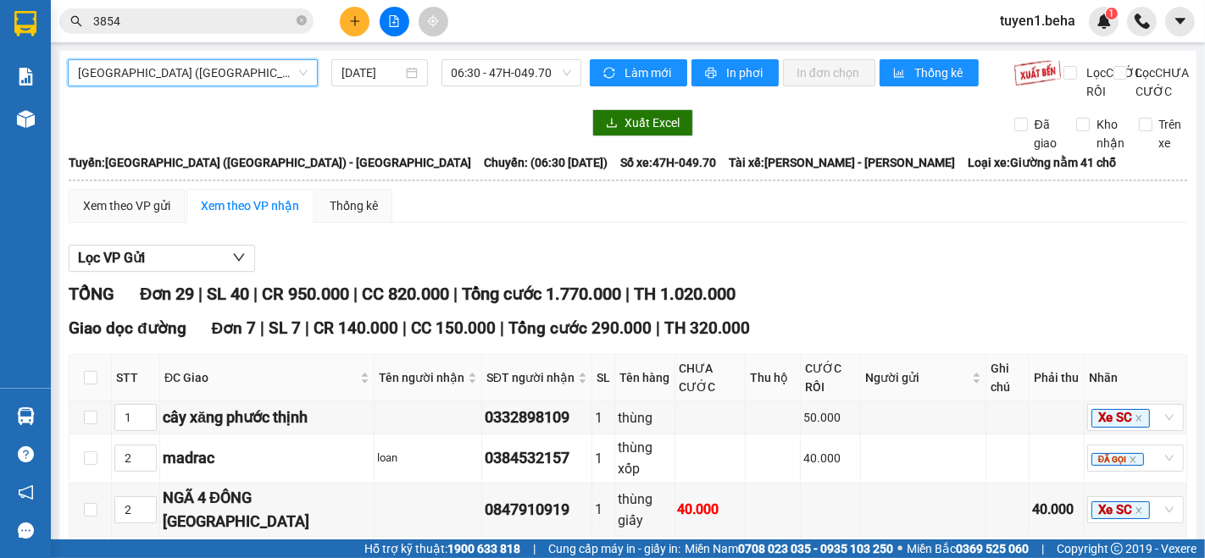
click at [186, 81] on span "[GEOGRAPHIC_DATA] ([GEOGRAPHIC_DATA]) - [GEOGRAPHIC_DATA]" at bounding box center [193, 72] width 230 height 25
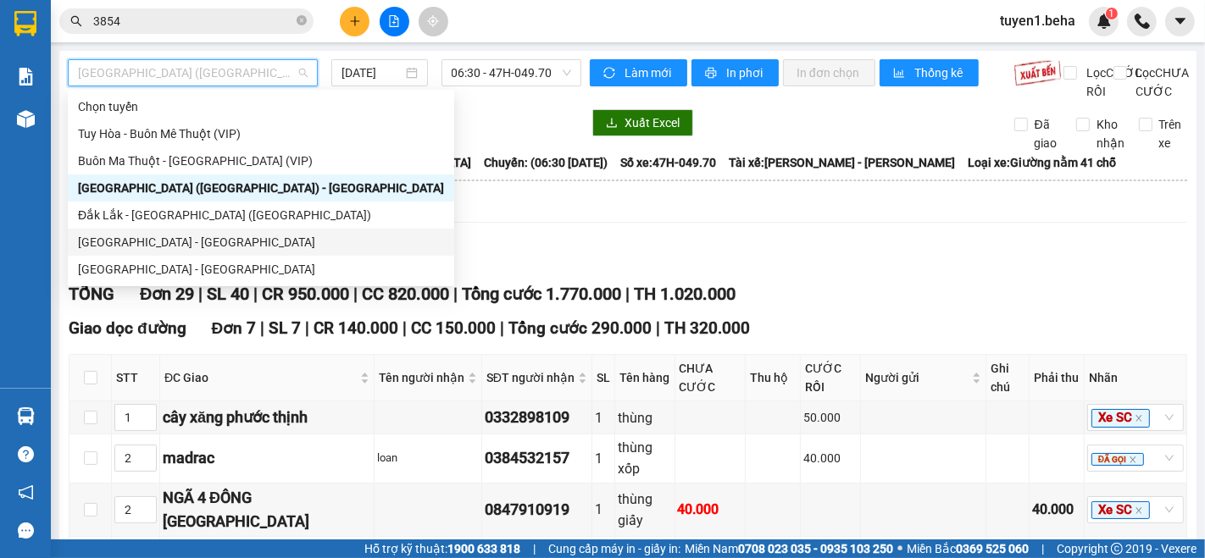
click at [205, 236] on div "[GEOGRAPHIC_DATA] - [GEOGRAPHIC_DATA]" at bounding box center [261, 242] width 366 height 19
type input "[DATE]"
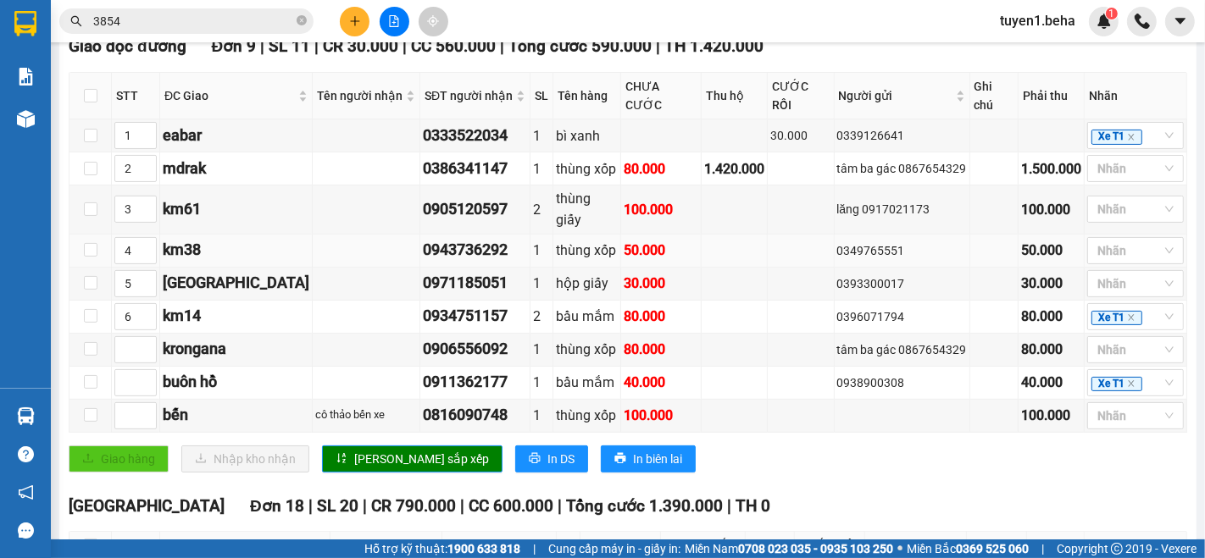
scroll to position [470, 0]
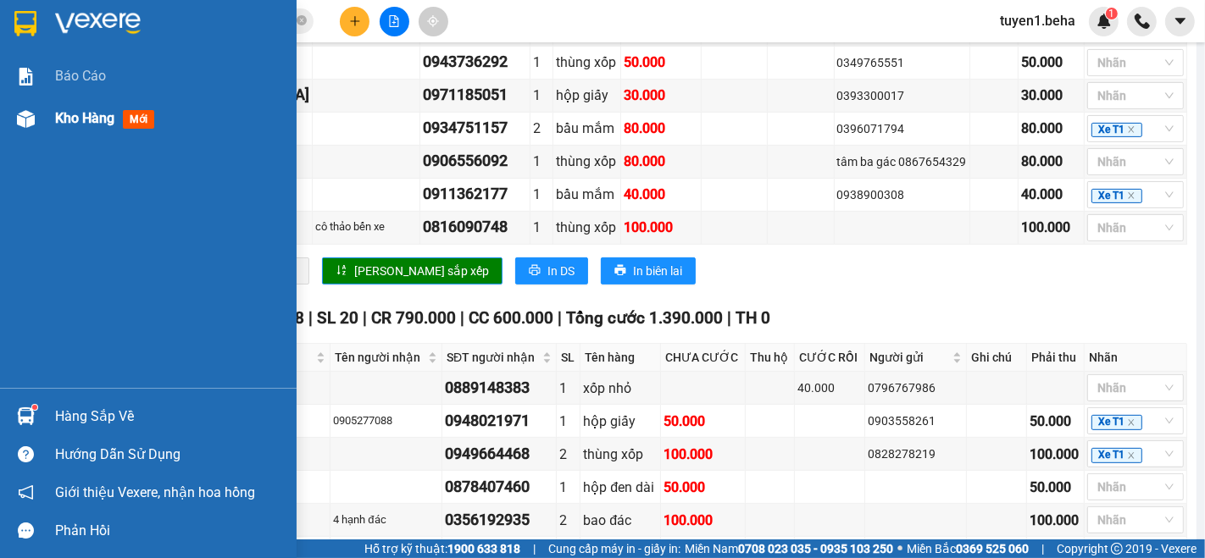
click at [86, 127] on div "Kho hàng mới" at bounding box center [108, 118] width 106 height 21
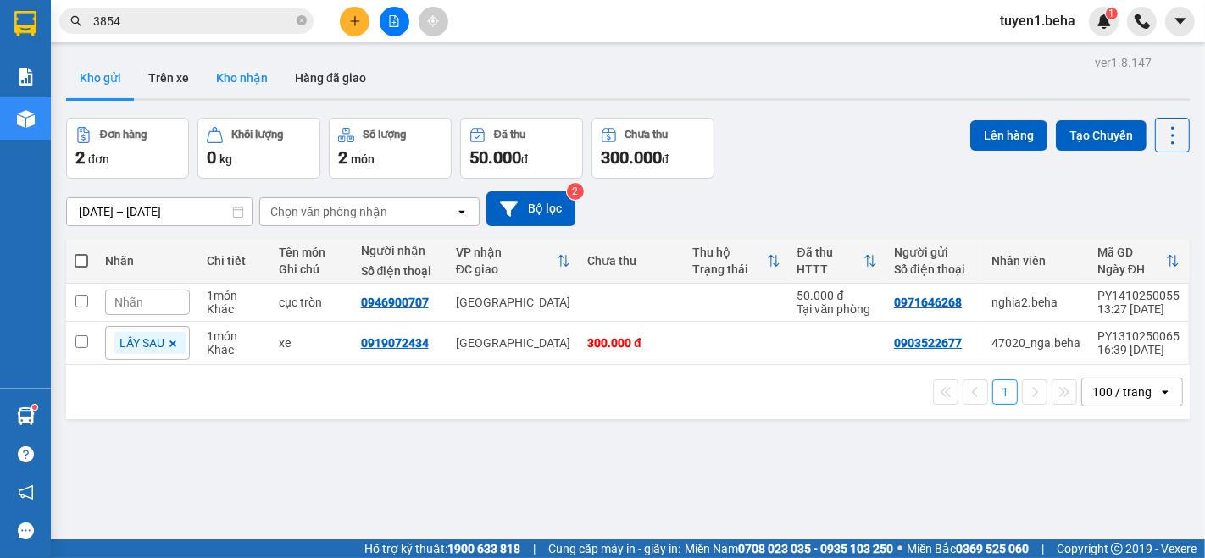
drag, startPoint x: 263, startPoint y: 62, endPoint x: 252, endPoint y: 80, distance: 22.1
click at [263, 66] on button "Kho nhận" at bounding box center [241, 78] width 79 height 41
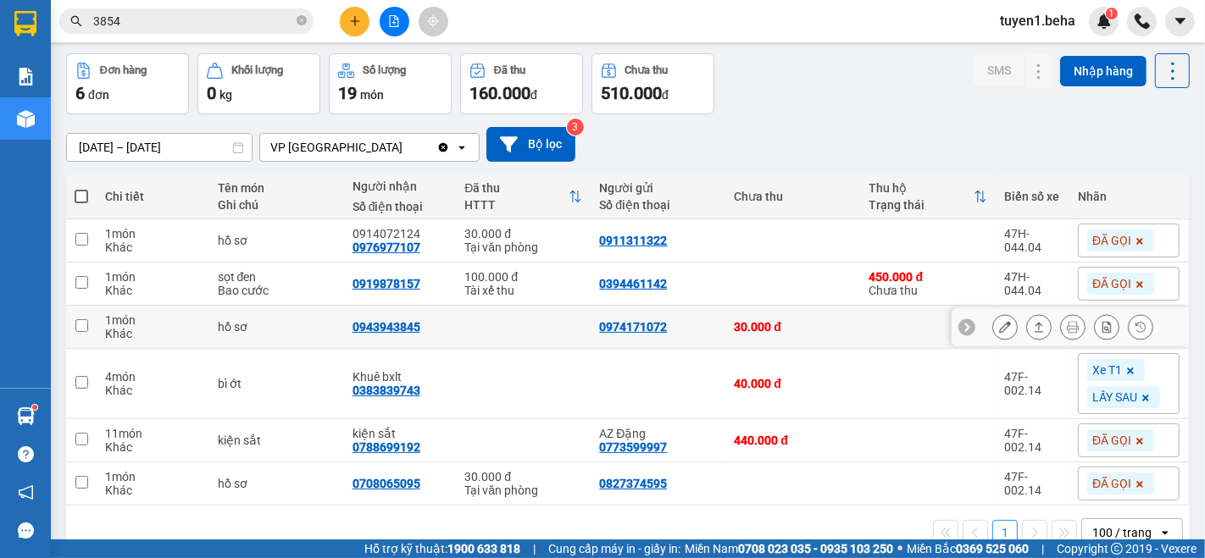
scroll to position [98, 0]
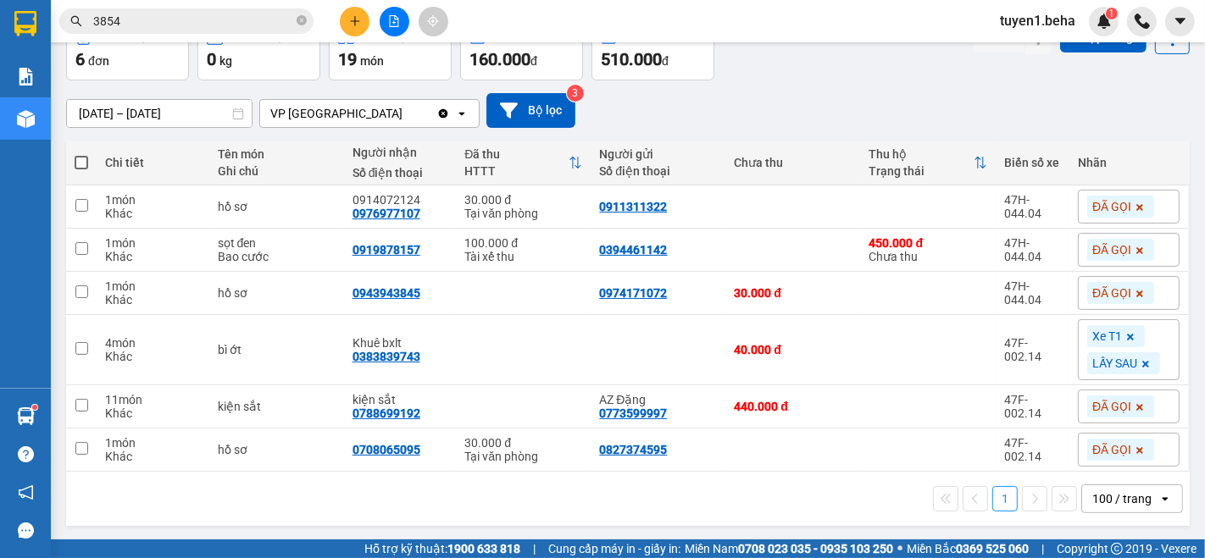
click at [219, 516] on div "1 100 / trang open" at bounding box center [627, 499] width 1123 height 54
click at [94, 497] on div "1 100 / trang open" at bounding box center [628, 499] width 1110 height 29
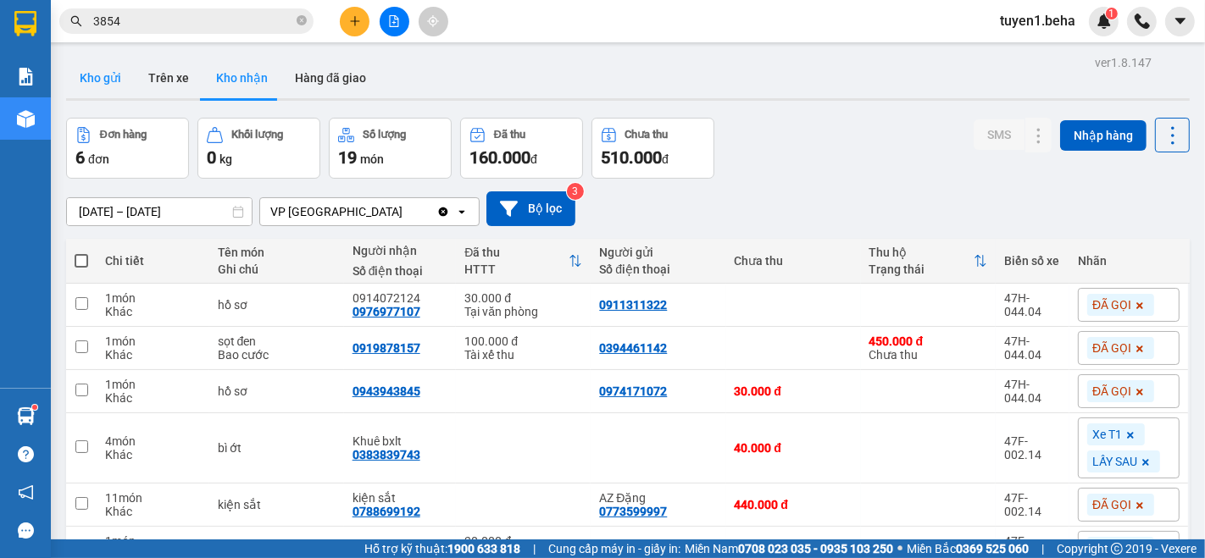
click at [113, 73] on button "Kho gửi" at bounding box center [100, 78] width 69 height 41
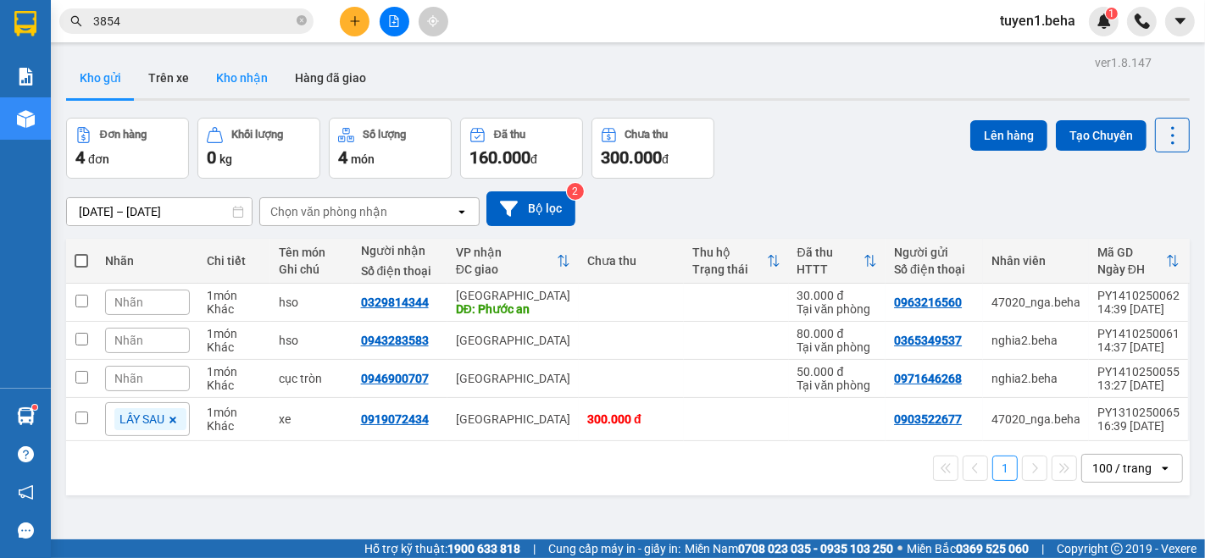
click at [241, 80] on button "Kho nhận" at bounding box center [241, 78] width 79 height 41
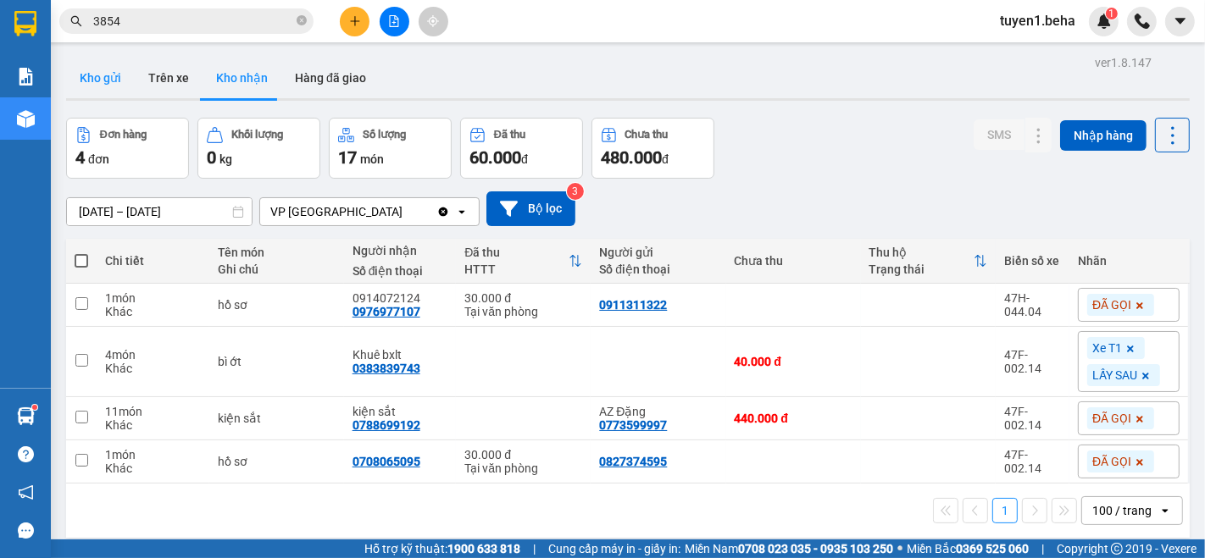
click at [84, 70] on button "Kho gửi" at bounding box center [100, 78] width 69 height 41
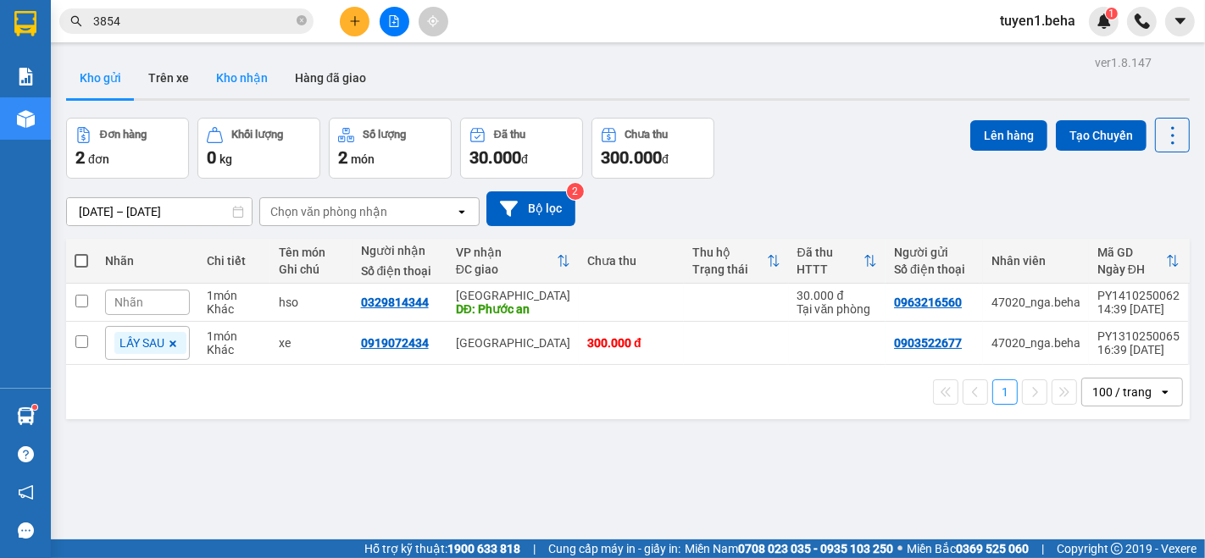
click at [247, 84] on button "Kho nhận" at bounding box center [241, 78] width 79 height 41
